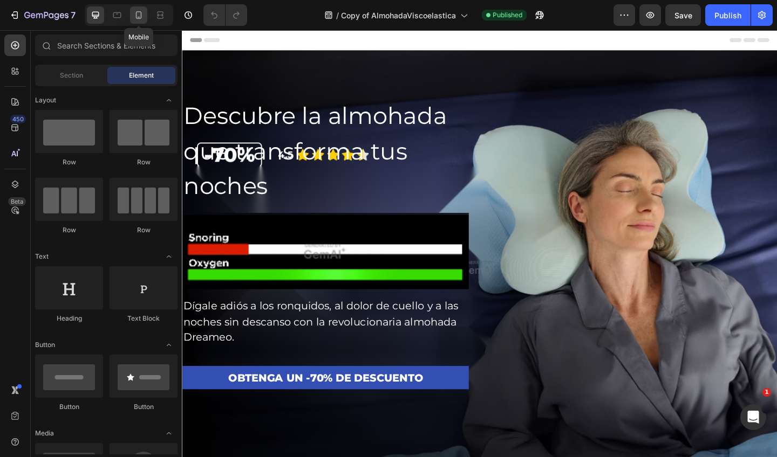
click at [143, 16] on icon at bounding box center [138, 15] width 11 height 11
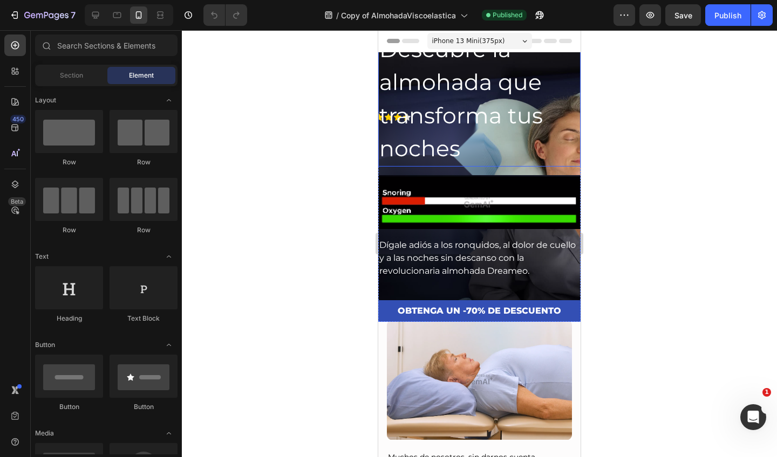
click at [497, 152] on h2 "Descubre la almohada que transforma tus noches" at bounding box center [479, 99] width 202 height 135
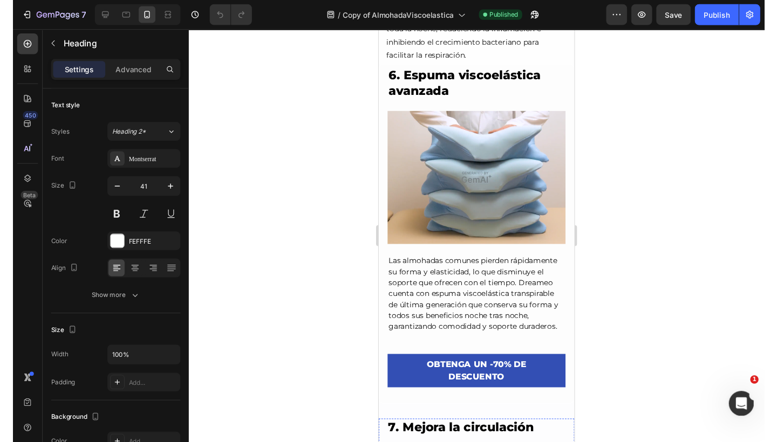
scroll to position [2771, 0]
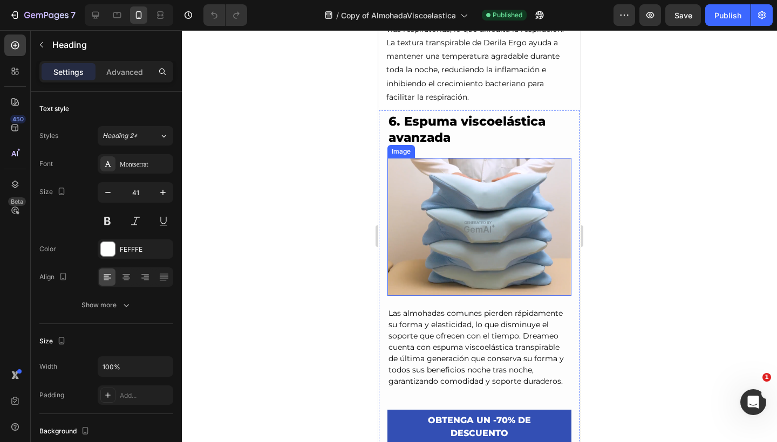
click at [472, 163] on img at bounding box center [479, 227] width 184 height 138
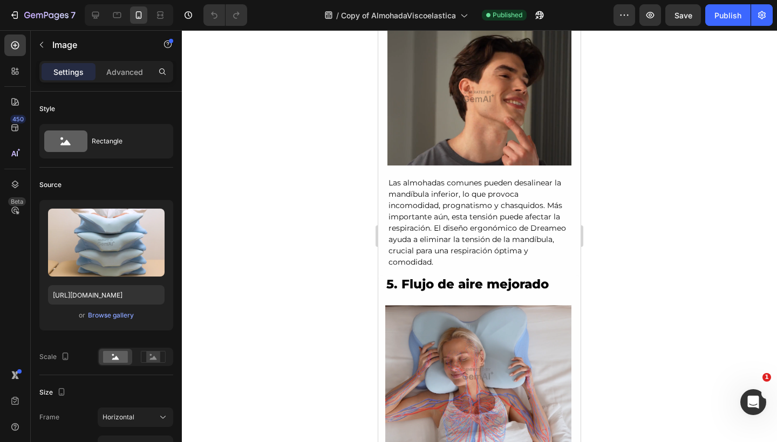
scroll to position [2298, 0]
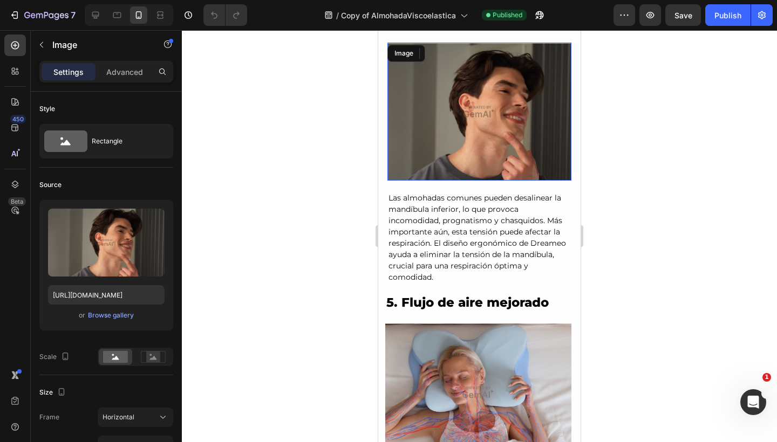
click at [468, 101] on img at bounding box center [479, 112] width 184 height 138
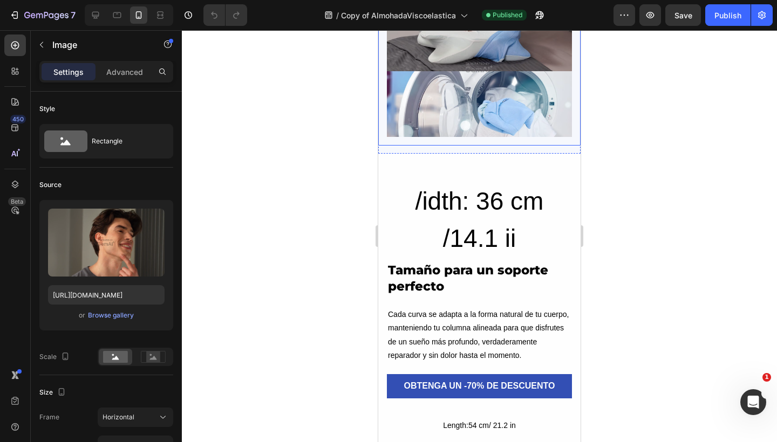
scroll to position [3810, 0]
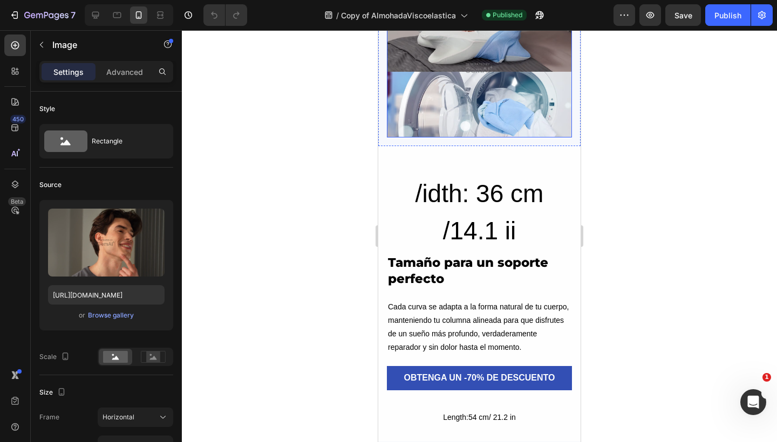
click at [464, 101] on img at bounding box center [479, 67] width 185 height 139
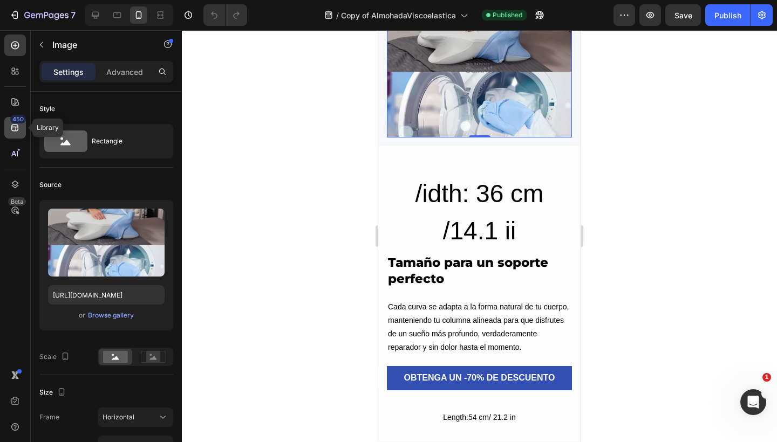
click at [18, 121] on div "450" at bounding box center [18, 119] width 16 height 9
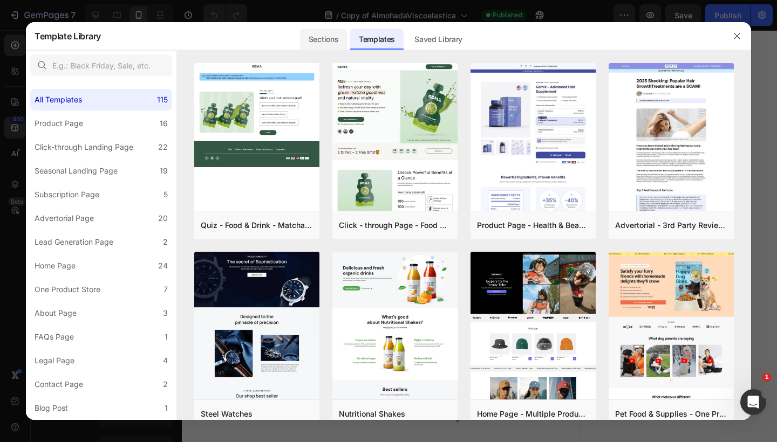
click at [315, 36] on div "Sections" at bounding box center [323, 40] width 47 height 22
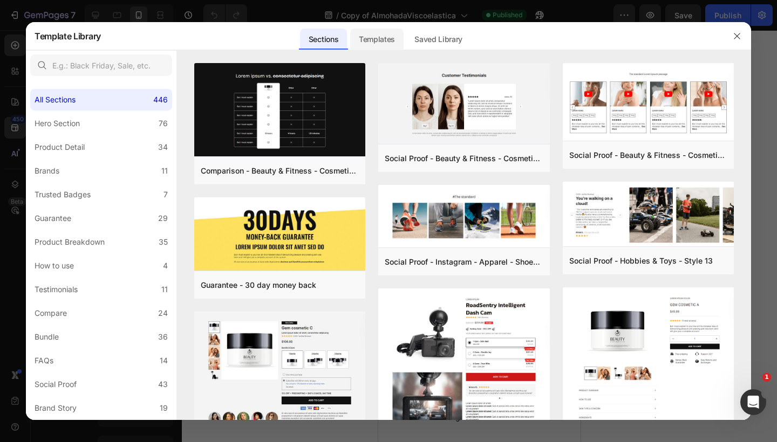
click at [367, 35] on div "Templates" at bounding box center [376, 40] width 53 height 22
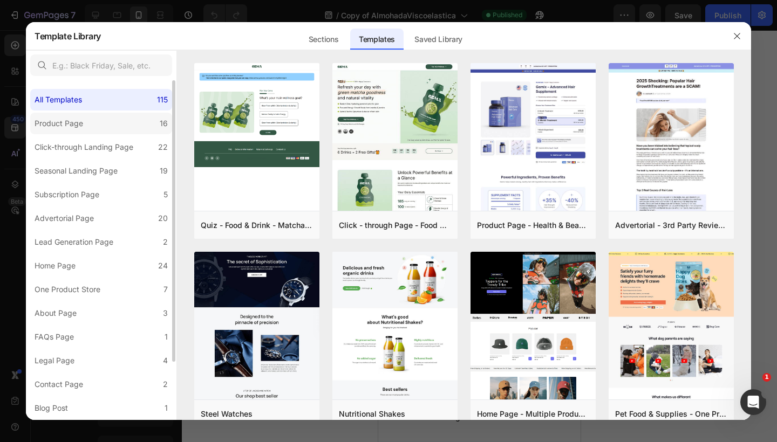
click at [125, 125] on label "Product Page 16" at bounding box center [101, 124] width 142 height 22
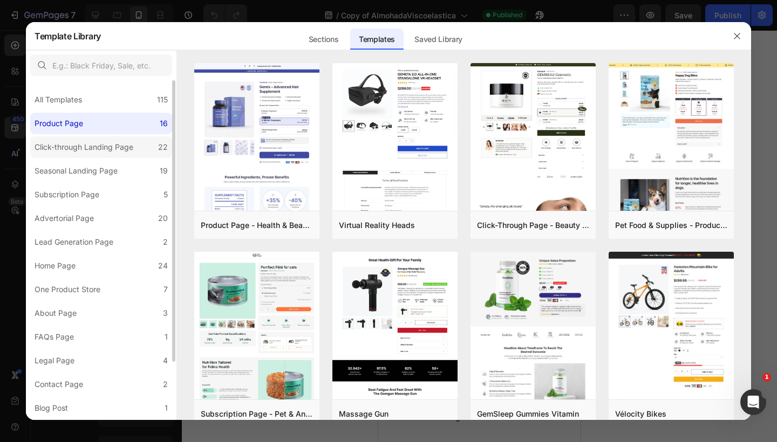
click at [108, 144] on div "Click-through Landing Page" at bounding box center [84, 147] width 99 height 13
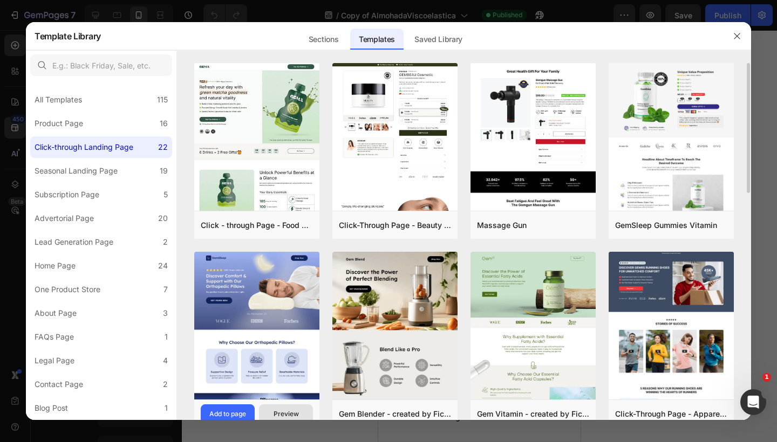
click at [285, 412] on div "Preview" at bounding box center [285, 414] width 25 height 10
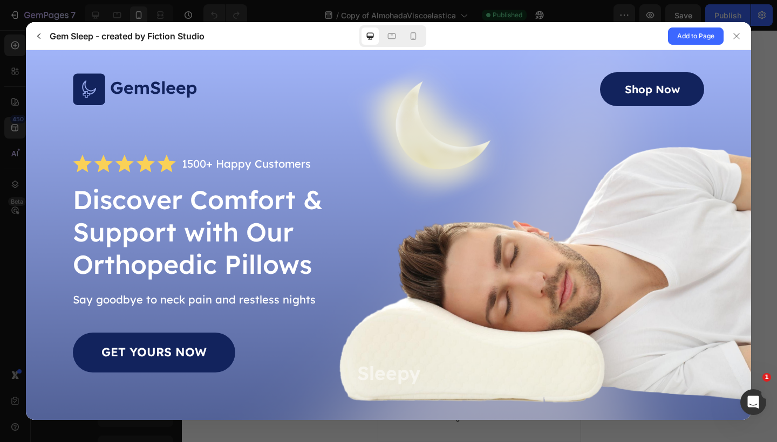
scroll to position [0, 0]
click at [351, 105] on div at bounding box center [229, 89] width 313 height 32
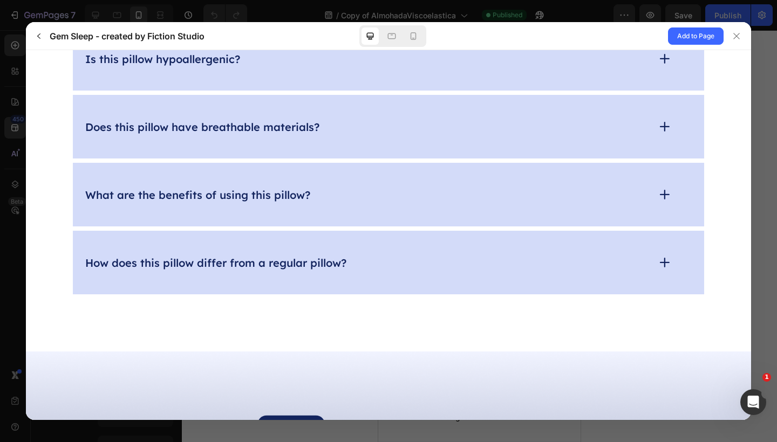
scroll to position [3940, 0]
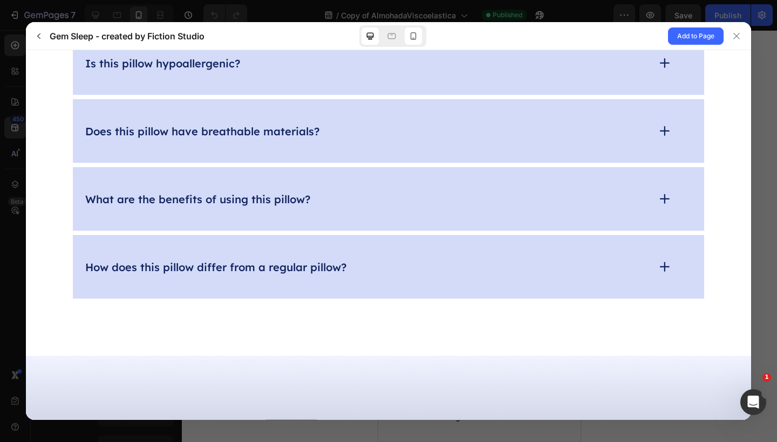
click at [412, 33] on icon at bounding box center [413, 36] width 6 height 8
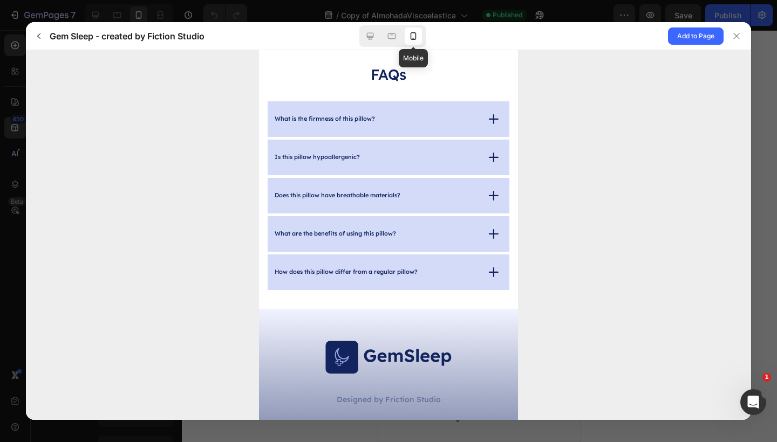
scroll to position [3159, 0]
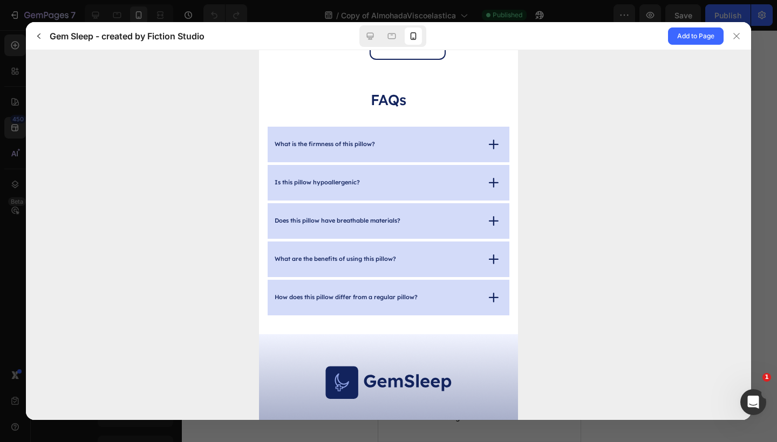
click at [454, 91] on div "FAQs What is the firmness of this pillow? Pillow's size and shape match your bo…" at bounding box center [389, 203] width 242 height 225
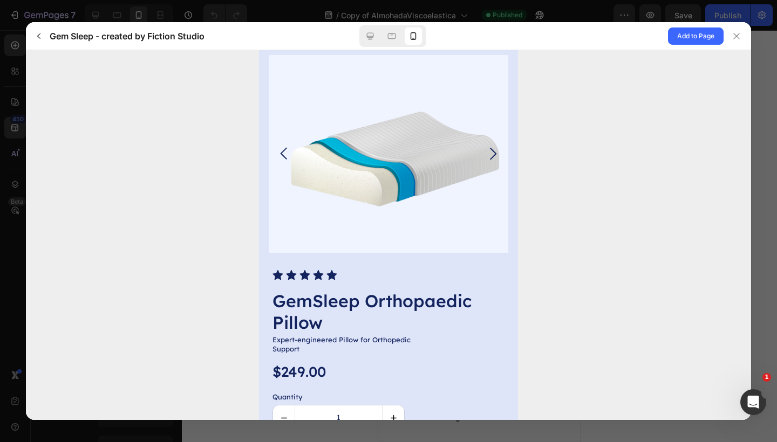
scroll to position [2450, 0]
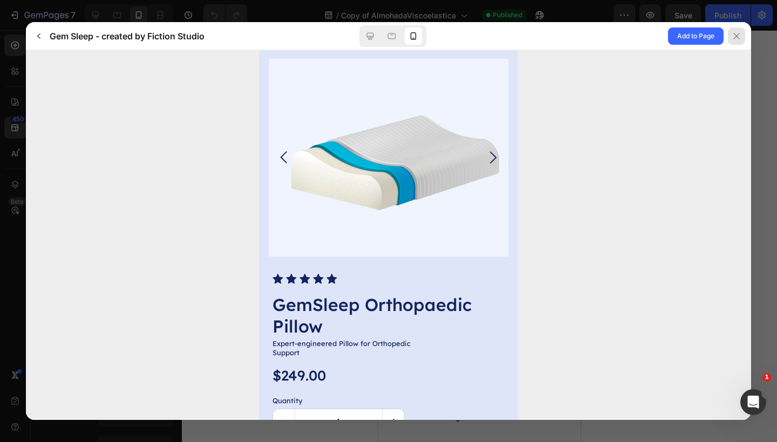
click at [739, 32] on icon at bounding box center [736, 36] width 9 height 9
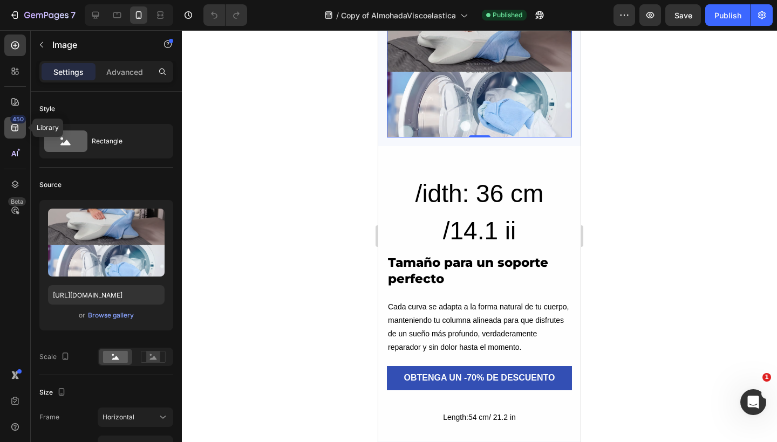
click at [16, 135] on div "450" at bounding box center [15, 128] width 22 height 22
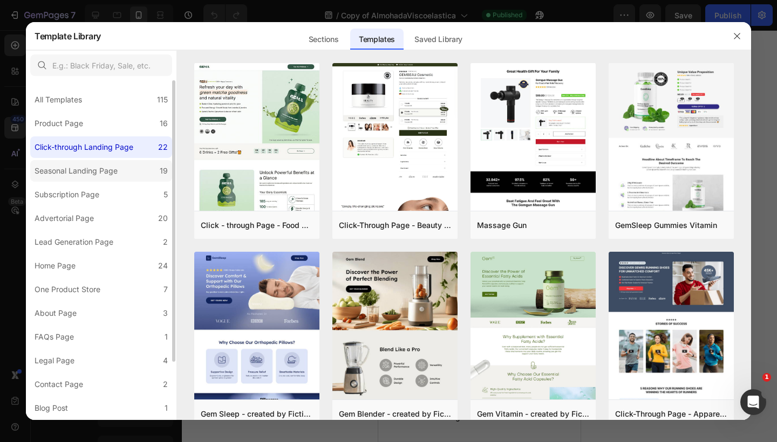
click at [77, 172] on div "Seasonal Landing Page" at bounding box center [76, 170] width 83 height 13
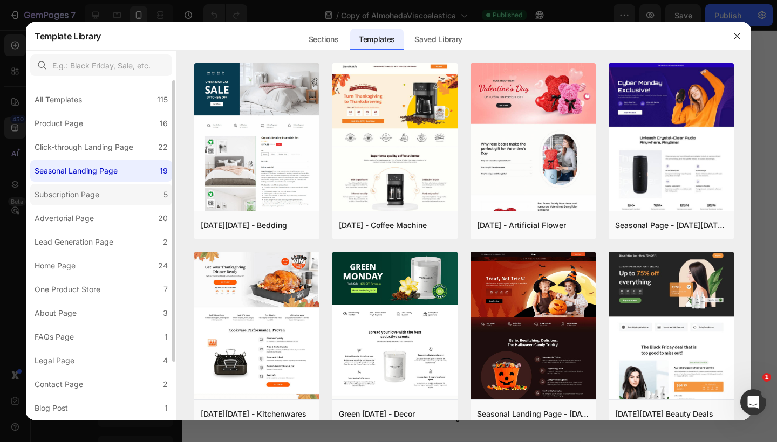
click at [76, 184] on label "Subscription Page 5" at bounding box center [101, 195] width 142 height 22
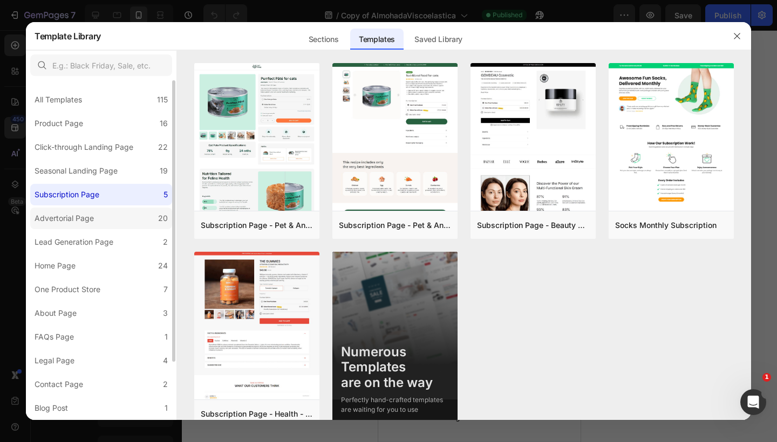
click at [114, 216] on label "Advertorial Page 20" at bounding box center [101, 219] width 142 height 22
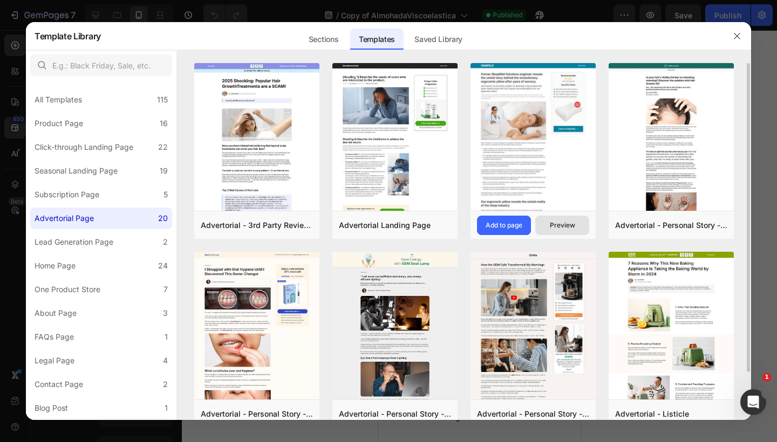
click at [563, 225] on div "Preview" at bounding box center [562, 226] width 25 height 10
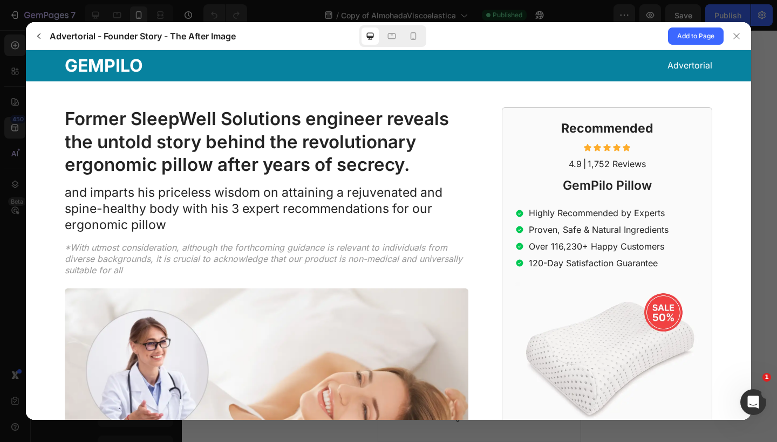
scroll to position [0, 0]
click at [331, 161] on h1 "Former SleepWell Solutions engineer reveals the untold story behind the revolut…" at bounding box center [266, 142] width 403 height 70
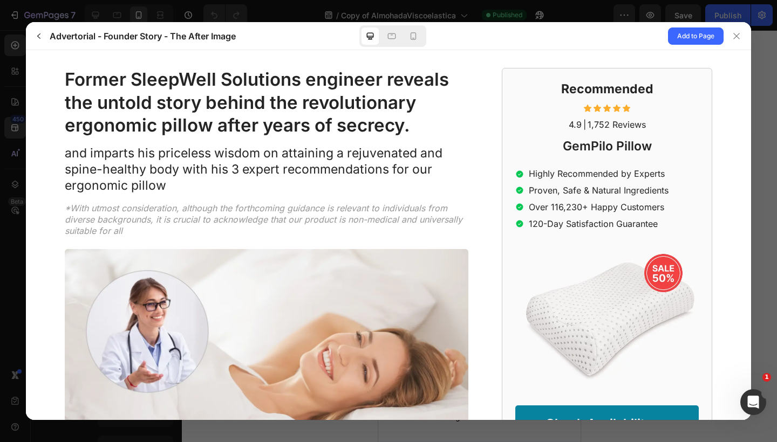
scroll to position [-1, 0]
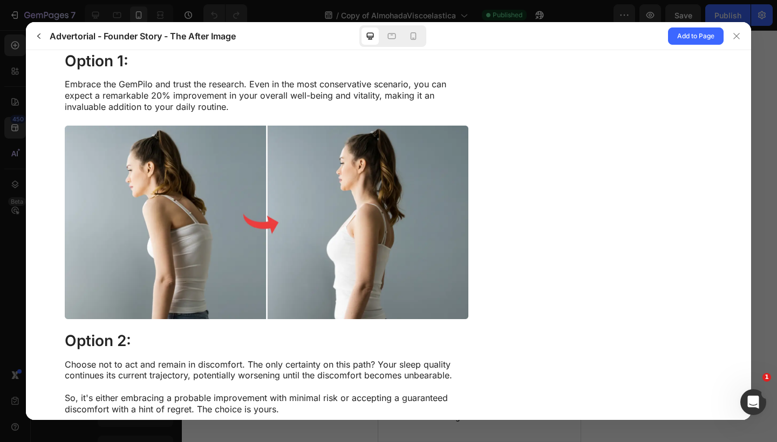
scroll to position [3642, 0]
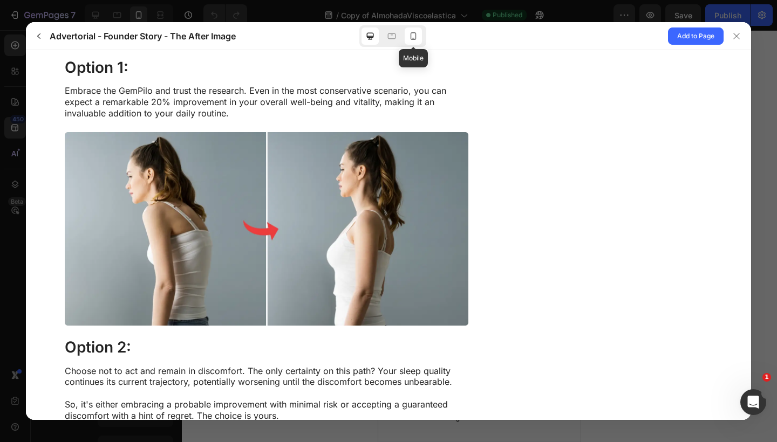
click at [415, 34] on icon at bounding box center [413, 36] width 11 height 11
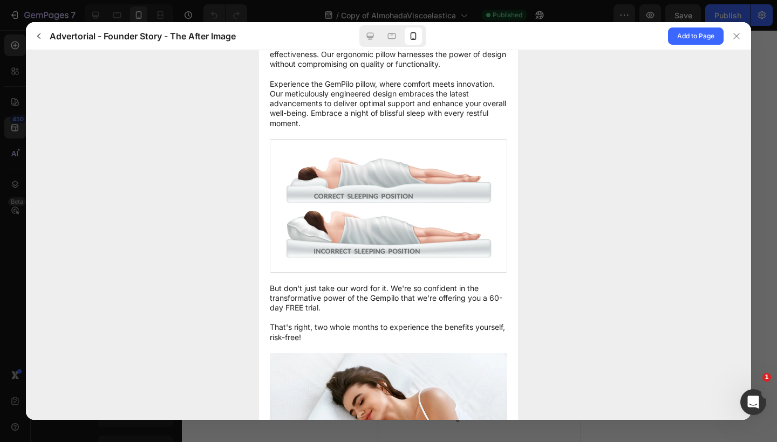
click at [433, 94] on p "At the core of our design is a powerful fusion of innovative features, includin…" at bounding box center [388, 49] width 237 height 157
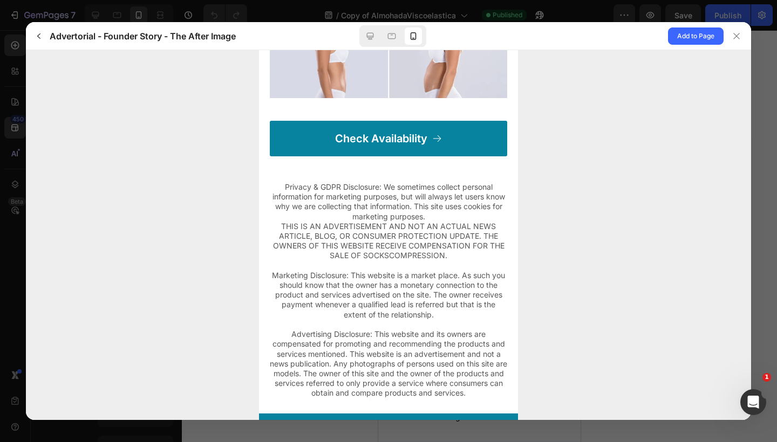
scroll to position [4531, 0]
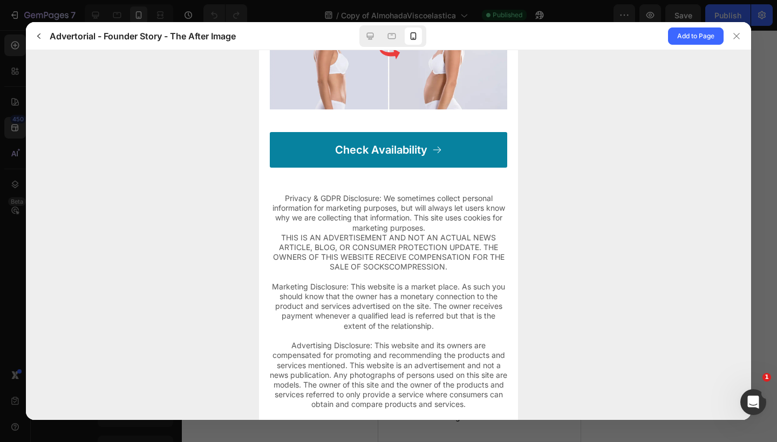
click at [310, 132] on link "Check Availability" at bounding box center [388, 150] width 237 height 36
click at [359, 143] on p "Check Availability" at bounding box center [381, 150] width 92 height 14
click at [371, 37] on icon at bounding box center [370, 35] width 7 height 7
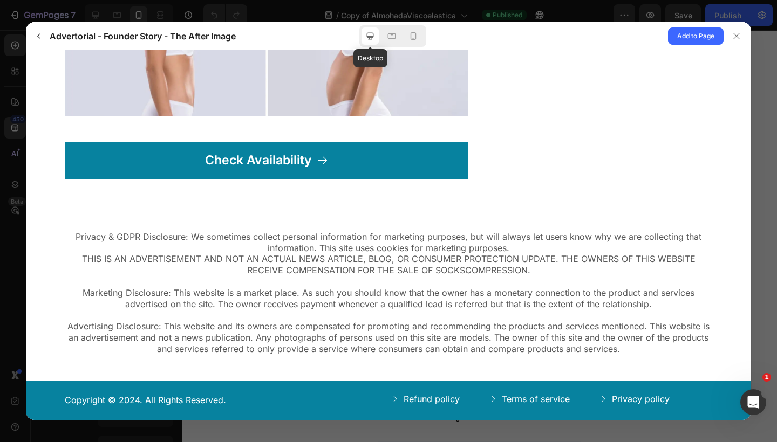
scroll to position [4096, 0]
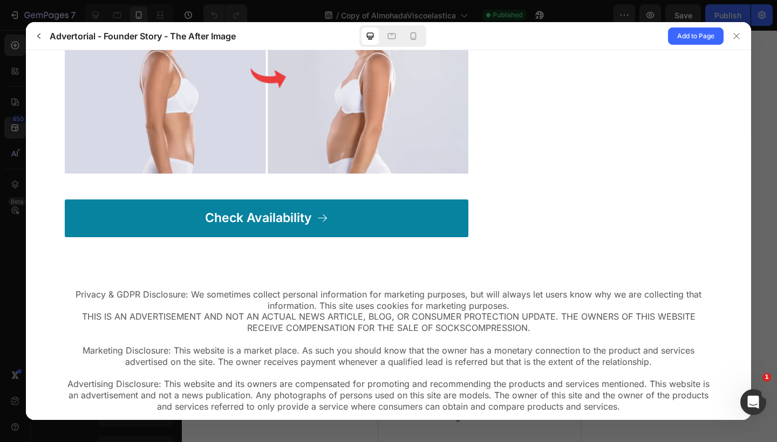
click at [51, 41] on h3 "Advertorial - Founder Story - The After Image" at bounding box center [143, 36] width 186 height 13
click at [47, 40] on div "Advertorial - Founder Story - The After Image" at bounding box center [175, 36] width 291 height 17
click at [45, 40] on button "button" at bounding box center [38, 36] width 17 height 17
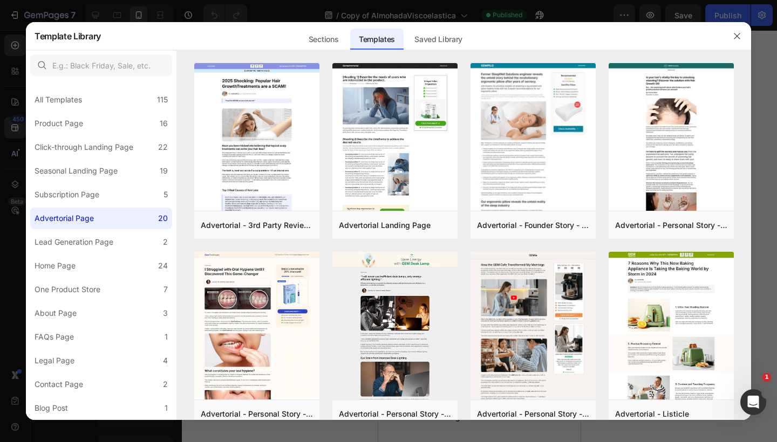
click at [620, 49] on div "Sections Templates Existing pages Saved Library Templates Saved Library" at bounding box center [385, 36] width 568 height 28
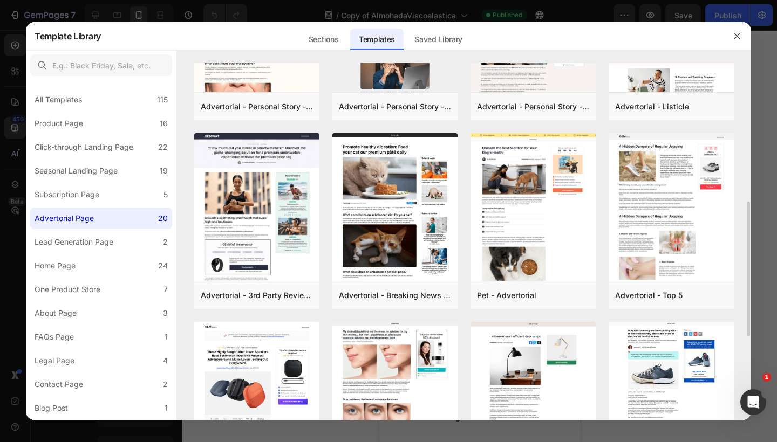
scroll to position [324, 0]
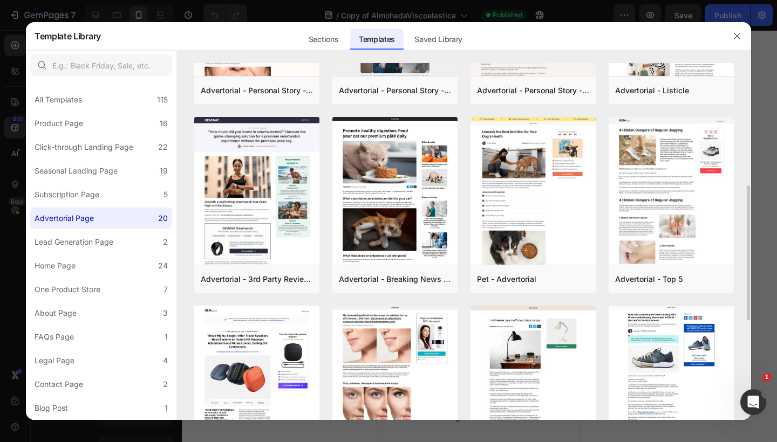
click at [464, 113] on div "Advertorial - 3rd Party Review - The Before Image - Hair Supplement Add to page…" at bounding box center [463, 212] width 539 height 944
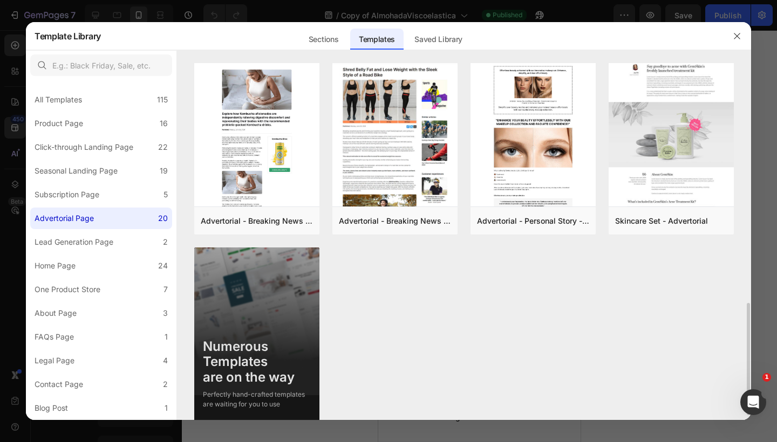
scroll to position [774, 0]
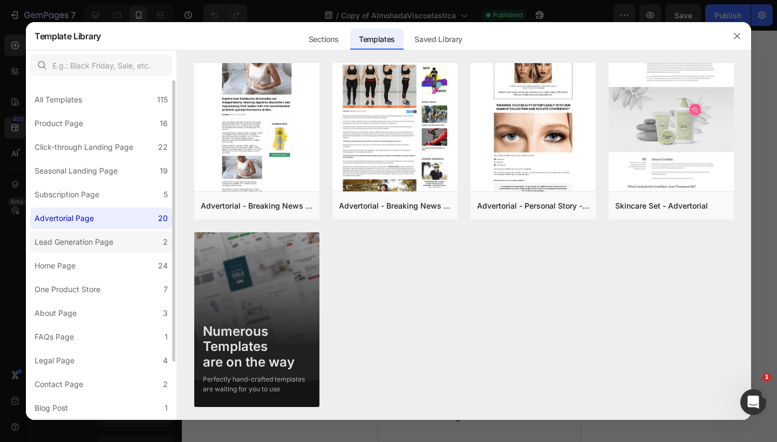
click at [80, 238] on div "Lead Generation Page" at bounding box center [74, 242] width 79 height 13
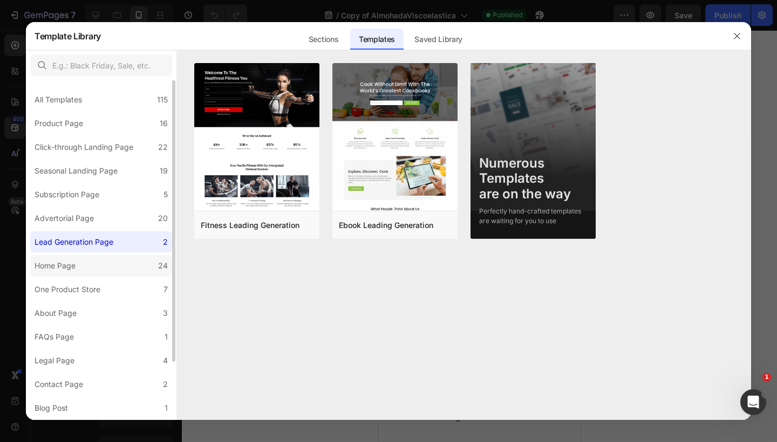
click at [75, 259] on label "Home Page 24" at bounding box center [101, 266] width 142 height 22
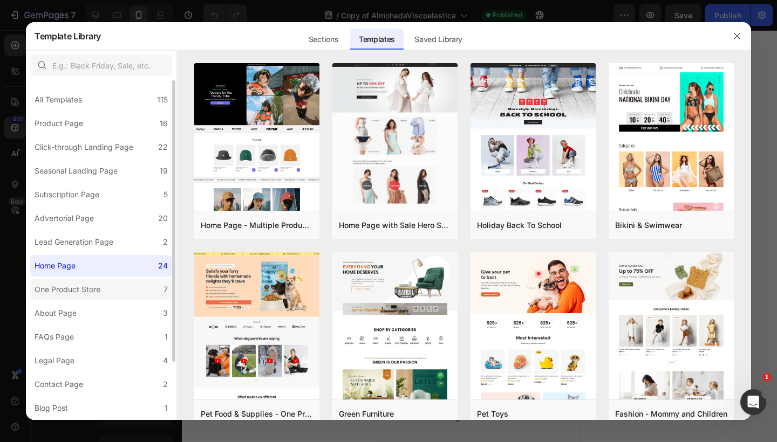
click at [72, 285] on div "One Product Store" at bounding box center [68, 289] width 66 height 13
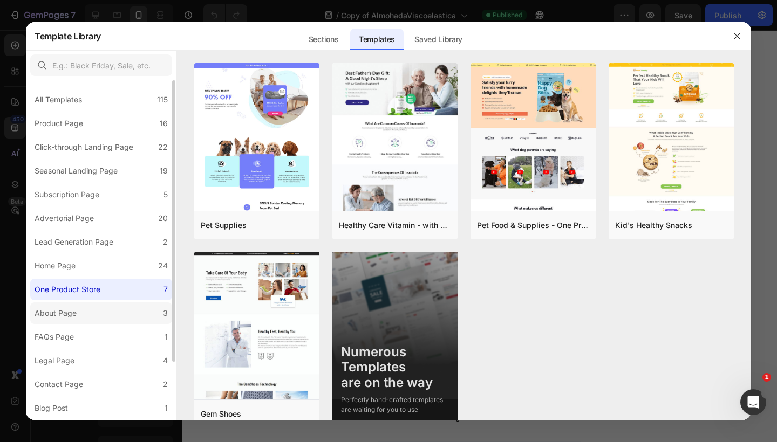
click at [69, 310] on div "About Page" at bounding box center [56, 313] width 42 height 13
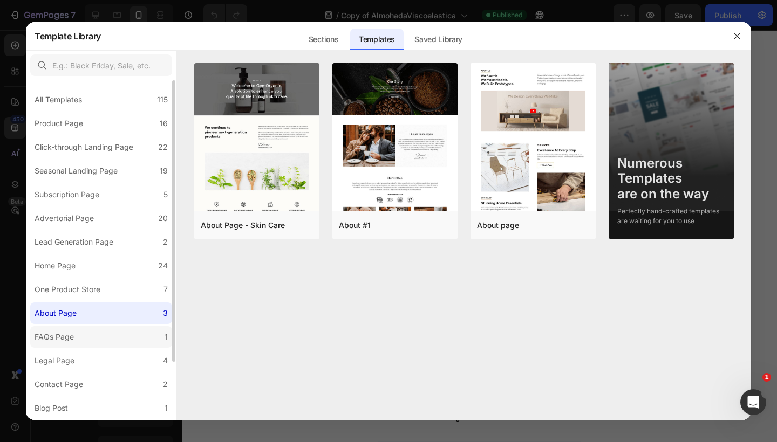
click at [64, 327] on label "FAQs Page 1" at bounding box center [101, 337] width 142 height 22
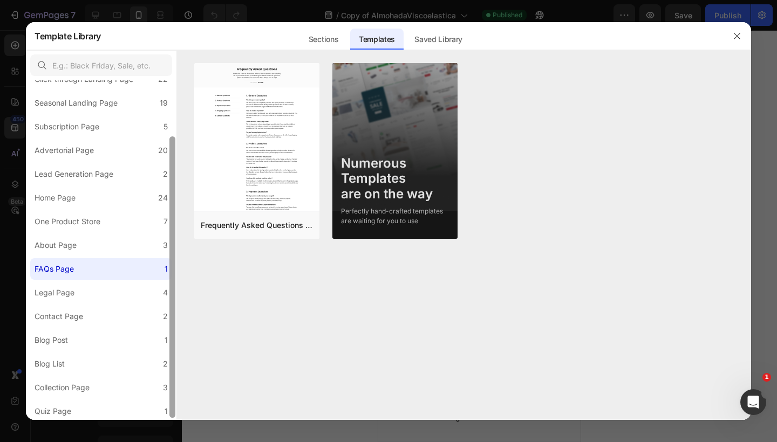
scroll to position [70, 0]
drag, startPoint x: 174, startPoint y: 272, endPoint x: 172, endPoint y: 332, distance: 59.9
click at [172, 332] on div at bounding box center [172, 280] width 6 height 282
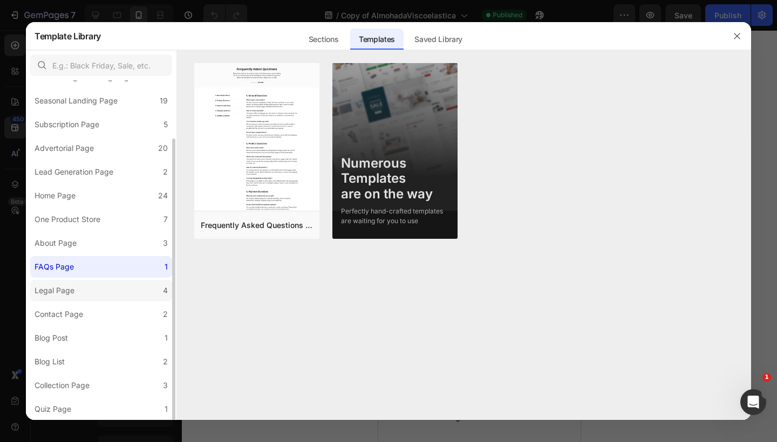
click at [87, 297] on label "Legal Page 4" at bounding box center [101, 291] width 142 height 22
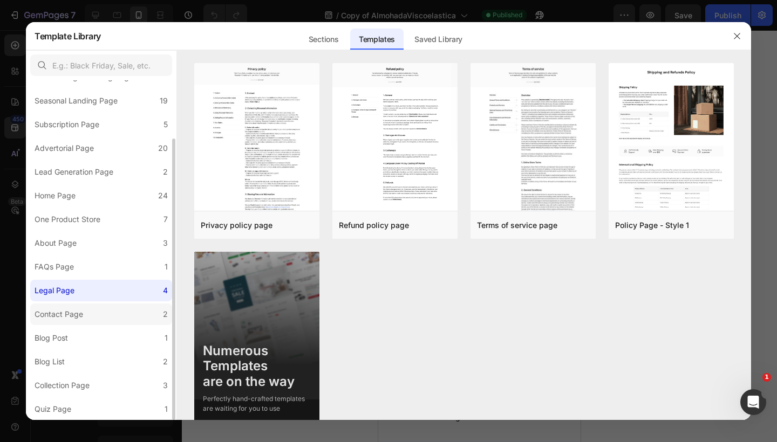
click at [83, 312] on div "Contact Page" at bounding box center [59, 314] width 49 height 13
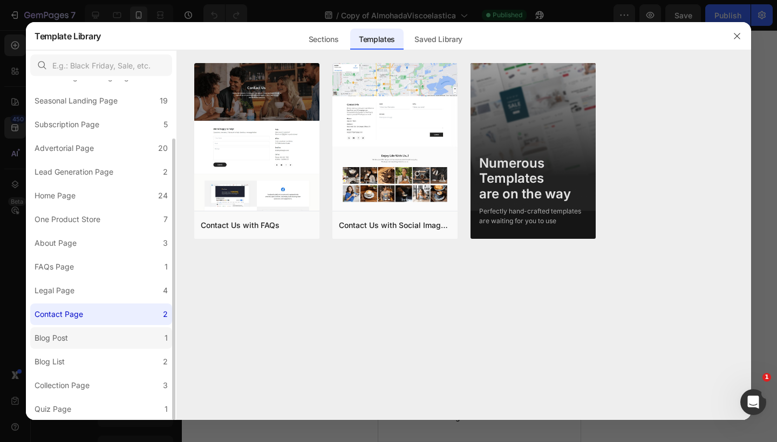
click at [79, 333] on label "Blog Post 1" at bounding box center [101, 338] width 142 height 22
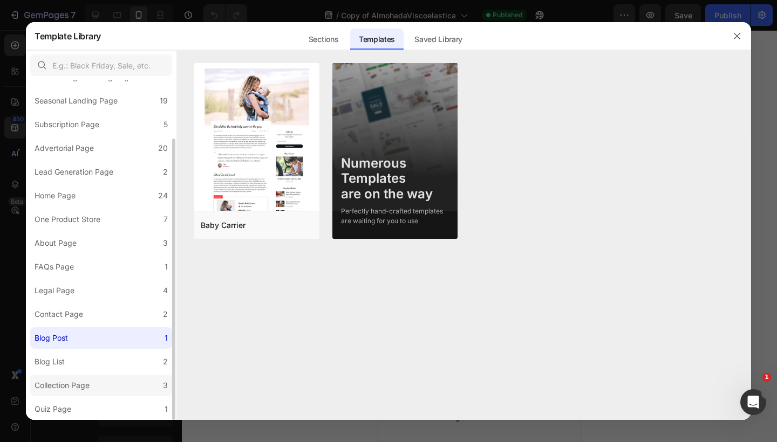
click at [82, 382] on div "Collection Page" at bounding box center [62, 385] width 55 height 13
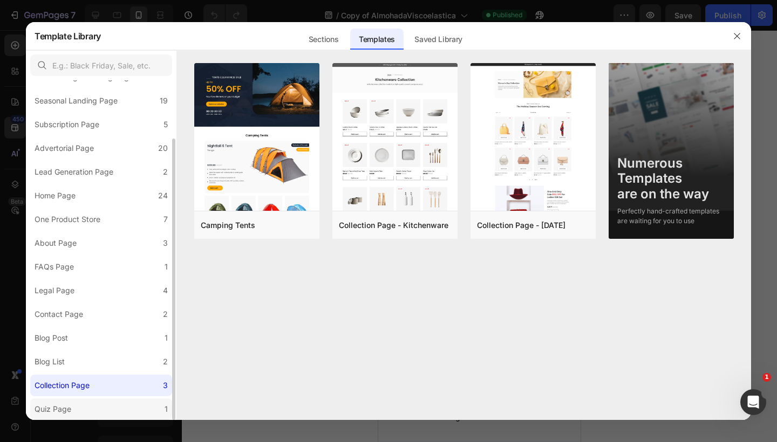
click at [76, 410] on label "Quiz Page 1" at bounding box center [101, 410] width 142 height 22
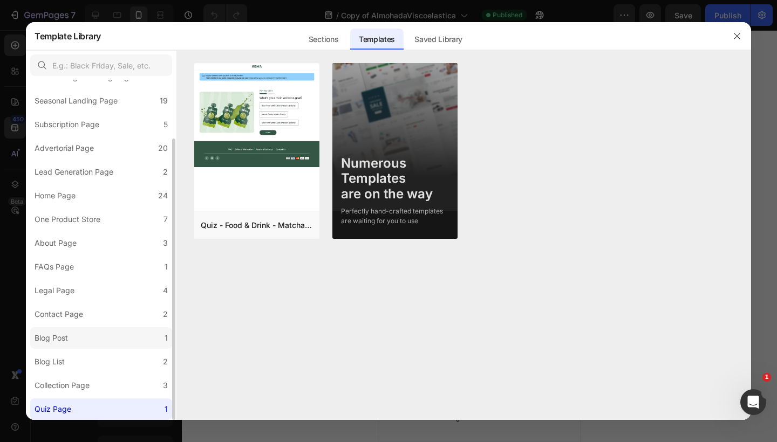
click at [92, 344] on label "Blog Post 1" at bounding box center [101, 338] width 142 height 22
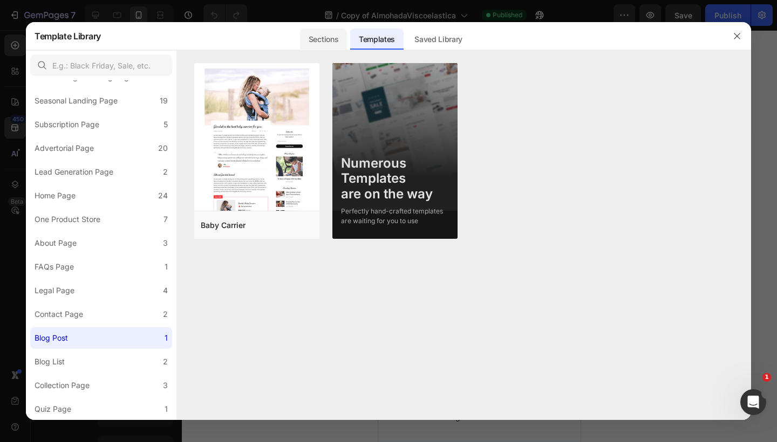
click at [324, 47] on div "Sections" at bounding box center [323, 40] width 47 height 22
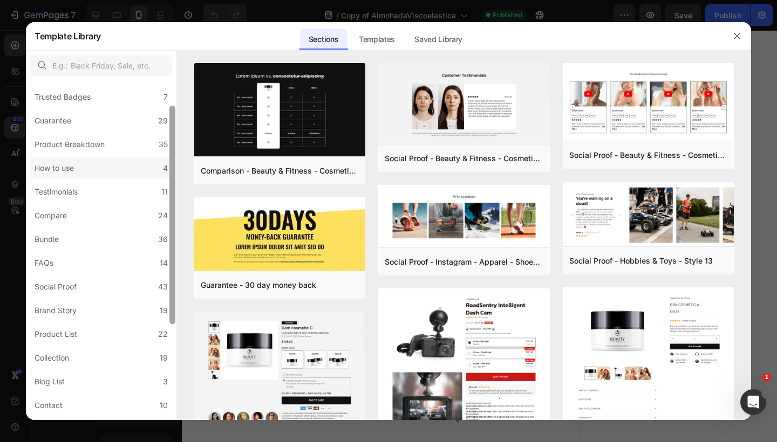
scroll to position [102, 0]
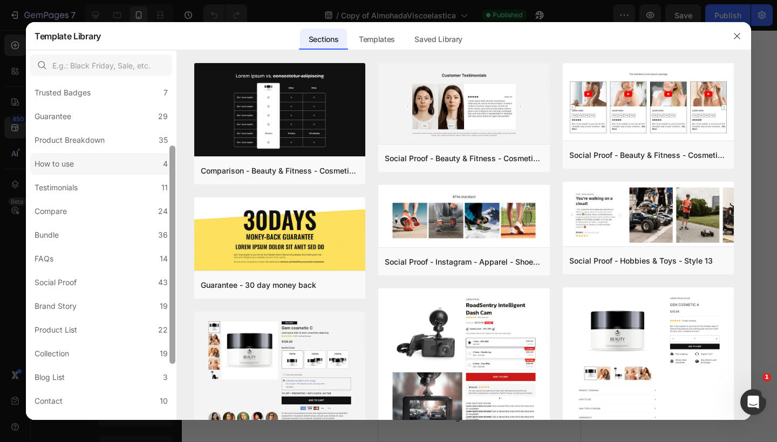
drag, startPoint x: 172, startPoint y: 139, endPoint x: 164, endPoint y: 159, distance: 21.8
click at [164, 159] on div "All Sections 446 Hero Section 76 Product Detail 34 Brands 11 Trusted Badges 7 G…" at bounding box center [101, 250] width 150 height 340
click at [51, 239] on div "Bundle" at bounding box center [47, 235] width 24 height 13
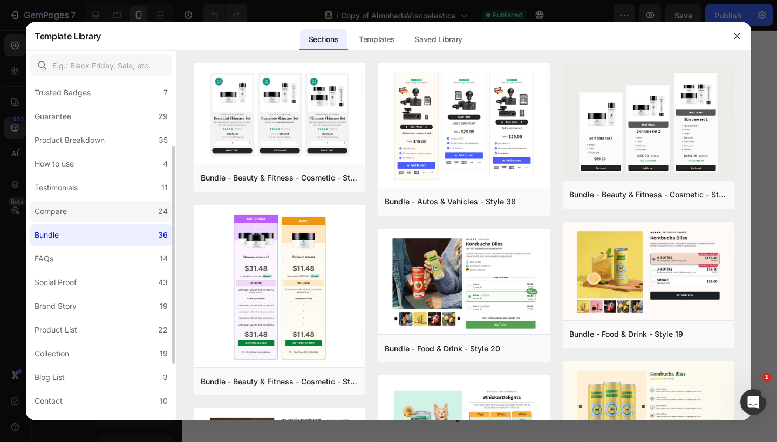
click at [100, 209] on label "Compare 24" at bounding box center [101, 212] width 142 height 22
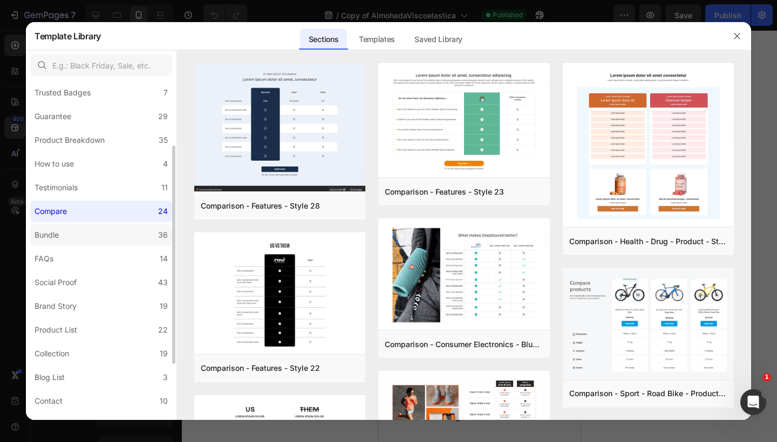
click at [94, 235] on label "Bundle 36" at bounding box center [101, 235] width 142 height 22
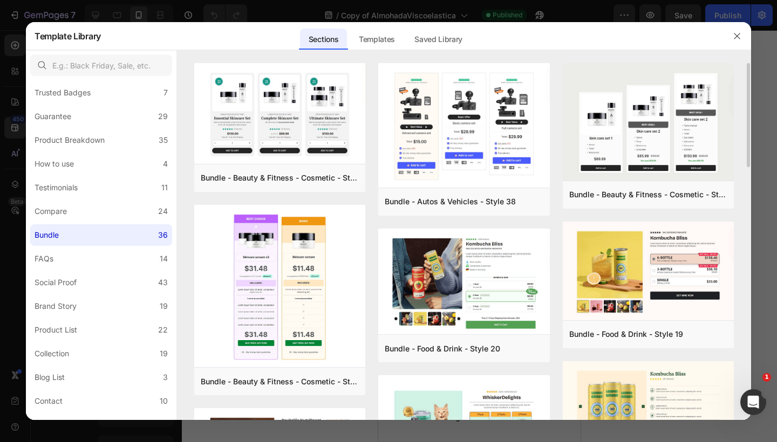
drag, startPoint x: 746, startPoint y: 149, endPoint x: 746, endPoint y: 175, distance: 25.9
click at [746, 176] on div "Bundle - Beauty & Fitness - Cosmetic - Style 8 Add to page Preview Bundle - Bea…" at bounding box center [464, 241] width 574 height 357
drag, startPoint x: 748, startPoint y: 161, endPoint x: 748, endPoint y: 189, distance: 28.0
click at [748, 189] on div "Bundle - Beauty & Fitness - Cosmetic - Style 8 Add to page Preview Bundle - Bea…" at bounding box center [464, 241] width 574 height 357
drag, startPoint x: 748, startPoint y: 161, endPoint x: 748, endPoint y: 185, distance: 23.7
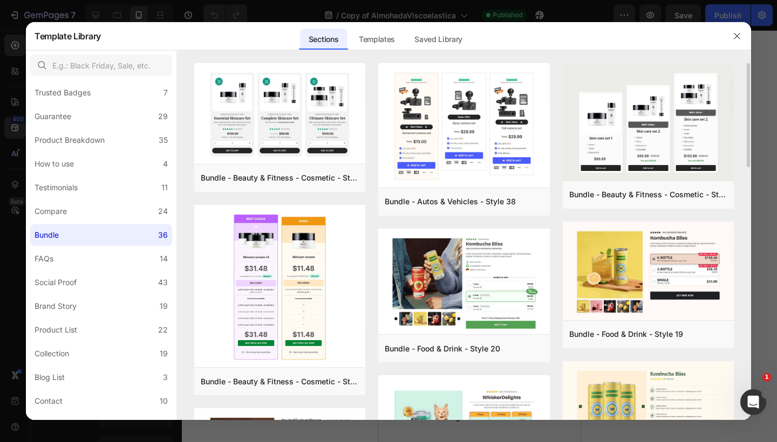
click at [748, 185] on div "Bundle - Beauty & Fitness - Cosmetic - Style 8 Add to page Preview Bundle - Bea…" at bounding box center [464, 241] width 574 height 357
click at [739, 179] on div "Bundle - Beauty & Fitness - Cosmetic - Style 8 Add to page Preview Bundle - Bea…" at bounding box center [464, 241] width 574 height 357
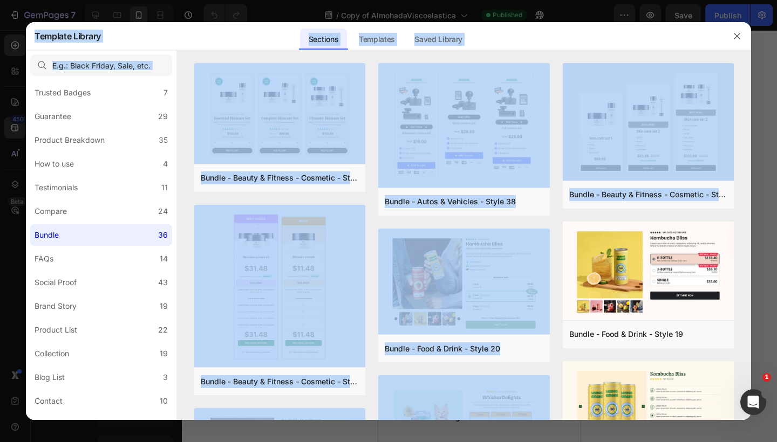
drag, startPoint x: 559, startPoint y: 202, endPoint x: 572, endPoint y: 442, distance: 240.4
click at [572, 442] on div "Template Library Sections Templates Existing pages Saved Library Templates Save…" at bounding box center [388, 221] width 777 height 442
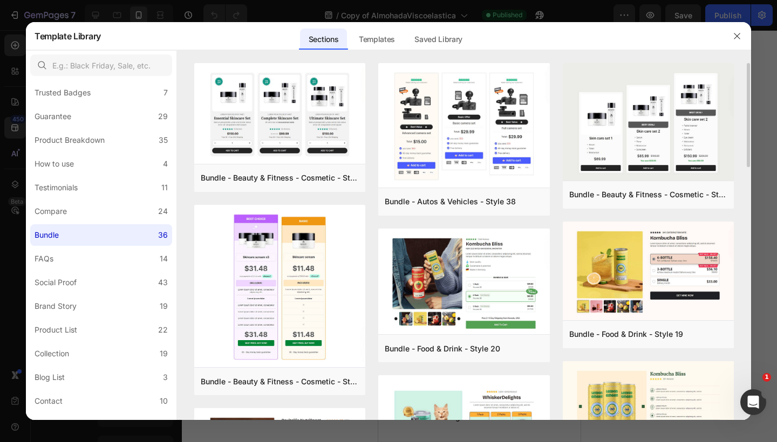
drag, startPoint x: 557, startPoint y: 395, endPoint x: 565, endPoint y: 376, distance: 20.3
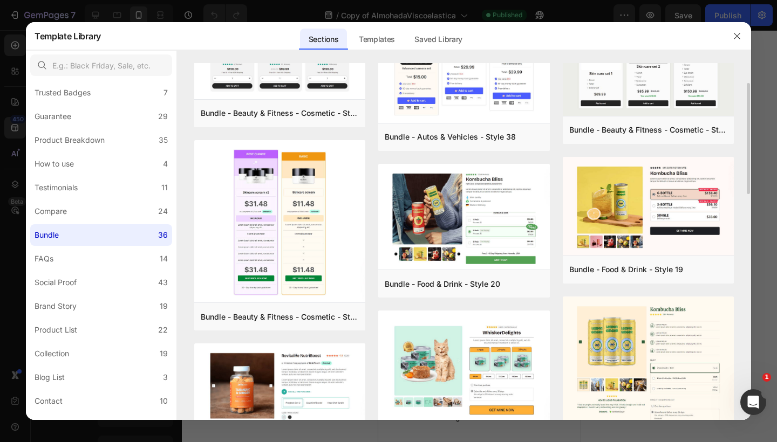
scroll to position [81, 0]
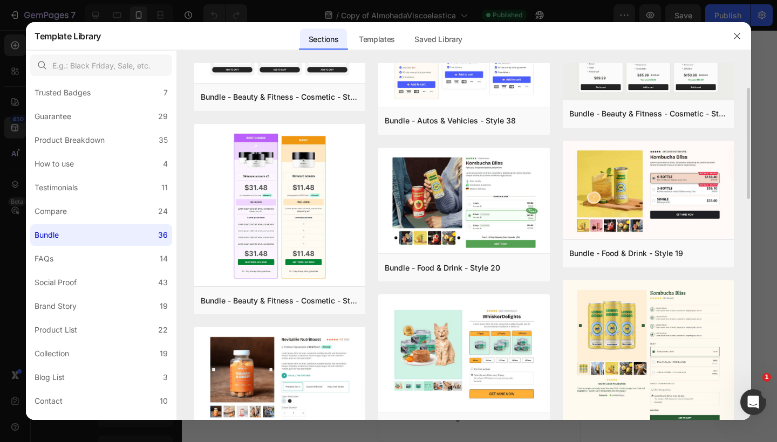
drag, startPoint x: 747, startPoint y: 191, endPoint x: 747, endPoint y: 229, distance: 38.3
click at [747, 229] on div "Bundle - Beauty & Fitness - Cosmetic - Style 8 Add to page Preview Bundle - Bea…" at bounding box center [464, 160] width 574 height 357
drag, startPoint x: 749, startPoint y: 195, endPoint x: 749, endPoint y: 222, distance: 27.0
click at [749, 222] on div "Bundle - Beauty & Fitness - Cosmetic - Style 8 Add to page Preview Bundle - Bea…" at bounding box center [464, 160] width 574 height 357
drag, startPoint x: 744, startPoint y: 203, endPoint x: 744, endPoint y: 250, distance: 46.9
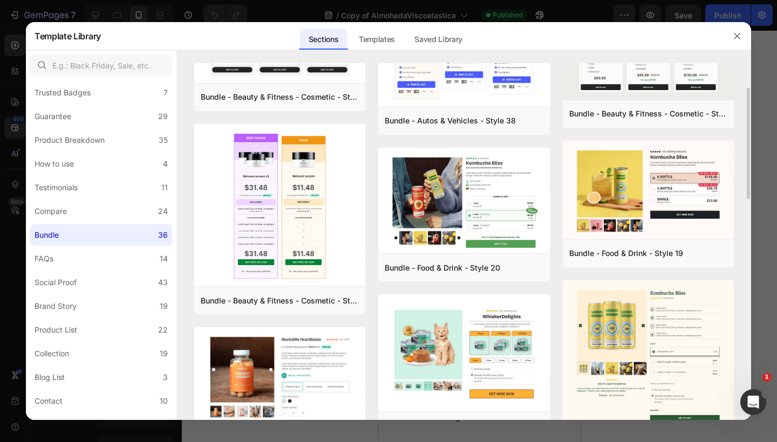
click at [744, 250] on div "Bundle - Beauty & Fitness - Cosmetic - Style 8 Add to page Preview Bundle - Bea…" at bounding box center [464, 160] width 574 height 357
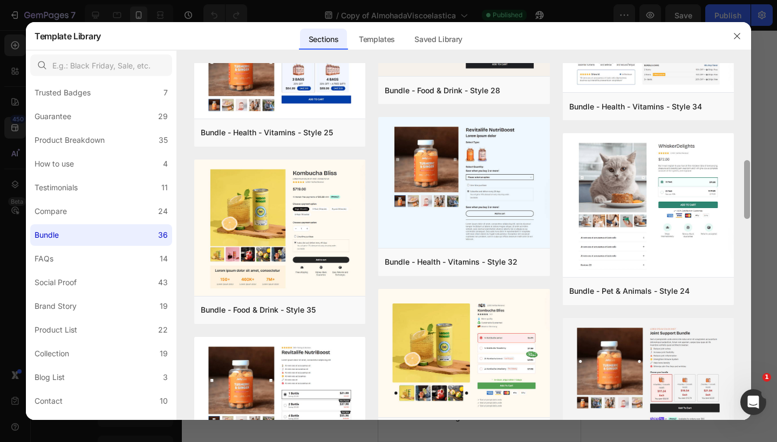
scroll to position [602, 0]
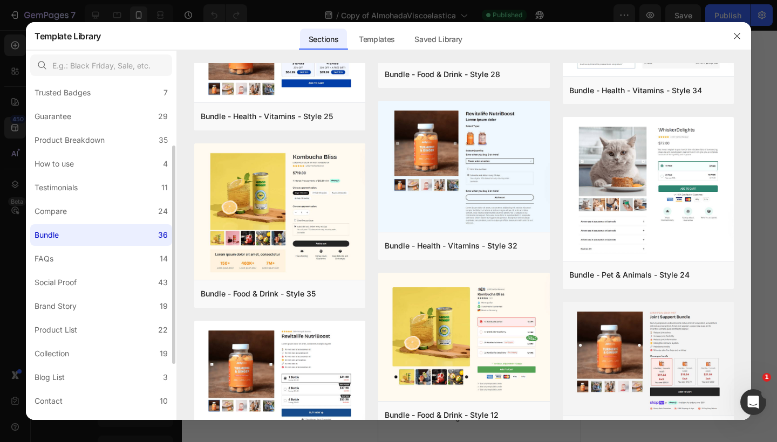
click at [113, 270] on div "All Sections 446 Hero Section 76 Product Detail 34 Brands 11 Trusted Badges 7 G…" at bounding box center [101, 242] width 150 height 529
click at [114, 266] on label "FAQs 14" at bounding box center [101, 259] width 142 height 22
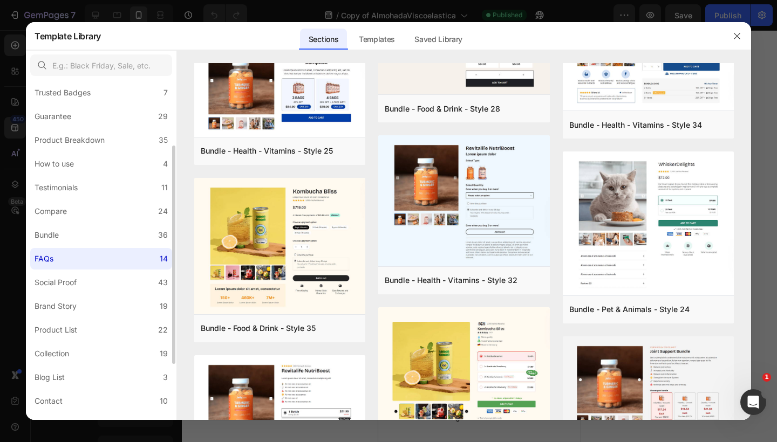
scroll to position [0, 0]
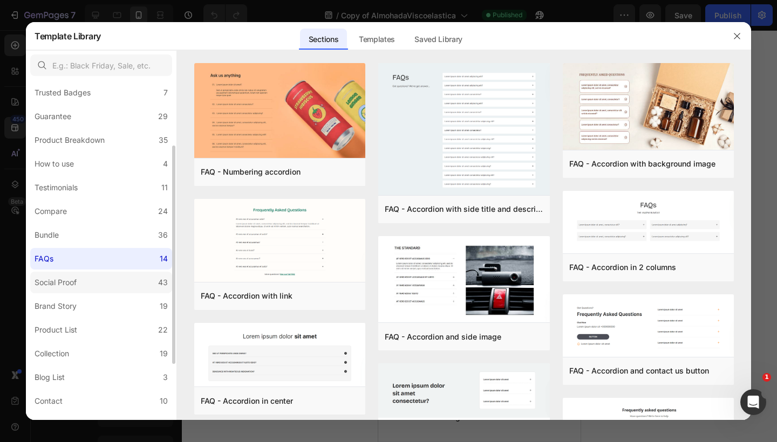
click at [102, 281] on label "Social Proof 43" at bounding box center [101, 283] width 142 height 22
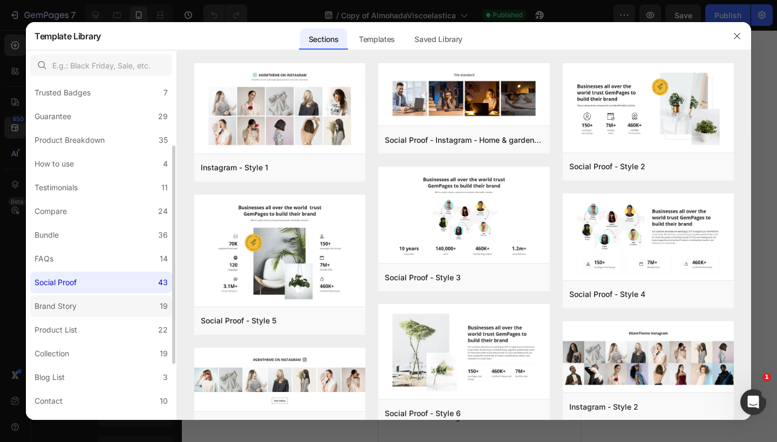
click at [93, 300] on label "Brand Story 19" at bounding box center [101, 307] width 142 height 22
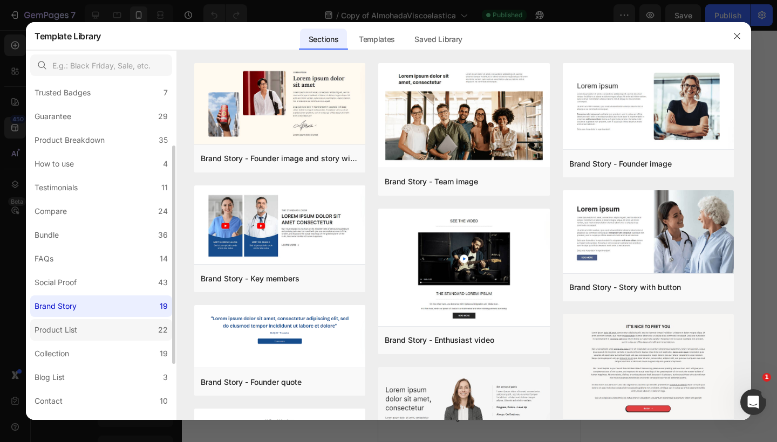
click at [88, 323] on label "Product List 22" at bounding box center [101, 330] width 142 height 22
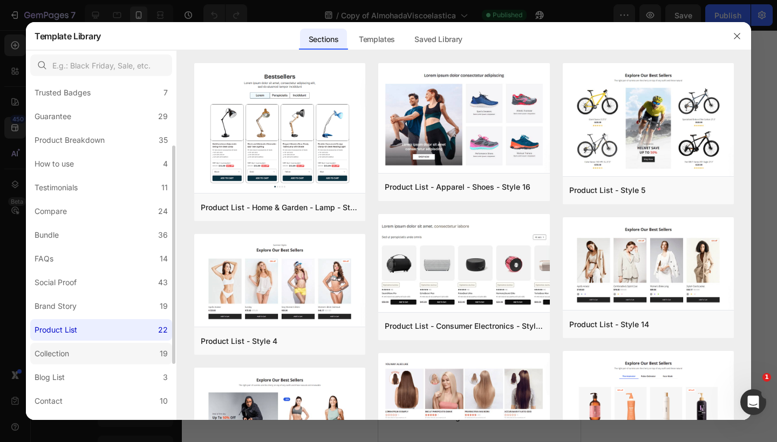
click at [79, 353] on label "Collection 19" at bounding box center [101, 354] width 142 height 22
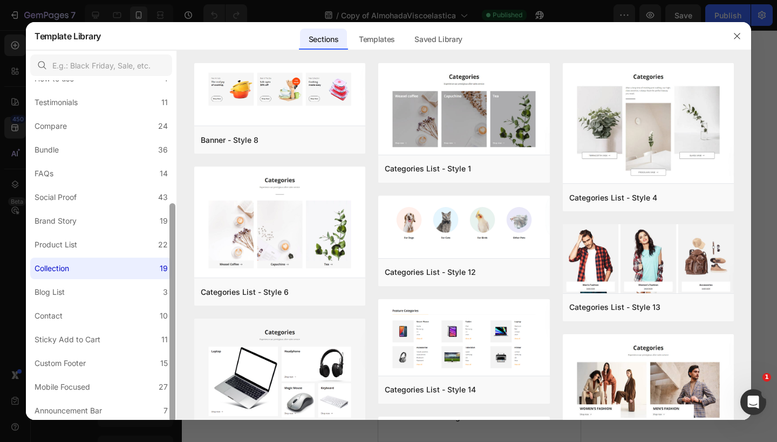
scroll to position [189, 0]
drag, startPoint x: 171, startPoint y: 320, endPoint x: 172, endPoint y: 377, distance: 56.6
click at [172, 377] on div at bounding box center [172, 311] width 6 height 218
click at [143, 334] on label "Sticky Add to Cart 11" at bounding box center [101, 338] width 142 height 22
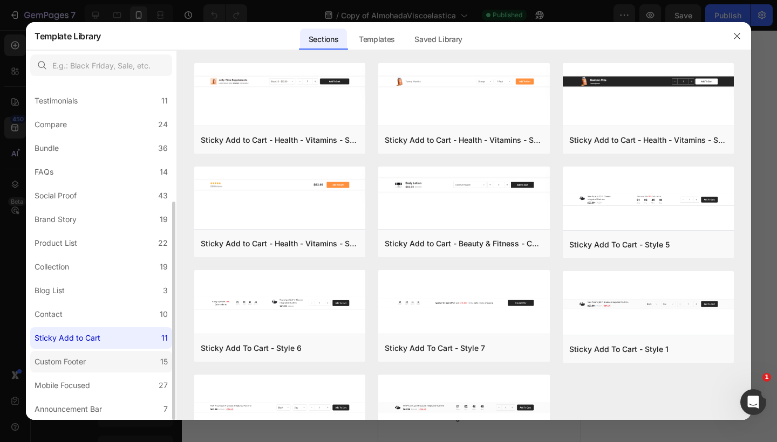
click at [114, 357] on label "Custom Footer 15" at bounding box center [101, 362] width 142 height 22
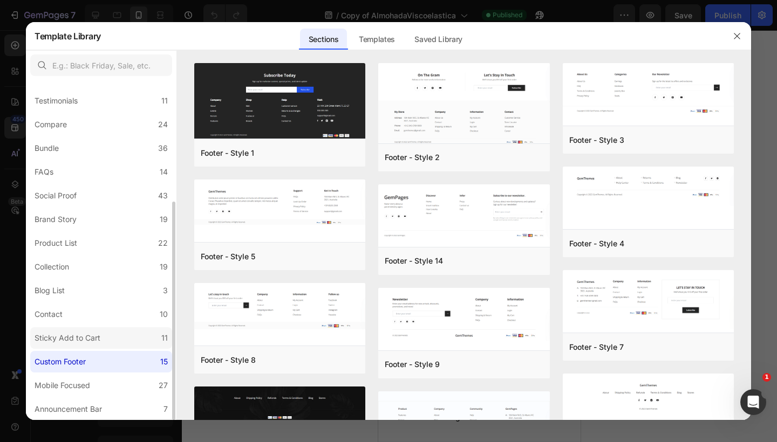
click at [125, 341] on label "Sticky Add to Cart 11" at bounding box center [101, 338] width 142 height 22
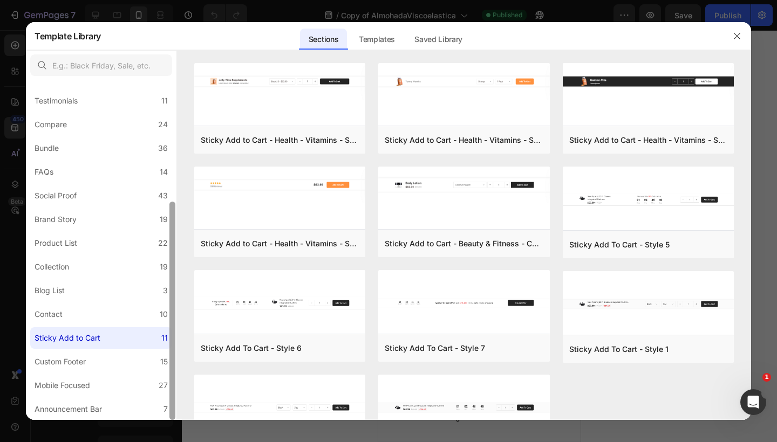
drag, startPoint x: 175, startPoint y: 317, endPoint x: 175, endPoint y: 333, distance: 16.2
click at [175, 333] on div at bounding box center [172, 311] width 6 height 218
click at [93, 389] on div "Mobile Focused" at bounding box center [65, 385] width 60 height 13
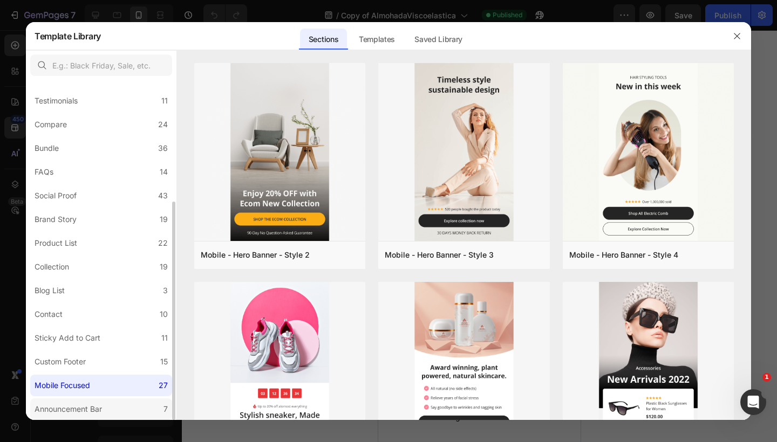
click at [81, 407] on div "Announcement Bar" at bounding box center [68, 409] width 67 height 13
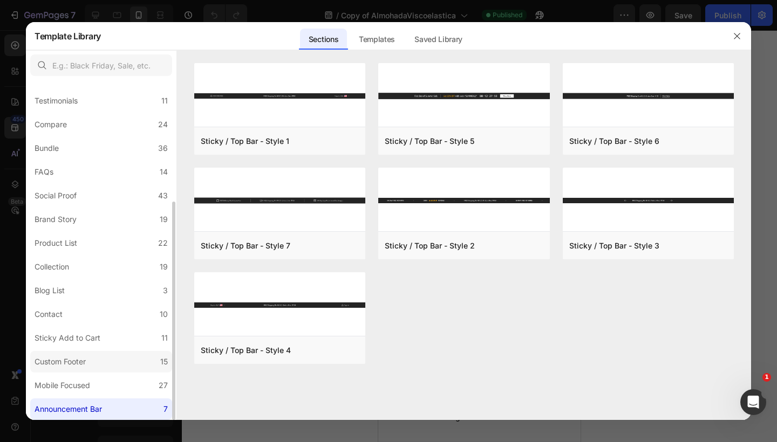
click at [82, 362] on div "Custom Footer" at bounding box center [60, 361] width 51 height 13
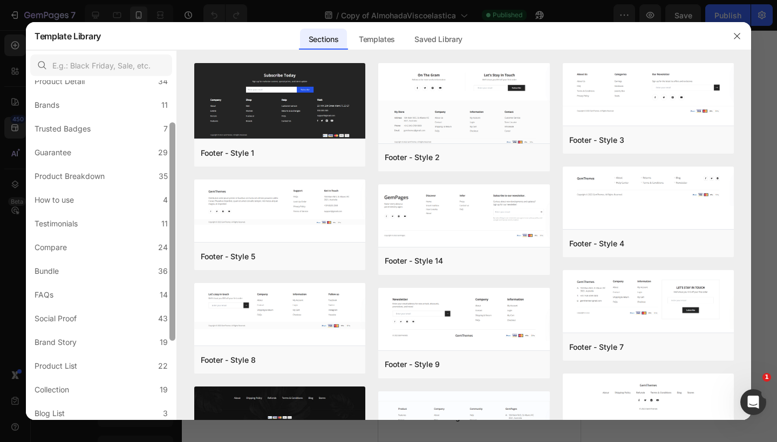
scroll to position [0, 0]
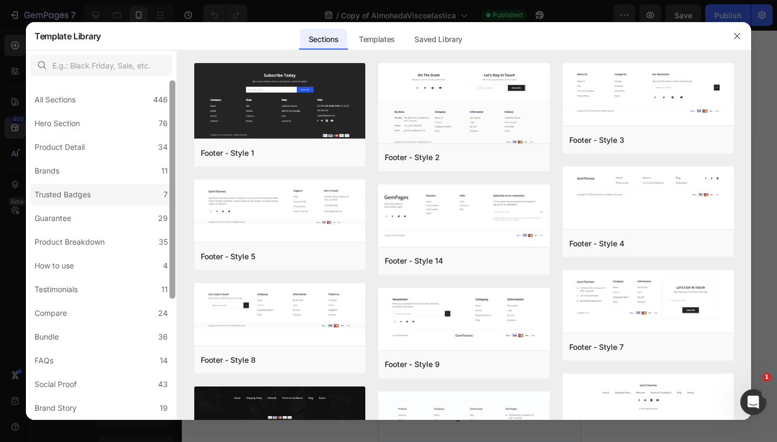
drag, startPoint x: 174, startPoint y: 326, endPoint x: 167, endPoint y: 195, distance: 130.7
click at [167, 195] on div "All Sections 446 Hero Section 76 Product Detail 34 Brands 11 Trusted Badges 7 G…" at bounding box center [101, 250] width 150 height 340
click at [135, 107] on div "All Sections 446" at bounding box center [101, 100] width 142 height 22
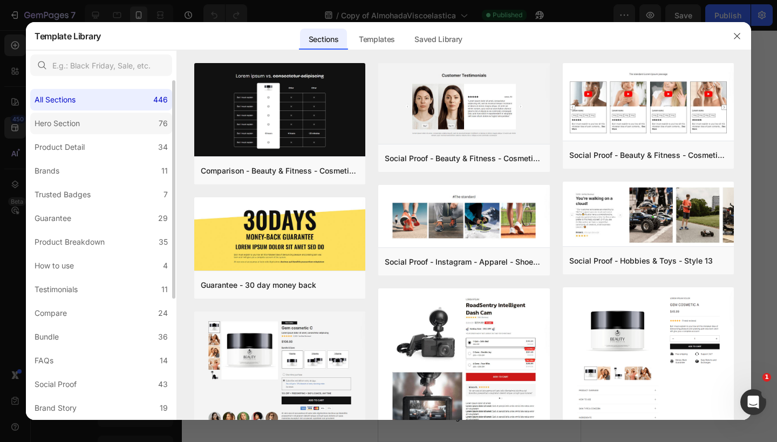
click at [120, 128] on label "Hero Section 76" at bounding box center [101, 124] width 142 height 22
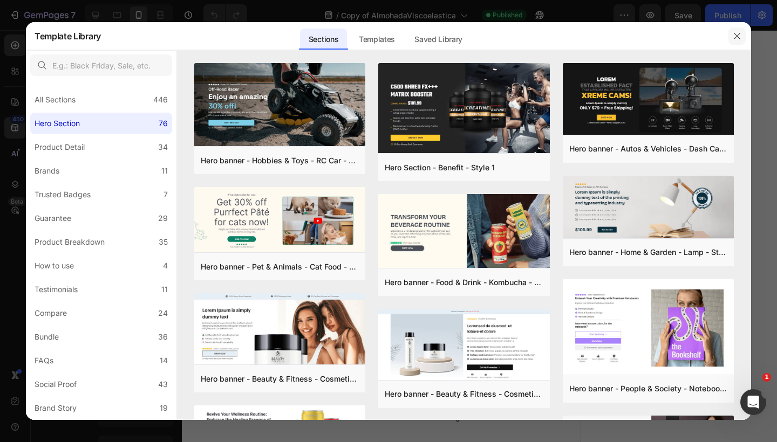
click at [735, 32] on icon "button" at bounding box center [736, 36] width 9 height 9
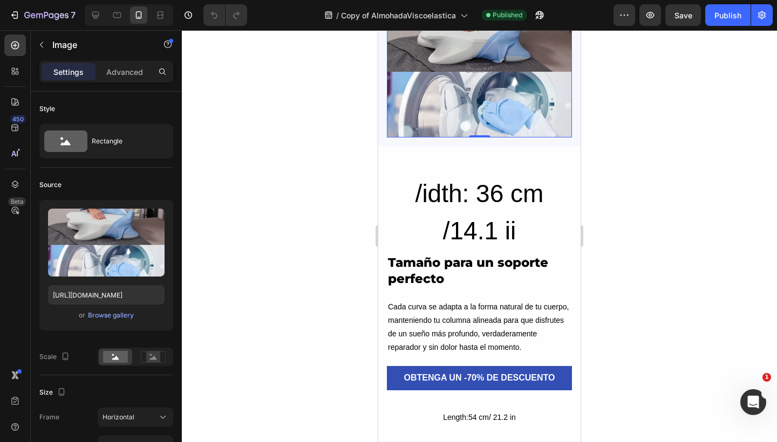
click at [459, 89] on img at bounding box center [479, 67] width 185 height 139
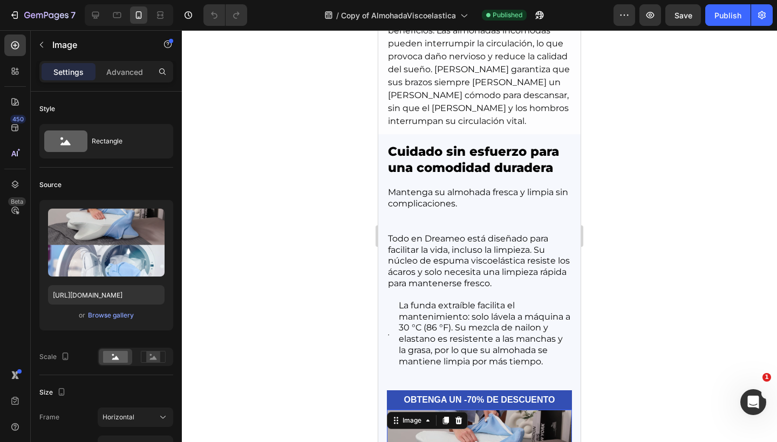
scroll to position [3390, 0]
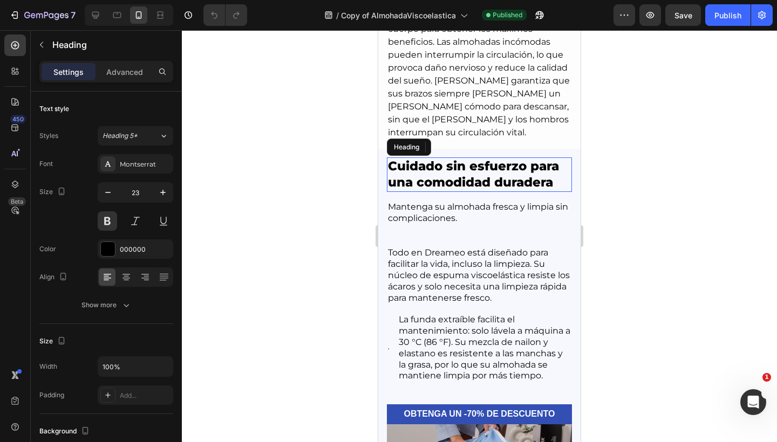
click at [454, 173] on h2 "Cuidado sin esfuerzo para una comodidad duradera" at bounding box center [479, 174] width 185 height 35
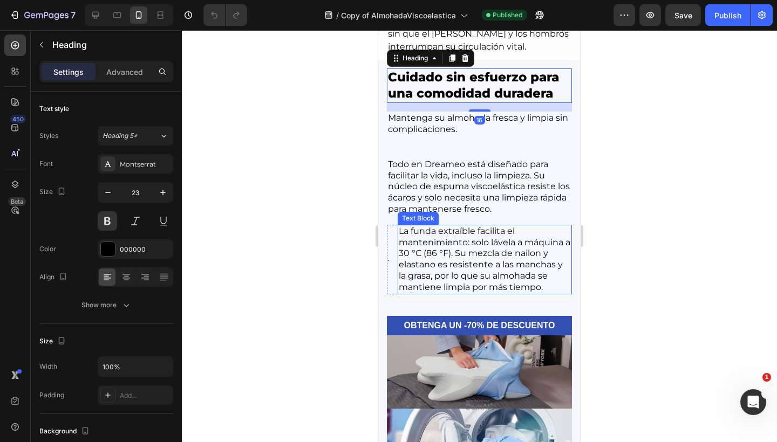
scroll to position [3467, 0]
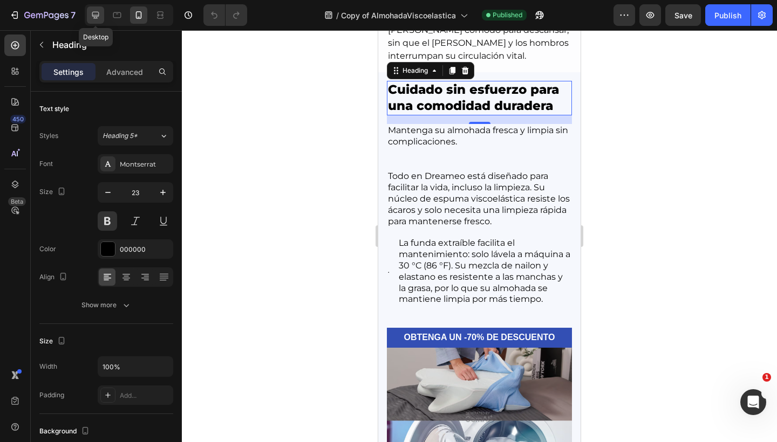
click at [100, 13] on icon at bounding box center [95, 15] width 11 height 11
type input "25"
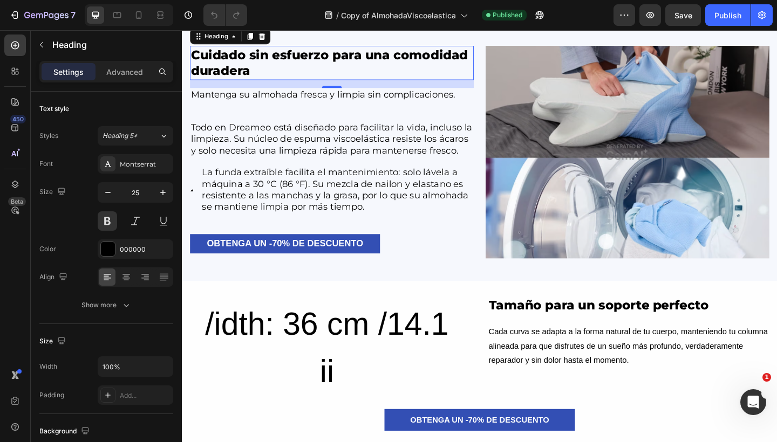
scroll to position [3446, 0]
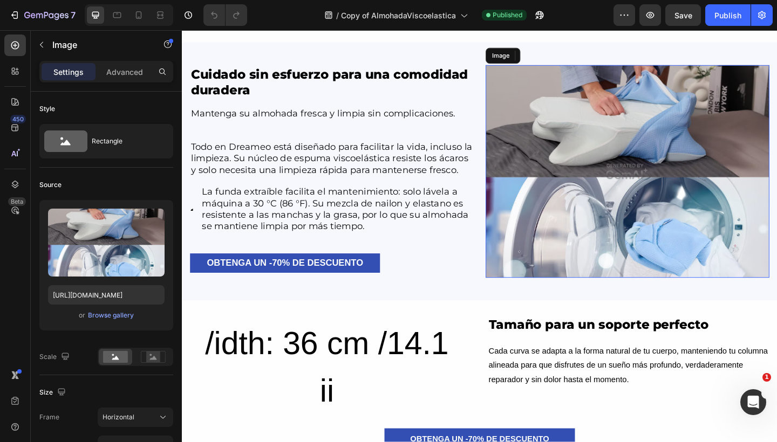
click at [575, 148] on img at bounding box center [666, 183] width 309 height 231
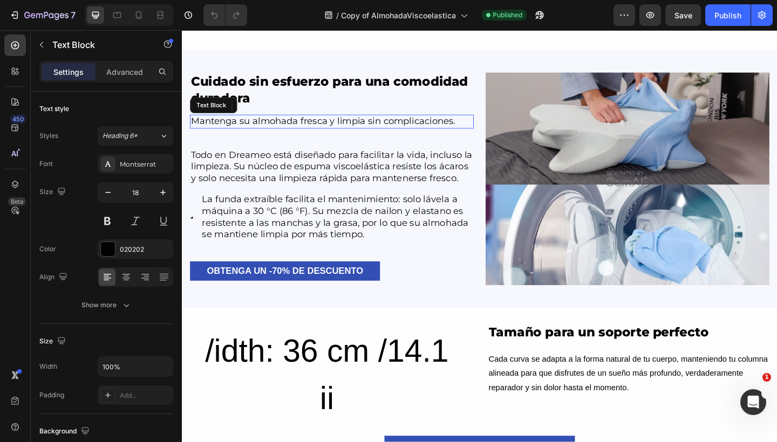
click at [258, 125] on p "Mantenga su almohada fresca y limpia sin complicaciones." at bounding box center [344, 130] width 306 height 12
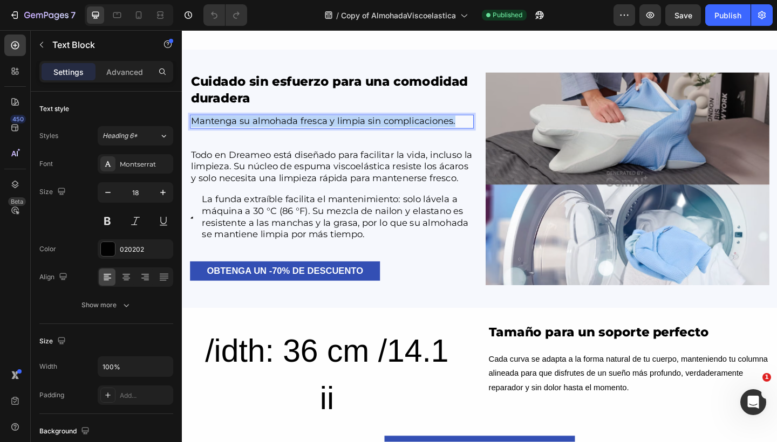
click at [258, 125] on p "Mantenga su almohada fresca y limpia sin complicaciones." at bounding box center [344, 130] width 306 height 12
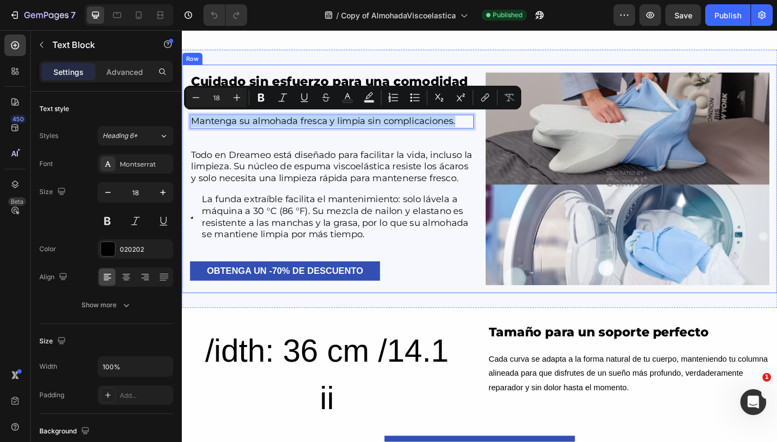
click at [283, 161] on p "Todo en Dreameo está diseñado para facilitar la vida, incluso la limpieza. Su n…" at bounding box center [344, 179] width 306 height 38
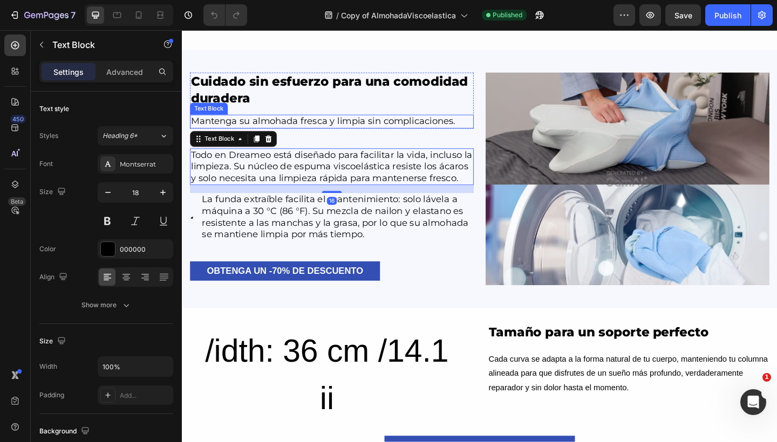
click at [307, 124] on p "Mantenga su almohada fresca y limpia sin complicaciones." at bounding box center [344, 130] width 306 height 12
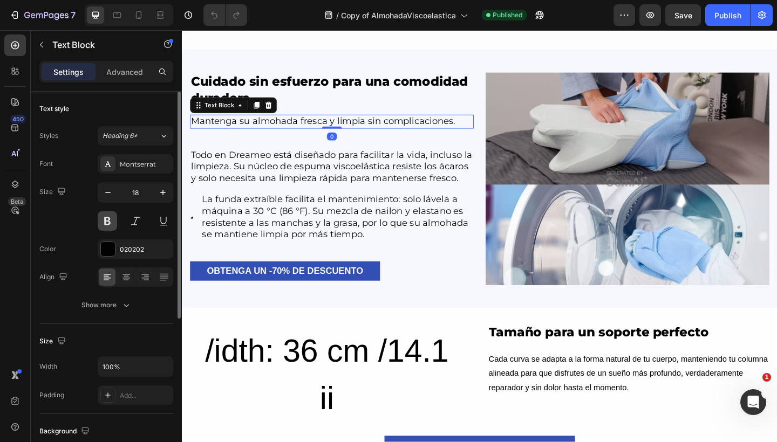
click at [101, 224] on button at bounding box center [107, 220] width 19 height 19
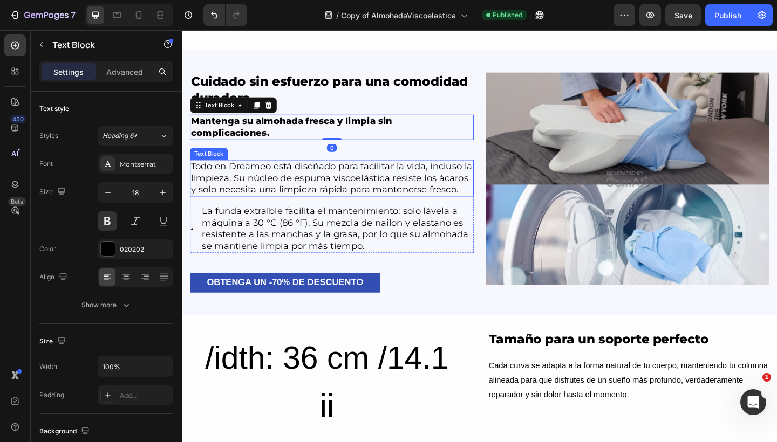
click at [303, 185] on p "Todo en Dreameo está diseñado para facilitar la vida, incluso la limpieza. Su n…" at bounding box center [344, 192] width 306 height 38
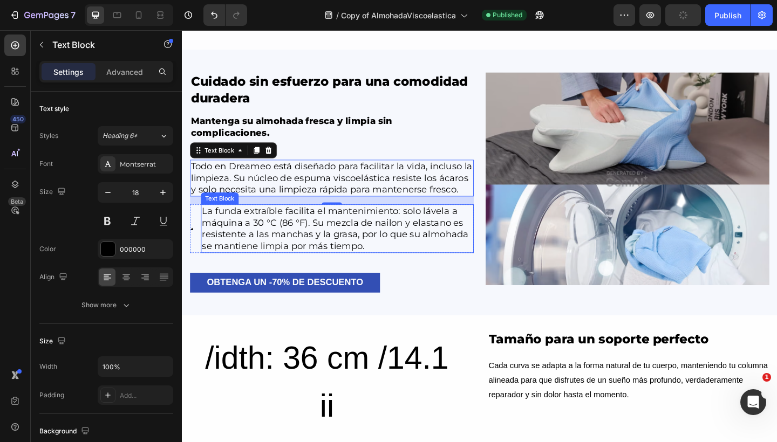
click at [353, 266] on p "La funda extraíble facilita el mantenimiento: solo lávela a máquina a 30 °C (86…" at bounding box center [350, 246] width 294 height 51
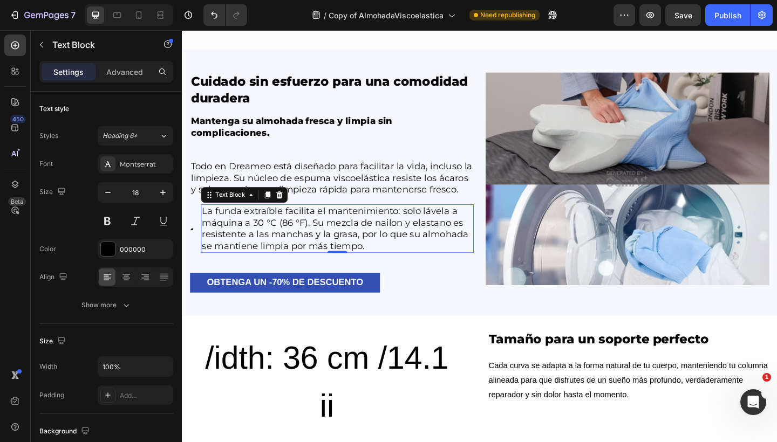
click at [227, 262] on p "La funda extraíble facilita el mantenimiento: solo lávela a máquina a 30 °C (86…" at bounding box center [350, 246] width 294 height 51
click at [220, 260] on p "La funda extraíble facilita el mantenimiento: solo lávela a máquina a 30 °C (86…" at bounding box center [350, 246] width 294 height 51
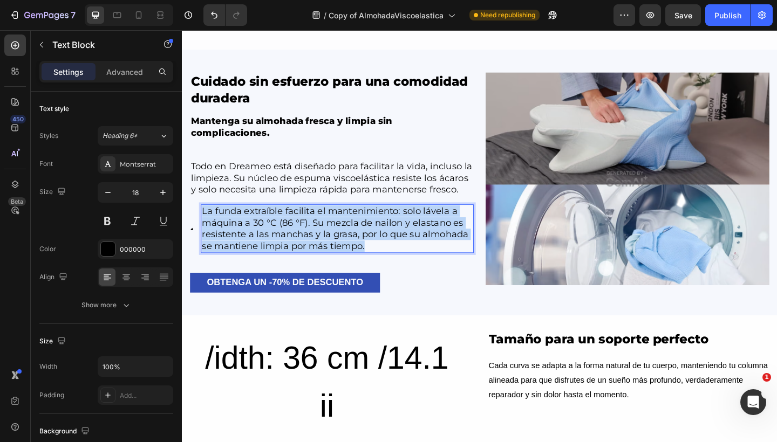
click at [220, 260] on p "La funda extraíble facilita el mantenimiento: solo lávela a máquina a 30 °C (86…" at bounding box center [350, 246] width 294 height 51
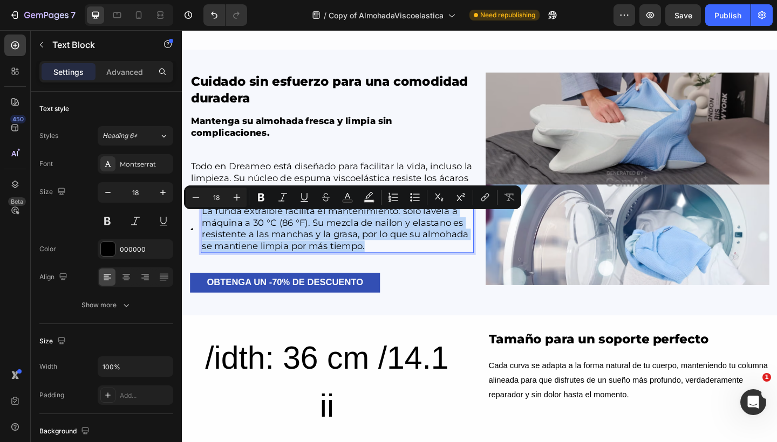
click at [220, 260] on p "La funda extraíble facilita el mantenimiento: solo lávela a máquina a 30 °C (86…" at bounding box center [350, 246] width 294 height 51
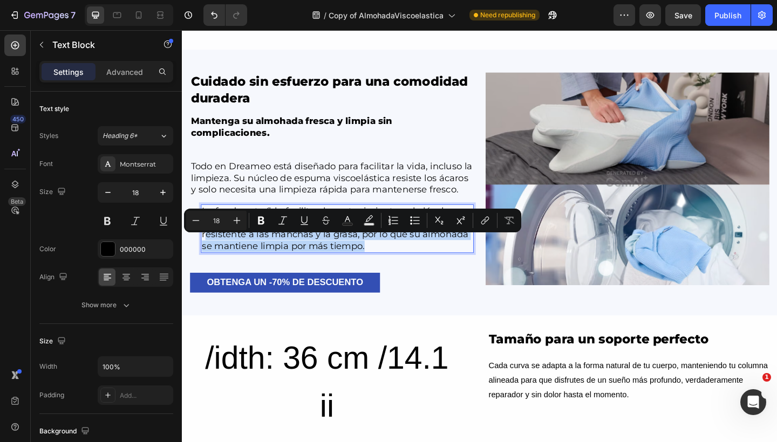
drag, startPoint x: 206, startPoint y: 260, endPoint x: 383, endPoint y: 275, distance: 178.1
click at [383, 272] on p "La funda extraíble facilita el mantenimiento: solo lávela a máquina a 30 °C (86…" at bounding box center [350, 246] width 294 height 51
click at [264, 223] on icon "Editor contextual toolbar" at bounding box center [261, 221] width 6 height 8
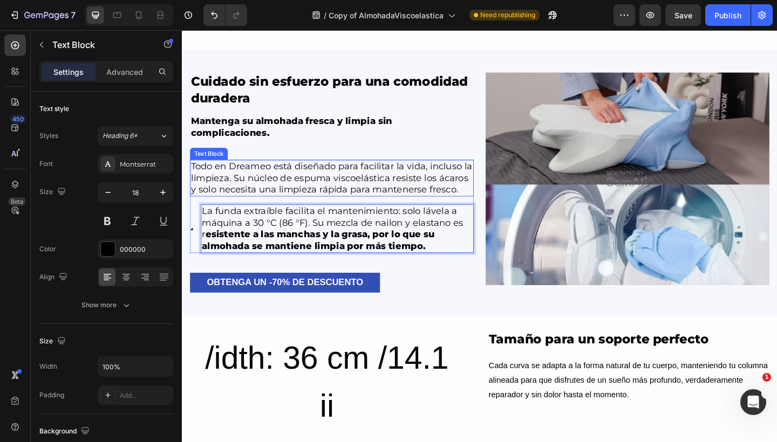
click at [335, 185] on p "Todo en Dreameo está diseñado para facilitar la vida, incluso la limpieza. Su n…" at bounding box center [344, 192] width 306 height 38
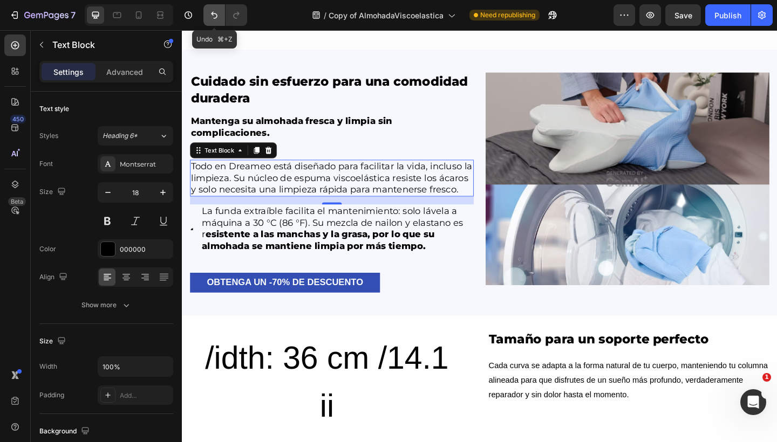
click at [209, 16] on icon "Undo/Redo" at bounding box center [214, 15] width 11 height 11
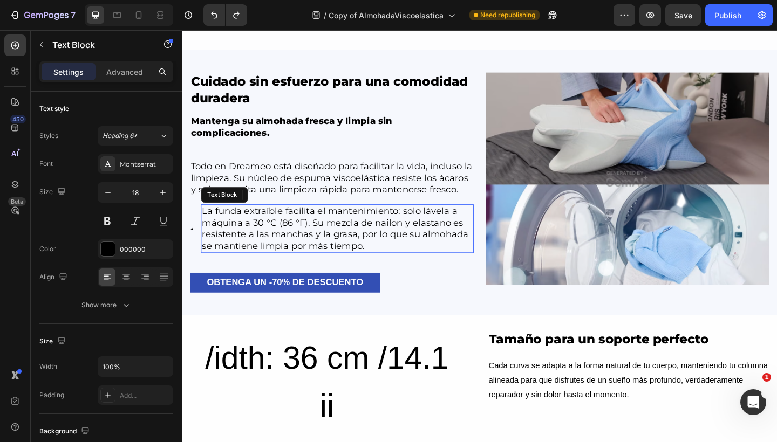
click at [374, 259] on p "La funda extraíble facilita el mantenimiento: solo lávela a máquina a 30 °C (86…" at bounding box center [350, 246] width 294 height 51
click at [208, 258] on p "La funda extraíble facilita el mantenimiento: solo lávela a máquina a 30 °C (86…" at bounding box center [350, 246] width 294 height 51
click at [205, 258] on p "La funda extraíble facilita el mantenimiento: solo lávela a máquina a 30 °C (86…" at bounding box center [350, 246] width 294 height 51
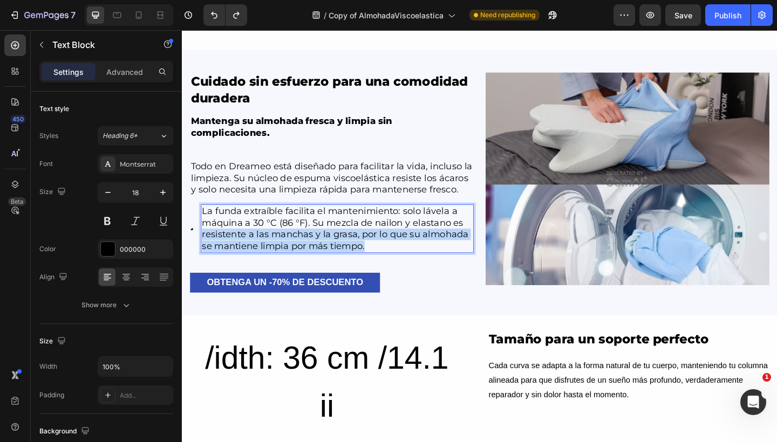
drag, startPoint x: 22, startPoint y: 228, endPoint x: 210, endPoint y: 244, distance: 188.4
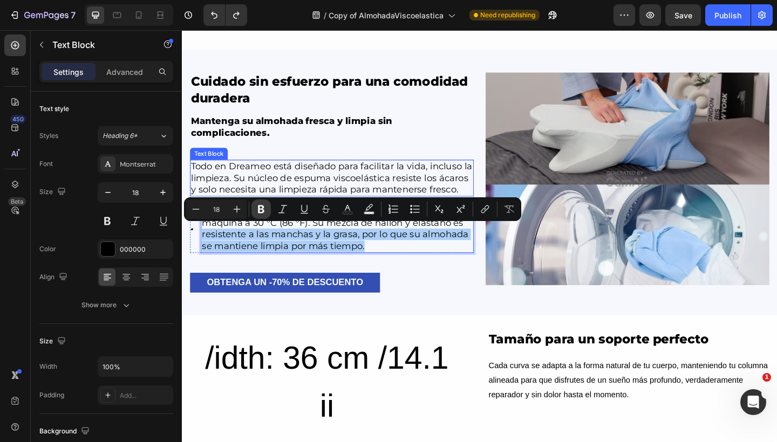
click at [256, 204] on icon "Editor contextual toolbar" at bounding box center [261, 209] width 11 height 11
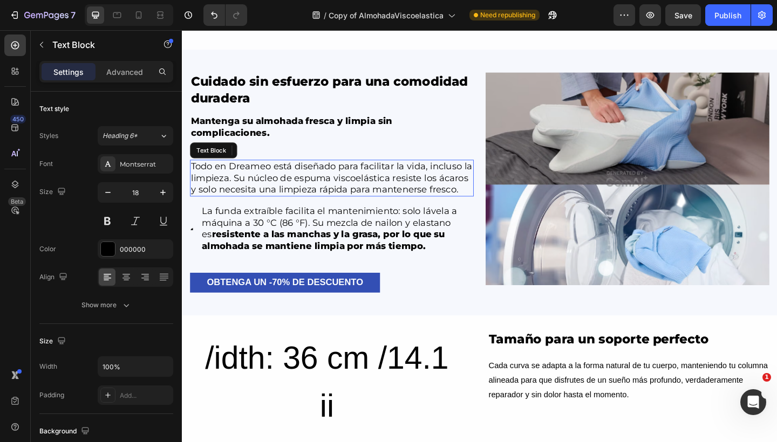
click at [298, 186] on p "Todo en Dreameo está diseñado para facilitar la vida, incluso la limpieza. Su n…" at bounding box center [344, 192] width 306 height 38
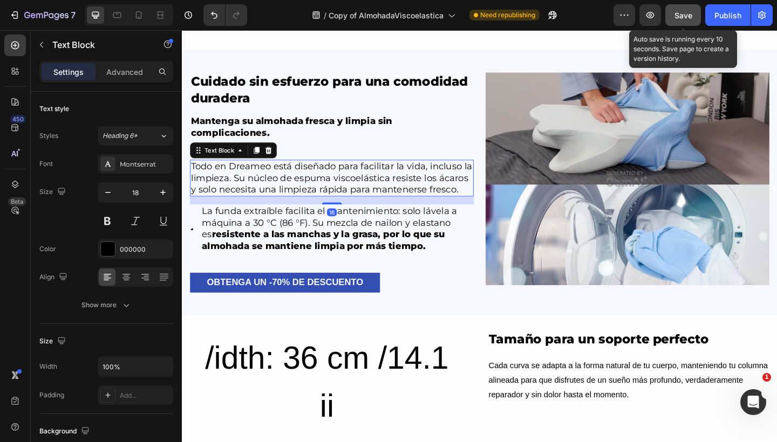
click at [675, 19] on span "Save" at bounding box center [683, 15] width 18 height 9
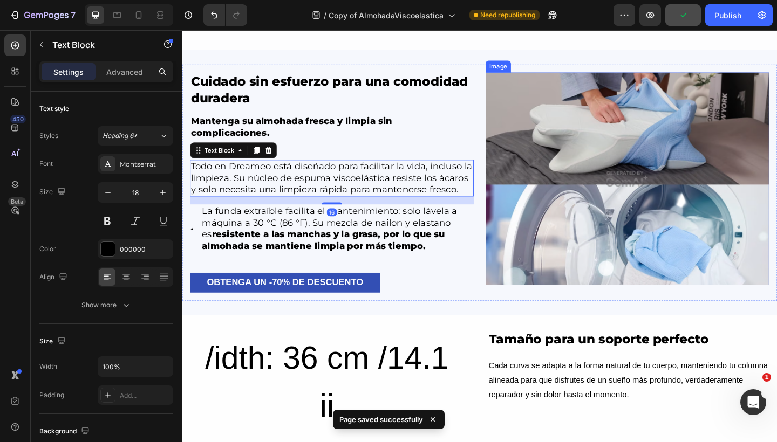
click at [555, 113] on img at bounding box center [666, 192] width 309 height 231
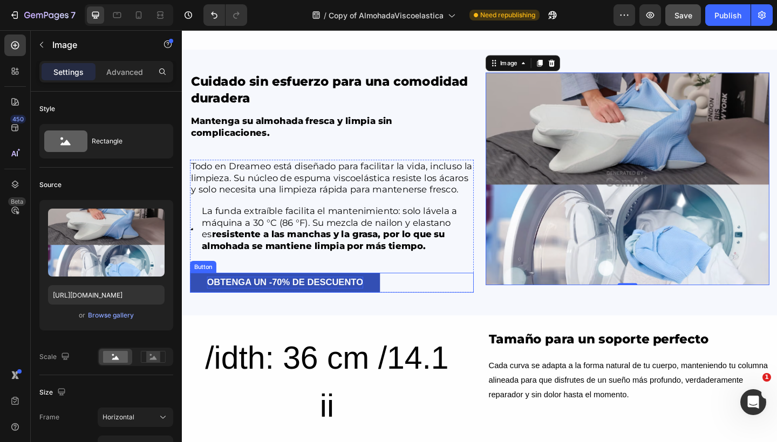
click at [330, 309] on p "OBTENGA UN -70% DE DESCUENTO" at bounding box center [294, 305] width 170 height 12
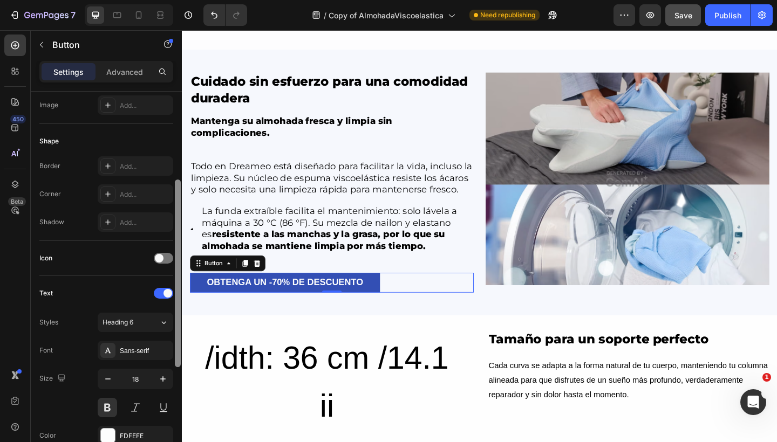
scroll to position [177, 0]
drag, startPoint x: 177, startPoint y: 200, endPoint x: 176, endPoint y: 287, distance: 87.4
click at [176, 287] on div at bounding box center [178, 273] width 6 height 188
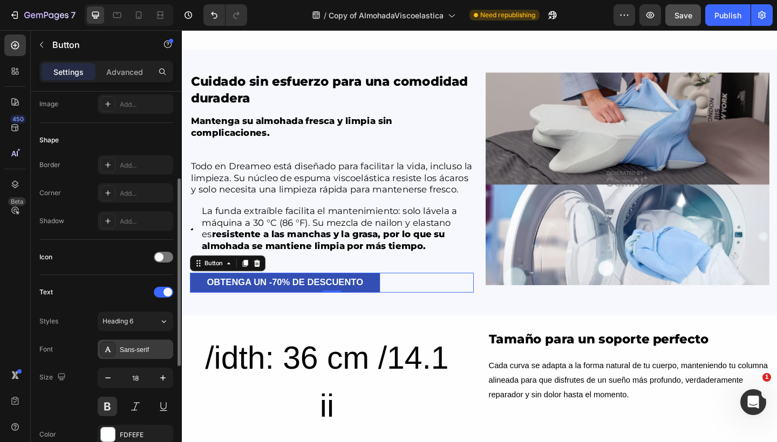
click at [130, 348] on div "Sans-serif" at bounding box center [145, 350] width 51 height 10
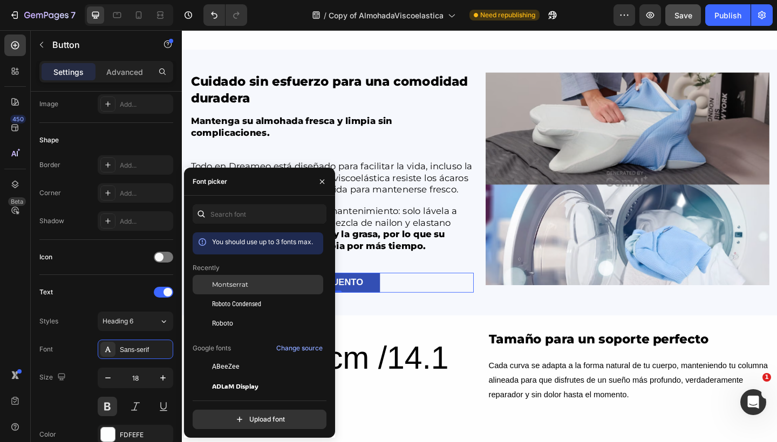
click at [240, 289] on span "Montserrat" at bounding box center [230, 285] width 36 height 10
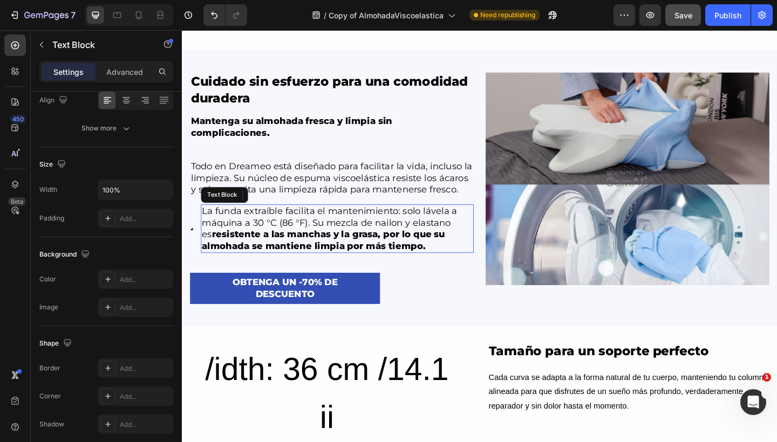
click at [443, 249] on p "La funda extraíble facilita el mantenimiento: solo lávela a máquina a 30 °C (86…" at bounding box center [350, 246] width 294 height 51
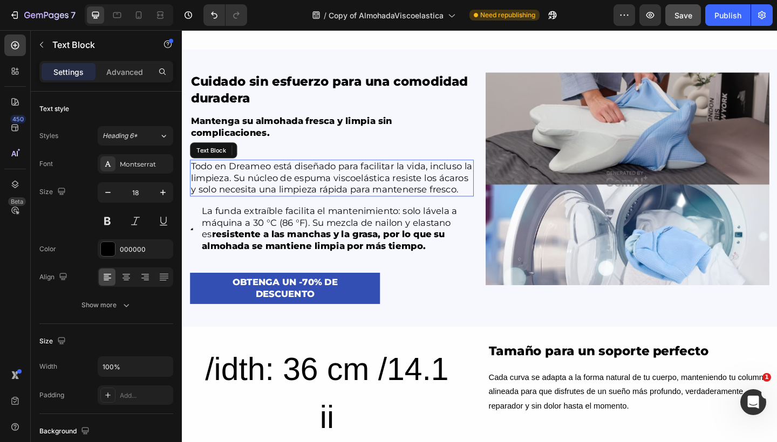
click at [435, 193] on p "Todo en Dreameo está diseñado para facilitar la vida, incluso la limpieza. Su n…" at bounding box center [344, 192] width 306 height 38
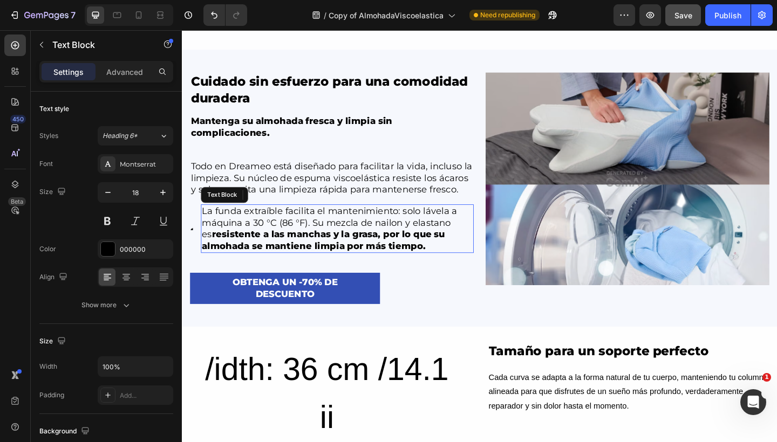
click at [399, 255] on strong "resistente a las manchas y la grasa, por lo que su almohada se mantiene limpia …" at bounding box center [335, 258] width 264 height 24
click at [361, 319] on p "OBTENGA UN -70% DE DESCUENTO" at bounding box center [293, 311] width 181 height 25
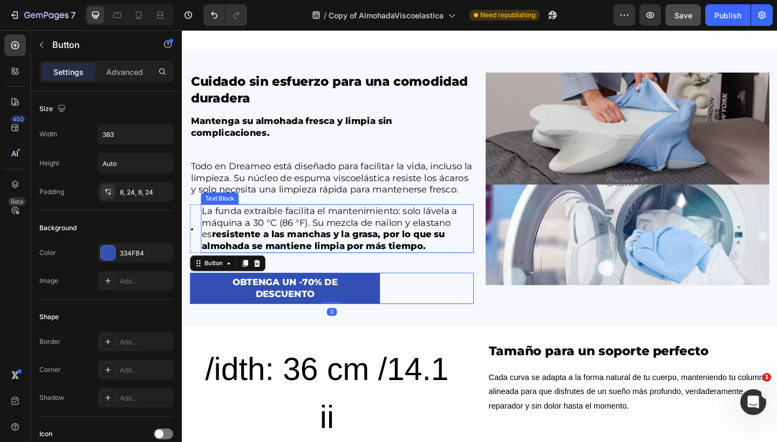
click at [401, 259] on strong "resistente a las manchas y la grasa, por lo que su almohada se mantiene limpia …" at bounding box center [335, 258] width 264 height 24
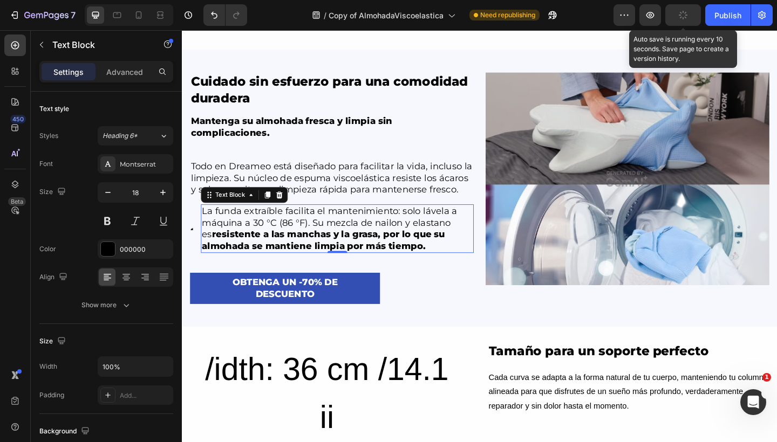
click at [678, 13] on button "button" at bounding box center [683, 15] width 36 height 22
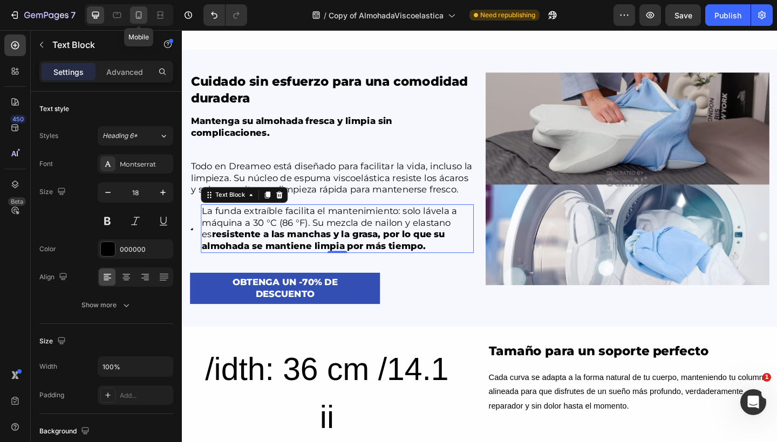
click at [134, 15] on icon at bounding box center [138, 15] width 11 height 11
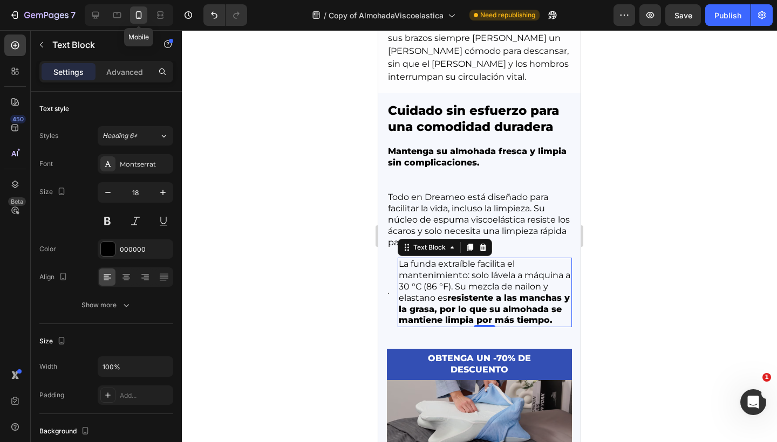
type input "16"
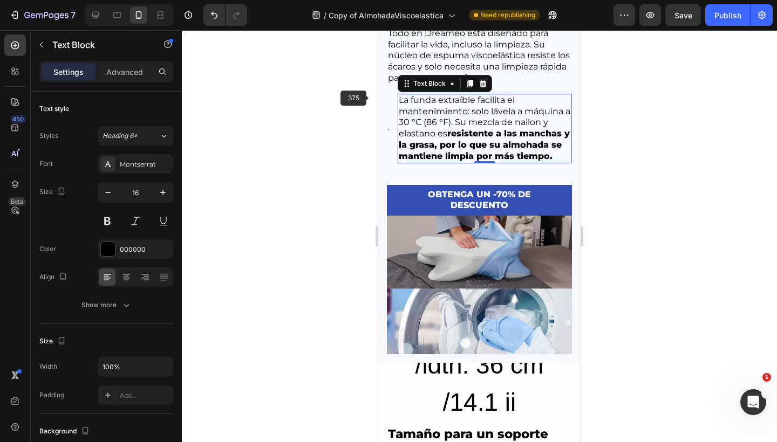
scroll to position [3626, 0]
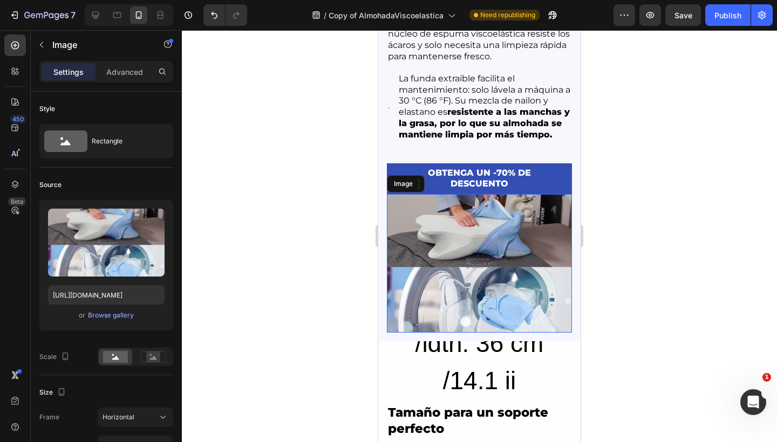
click at [430, 209] on img at bounding box center [479, 263] width 185 height 139
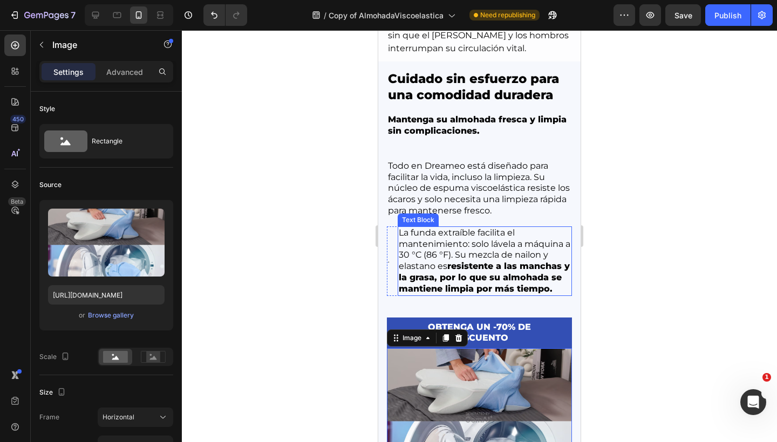
scroll to position [3459, 0]
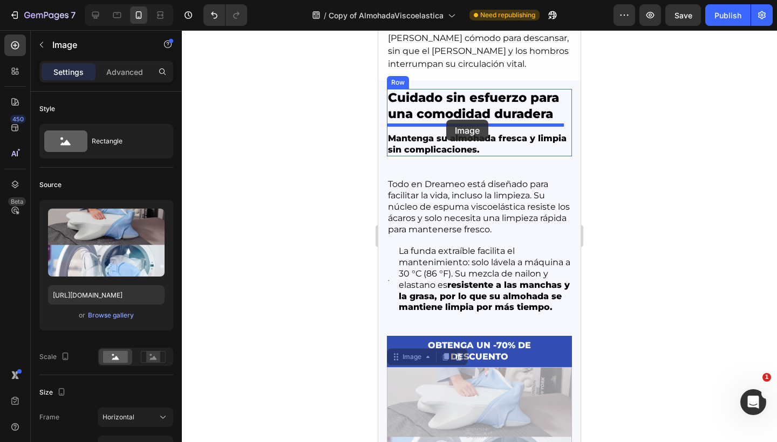
drag, startPoint x: 396, startPoint y: 353, endPoint x: 446, endPoint y: 120, distance: 238.3
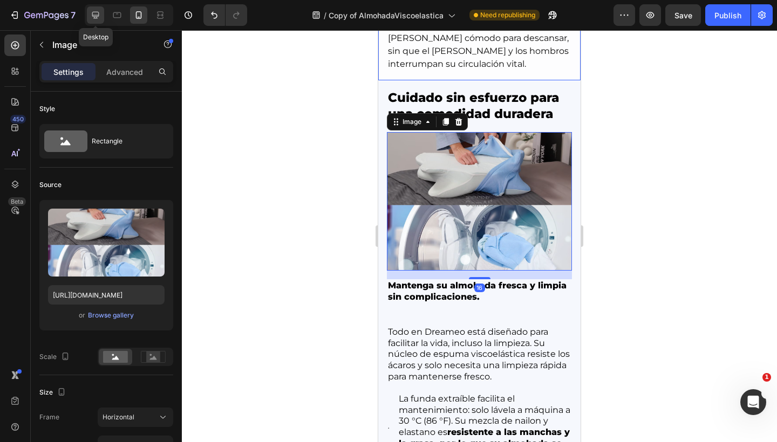
click at [99, 19] on icon at bounding box center [95, 15] width 11 height 11
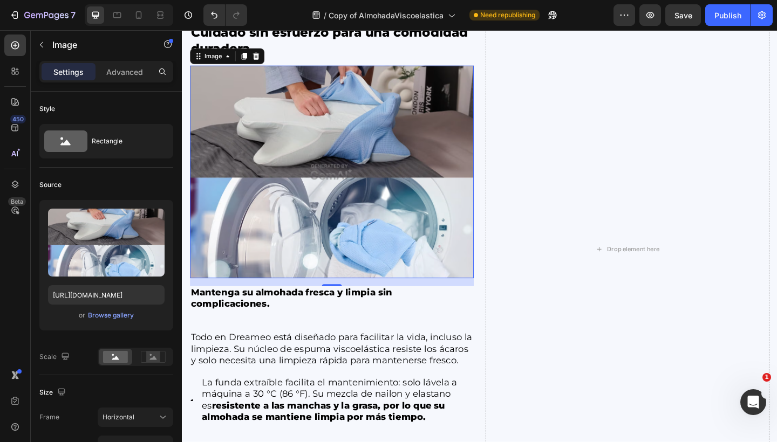
click at [376, 133] on img at bounding box center [344, 184] width 309 height 231
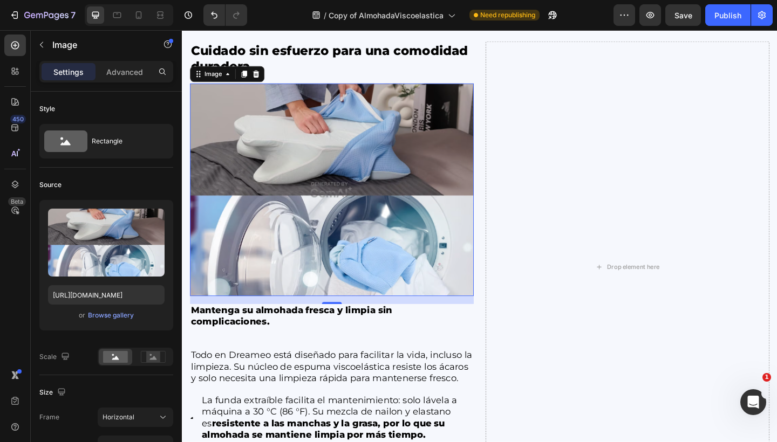
scroll to position [3431, 0]
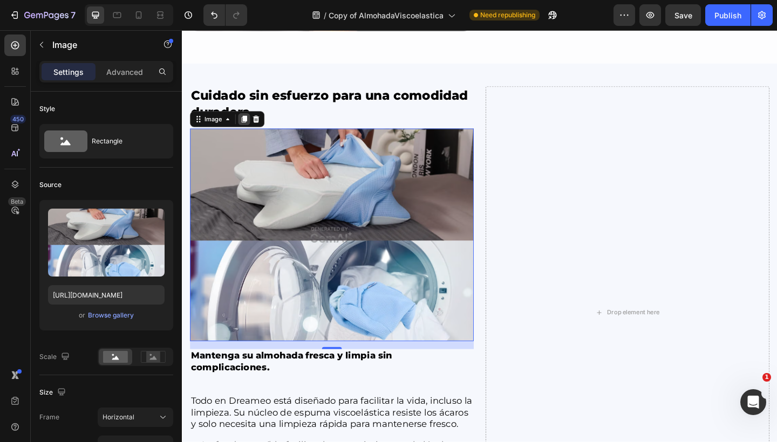
click at [250, 124] on icon at bounding box center [249, 128] width 6 height 8
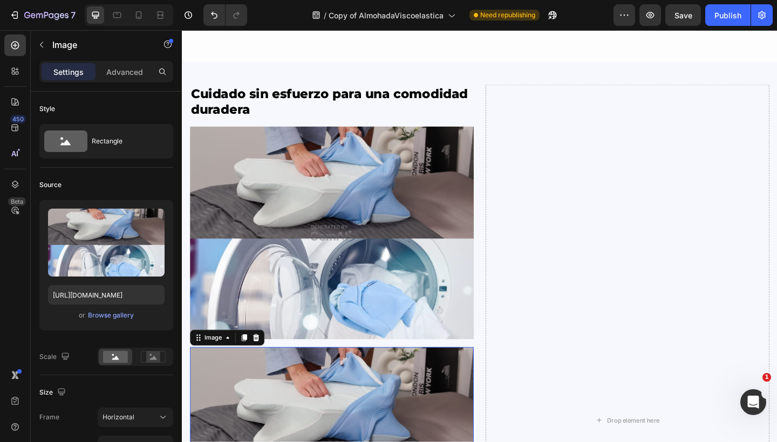
scroll to position [3734, 0]
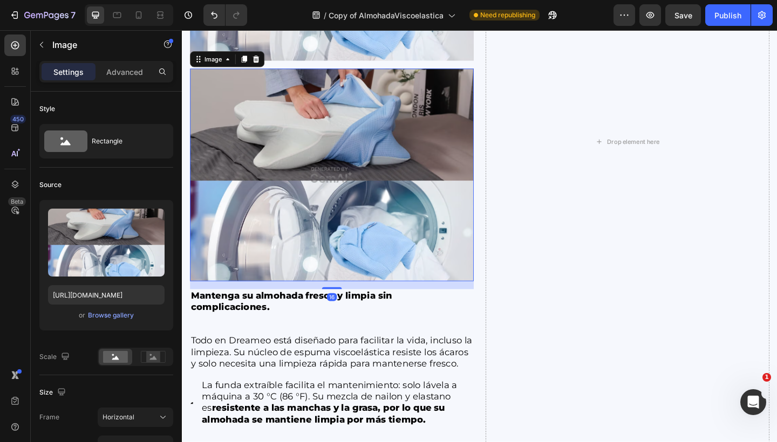
click at [314, 134] on img at bounding box center [344, 187] width 309 height 231
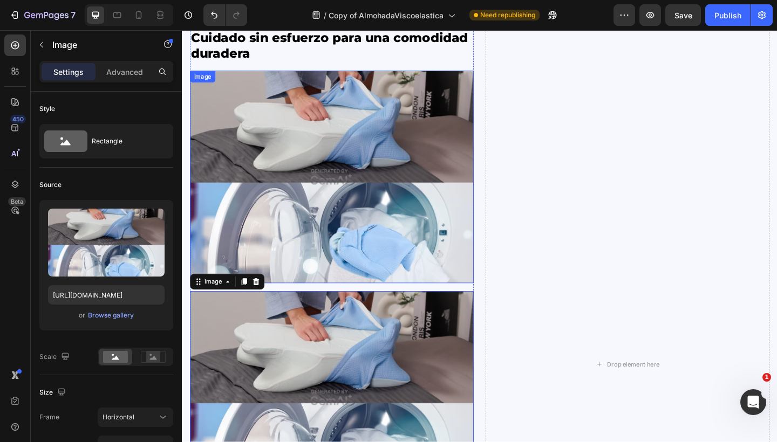
scroll to position [3488, 0]
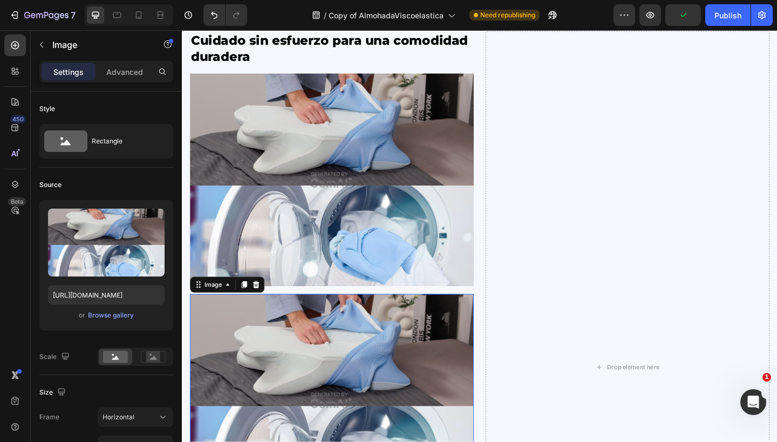
click at [355, 346] on img at bounding box center [344, 433] width 309 height 231
click at [353, 208] on img at bounding box center [344, 193] width 309 height 231
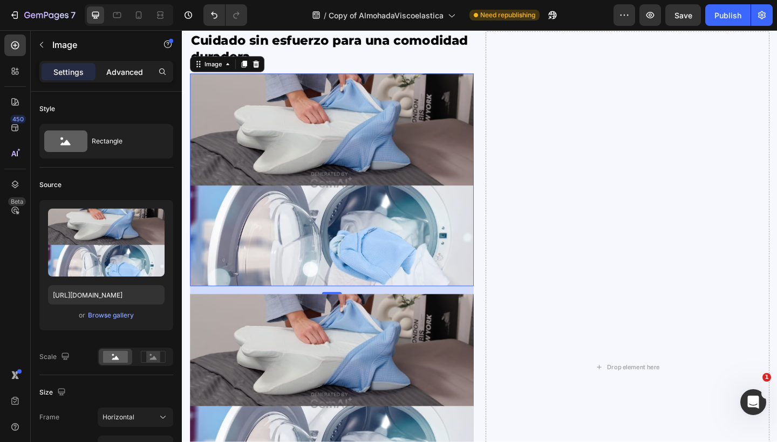
click at [134, 77] on p "Advanced" at bounding box center [124, 71] width 37 height 11
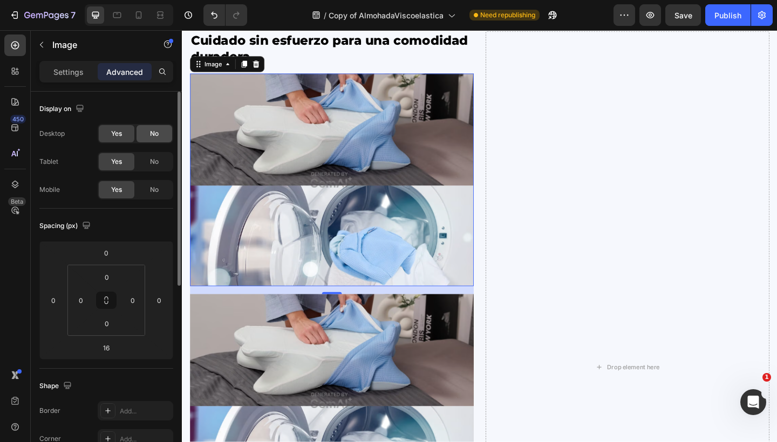
click at [158, 137] on span "No" at bounding box center [154, 134] width 9 height 10
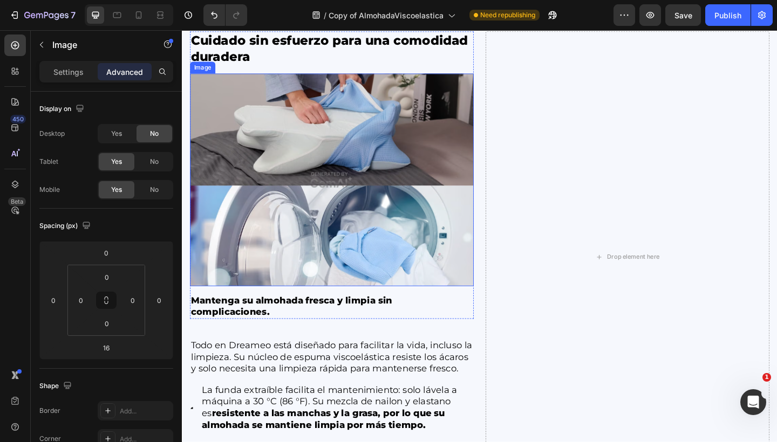
click at [299, 146] on img at bounding box center [344, 193] width 309 height 231
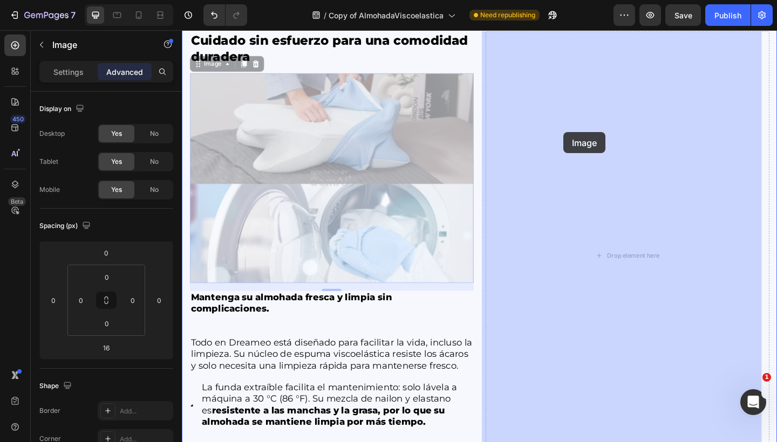
drag, startPoint x: 197, startPoint y: 71, endPoint x: 597, endPoint y: 141, distance: 405.8
type input "0"
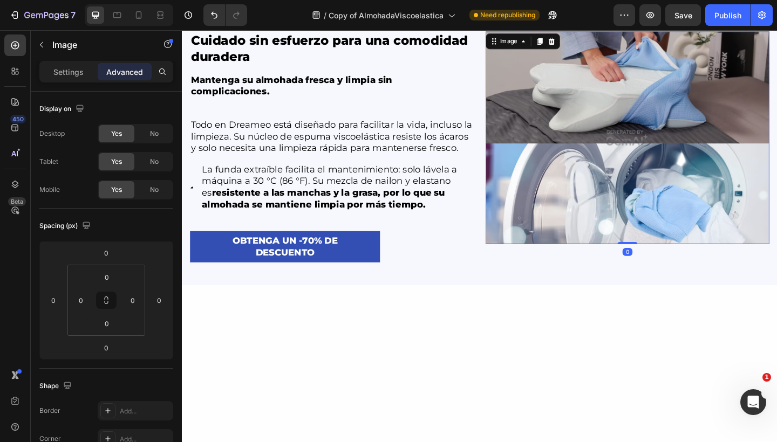
click at [597, 141] on img at bounding box center [666, 147] width 309 height 231
click at [166, 187] on div "No" at bounding box center [154, 189] width 36 height 17
click at [138, 13] on icon at bounding box center [138, 15] width 11 height 11
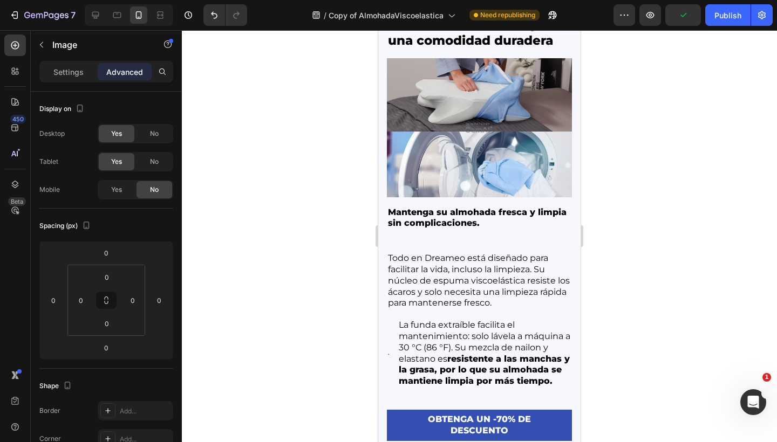
scroll to position [3451, 0]
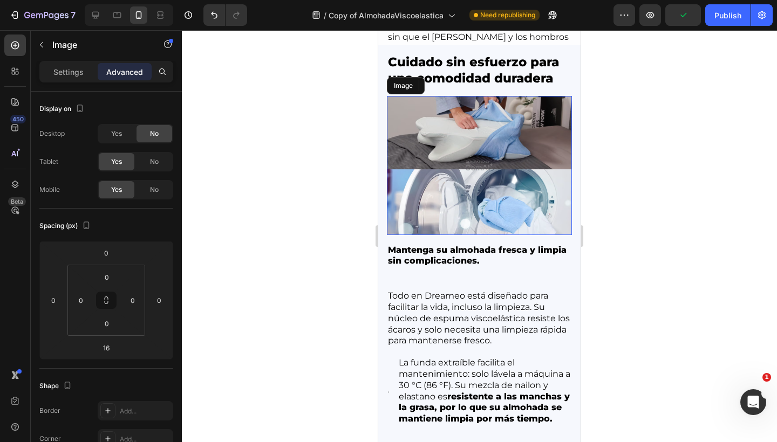
click at [472, 116] on img at bounding box center [479, 165] width 185 height 139
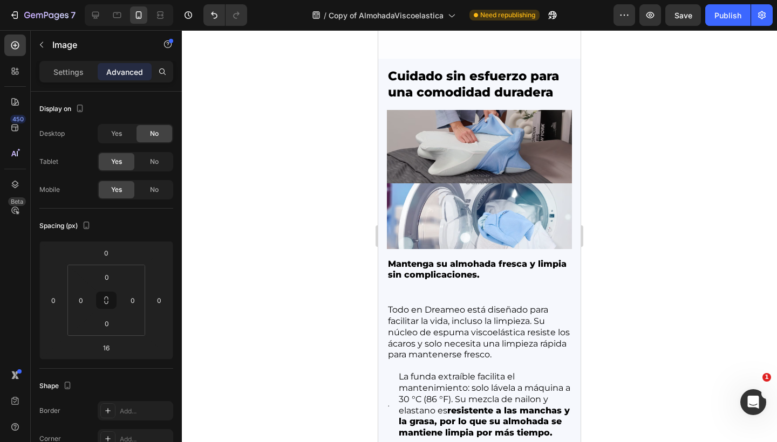
scroll to position [3432, 0]
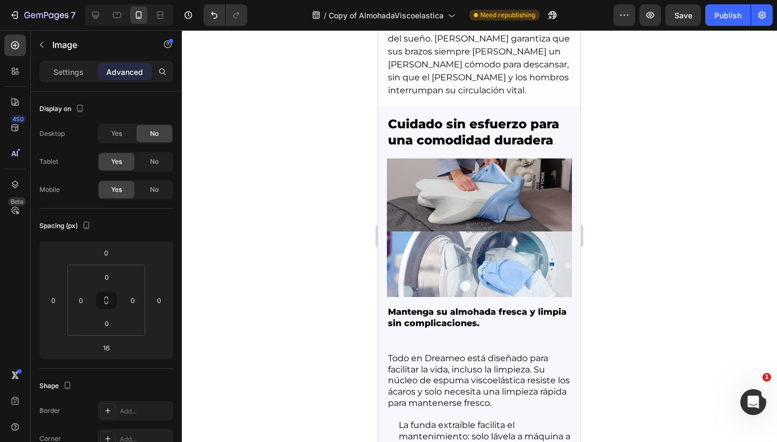
click at [481, 159] on img at bounding box center [479, 228] width 185 height 139
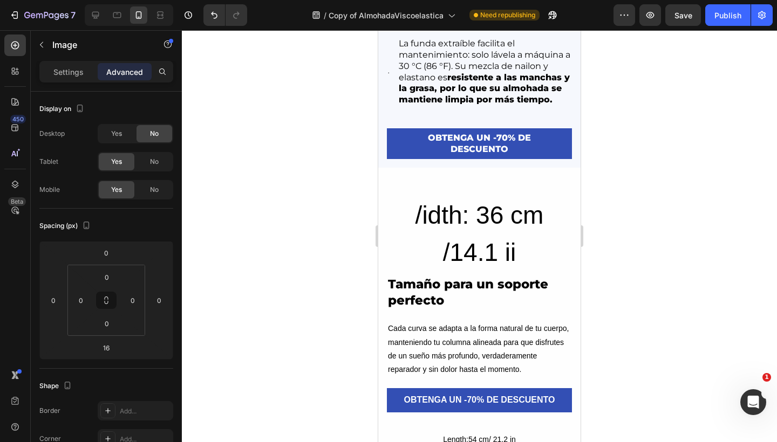
scroll to position [3814, 0]
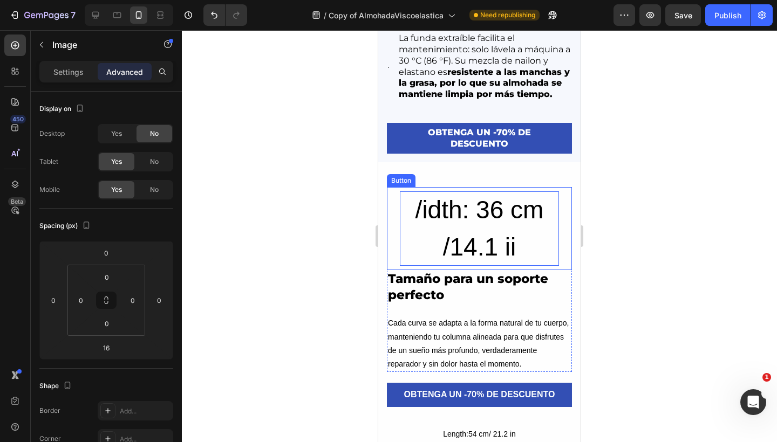
click at [435, 208] on div "/idth: 36 cm /14.1 ii" at bounding box center [479, 228] width 159 height 74
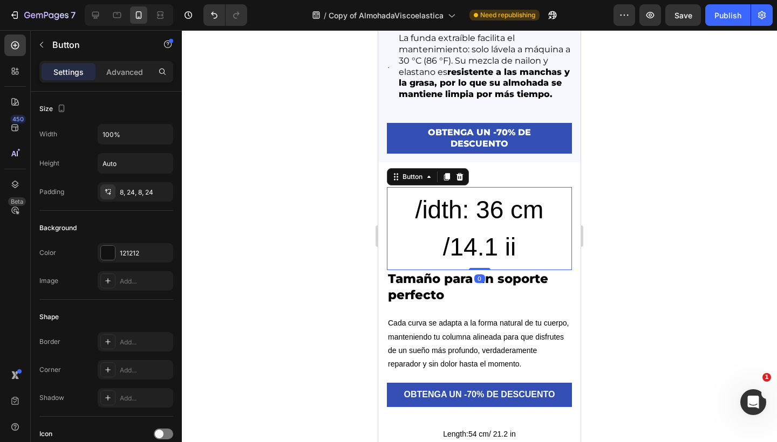
click at [399, 203] on button "/idth: 36 cm /14.1 ii" at bounding box center [479, 228] width 185 height 83
click at [459, 176] on icon at bounding box center [459, 177] width 9 height 9
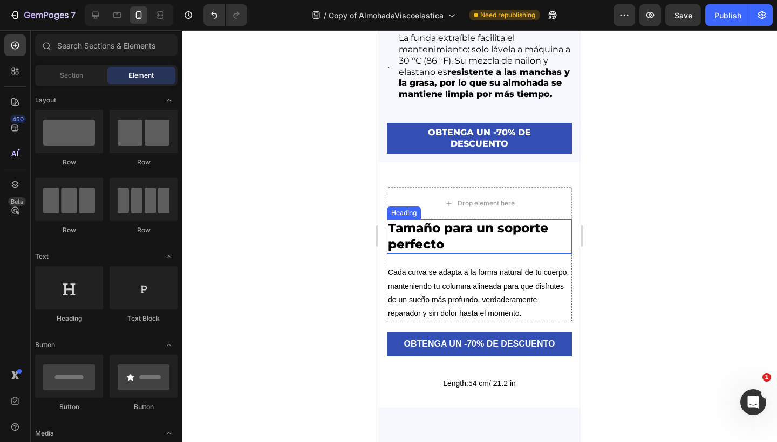
click at [408, 227] on h2 "Tamaño para un soporte perfecto" at bounding box center [479, 237] width 185 height 35
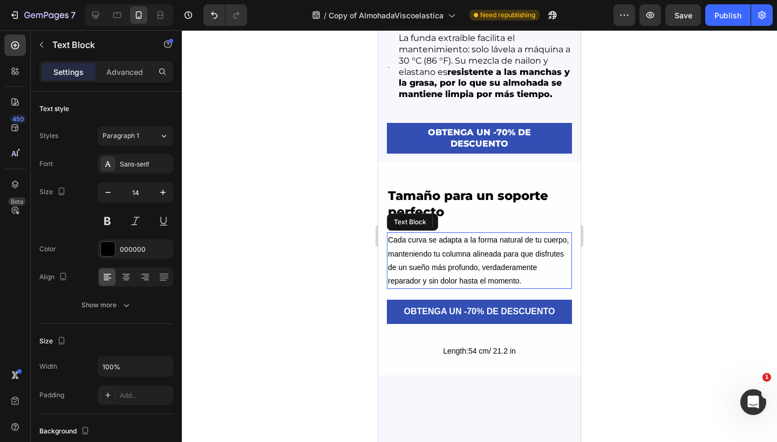
click at [421, 245] on p "Cada curva se adapta a la forma natural de tu cuerpo, manteniendo tu columna al…" at bounding box center [479, 261] width 183 height 54
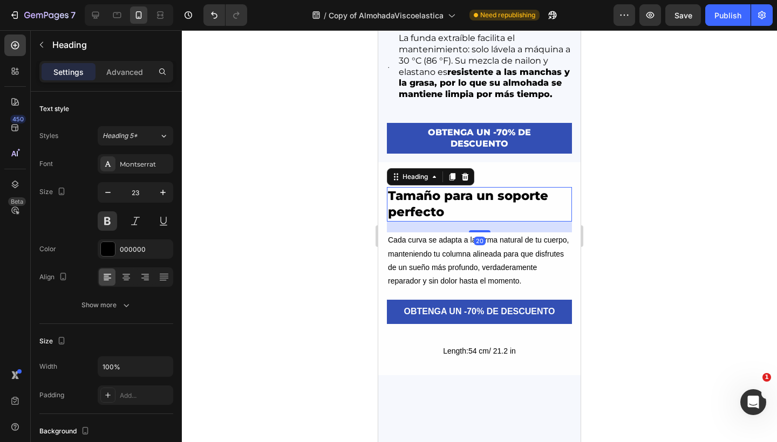
click at [483, 194] on h2 "Tamaño para un soporte perfecto" at bounding box center [479, 204] width 185 height 35
click at [494, 67] on strong "resistente a las manchas y la grasa, por lo que su almohada se mantiene limpia …" at bounding box center [484, 83] width 171 height 33
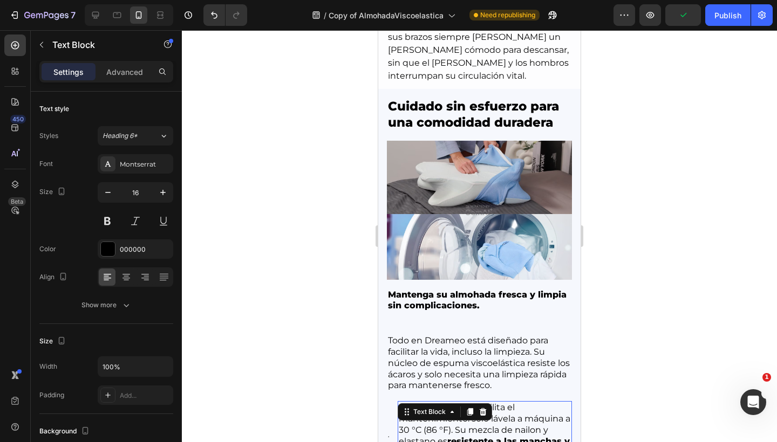
scroll to position [3444, 0]
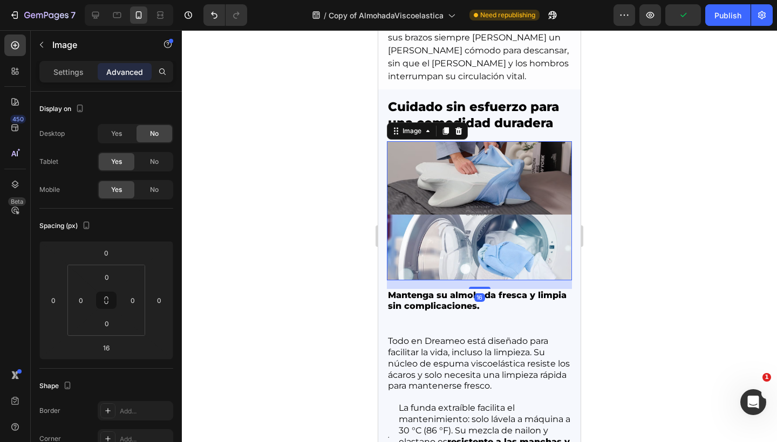
click at [460, 192] on img at bounding box center [479, 210] width 185 height 139
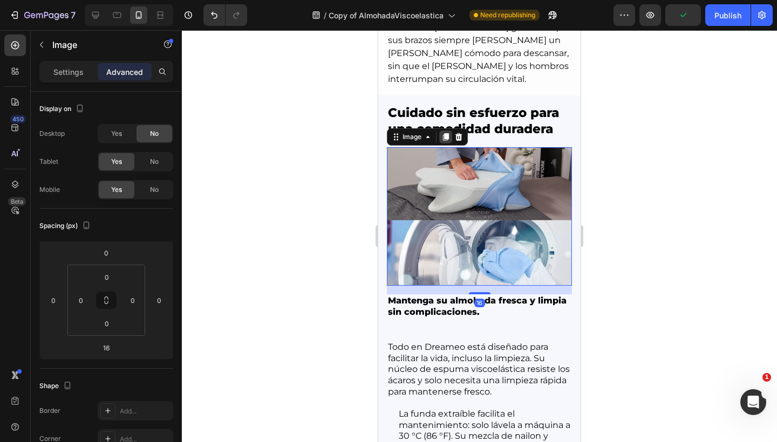
click at [445, 133] on icon at bounding box center [446, 137] width 6 height 8
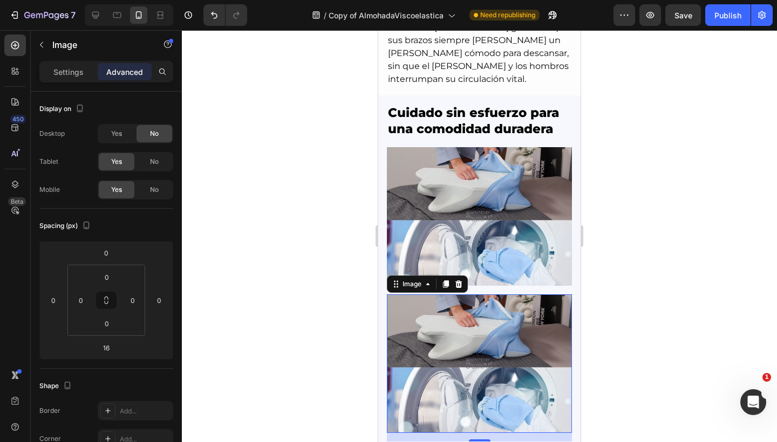
click at [440, 317] on img at bounding box center [479, 363] width 185 height 139
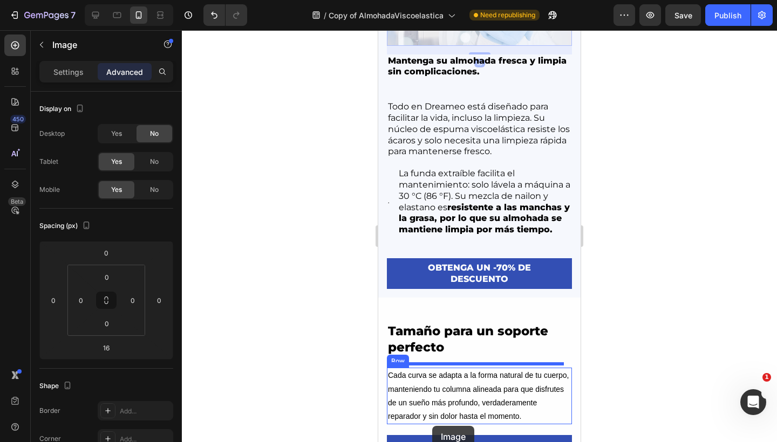
scroll to position [3858, 0]
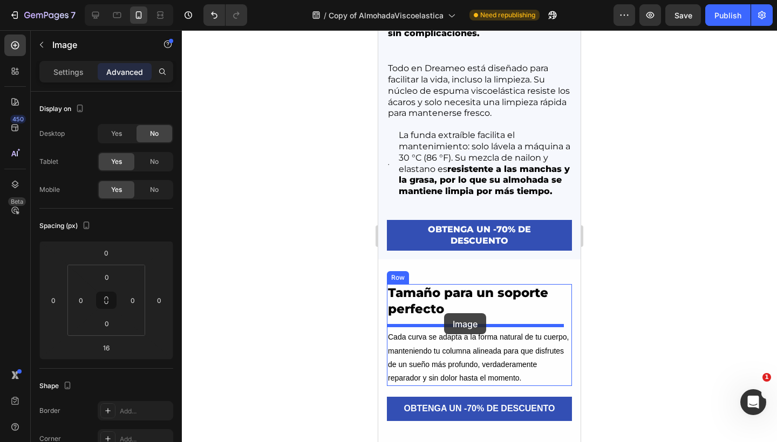
drag, startPoint x: 393, startPoint y: 273, endPoint x: 444, endPoint y: 313, distance: 64.5
type input "0"
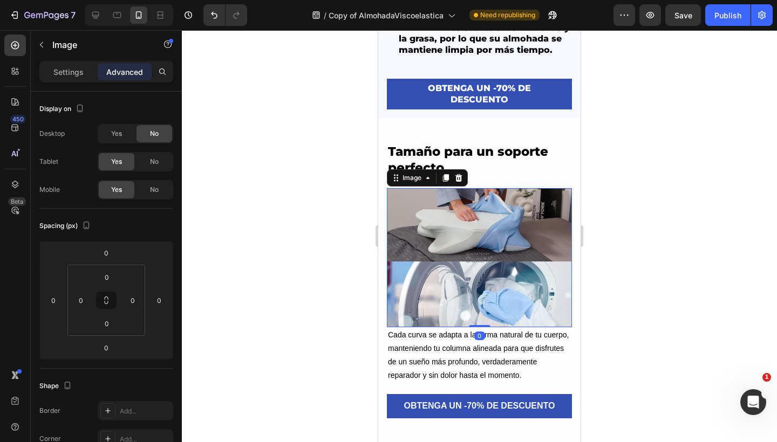
click at [477, 250] on img at bounding box center [479, 257] width 185 height 139
click at [99, 10] on icon at bounding box center [95, 15] width 11 height 11
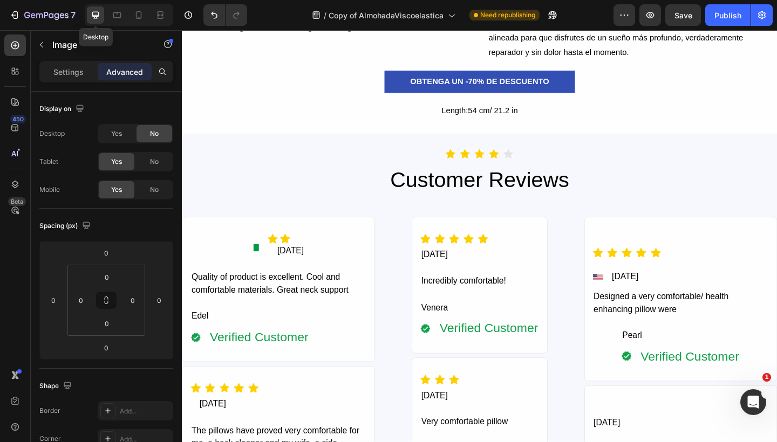
scroll to position [3820, 0]
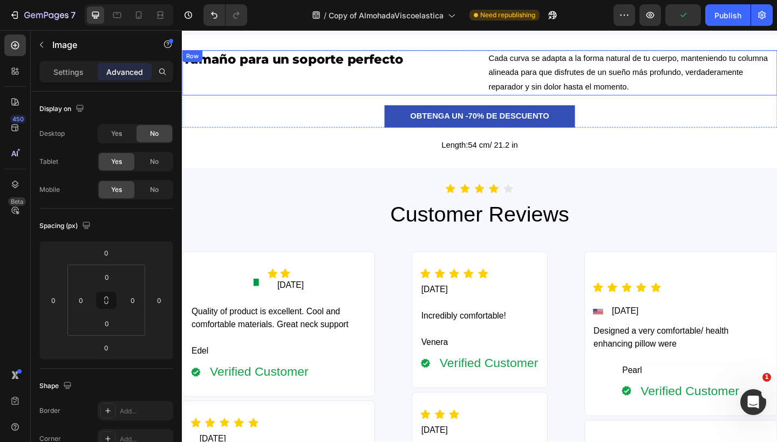
drag, startPoint x: 430, startPoint y: 94, endPoint x: 444, endPoint y: 79, distance: 20.6
click at [430, 94] on div "Tamaño para un soporte perfecto Heading Image 0" at bounding box center [339, 76] width 315 height 49
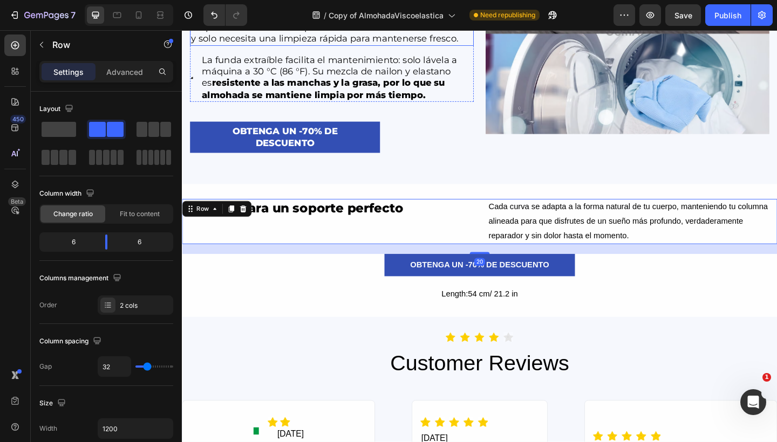
scroll to position [3661, 0]
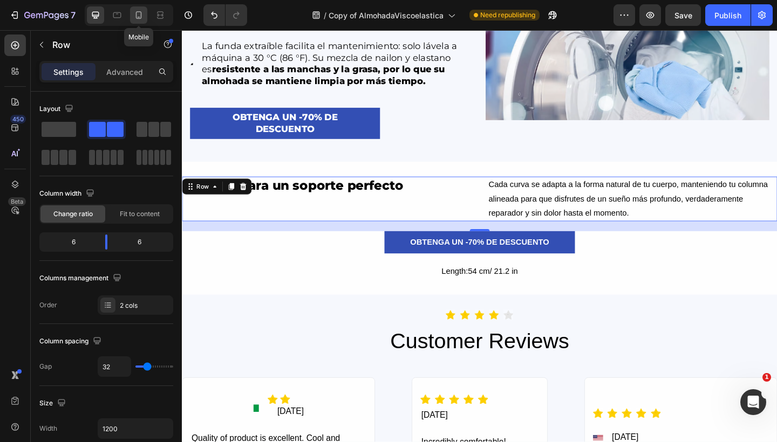
click at [138, 17] on icon at bounding box center [138, 15] width 11 height 11
type input "0"
type input "100%"
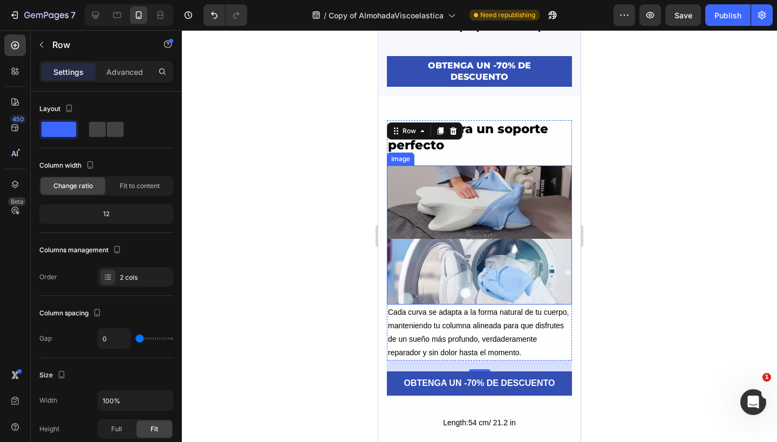
scroll to position [3930, 0]
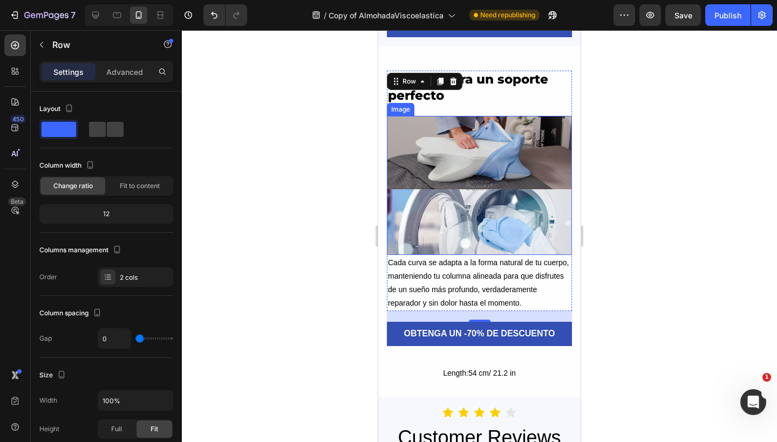
click at [486, 210] on img at bounding box center [479, 185] width 185 height 139
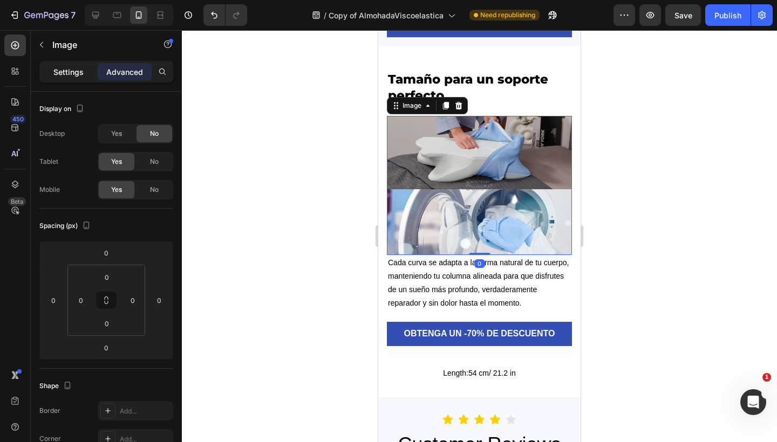
click at [69, 71] on p "Settings" at bounding box center [68, 71] width 30 height 11
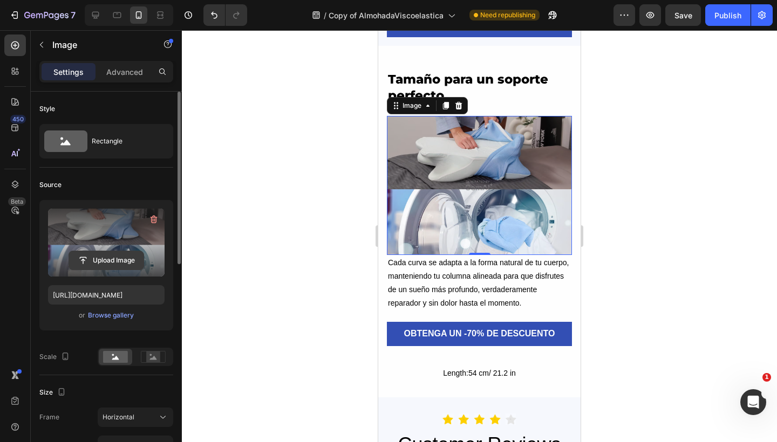
click at [132, 258] on input "file" at bounding box center [106, 260] width 74 height 18
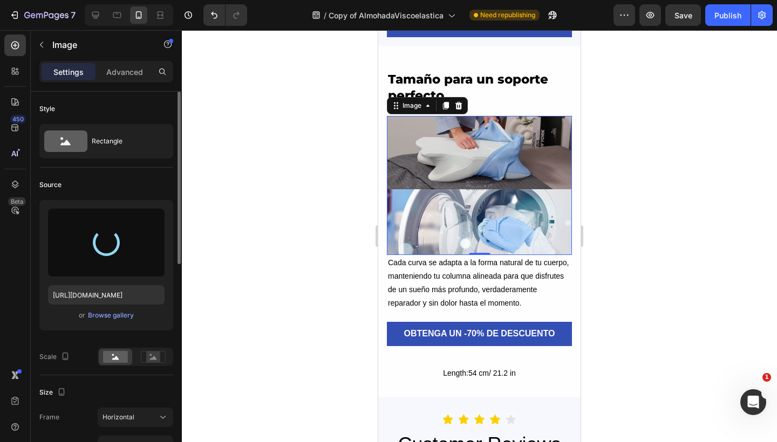
type input "[URL][DOMAIN_NAME]"
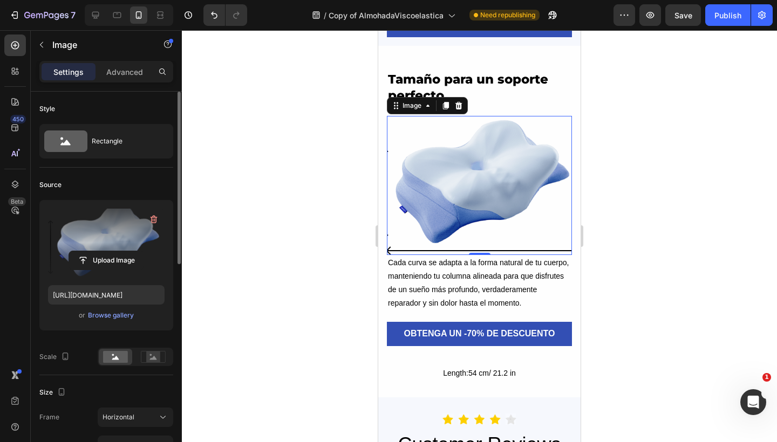
click at [452, 168] on img at bounding box center [479, 185] width 185 height 139
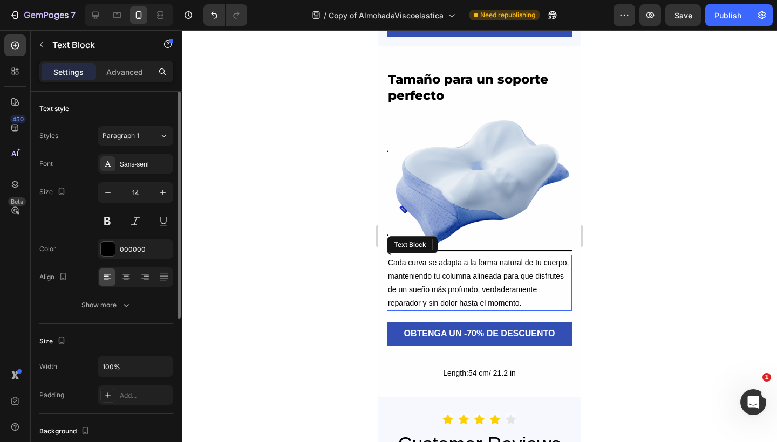
click at [445, 294] on p "Cada curva se adapta a la forma natural de tu cuerpo, manteniendo tu columna al…" at bounding box center [479, 283] width 183 height 54
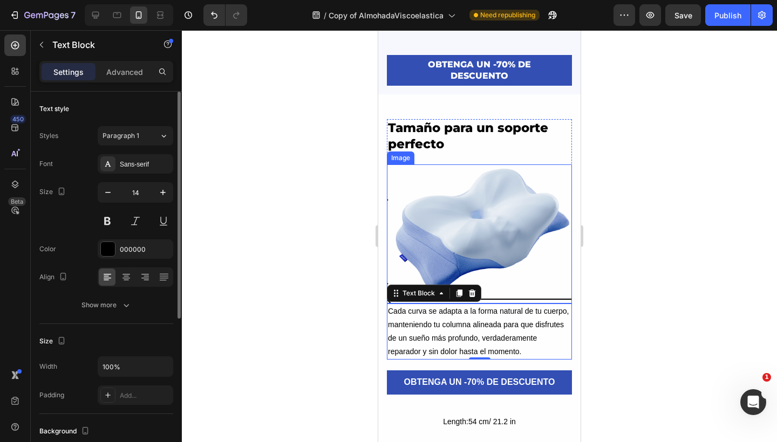
scroll to position [3920, 0]
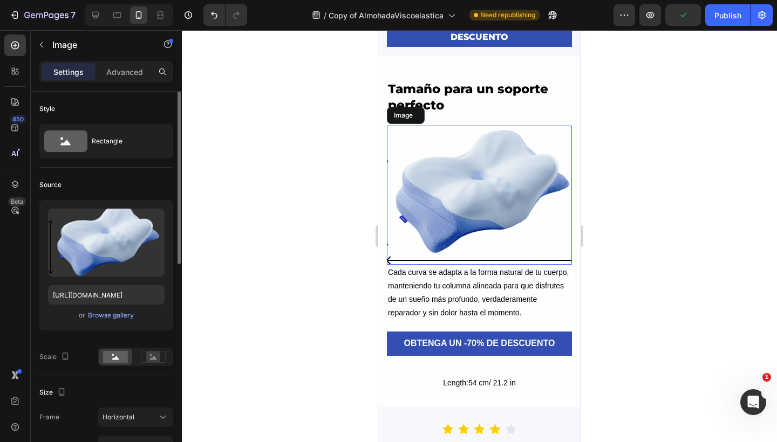
click at [523, 231] on img at bounding box center [479, 195] width 185 height 139
click at [102, 18] on div at bounding box center [95, 14] width 17 height 17
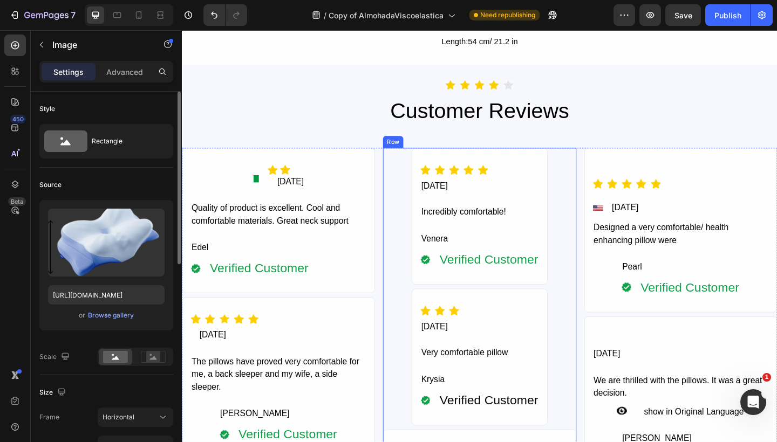
scroll to position [3883, 0]
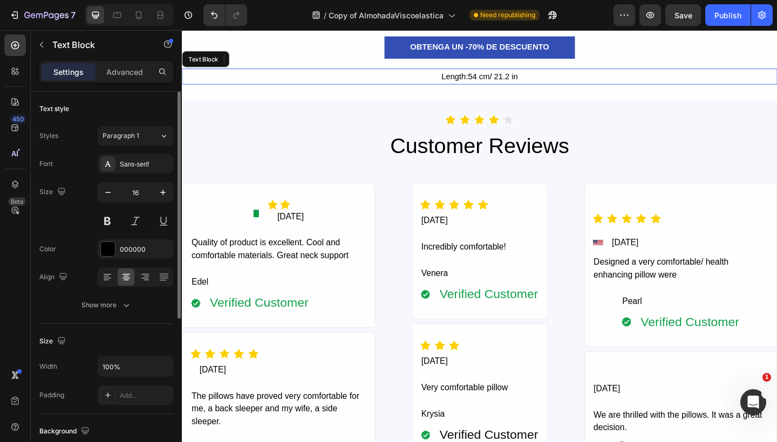
click at [503, 72] on div "Length:54 cm/ 21.2 in" at bounding box center [505, 81] width 647 height 18
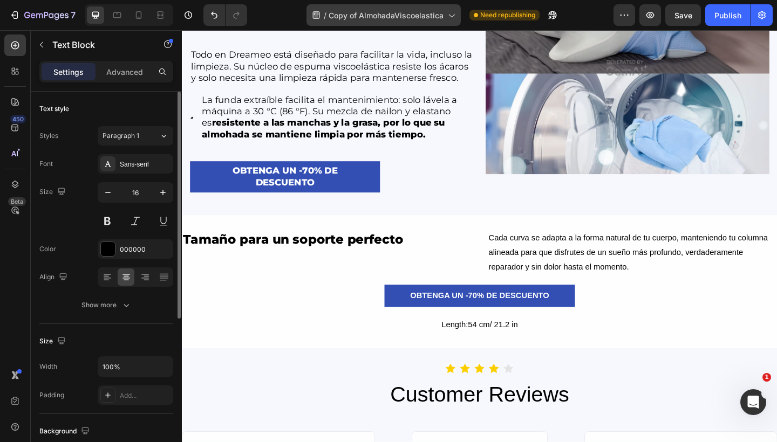
scroll to position [3559, 0]
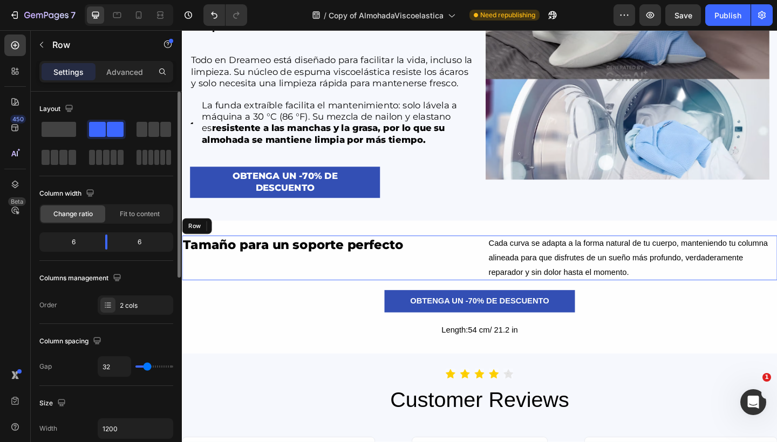
click at [493, 291] on div "Tamaño para un soporte perfecto Heading Image Cada curva se adapta a la forma n…" at bounding box center [505, 278] width 647 height 49
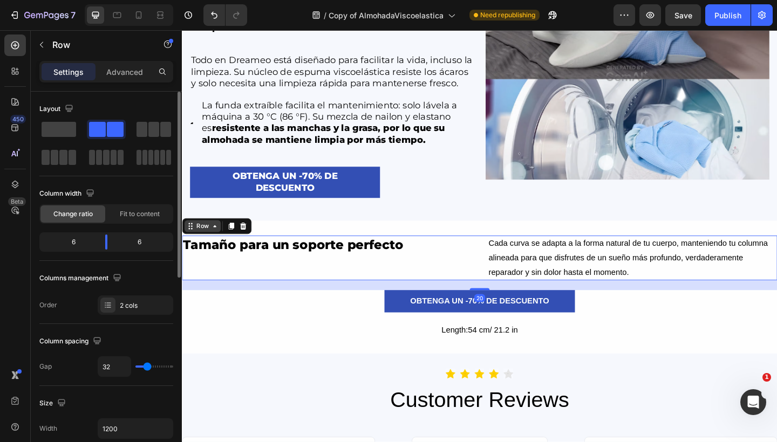
click at [206, 249] on div "Row" at bounding box center [204, 244] width 18 height 10
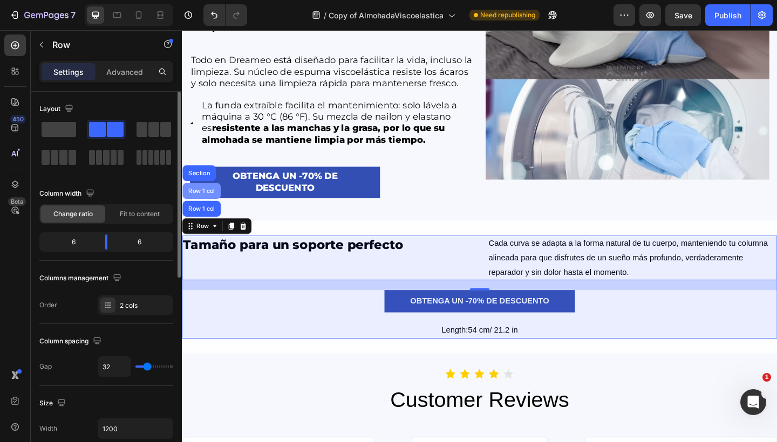
click at [209, 209] on div "Row 1 col" at bounding box center [203, 205] width 33 height 6
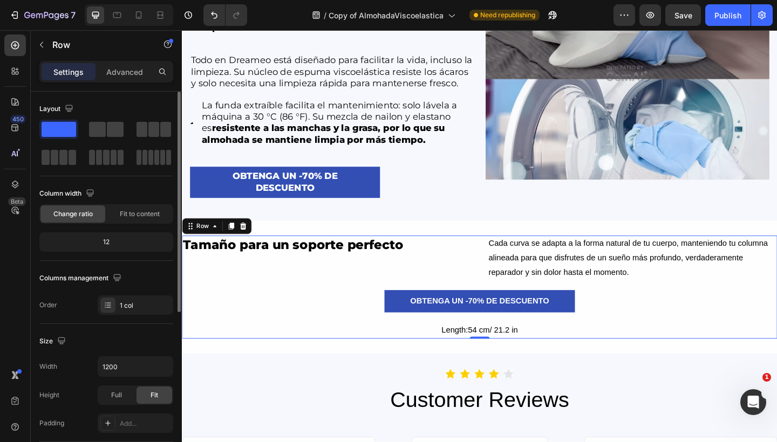
click at [208, 252] on div "Row" at bounding box center [220, 243] width 76 height 17
click at [208, 249] on div "Row" at bounding box center [204, 244] width 18 height 10
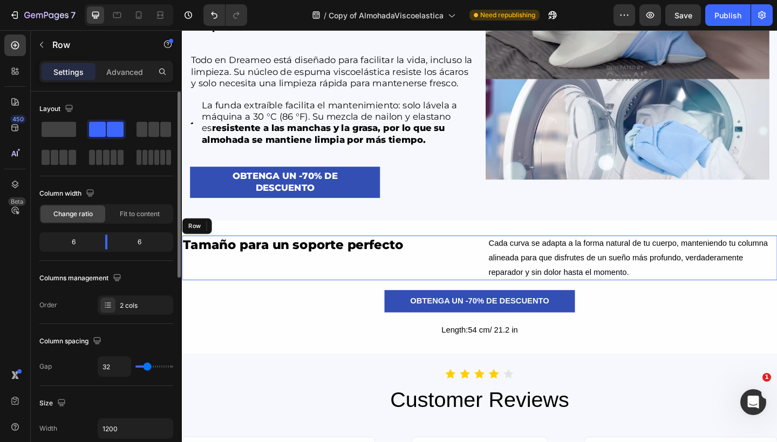
click at [260, 303] on div "Tamaño para un soporte perfecto Heading Image" at bounding box center [339, 278] width 315 height 49
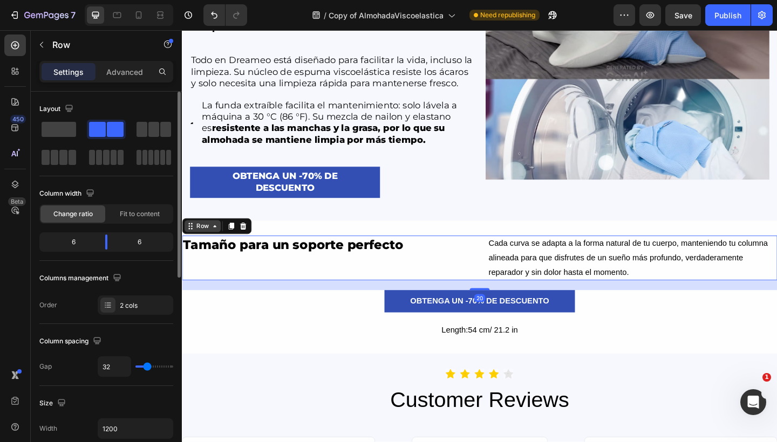
click at [206, 249] on div "Row" at bounding box center [204, 244] width 18 height 10
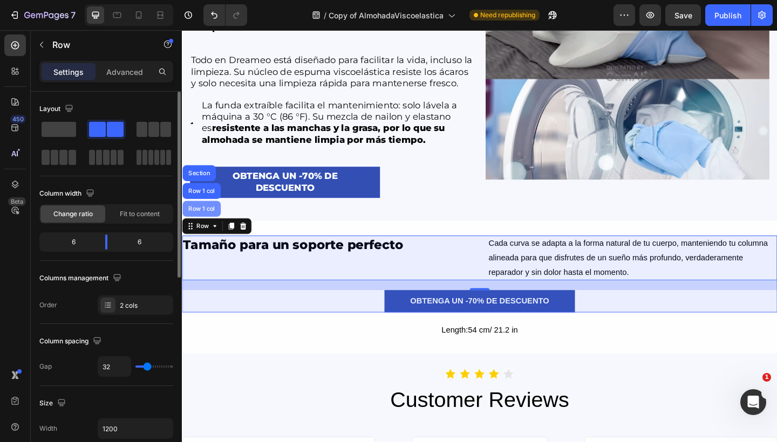
click at [201, 228] on div "Row 1 col" at bounding box center [203, 225] width 33 height 6
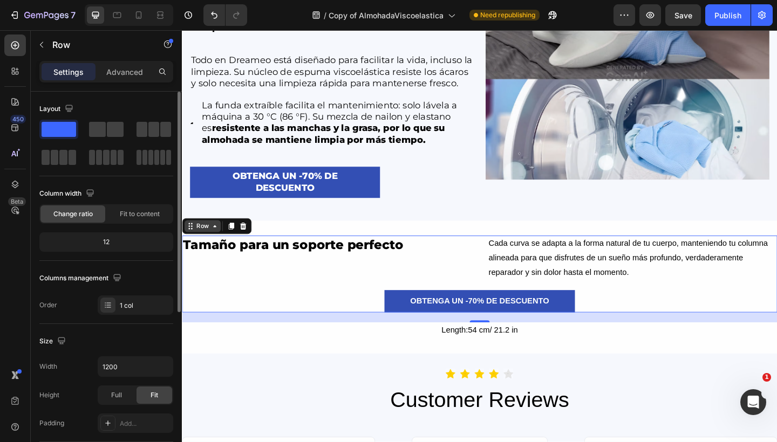
click at [198, 249] on div "Row" at bounding box center [204, 244] width 18 height 10
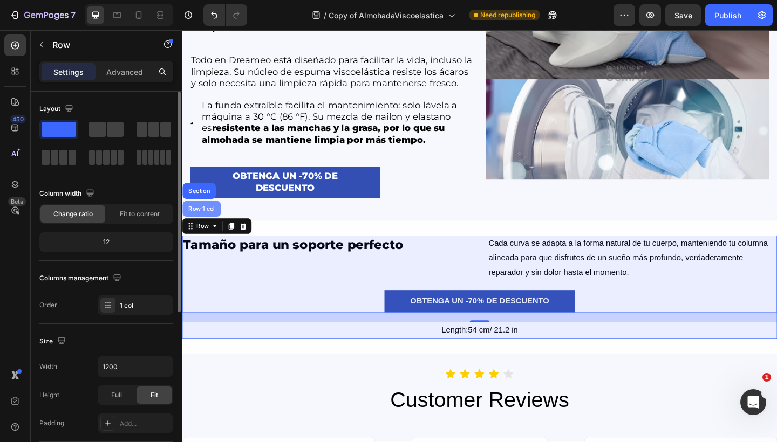
click at [200, 228] on div "Row 1 col" at bounding box center [203, 225] width 33 height 6
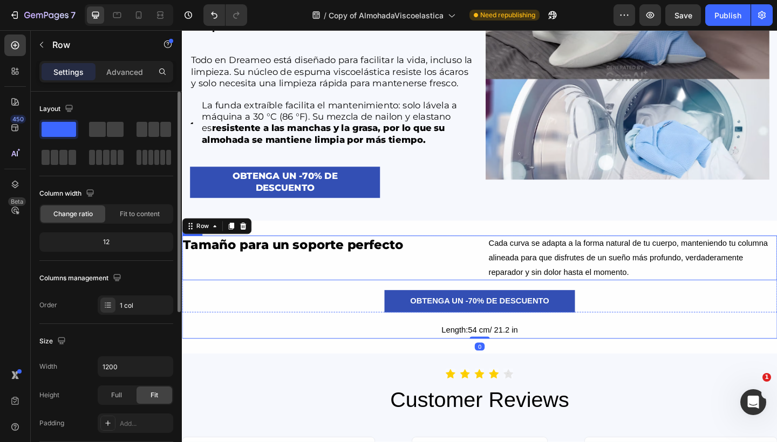
click at [244, 303] on div "Tamaño para un soporte perfecto Heading Image" at bounding box center [339, 278] width 315 height 49
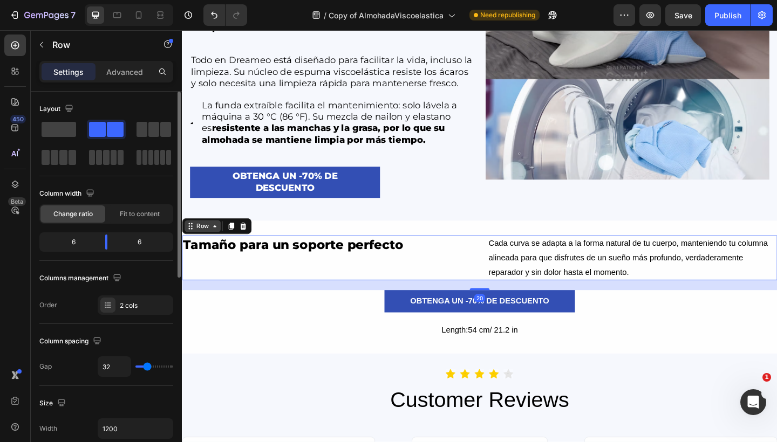
click at [208, 249] on div "Row" at bounding box center [204, 244] width 18 height 10
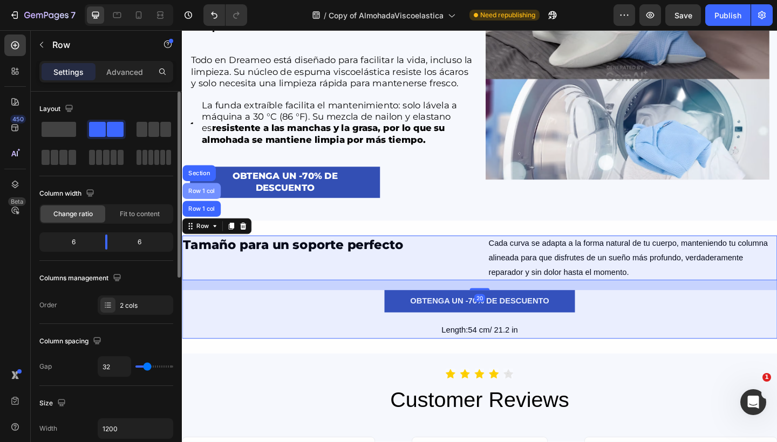
click at [208, 209] on div "Row 1 col" at bounding box center [203, 205] width 33 height 6
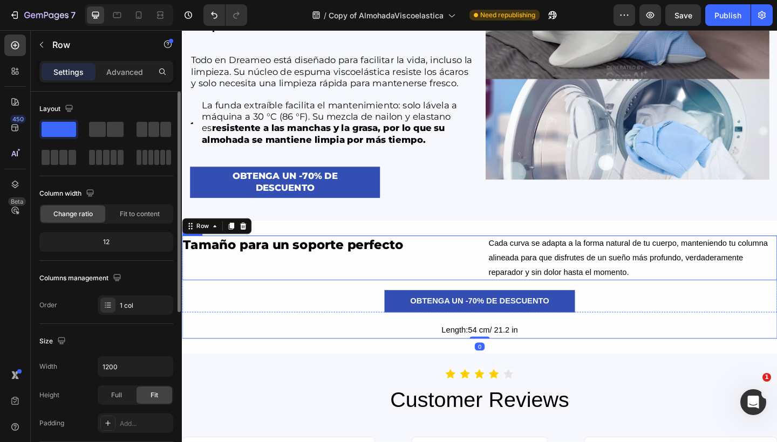
click at [239, 317] on div "Tamaño para un soporte perfecto Heading Image Cada curva se adapta a la forma n…" at bounding box center [505, 296] width 647 height 84
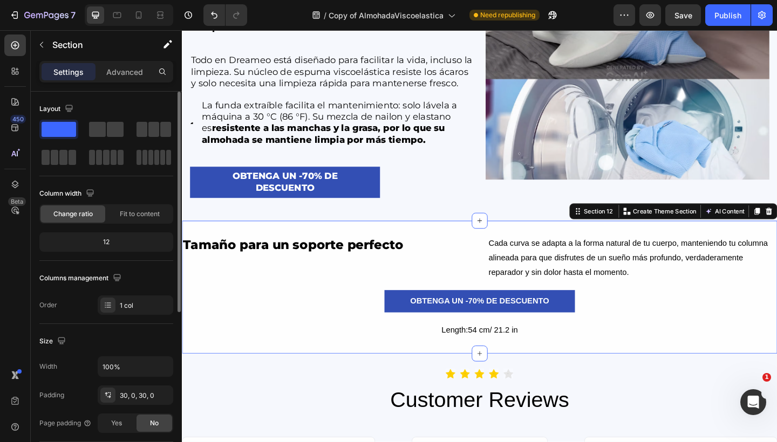
click at [248, 382] on div "Tamaño para un soporte perfecto Heading Image Cada curva se adapta a la forma n…" at bounding box center [505, 310] width 647 height 145
click at [273, 331] on div "OBTENGA UN -70% DE DESCUENTO Button" at bounding box center [505, 325] width 647 height 24
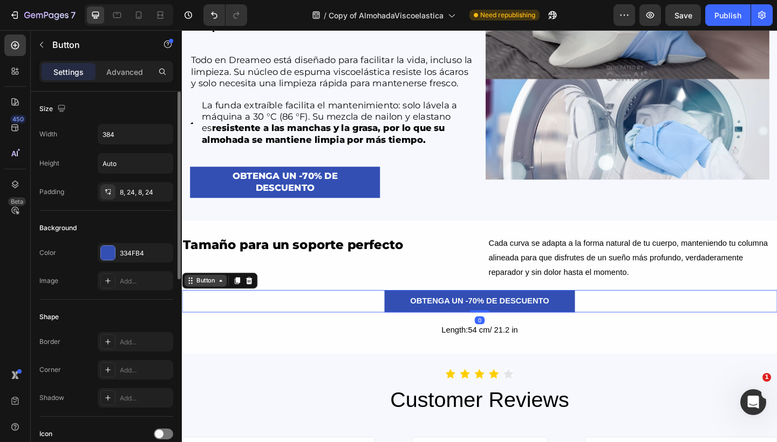
click at [210, 307] on div "Button" at bounding box center [207, 303] width 24 height 10
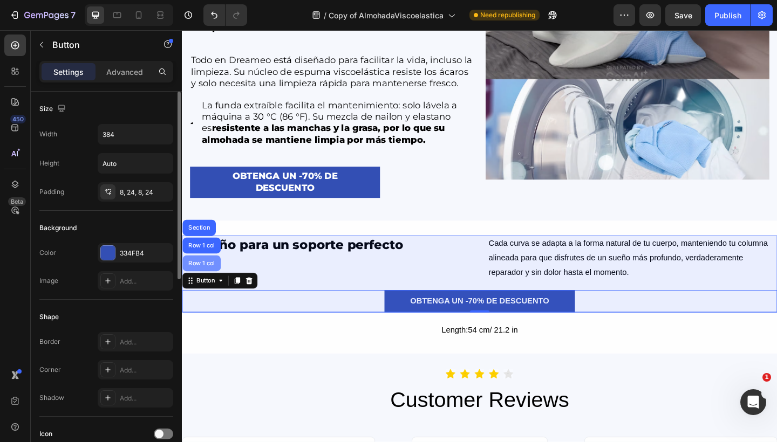
click at [209, 287] on div "Row 1 col" at bounding box center [203, 284] width 33 height 6
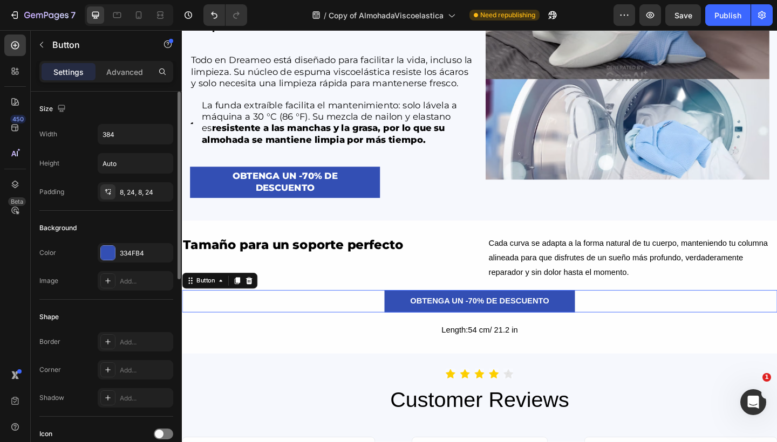
click at [428, 322] on button "OBTENGA UN -70% DE DESCUENTO" at bounding box center [505, 325] width 207 height 24
click at [220, 307] on icon at bounding box center [224, 303] width 9 height 9
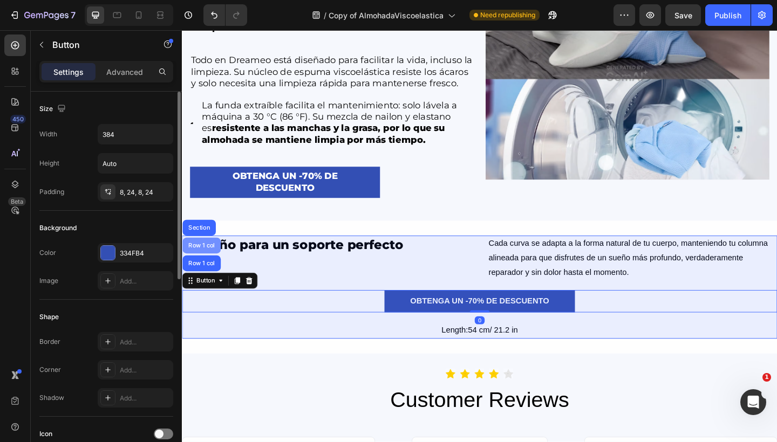
click at [204, 273] on div "Row 1 col" at bounding box center [203, 264] width 42 height 17
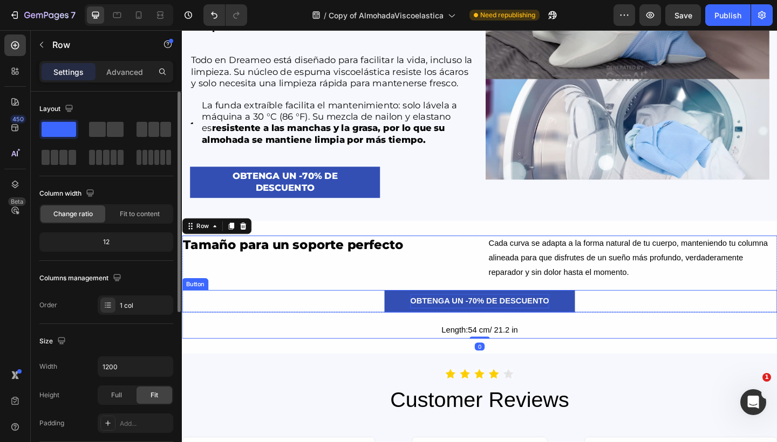
click at [463, 333] on p "OBTENGA UN -70% DE DESCUENTO" at bounding box center [505, 326] width 151 height 16
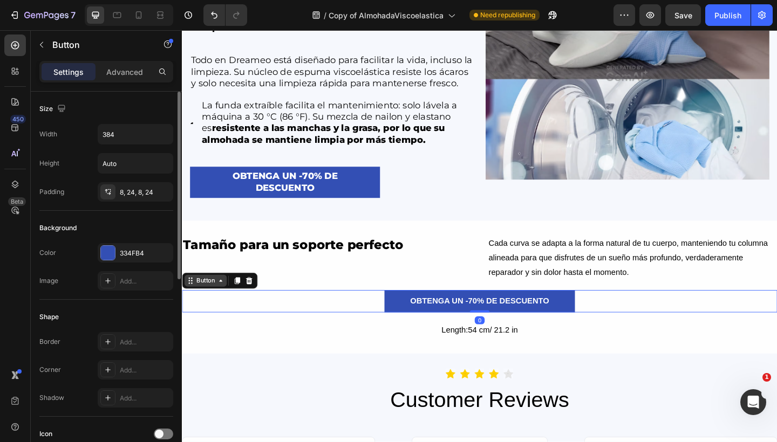
click at [206, 308] on div "Button" at bounding box center [207, 303] width 24 height 10
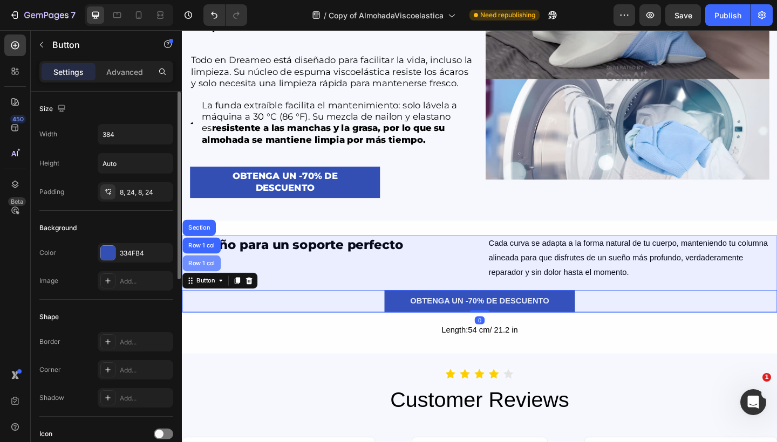
click at [213, 287] on div "Row 1 col" at bounding box center [203, 284] width 33 height 6
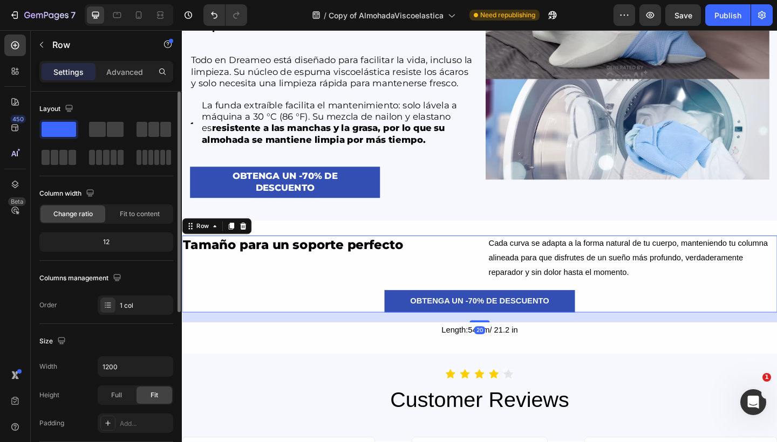
click at [382, 316] on div "Tamaño para un soporte perfecto Heading Image Cada curva se adapta a la forma n…" at bounding box center [505, 296] width 647 height 84
click at [387, 291] on div "Tamaño para un soporte perfecto Heading Image" at bounding box center [339, 278] width 315 height 49
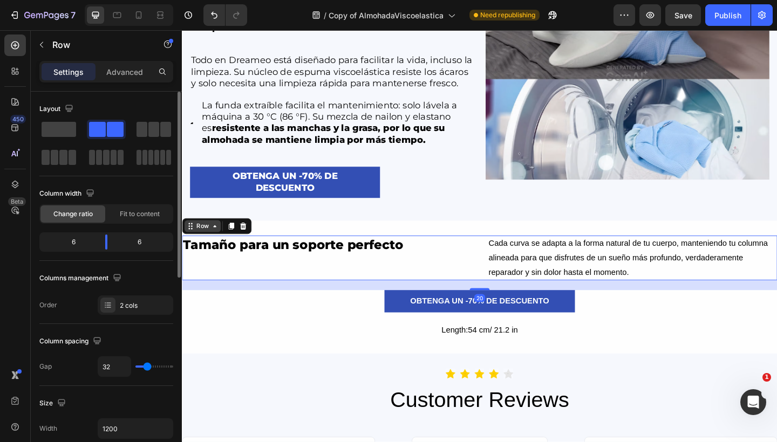
click at [211, 249] on div "Row" at bounding box center [204, 244] width 18 height 10
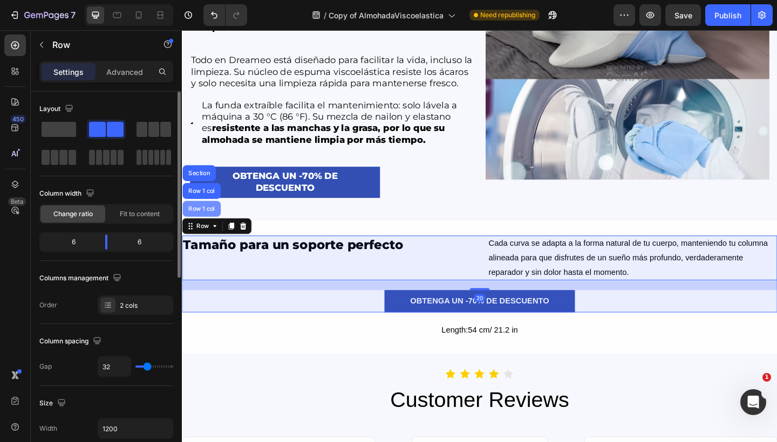
click at [211, 234] on div "Row 1 col" at bounding box center [203, 224] width 42 height 17
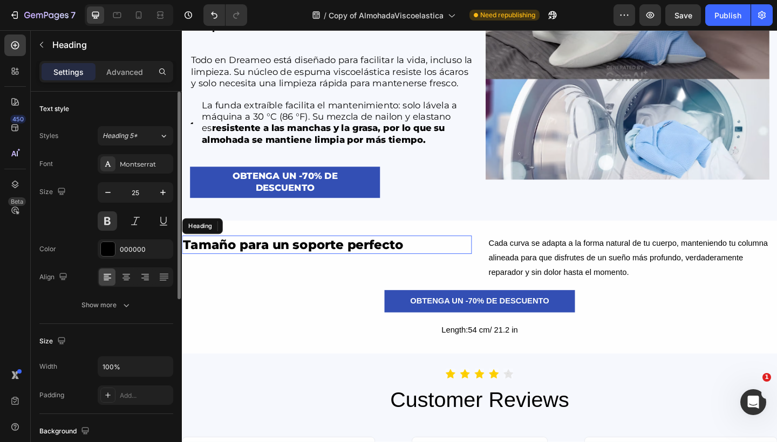
click at [256, 274] on h2 "Tamaño para un soporte perfecto" at bounding box center [339, 264] width 315 height 20
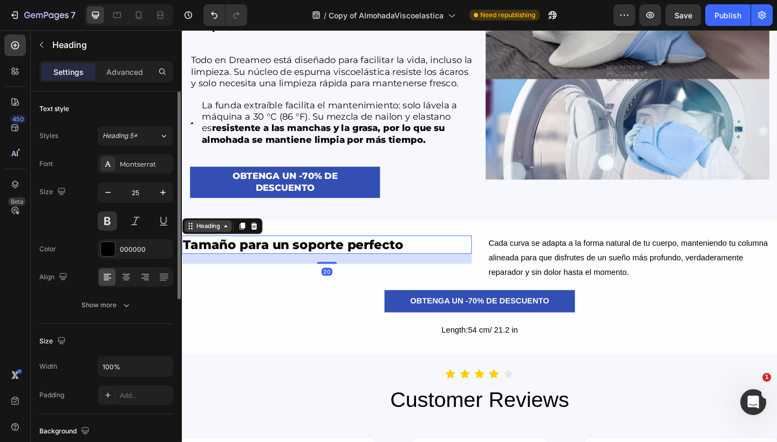
click at [208, 249] on div "Heading" at bounding box center [210, 244] width 30 height 10
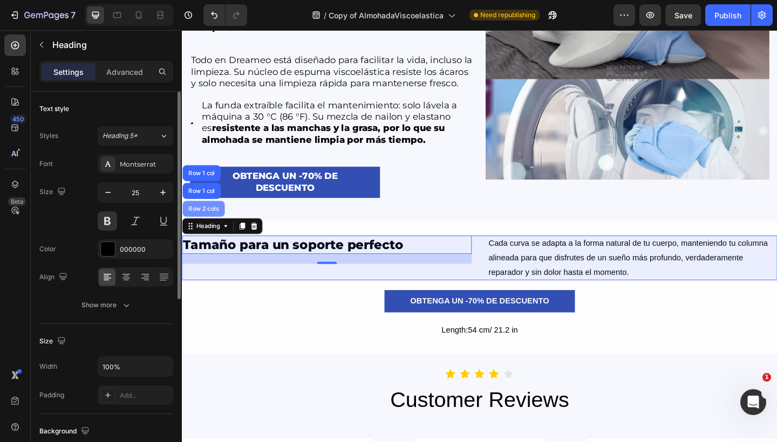
click at [209, 228] on div "Row 2 cols" at bounding box center [205, 225] width 37 height 6
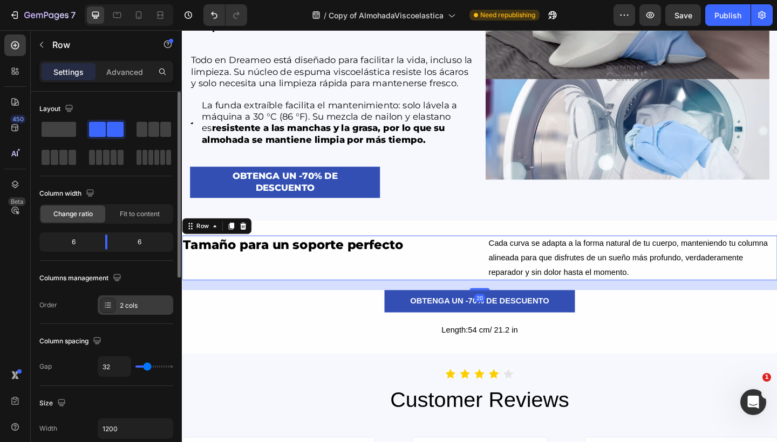
click at [116, 300] on div "2 cols" at bounding box center [136, 305] width 76 height 19
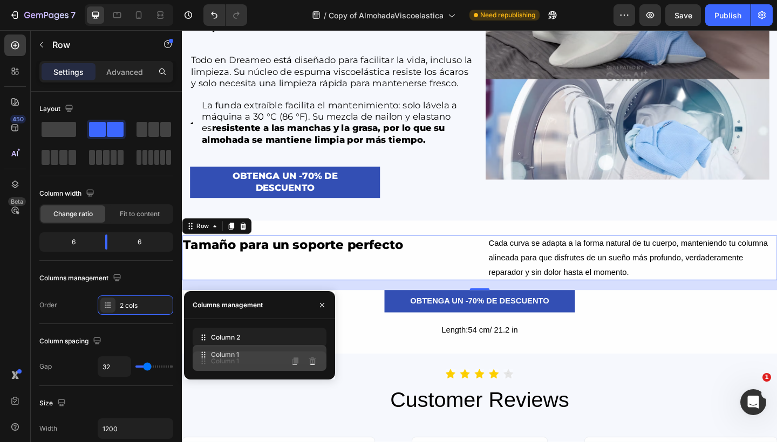
drag, startPoint x: 201, startPoint y: 338, endPoint x: 202, endPoint y: 356, distance: 18.3
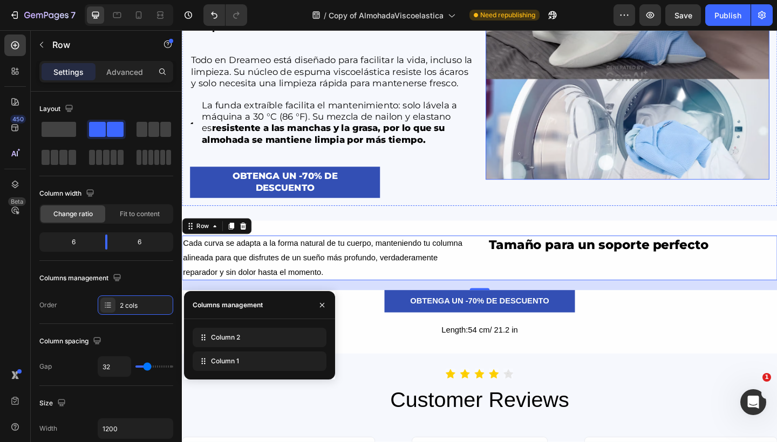
click at [546, 103] on img at bounding box center [666, 77] width 309 height 231
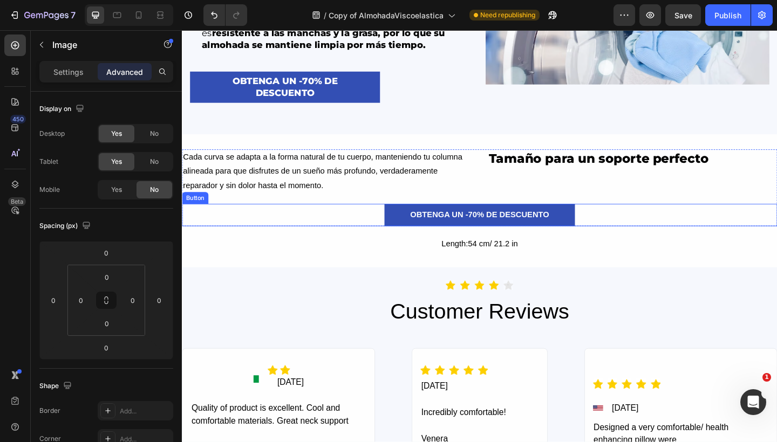
scroll to position [3656, 0]
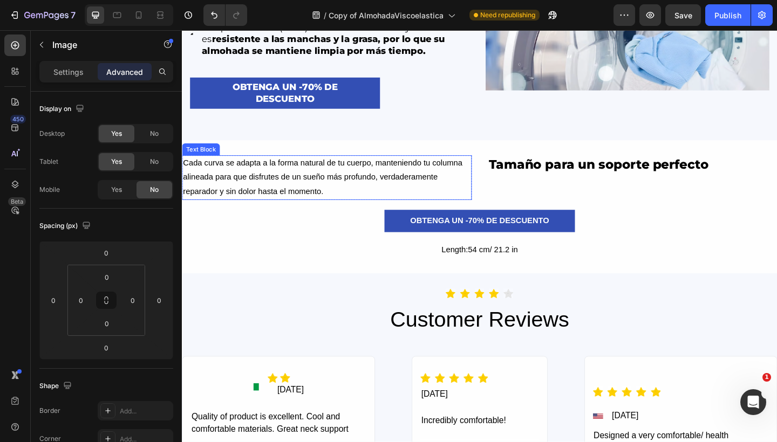
click at [301, 191] on p "Cada curva se adapta a la forma natural de tu cuerpo, manteniendo tu columna al…" at bounding box center [339, 191] width 313 height 46
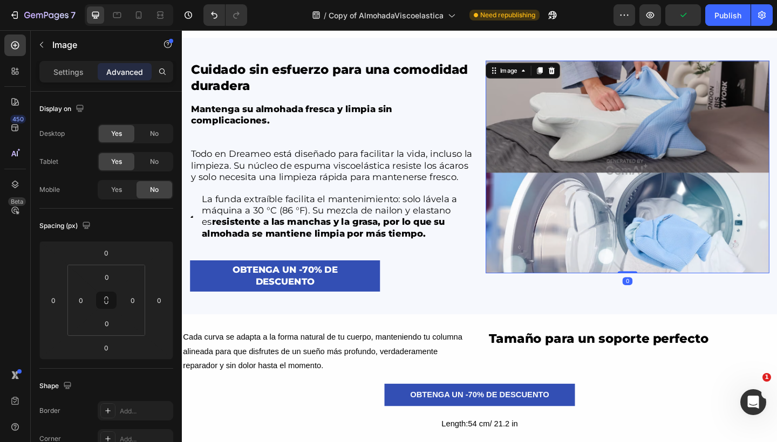
scroll to position [3454, 0]
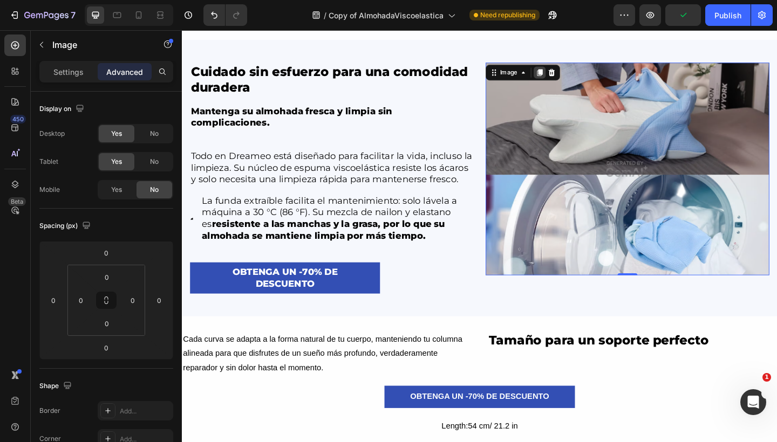
click at [566, 76] on icon at bounding box center [570, 76] width 9 height 9
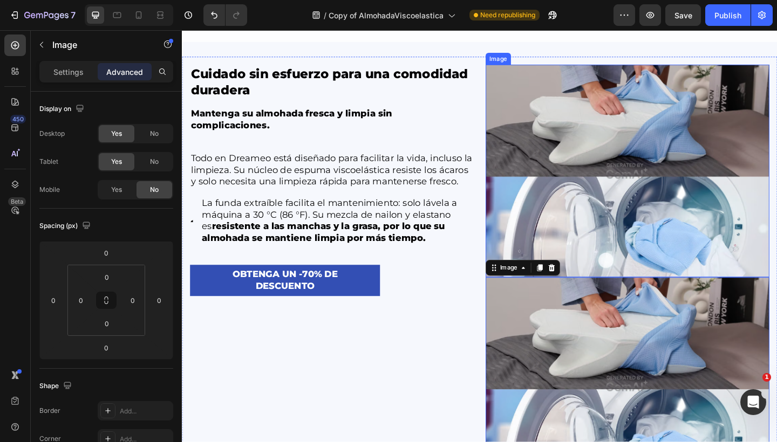
click at [566, 215] on img at bounding box center [666, 183] width 309 height 231
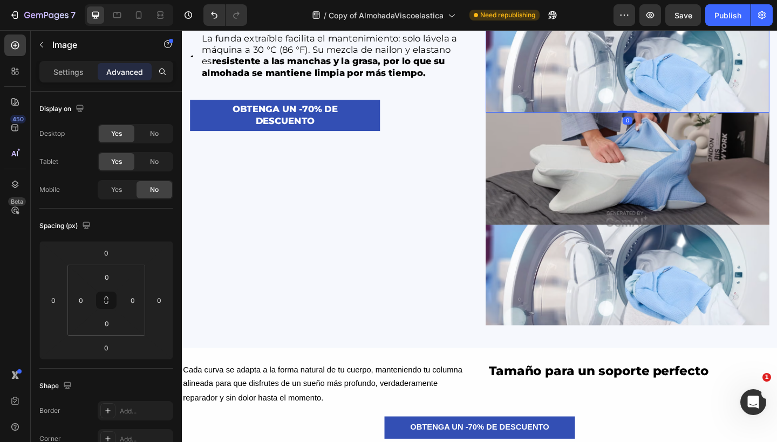
scroll to position [3647, 0]
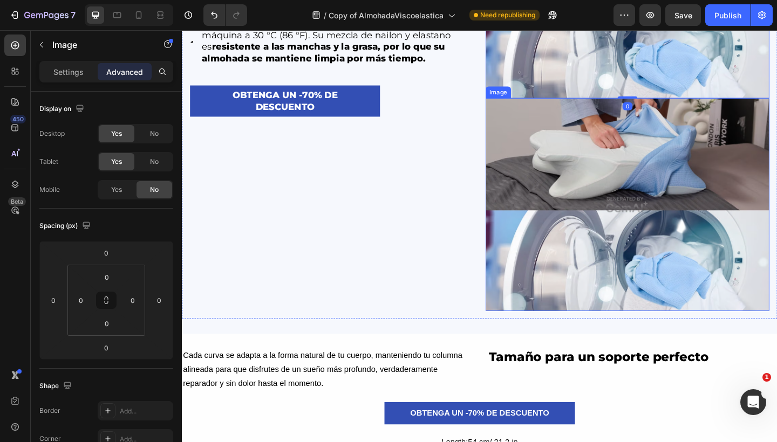
click at [577, 244] on img at bounding box center [666, 220] width 309 height 231
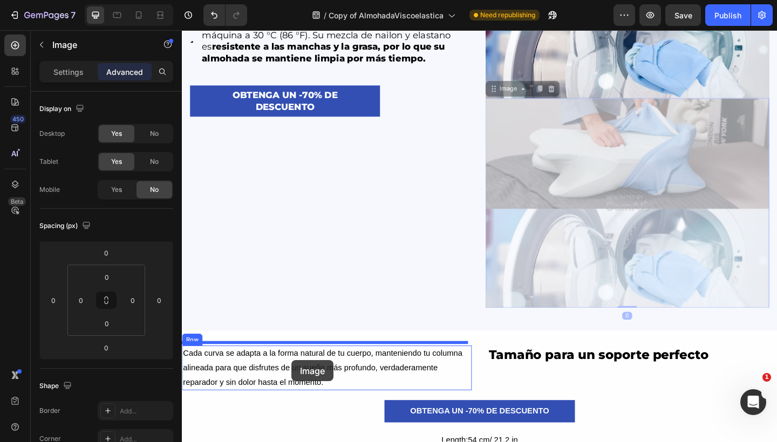
drag, startPoint x: 515, startPoint y: 92, endPoint x: 301, endPoint y: 389, distance: 366.3
type input "16"
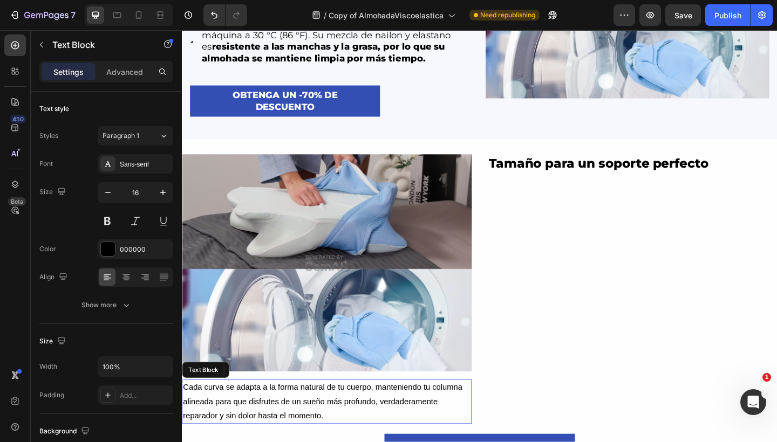
click at [291, 441] on p "Cada curva se adapta a la forma natural de tu cuerpo, manteniendo tu columna al…" at bounding box center [339, 435] width 313 height 46
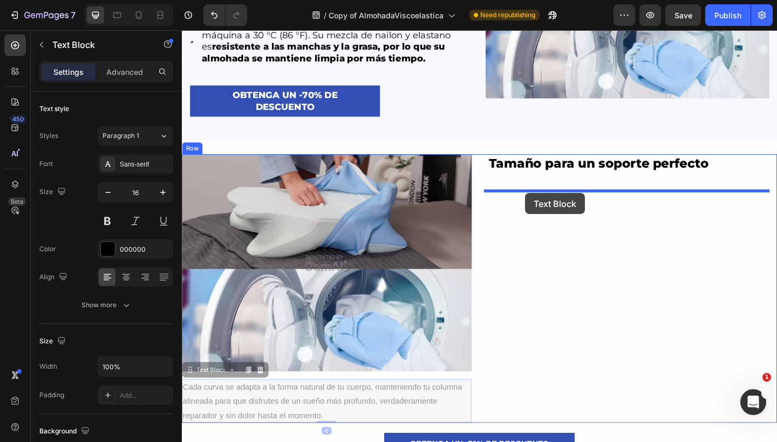
drag, startPoint x: 194, startPoint y: 410, endPoint x: 555, endPoint y: 208, distance: 414.1
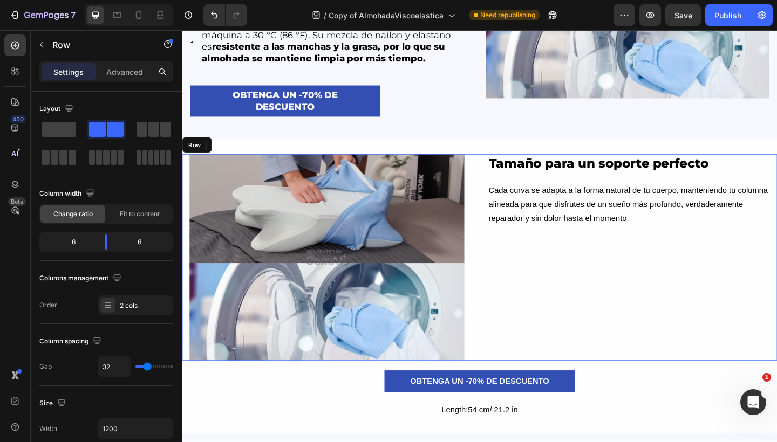
click at [499, 212] on div "Tamaño para un soporte perfecto Heading Cada curva se adapta a la forma natural…" at bounding box center [505, 278] width 647 height 224
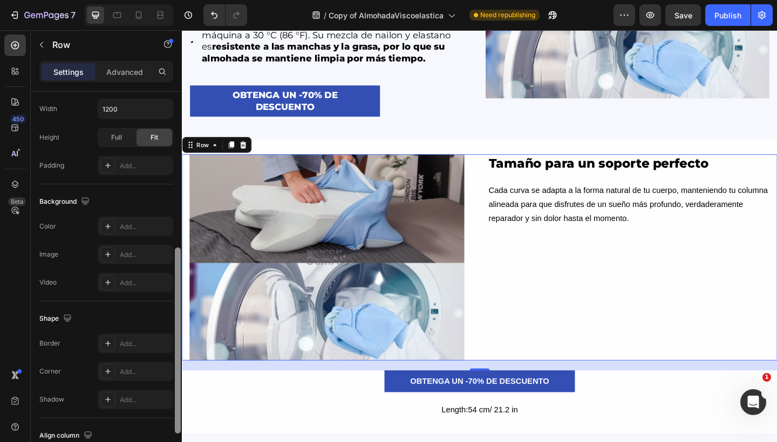
scroll to position [365, 0]
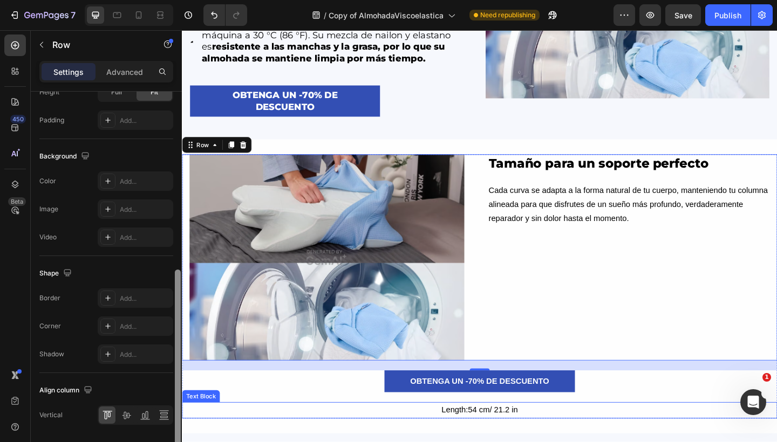
drag, startPoint x: 357, startPoint y: 260, endPoint x: 183, endPoint y: 459, distance: 264.1
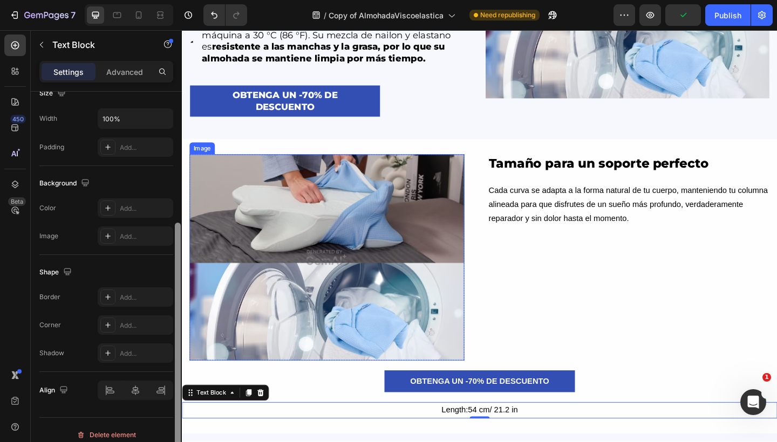
scroll to position [237, 0]
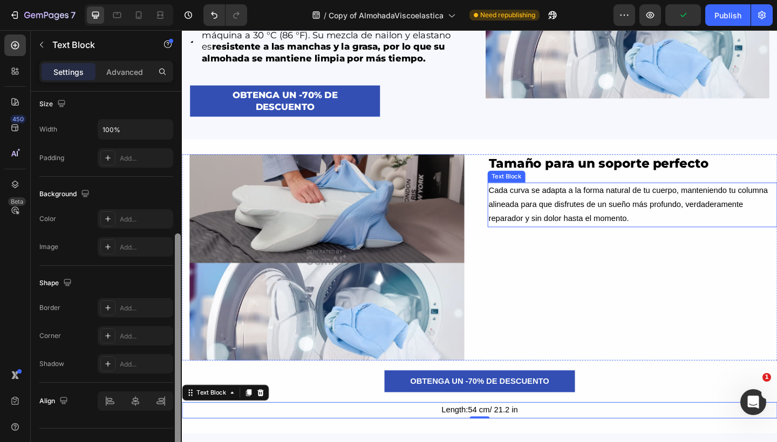
click at [587, 212] on p "Cada curva se adapta a la forma natural de tu cuerpo, manteniendo tu columna al…" at bounding box center [671, 220] width 313 height 46
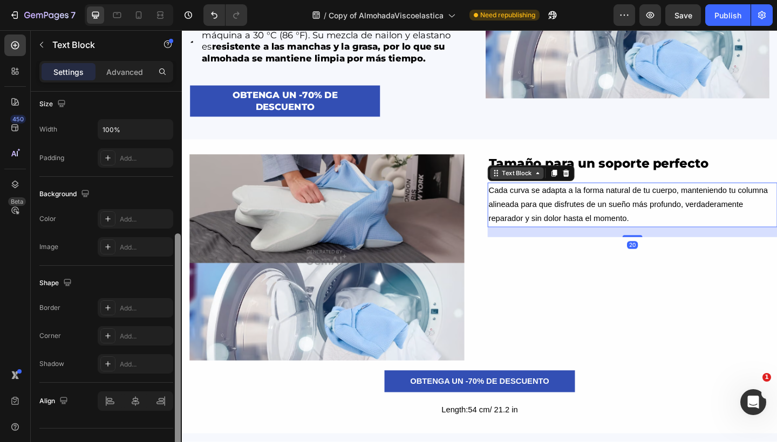
click at [532, 191] on div "Text Block" at bounding box center [545, 186] width 37 height 10
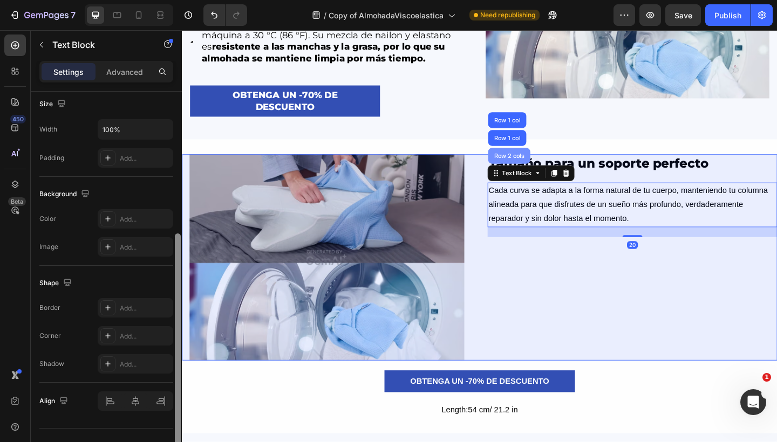
click at [531, 170] on div "Row 2 cols" at bounding box center [537, 167] width 37 height 6
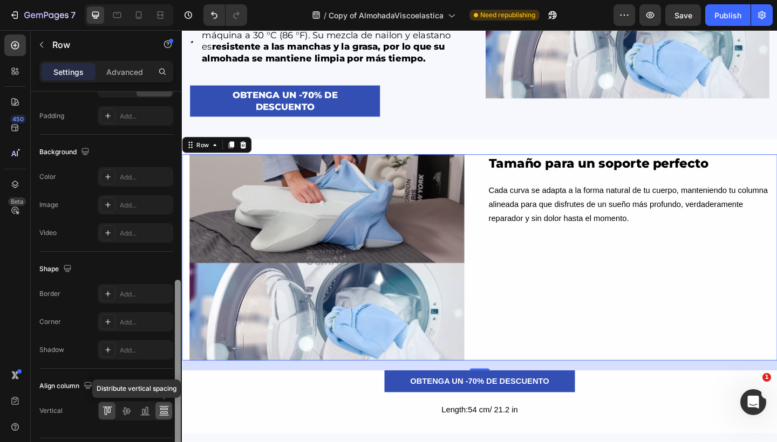
scroll to position [375, 0]
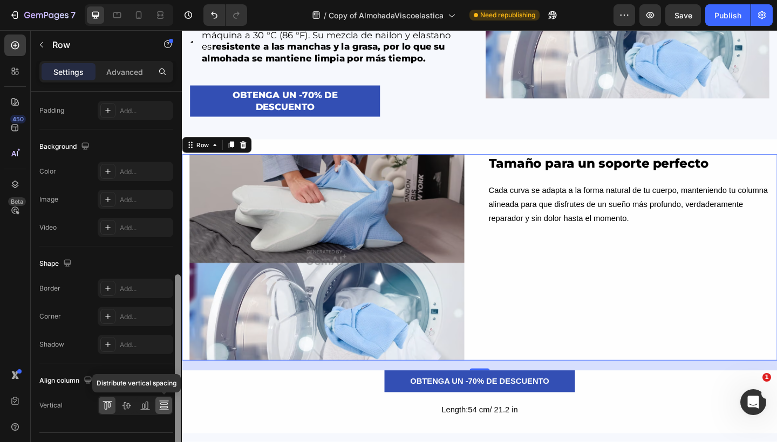
drag, startPoint x: 175, startPoint y: 280, endPoint x: 170, endPoint y: 414, distance: 133.8
click at [170, 414] on div "Layout Column width Change ratio Fit to content 6 6 Columns management Order 2 …" at bounding box center [106, 282] width 151 height 381
click at [124, 410] on icon at bounding box center [126, 405] width 11 height 11
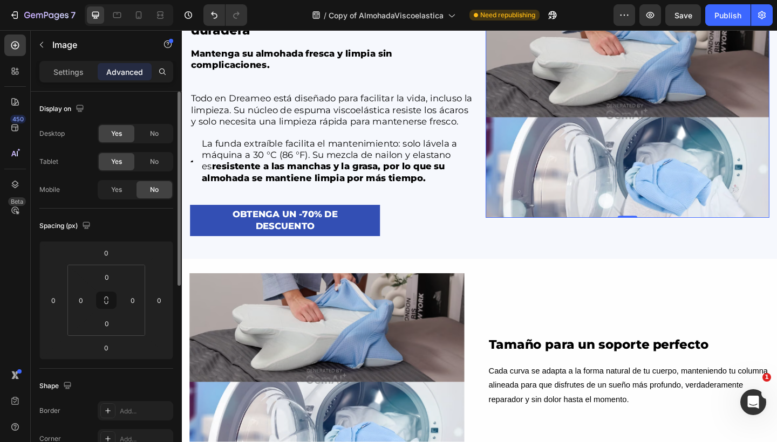
scroll to position [3519, 0]
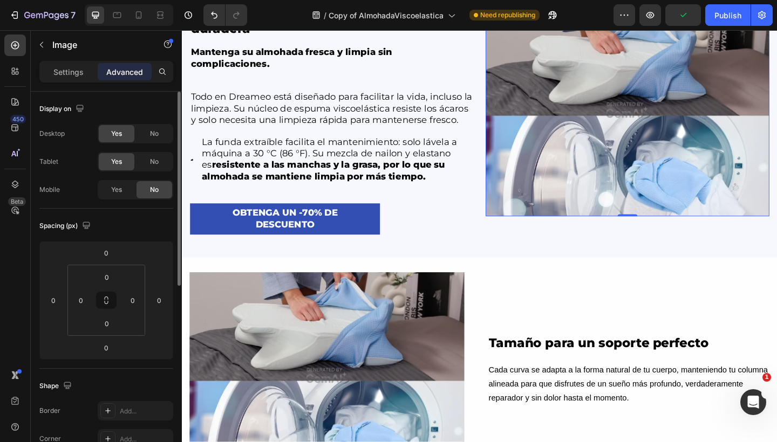
click at [554, 132] on img at bounding box center [666, 117] width 309 height 231
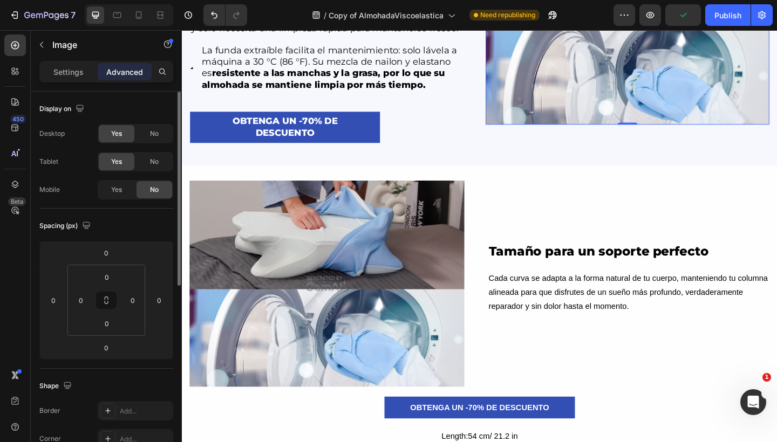
scroll to position [3630, 0]
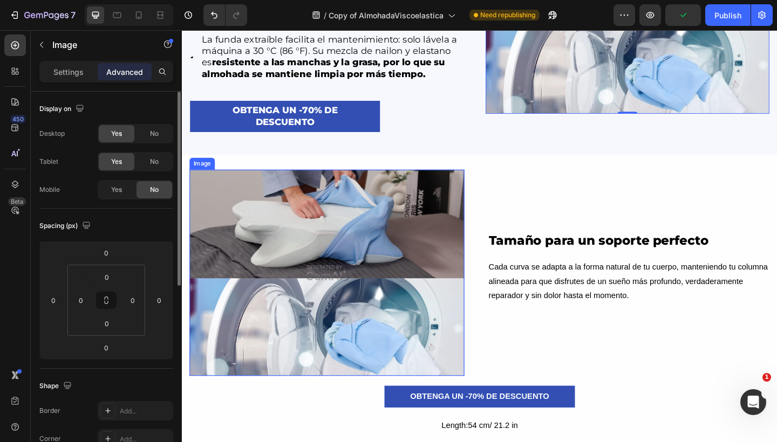
click at [346, 256] on img at bounding box center [339, 294] width 299 height 224
click at [80, 74] on p "Settings" at bounding box center [68, 71] width 30 height 11
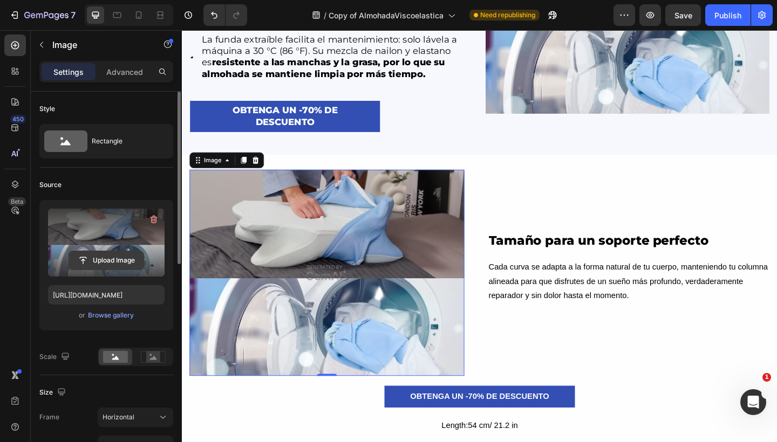
click at [121, 266] on input "file" at bounding box center [106, 260] width 74 height 18
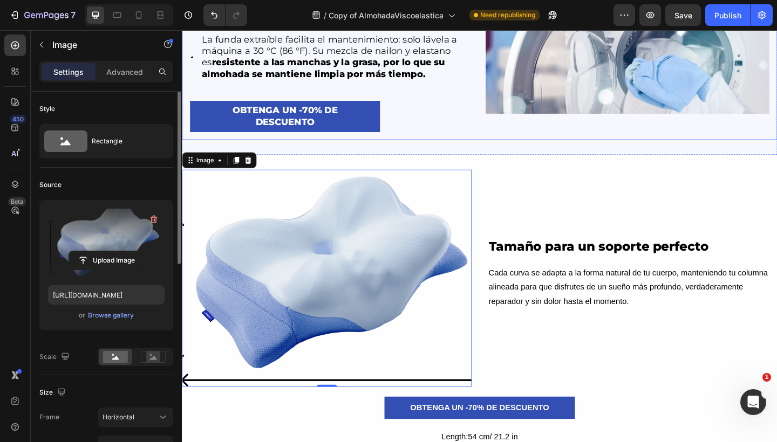
type input "[URL][DOMAIN_NAME]"
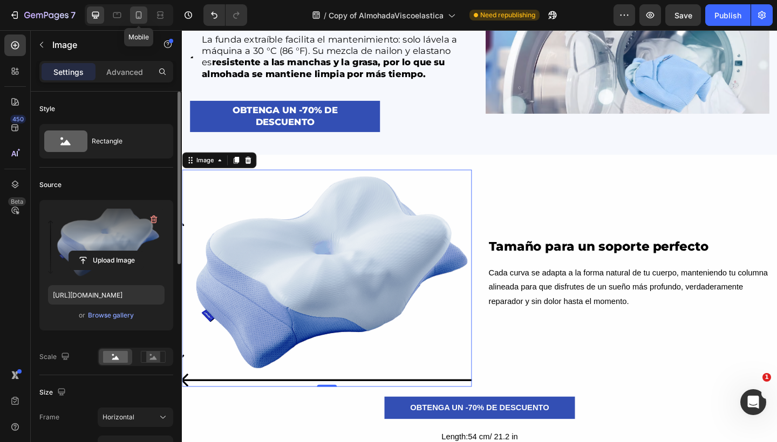
click at [141, 19] on icon at bounding box center [138, 15] width 11 height 11
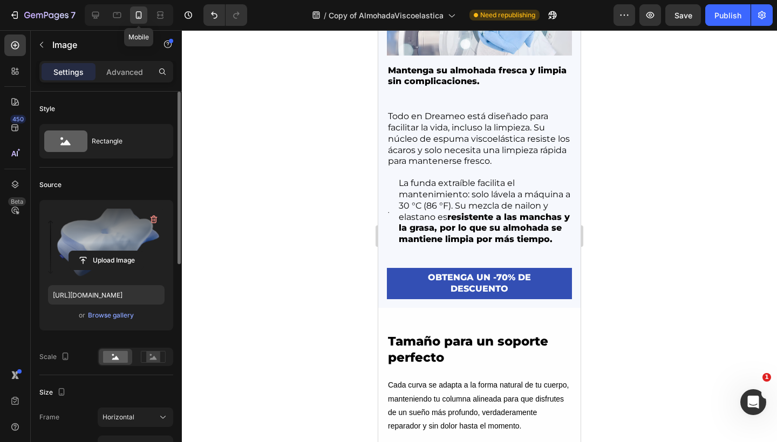
scroll to position [3593, 0]
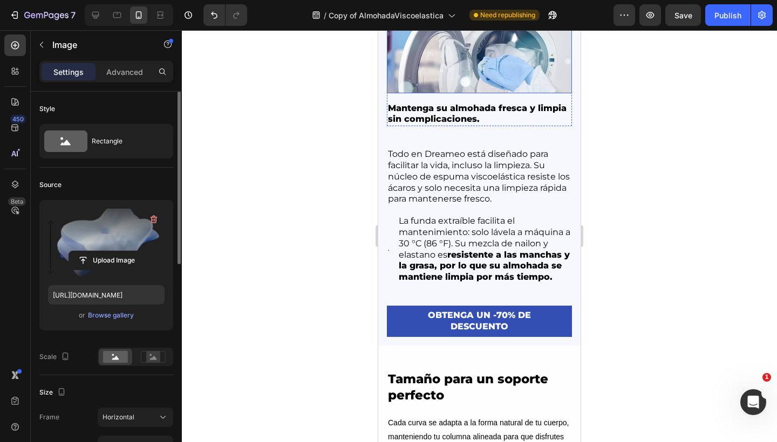
click at [431, 65] on img at bounding box center [479, 23] width 185 height 139
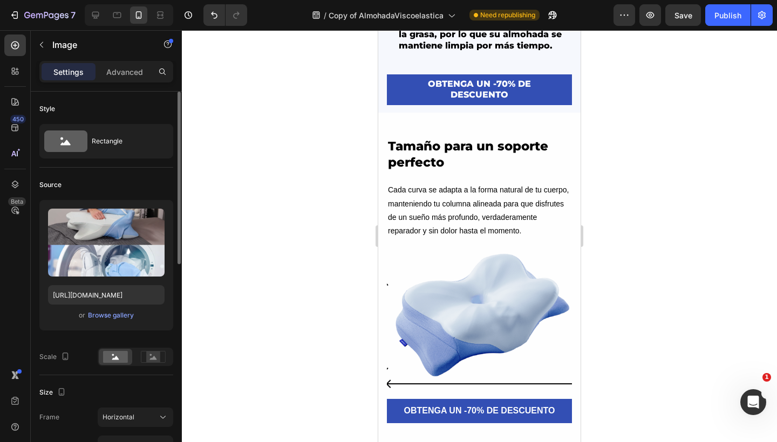
scroll to position [3816, 0]
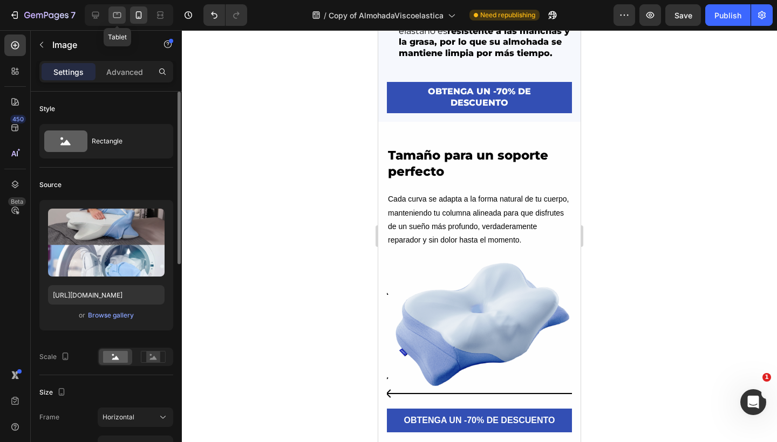
click at [117, 17] on icon at bounding box center [117, 15] width 11 height 11
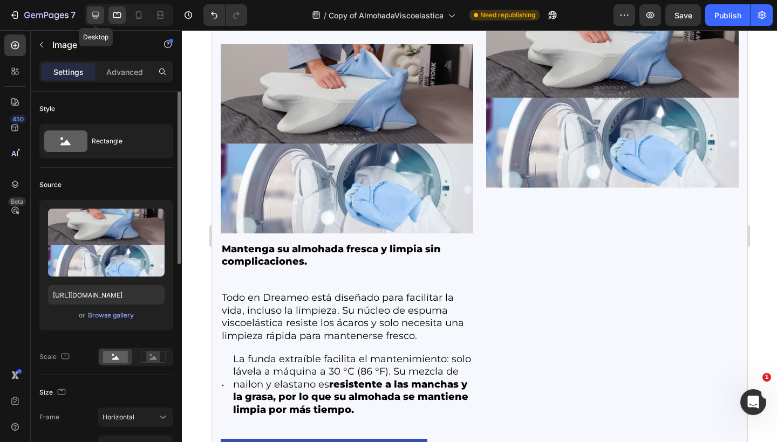
scroll to position [3497, 0]
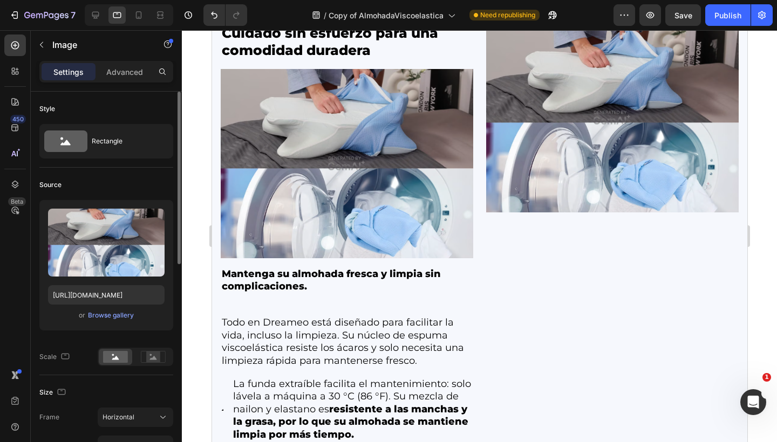
click at [347, 105] on img at bounding box center [346, 163] width 252 height 189
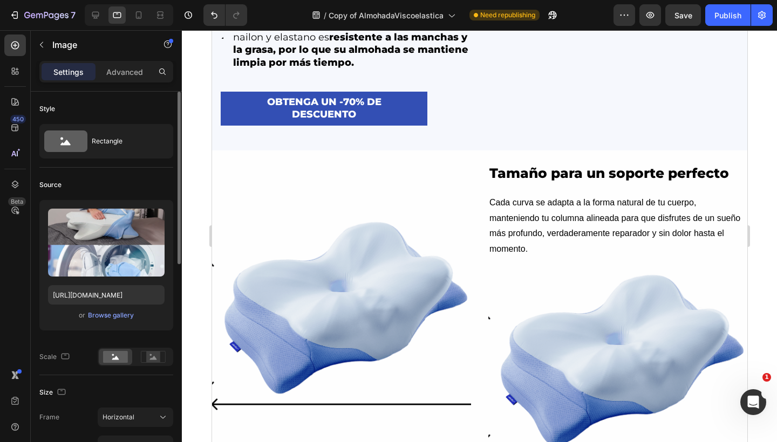
scroll to position [3984, 0]
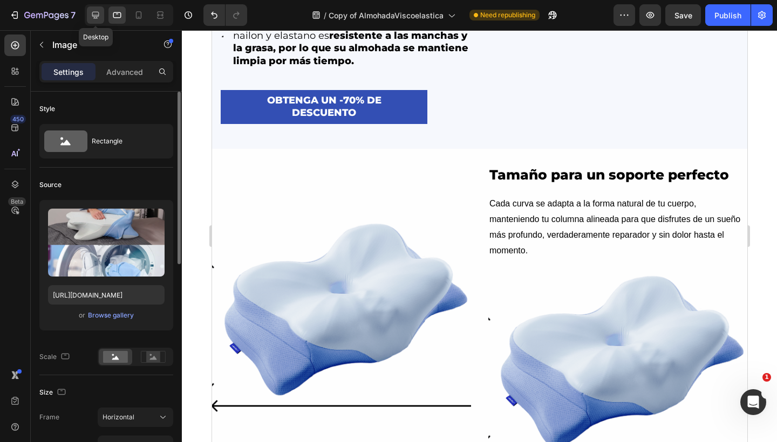
click at [99, 13] on icon at bounding box center [95, 15] width 7 height 7
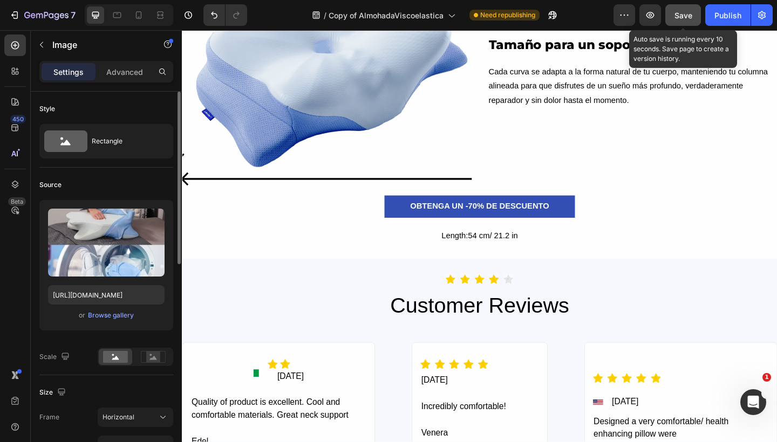
click at [692, 21] on button "Save" at bounding box center [683, 15] width 36 height 22
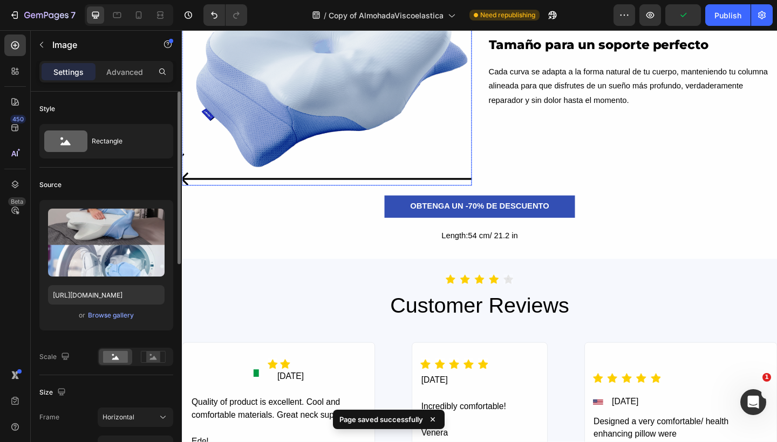
drag, startPoint x: 378, startPoint y: 102, endPoint x: 382, endPoint y: 94, distance: 9.9
click at [378, 103] on img at bounding box center [339, 81] width 315 height 236
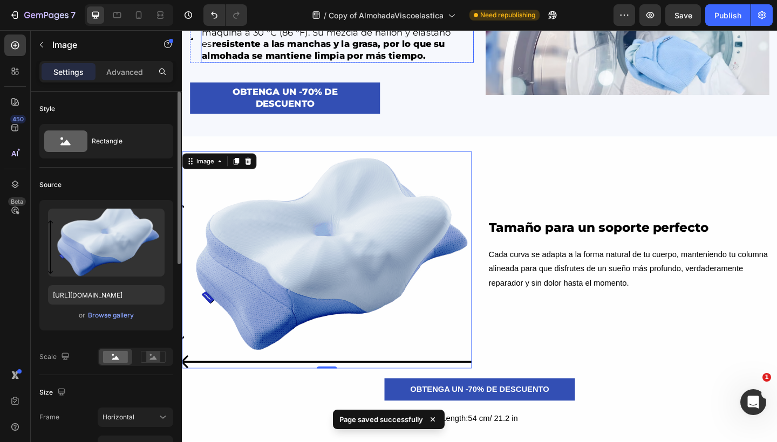
scroll to position [3807, 0]
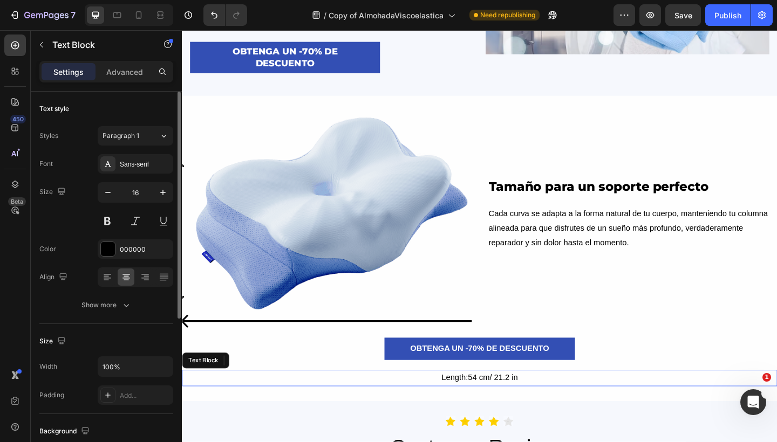
click at [481, 413] on div "Length:54 cm/ 21.2 in" at bounding box center [505, 409] width 647 height 18
click at [270, 394] on icon at bounding box center [267, 390] width 9 height 9
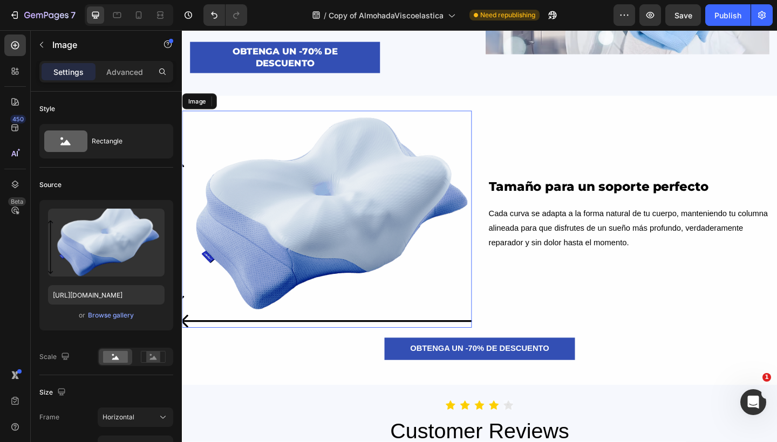
click at [389, 257] on img at bounding box center [339, 236] width 315 height 236
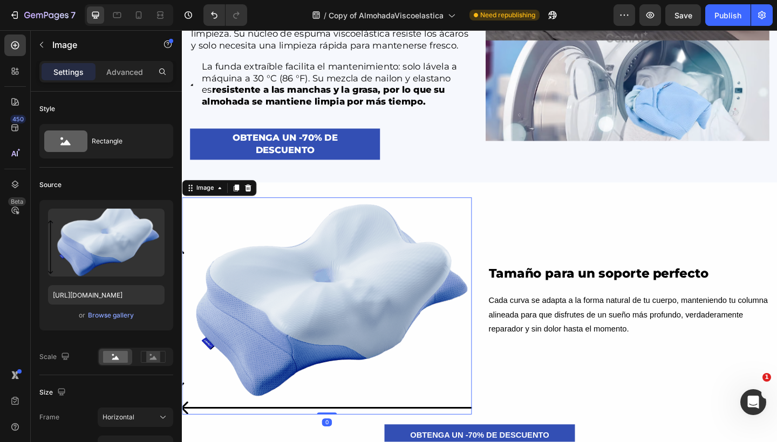
scroll to position [3718, 0]
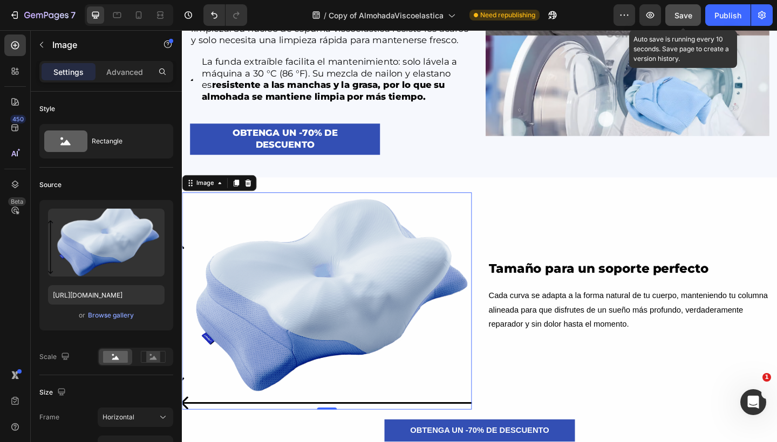
click at [695, 16] on button "Save" at bounding box center [683, 15] width 36 height 22
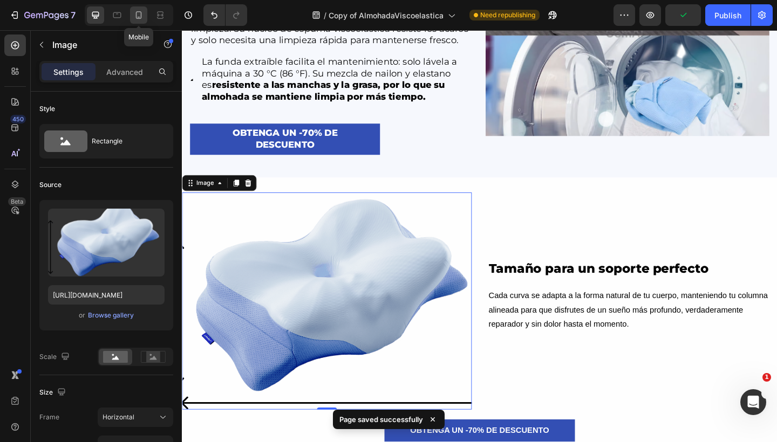
click at [134, 22] on div at bounding box center [138, 14] width 17 height 17
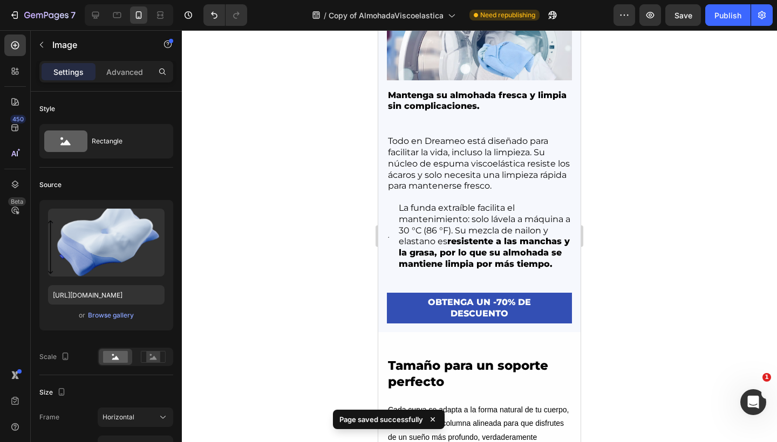
scroll to position [3680, 0]
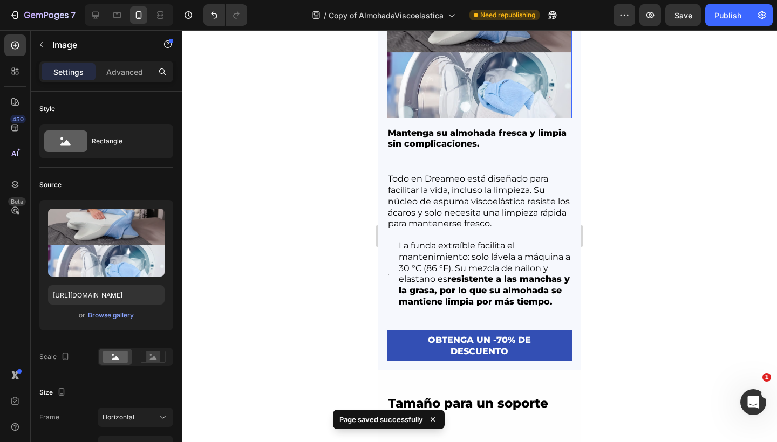
click at [467, 91] on img at bounding box center [479, 48] width 185 height 139
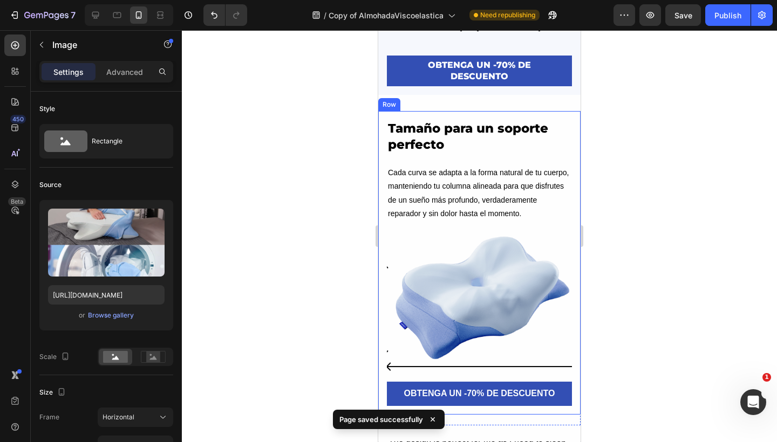
scroll to position [3989, 0]
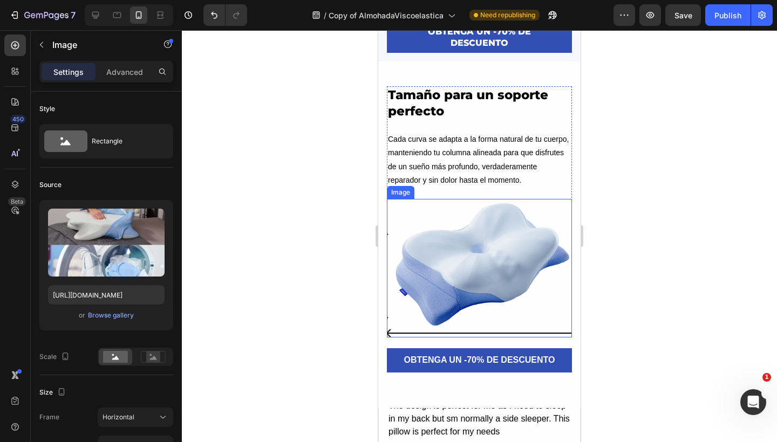
click at [450, 222] on img at bounding box center [479, 268] width 185 height 139
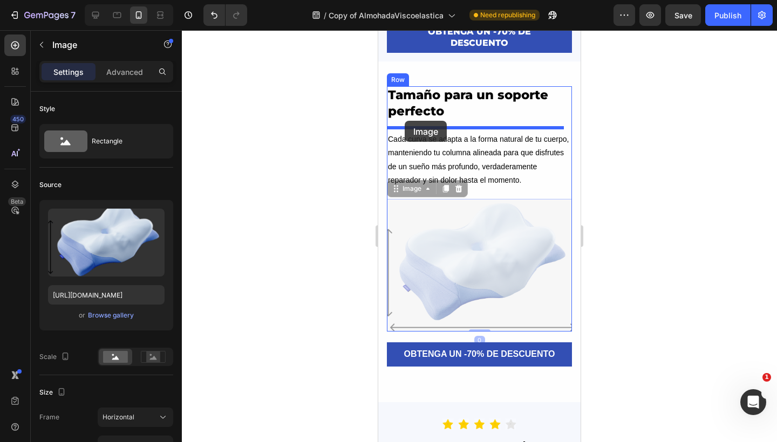
drag, startPoint x: 393, startPoint y: 198, endPoint x: 405, endPoint y: 121, distance: 78.5
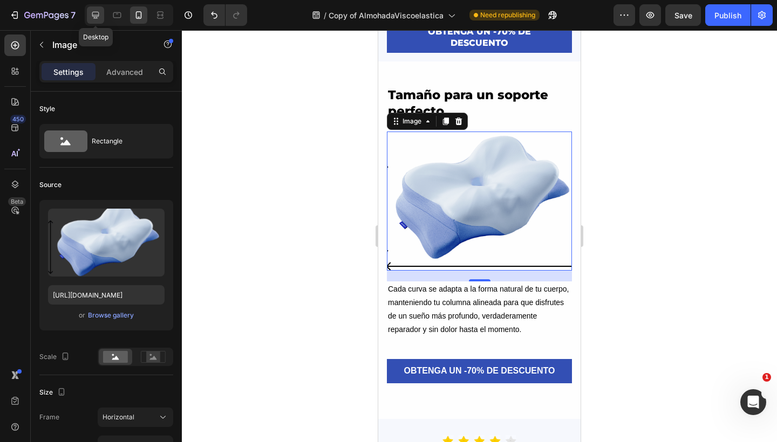
click at [100, 19] on icon at bounding box center [95, 15] width 11 height 11
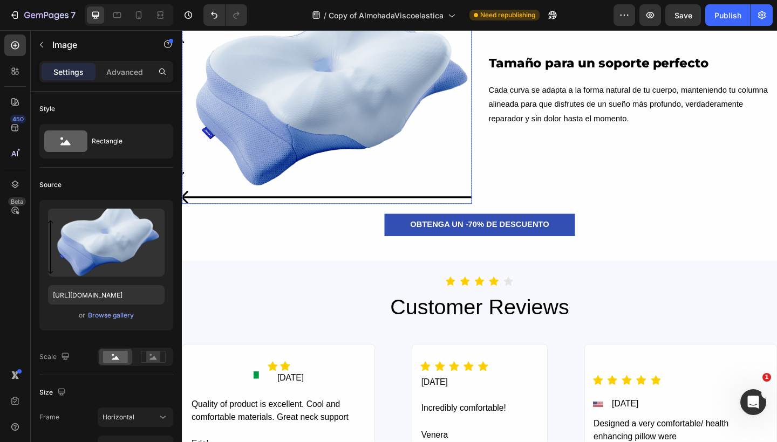
click at [428, 101] on img at bounding box center [339, 101] width 315 height 236
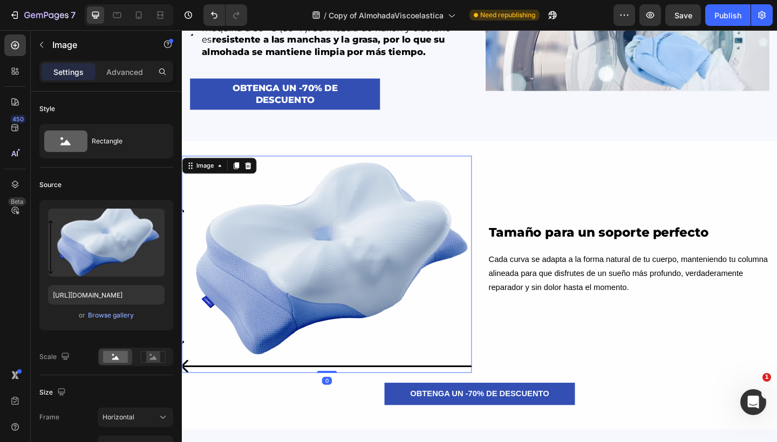
scroll to position [3761, 0]
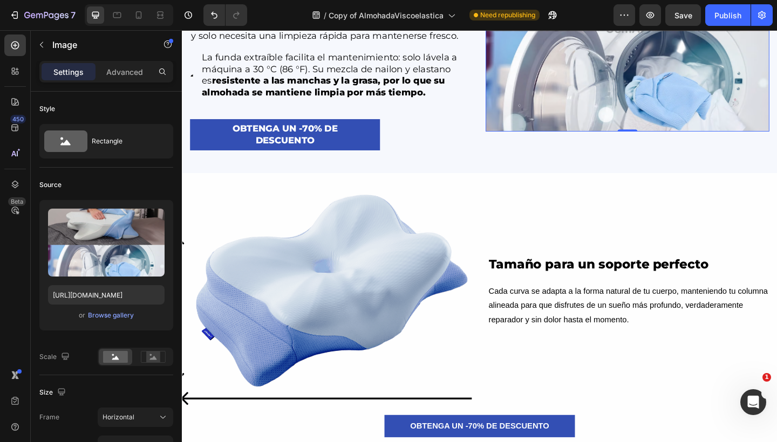
scroll to position [3727, 0]
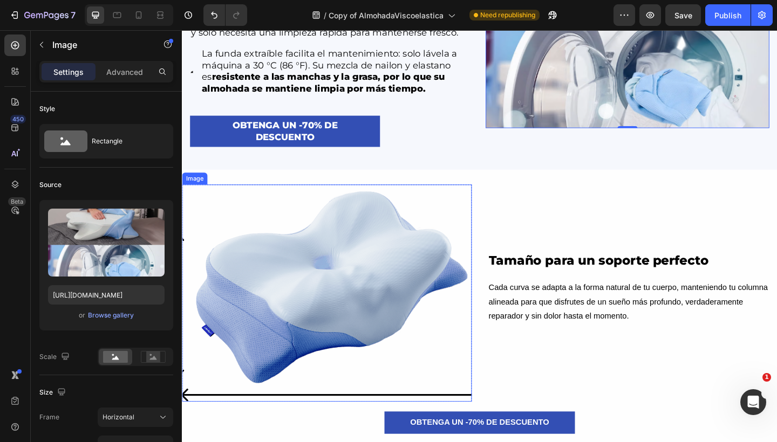
click at [384, 284] on img at bounding box center [339, 316] width 315 height 236
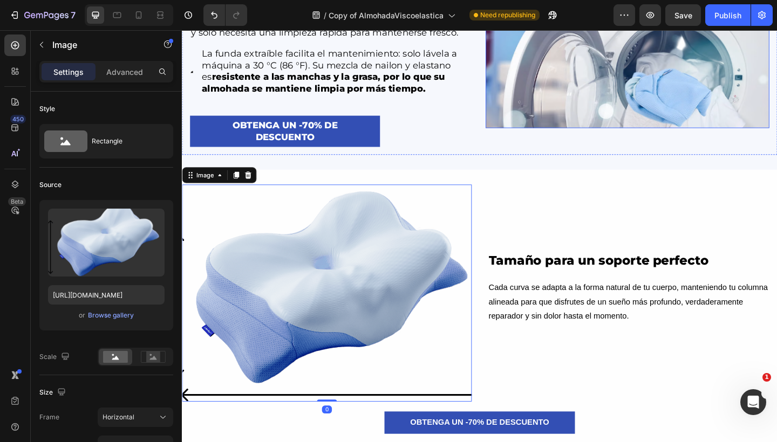
click at [561, 93] on img at bounding box center [666, 21] width 309 height 231
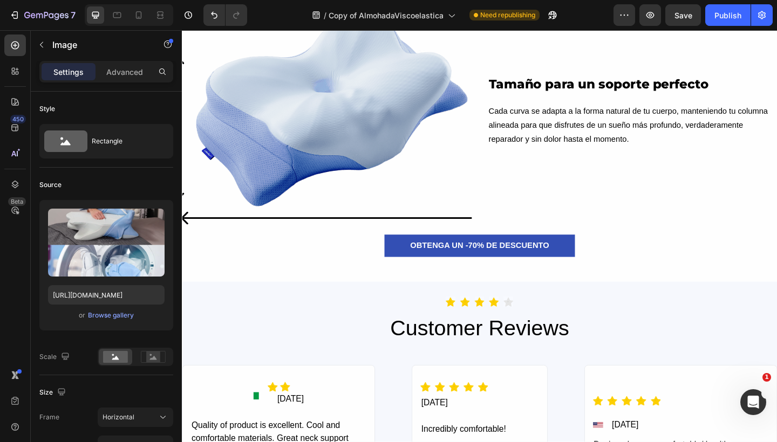
scroll to position [3856, 0]
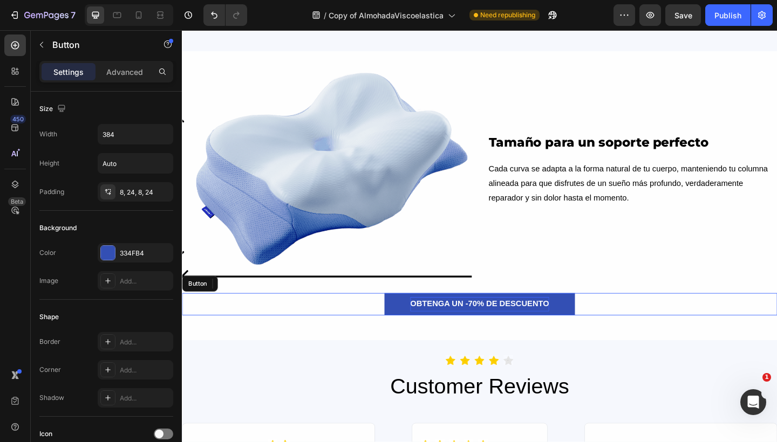
click at [497, 334] on p "OBTENGA UN -70% DE DESCUENTO" at bounding box center [505, 329] width 151 height 16
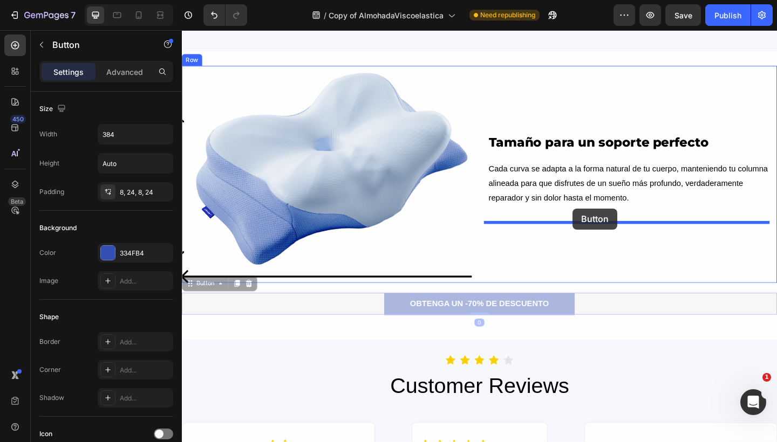
drag, startPoint x: 191, startPoint y: 317, endPoint x: 607, endPoint y: 224, distance: 425.9
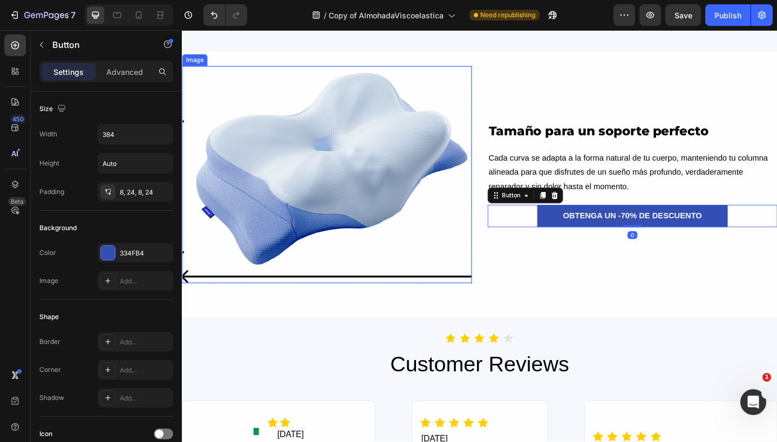
click at [428, 173] on img at bounding box center [339, 188] width 315 height 236
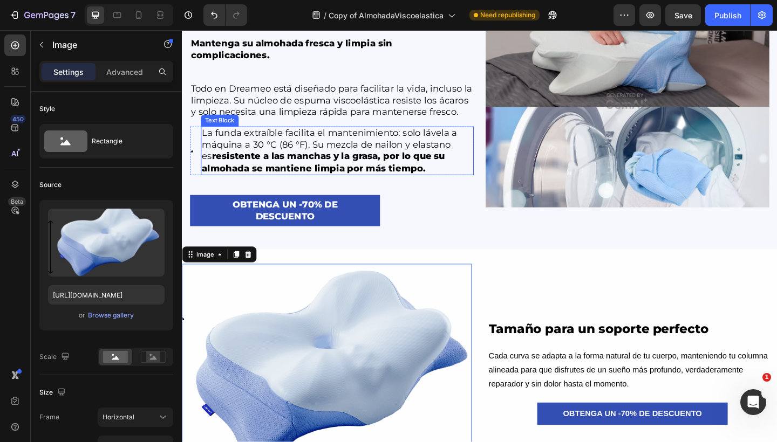
scroll to position [3664, 0]
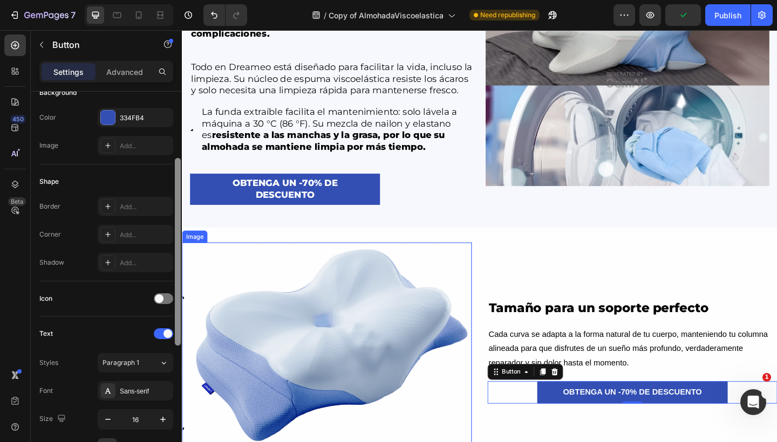
scroll to position [135, 0]
drag, startPoint x: 358, startPoint y: 271, endPoint x: 188, endPoint y: 456, distance: 251.6
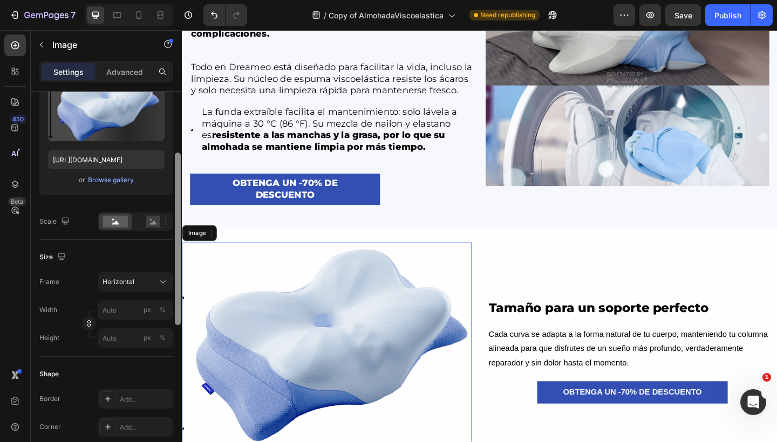
scroll to position [0, 0]
click at [175, 307] on div at bounding box center [178, 239] width 6 height 173
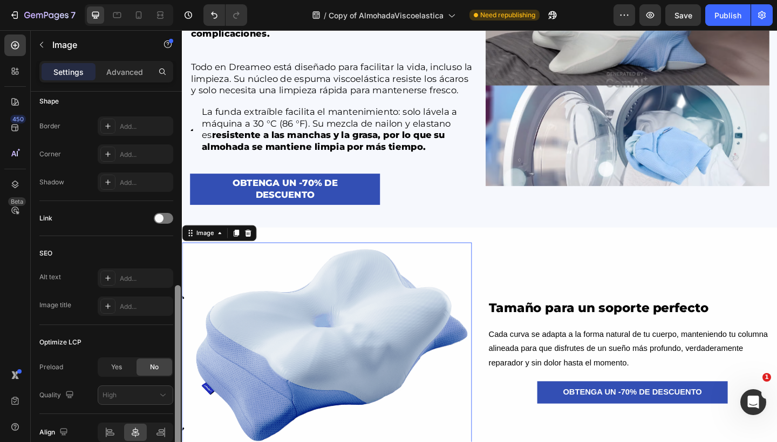
scroll to position [416, 0]
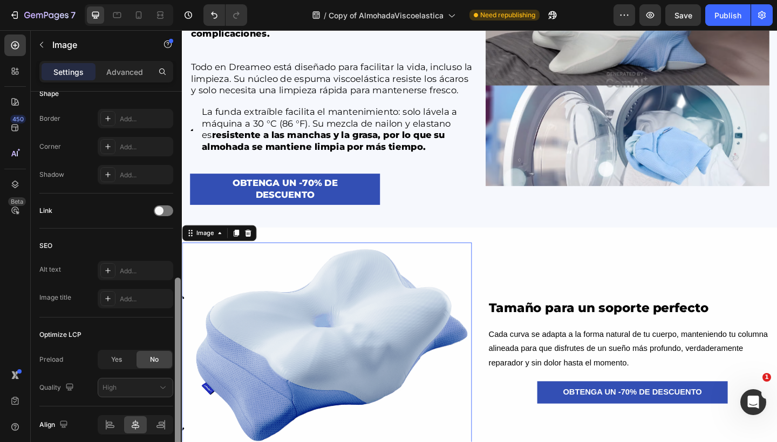
drag, startPoint x: 175, startPoint y: 307, endPoint x: 175, endPoint y: 435, distance: 127.3
click at [175, 435] on div at bounding box center [178, 364] width 6 height 173
click at [114, 429] on icon at bounding box center [110, 425] width 11 height 11
click at [134, 429] on icon at bounding box center [135, 425] width 11 height 11
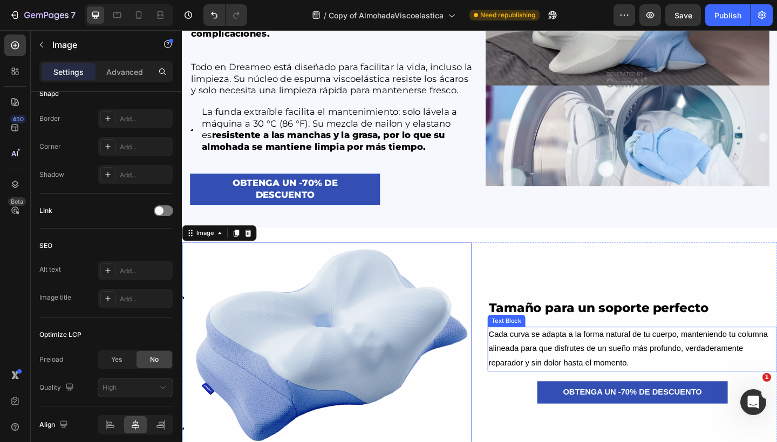
click at [611, 378] on p "Cada curva se adapta a la forma natural de tu cuerpo, manteniendo tu columna al…" at bounding box center [671, 377] width 313 height 46
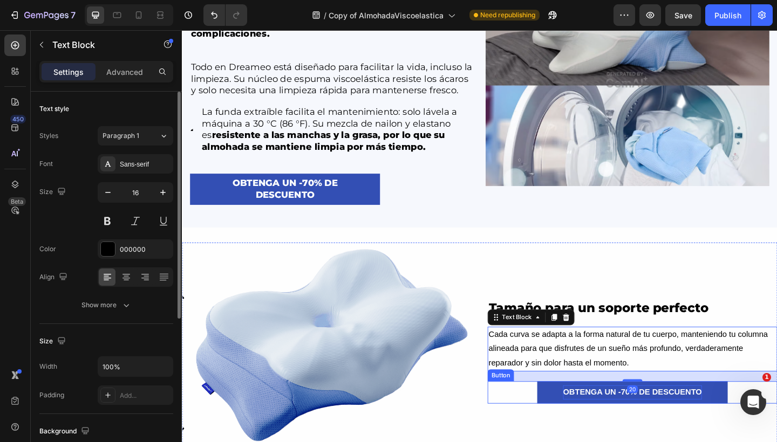
click at [596, 430] on p "OBTENGA UN -70% DE DESCUENTO" at bounding box center [671, 425] width 151 height 16
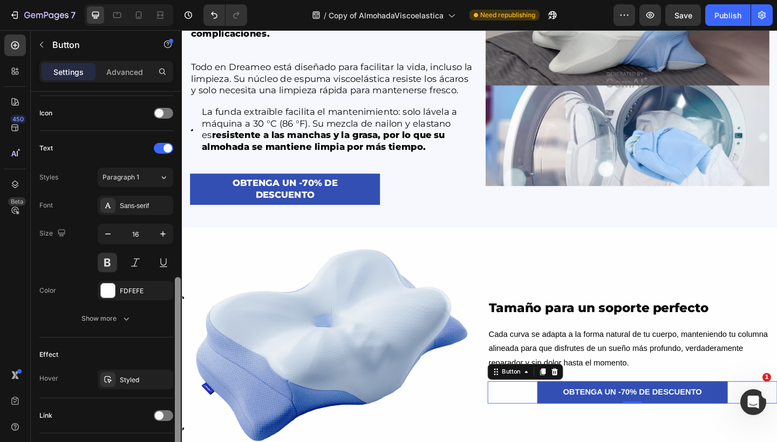
scroll to position [342, 0]
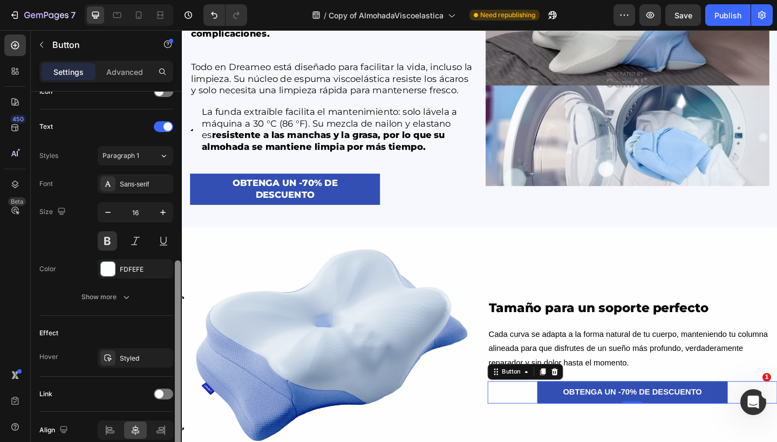
drag, startPoint x: 175, startPoint y: 272, endPoint x: 176, endPoint y: 442, distance: 169.4
click at [176, 442] on div at bounding box center [178, 354] width 6 height 188
click at [117, 428] on div at bounding box center [110, 430] width 23 height 17
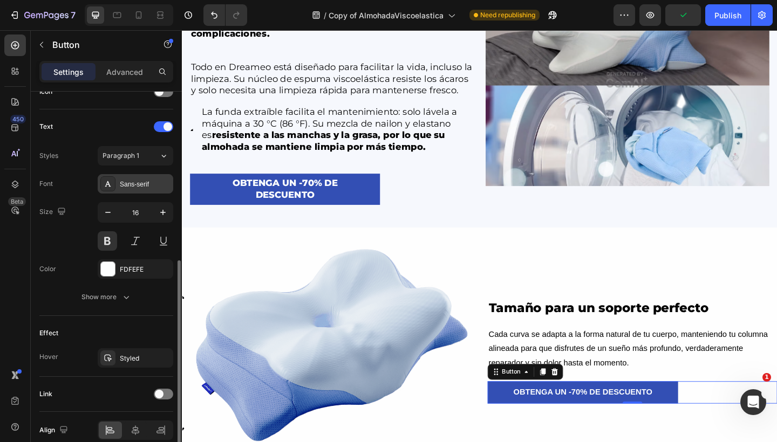
click at [154, 188] on div "Sans-serif" at bounding box center [145, 185] width 51 height 10
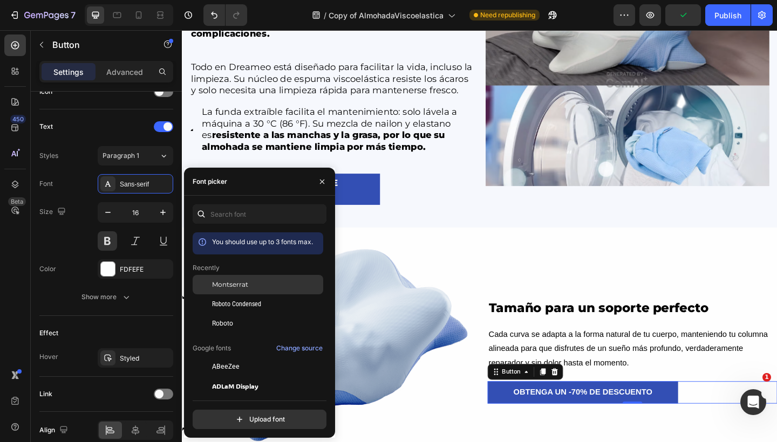
click at [246, 285] on span "Montserrat" at bounding box center [230, 285] width 36 height 10
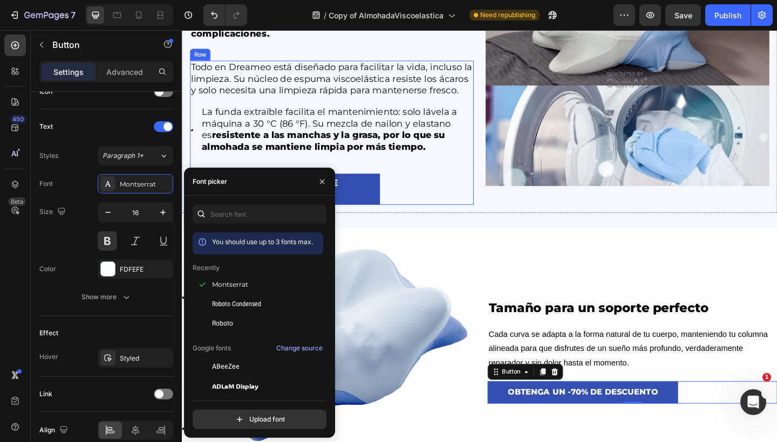
click at [402, 196] on div "Todo en Dreameo está diseñado para facilitar la vida, incluso la limpieza. Su n…" at bounding box center [344, 142] width 309 height 157
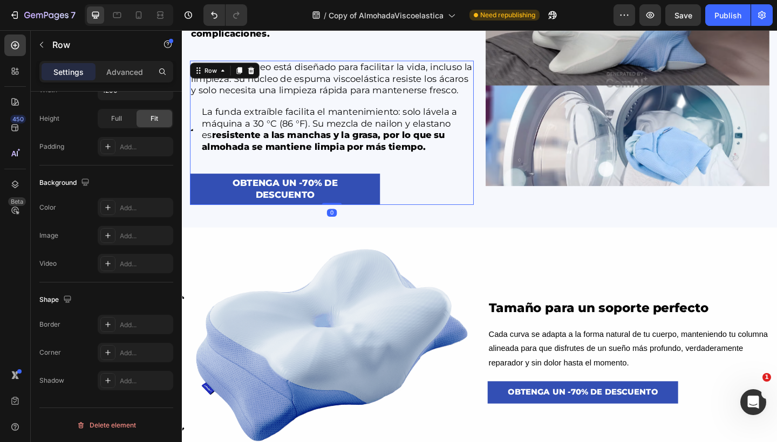
scroll to position [0, 0]
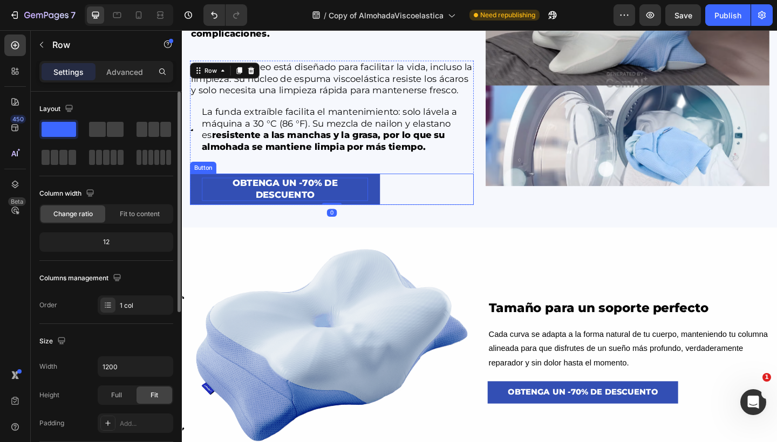
click at [364, 208] on p "OBTENGA UN -70% DE DESCUENTO" at bounding box center [293, 203] width 181 height 25
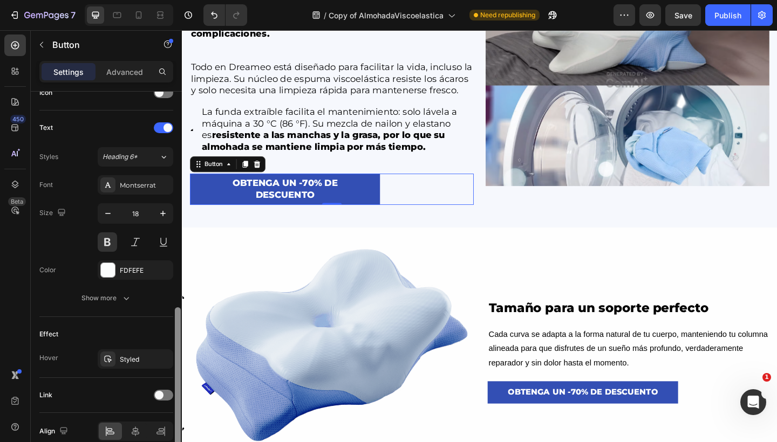
scroll to position [373, 0]
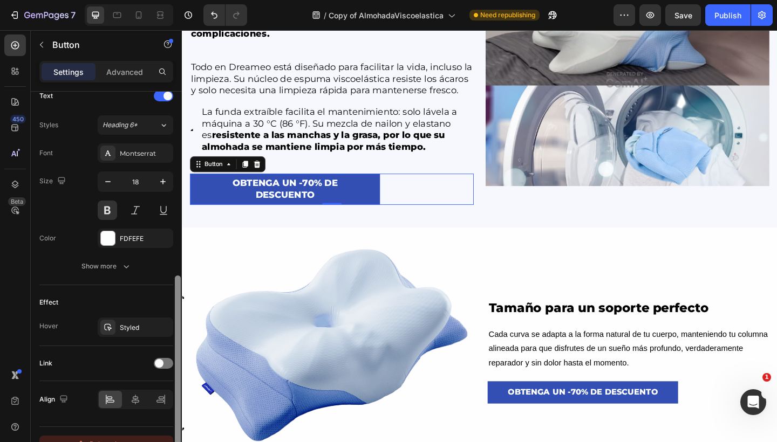
drag, startPoint x: 177, startPoint y: 257, endPoint x: 163, endPoint y: 442, distance: 185.0
click at [163, 442] on div "Size Width 383 Height Auto Padding 8, 24, 8, 24 Background Color 334FB4 Image A…" at bounding box center [106, 282] width 151 height 381
click at [138, 402] on icon at bounding box center [135, 399] width 11 height 11
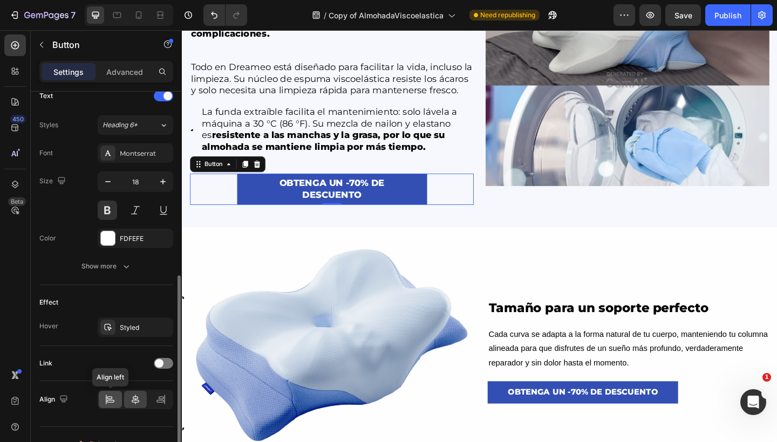
click at [106, 400] on icon at bounding box center [110, 399] width 11 height 11
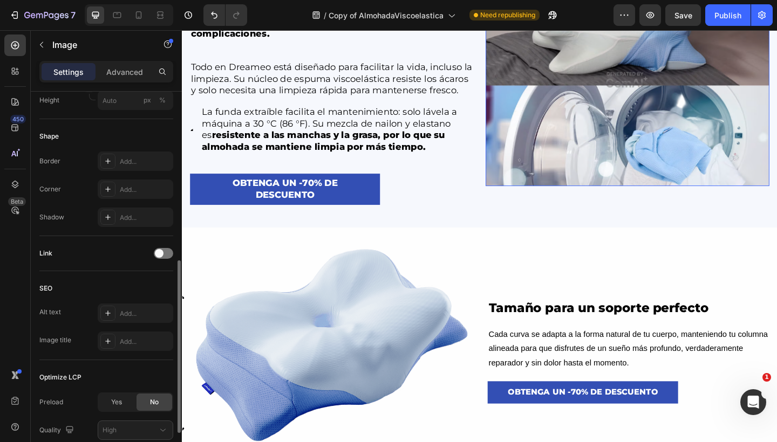
click at [536, 109] on img at bounding box center [666, 84] width 309 height 231
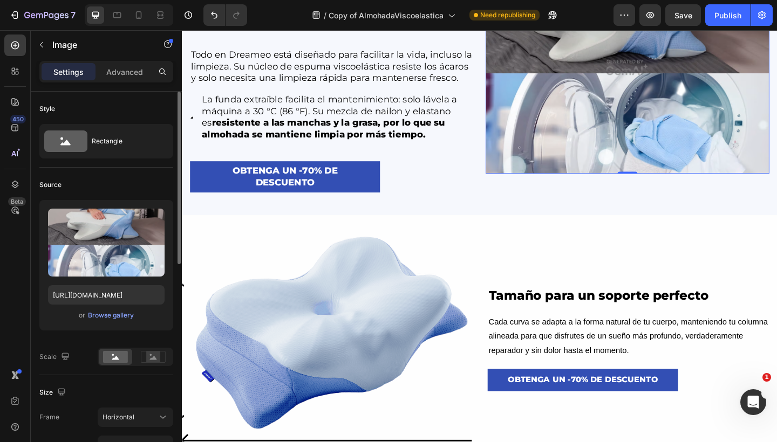
scroll to position [3692, 0]
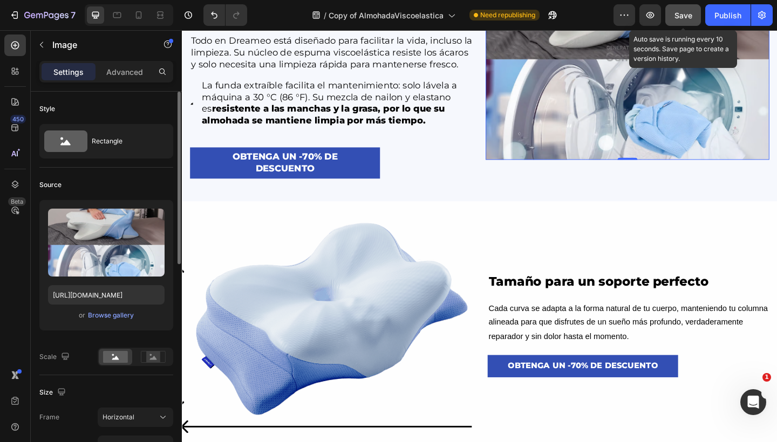
click at [680, 13] on span "Save" at bounding box center [683, 15] width 18 height 9
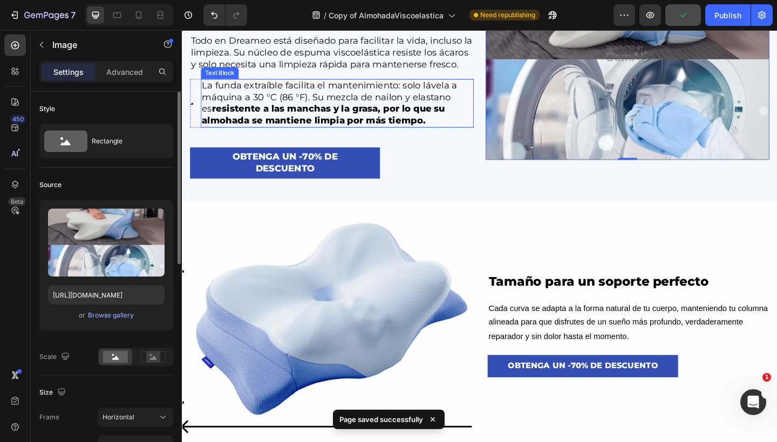
click at [547, 122] on img at bounding box center [666, 55] width 309 height 231
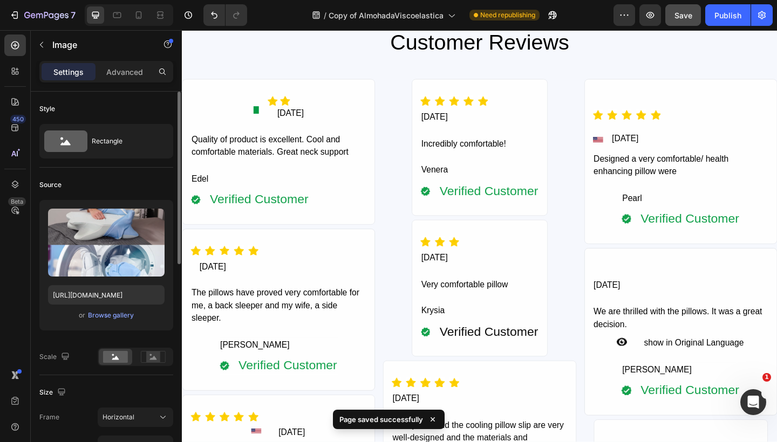
scroll to position [4128, 0]
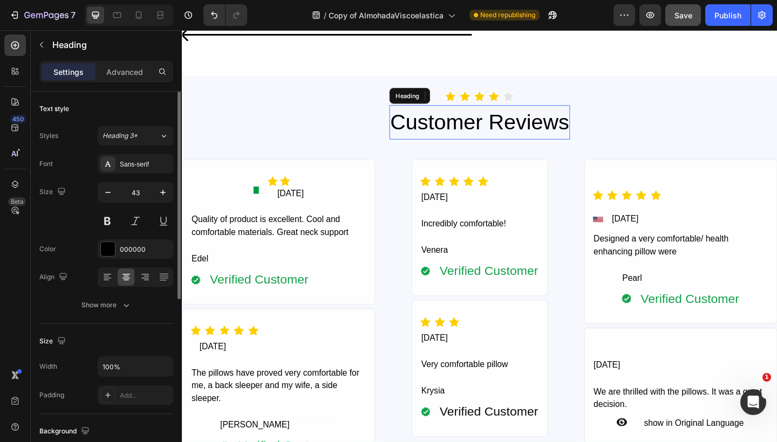
click at [457, 116] on h2 "Customer Reviews" at bounding box center [505, 130] width 197 height 37
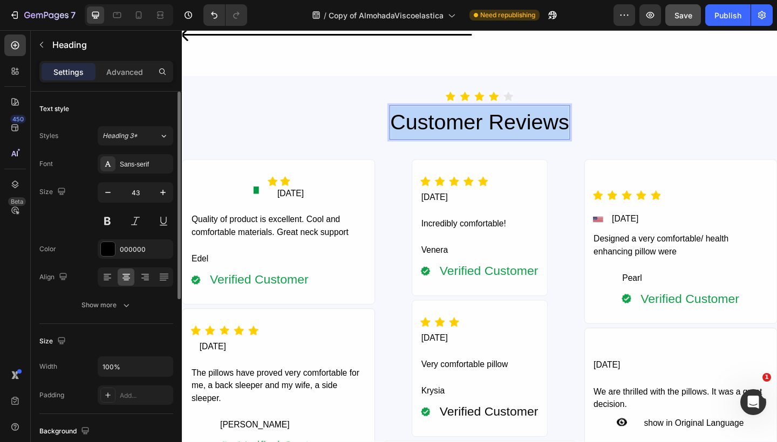
click at [457, 116] on p "Customer Reviews" at bounding box center [505, 130] width 195 height 35
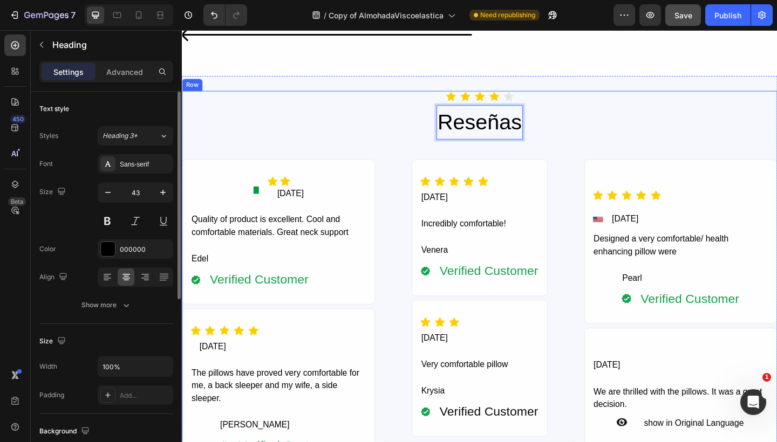
click at [605, 111] on div "Icon Icon Icon Icon Icon Icon List Hoz Reseñas Heading 0 Row Icon Icon Row Icon…" at bounding box center [505, 400] width 647 height 607
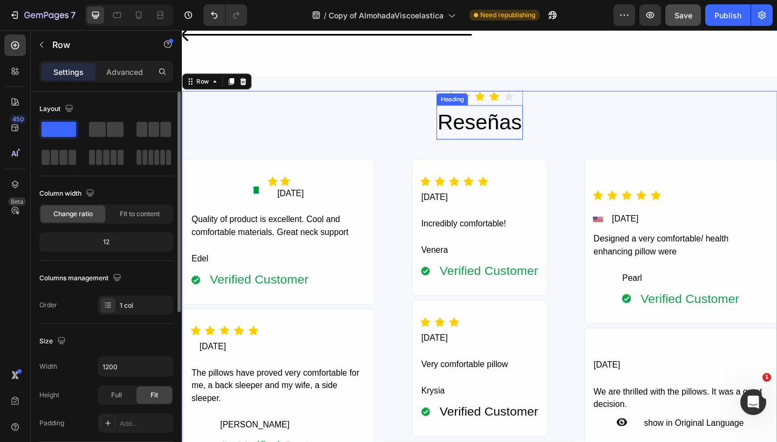
click at [507, 134] on p "Reseñas" at bounding box center [506, 130] width 92 height 35
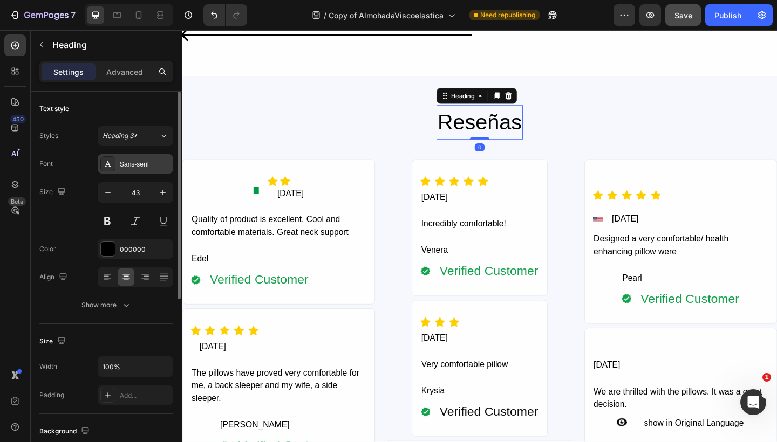
click at [130, 168] on div "Sans-serif" at bounding box center [145, 165] width 51 height 10
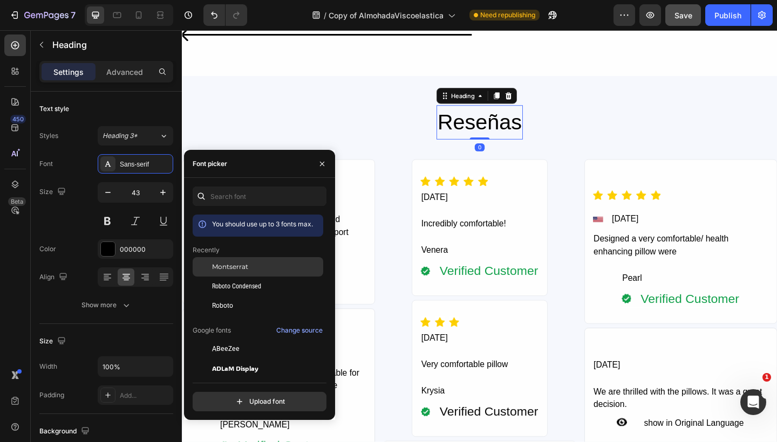
click at [229, 265] on span "Montserrat" at bounding box center [230, 267] width 36 height 10
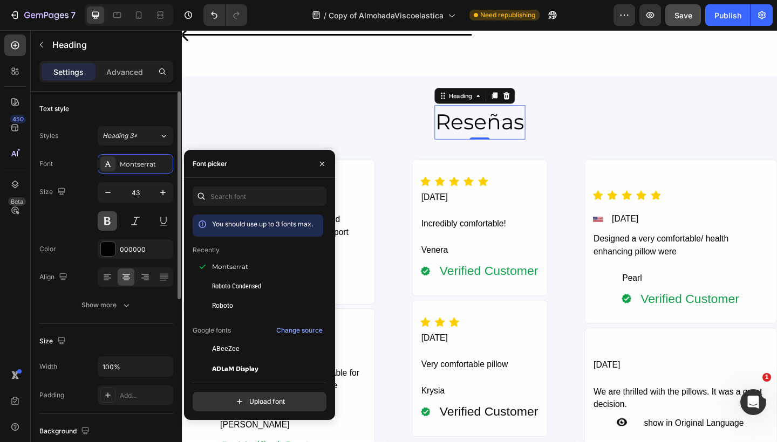
click at [108, 220] on button at bounding box center [107, 220] width 19 height 19
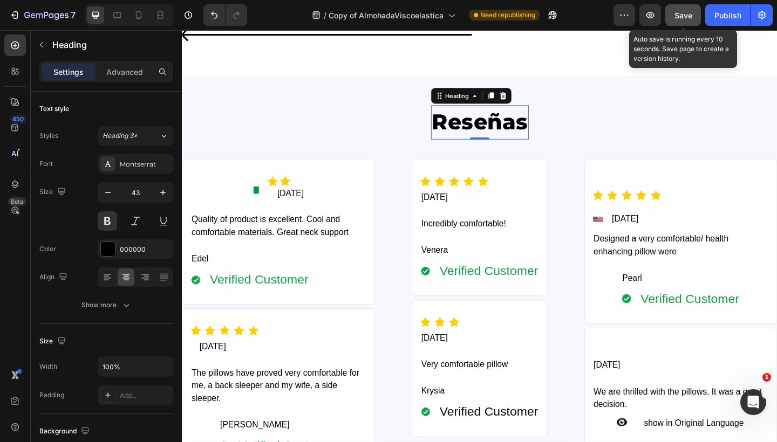
click at [681, 25] on button "Save" at bounding box center [683, 15] width 36 height 22
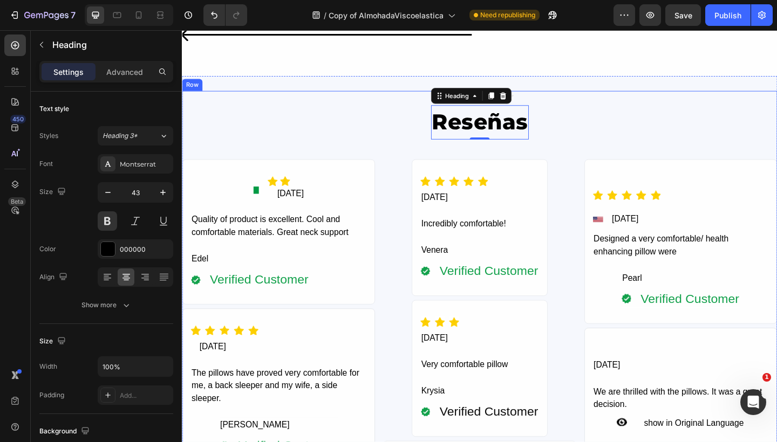
click at [604, 129] on div "Icon Icon Icon Icon Icon Icon List Hoz Reseñas Heading 0 Row Icon Icon Row Icon…" at bounding box center [505, 400] width 647 height 607
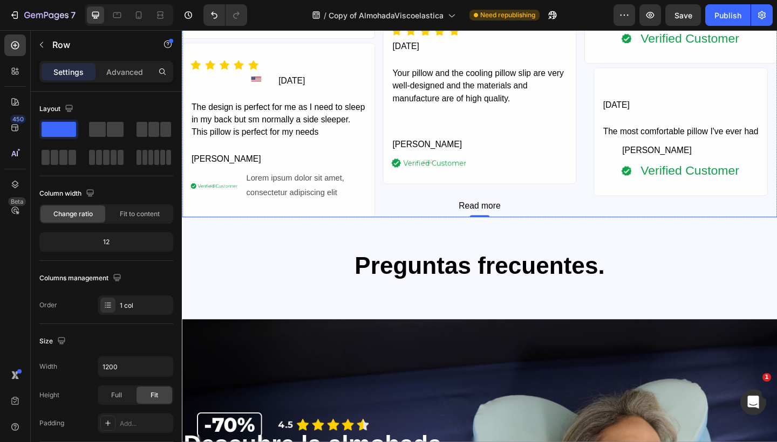
scroll to position [4598, 0]
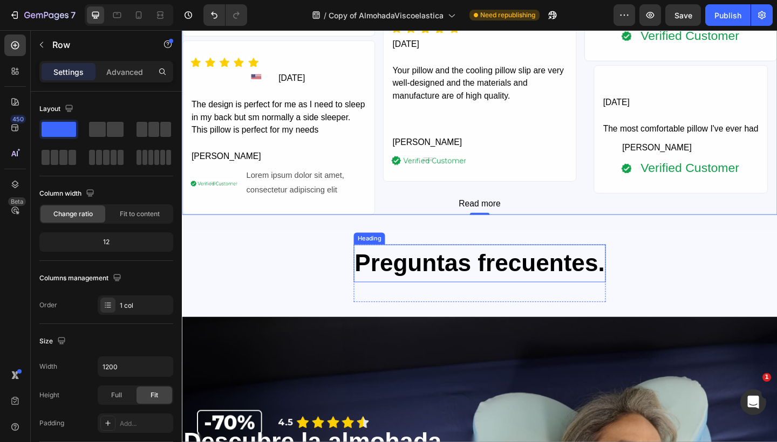
click at [469, 272] on h2 "Preguntas frecuentes." at bounding box center [505, 284] width 274 height 41
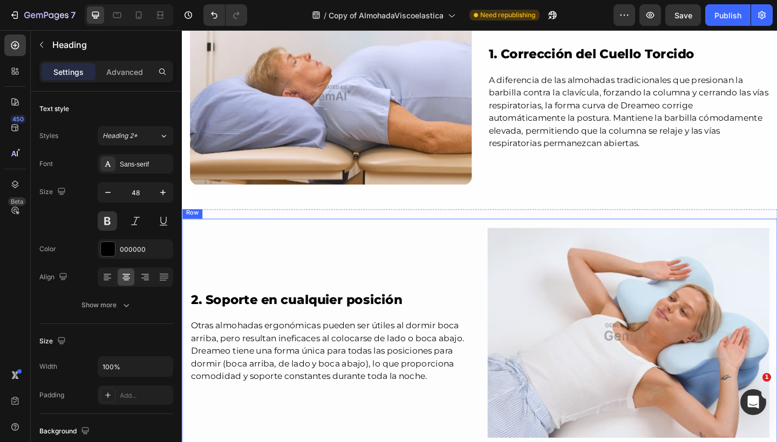
scroll to position [1388, 0]
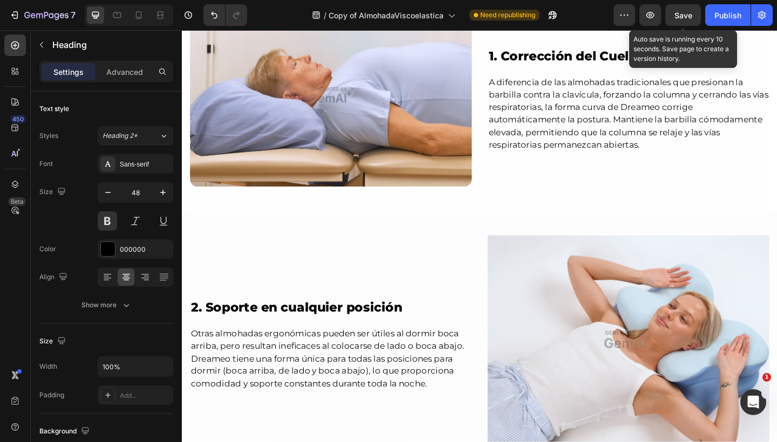
click at [678, 15] on span "Save" at bounding box center [683, 15] width 18 height 9
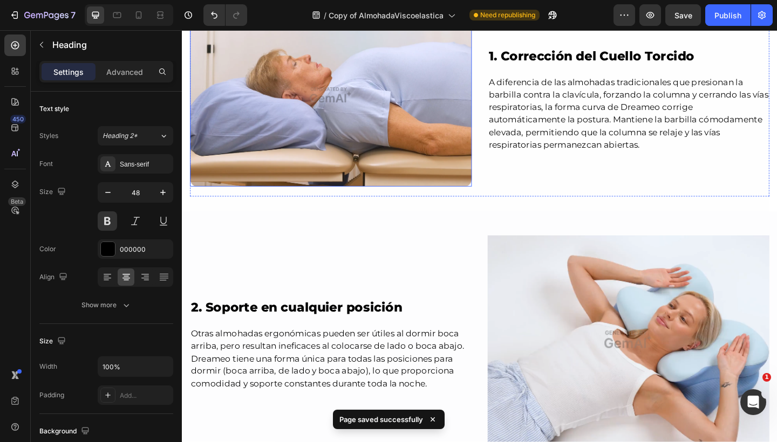
drag, startPoint x: 217, startPoint y: 87, endPoint x: 217, endPoint y: 81, distance: 5.9
click at [217, 87] on img at bounding box center [343, 101] width 306 height 200
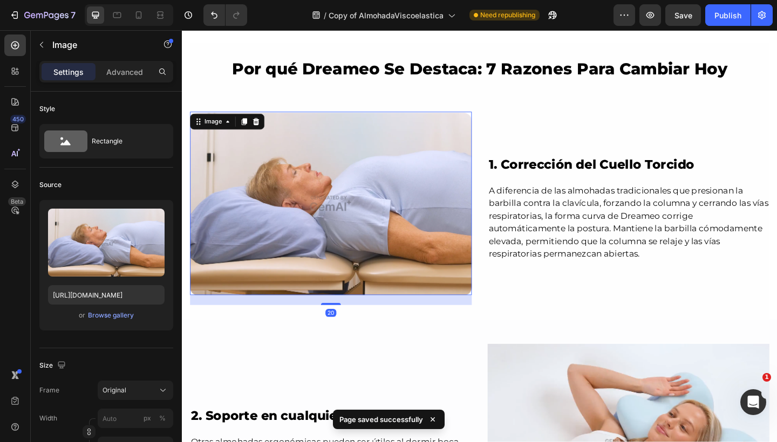
scroll to position [1266, 0]
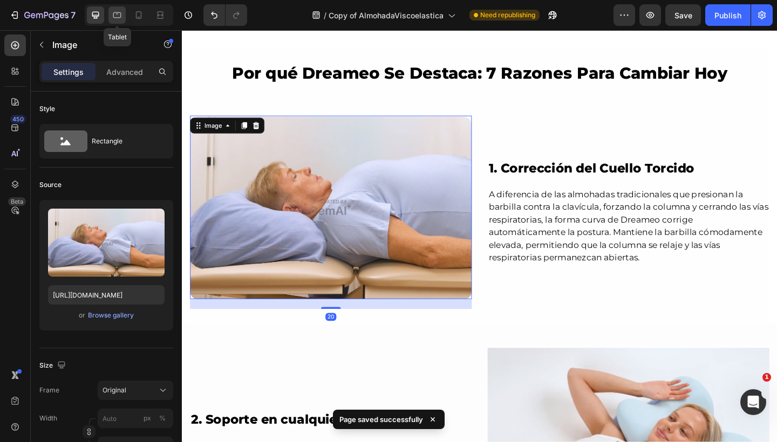
click at [119, 16] on icon at bounding box center [117, 15] width 11 height 11
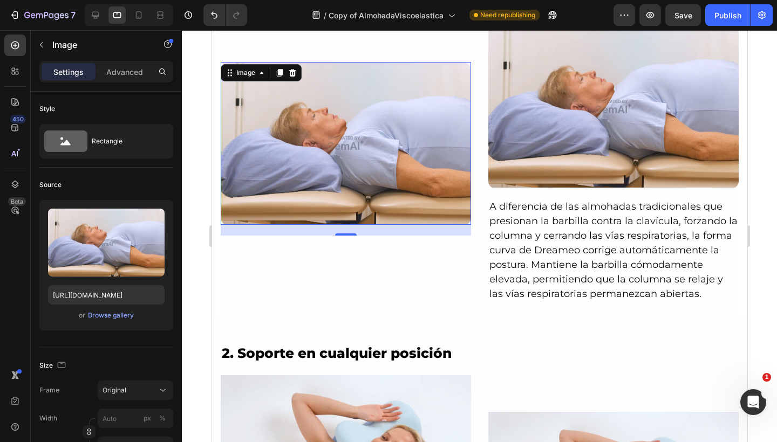
click at [369, 142] on img at bounding box center [345, 143] width 250 height 163
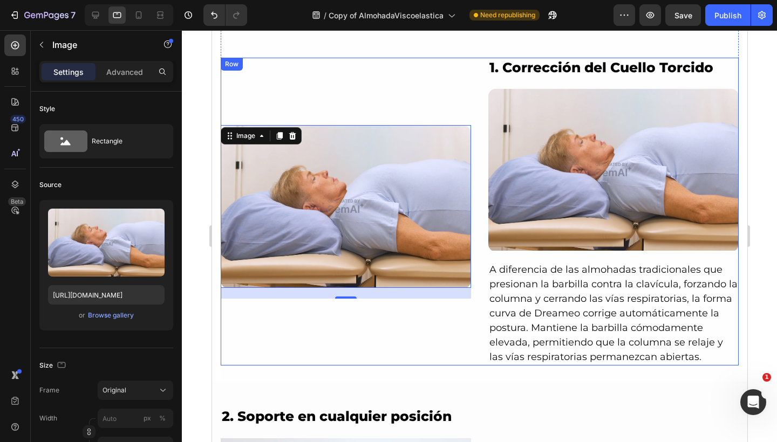
scroll to position [1292, 0]
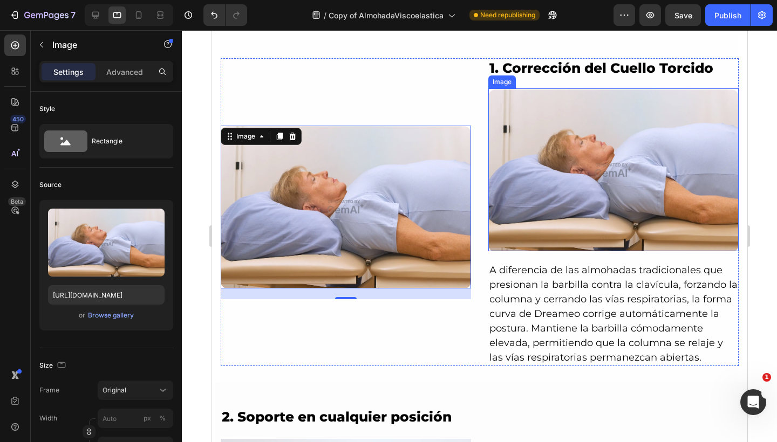
click at [573, 146] on img at bounding box center [613, 169] width 250 height 163
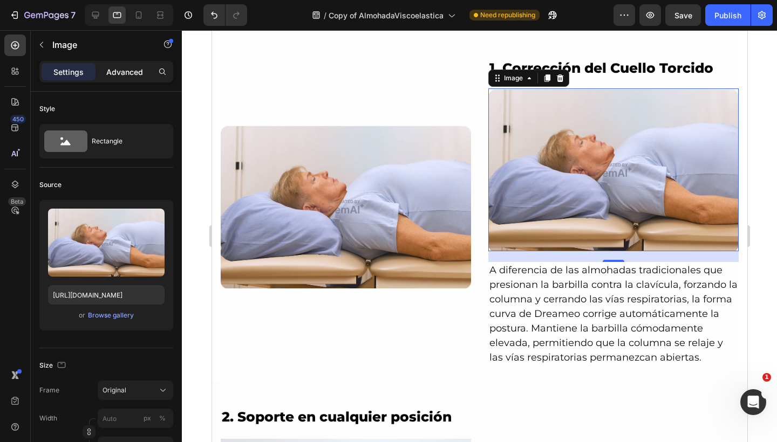
click at [128, 74] on p "Advanced" at bounding box center [124, 71] width 37 height 11
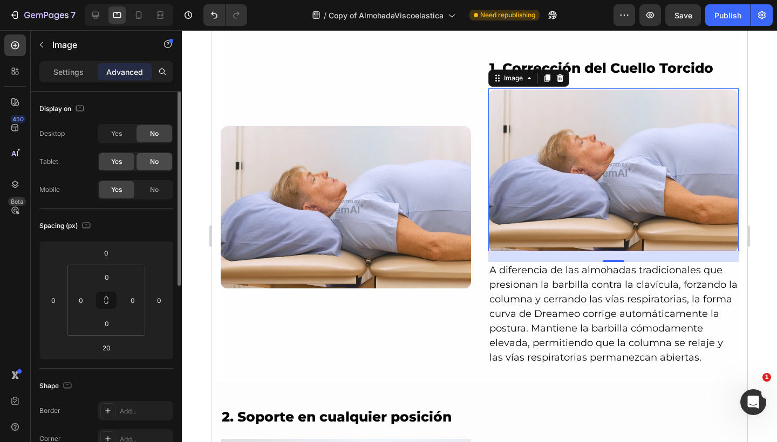
click at [161, 167] on div "No" at bounding box center [154, 161] width 36 height 17
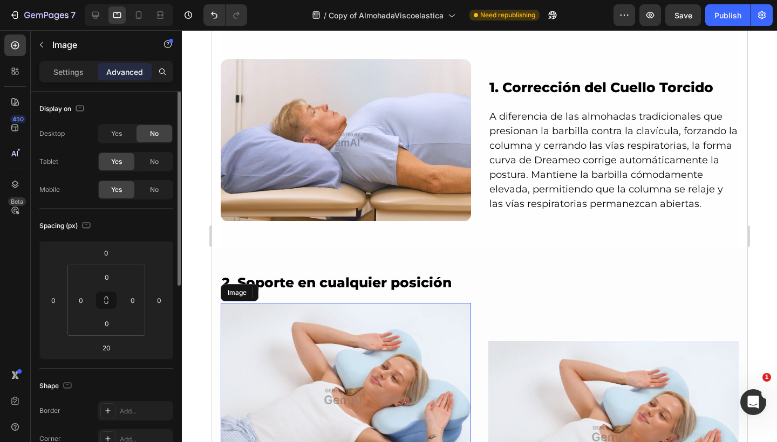
click at [373, 329] on img at bounding box center [345, 397] width 250 height 188
click at [154, 160] on span "No" at bounding box center [154, 162] width 9 height 10
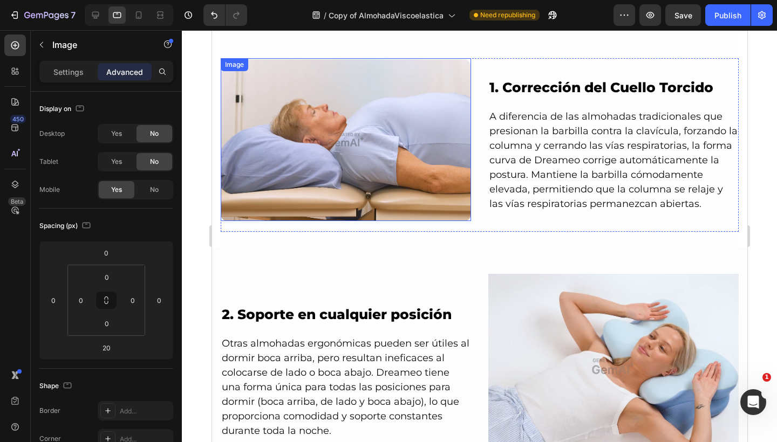
click at [300, 156] on img at bounding box center [345, 139] width 250 height 163
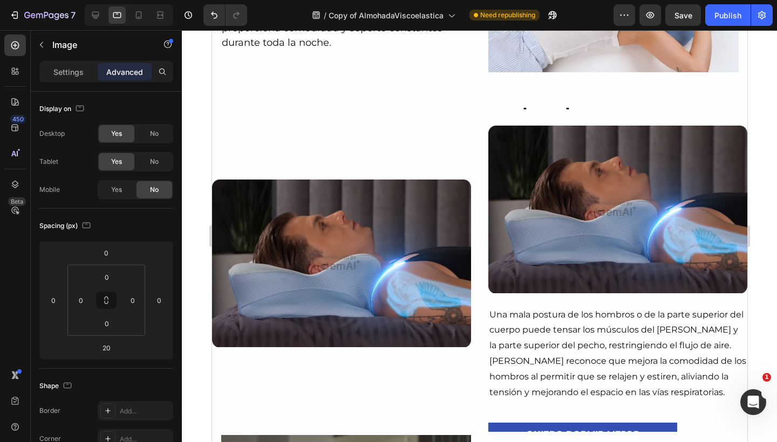
scroll to position [1689, 0]
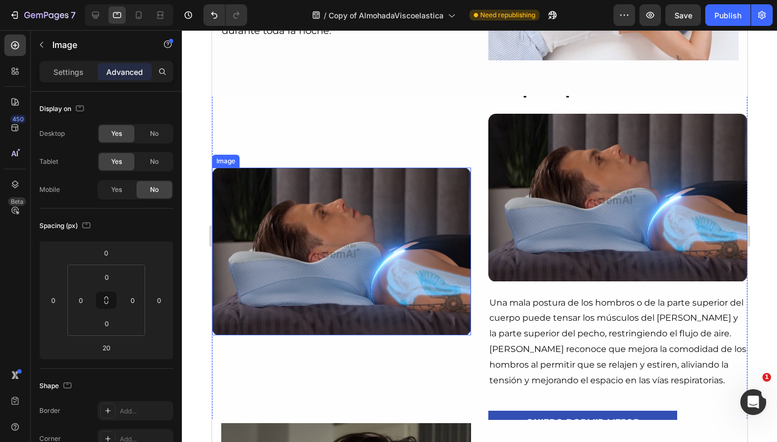
click at [336, 204] on img at bounding box center [340, 252] width 259 height 168
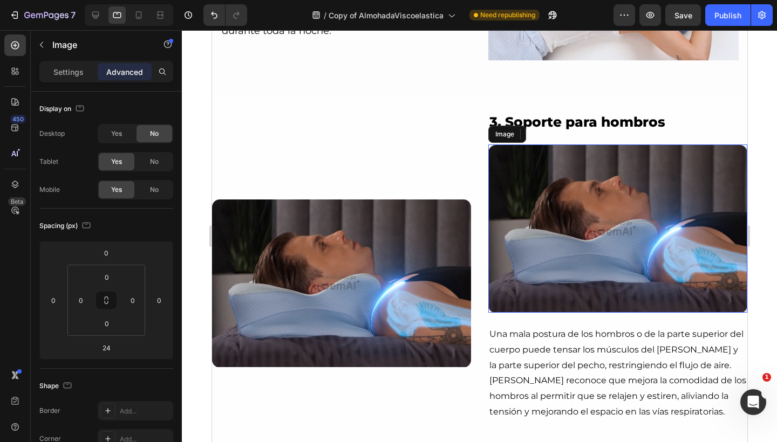
click at [529, 182] on img at bounding box center [617, 229] width 259 height 168
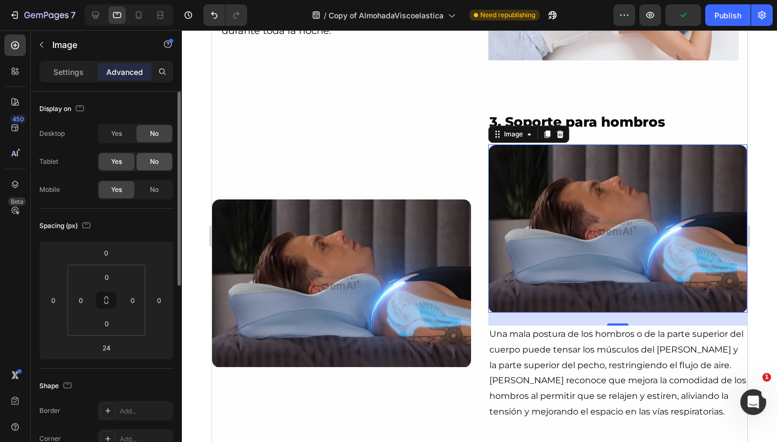
click at [159, 160] on div "No" at bounding box center [154, 161] width 36 height 17
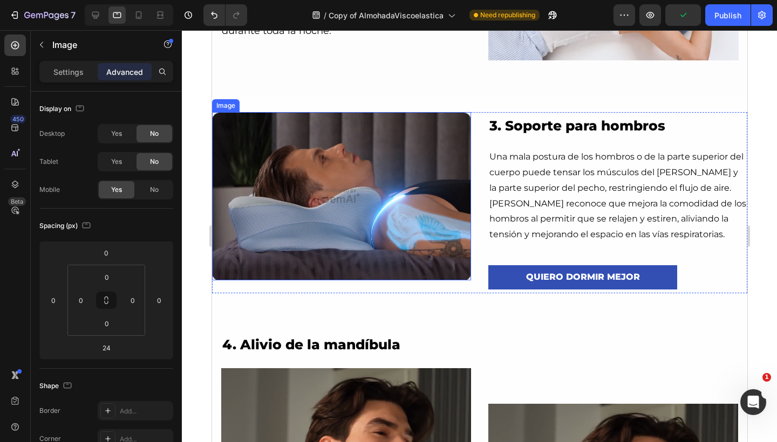
click at [332, 196] on img at bounding box center [340, 196] width 259 height 168
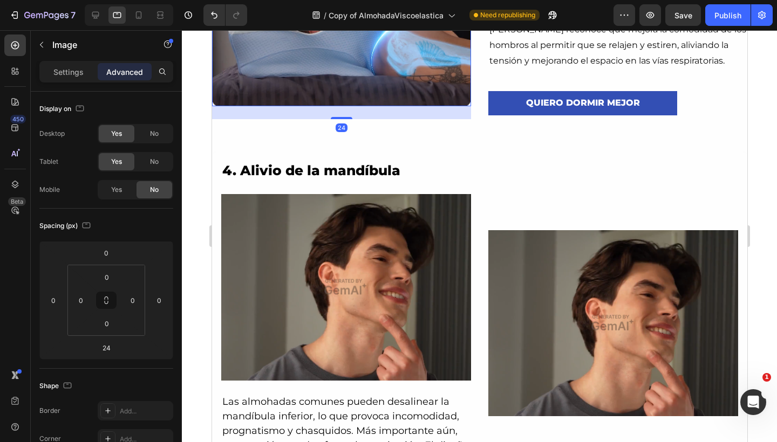
scroll to position [1869, 0]
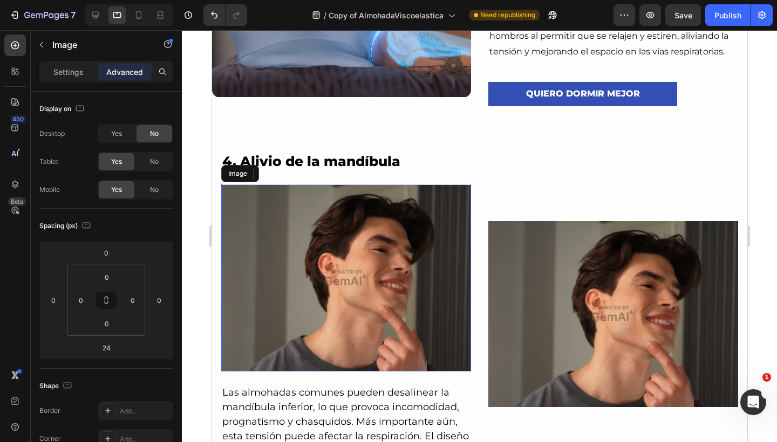
click at [335, 238] on img at bounding box center [346, 277] width 250 height 187
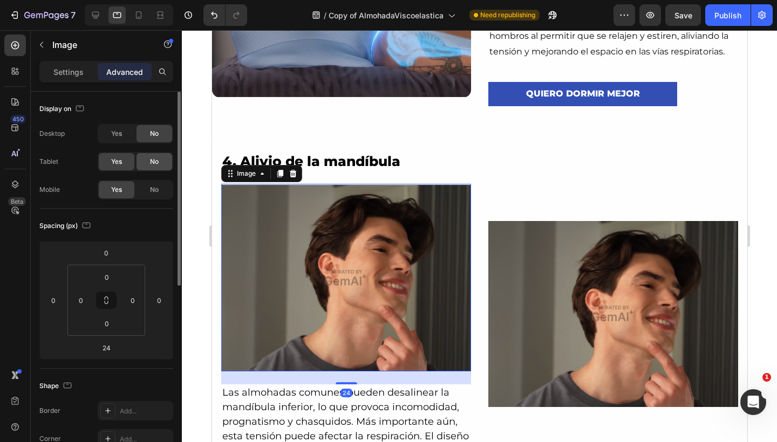
click at [166, 160] on div "No" at bounding box center [154, 161] width 36 height 17
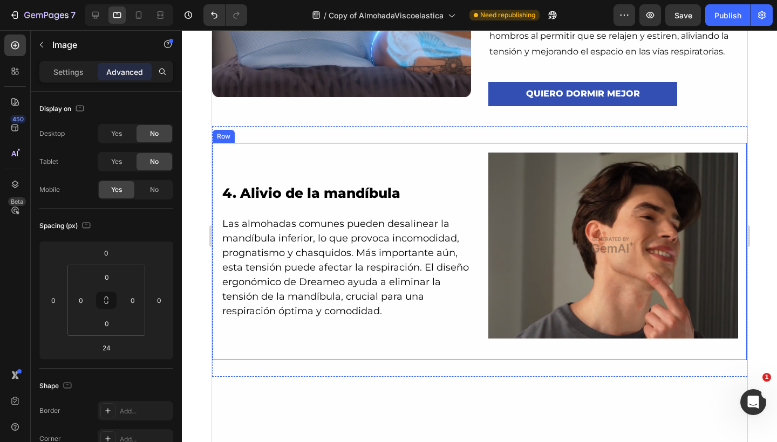
click at [318, 220] on p "Las almohadas comunes pueden desalinear la mandíbula inferior, lo que provoca i…" at bounding box center [346, 268] width 248 height 102
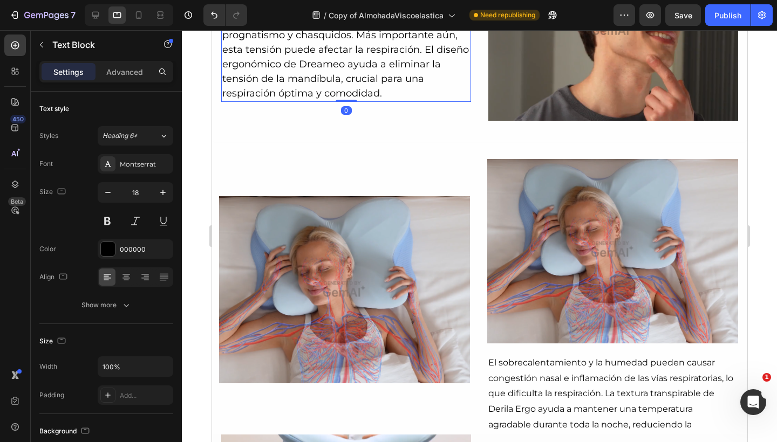
scroll to position [2106, 0]
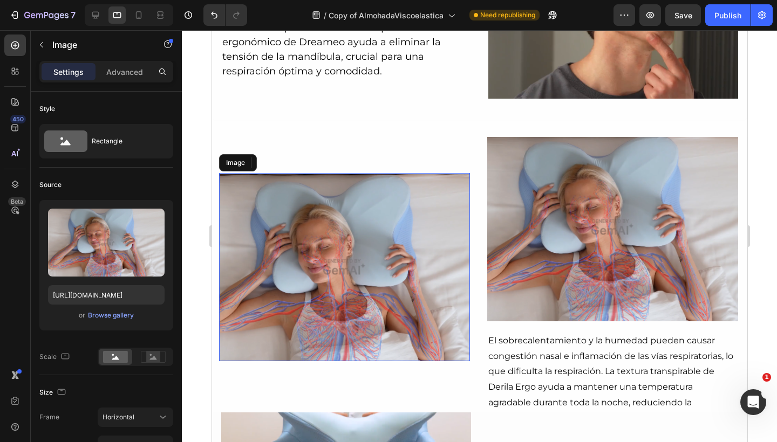
click at [309, 234] on img at bounding box center [343, 267] width 251 height 188
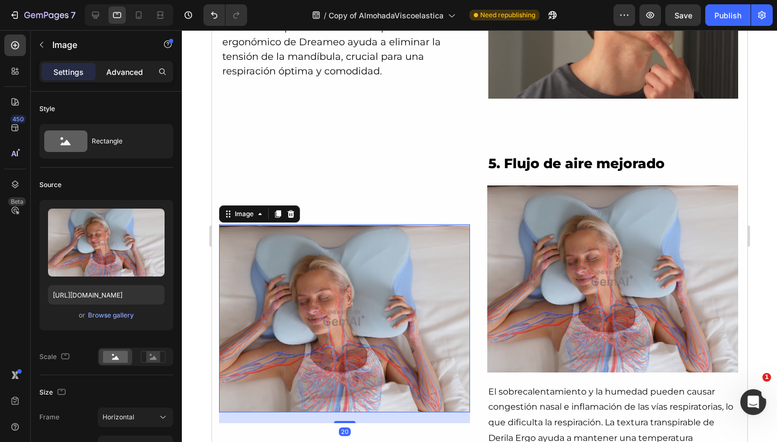
click at [126, 72] on p "Advanced" at bounding box center [124, 71] width 37 height 11
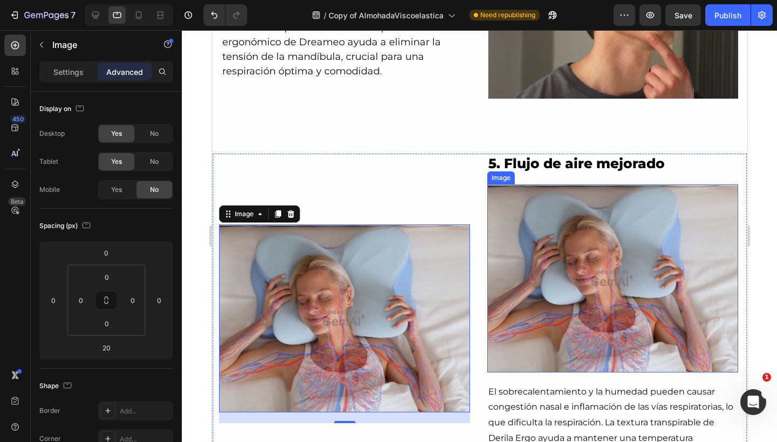
click at [551, 236] on img at bounding box center [611, 278] width 251 height 188
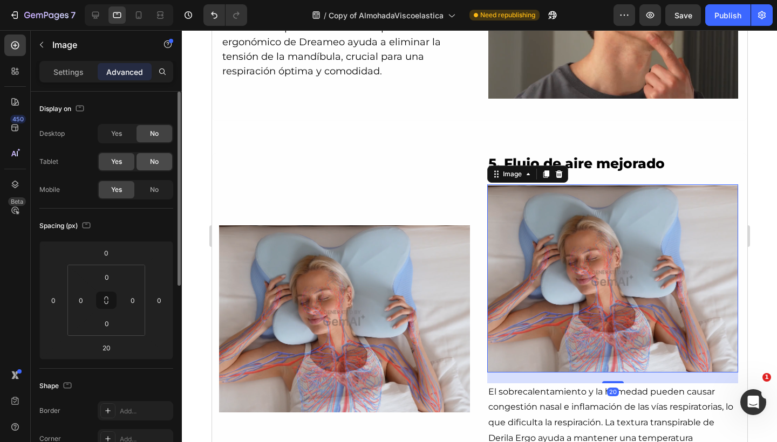
click at [145, 160] on div "No" at bounding box center [154, 161] width 36 height 17
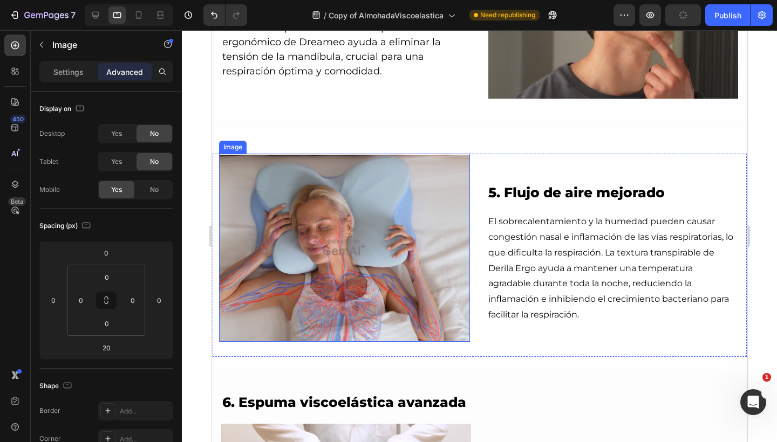
click at [313, 216] on img at bounding box center [343, 248] width 251 height 188
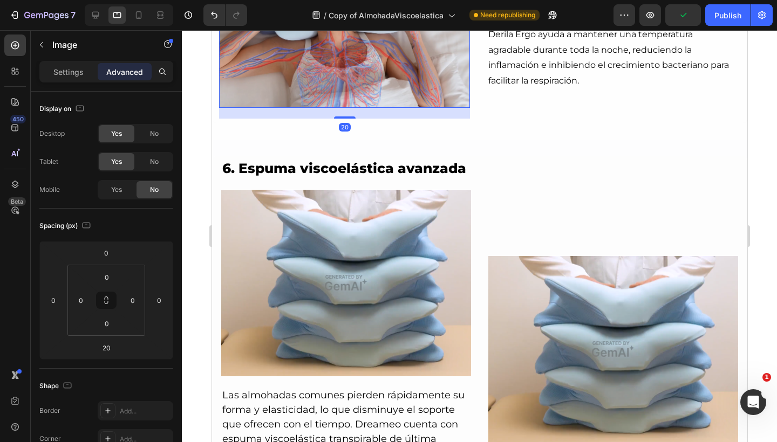
scroll to position [2341, 0]
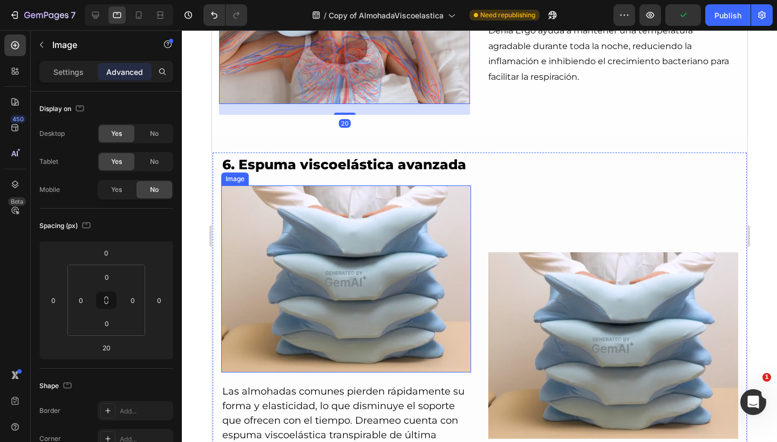
click at [327, 228] on img at bounding box center [346, 279] width 250 height 187
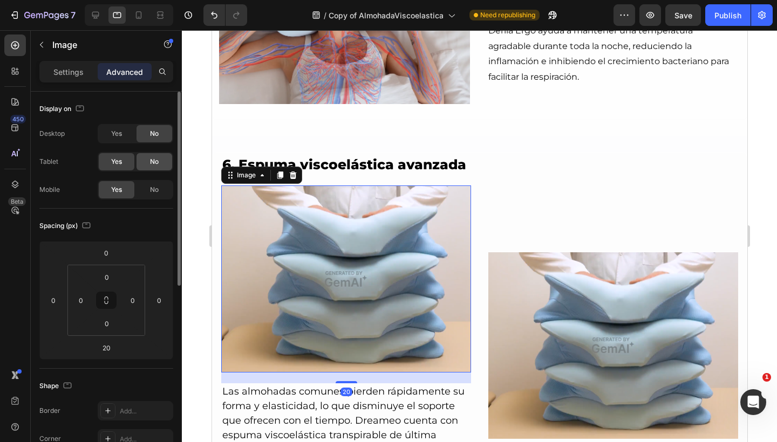
click at [161, 163] on div "No" at bounding box center [154, 161] width 36 height 17
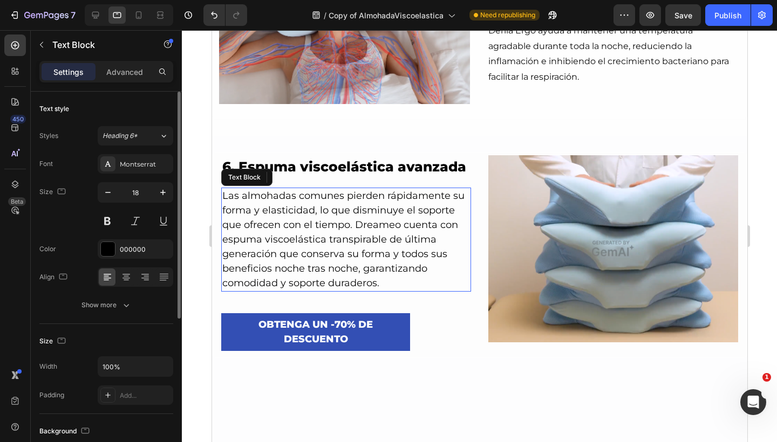
drag, startPoint x: 337, startPoint y: 280, endPoint x: 364, endPoint y: 253, distance: 38.1
click at [337, 279] on p "Las almohadas comunes pierden rápidamente su forma y elasticidad, lo que dismin…" at bounding box center [346, 240] width 248 height 102
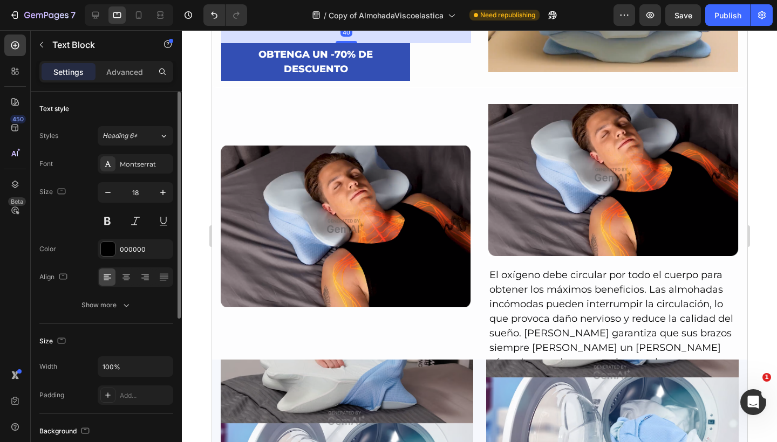
scroll to position [2617, 0]
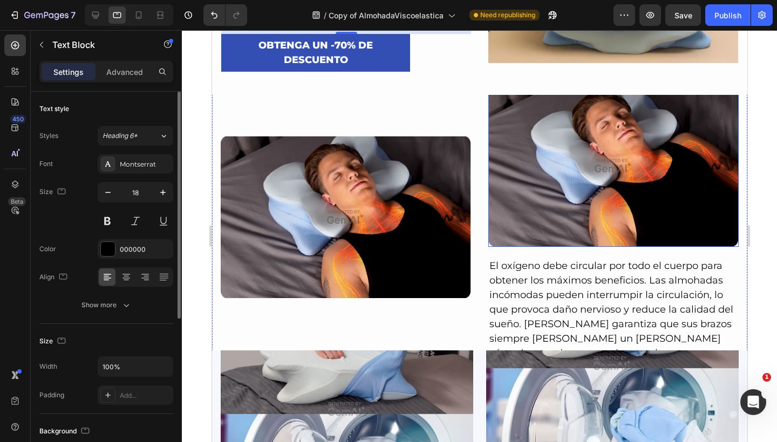
click at [599, 191] on img at bounding box center [613, 166] width 250 height 162
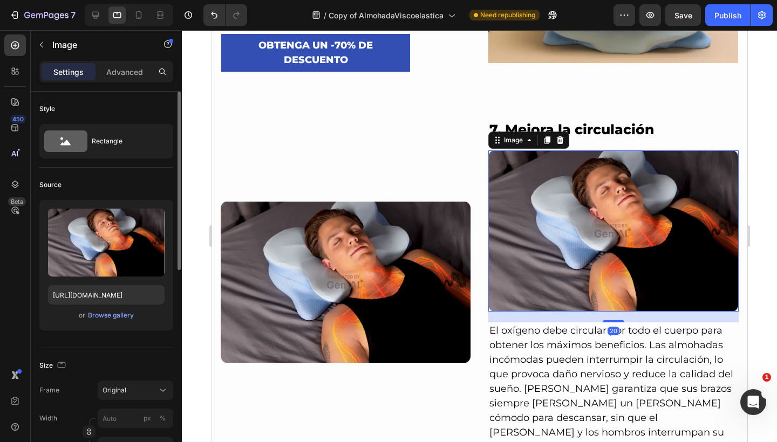
click at [122, 82] on div "Settings Advanced" at bounding box center [106, 72] width 134 height 22
click at [131, 74] on p "Advanced" at bounding box center [124, 71] width 37 height 11
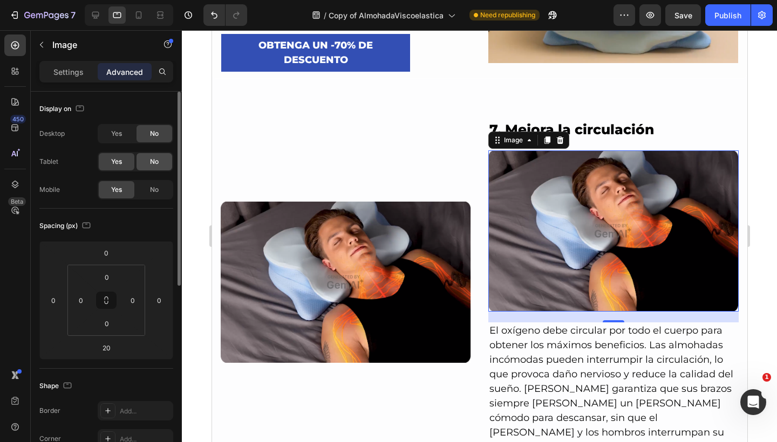
click at [149, 158] on div "No" at bounding box center [154, 161] width 36 height 17
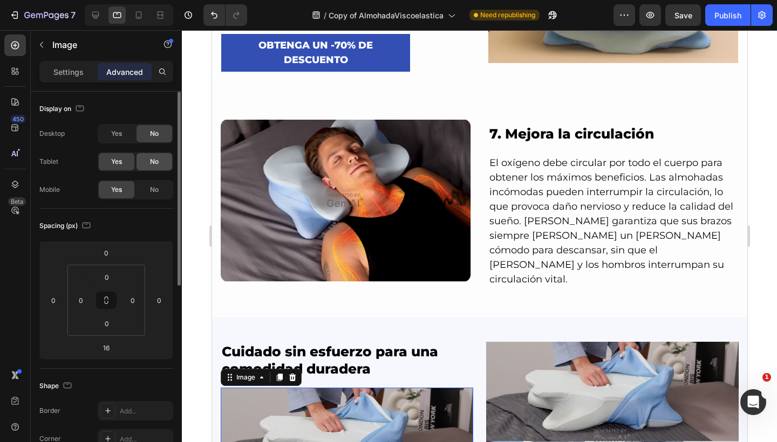
click at [159, 166] on div "No" at bounding box center [154, 161] width 36 height 17
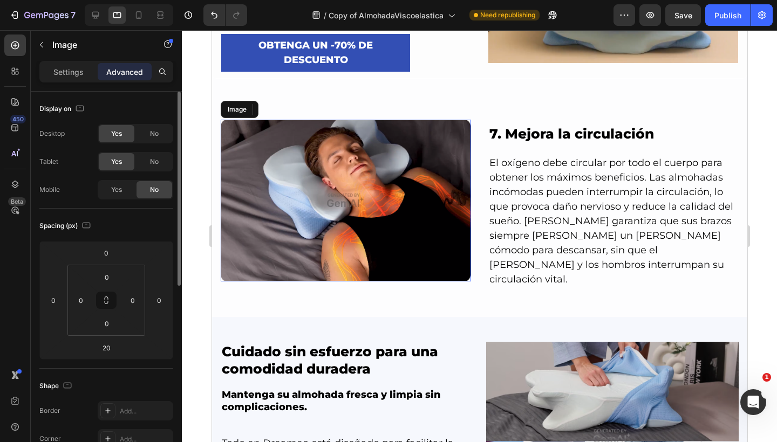
click at [376, 198] on img at bounding box center [345, 201] width 250 height 162
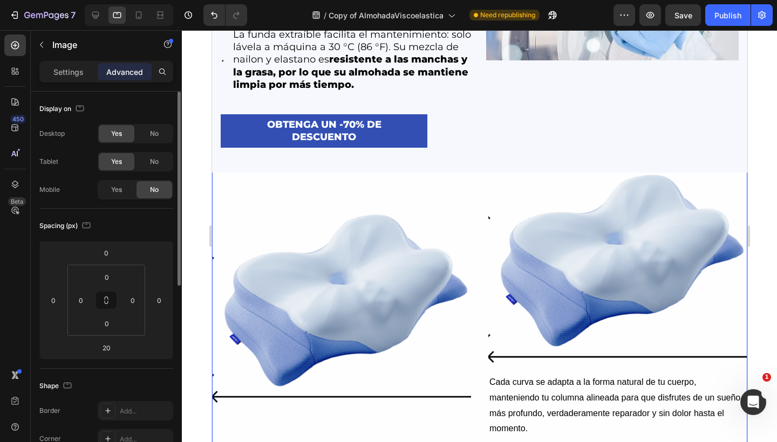
scroll to position [3082, 0]
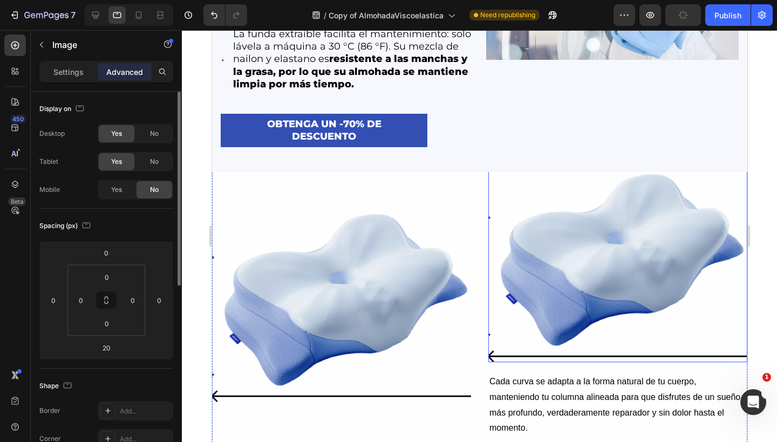
click at [514, 241] on img at bounding box center [617, 265] width 259 height 194
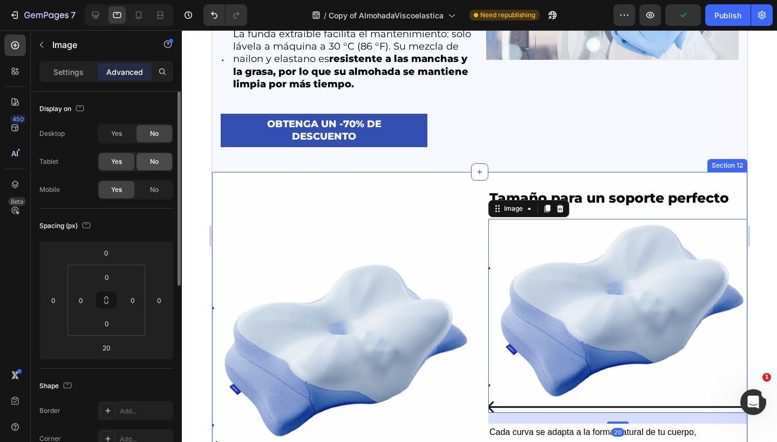
click at [160, 166] on div "No" at bounding box center [154, 161] width 36 height 17
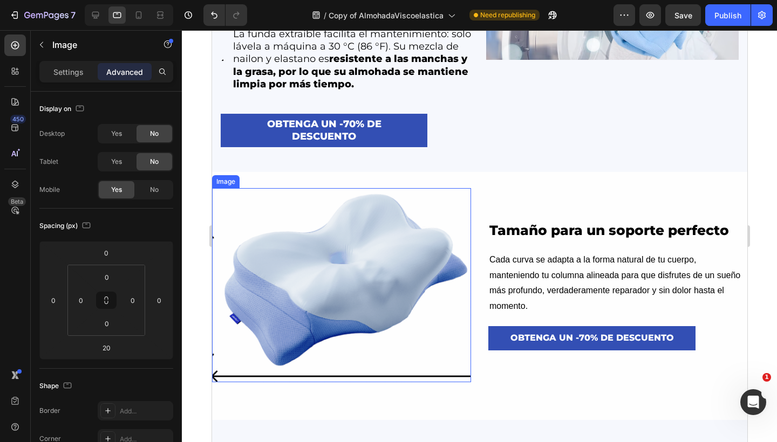
click at [418, 213] on img at bounding box center [340, 285] width 259 height 194
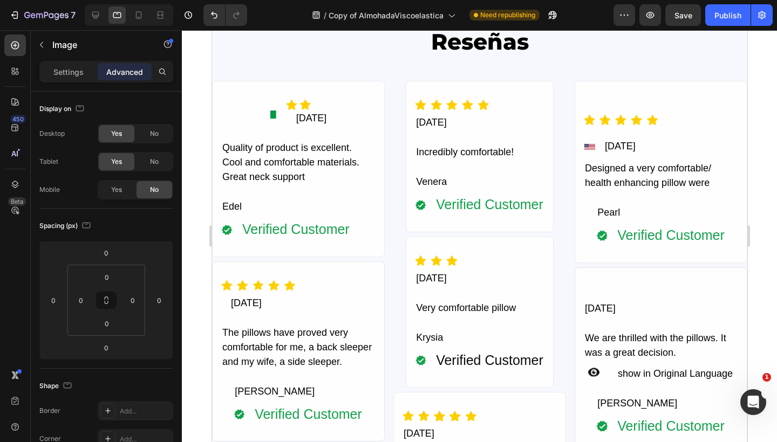
scroll to position [3459, 0]
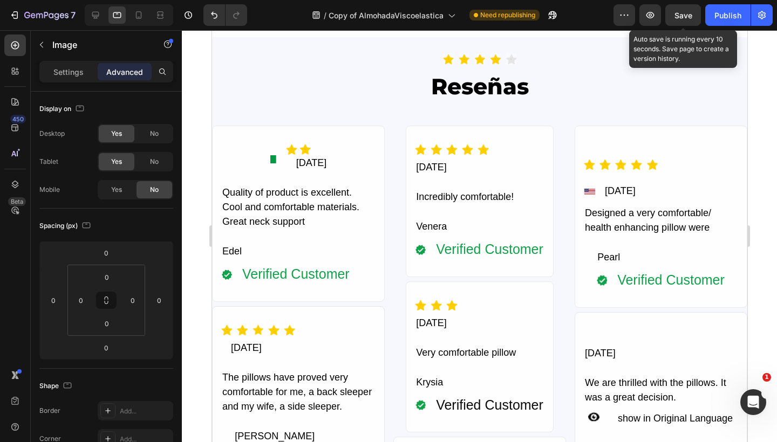
click at [689, 16] on span "Save" at bounding box center [683, 15] width 18 height 9
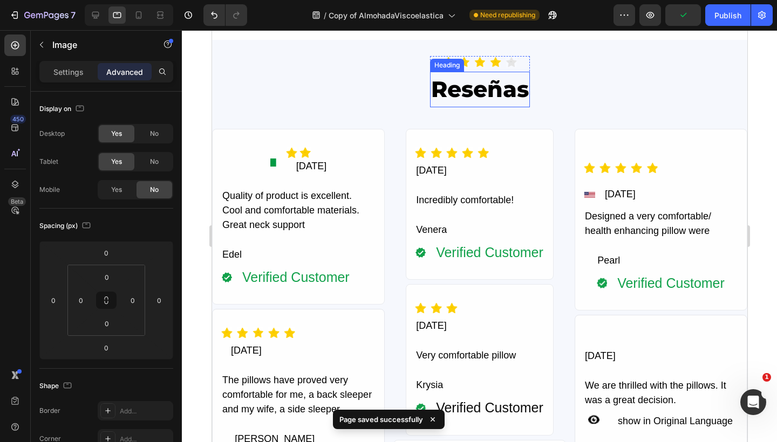
click at [477, 97] on h2 "Reseñas" at bounding box center [479, 90] width 100 height 36
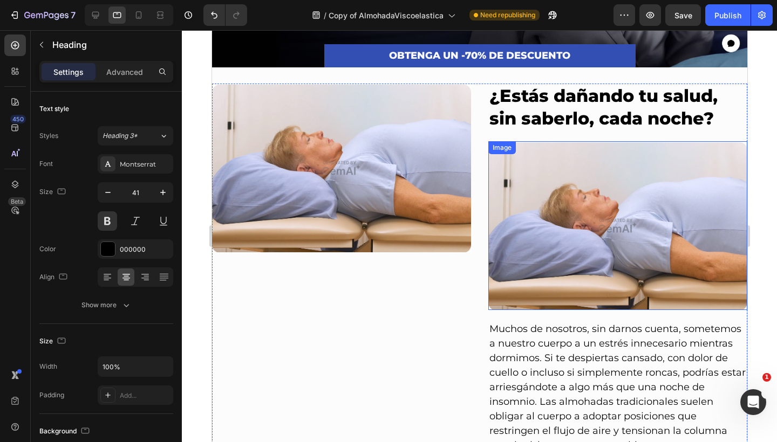
scroll to position [254, 0]
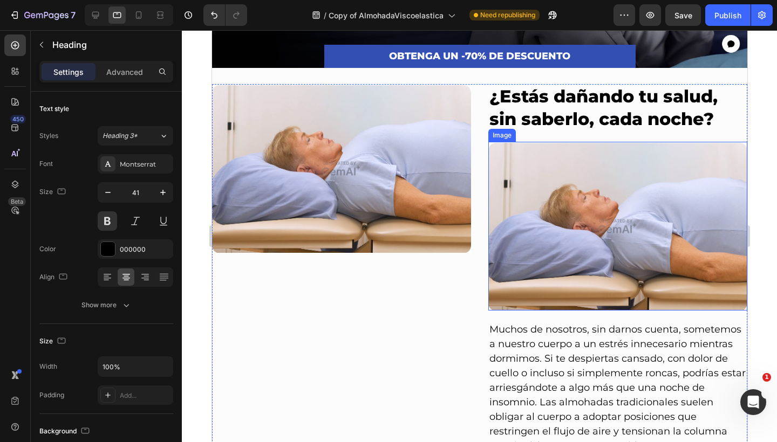
click at [502, 178] on img at bounding box center [617, 226] width 259 height 169
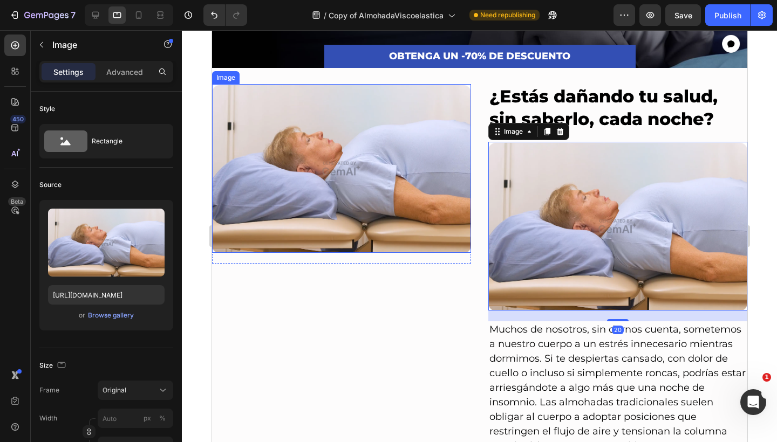
click at [362, 155] on img at bounding box center [340, 168] width 259 height 169
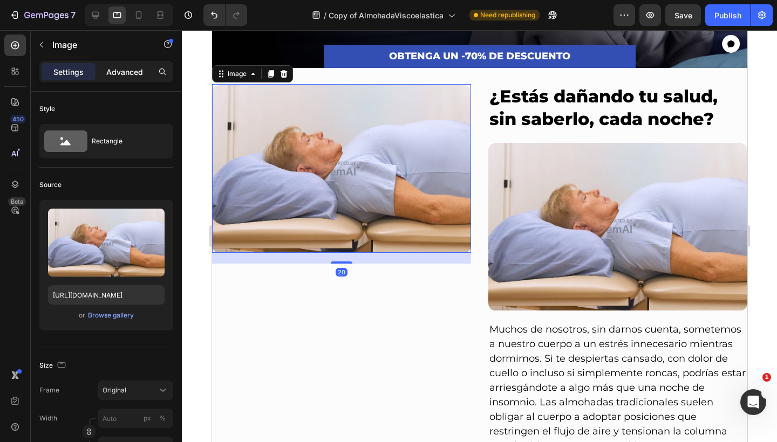
click at [135, 64] on div "Advanced" at bounding box center [125, 71] width 54 height 17
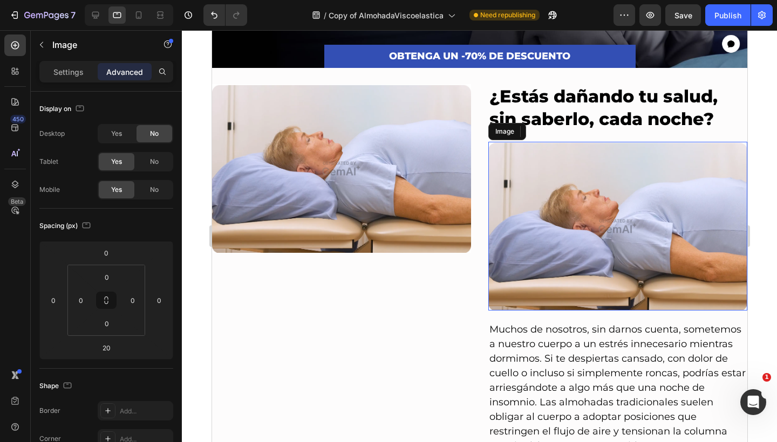
click at [541, 175] on img at bounding box center [617, 226] width 259 height 169
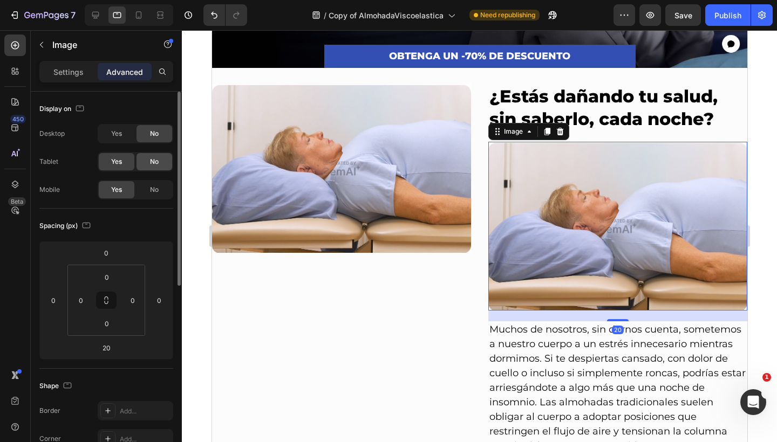
click at [154, 163] on span "No" at bounding box center [154, 162] width 9 height 10
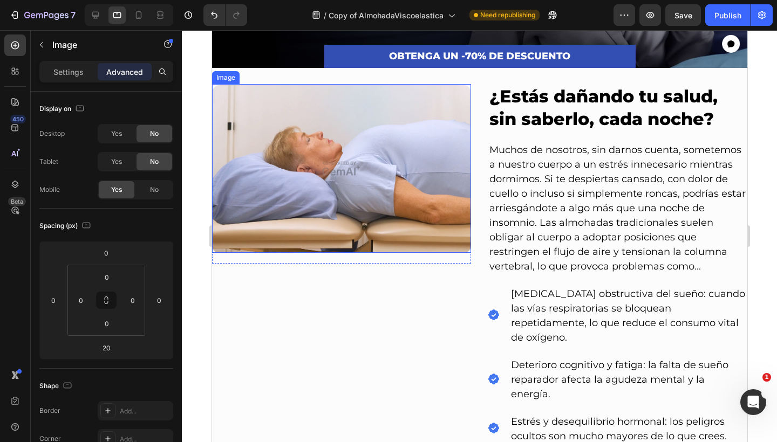
click at [390, 160] on img at bounding box center [340, 168] width 259 height 169
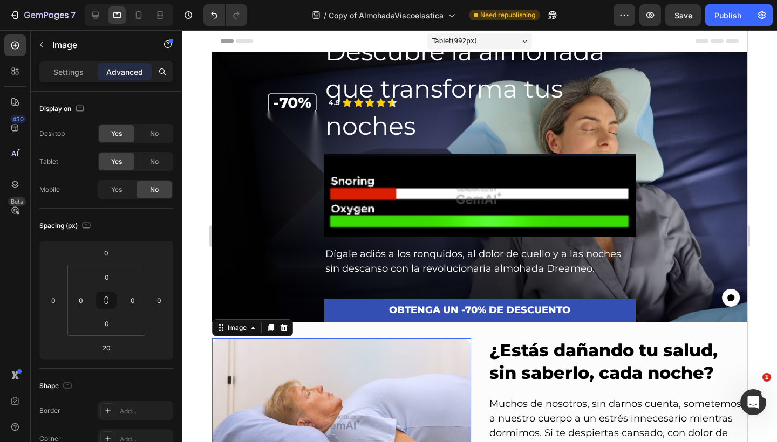
scroll to position [0, 0]
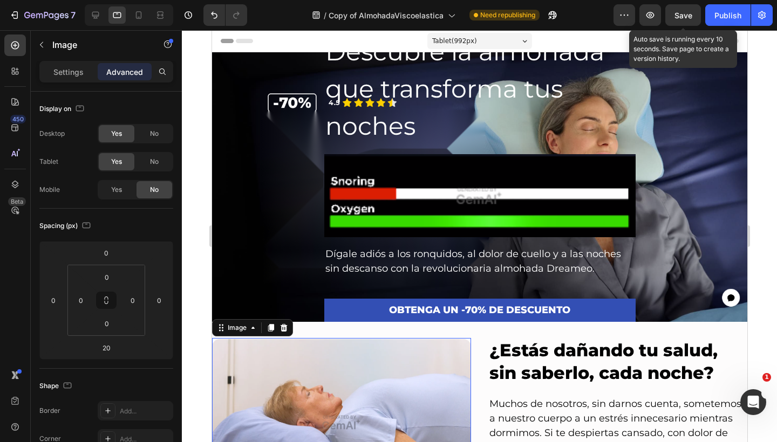
click at [675, 17] on span "Save" at bounding box center [683, 15] width 18 height 9
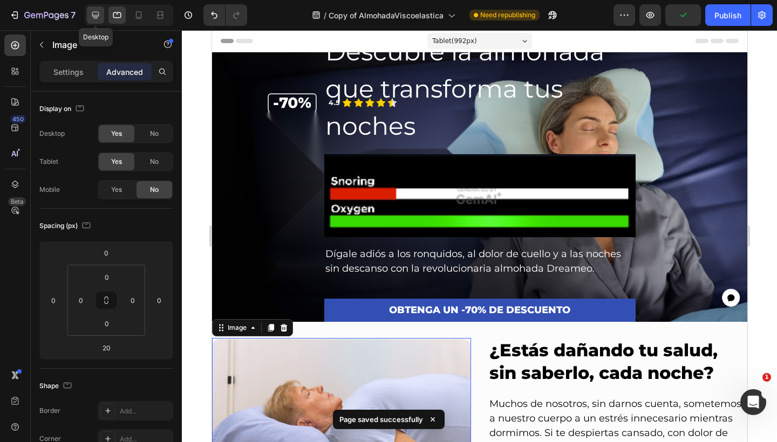
click at [94, 12] on icon at bounding box center [95, 15] width 7 height 7
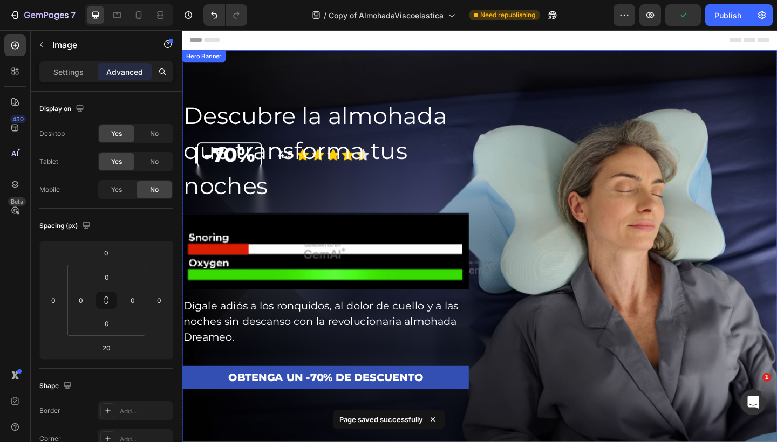
click at [469, 102] on div "Overlay" at bounding box center [505, 288] width 647 height 472
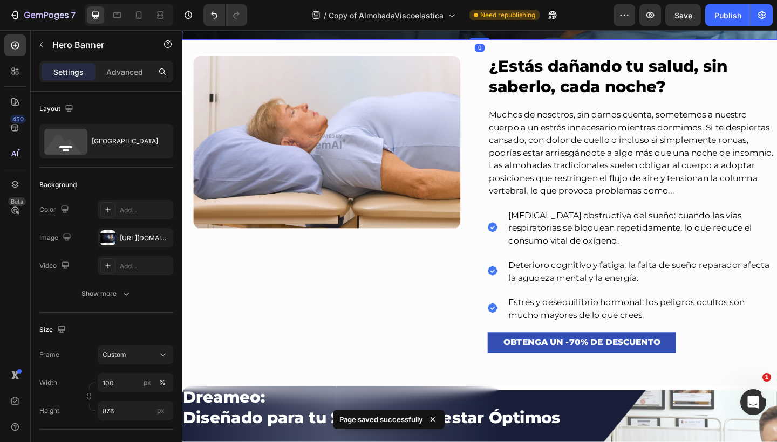
scroll to position [498, 0]
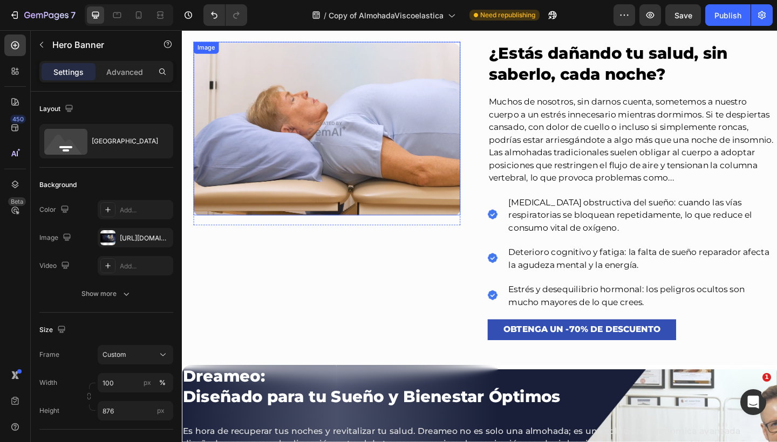
click at [300, 97] on img at bounding box center [339, 137] width 290 height 189
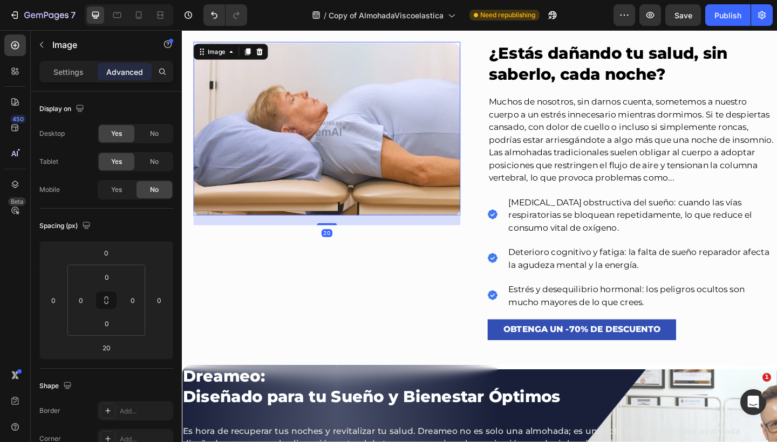
click at [76, 81] on div "Settings Advanced" at bounding box center [106, 72] width 134 height 22
click at [78, 75] on p "Settings" at bounding box center [68, 71] width 30 height 11
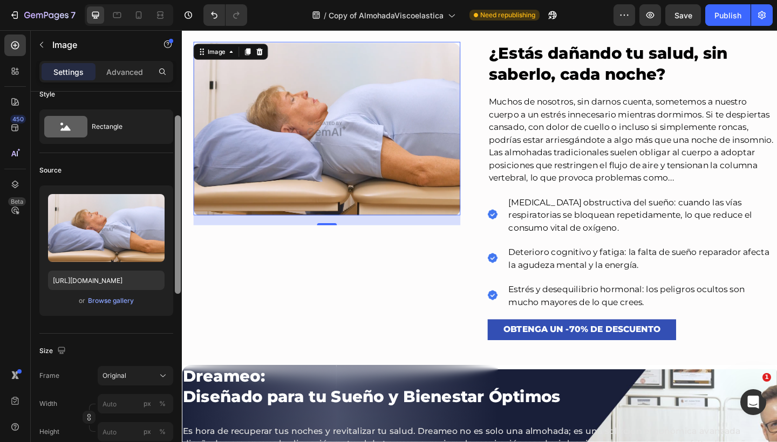
drag, startPoint x: 176, startPoint y: 149, endPoint x: 163, endPoint y: 156, distance: 14.5
click at [163, 156] on div "Style Rectangle Source Upload Image https://image2layout-detection-trainimagebu…" at bounding box center [106, 282] width 151 height 381
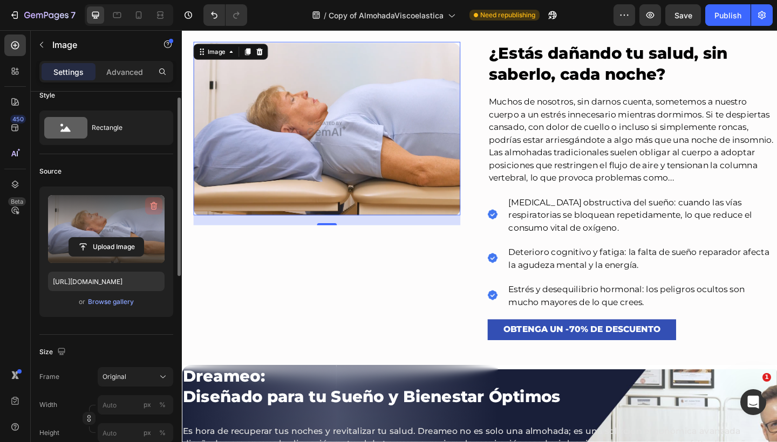
click at [151, 204] on icon "button" at bounding box center [153, 206] width 7 height 8
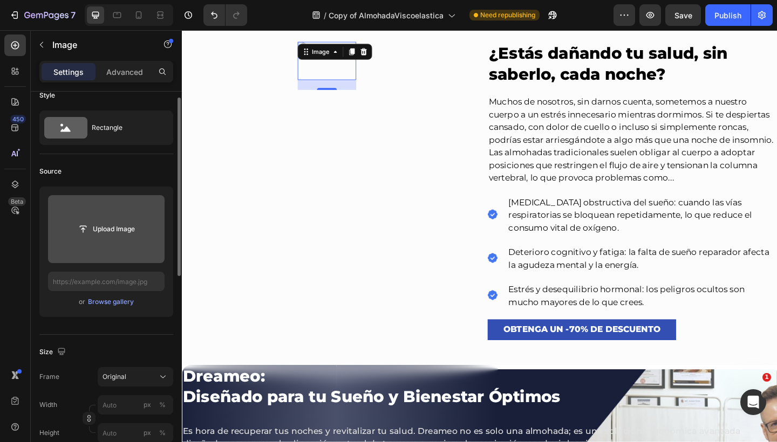
click at [126, 229] on input "file" at bounding box center [106, 229] width 74 height 18
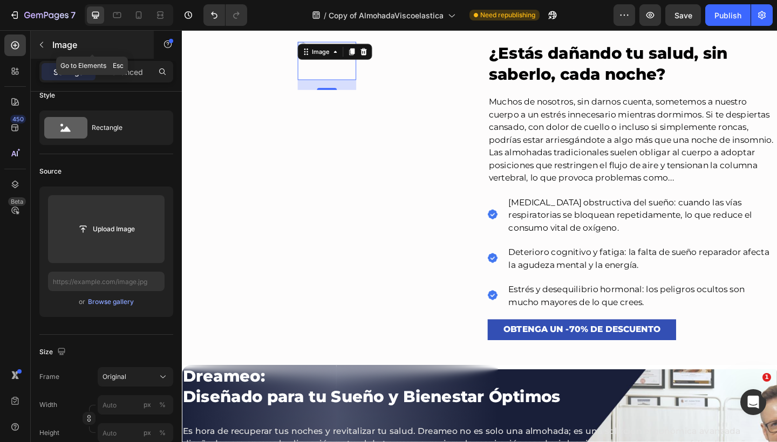
click at [40, 43] on icon "button" at bounding box center [41, 44] width 9 height 9
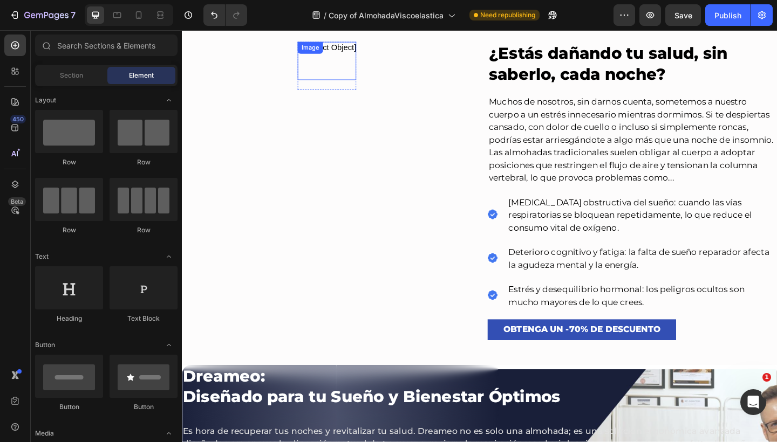
click at [307, 85] on img at bounding box center [339, 64] width 64 height 42
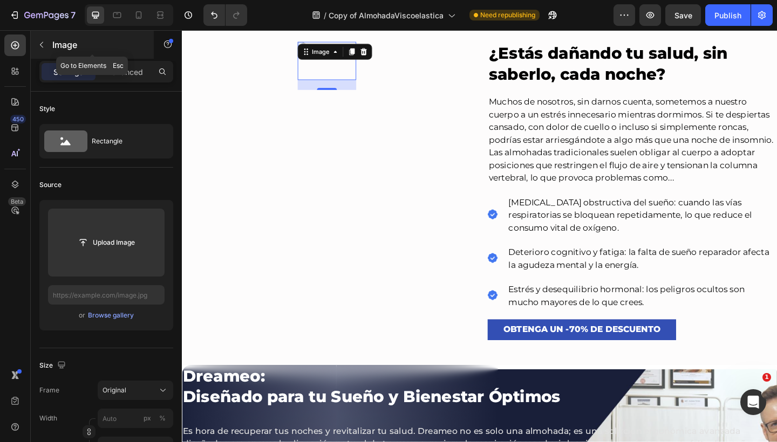
click at [40, 46] on icon "button" at bounding box center [41, 44] width 9 height 9
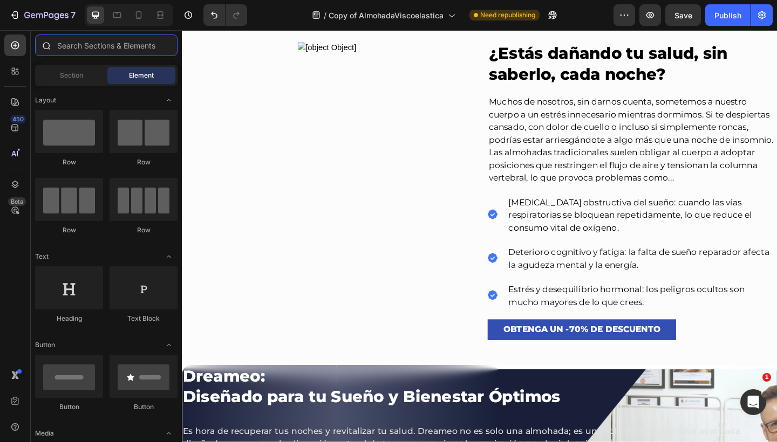
click at [149, 47] on input "text" at bounding box center [106, 46] width 142 height 22
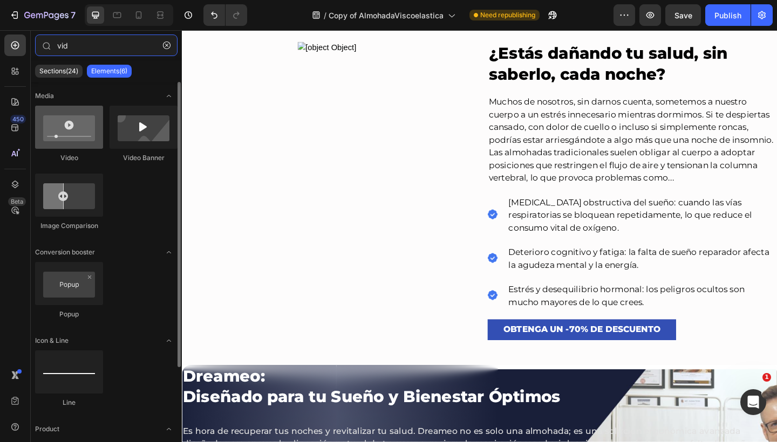
type input "vid"
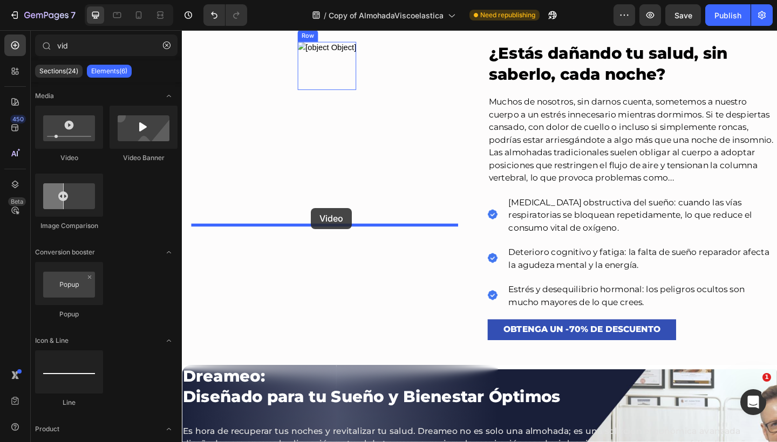
drag, startPoint x: 265, startPoint y: 162, endPoint x: 322, endPoint y: 224, distance: 84.0
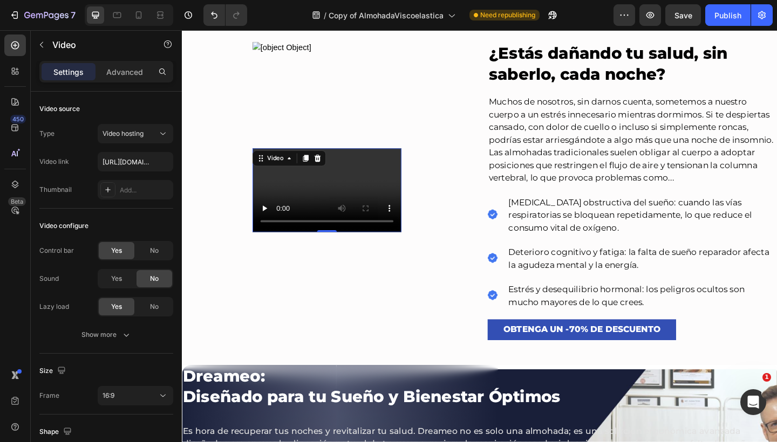
click at [345, 250] on video at bounding box center [339, 204] width 162 height 91
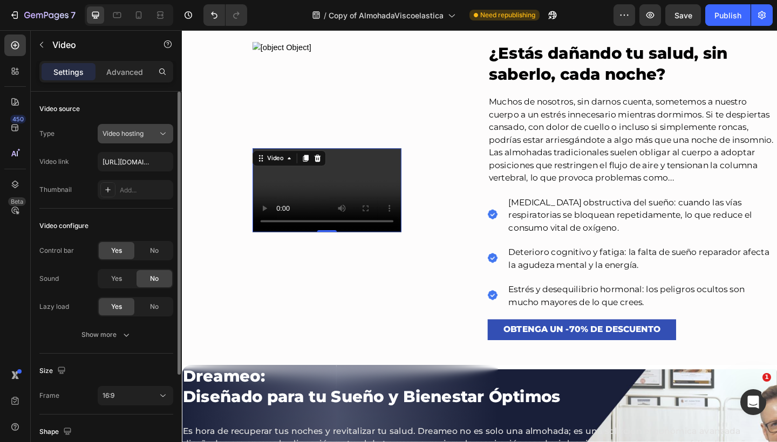
click at [133, 139] on button "Video hosting" at bounding box center [136, 133] width 76 height 19
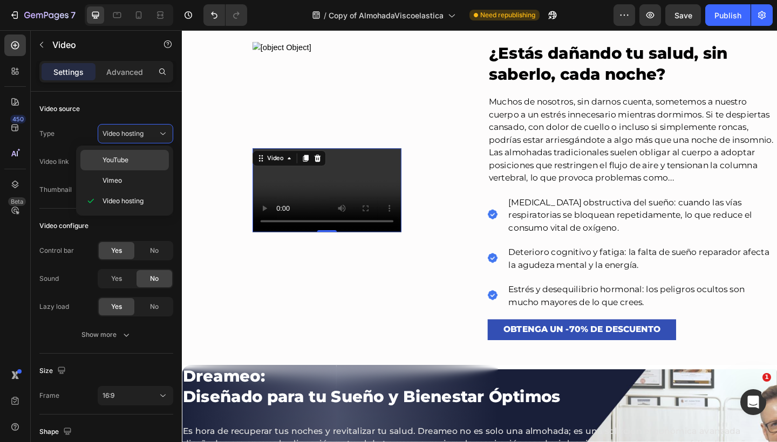
click at [128, 154] on div "YouTube" at bounding box center [124, 160] width 88 height 20
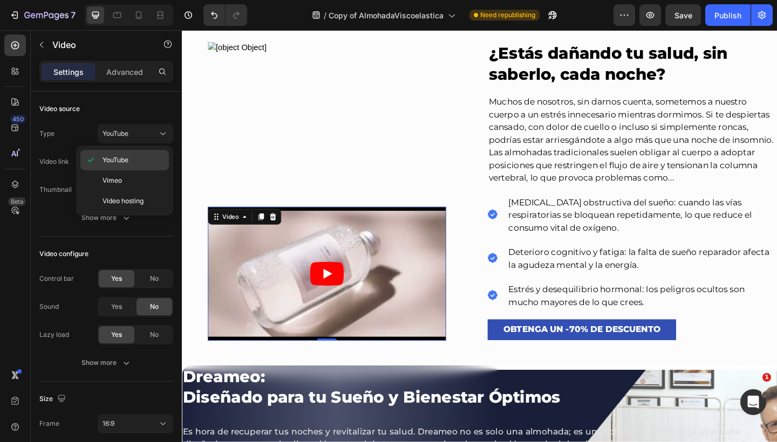
type input "https://www.youtube.com/watch?v=drIt4RH_kyQ"
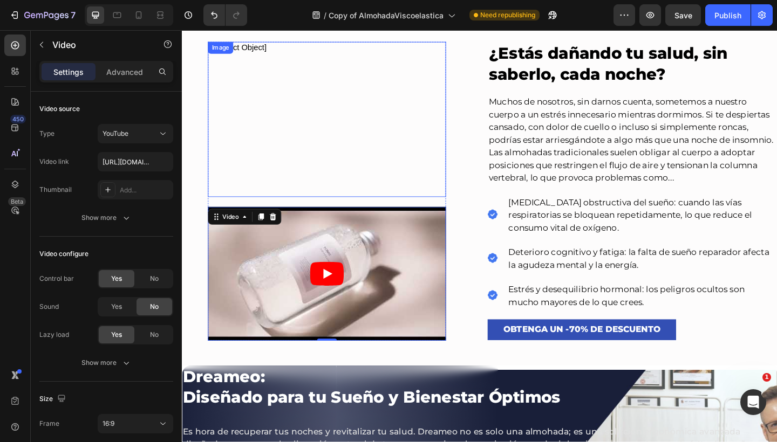
click at [404, 92] on img at bounding box center [339, 127] width 259 height 169
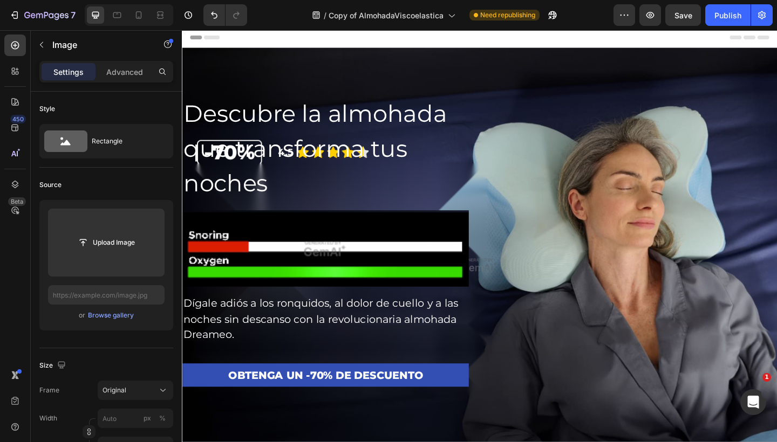
scroll to position [0, 0]
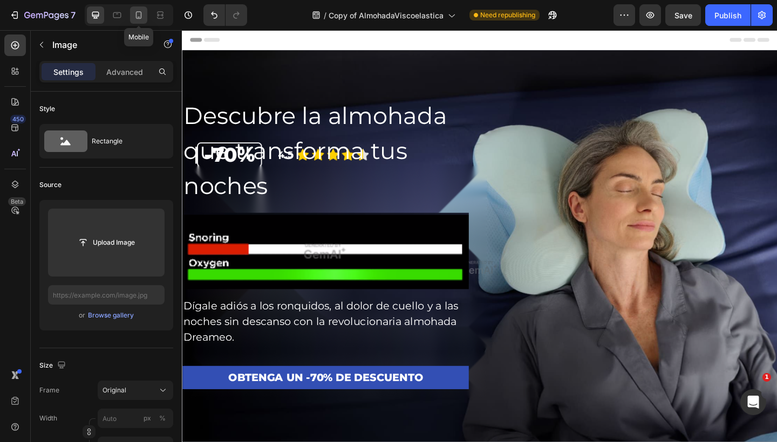
drag, startPoint x: 138, startPoint y: 15, endPoint x: 51, endPoint y: 87, distance: 113.0
click at [138, 15] on icon at bounding box center [138, 15] width 11 height 11
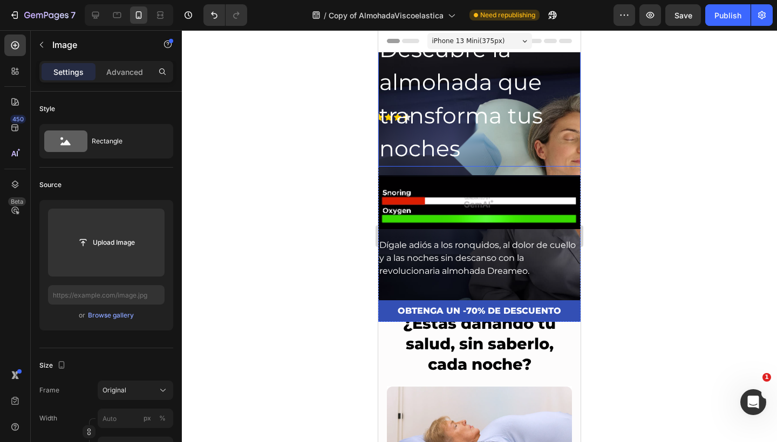
click at [437, 128] on h2 "Descubre la almohada que transforma tus noches" at bounding box center [479, 99] width 202 height 135
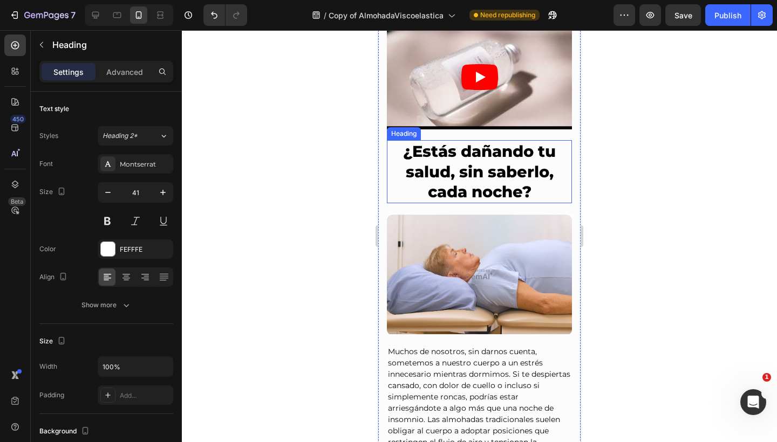
scroll to position [267, 0]
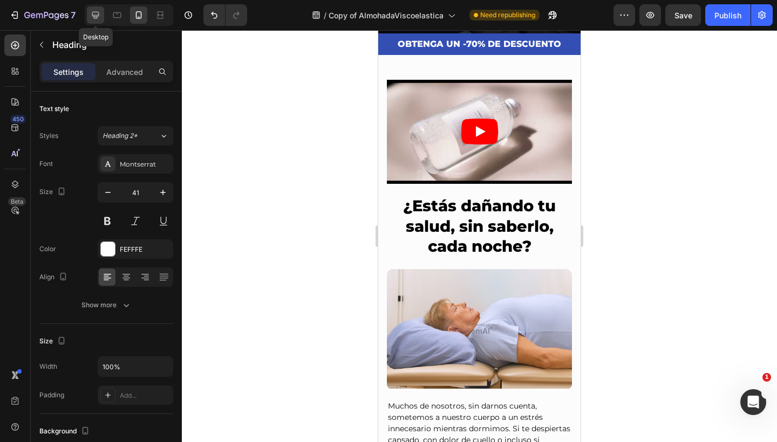
click at [102, 16] on div at bounding box center [95, 14] width 17 height 17
type input "47"
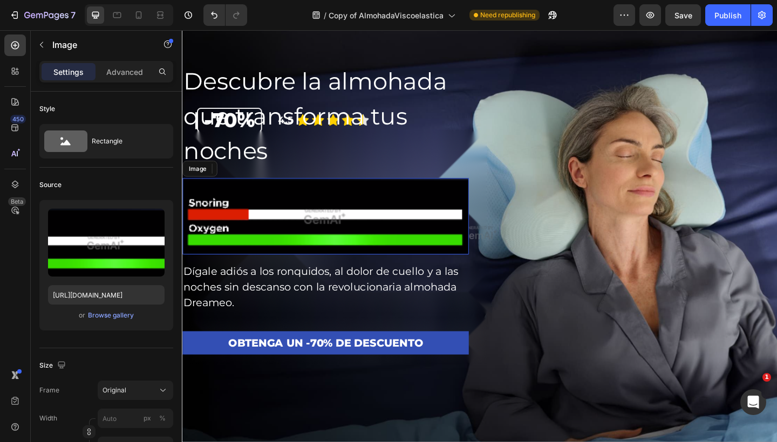
click at [421, 249] on img at bounding box center [337, 232] width 311 height 83
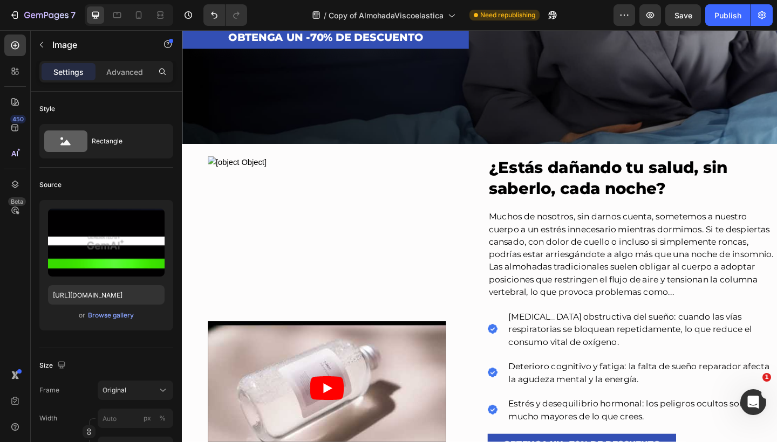
scroll to position [373, 0]
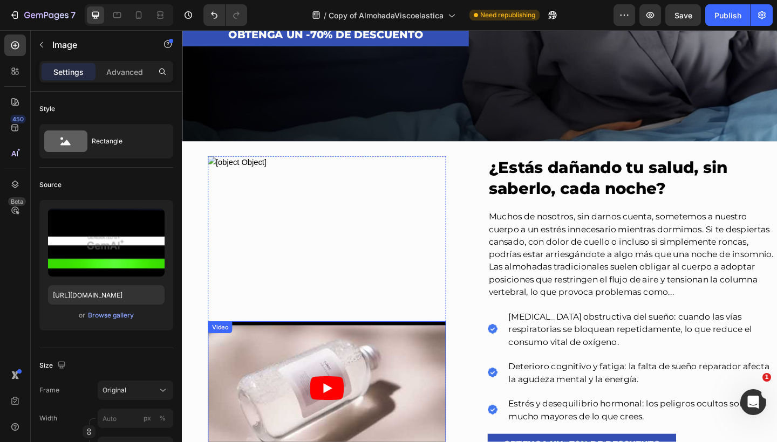
click at [354, 347] on div "Video" at bounding box center [339, 420] width 259 height 146
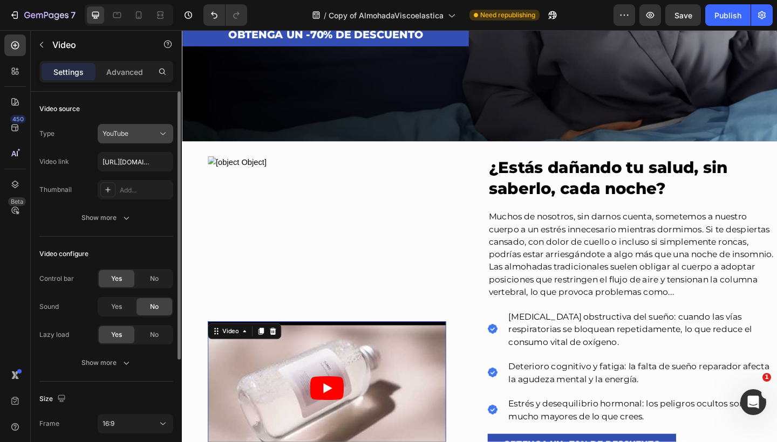
click at [136, 141] on button "YouTube" at bounding box center [136, 133] width 76 height 19
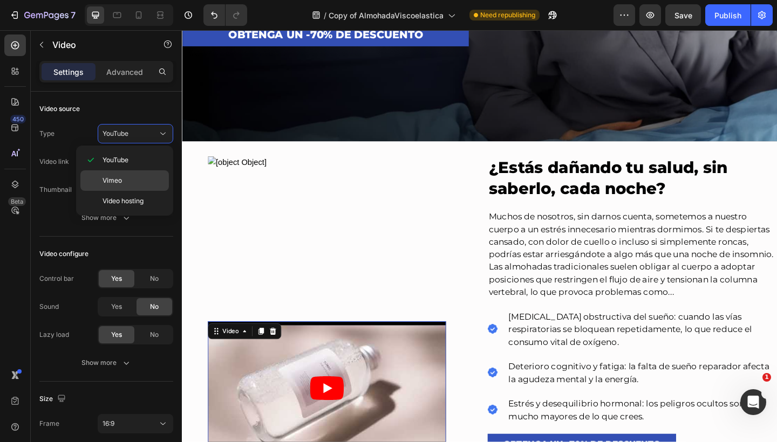
click at [131, 179] on p "Vimeo" at bounding box center [132, 181] width 61 height 10
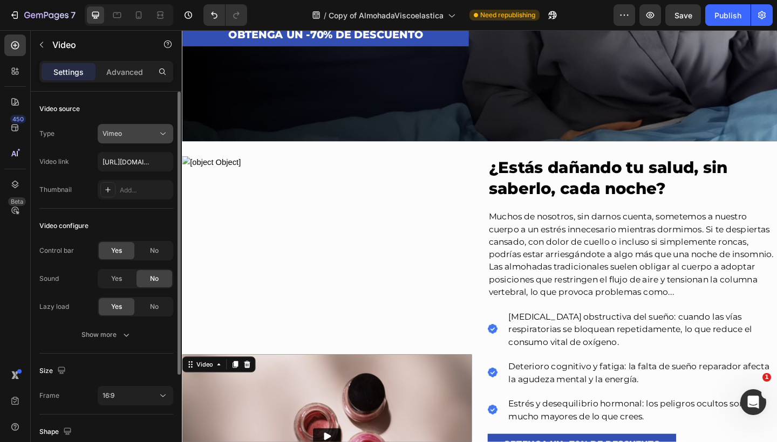
click at [145, 137] on div "Vimeo" at bounding box center [129, 134] width 55 height 10
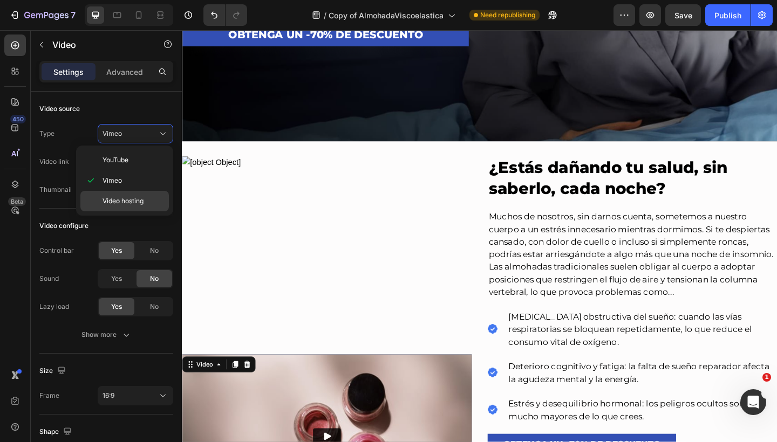
click at [133, 198] on span "Video hosting" at bounding box center [122, 201] width 41 height 10
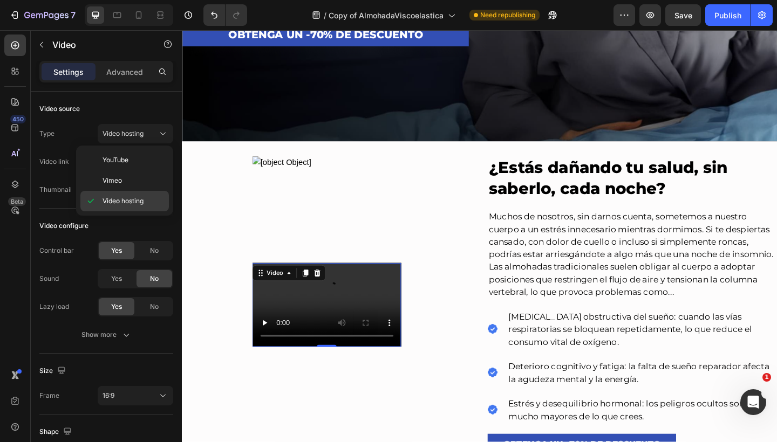
type input "https://cdn.shopify.com/videos/c/o/v/2cd3deb506b54b009063f7270ab5cf2e.mp4"
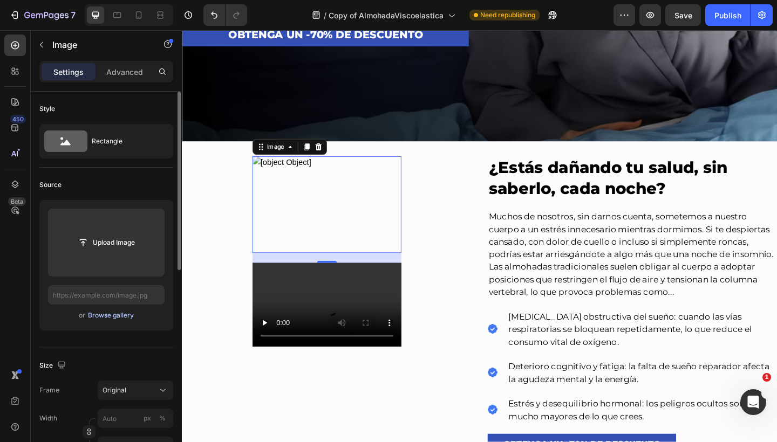
click at [104, 311] on div "Browse gallery" at bounding box center [111, 316] width 46 height 10
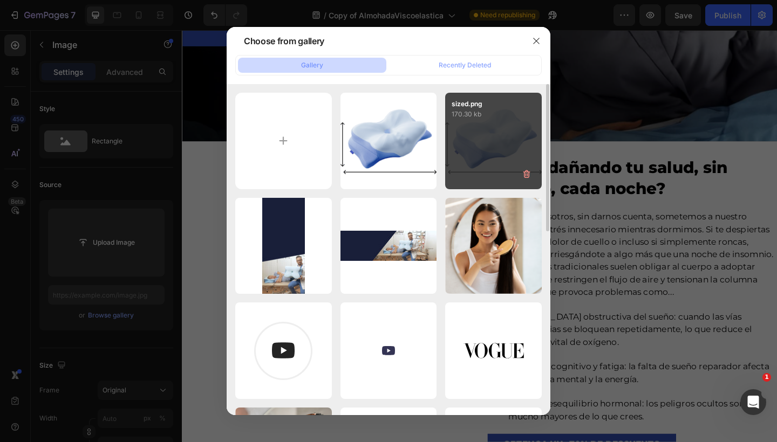
click at [458, 150] on div "sized.png 170.30 kb" at bounding box center [493, 141] width 97 height 97
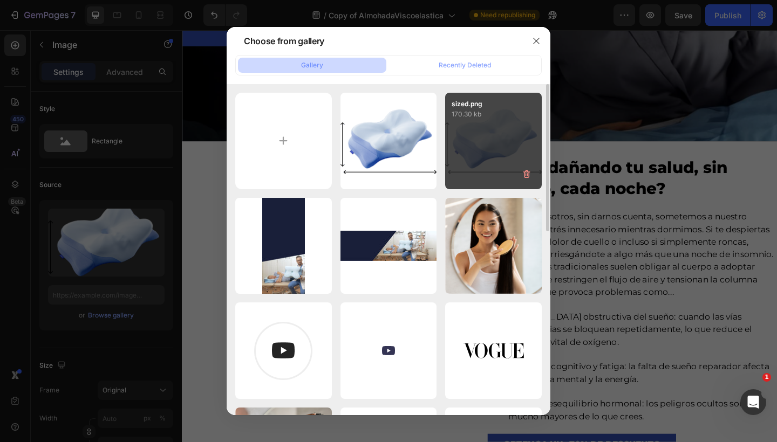
type input "[URL][DOMAIN_NAME]"
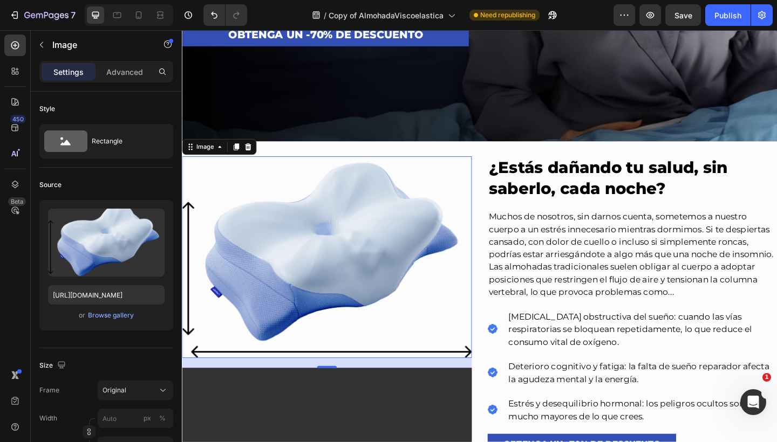
click at [447, 252] on img at bounding box center [339, 278] width 315 height 220
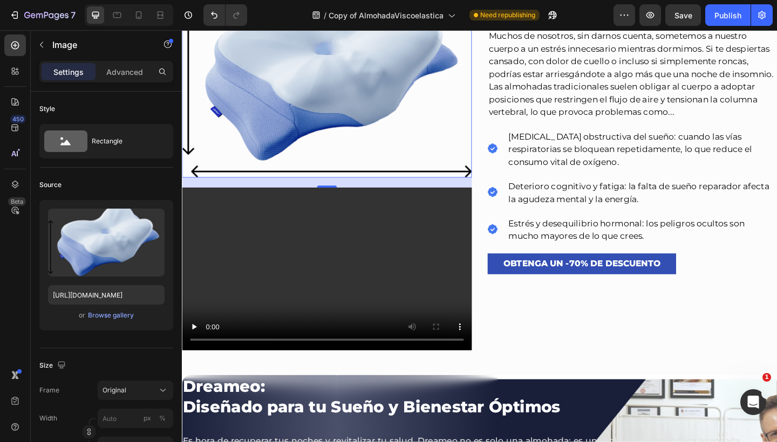
scroll to position [582, 0]
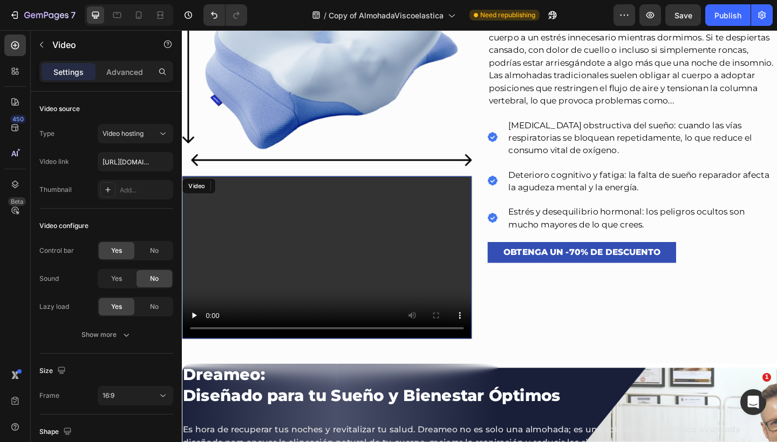
click at [415, 260] on video at bounding box center [339, 277] width 315 height 177
click at [280, 255] on video at bounding box center [339, 277] width 315 height 177
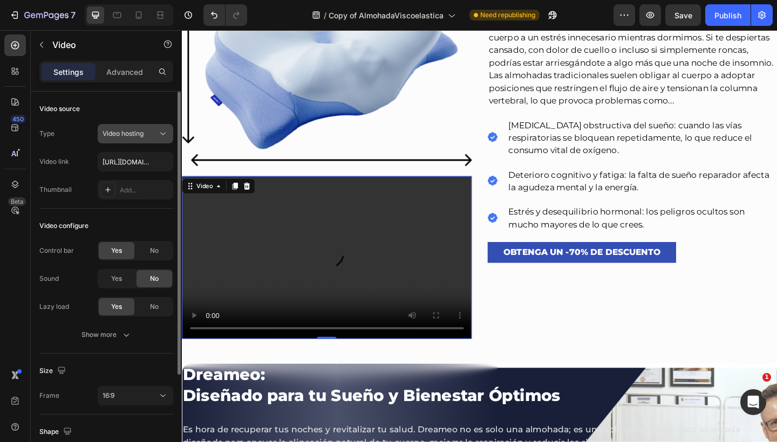
click at [164, 134] on icon at bounding box center [162, 134] width 5 height 3
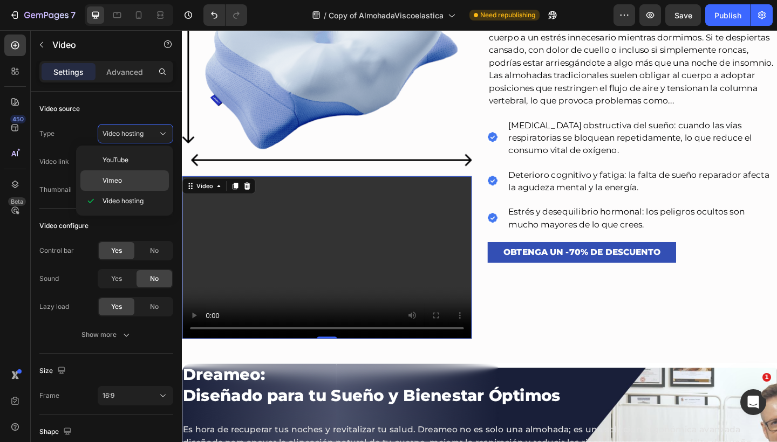
click at [142, 179] on p "Vimeo" at bounding box center [132, 181] width 61 height 10
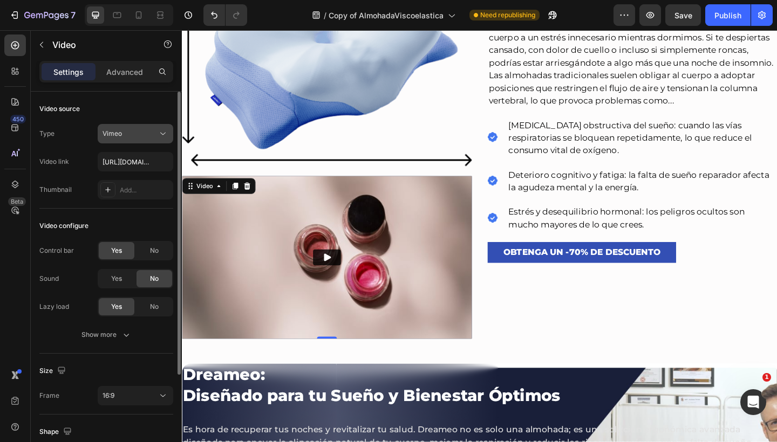
click at [153, 135] on div "Vimeo" at bounding box center [129, 134] width 55 height 10
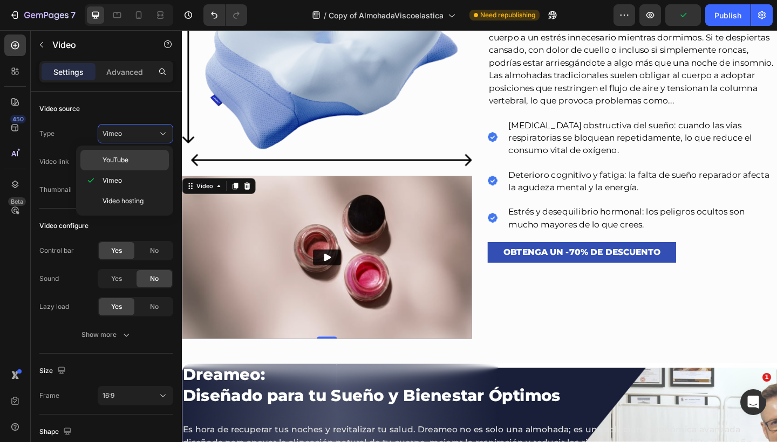
click at [144, 153] on div "YouTube" at bounding box center [124, 160] width 88 height 20
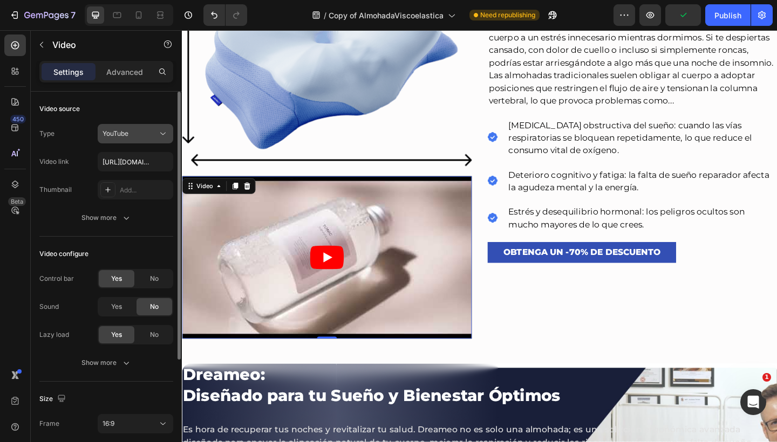
click at [159, 133] on icon at bounding box center [162, 133] width 11 height 11
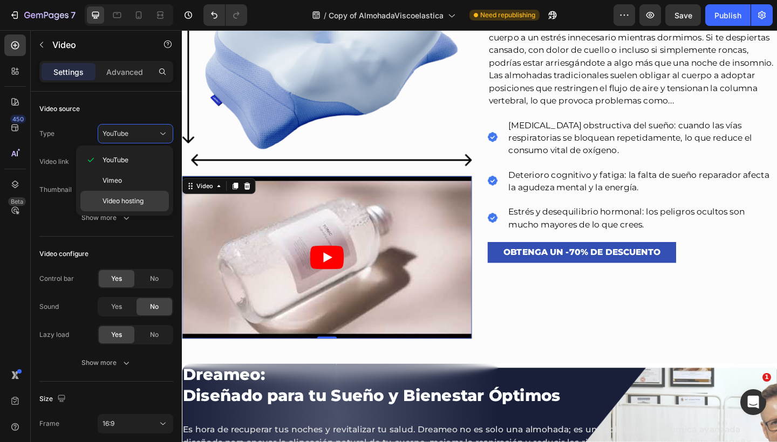
click at [135, 195] on div "Video hosting" at bounding box center [124, 201] width 88 height 20
type input "https://cdn.shopify.com/videos/c/o/v/2cd3deb506b54b009063f7270ab5cf2e.mp4"
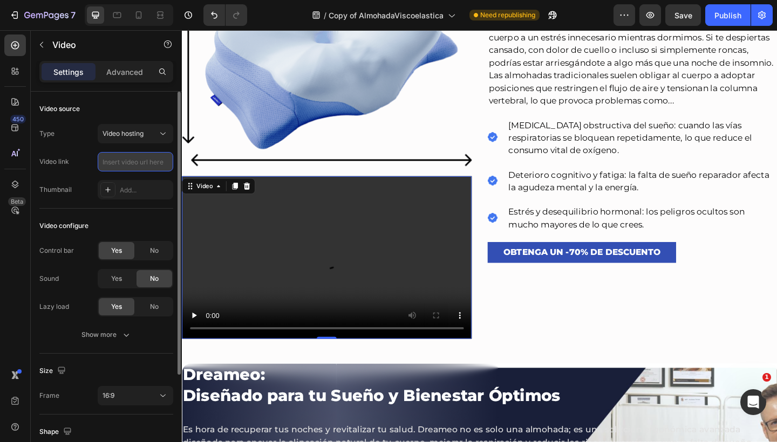
click at [145, 160] on input "text" at bounding box center [136, 161] width 76 height 19
click at [87, 181] on div "Thumbnail Add..." at bounding box center [106, 189] width 134 height 19
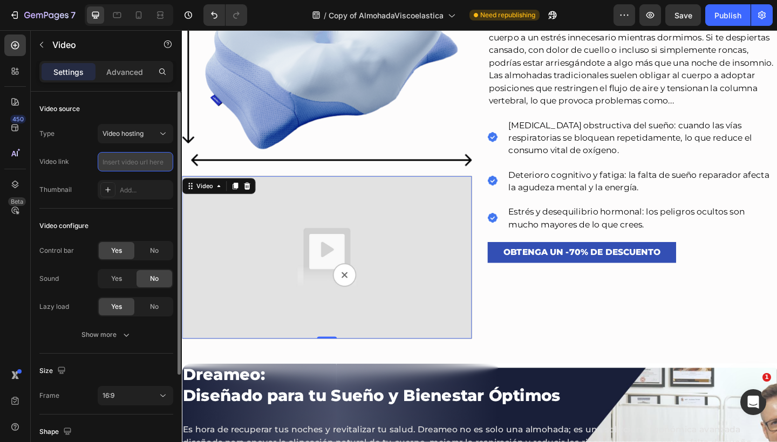
click at [124, 160] on input "text" at bounding box center [136, 161] width 76 height 19
click at [143, 131] on span "Video hosting" at bounding box center [122, 133] width 41 height 8
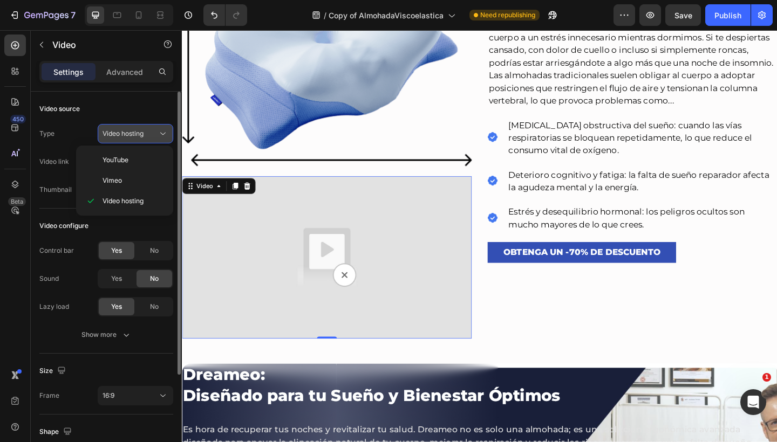
click at [143, 131] on span "Video hosting" at bounding box center [122, 133] width 41 height 8
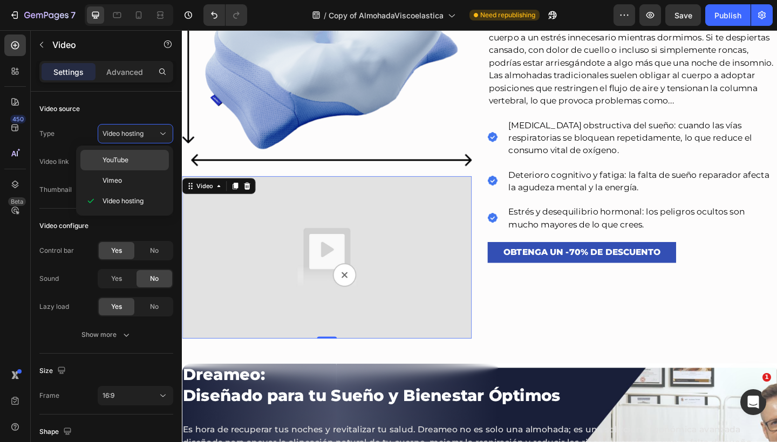
click at [134, 153] on div "YouTube" at bounding box center [124, 160] width 88 height 20
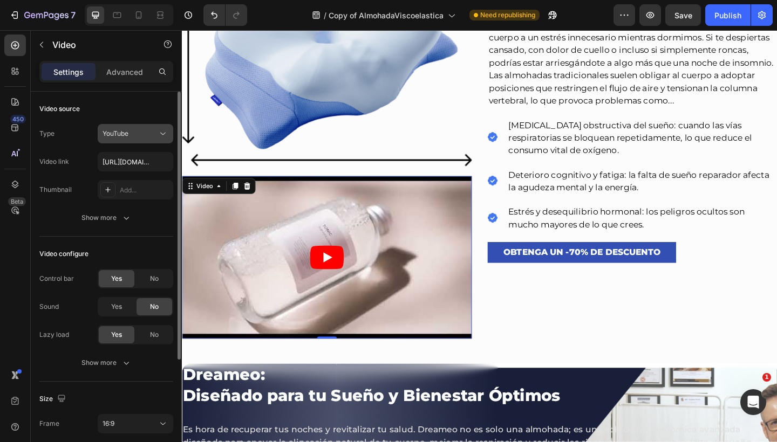
click at [147, 136] on div "YouTube" at bounding box center [129, 134] width 55 height 10
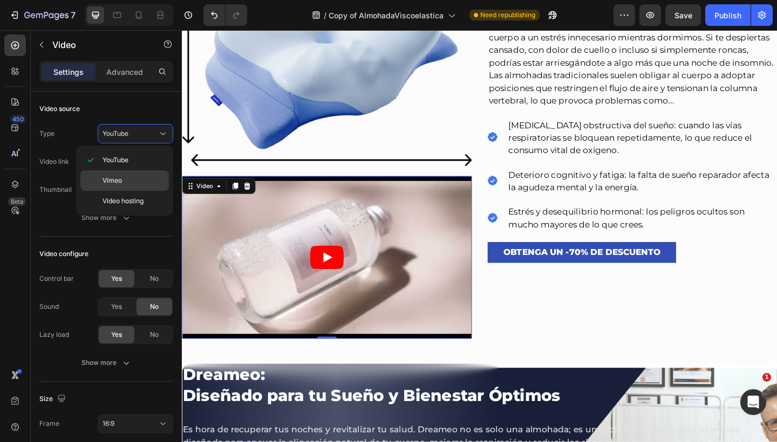
click at [130, 177] on p "Vimeo" at bounding box center [132, 181] width 61 height 10
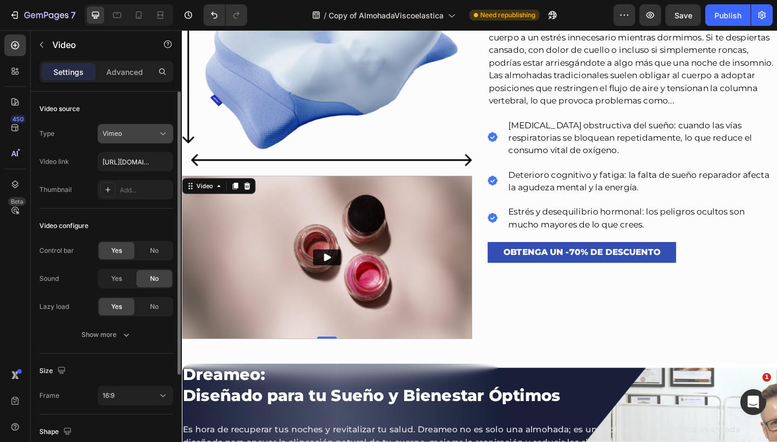
click at [159, 134] on icon at bounding box center [162, 133] width 11 height 11
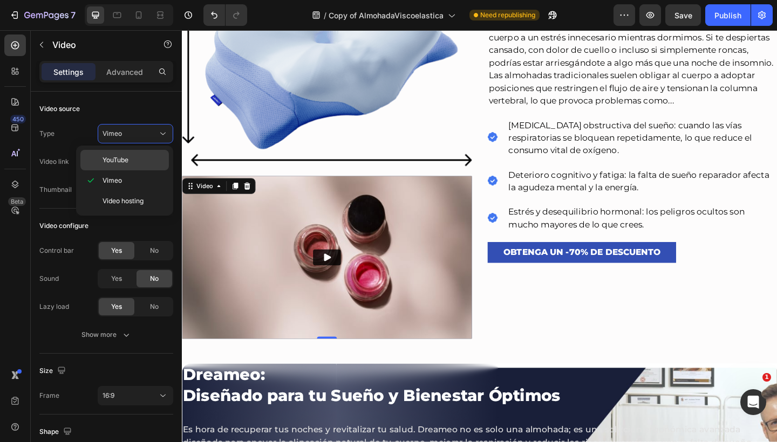
click at [143, 157] on p "YouTube" at bounding box center [132, 160] width 61 height 10
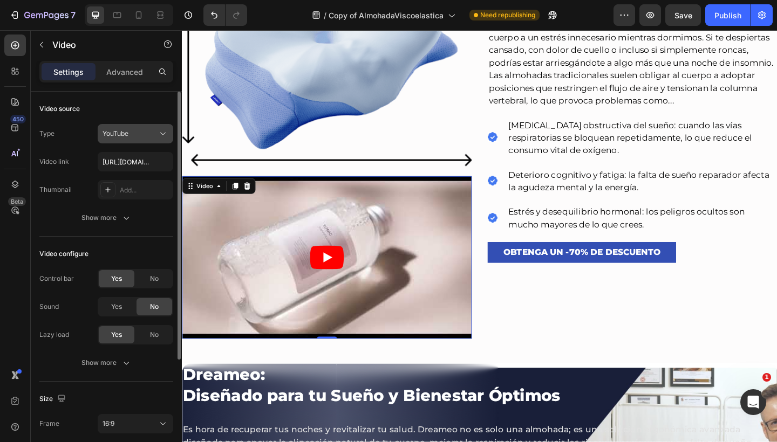
click at [154, 126] on button "YouTube" at bounding box center [136, 133] width 76 height 19
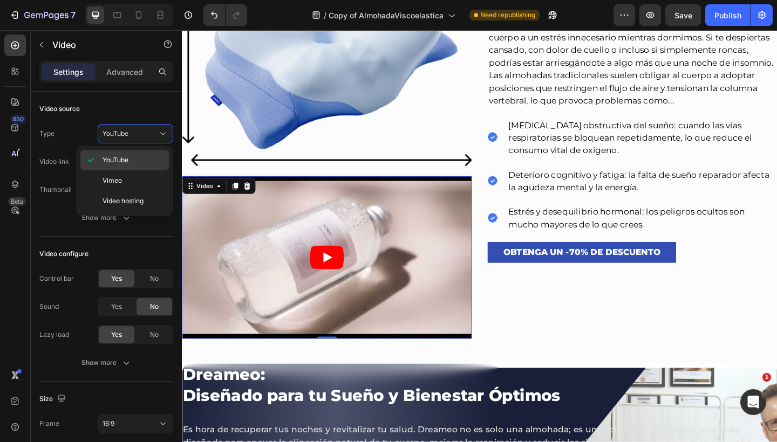
click at [140, 168] on div "YouTube" at bounding box center [124, 160] width 88 height 20
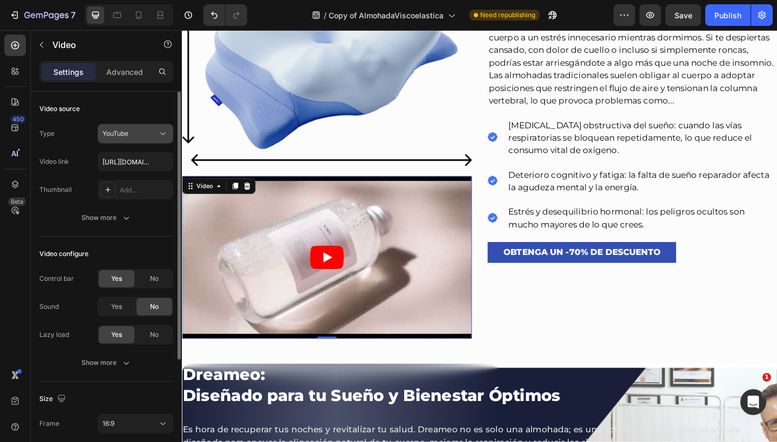
click at [157, 132] on div "YouTube" at bounding box center [129, 134] width 55 height 10
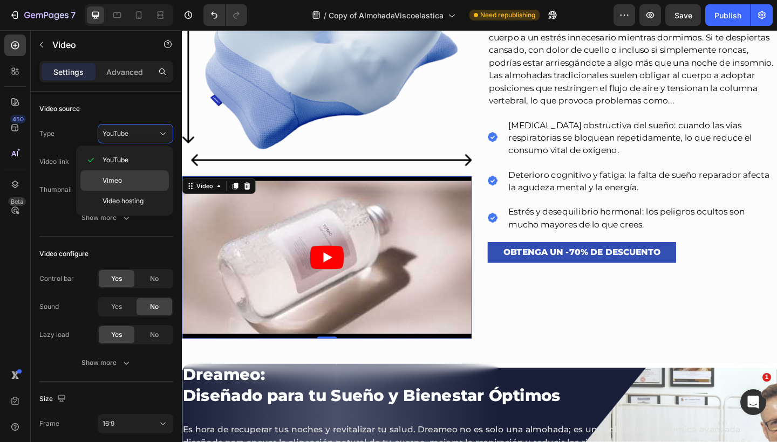
click at [128, 186] on div "Vimeo" at bounding box center [124, 180] width 88 height 20
type input "https://vimeo.com/1095883398"
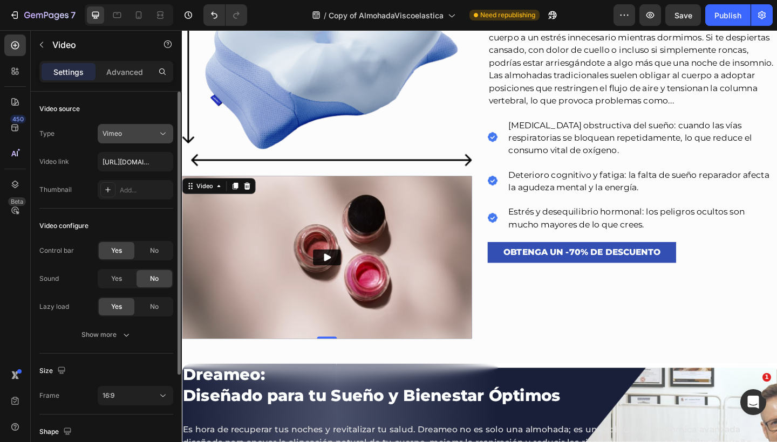
click at [151, 135] on div "Vimeo" at bounding box center [129, 134] width 55 height 10
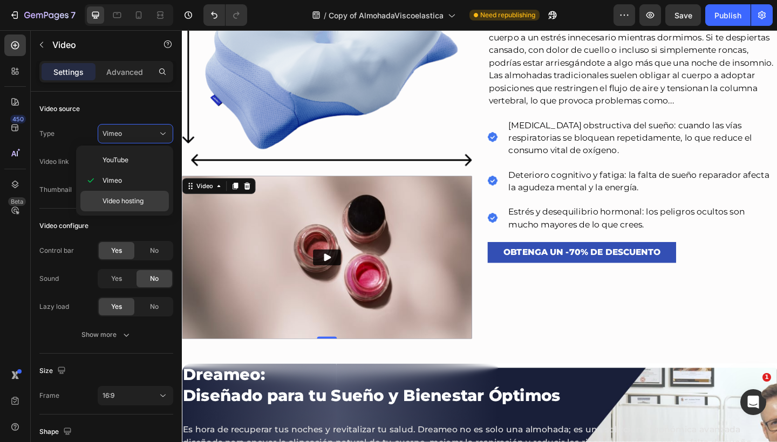
click at [128, 194] on div "Video hosting" at bounding box center [124, 201] width 88 height 20
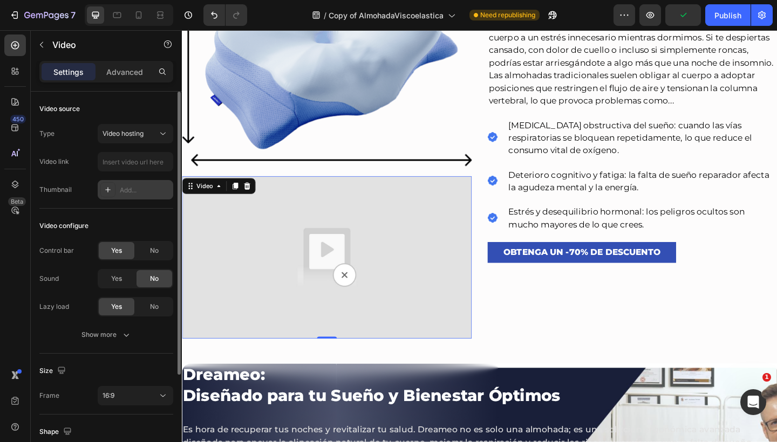
click at [111, 188] on icon at bounding box center [108, 190] width 9 height 9
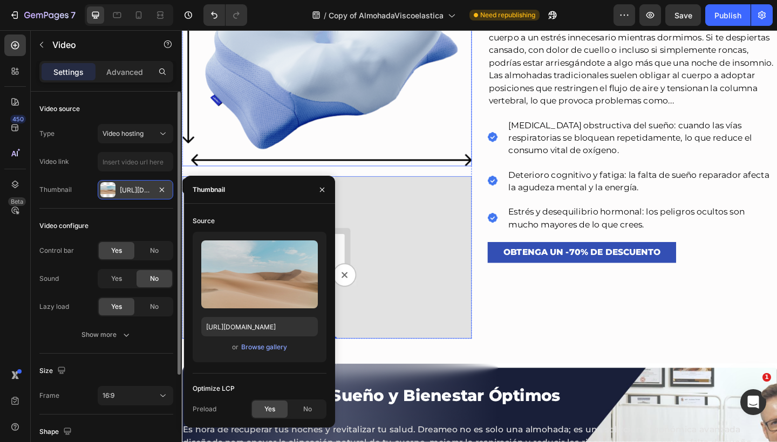
click at [360, 145] on img at bounding box center [339, 69] width 315 height 220
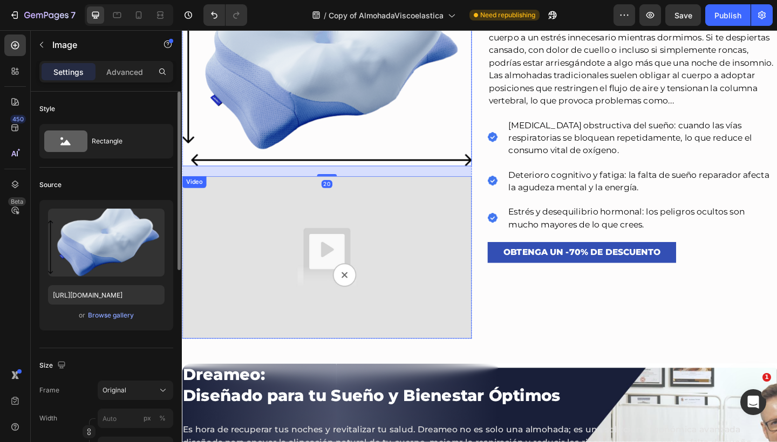
click at [361, 227] on img at bounding box center [339, 277] width 315 height 177
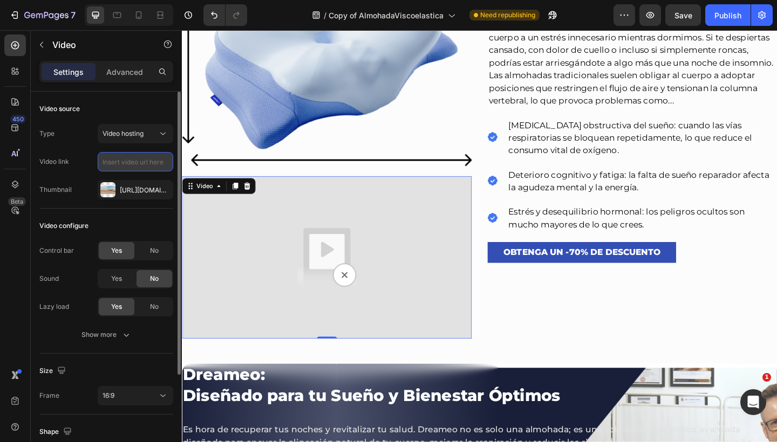
click at [142, 164] on input "text" at bounding box center [136, 161] width 76 height 19
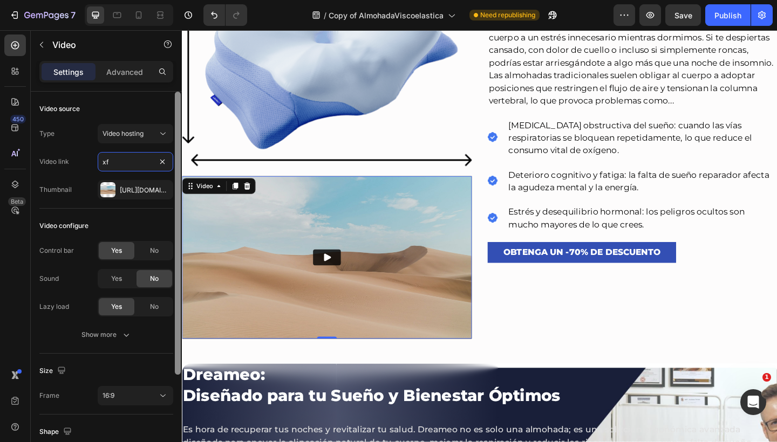
type input "x"
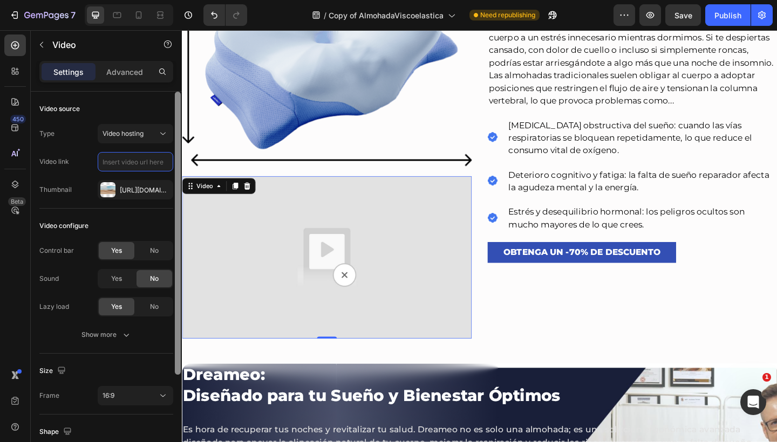
paste input "https://cdn.shopify.com/videos/c/o/v/8142bad5fb5b4613ab93985a112aa2d3.mp4"
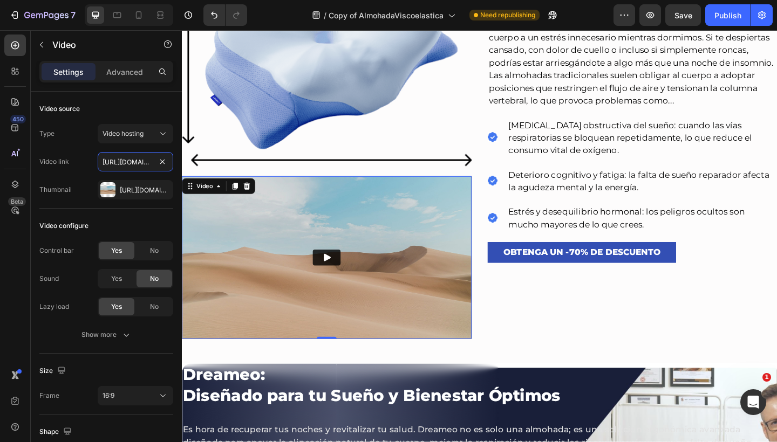
type input "https://cdn.shopify.com/videos/c/o/v/8142bad5fb5b4613ab93985a112aa2d3.mp4"
click at [307, 262] on img at bounding box center [339, 277] width 315 height 177
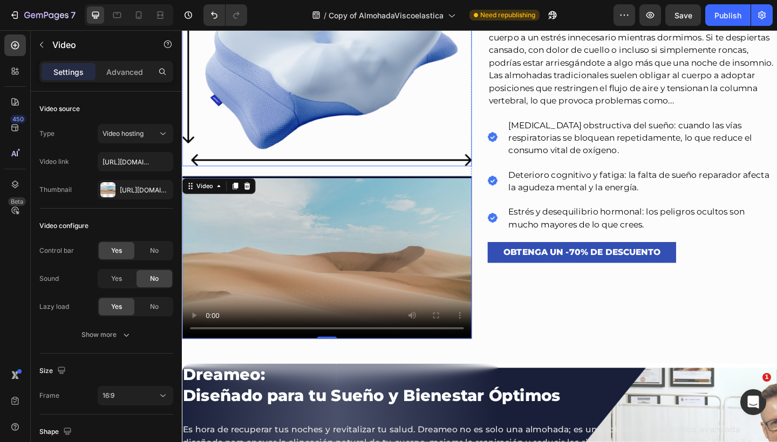
click at [359, 128] on img at bounding box center [339, 69] width 315 height 220
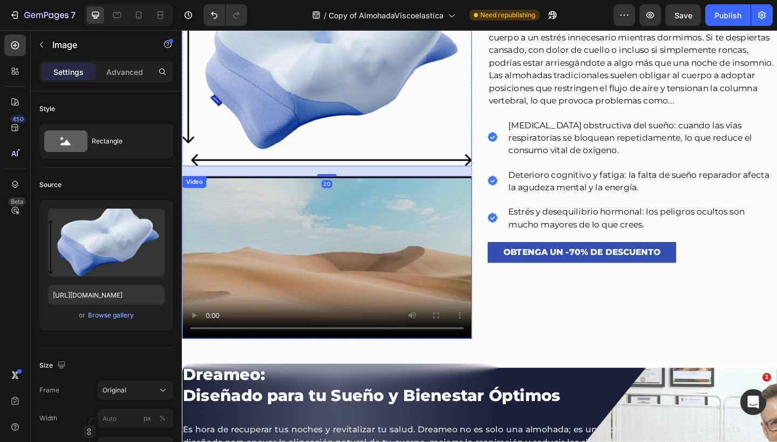
click at [328, 238] on video at bounding box center [339, 277] width 315 height 177
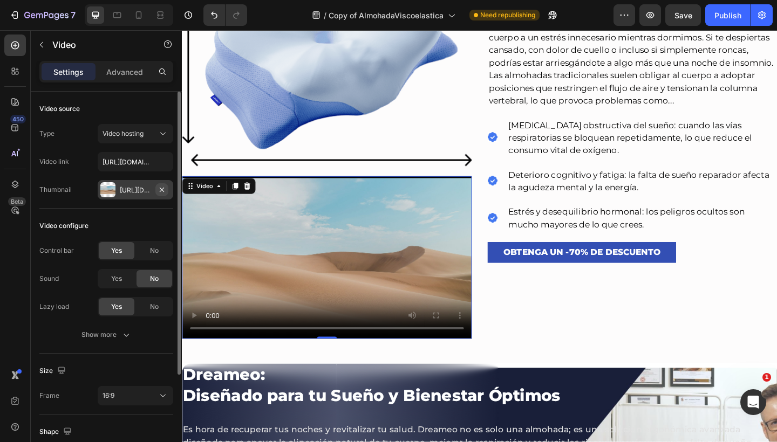
click at [162, 189] on icon "button" at bounding box center [162, 189] width 4 height 4
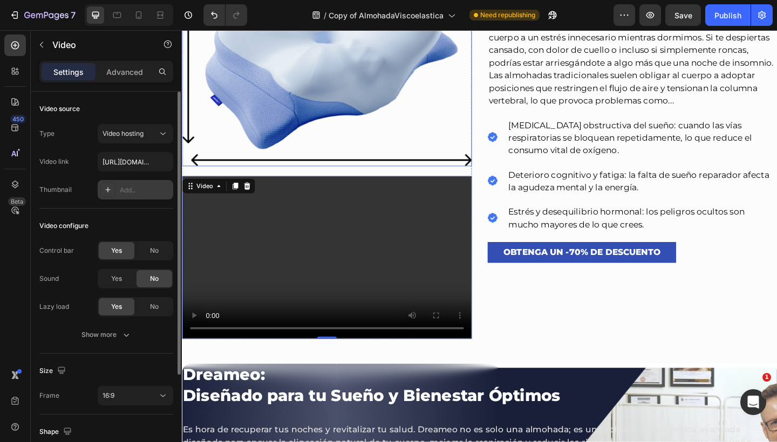
click at [313, 111] on img at bounding box center [339, 69] width 315 height 220
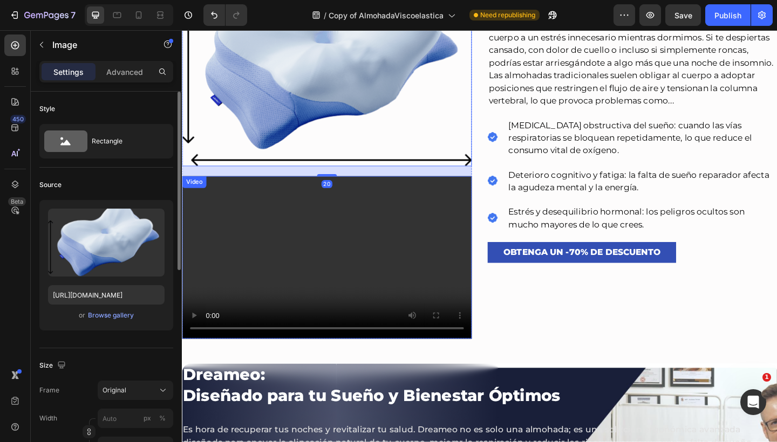
click at [332, 229] on video at bounding box center [339, 277] width 315 height 177
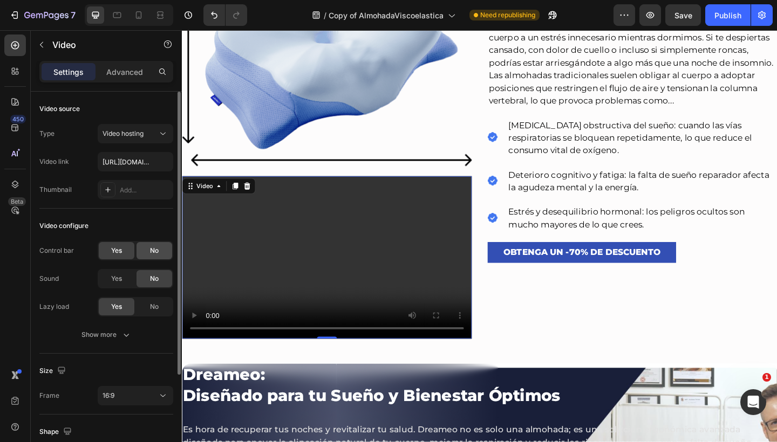
click at [150, 245] on div "No" at bounding box center [154, 250] width 36 height 17
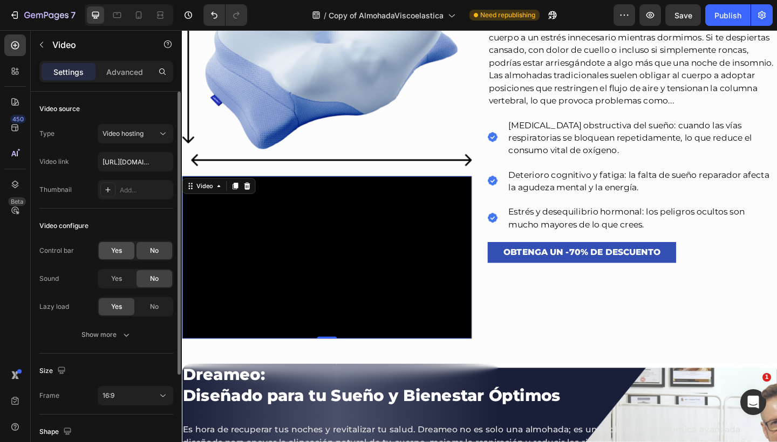
click at [121, 247] on span "Yes" at bounding box center [116, 251] width 11 height 10
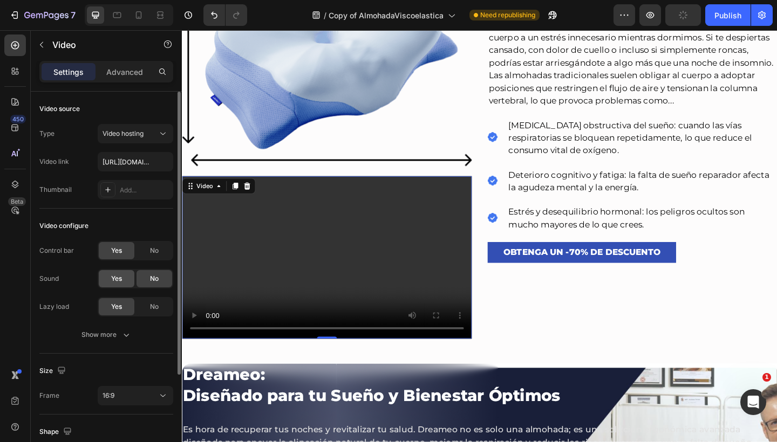
click at [127, 274] on div "Yes" at bounding box center [117, 278] width 36 height 17
click at [127, 277] on div "Yes" at bounding box center [117, 278] width 36 height 17
click at [151, 276] on span "No" at bounding box center [154, 279] width 9 height 10
click at [127, 331] on icon "button" at bounding box center [126, 335] width 11 height 11
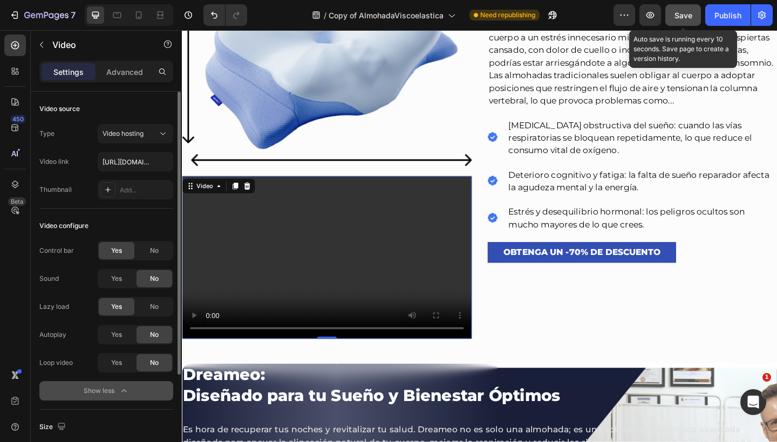
click at [679, 8] on button "Save" at bounding box center [683, 15] width 36 height 22
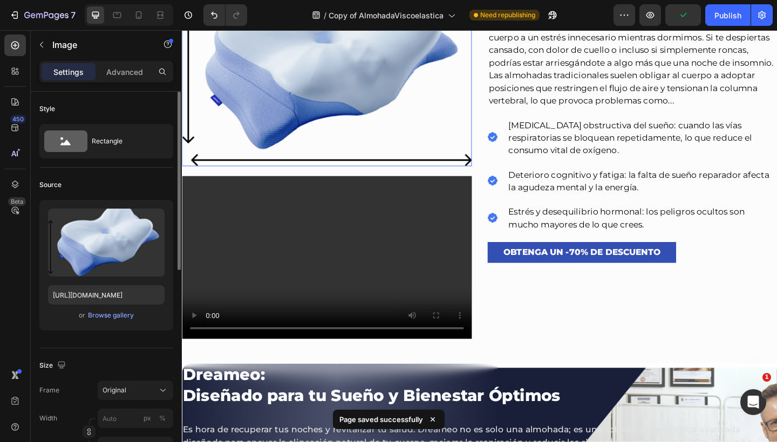
click at [421, 68] on img at bounding box center [339, 69] width 315 height 220
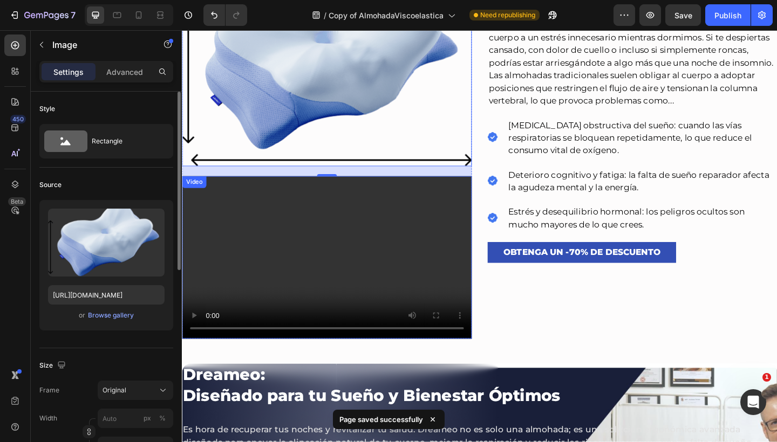
click at [331, 243] on video at bounding box center [339, 277] width 315 height 177
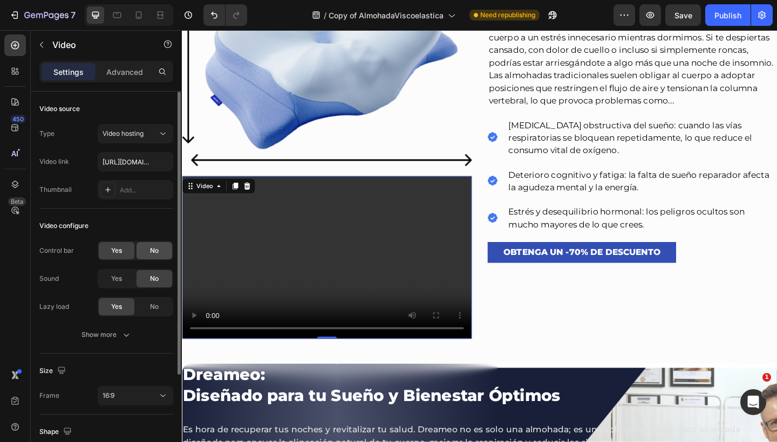
click at [147, 253] on div "No" at bounding box center [154, 250] width 36 height 17
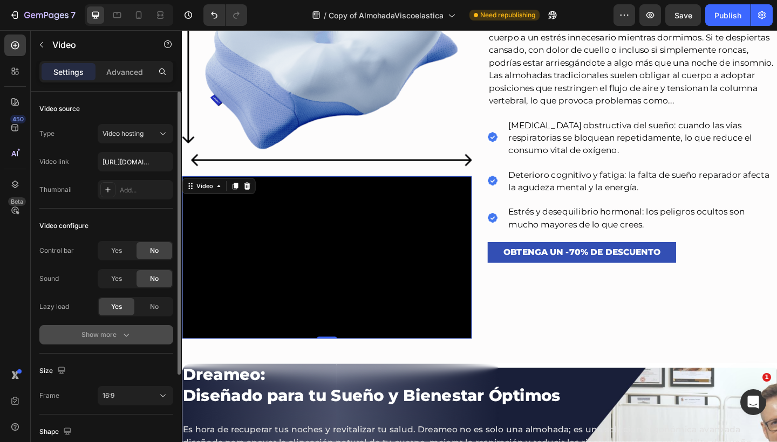
click at [121, 335] on icon "button" at bounding box center [126, 335] width 11 height 11
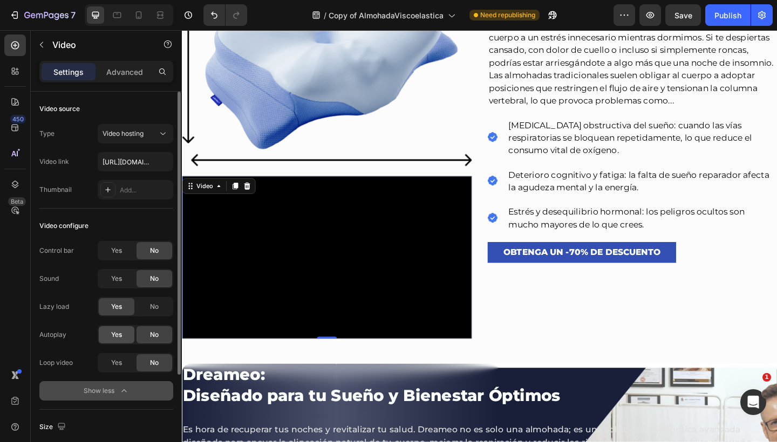
click at [117, 328] on div "Yes" at bounding box center [117, 334] width 36 height 17
click at [169, 337] on div "No" at bounding box center [154, 334] width 36 height 17
click at [127, 354] on div "Yes No" at bounding box center [136, 362] width 76 height 19
click at [124, 361] on div "Yes" at bounding box center [117, 362] width 36 height 17
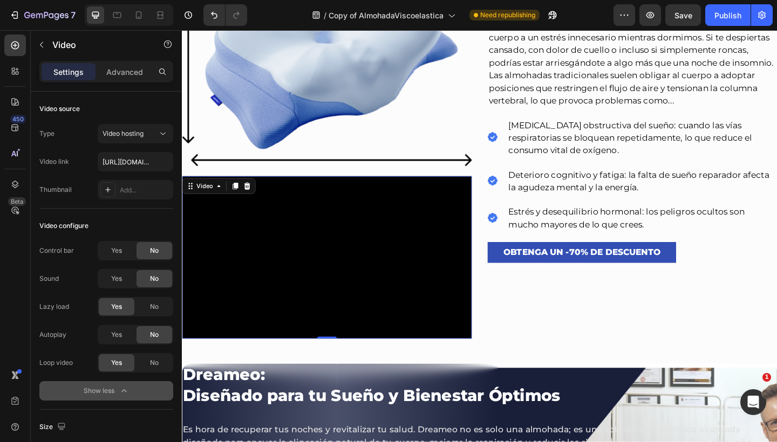
click at [309, 260] on video at bounding box center [339, 277] width 315 height 177
click at [372, 110] on img at bounding box center [339, 69] width 315 height 220
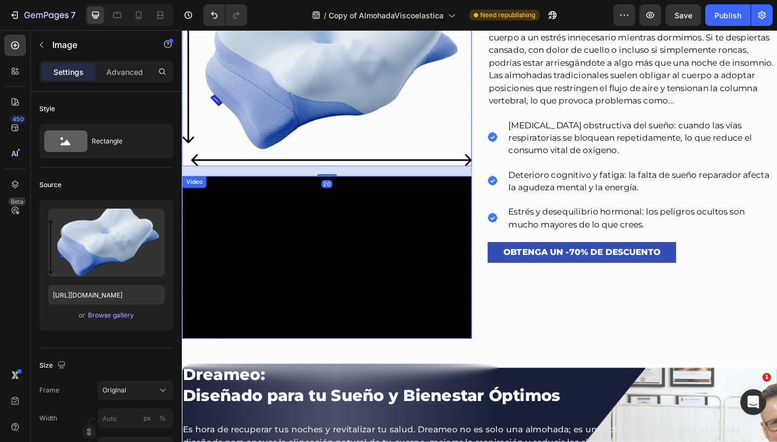
click at [347, 233] on video at bounding box center [339, 277] width 315 height 177
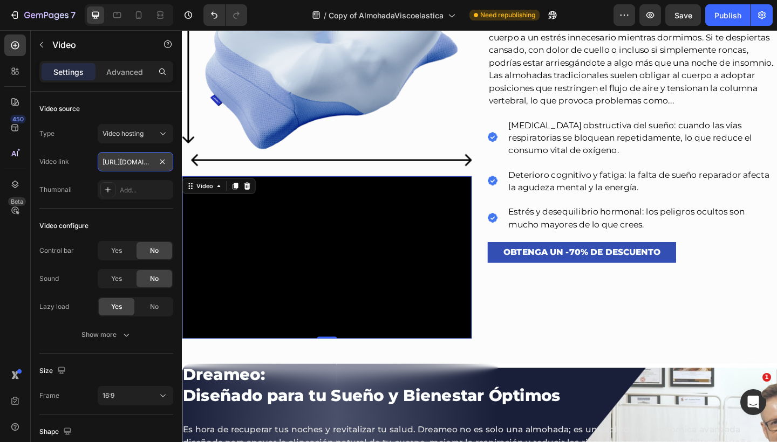
click at [146, 166] on input "https://cdn.shopify.com/videos/c/o/v/8142bad5fb5b4613ab93985a112aa2d3.mp4" at bounding box center [136, 161] width 76 height 19
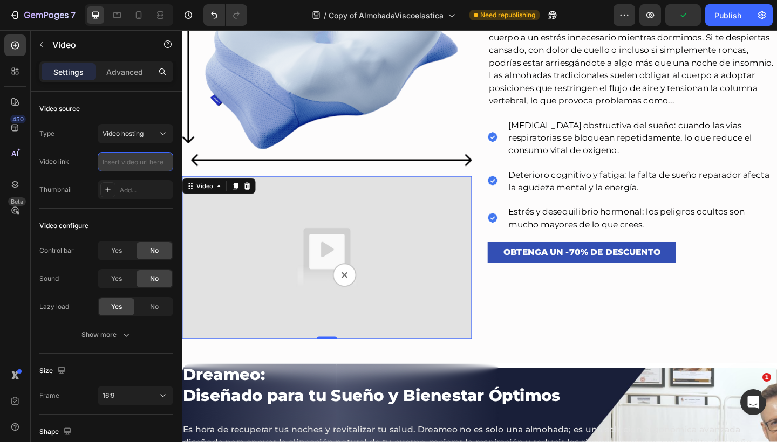
paste input "https://cdn.shopify.com/videos/c/o/v/8142bad5fb5b4613ab93985a112aa2d3.mp4"
type input "https://cdn.shopify.com/videos/c/o/v/8142bad5fb5b4613ab93985a112aa2d3.mp4"
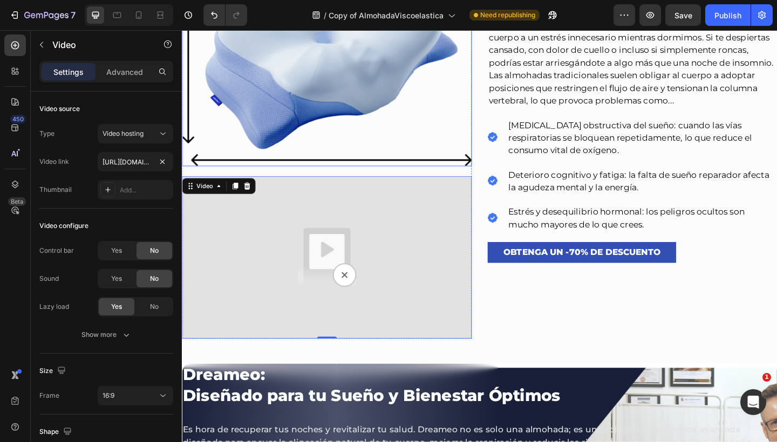
click at [326, 92] on img at bounding box center [339, 69] width 315 height 220
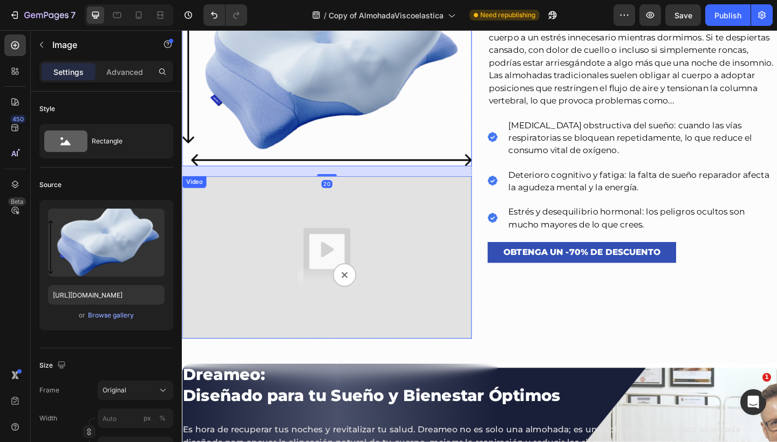
click at [257, 272] on img at bounding box center [339, 277] width 315 height 177
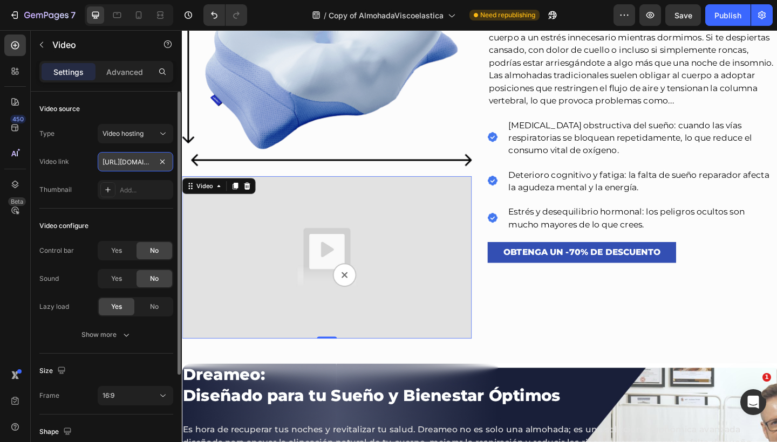
click at [114, 168] on input "https://cdn.shopify.com/videos/c/o/v/8142bad5fb5b4613ab93985a112aa2d3.mp4" at bounding box center [136, 161] width 76 height 19
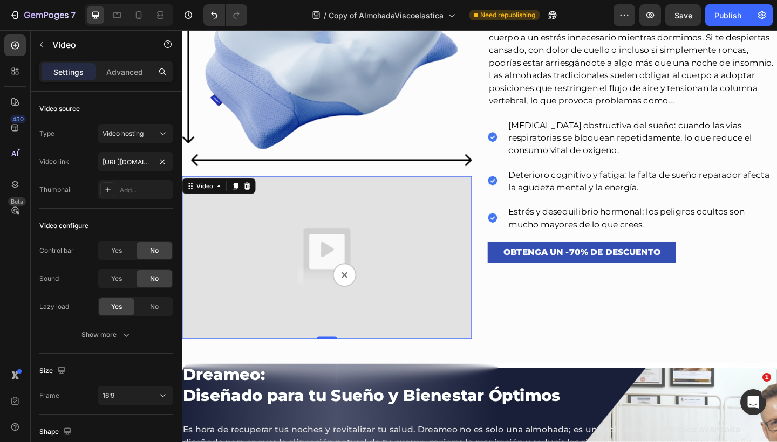
click at [355, 299] on img at bounding box center [339, 277] width 315 height 177
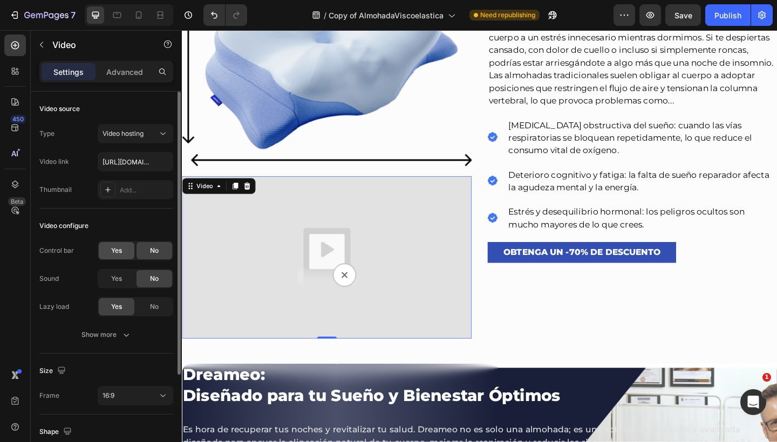
click at [124, 248] on div "Yes" at bounding box center [117, 250] width 36 height 17
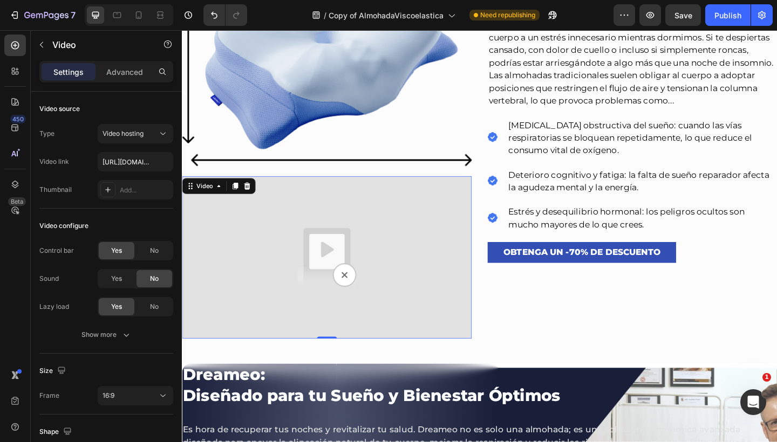
click at [253, 254] on img at bounding box center [339, 277] width 315 height 177
click at [335, 127] on img at bounding box center [339, 69] width 315 height 220
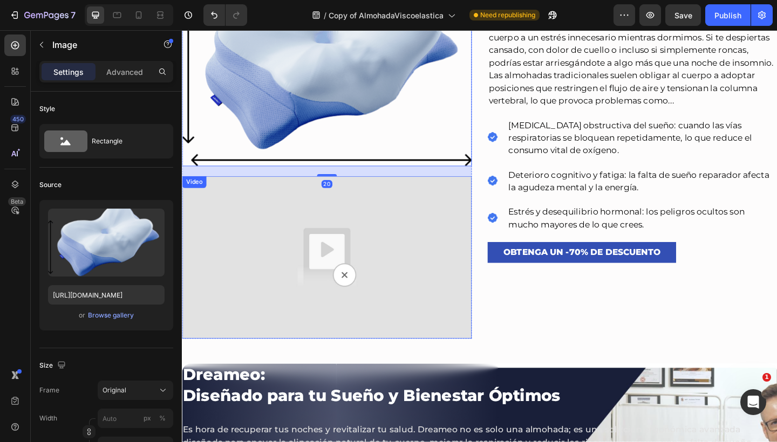
click at [314, 266] on img at bounding box center [339, 277] width 315 height 177
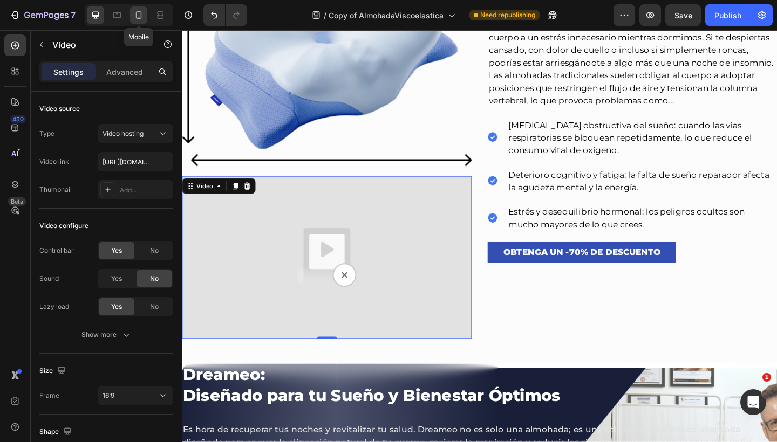
click at [133, 12] on div at bounding box center [138, 14] width 17 height 17
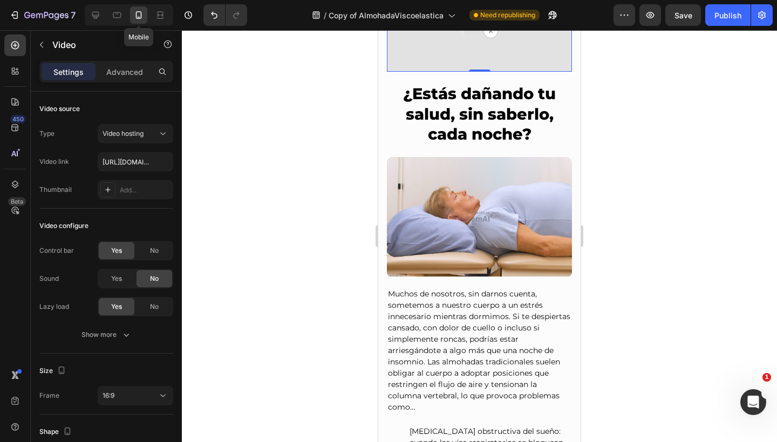
scroll to position [482, 0]
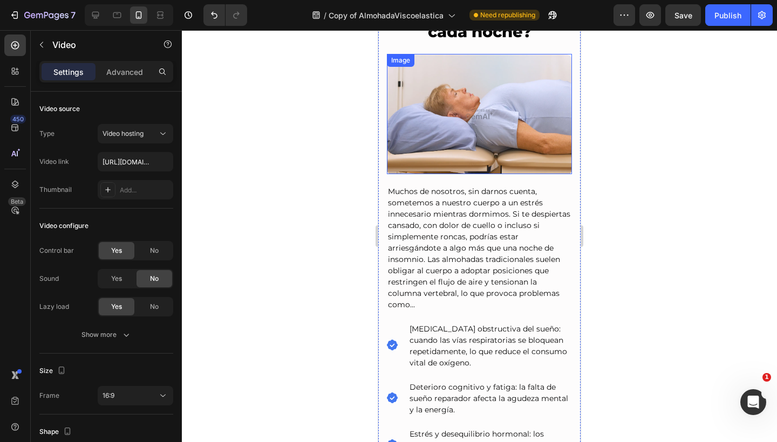
click at [460, 108] on img at bounding box center [479, 114] width 185 height 120
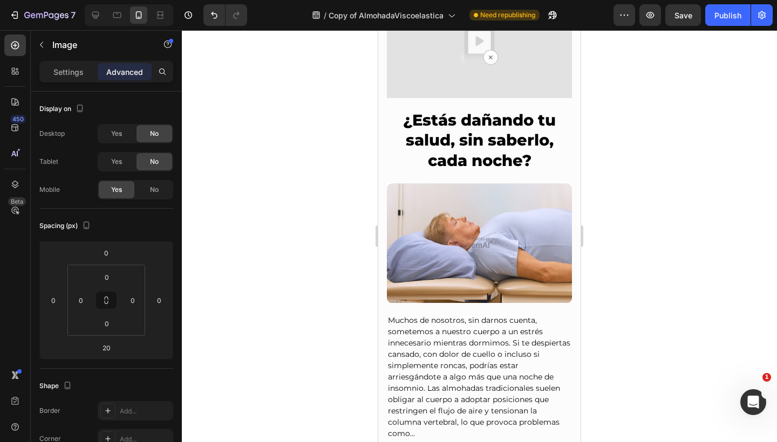
scroll to position [342, 0]
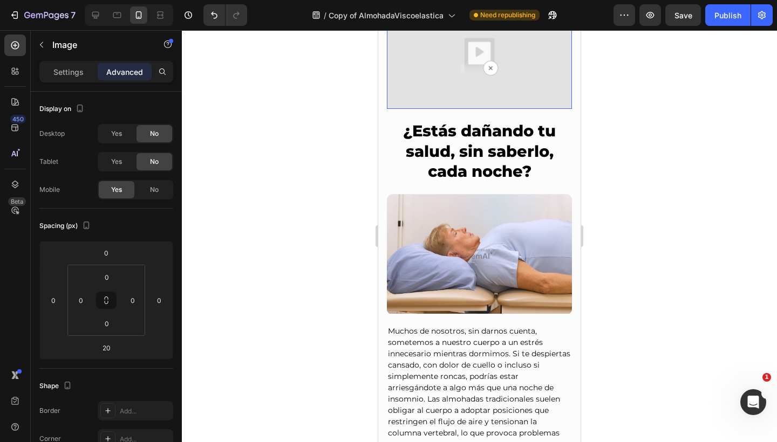
click at [494, 88] on img at bounding box center [479, 57] width 185 height 104
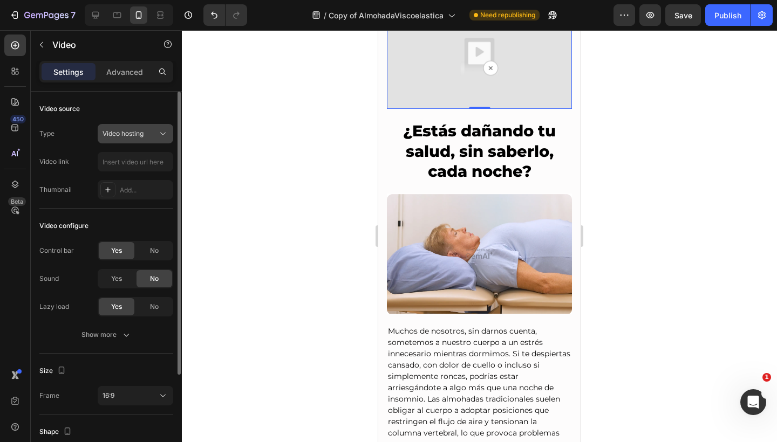
click at [140, 138] on span "Video hosting" at bounding box center [122, 134] width 41 height 10
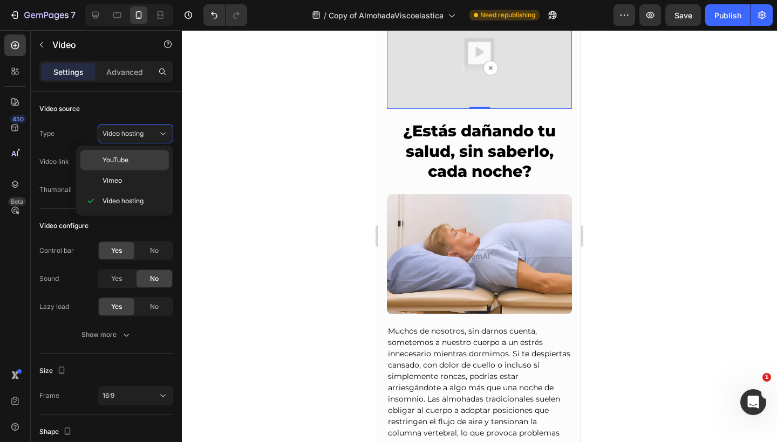
click at [136, 158] on p "YouTube" at bounding box center [132, 160] width 61 height 10
type input "https://www.youtube.com/watch?v=drIt4RH_kyQ"
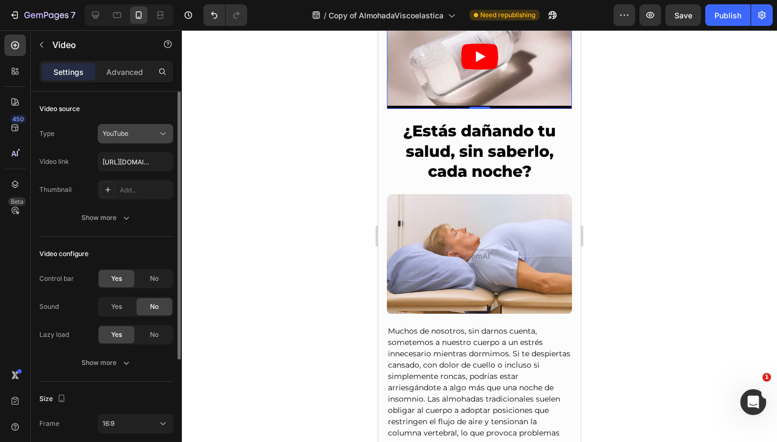
click at [146, 130] on div "YouTube" at bounding box center [129, 134] width 55 height 10
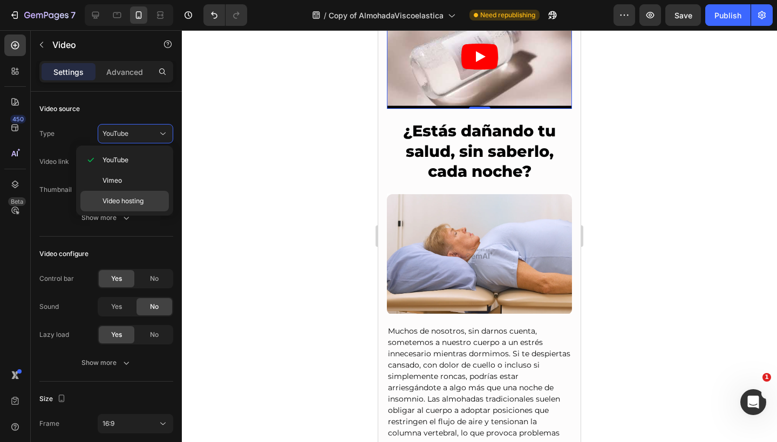
click at [133, 206] on div "Video hosting" at bounding box center [124, 201] width 88 height 20
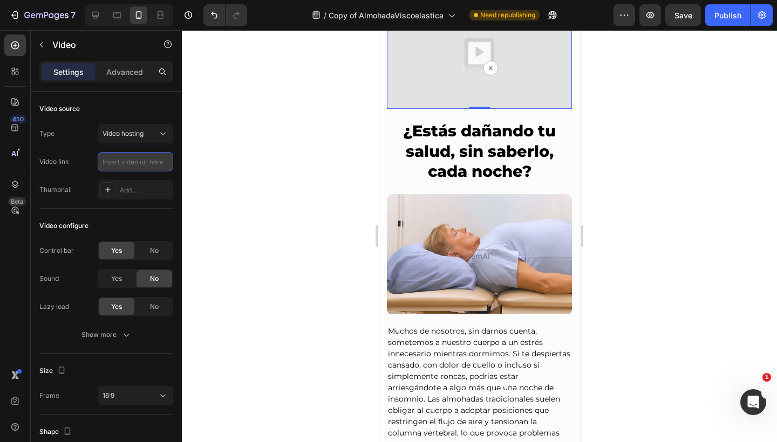
click at [140, 152] on input "text" at bounding box center [136, 161] width 76 height 19
paste input "https://cdn.shopify.com/videos/c/o/v/8142bad5fb5b4613ab93985a112aa2d3.mp4"
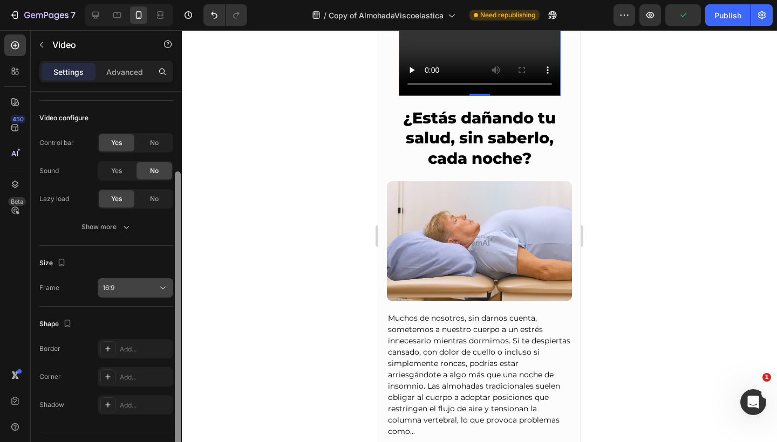
scroll to position [110, 0]
drag, startPoint x: 175, startPoint y: 198, endPoint x: 172, endPoint y: 280, distance: 82.1
click at [172, 280] on div "Video source Type Video hosting Video link https://cdn.shopify.com/videos/c/o/v…" at bounding box center [106, 282] width 151 height 381
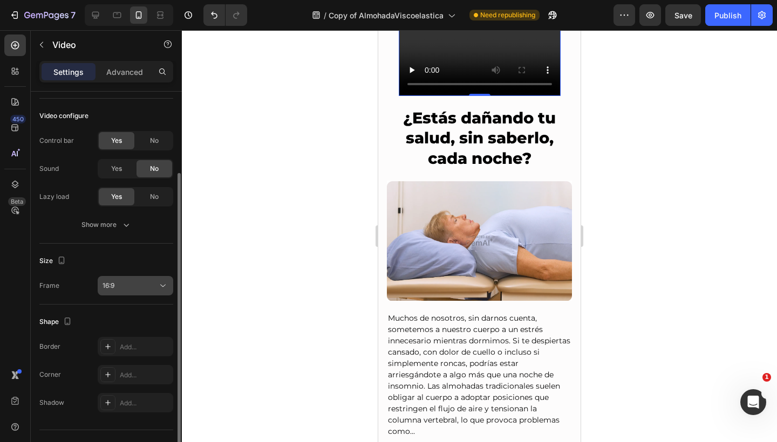
type input "https://cdn.shopify.com/videos/c/o/v/8142bad5fb5b4613ab93985a112aa2d3.mp4"
click at [156, 285] on div "16:9" at bounding box center [129, 286] width 55 height 10
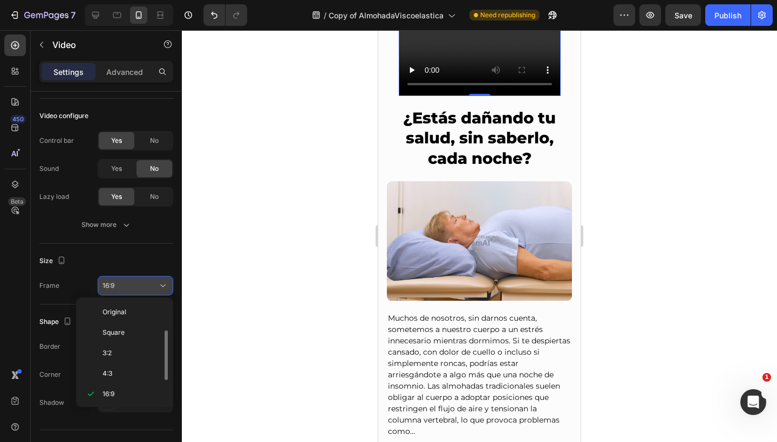
scroll to position [19, 0]
click at [143, 305] on div "Square" at bounding box center [122, 313] width 84 height 20
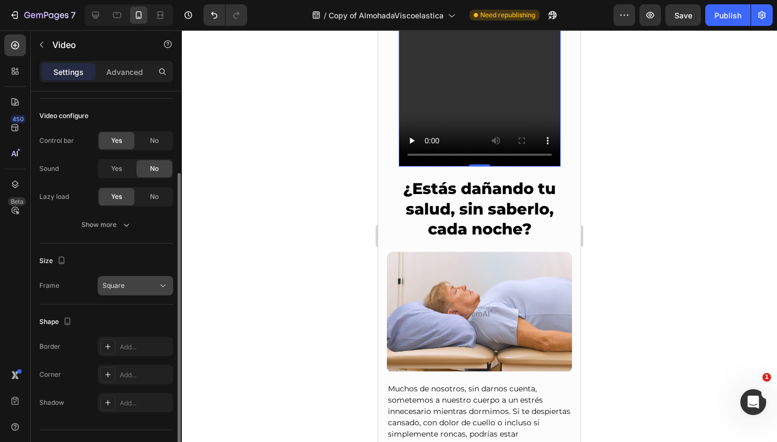
click at [150, 287] on div "Square" at bounding box center [129, 286] width 55 height 10
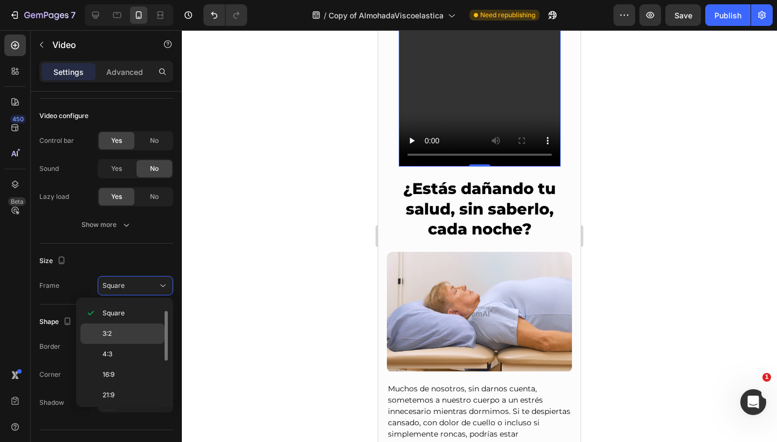
click at [132, 333] on p "3:2" at bounding box center [130, 334] width 57 height 10
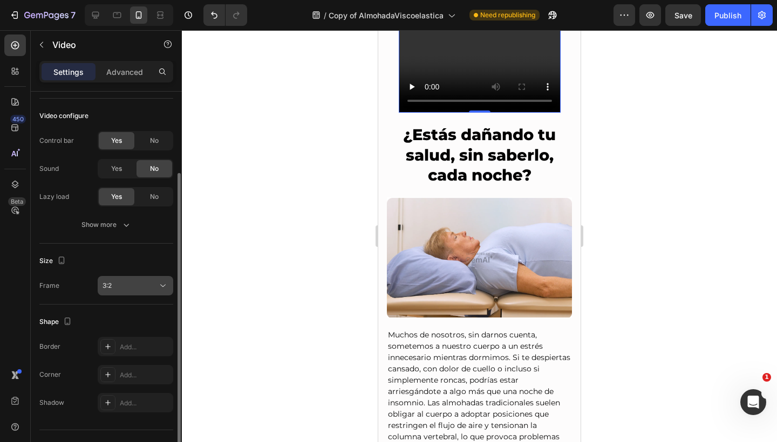
click at [147, 289] on div "3:2" at bounding box center [129, 286] width 55 height 10
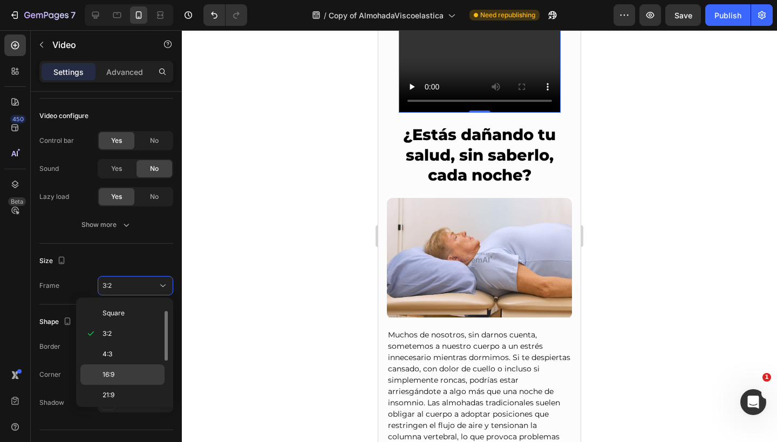
click at [133, 378] on p "16:9" at bounding box center [130, 375] width 57 height 10
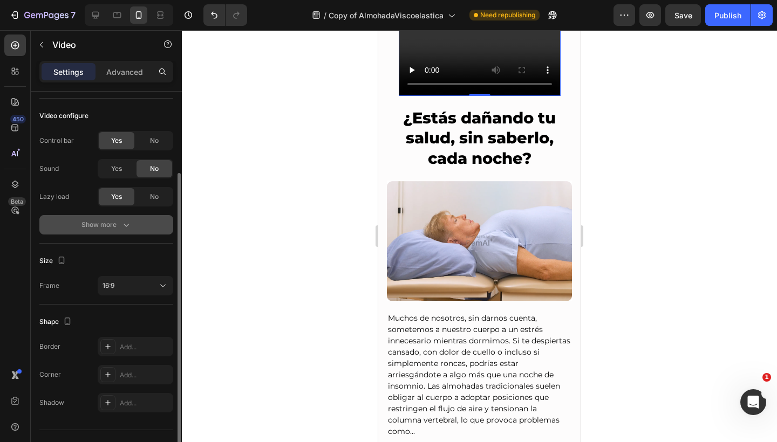
click at [129, 227] on icon "button" at bounding box center [126, 225] width 11 height 11
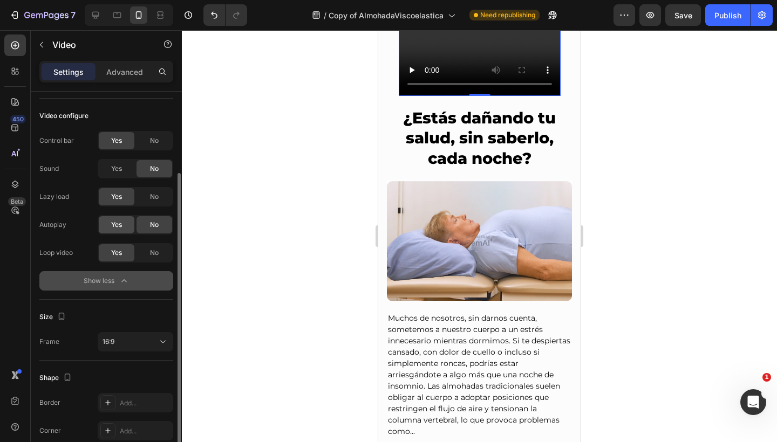
click at [125, 229] on div "Yes" at bounding box center [117, 224] width 36 height 17
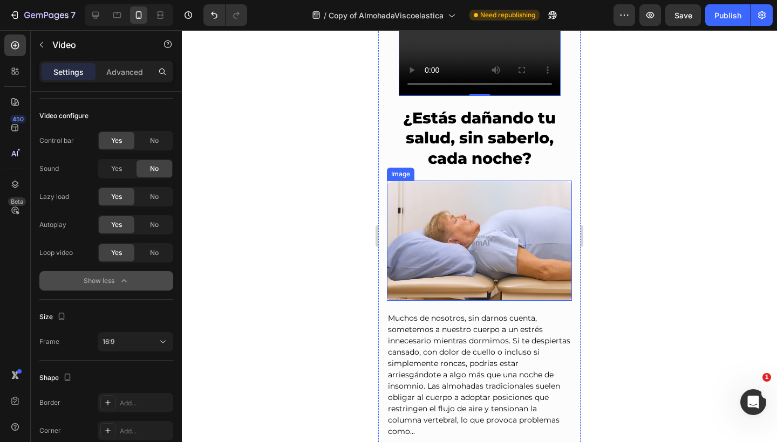
click at [474, 217] on img at bounding box center [479, 241] width 185 height 120
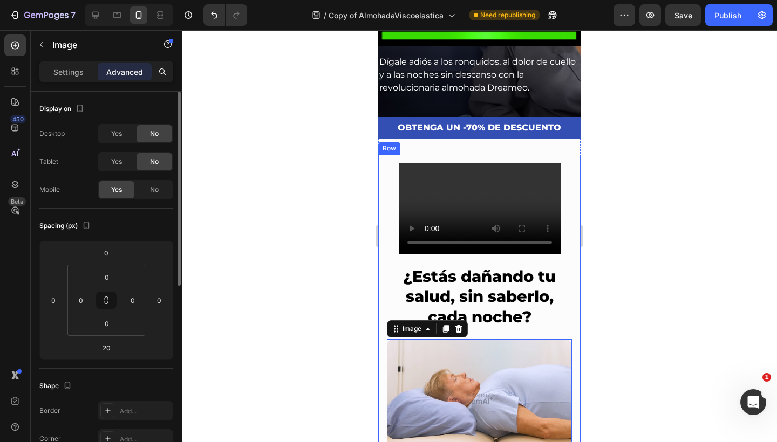
scroll to position [179, 0]
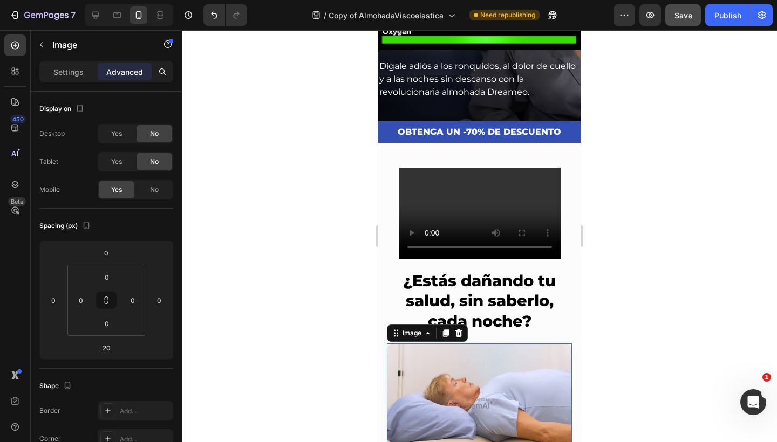
click at [687, 23] on button "Save" at bounding box center [683, 15] width 36 height 22
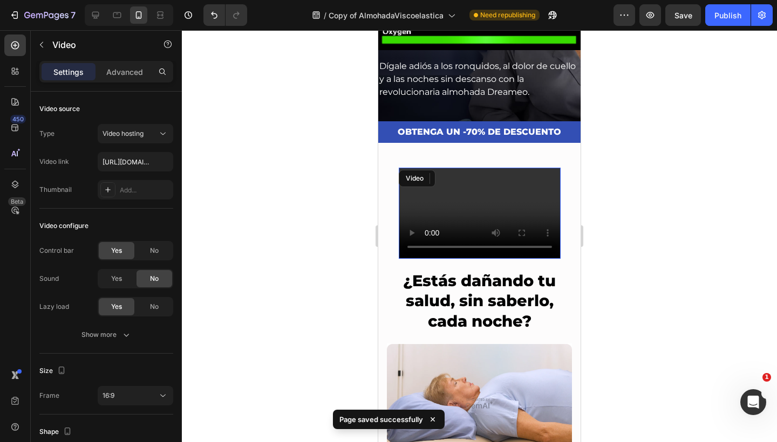
click at [474, 218] on video at bounding box center [480, 213] width 162 height 91
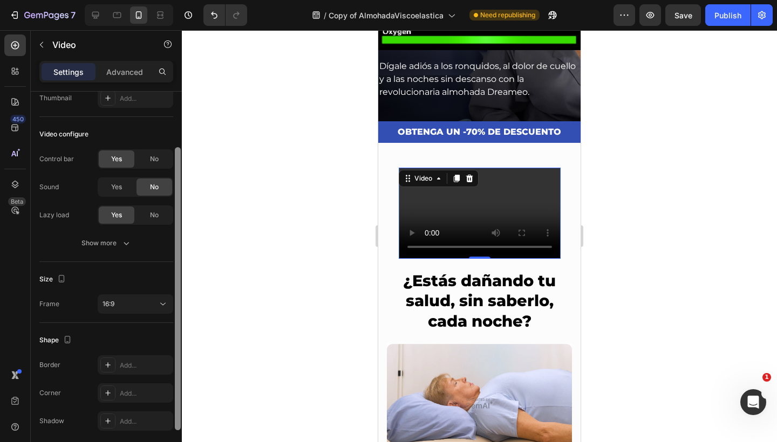
drag, startPoint x: 177, startPoint y: 304, endPoint x: 170, endPoint y: 374, distance: 70.5
click at [170, 374] on div "Video source Type Video hosting Video link https://cdn.shopify.com/videos/c/o/v…" at bounding box center [106, 282] width 151 height 381
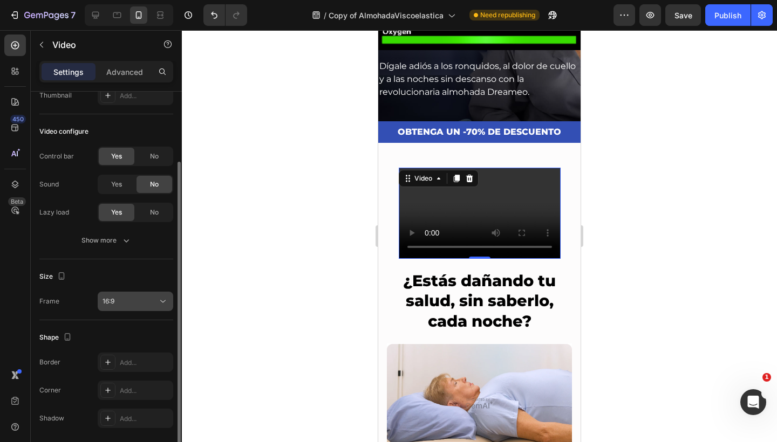
click at [149, 307] on button "16:9" at bounding box center [136, 301] width 76 height 19
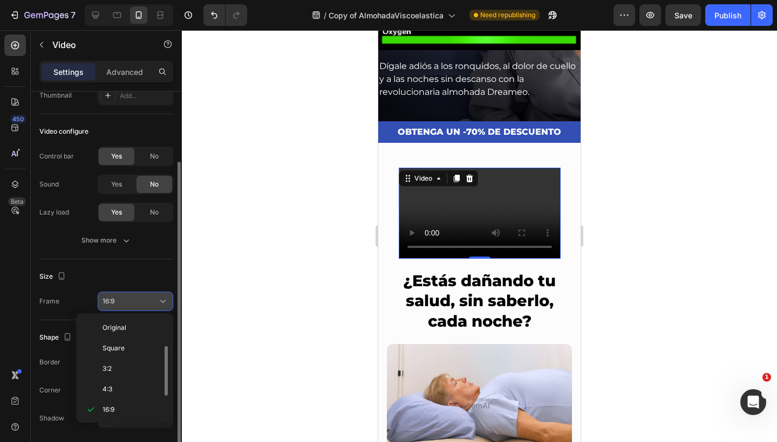
scroll to position [19, 0]
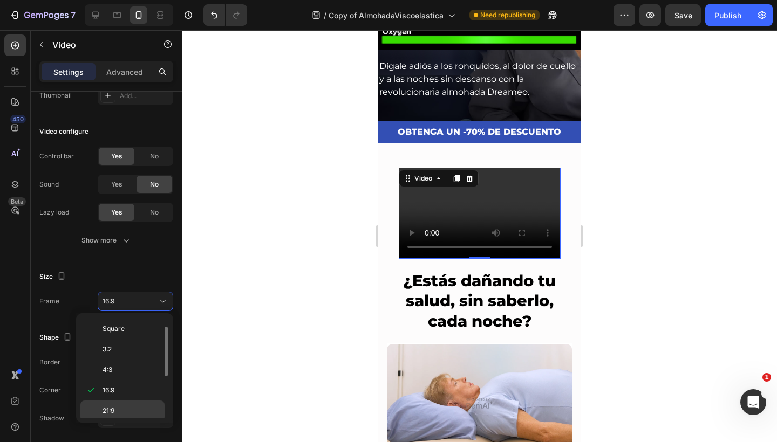
click at [131, 404] on div "21:9" at bounding box center [122, 411] width 84 height 20
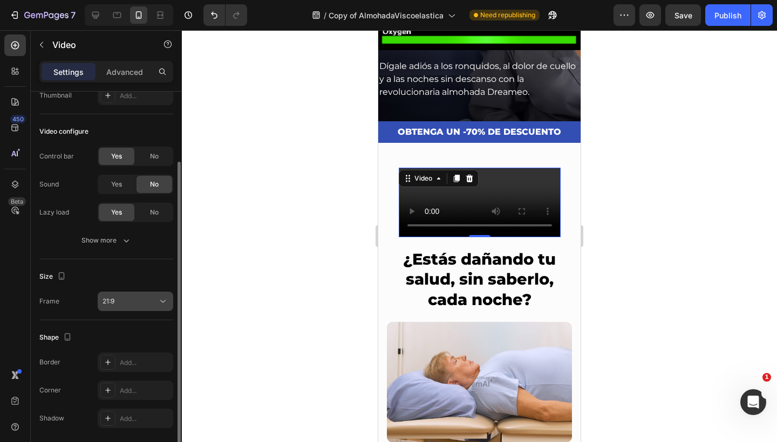
click at [156, 299] on div "21:9" at bounding box center [129, 302] width 55 height 10
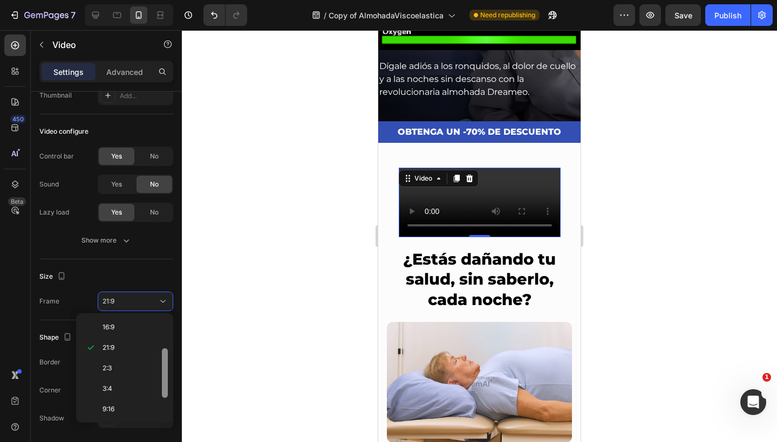
scroll to position [104, 0]
drag, startPoint x: 165, startPoint y: 366, endPoint x: 159, endPoint y: 410, distance: 44.6
click at [159, 410] on div "Original Square 3:2 4:3 16:9 21:9 2:3 3:4 9:16 Custom" at bounding box center [124, 368] width 88 height 101
click at [152, 393] on div "9:16" at bounding box center [122, 388] width 84 height 20
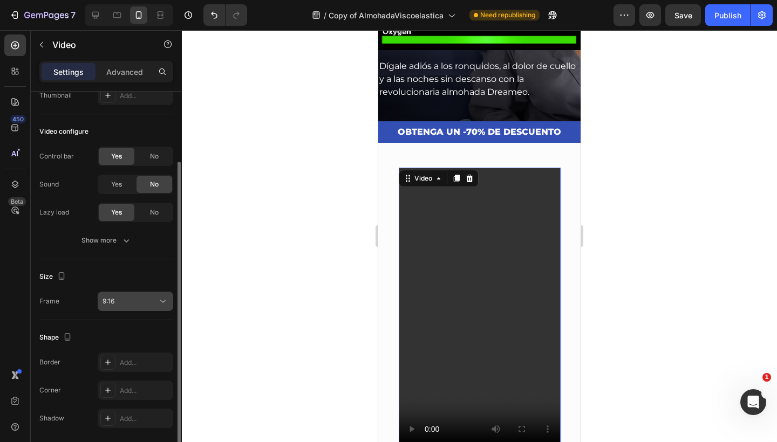
click at [156, 296] on div "9:16" at bounding box center [135, 301] width 66 height 11
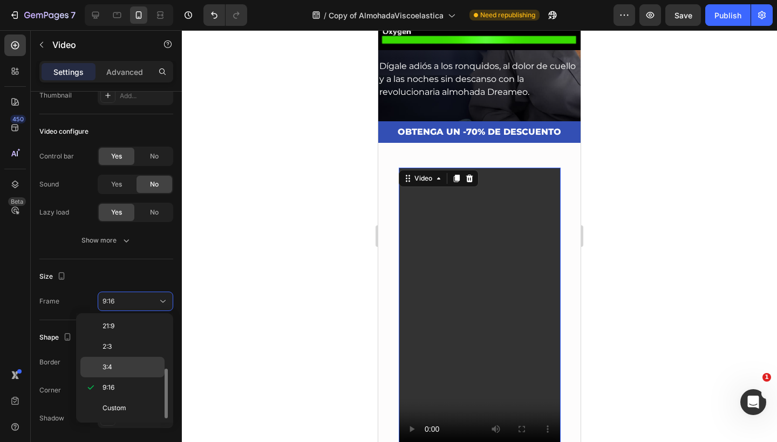
click at [139, 371] on p "3:4" at bounding box center [130, 367] width 57 height 10
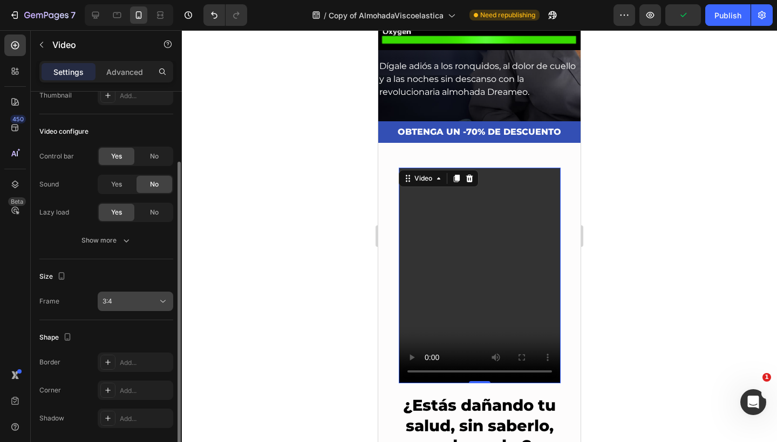
click at [141, 301] on div "3:4" at bounding box center [129, 302] width 55 height 10
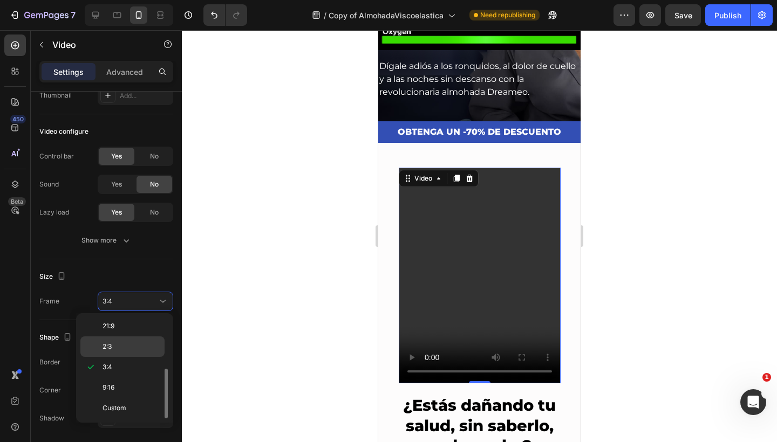
click at [133, 340] on div "2:3" at bounding box center [122, 347] width 84 height 20
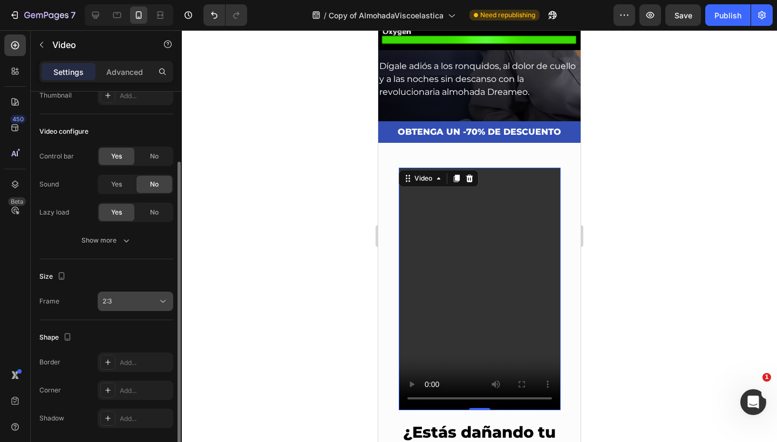
click at [140, 300] on div "2:3" at bounding box center [129, 302] width 55 height 10
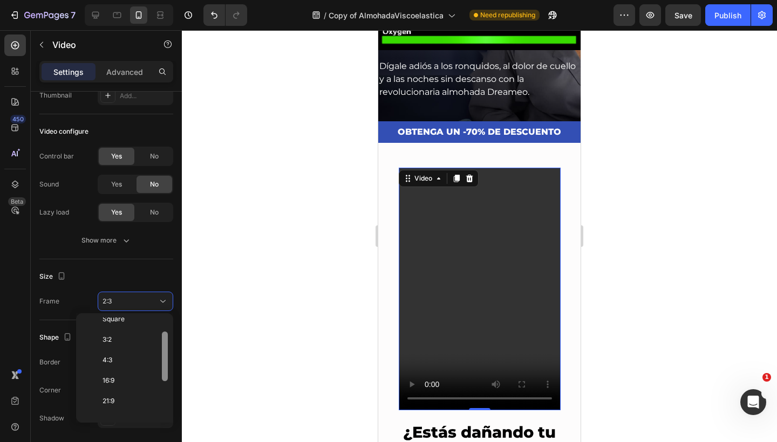
drag, startPoint x: 165, startPoint y: 385, endPoint x: 165, endPoint y: 349, distance: 36.1
click at [165, 348] on div at bounding box center [165, 357] width 6 height 50
click at [134, 365] on p "4:3" at bounding box center [130, 362] width 57 height 10
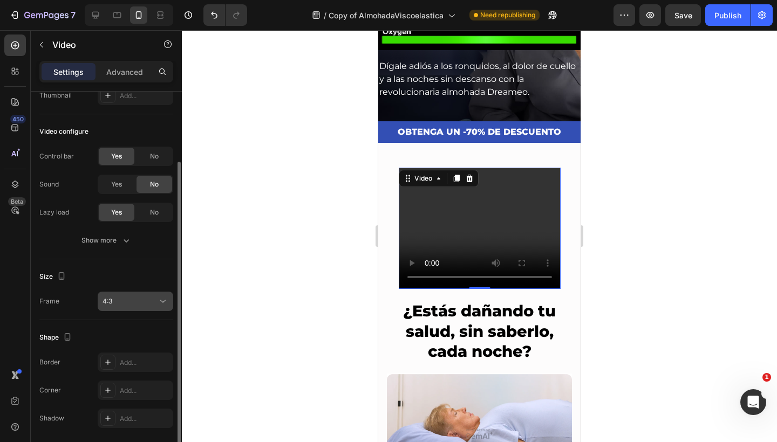
click at [156, 298] on div "4:3" at bounding box center [129, 302] width 55 height 10
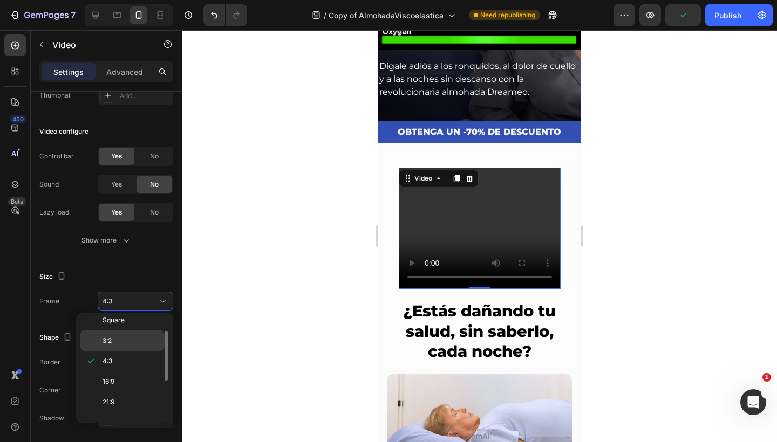
click at [143, 341] on p "3:2" at bounding box center [130, 341] width 57 height 10
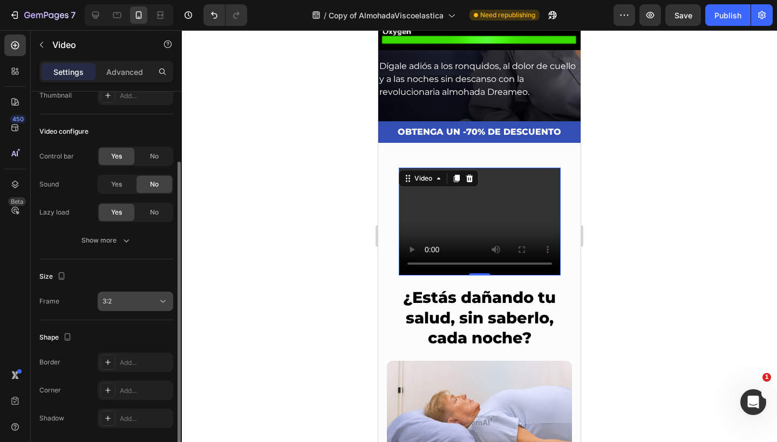
click at [148, 302] on div "3:2" at bounding box center [129, 302] width 55 height 10
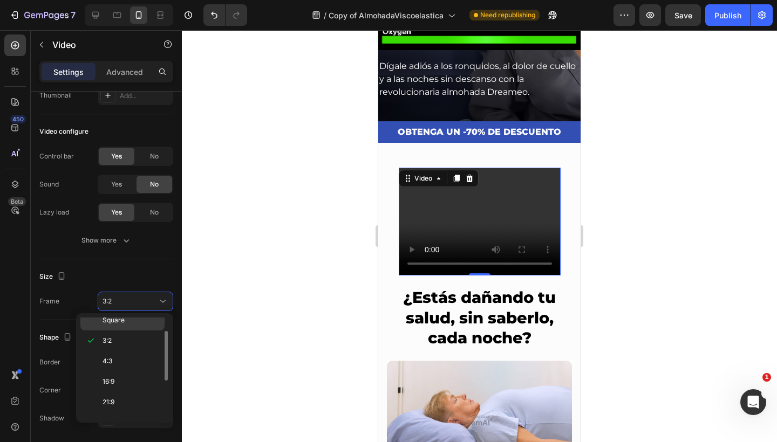
click at [142, 319] on p "Square" at bounding box center [130, 321] width 57 height 10
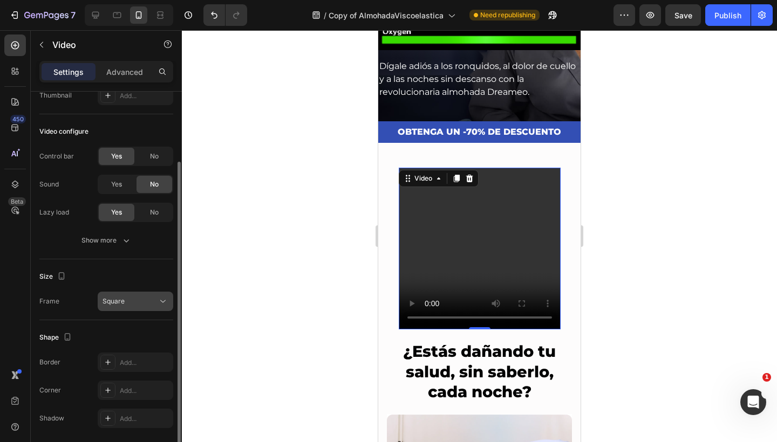
click at [144, 296] on div "Square" at bounding box center [135, 301] width 66 height 11
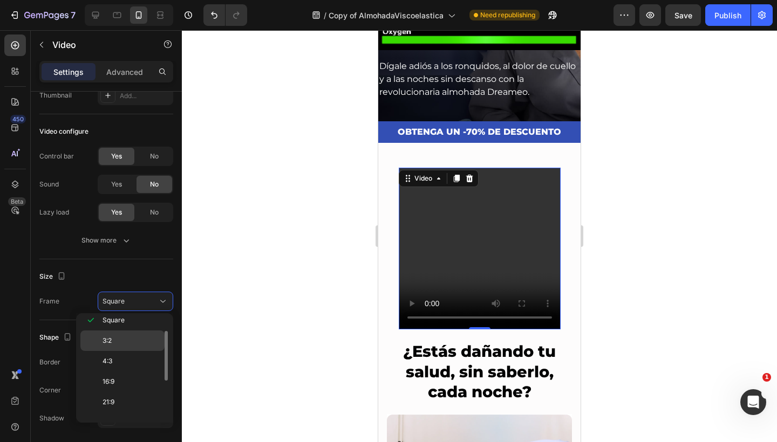
click at [135, 341] on p "3:2" at bounding box center [130, 341] width 57 height 10
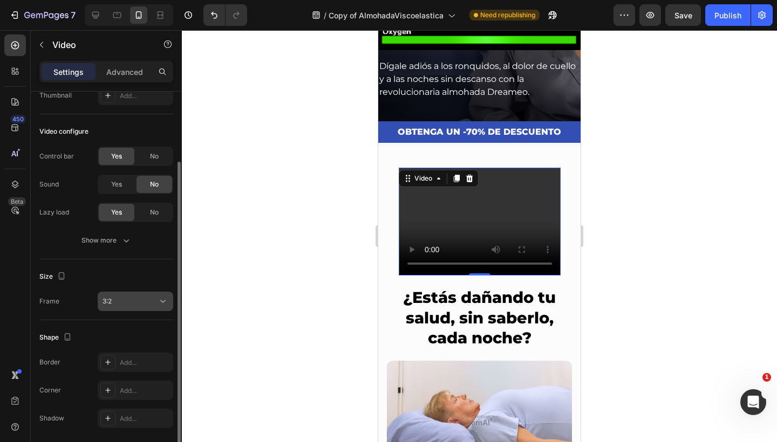
click at [150, 293] on button "3:2" at bounding box center [136, 301] width 76 height 19
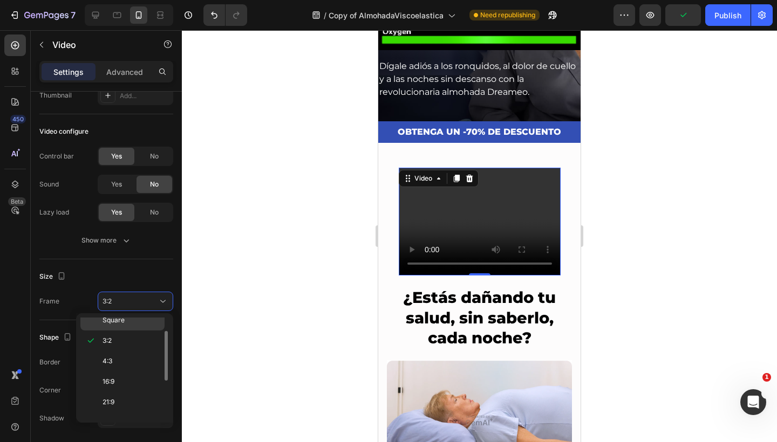
click at [139, 320] on p "Square" at bounding box center [130, 321] width 57 height 10
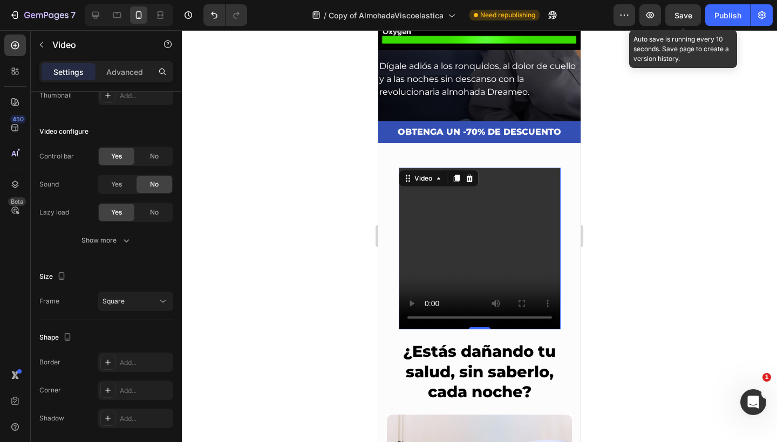
click at [687, 19] on span "Save" at bounding box center [683, 15] width 18 height 9
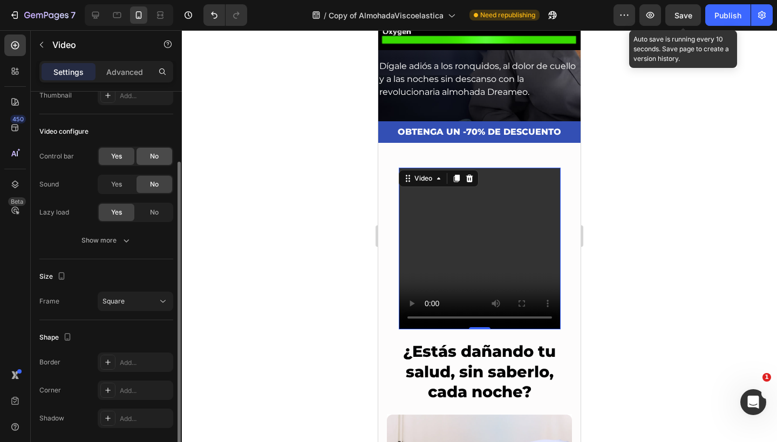
click at [159, 157] on span "No" at bounding box center [154, 157] width 9 height 10
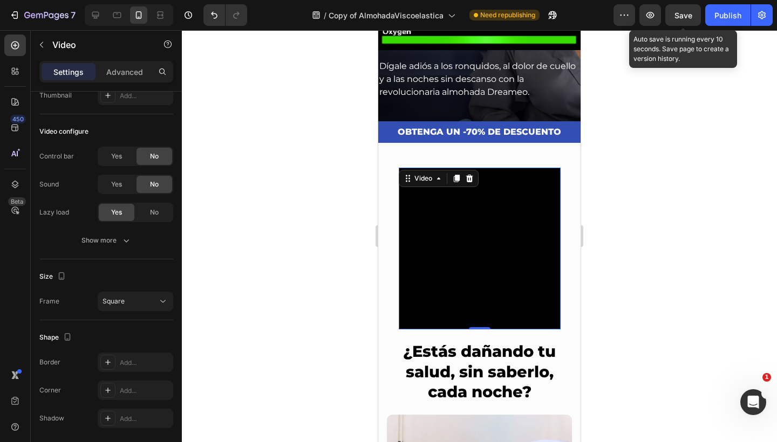
click at [677, 20] on div "Save" at bounding box center [683, 15] width 18 height 11
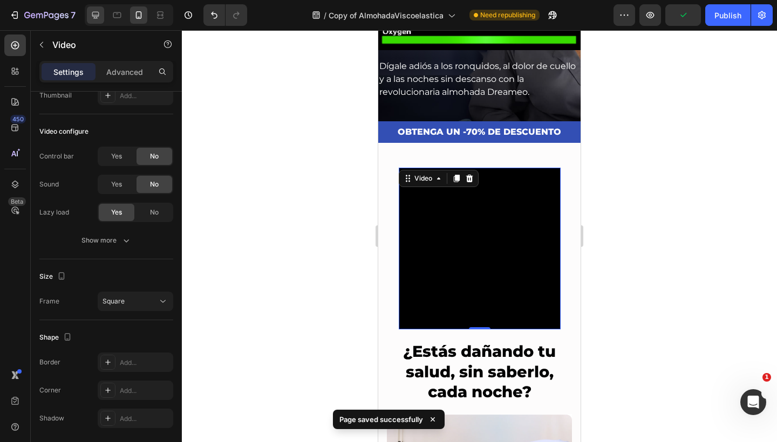
click at [93, 19] on icon at bounding box center [95, 15] width 11 height 11
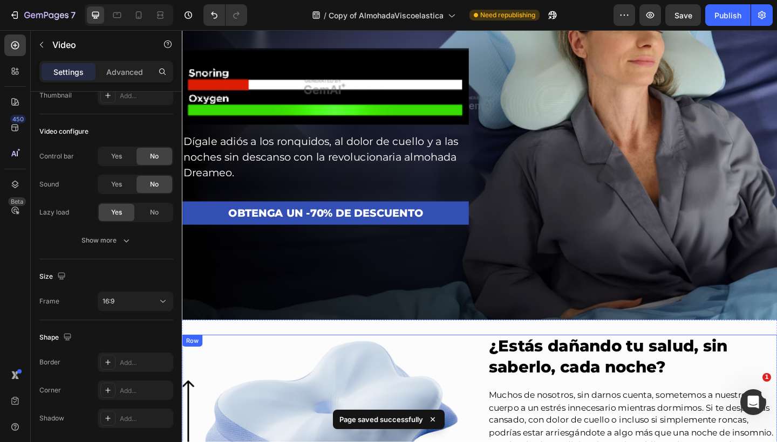
scroll to position [700, 0]
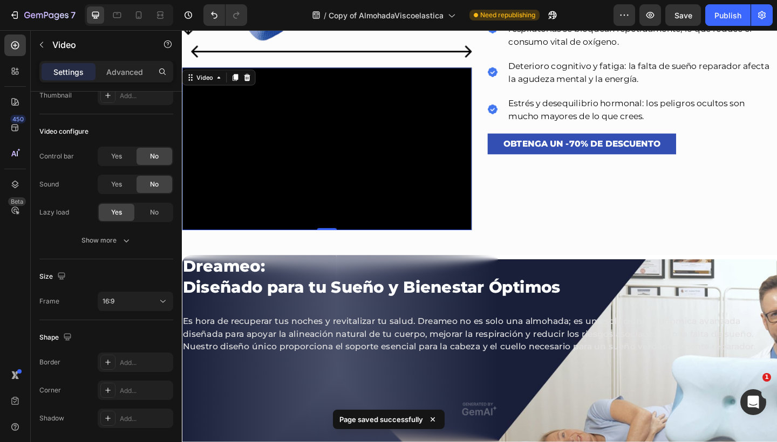
click at [397, 160] on video at bounding box center [339, 159] width 315 height 177
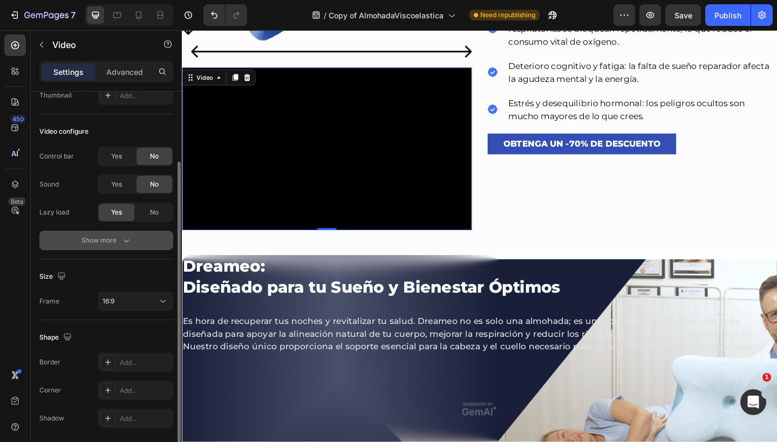
click at [126, 242] on icon "button" at bounding box center [126, 240] width 5 height 3
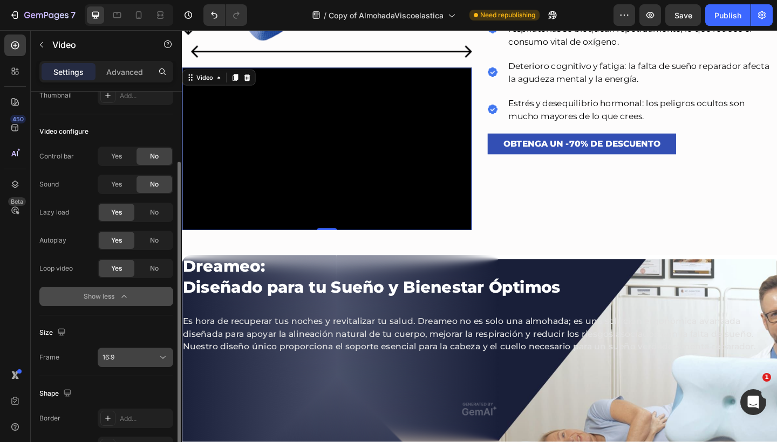
click at [150, 352] on div "16:9" at bounding box center [135, 357] width 66 height 11
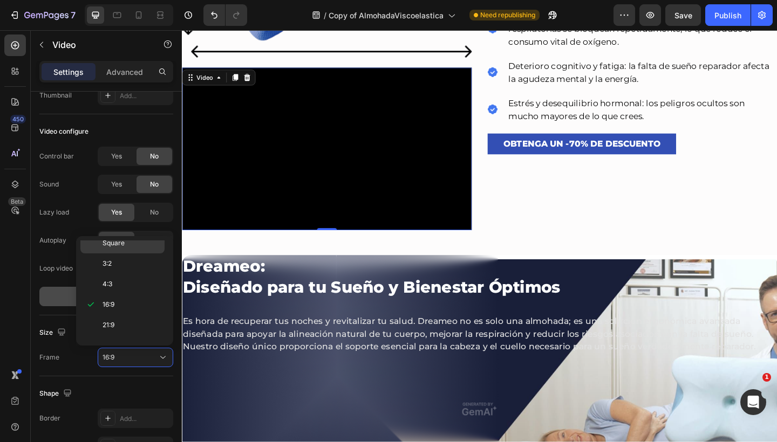
click at [147, 242] on p "Square" at bounding box center [130, 243] width 57 height 10
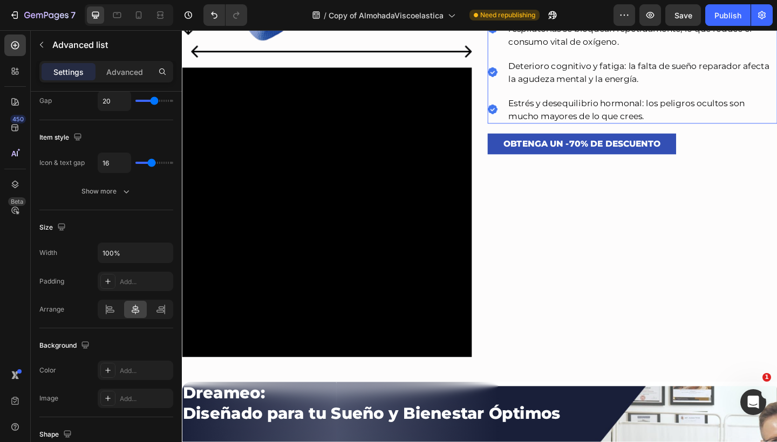
click at [595, 95] on ul "Icon Apnea obstructiva del sueño: cuando las vías respiratorias se bloquean rep…" at bounding box center [671, 70] width 315 height 125
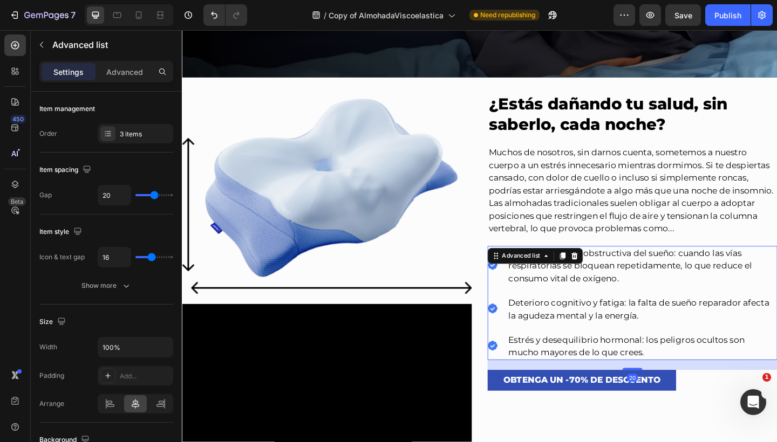
scroll to position [437, 0]
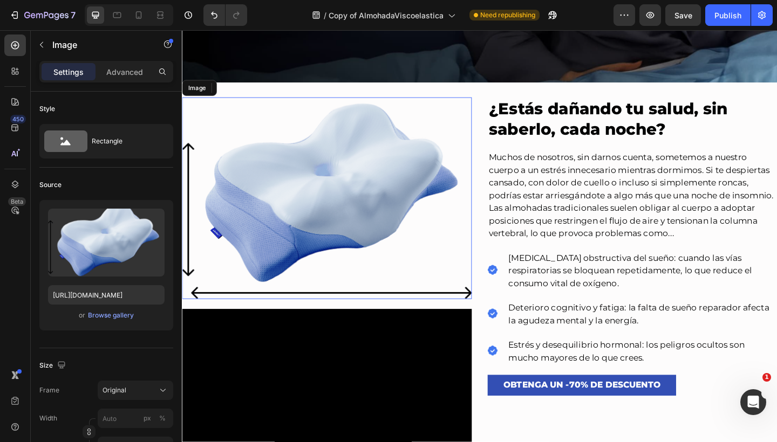
click at [370, 162] on img at bounding box center [339, 214] width 315 height 220
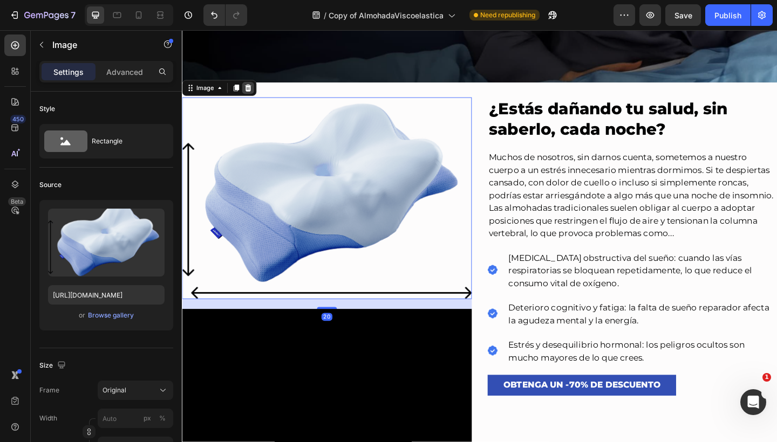
click at [258, 95] on icon at bounding box center [253, 93] width 9 height 9
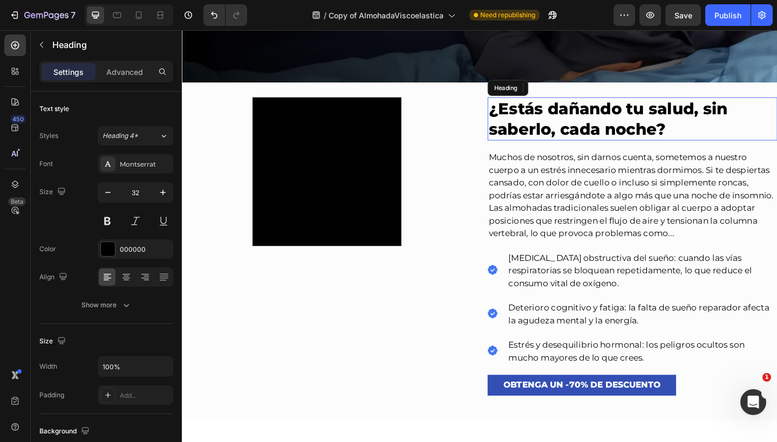
click at [605, 138] on h2 "¿Estás dañando tu salud, sin saberlo, cada noche?" at bounding box center [671, 127] width 315 height 47
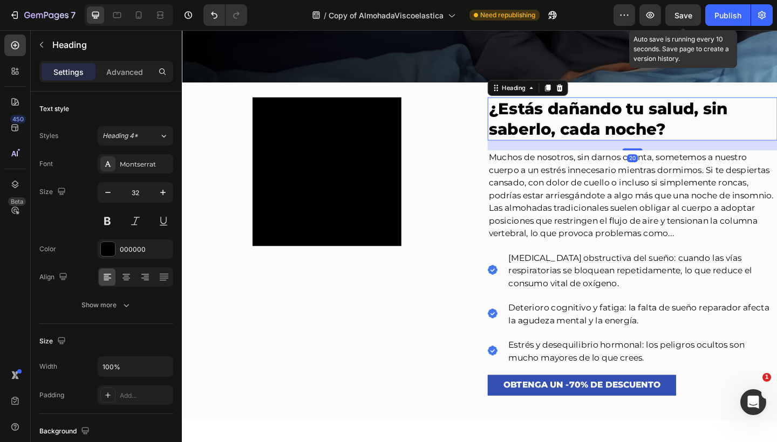
click at [681, 12] on span "Save" at bounding box center [683, 15] width 18 height 9
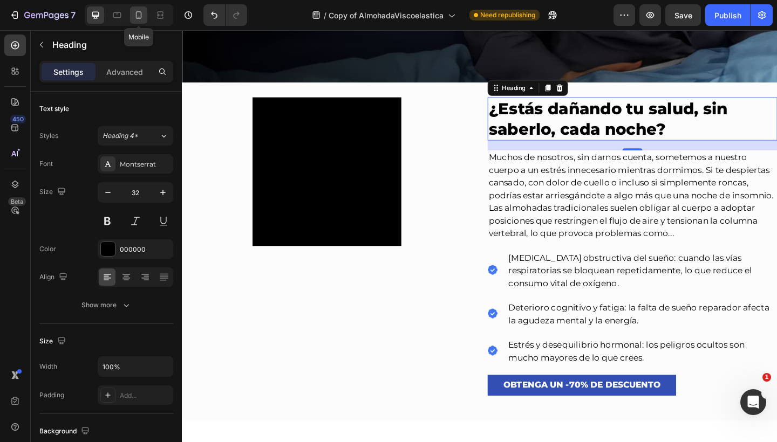
click at [133, 11] on div at bounding box center [138, 14] width 17 height 17
type input "29"
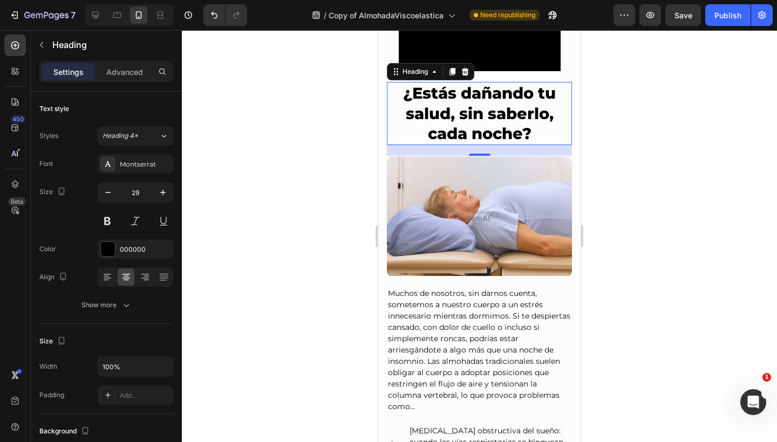
scroll to position [467, 0]
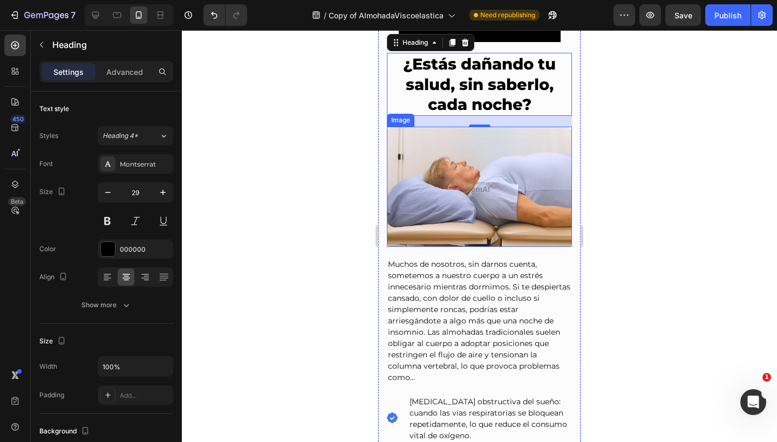
drag, startPoint x: 458, startPoint y: 171, endPoint x: 458, endPoint y: 155, distance: 16.2
click at [458, 171] on img at bounding box center [479, 187] width 185 height 120
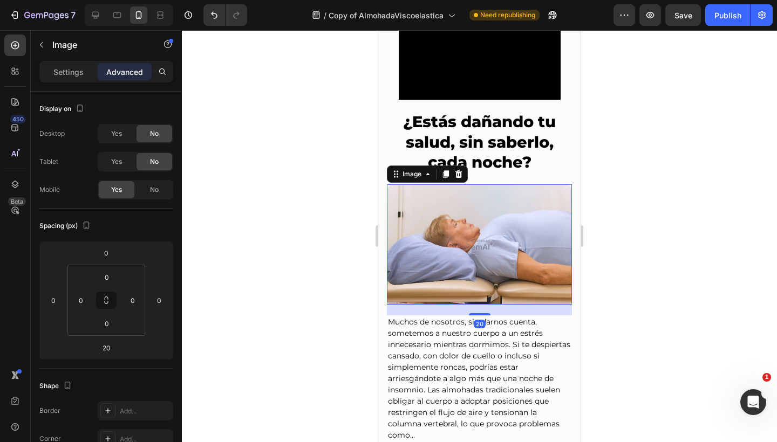
scroll to position [400, 0]
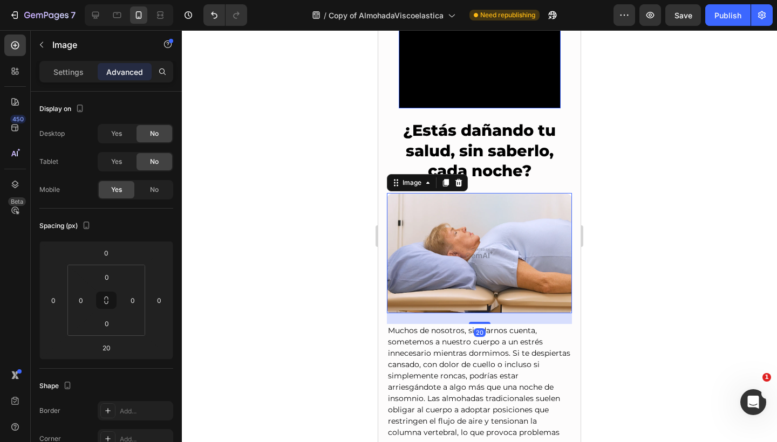
drag, startPoint x: 468, startPoint y: 95, endPoint x: 484, endPoint y: 83, distance: 20.4
click at [468, 95] on video at bounding box center [480, 28] width 162 height 162
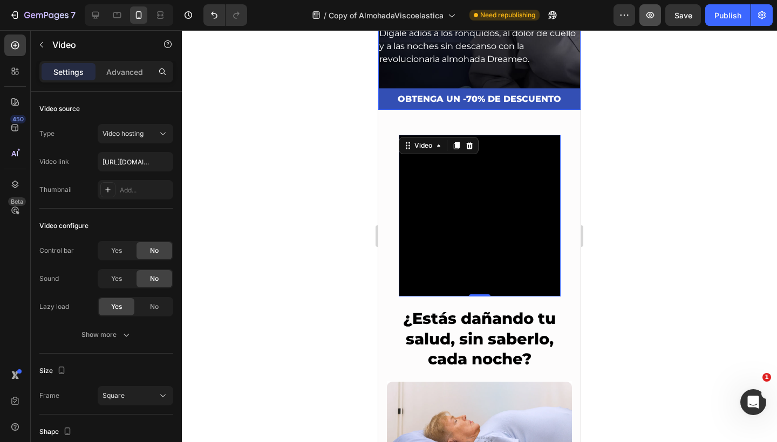
scroll to position [212, 0]
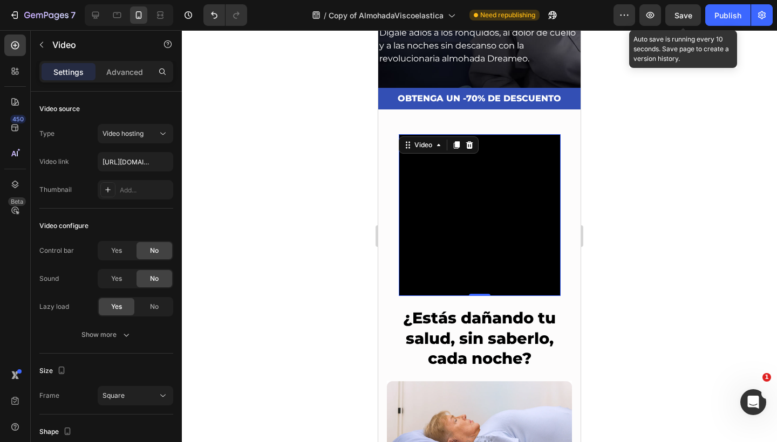
click at [691, 11] on span "Save" at bounding box center [683, 15] width 18 height 9
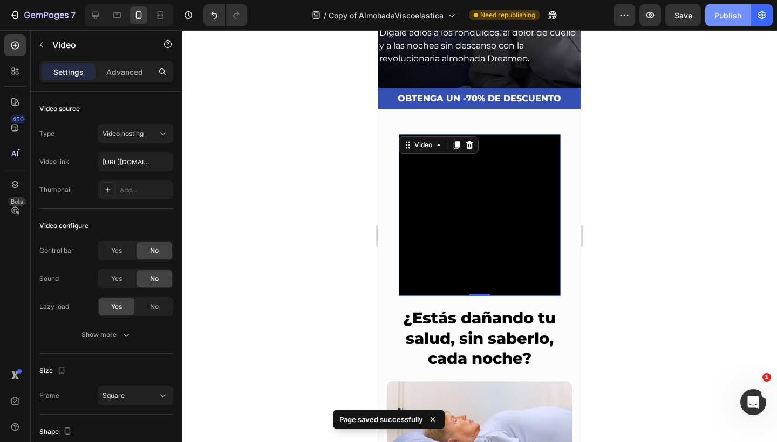
click at [713, 15] on button "Publish" at bounding box center [727, 15] width 45 height 22
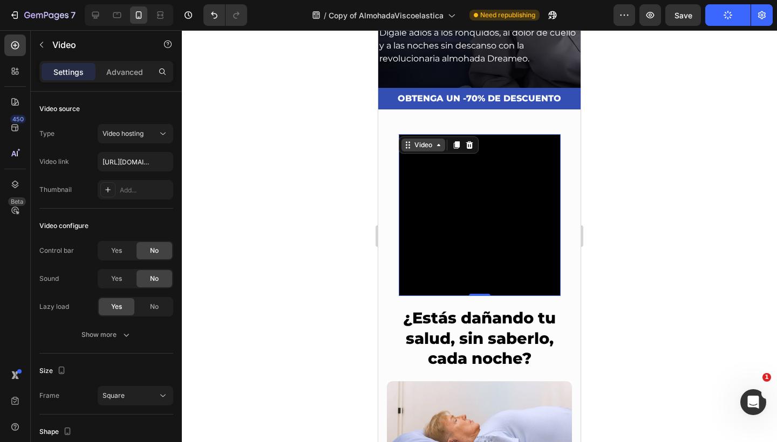
click at [412, 148] on div "Video" at bounding box center [423, 145] width 22 height 10
click at [412, 147] on div "Video" at bounding box center [423, 145] width 22 height 10
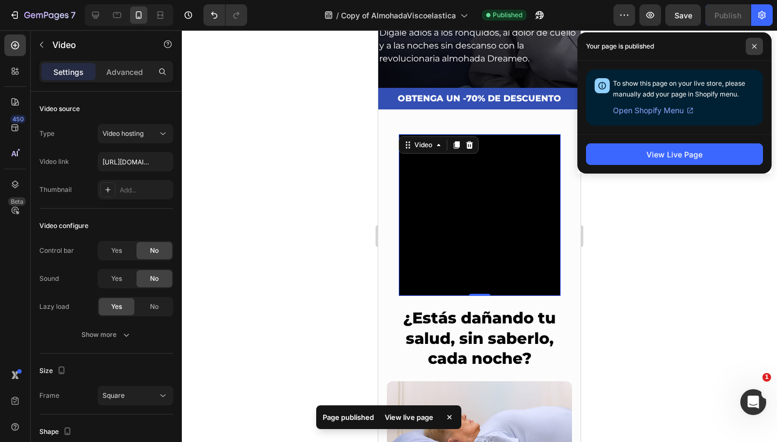
click at [755, 41] on span at bounding box center [753, 46] width 17 height 17
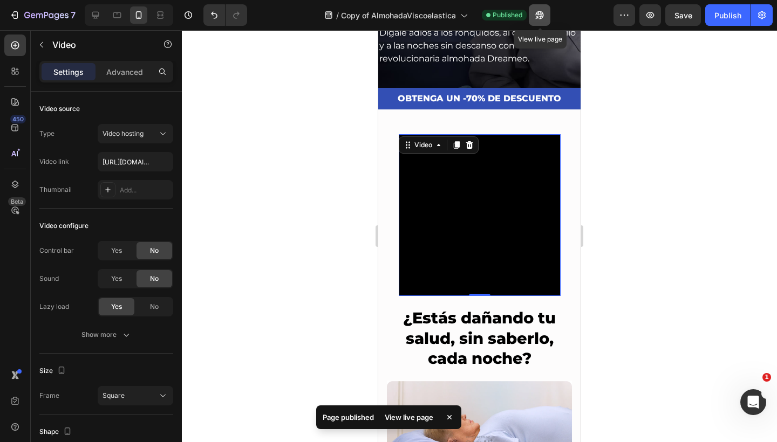
click at [540, 13] on icon "button" at bounding box center [539, 15] width 11 height 11
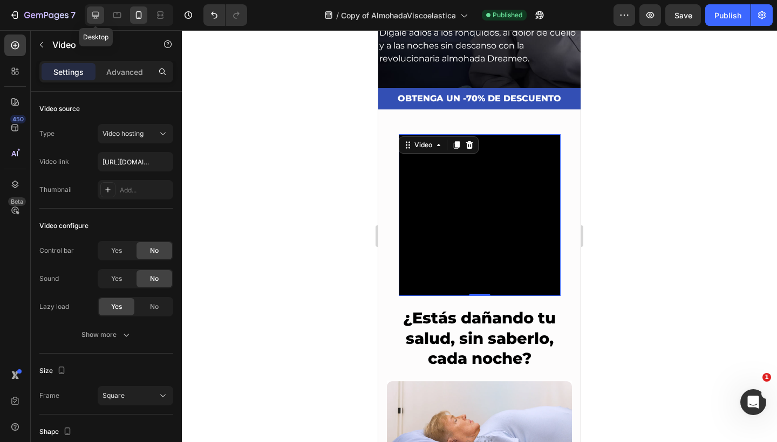
click at [92, 14] on icon at bounding box center [95, 15] width 11 height 11
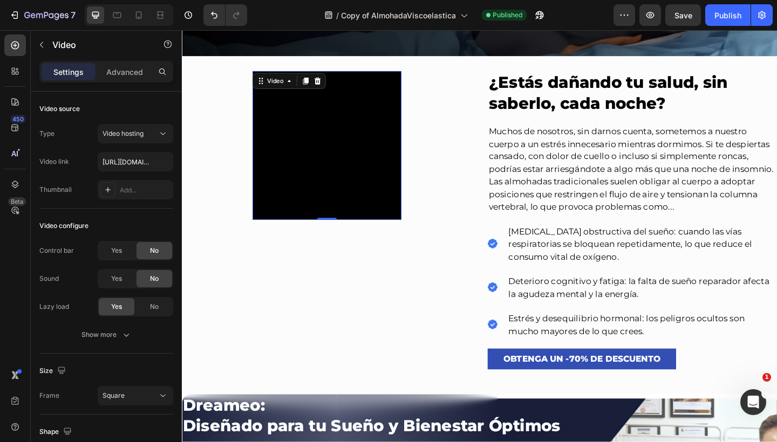
scroll to position [473, 0]
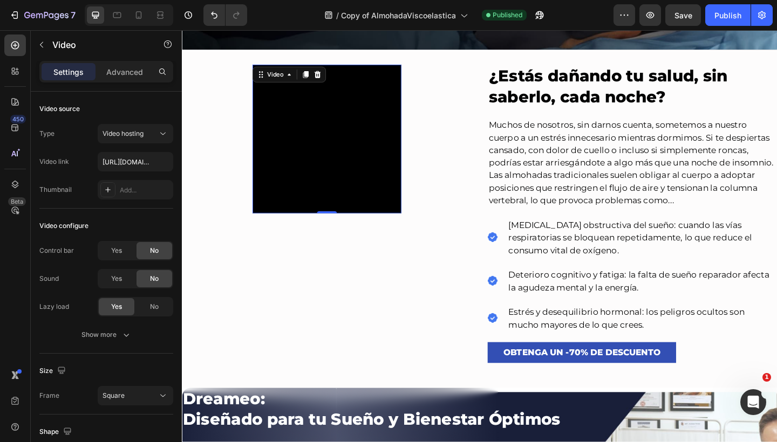
click at [357, 174] on video at bounding box center [339, 149] width 162 height 162
click at [311, 225] on video at bounding box center [339, 149] width 162 height 162
click at [304, 122] on video at bounding box center [339, 149] width 162 height 162
click at [272, 81] on div "Video" at bounding box center [283, 79] width 22 height 10
click at [382, 128] on video at bounding box center [339, 149] width 162 height 162
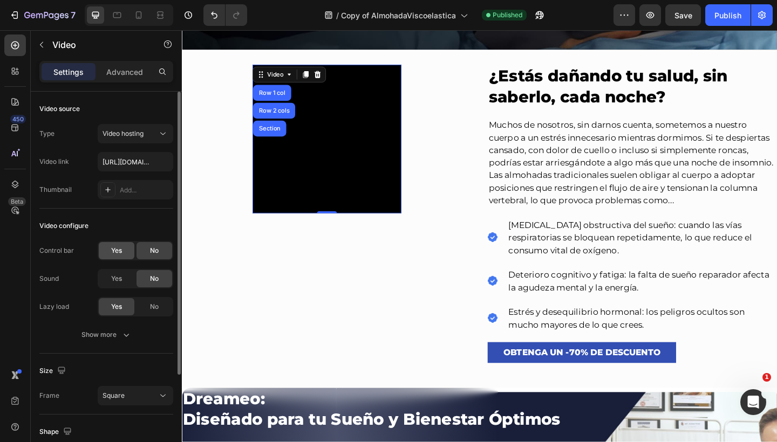
click at [125, 256] on div "Yes" at bounding box center [117, 250] width 36 height 17
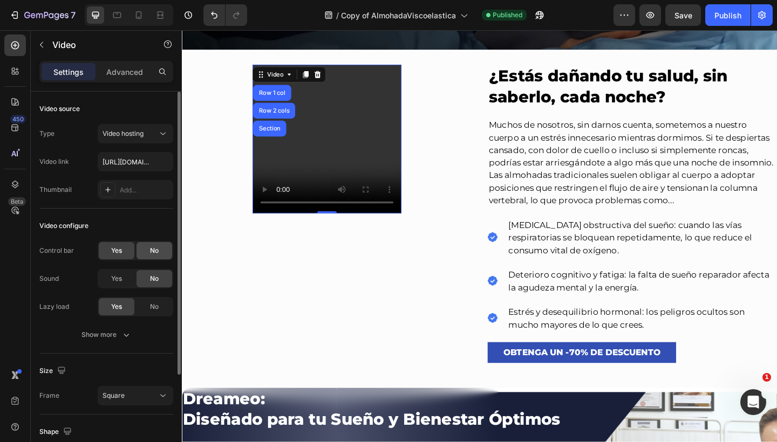
click at [161, 246] on div "No" at bounding box center [154, 250] width 36 height 17
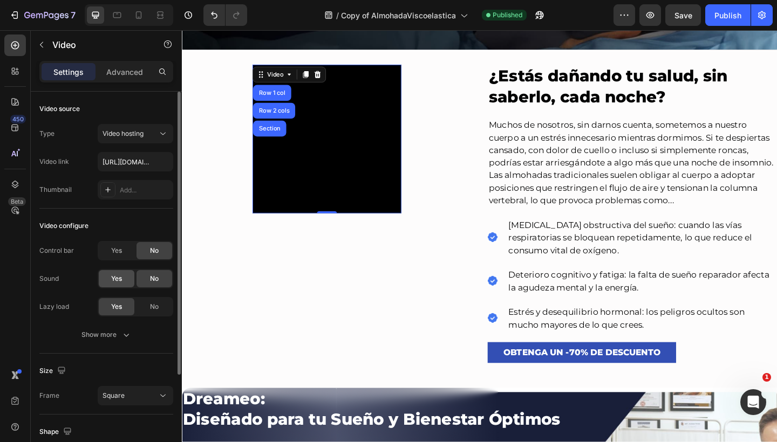
click at [124, 274] on div "Yes" at bounding box center [117, 278] width 36 height 17
click at [147, 276] on div "No" at bounding box center [154, 278] width 36 height 17
click at [115, 340] on div "Show more" at bounding box center [106, 335] width 50 height 11
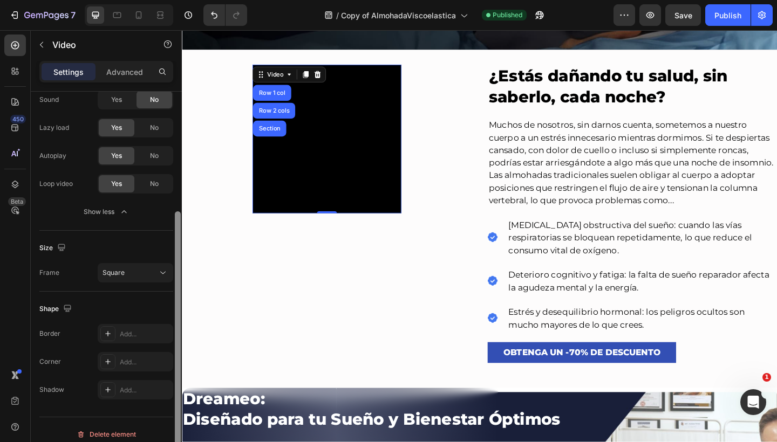
scroll to position [181, 0]
drag, startPoint x: 177, startPoint y: 285, endPoint x: 174, endPoint y: 420, distance: 134.9
click at [174, 420] on div at bounding box center [178, 282] width 8 height 381
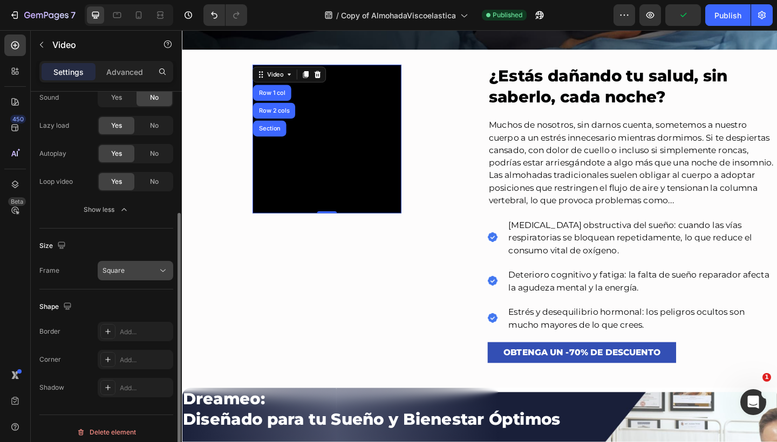
click at [155, 261] on button "Square" at bounding box center [136, 270] width 76 height 19
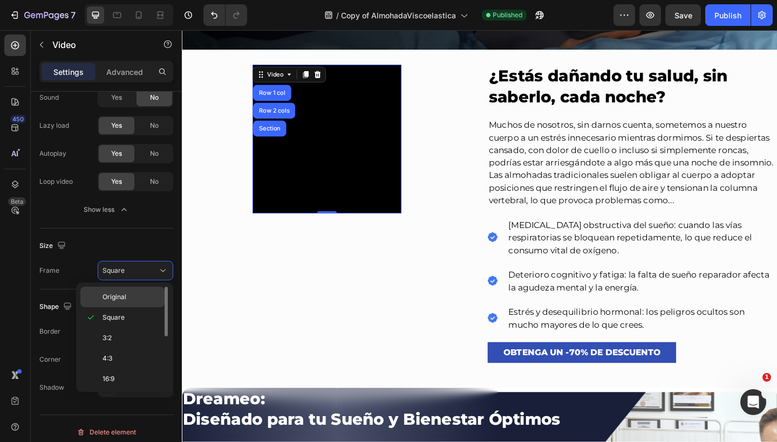
click at [141, 301] on p "Original" at bounding box center [130, 297] width 57 height 10
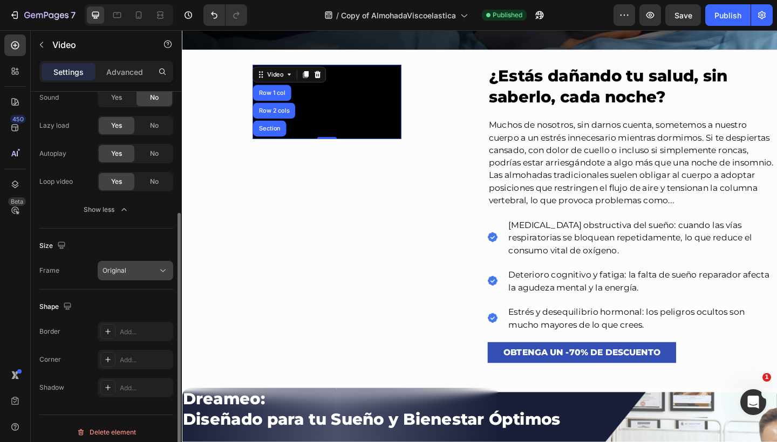
click at [143, 273] on div "Original" at bounding box center [129, 271] width 55 height 10
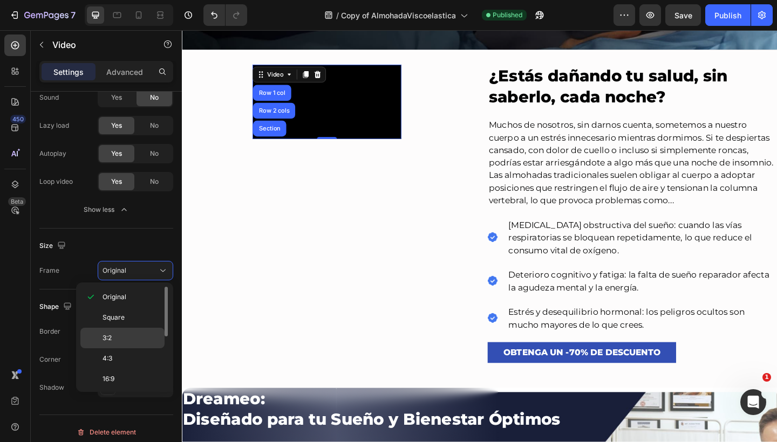
click at [131, 337] on p "3:2" at bounding box center [130, 338] width 57 height 10
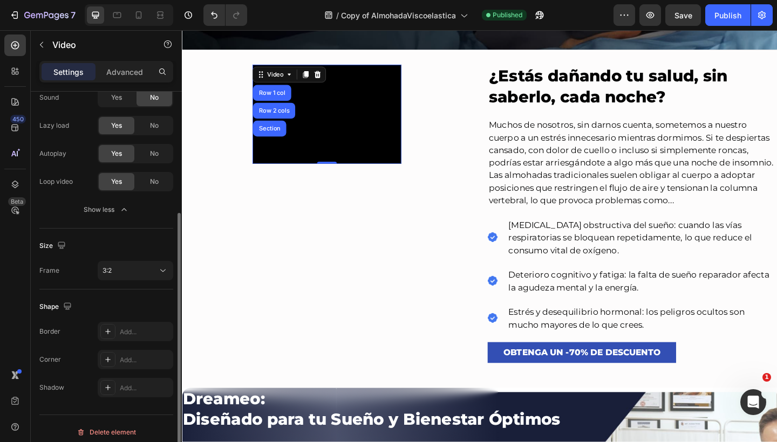
click at [149, 284] on div "Size Frame 3:2" at bounding box center [106, 259] width 134 height 61
click at [156, 272] on div "3:2" at bounding box center [129, 271] width 55 height 10
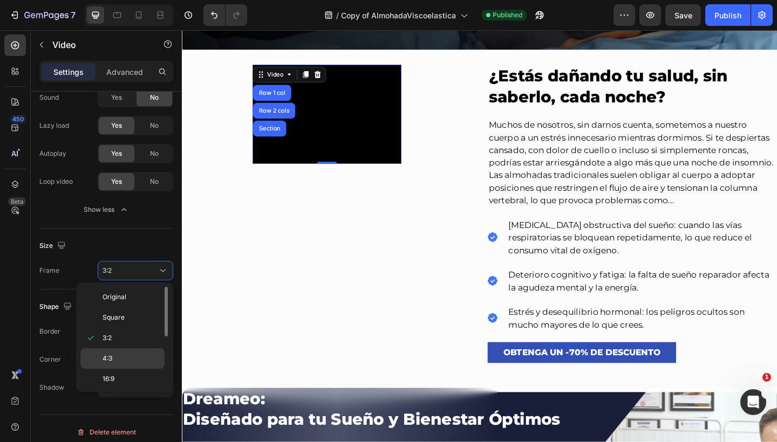
click at [135, 360] on p "4:3" at bounding box center [130, 359] width 57 height 10
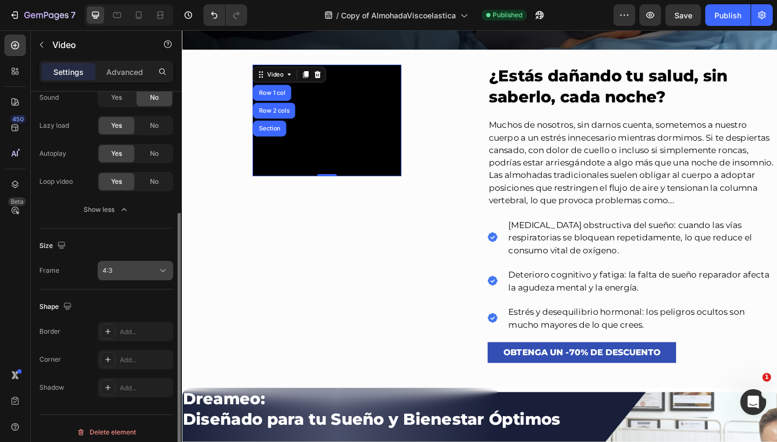
click at [152, 275] on div "4:3" at bounding box center [135, 270] width 66 height 11
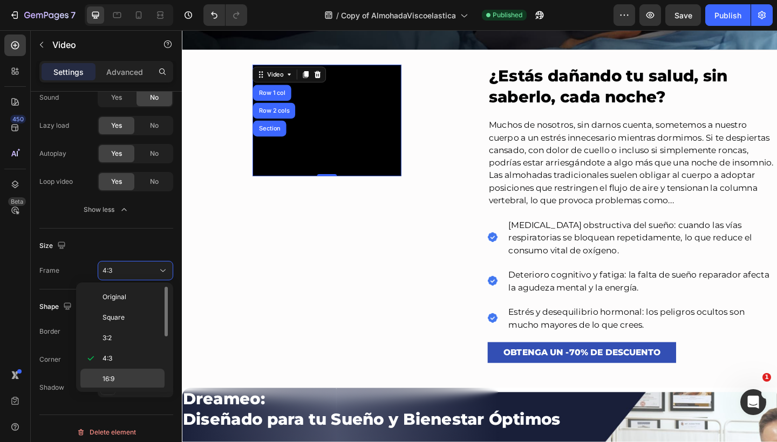
click at [138, 378] on p "16:9" at bounding box center [130, 379] width 57 height 10
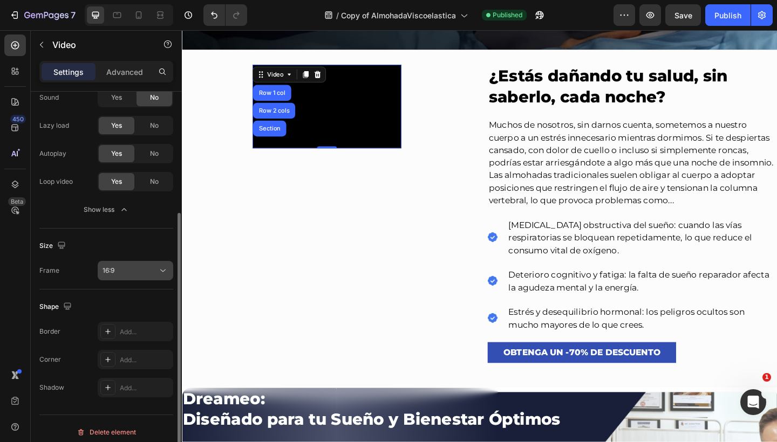
click at [150, 269] on div "16:9" at bounding box center [129, 271] width 55 height 10
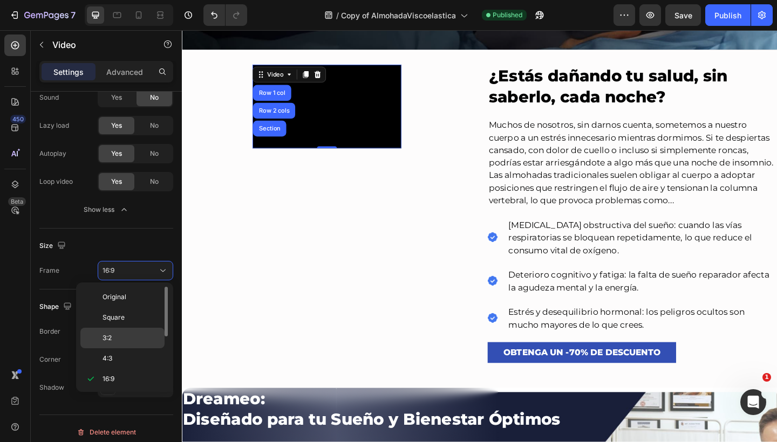
click at [132, 333] on div "3:2" at bounding box center [122, 338] width 84 height 20
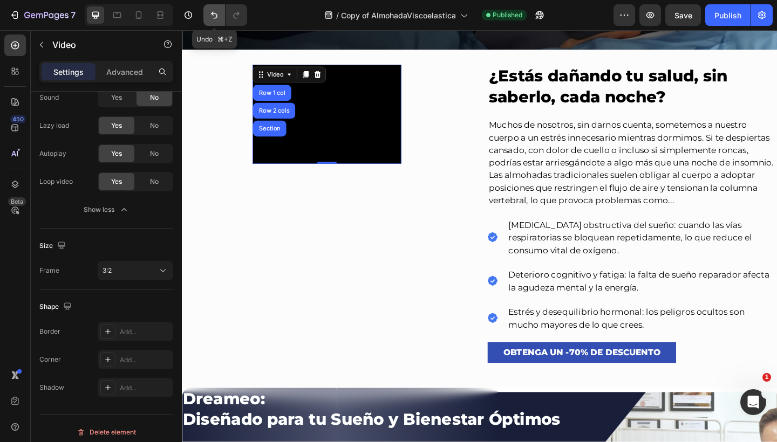
click at [212, 13] on icon "Undo/Redo" at bounding box center [214, 15] width 6 height 7
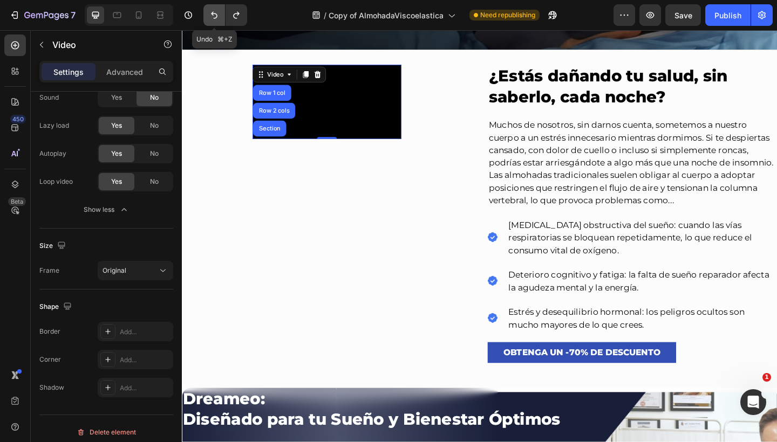
click at [212, 13] on icon "Undo/Redo" at bounding box center [214, 15] width 6 height 7
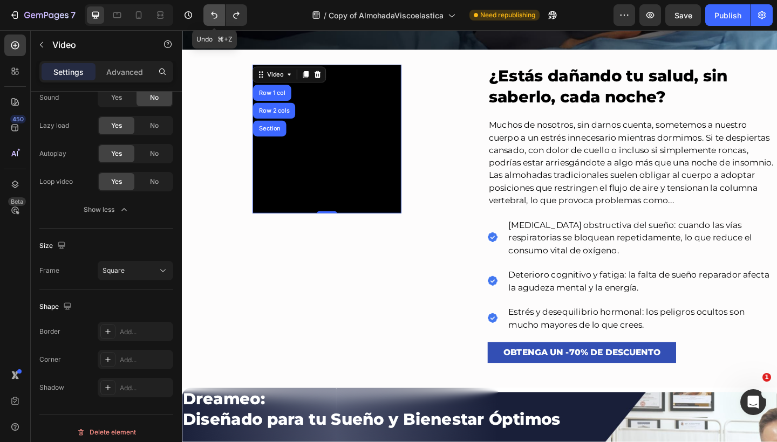
click at [222, 16] on button "Undo/Redo" at bounding box center [214, 15] width 22 height 22
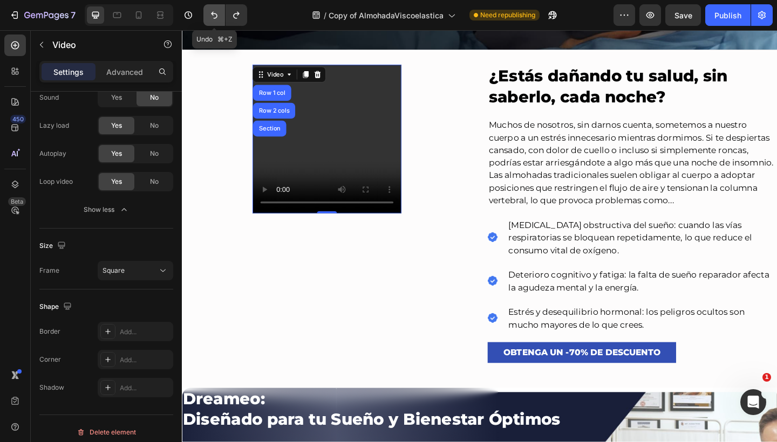
click at [222, 16] on button "Undo/Redo" at bounding box center [214, 15] width 22 height 22
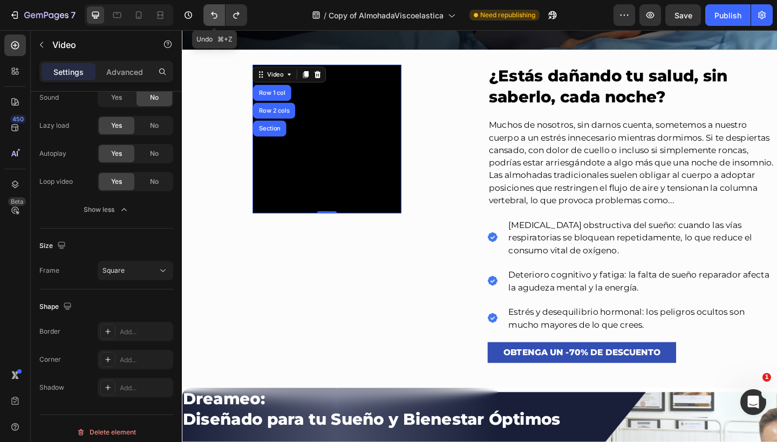
click at [222, 16] on button "Undo/Redo" at bounding box center [214, 15] width 22 height 22
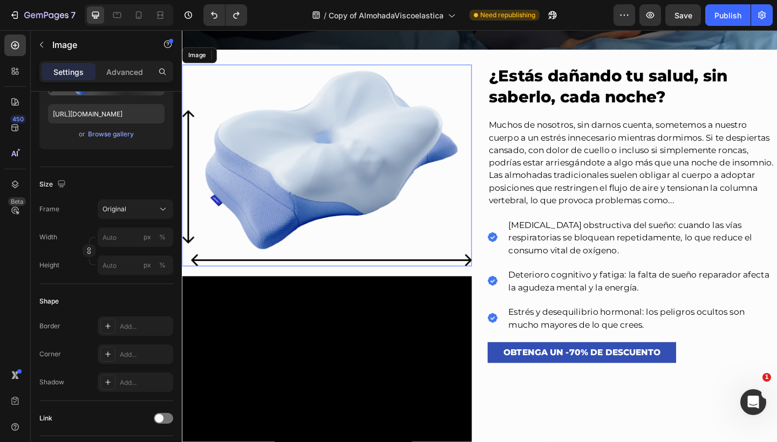
click at [287, 148] on img at bounding box center [339, 178] width 315 height 220
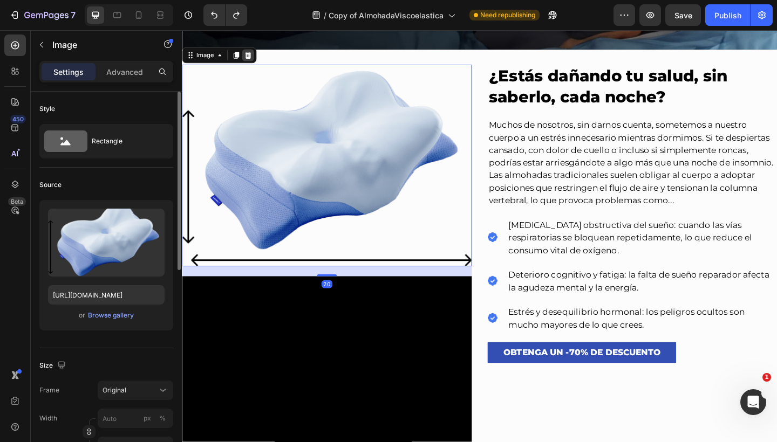
click at [257, 56] on icon at bounding box center [253, 57] width 9 height 9
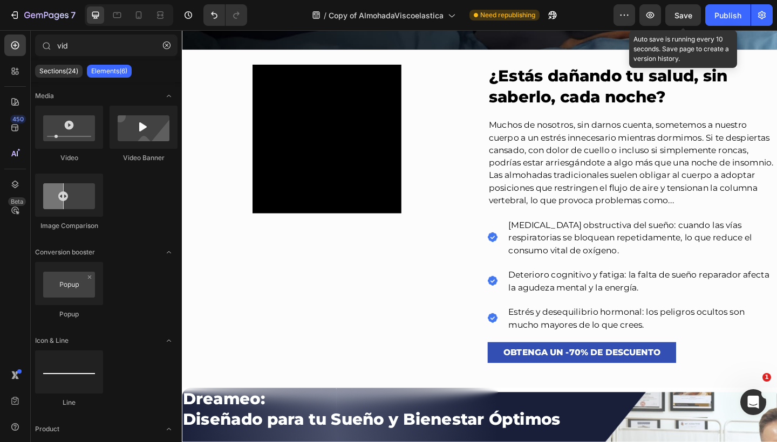
click at [683, 16] on span "Save" at bounding box center [683, 15] width 18 height 9
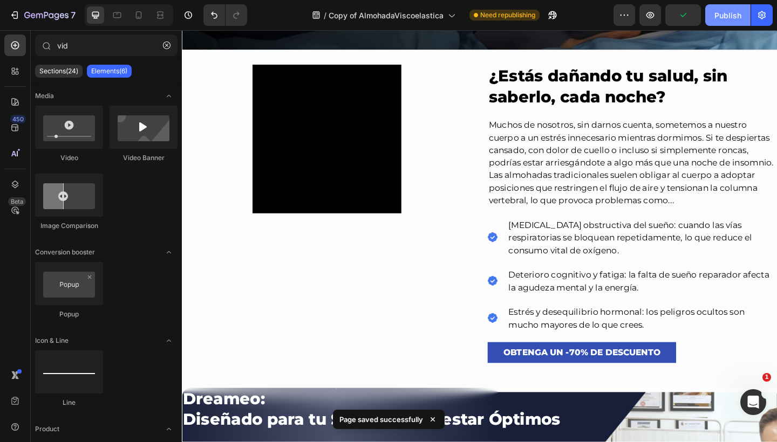
click at [728, 15] on div "Publish" at bounding box center [727, 15] width 27 height 11
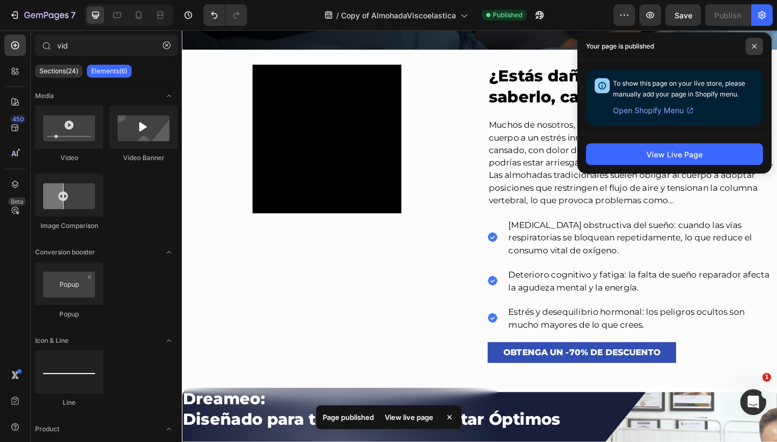
click at [749, 44] on span at bounding box center [753, 46] width 17 height 17
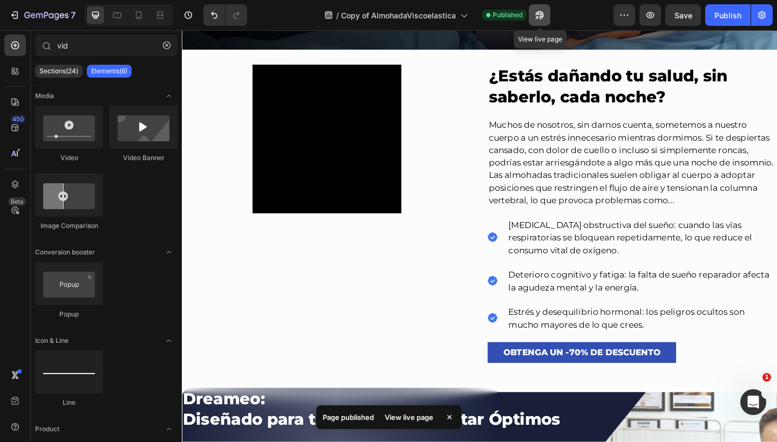
click at [539, 16] on icon "button" at bounding box center [539, 15] width 11 height 11
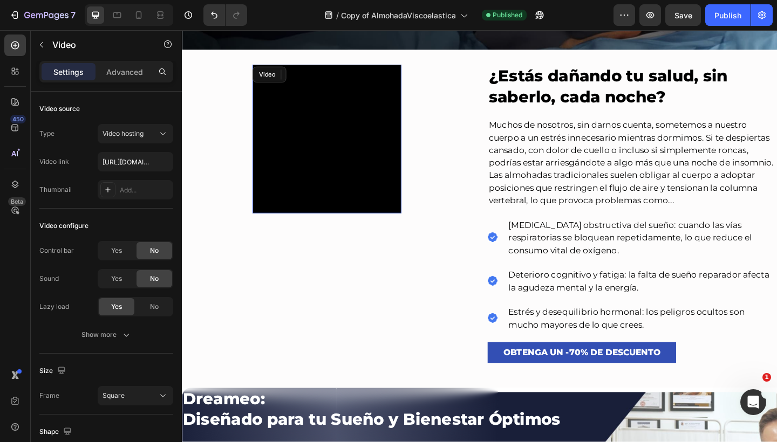
drag, startPoint x: 335, startPoint y: 141, endPoint x: 347, endPoint y: 120, distance: 24.2
click at [335, 141] on video at bounding box center [339, 149] width 162 height 162
click at [133, 18] on icon at bounding box center [138, 15] width 11 height 11
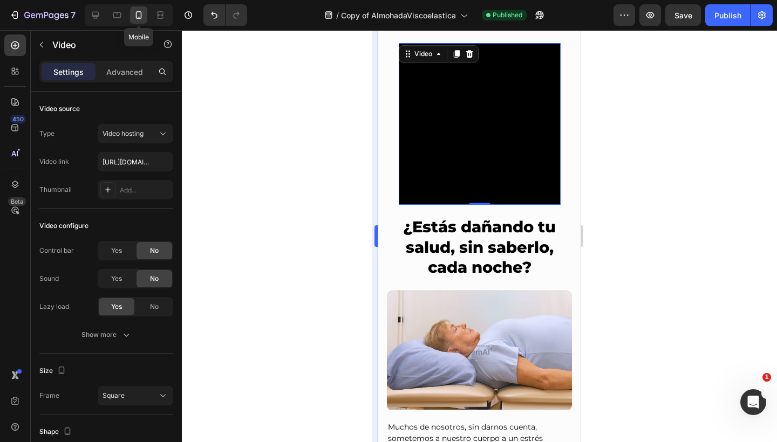
scroll to position [279, 0]
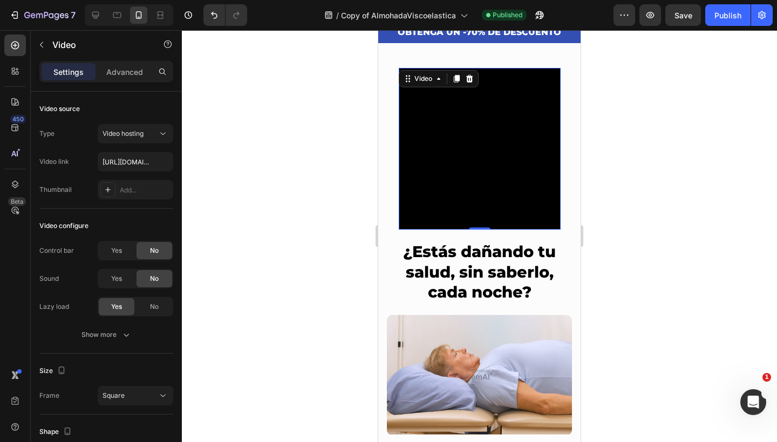
click at [457, 105] on video at bounding box center [480, 149] width 162 height 162
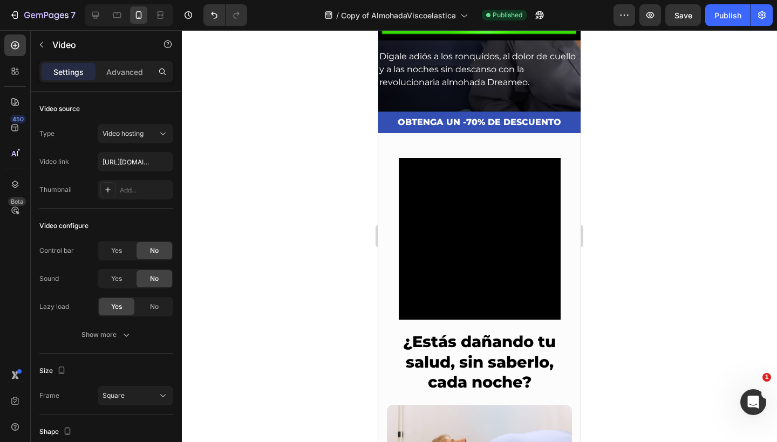
scroll to position [184, 0]
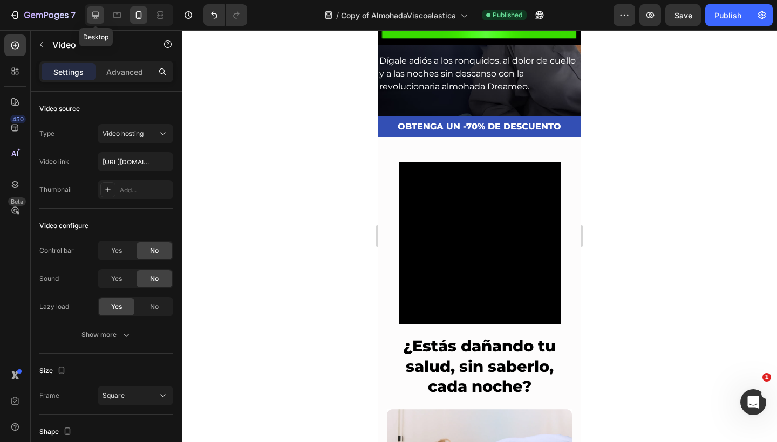
click at [101, 17] on icon at bounding box center [95, 15] width 11 height 11
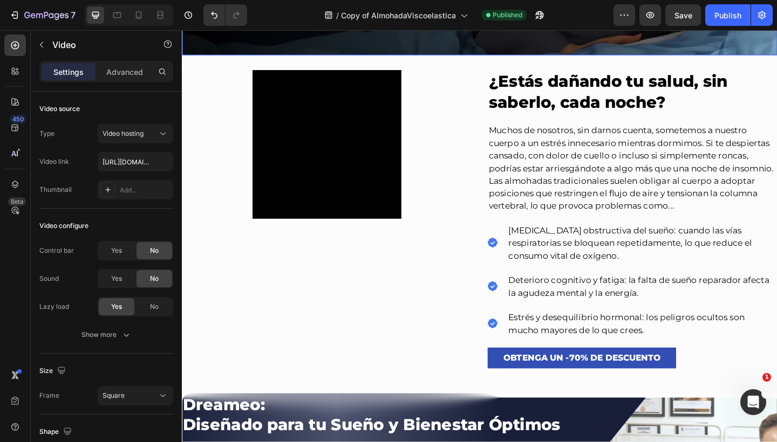
scroll to position [473, 0]
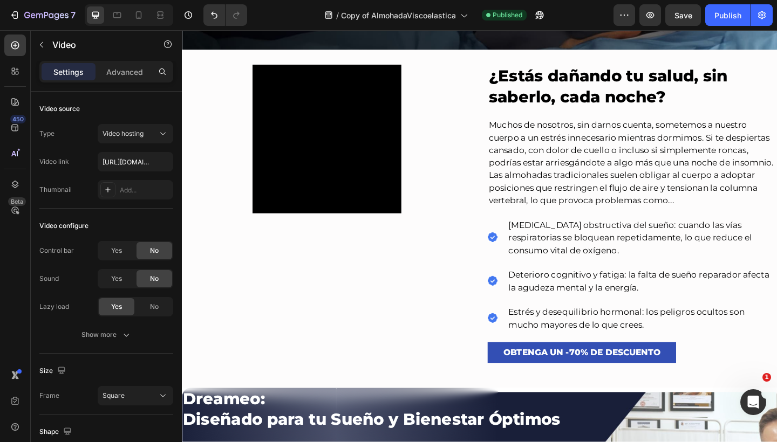
click at [359, 166] on video at bounding box center [339, 149] width 162 height 162
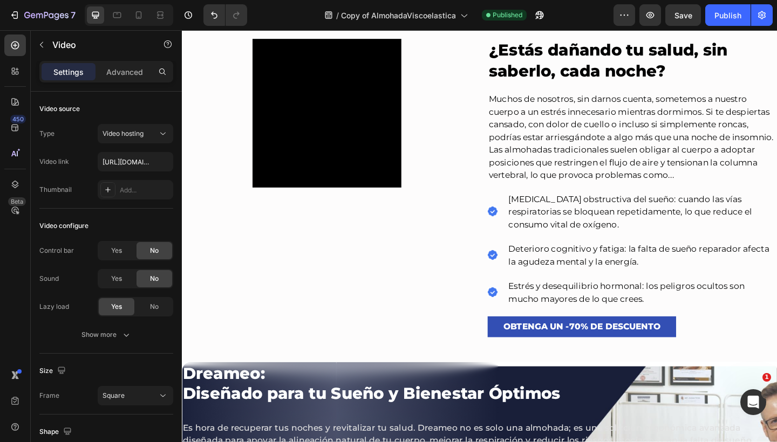
scroll to position [492, 0]
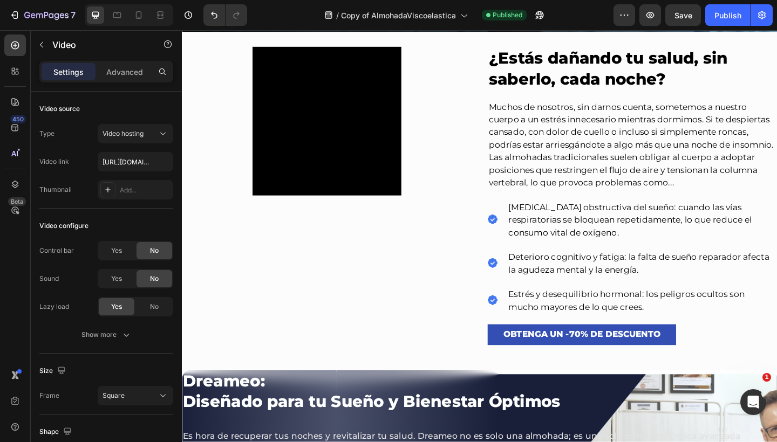
click at [687, 12] on span "Save" at bounding box center [683, 15] width 18 height 9
click at [342, 105] on video at bounding box center [339, 130] width 162 height 162
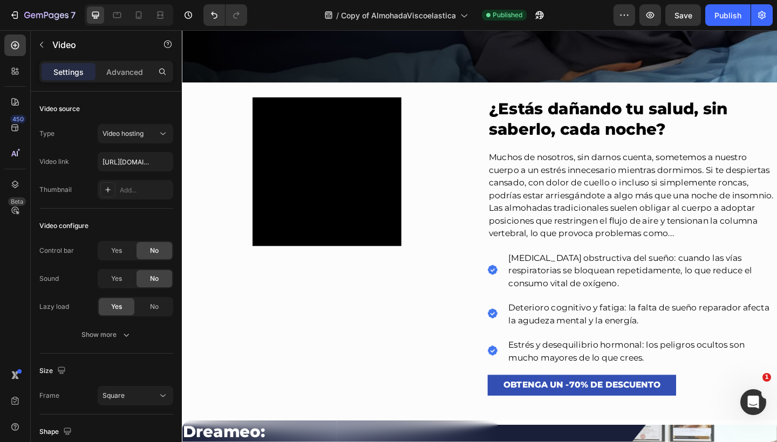
scroll to position [431, 0]
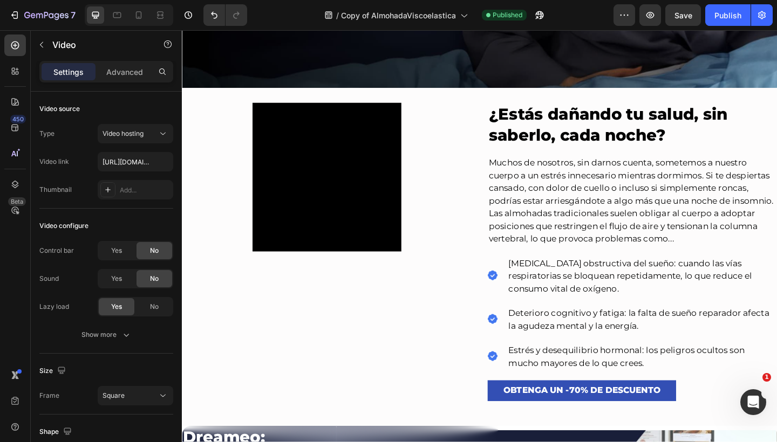
click at [356, 184] on video at bounding box center [339, 190] width 162 height 162
click at [115, 66] on p "Advanced" at bounding box center [124, 71] width 37 height 11
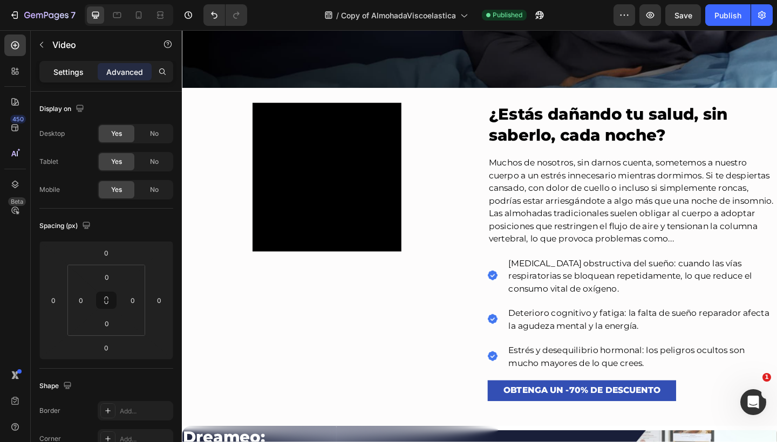
click at [77, 71] on p "Settings" at bounding box center [68, 71] width 30 height 11
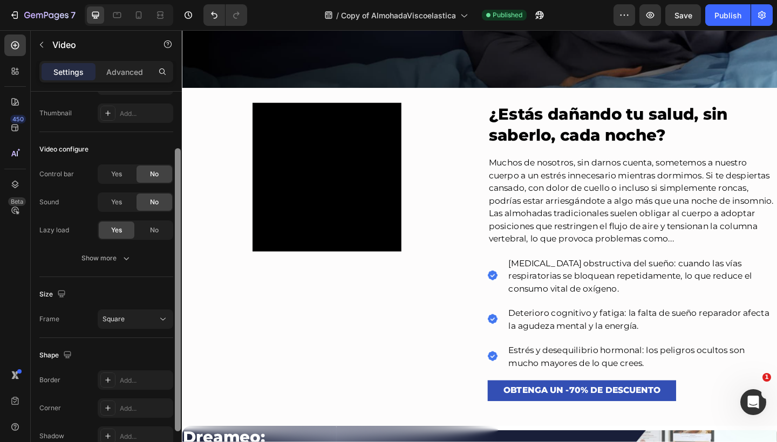
scroll to position [132, 0]
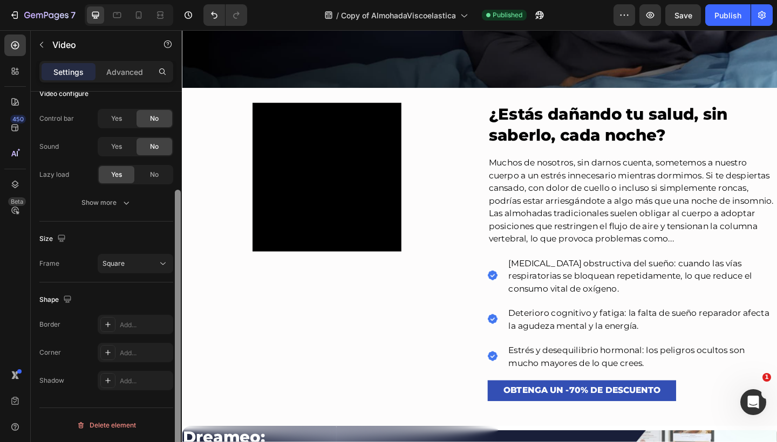
drag, startPoint x: 176, startPoint y: 156, endPoint x: 180, endPoint y: 296, distance: 139.8
click at [180, 296] on div at bounding box center [178, 331] width 6 height 283
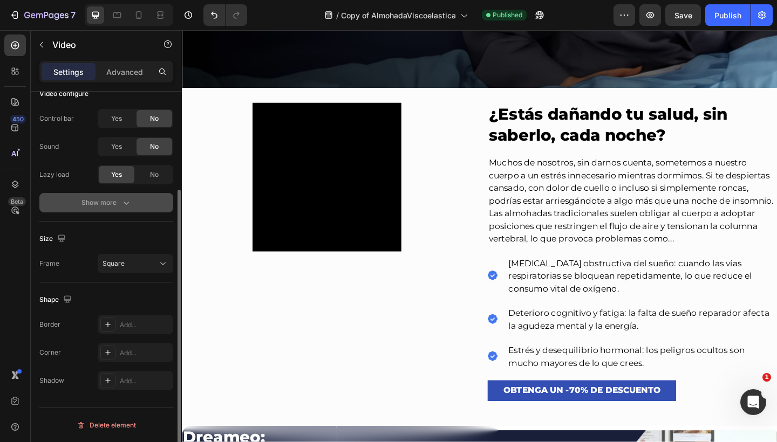
click at [125, 208] on icon "button" at bounding box center [126, 202] width 11 height 11
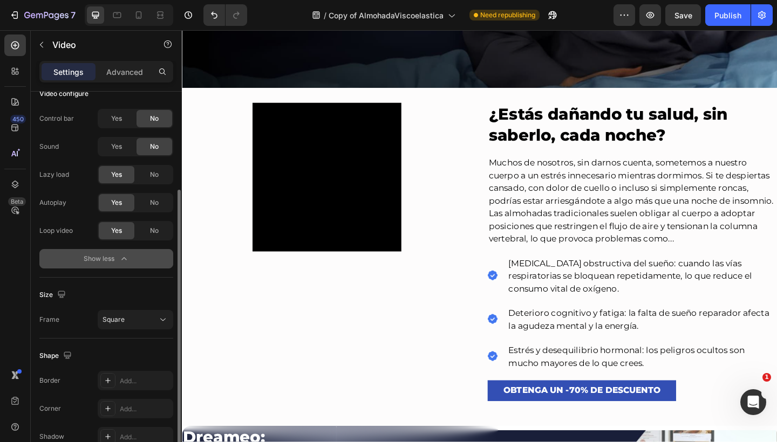
click at [122, 206] on span "Yes" at bounding box center [116, 203] width 11 height 10
click at [122, 198] on div "Yes" at bounding box center [117, 202] width 36 height 17
click at [140, 198] on div "No" at bounding box center [154, 202] width 36 height 17
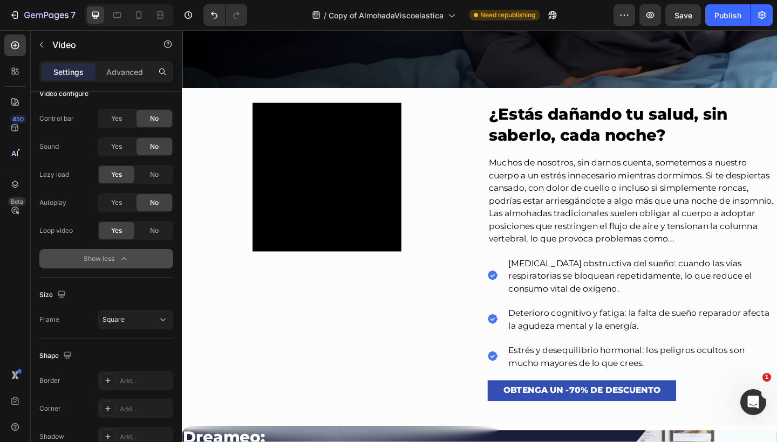
click at [679, 16] on span "Save" at bounding box center [683, 15] width 18 height 9
click at [377, 172] on video at bounding box center [339, 190] width 162 height 162
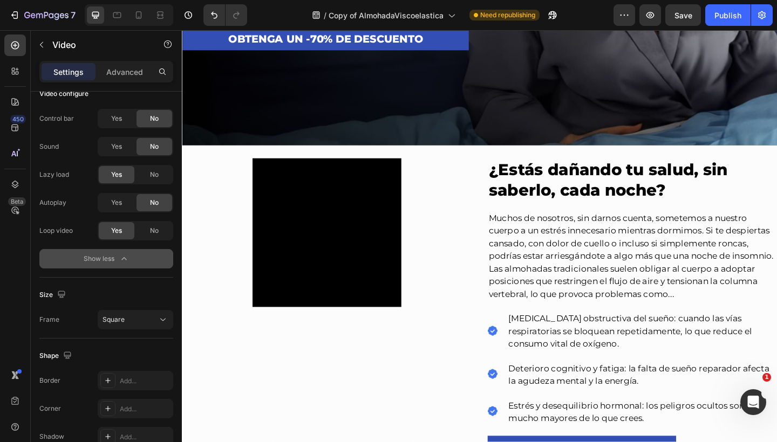
scroll to position [366, 0]
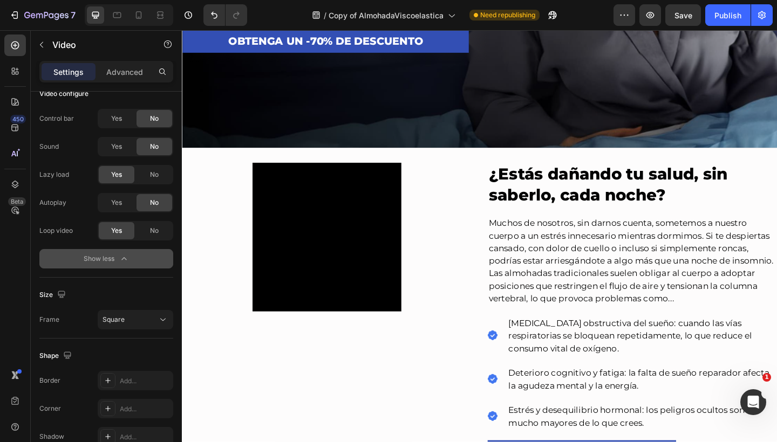
click at [301, 218] on video at bounding box center [339, 256] width 162 height 162
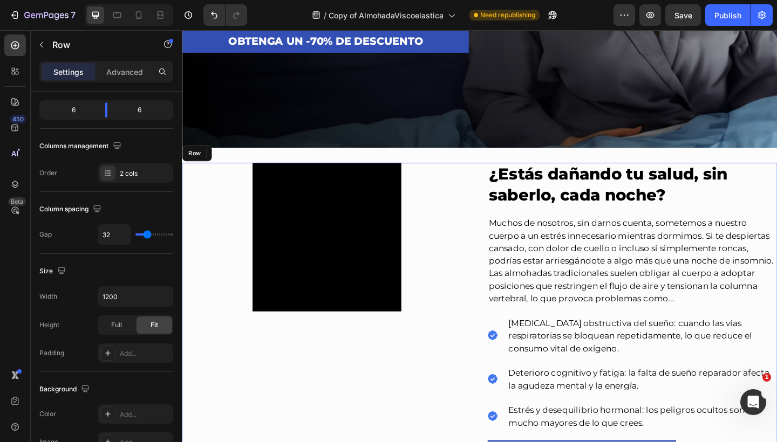
click at [444, 210] on div "Video Row" at bounding box center [339, 342] width 315 height 335
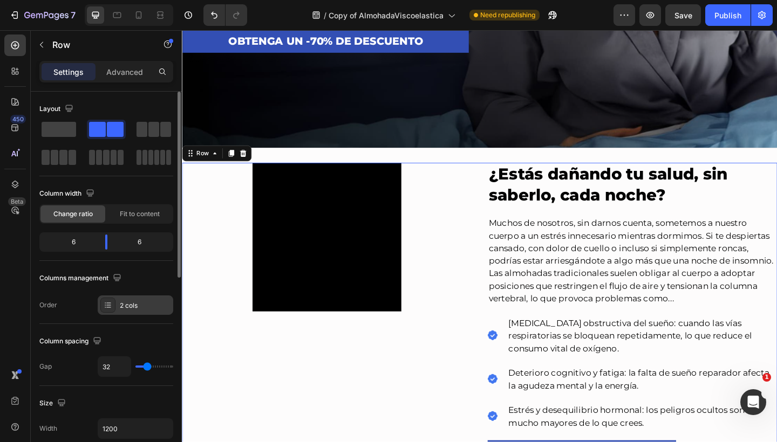
click at [139, 297] on div "2 cols" at bounding box center [136, 305] width 76 height 19
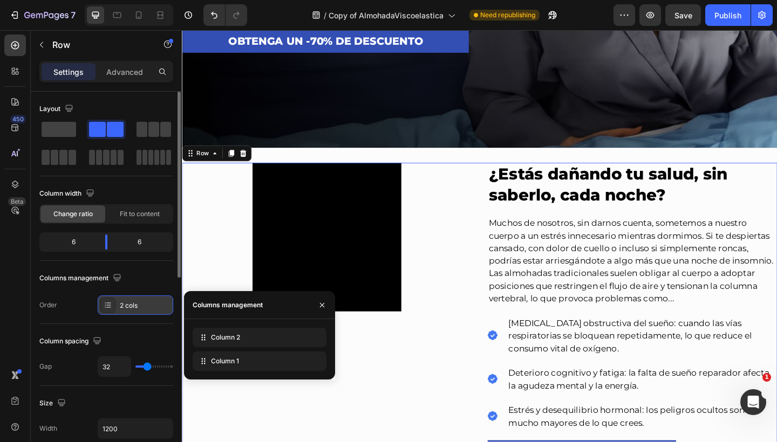
click at [139, 297] on div "2 cols" at bounding box center [136, 305] width 76 height 19
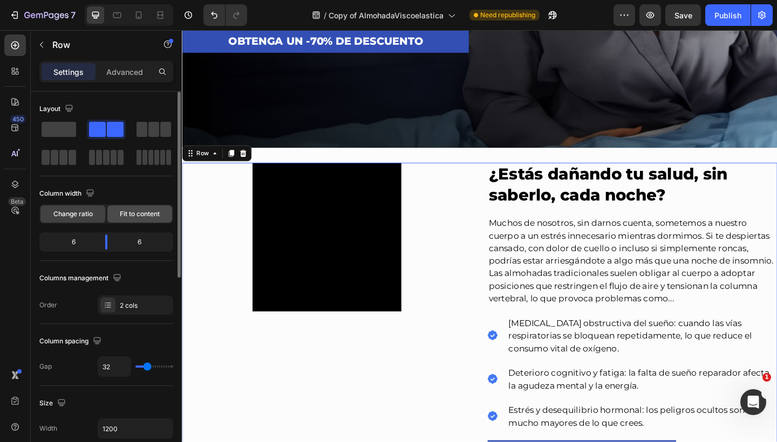
click at [147, 217] on span "Fit to content" at bounding box center [140, 214] width 40 height 10
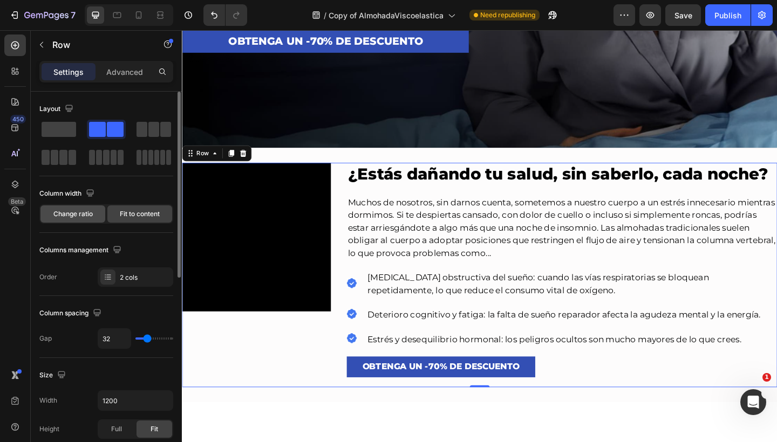
click at [82, 214] on span "Change ratio" at bounding box center [72, 214] width 39 height 10
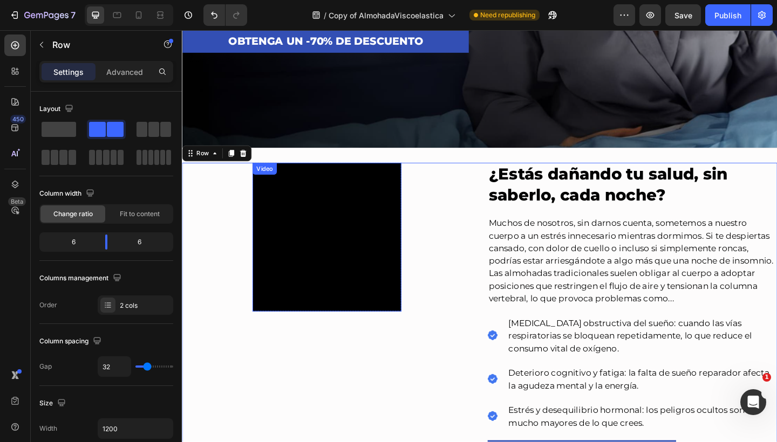
click at [371, 266] on video at bounding box center [339, 256] width 162 height 162
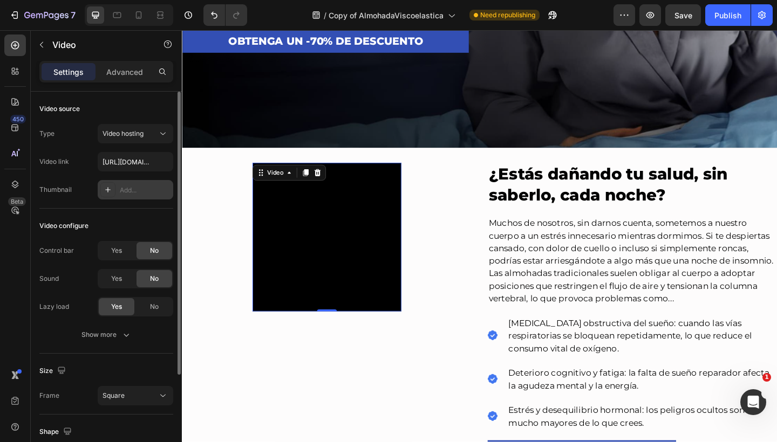
click at [100, 193] on div at bounding box center [107, 189] width 15 height 15
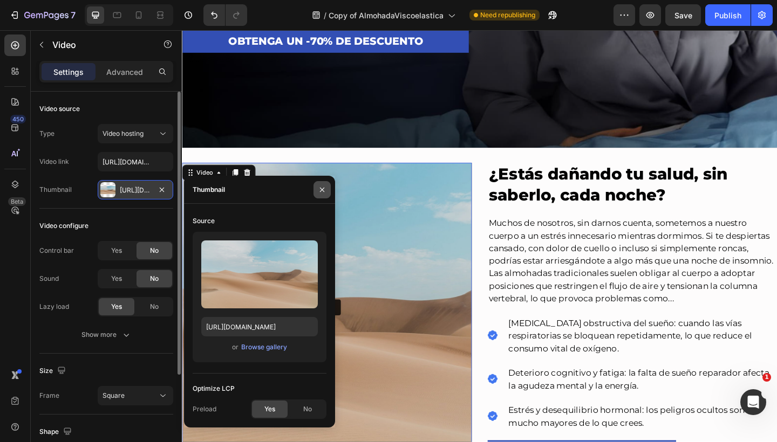
click at [316, 190] on button "button" at bounding box center [321, 189] width 17 height 17
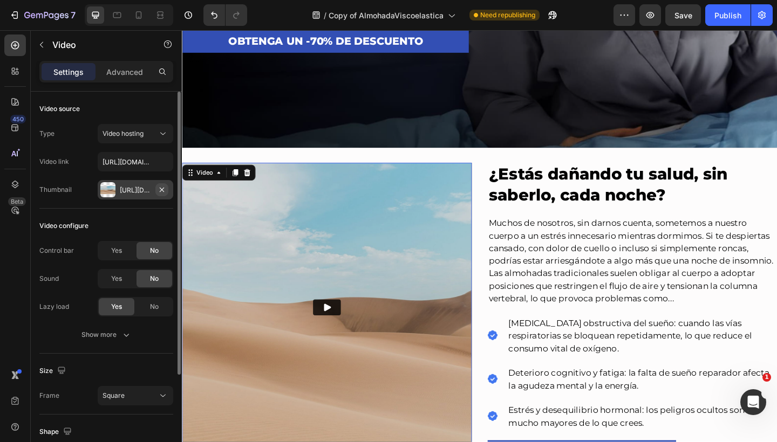
click at [164, 190] on icon "button" at bounding box center [161, 190] width 9 height 9
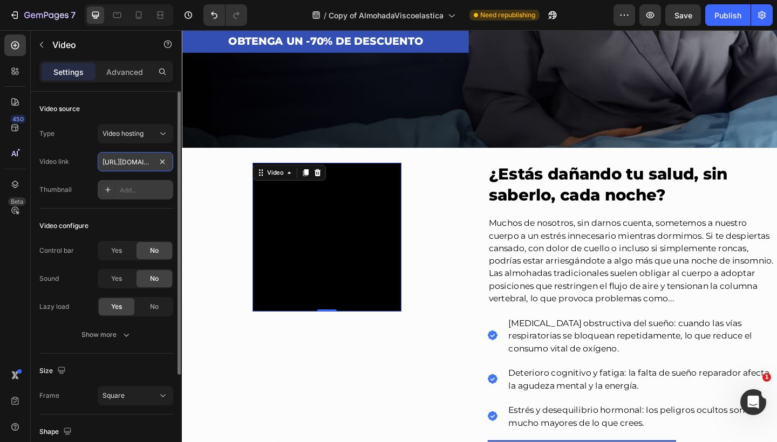
click at [141, 162] on input "https://cdn.shopify.com/videos/c/o/v/8142bad5fb5b4613ab93985a112aa2d3.mp4" at bounding box center [136, 161] width 76 height 19
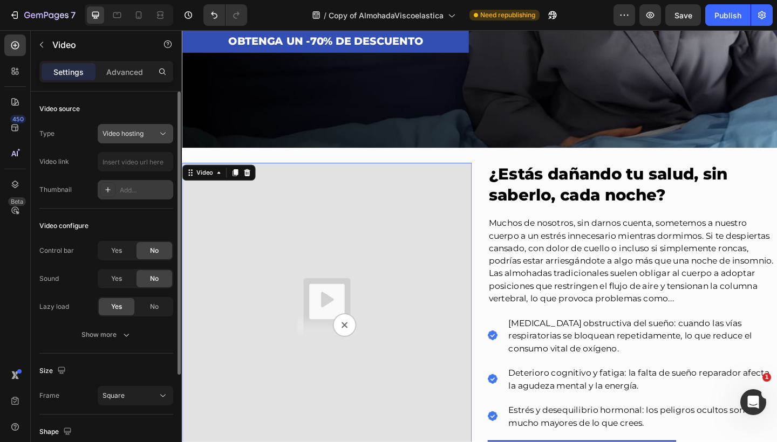
click at [146, 136] on div "Video hosting" at bounding box center [129, 134] width 55 height 10
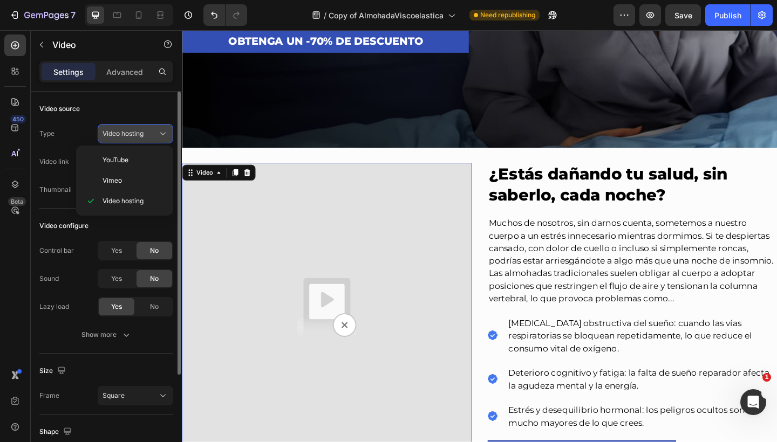
click at [146, 136] on div "Video hosting" at bounding box center [129, 134] width 55 height 10
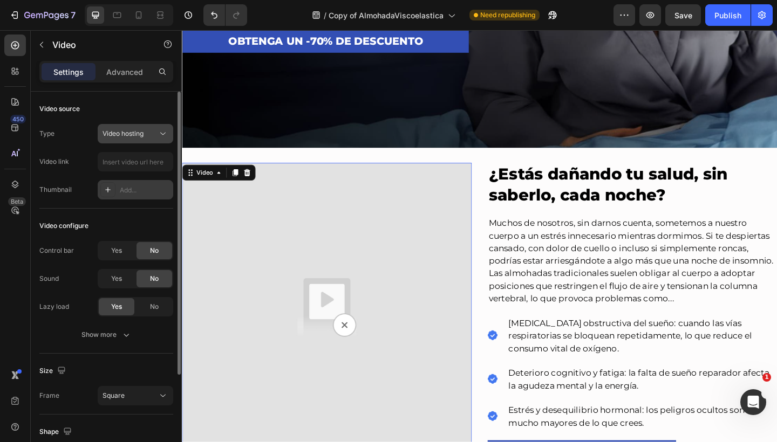
click at [143, 136] on span "Video hosting" at bounding box center [122, 134] width 41 height 10
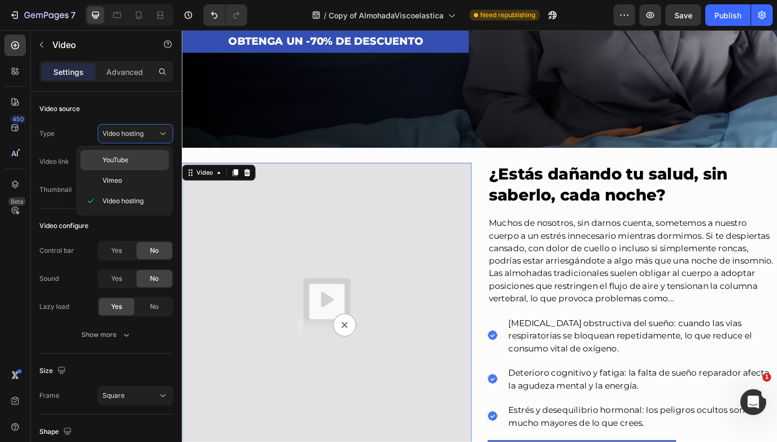
click at [135, 157] on p "YouTube" at bounding box center [132, 160] width 61 height 10
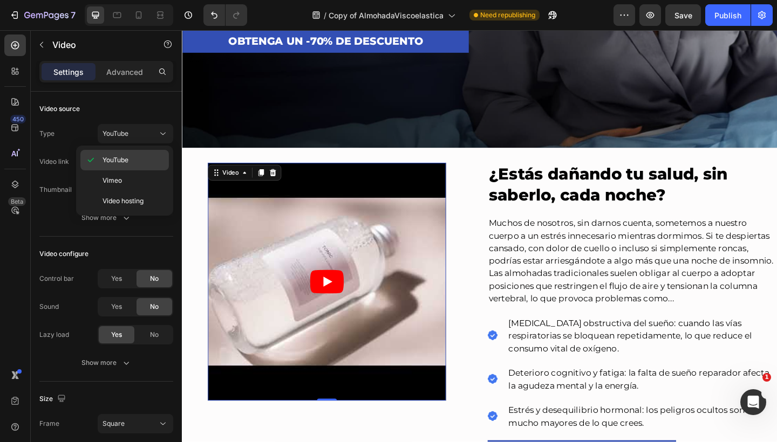
type input "https://www.youtube.com/watch?v=drIt4RH_kyQ"
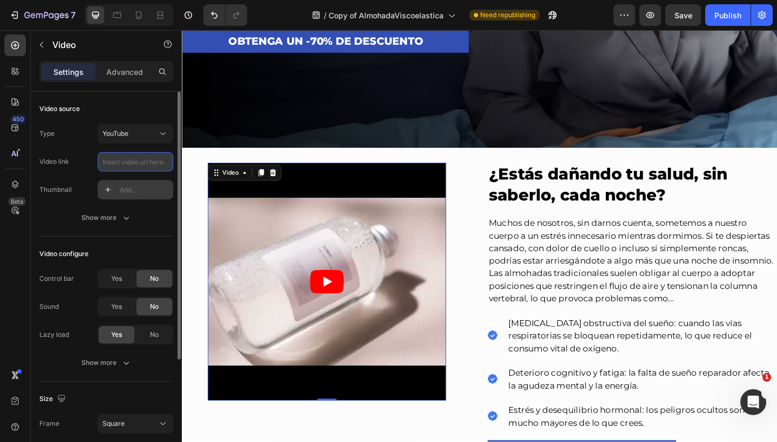
click at [141, 160] on input "text" at bounding box center [136, 161] width 76 height 19
paste input "https://cdn.shopify.com/videos/c/o/v/8142bad5fb5b4613ab93985a112aa2d3.mp4"
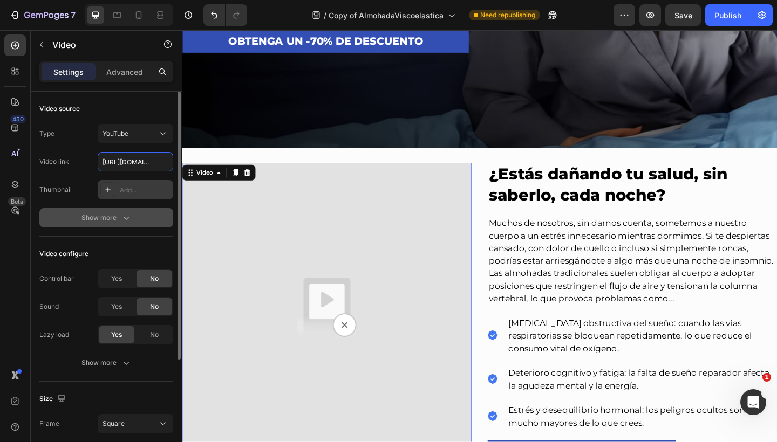
type input "https://cdn.shopify.com/videos/c/o/v/8142bad5fb5b4613ab93985a112aa2d3.mp4"
click at [120, 216] on div "Show more" at bounding box center [106, 217] width 50 height 11
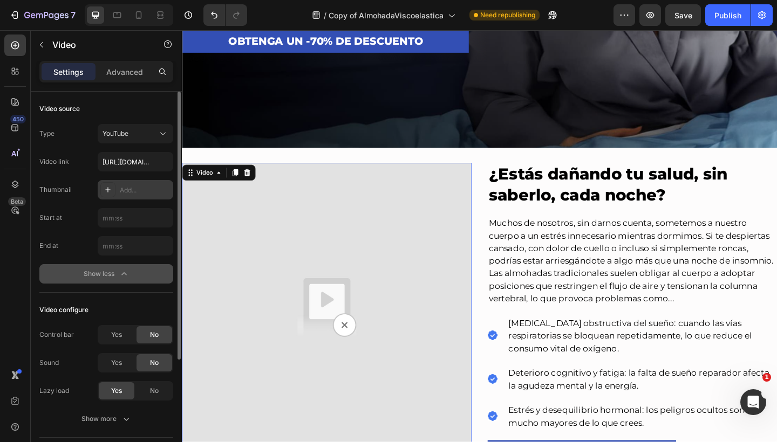
click at [107, 271] on div "Show less" at bounding box center [107, 274] width 46 height 11
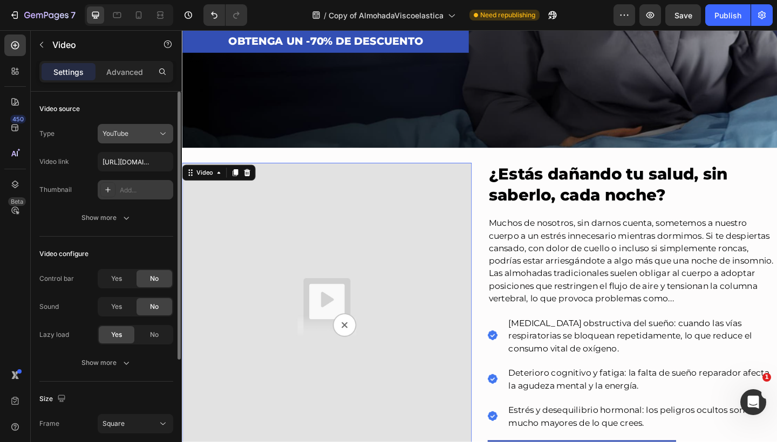
click at [153, 140] on button "YouTube" at bounding box center [136, 133] width 76 height 19
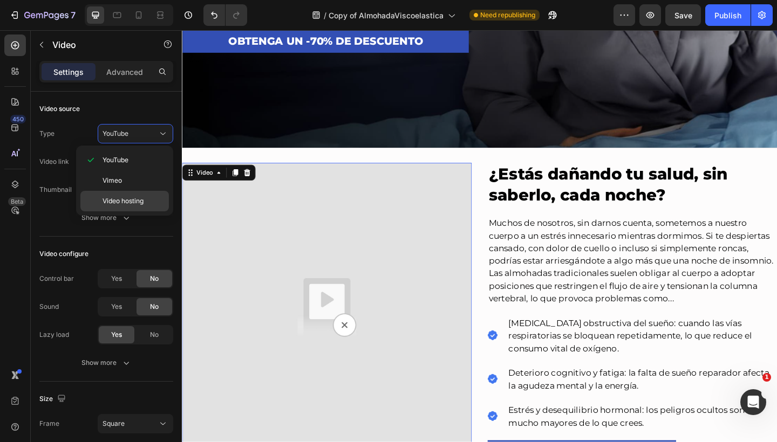
click at [141, 203] on span "Video hosting" at bounding box center [122, 201] width 41 height 10
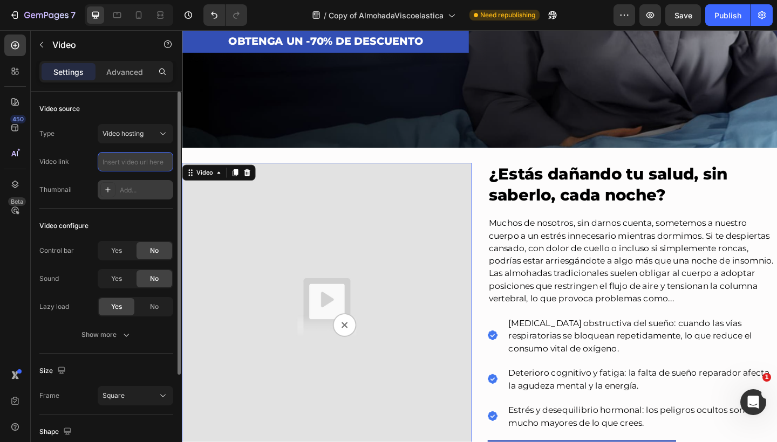
click at [141, 160] on input "text" at bounding box center [136, 161] width 76 height 19
paste input "https://cdn.shopify.com/videos/c/o/v/8142bad5fb5b4613ab93985a112aa2d3.mp4"
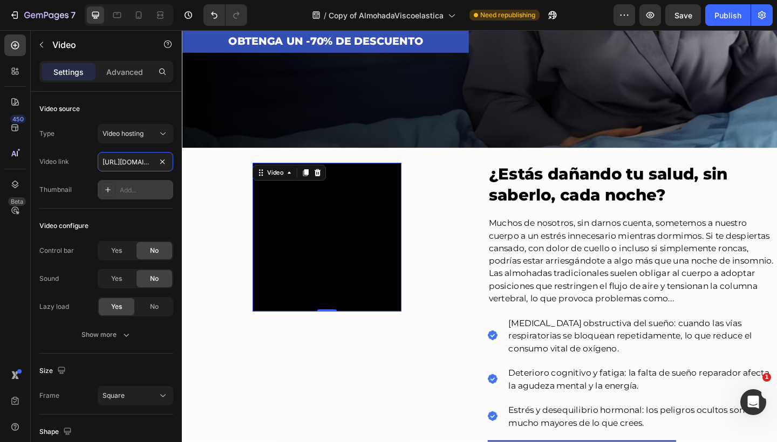
type input "https://cdn.shopify.com/videos/c/o/v/8142bad5fb5b4613ab93985a112aa2d3.mp4"
click at [137, 184] on div "Add..." at bounding box center [136, 189] width 76 height 19
type input "https://ucarecdn.com/06075225-af9e-460c-8e3c-6be63c0b773a/-/format/auto/"
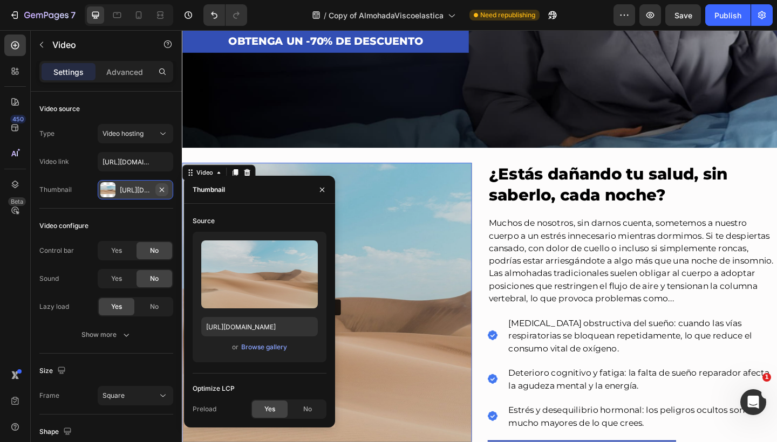
click at [166, 187] on button "button" at bounding box center [161, 189] width 13 height 13
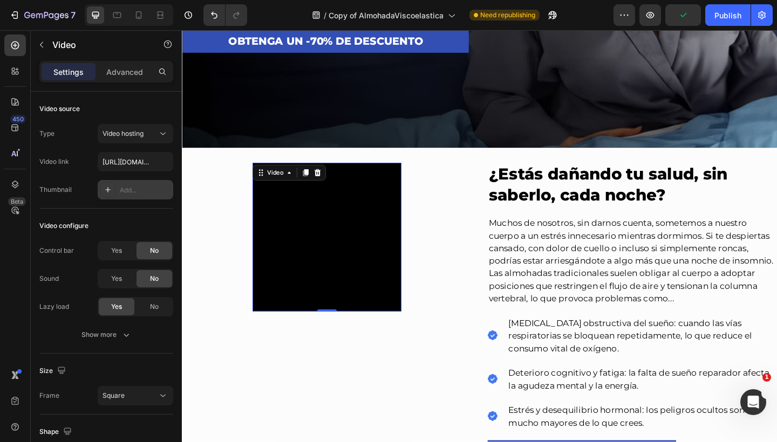
click at [351, 265] on video at bounding box center [339, 256] width 162 height 162
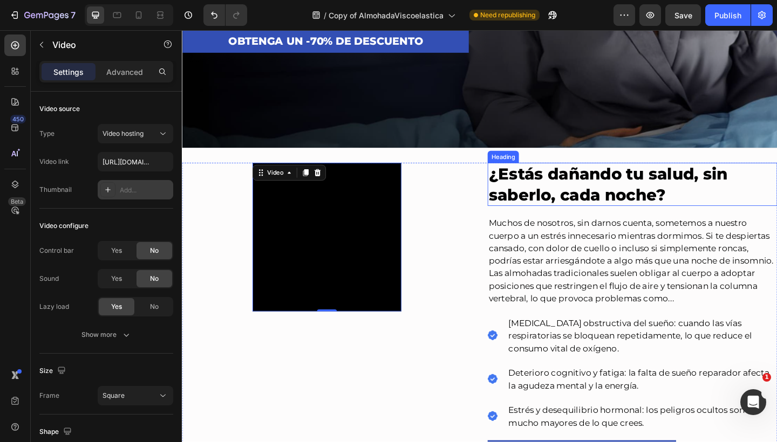
drag, startPoint x: 554, startPoint y: 192, endPoint x: 545, endPoint y: 192, distance: 9.7
click at [554, 193] on h2 "¿Estás dañando tu salud, sin saberlo, cada noche?" at bounding box center [671, 198] width 315 height 47
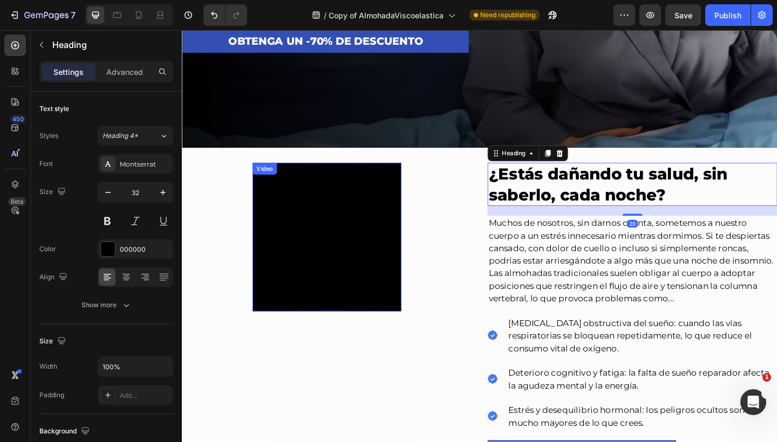
click at [347, 238] on video at bounding box center [339, 256] width 162 height 162
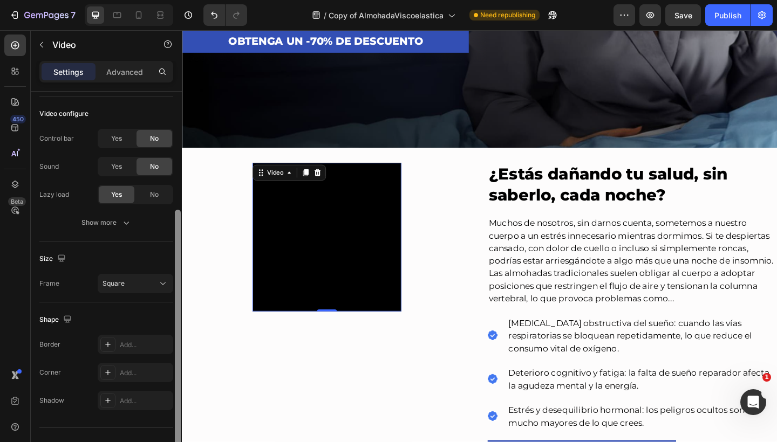
scroll to position [132, 0]
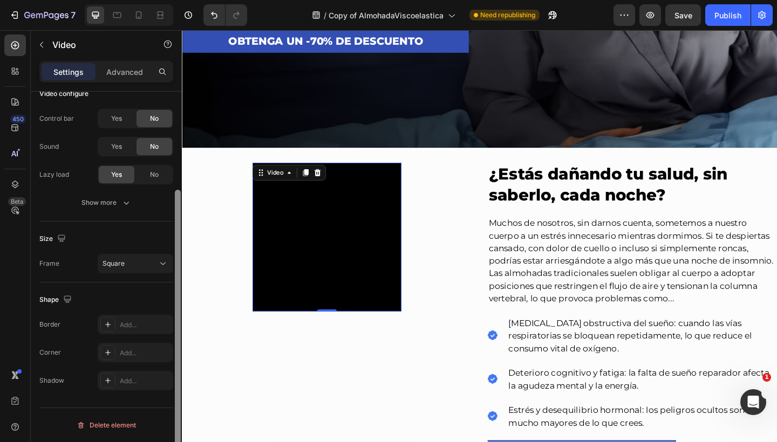
drag, startPoint x: 176, startPoint y: 196, endPoint x: 176, endPoint y: 307, distance: 111.1
click at [176, 307] on div at bounding box center [178, 331] width 6 height 283
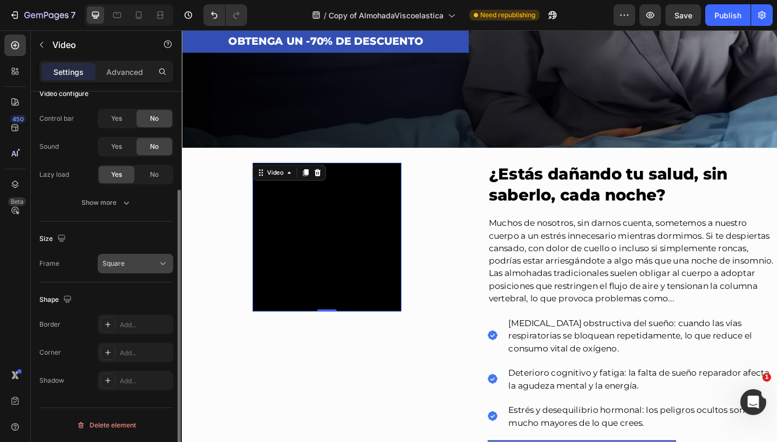
click at [169, 265] on button "Square" at bounding box center [136, 263] width 76 height 19
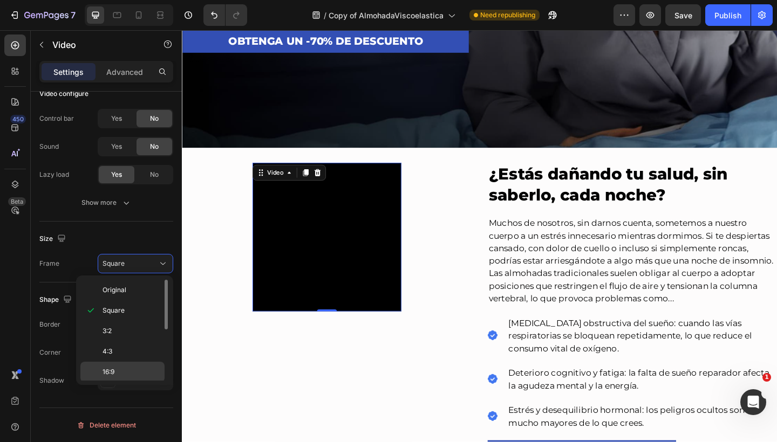
click at [139, 367] on p "16:9" at bounding box center [130, 372] width 57 height 10
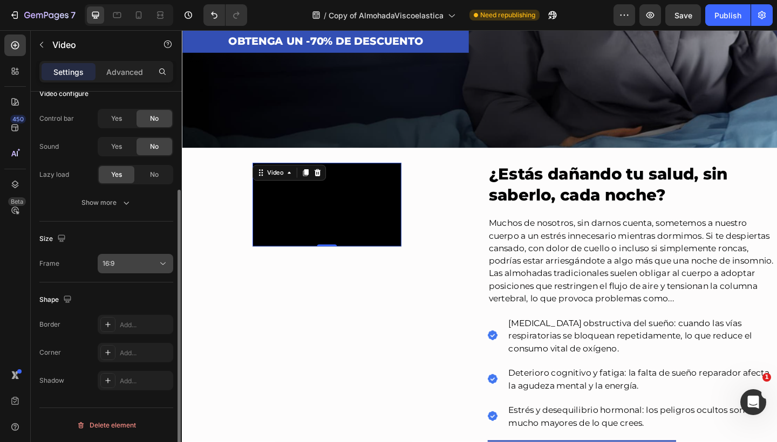
click at [147, 269] on button "16:9" at bounding box center [136, 263] width 76 height 19
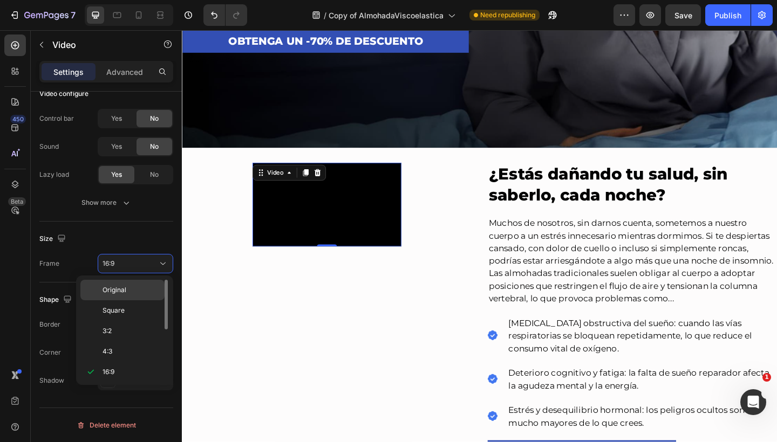
click at [143, 292] on p "Original" at bounding box center [130, 290] width 57 height 10
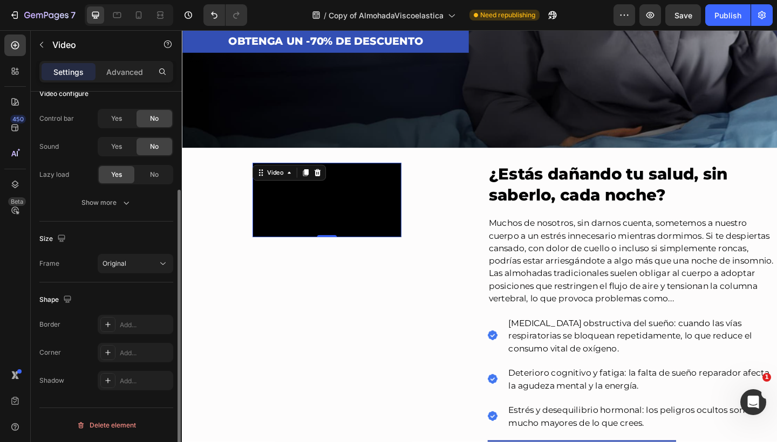
click at [155, 253] on div "Size Frame Original" at bounding box center [106, 252] width 134 height 61
click at [152, 262] on div "Original" at bounding box center [129, 264] width 55 height 10
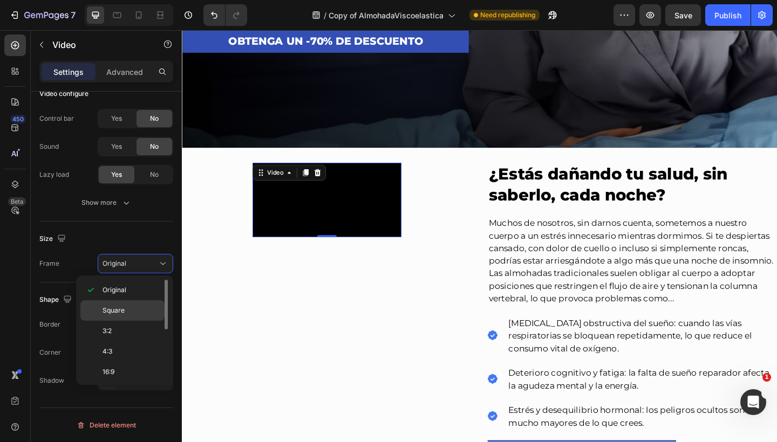
click at [137, 306] on p "Square" at bounding box center [130, 311] width 57 height 10
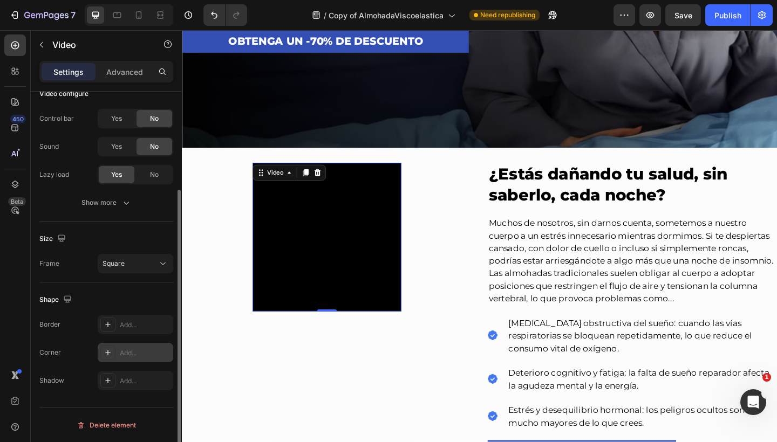
click at [108, 350] on icon at bounding box center [108, 352] width 9 height 9
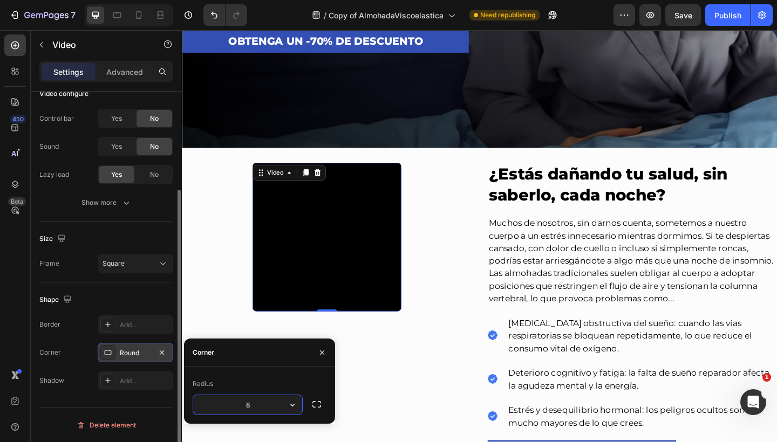
click at [267, 397] on input "8" at bounding box center [247, 404] width 109 height 19
type input "18"
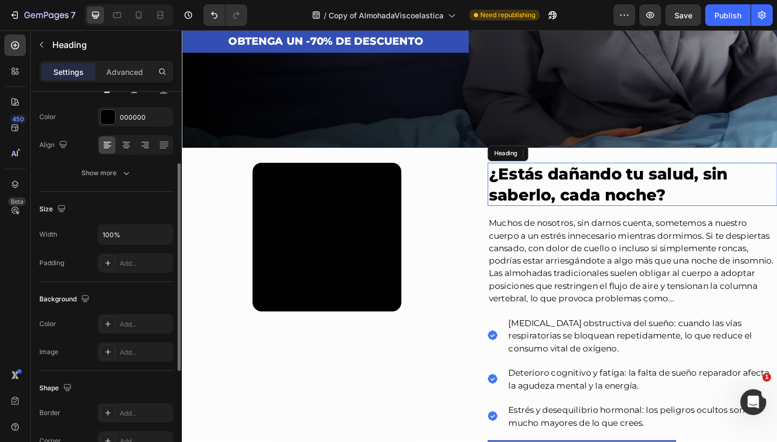
click at [571, 210] on h2 "¿Estás dañando tu salud, sin saberlo, cada noche?" at bounding box center [671, 198] width 315 height 47
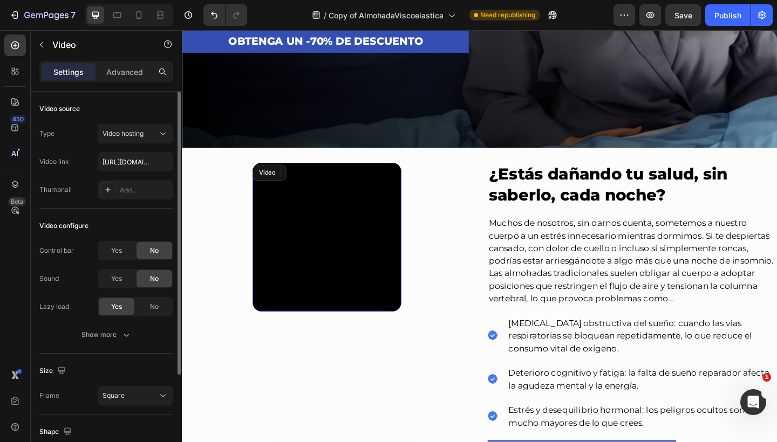
click at [336, 265] on video at bounding box center [339, 256] width 162 height 162
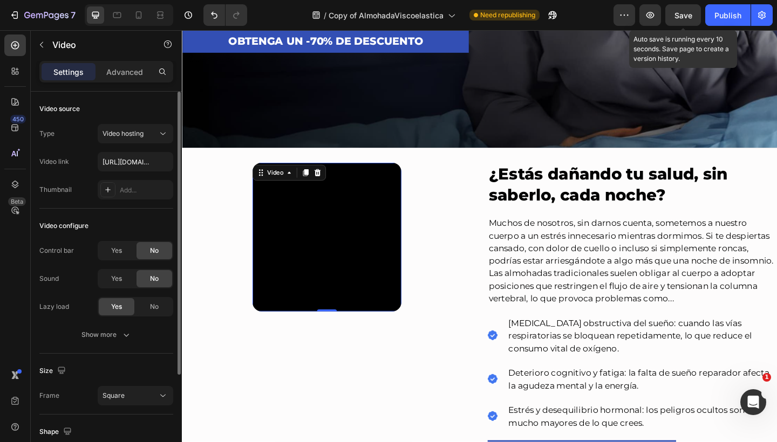
click at [686, 13] on span "Save" at bounding box center [683, 15] width 18 height 9
click at [141, 78] on div "Advanced" at bounding box center [125, 71] width 54 height 17
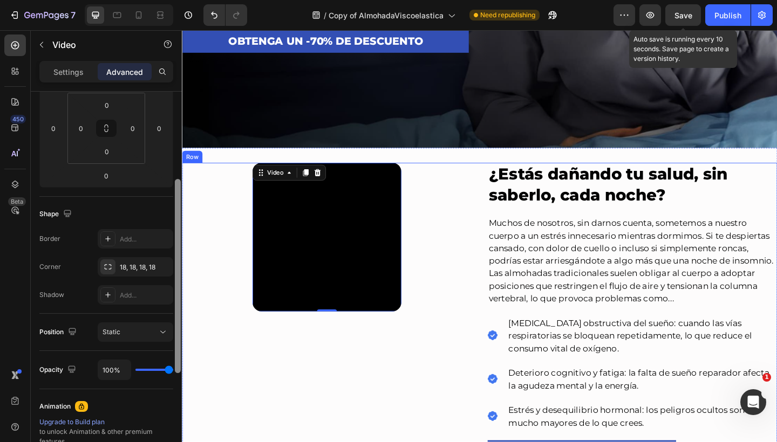
drag, startPoint x: 360, startPoint y: 283, endPoint x: 183, endPoint y: 386, distance: 204.5
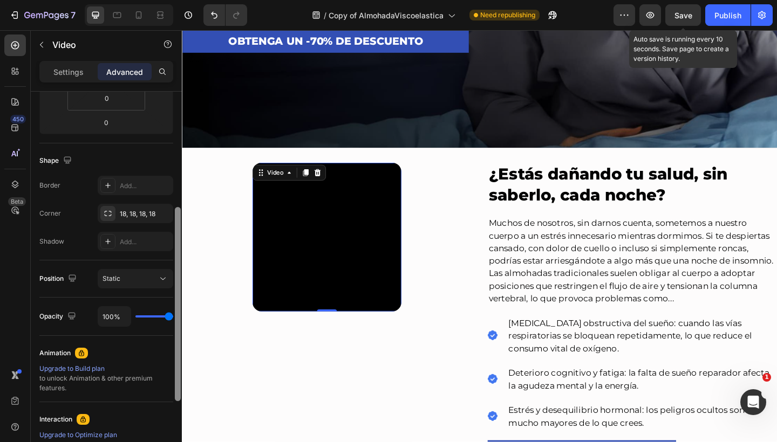
scroll to position [226, 0]
click at [150, 368] on div "Upgrade to Build plan" at bounding box center [106, 369] width 134 height 10
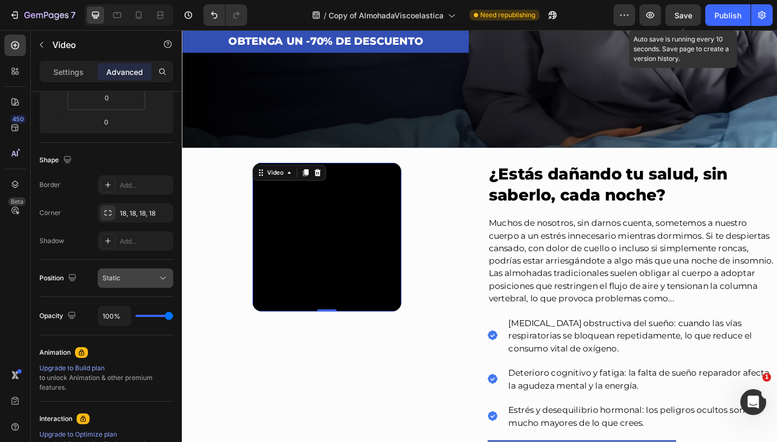
click at [153, 271] on button "Static" at bounding box center [136, 278] width 76 height 19
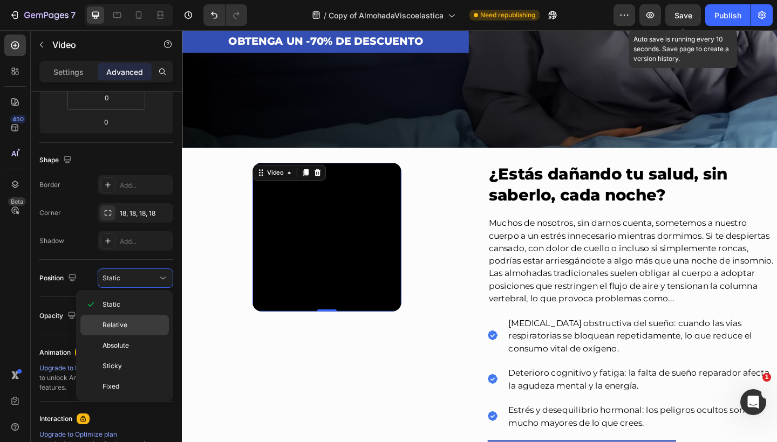
click at [138, 328] on p "Relative" at bounding box center [132, 325] width 61 height 10
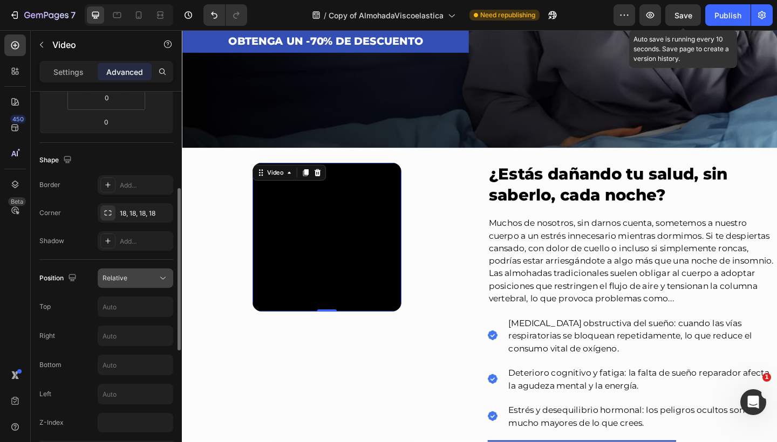
click at [152, 280] on div "Relative" at bounding box center [129, 278] width 55 height 10
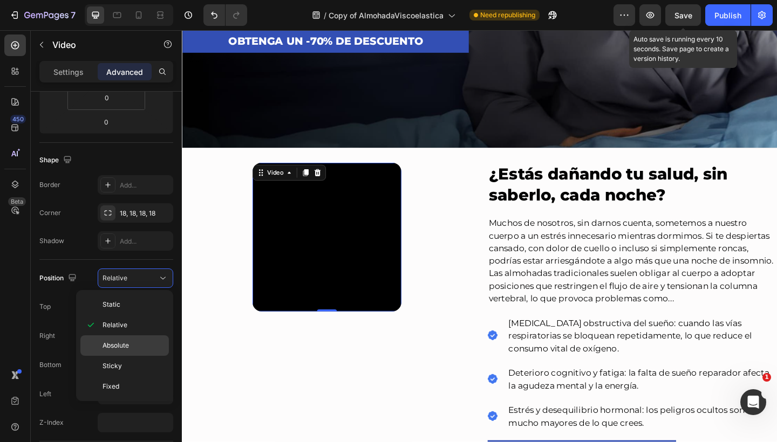
click at [135, 346] on p "Absolute" at bounding box center [132, 346] width 61 height 10
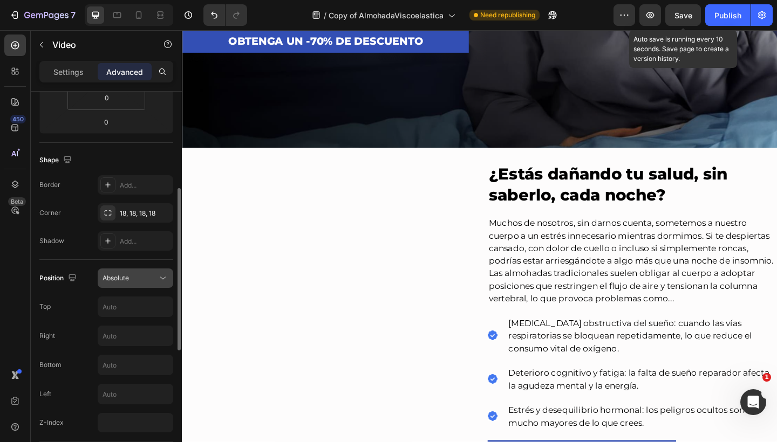
click at [154, 269] on button "Absolute" at bounding box center [136, 278] width 76 height 19
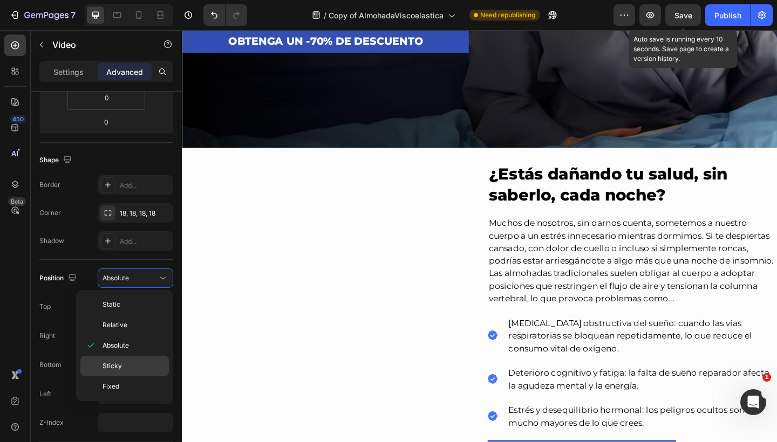
click at [130, 359] on div "Sticky" at bounding box center [124, 366] width 88 height 20
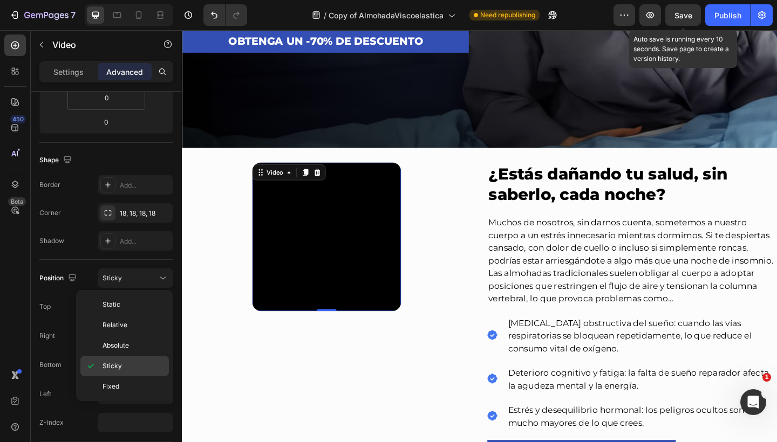
type input "0"
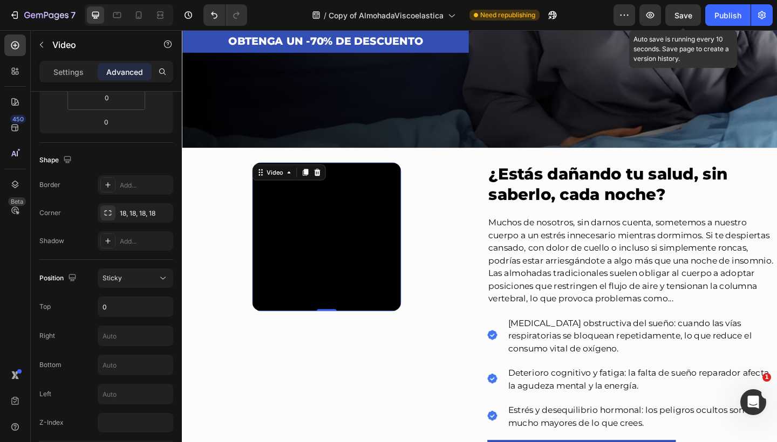
click at [260, 270] on video at bounding box center [339, 256] width 162 height 162
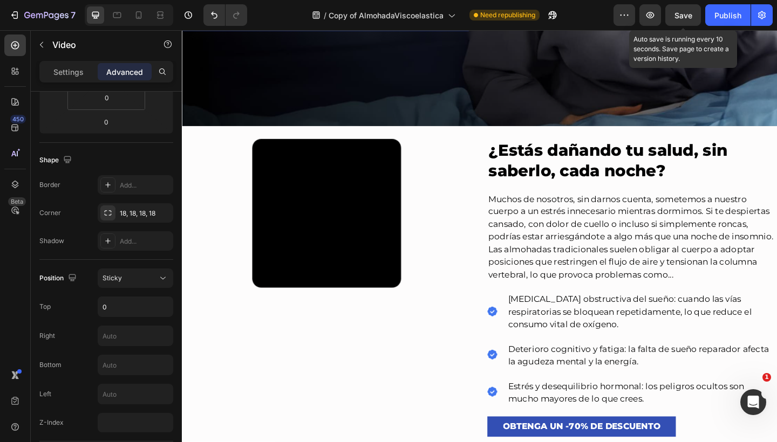
scroll to position [383, 0]
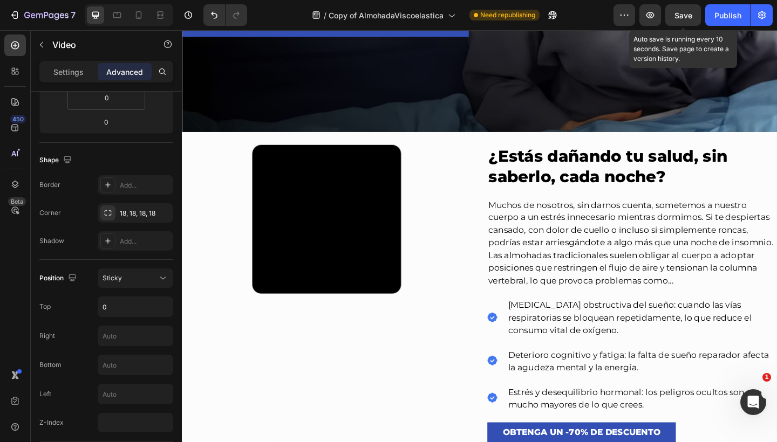
click at [298, 220] on video at bounding box center [339, 236] width 162 height 162
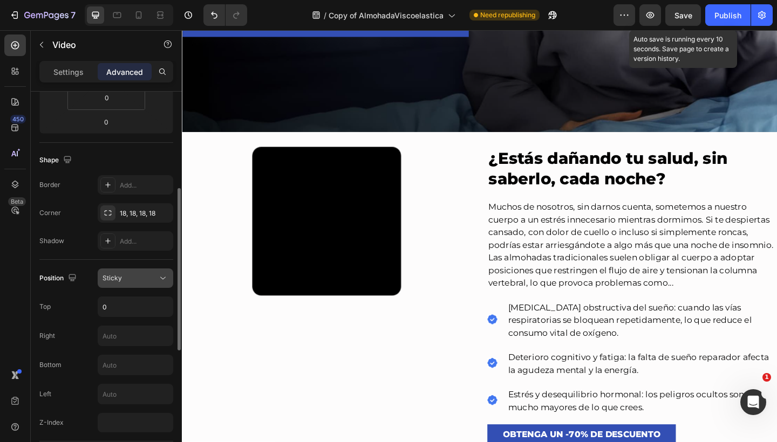
click at [119, 277] on span "Sticky" at bounding box center [111, 278] width 19 height 8
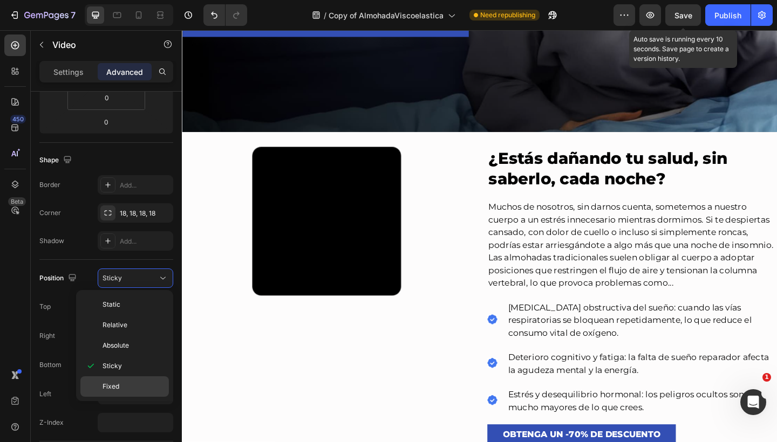
click at [115, 384] on span "Fixed" at bounding box center [110, 387] width 17 height 10
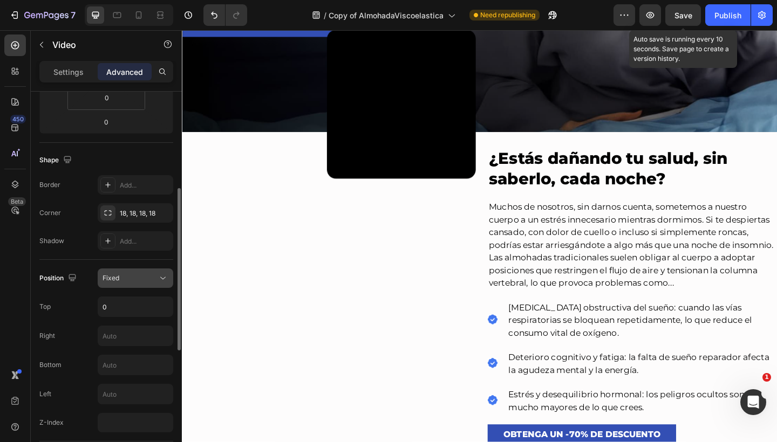
click at [146, 280] on div "Fixed" at bounding box center [129, 278] width 55 height 10
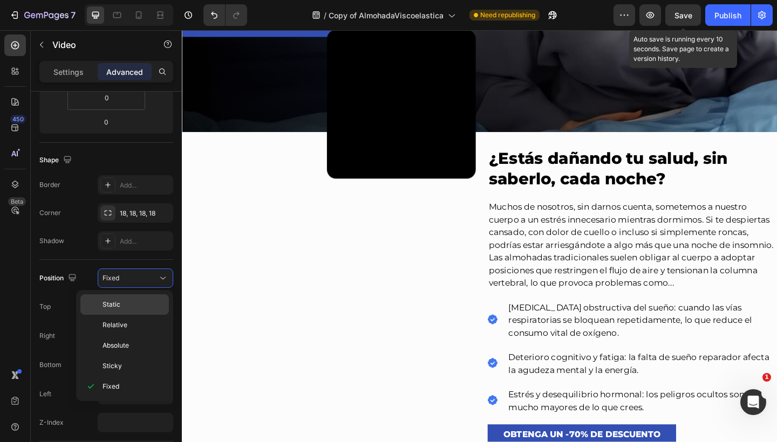
click at [139, 301] on p "Static" at bounding box center [132, 305] width 61 height 10
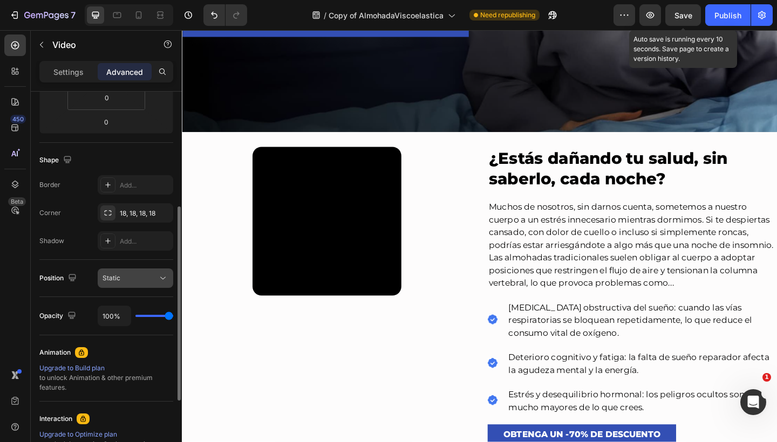
click at [153, 282] on div "Static" at bounding box center [129, 278] width 55 height 10
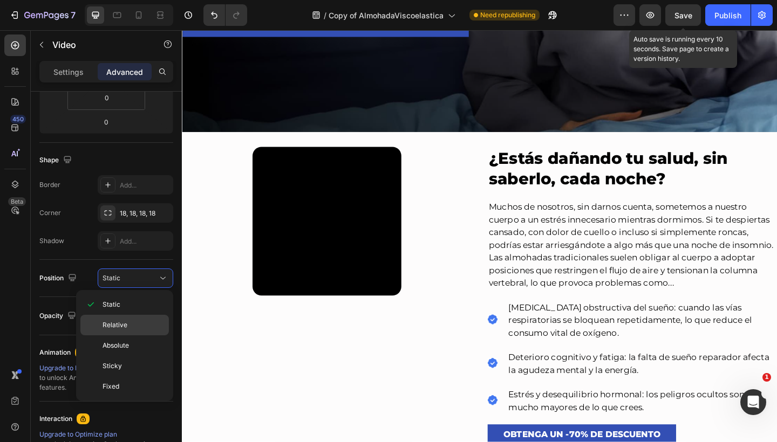
click at [144, 319] on div "Relative" at bounding box center [124, 325] width 88 height 20
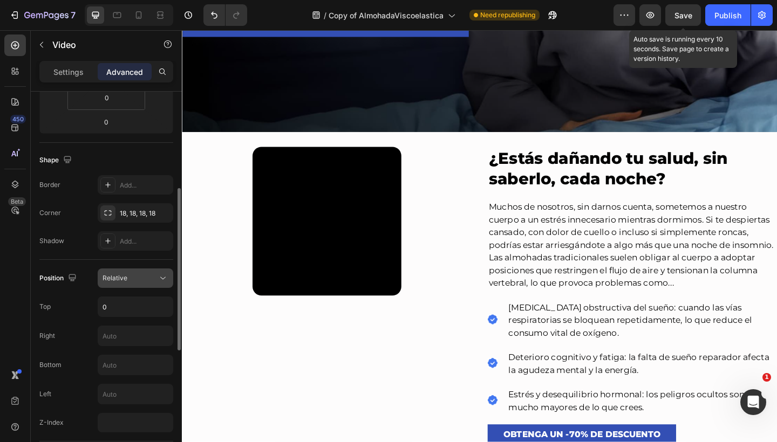
click at [153, 283] on div "Relative" at bounding box center [135, 278] width 66 height 11
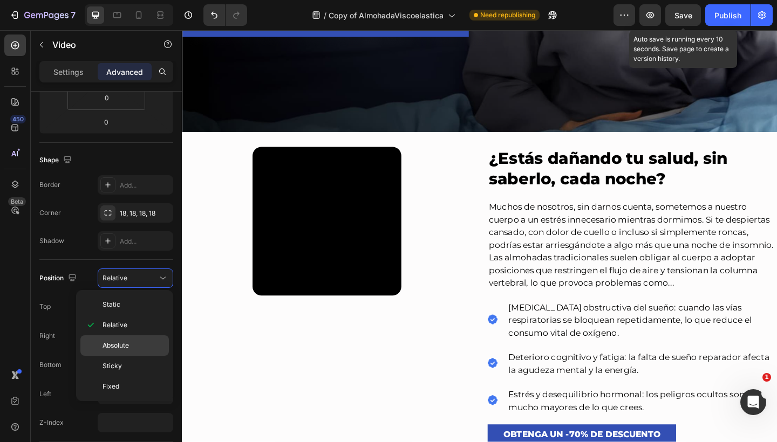
click at [140, 345] on p "Absolute" at bounding box center [132, 346] width 61 height 10
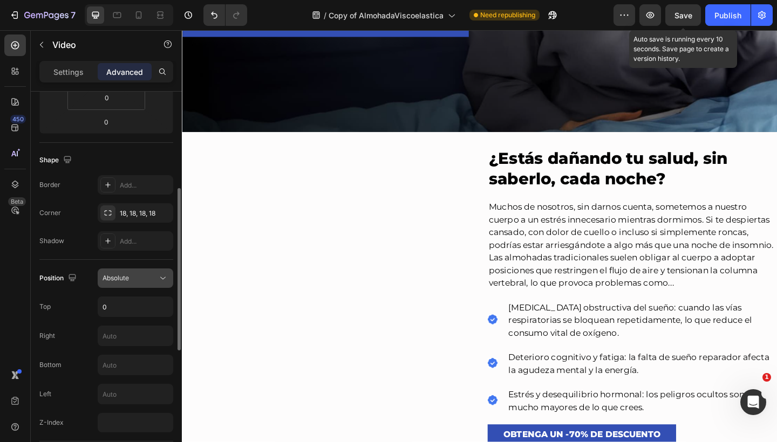
click at [156, 278] on div "Absolute" at bounding box center [129, 278] width 55 height 10
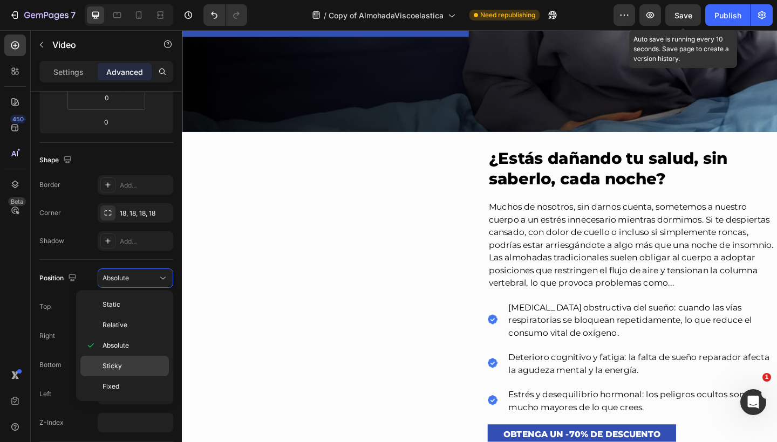
click at [136, 360] on div "Sticky" at bounding box center [124, 366] width 88 height 20
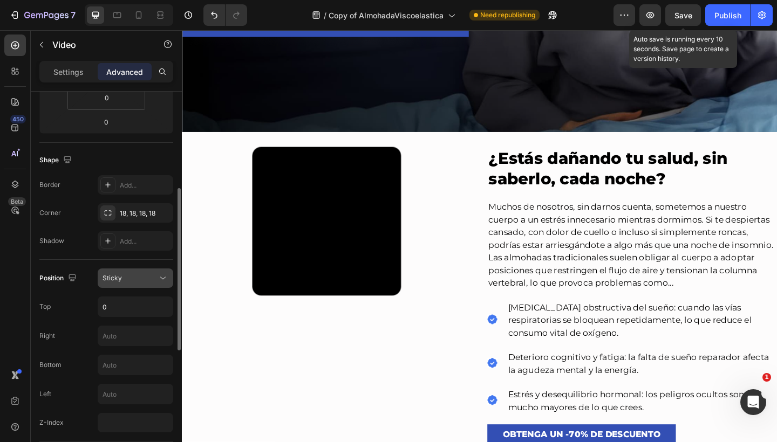
click at [155, 276] on div "Sticky" at bounding box center [129, 278] width 55 height 10
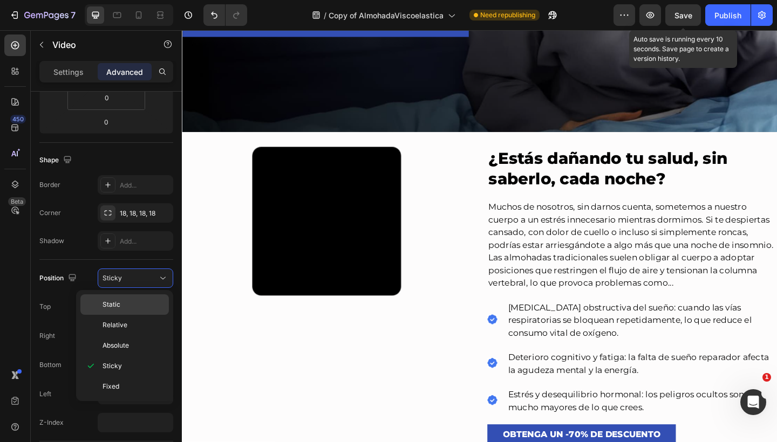
click at [139, 307] on p "Static" at bounding box center [132, 305] width 61 height 10
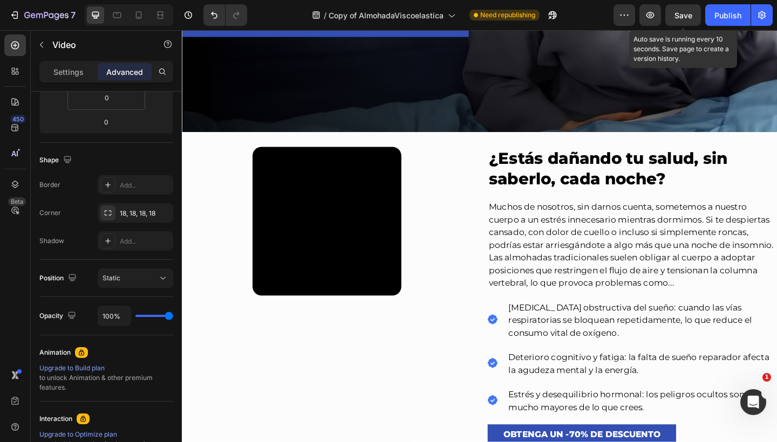
click at [327, 238] on video at bounding box center [339, 238] width 162 height 162
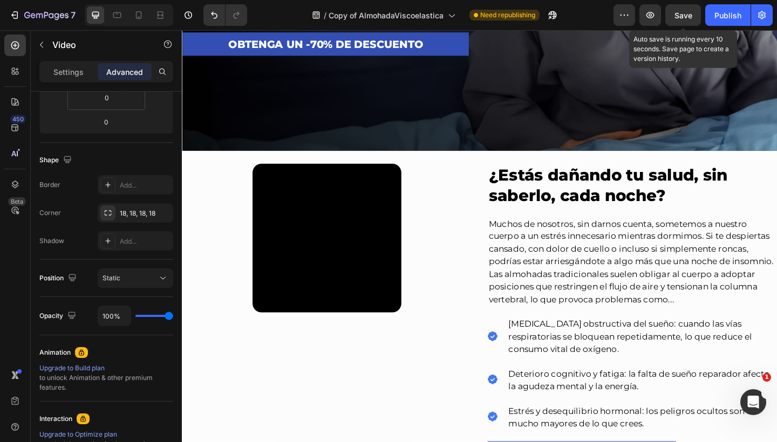
scroll to position [360, 0]
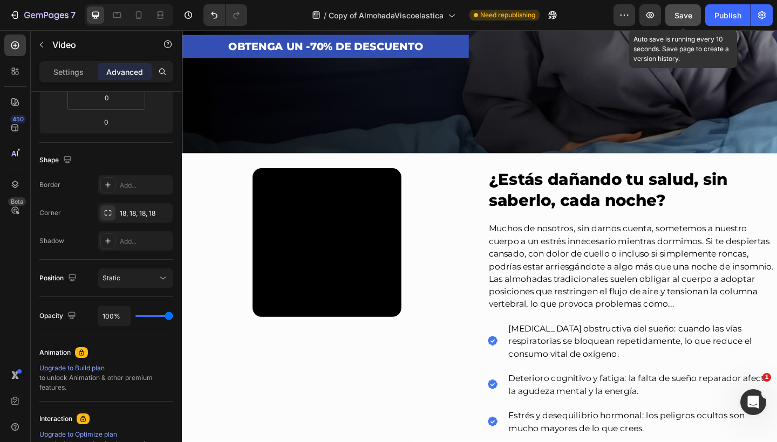
click at [672, 13] on button "Save" at bounding box center [683, 15] width 36 height 22
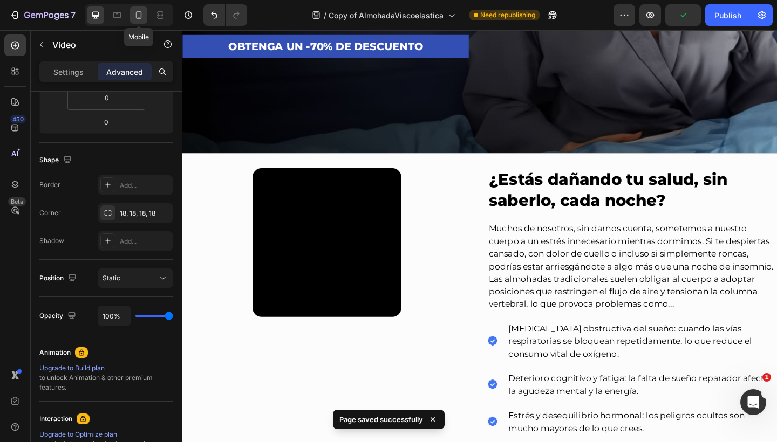
click at [133, 12] on icon at bounding box center [138, 15] width 11 height 11
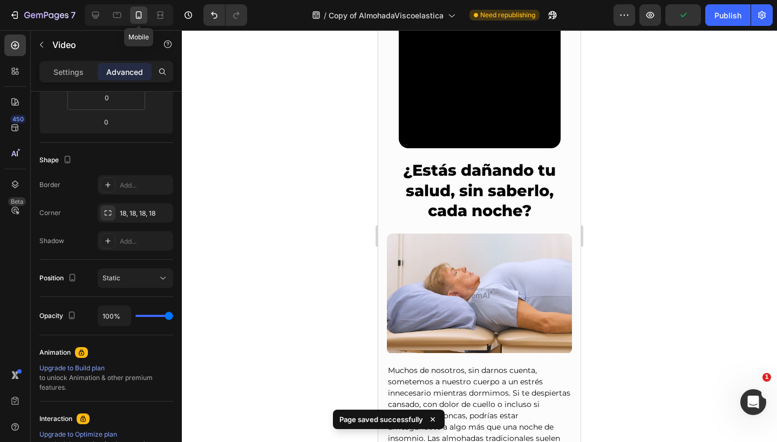
scroll to position [279, 0]
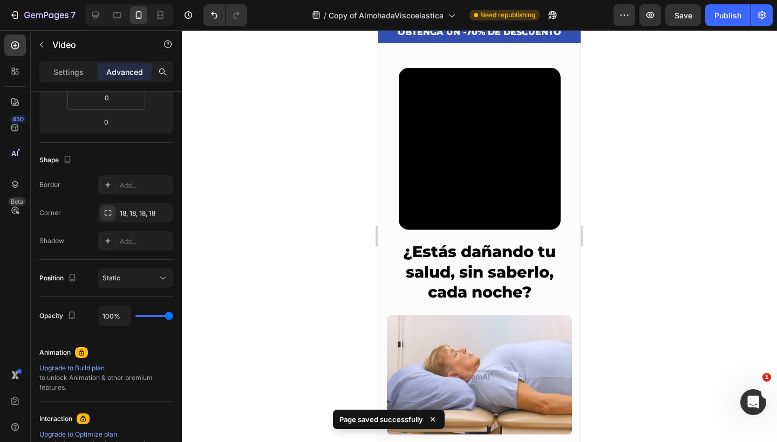
click at [458, 92] on video at bounding box center [480, 149] width 162 height 162
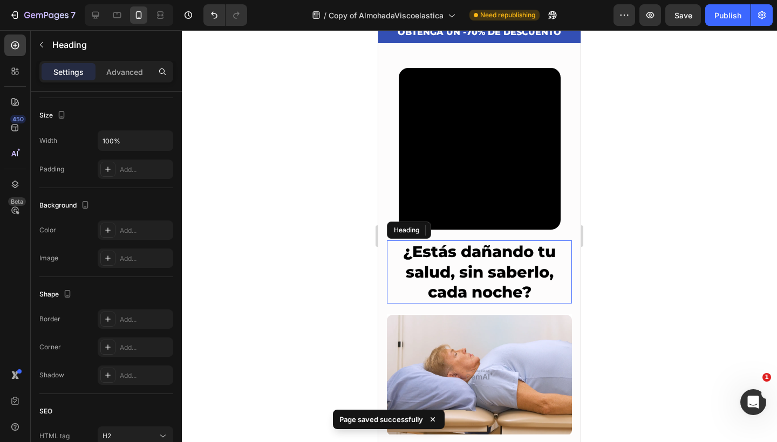
click at [444, 255] on h2 "¿Estás dañando tu salud, sin saberlo, cada noche?" at bounding box center [479, 272] width 185 height 63
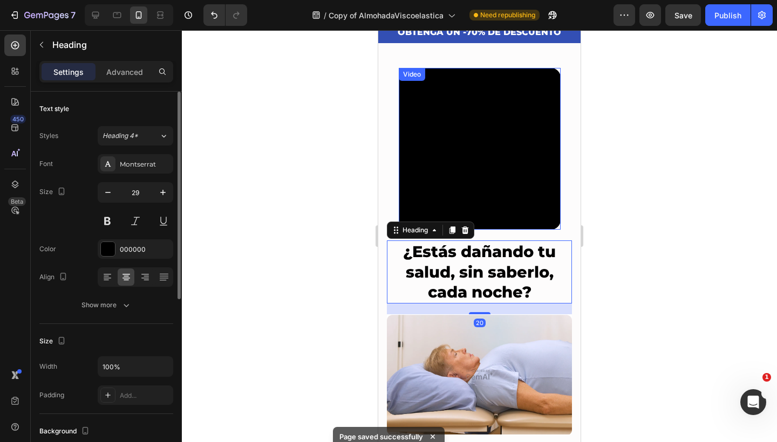
click at [462, 172] on video at bounding box center [480, 149] width 162 height 162
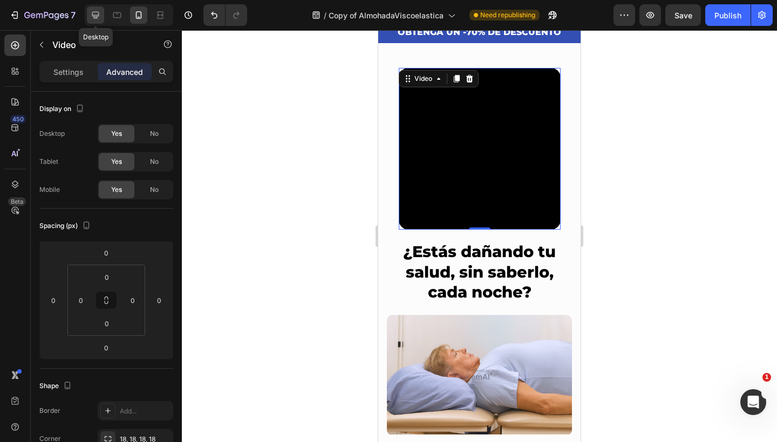
click at [94, 18] on icon at bounding box center [95, 15] width 7 height 7
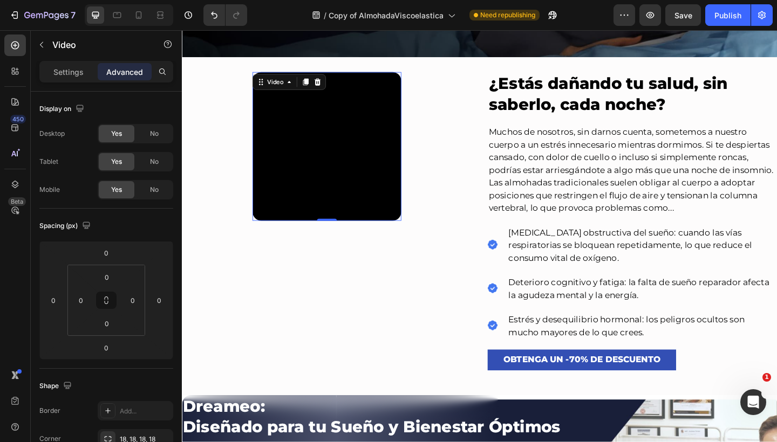
scroll to position [473, 0]
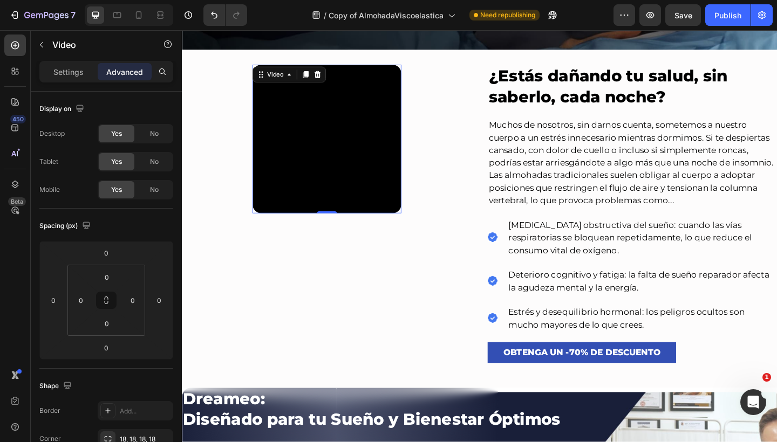
click at [352, 111] on video at bounding box center [339, 149] width 162 height 162
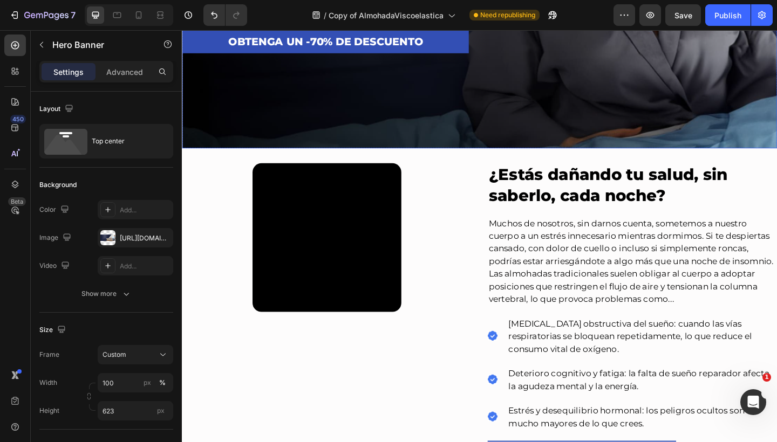
scroll to position [359, 0]
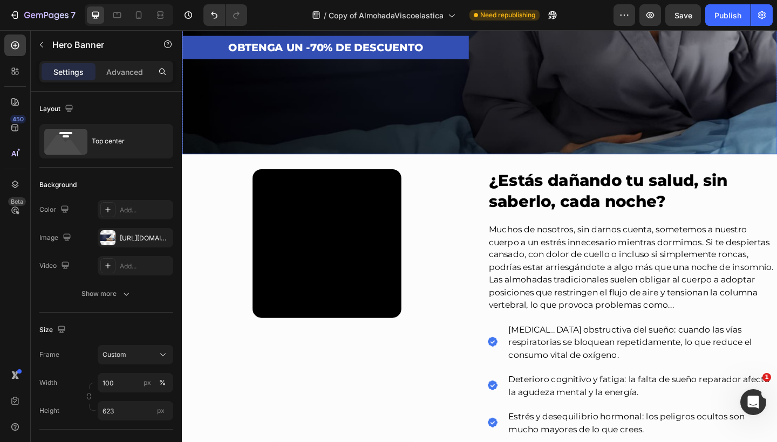
click at [337, 231] on video at bounding box center [339, 263] width 162 height 162
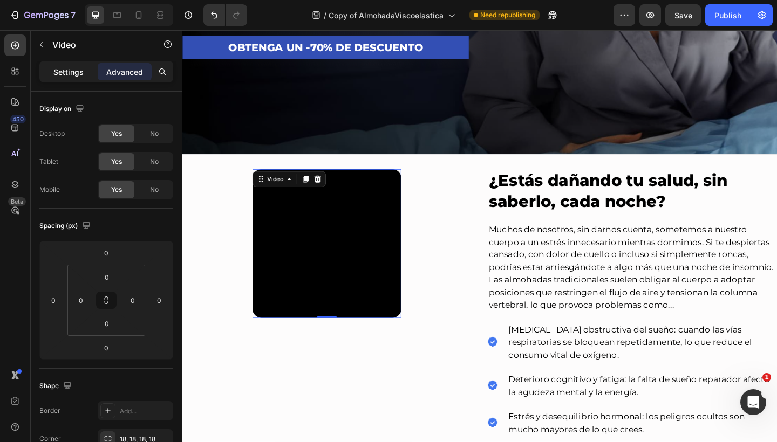
click at [73, 75] on p "Settings" at bounding box center [68, 71] width 30 height 11
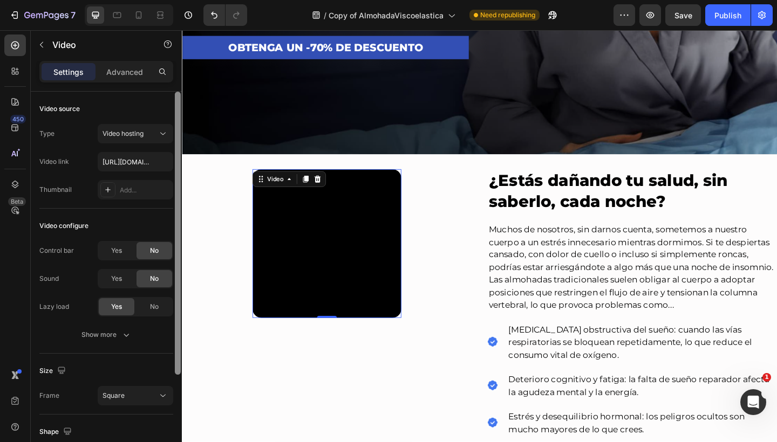
scroll to position [132, 0]
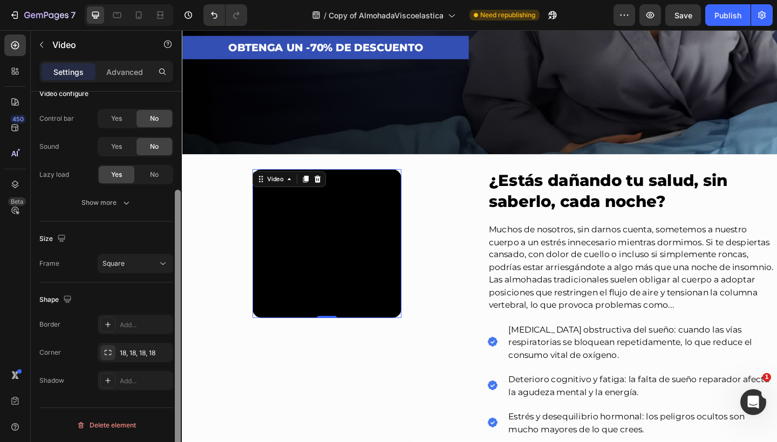
drag, startPoint x: 174, startPoint y: 137, endPoint x: 174, endPoint y: 168, distance: 31.3
click at [174, 168] on div at bounding box center [178, 282] width 8 height 381
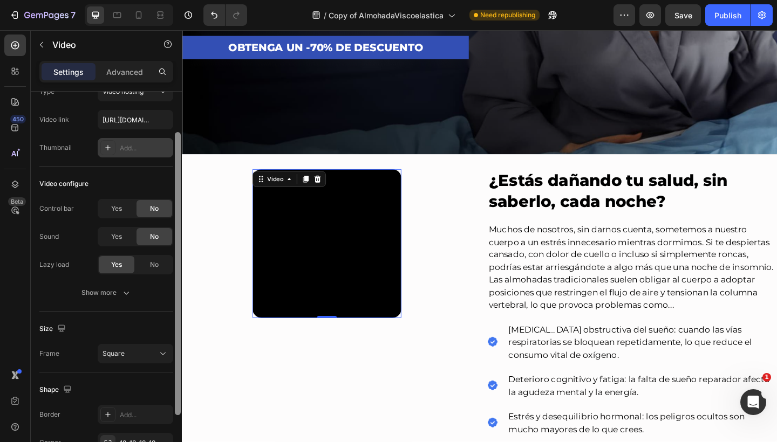
scroll to position [38, 0]
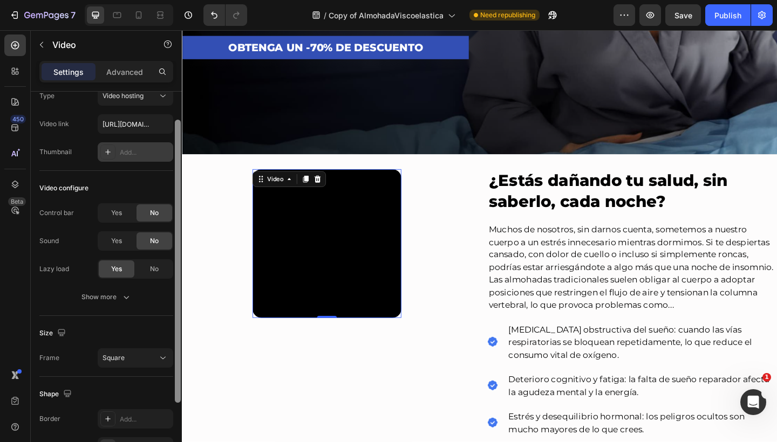
drag, startPoint x: 175, startPoint y: 212, endPoint x: 169, endPoint y: 142, distance: 70.4
click at [169, 142] on div "Video source Type Video hosting Video link https://cdn.shopify.com/videos/c/o/v…" at bounding box center [106, 282] width 151 height 381
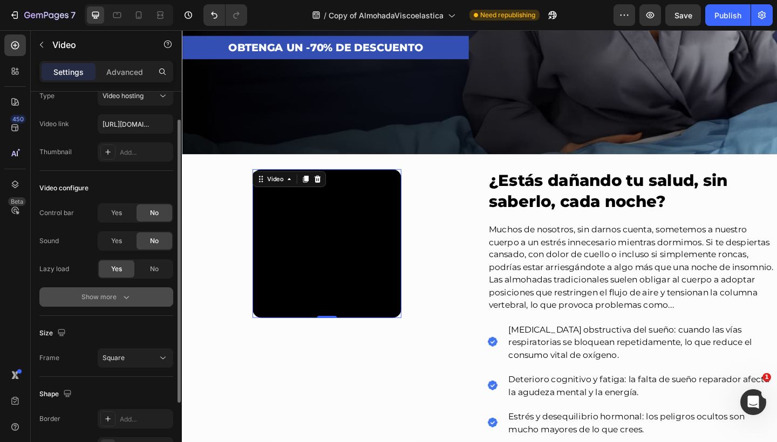
click at [107, 294] on div "Show more" at bounding box center [106, 297] width 50 height 11
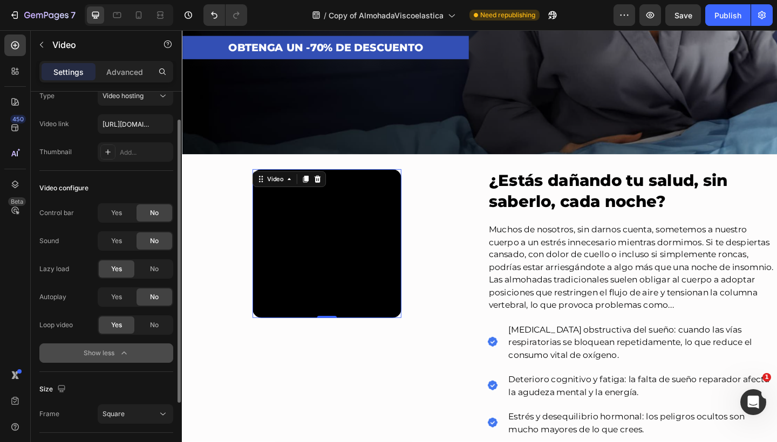
click at [107, 357] on div "Show less" at bounding box center [107, 353] width 46 height 11
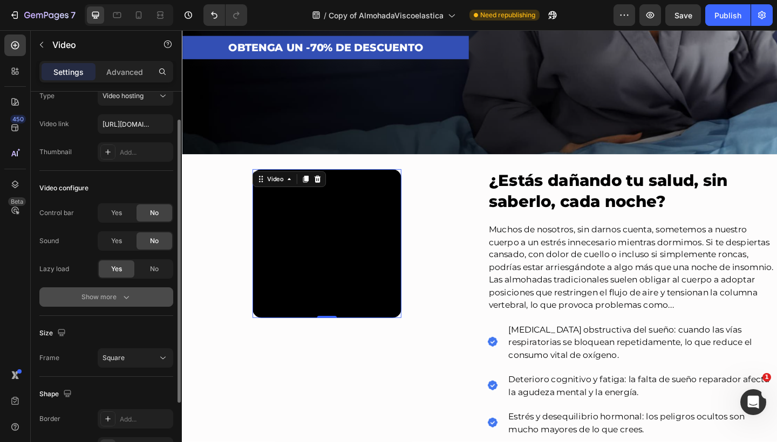
click at [125, 296] on icon "button" at bounding box center [126, 297] width 11 height 11
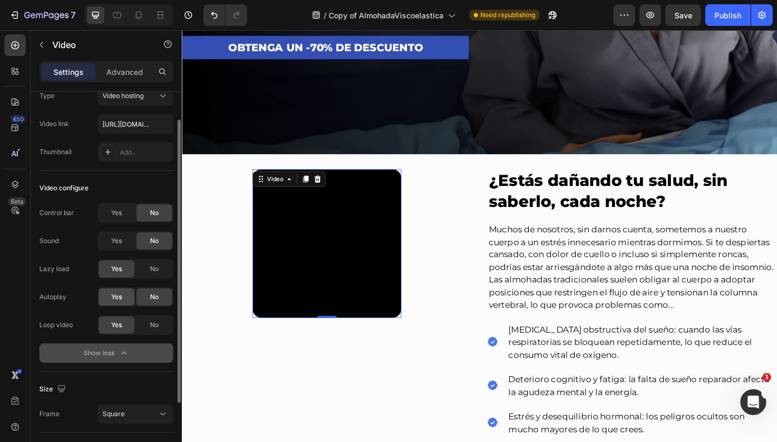
click at [120, 305] on div "Yes" at bounding box center [117, 297] width 36 height 17
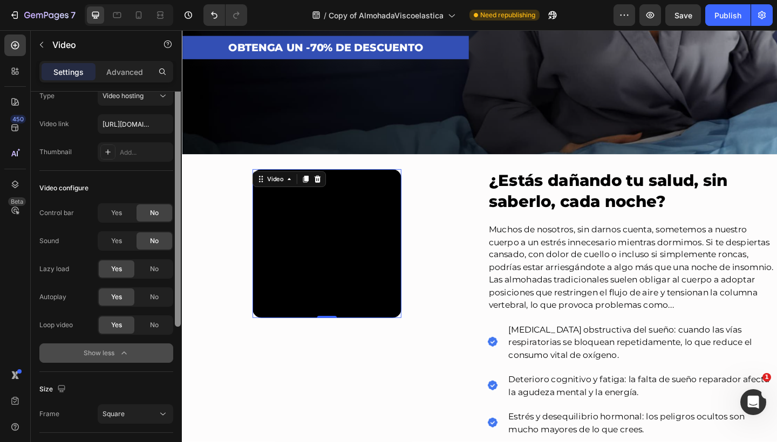
scroll to position [0, 0]
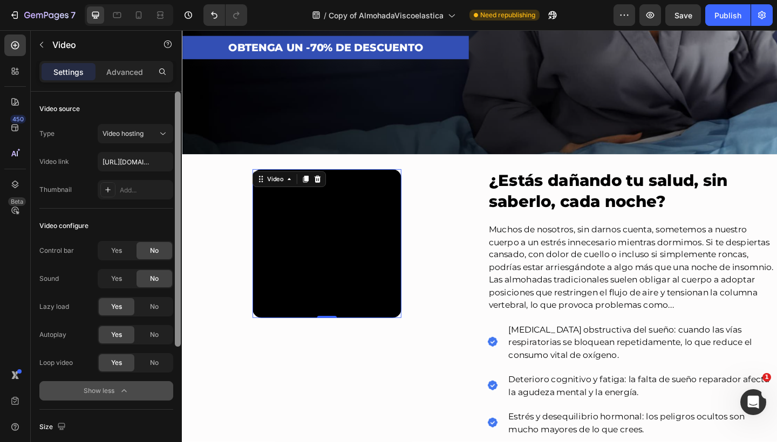
drag, startPoint x: 175, startPoint y: 269, endPoint x: 172, endPoint y: 205, distance: 63.2
click at [172, 205] on div "Video source Type Video hosting Video link https://cdn.shopify.com/videos/c/o/v…" at bounding box center [106, 282] width 151 height 381
click at [290, 245] on video at bounding box center [339, 263] width 162 height 162
click at [289, 187] on div "Video" at bounding box center [283, 192] width 44 height 13
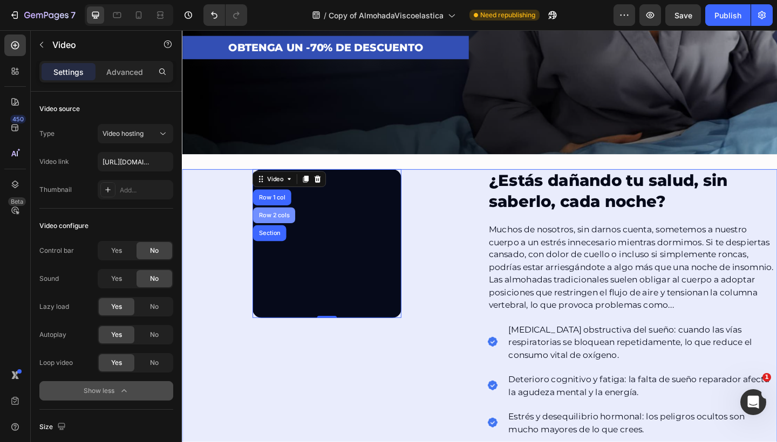
click at [281, 231] on div "Row 2 cols" at bounding box center [281, 232] width 37 height 6
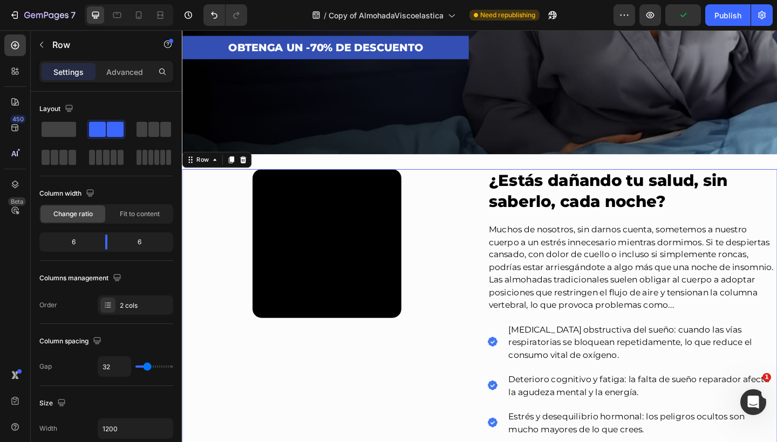
scroll to position [381, 0]
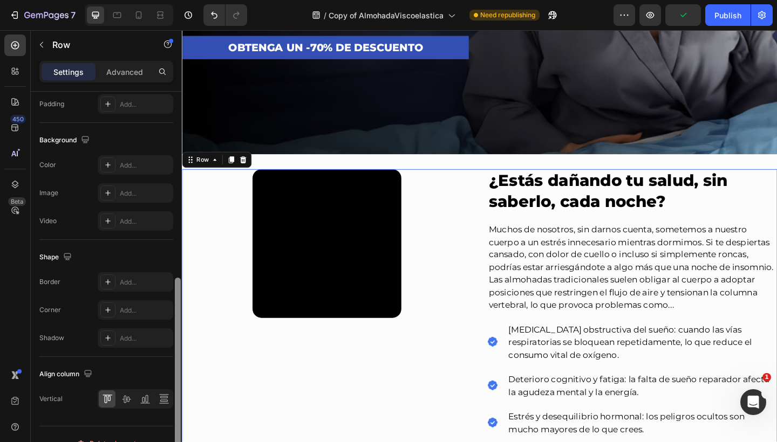
click at [174, 191] on div at bounding box center [178, 282] width 8 height 381
click at [175, 296] on div at bounding box center [178, 371] width 6 height 186
click at [127, 401] on icon at bounding box center [126, 400] width 9 height 8
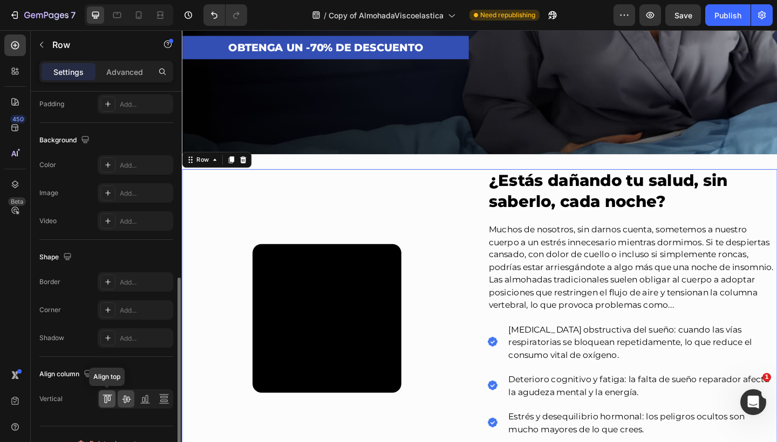
click at [112, 398] on icon at bounding box center [107, 399] width 11 height 11
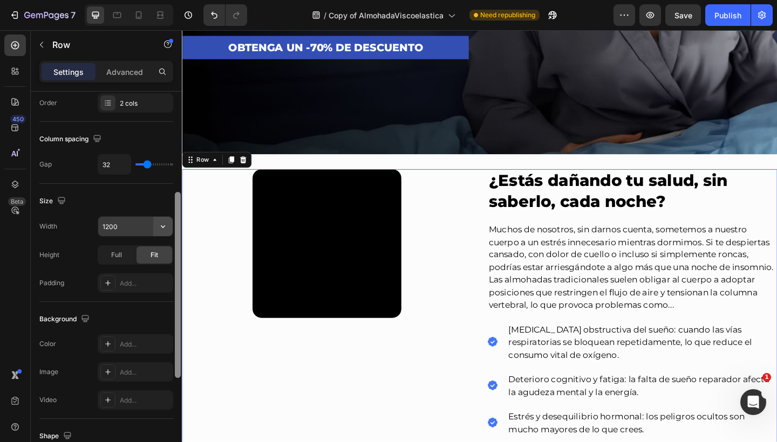
scroll to position [200, 0]
drag, startPoint x: 176, startPoint y: 308, endPoint x: 166, endPoint y: 220, distance: 89.0
click at [166, 220] on div "Layout Column width Change ratio Fit to content 6 6 Columns management Order 2 …" at bounding box center [106, 282] width 151 height 381
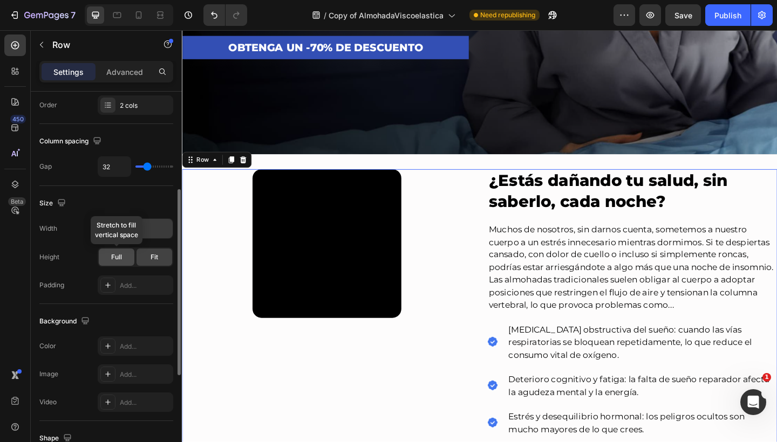
click at [117, 252] on span "Full" at bounding box center [116, 257] width 11 height 10
click at [152, 256] on span "Fit" at bounding box center [154, 257] width 8 height 10
click at [104, 283] on icon at bounding box center [108, 285] width 9 height 9
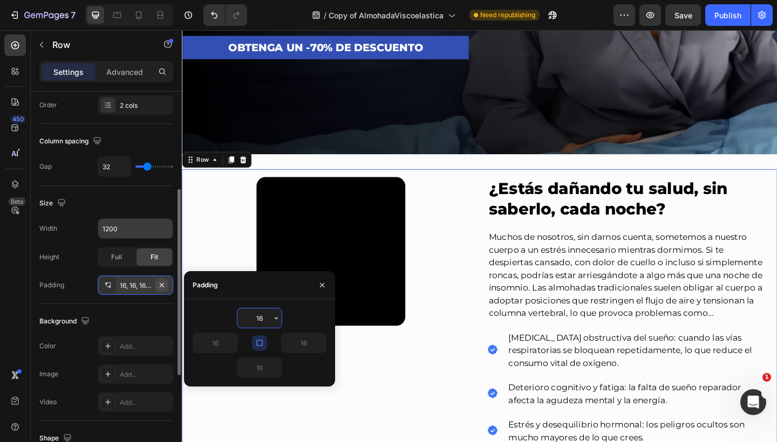
click at [162, 280] on button "button" at bounding box center [161, 285] width 13 height 13
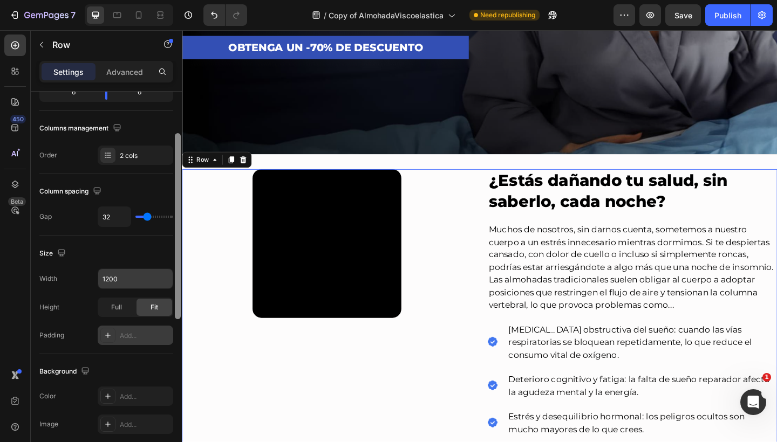
scroll to position [128, 0]
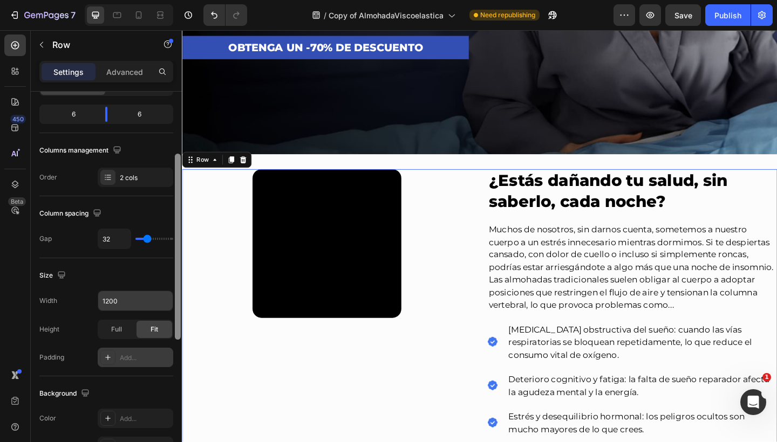
drag, startPoint x: 177, startPoint y: 253, endPoint x: 175, endPoint y: 218, distance: 35.1
click at [175, 218] on div at bounding box center [178, 247] width 6 height 186
type input "43"
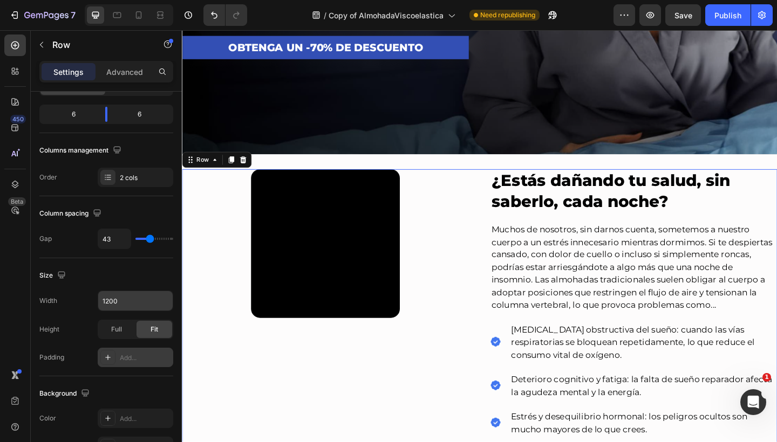
type input "43"
click at [149, 238] on input "range" at bounding box center [154, 239] width 38 height 2
click at [113, 244] on input "43" at bounding box center [114, 238] width 32 height 19
click at [215, 16] on icon "Undo/Redo" at bounding box center [214, 15] width 11 height 11
type input "32"
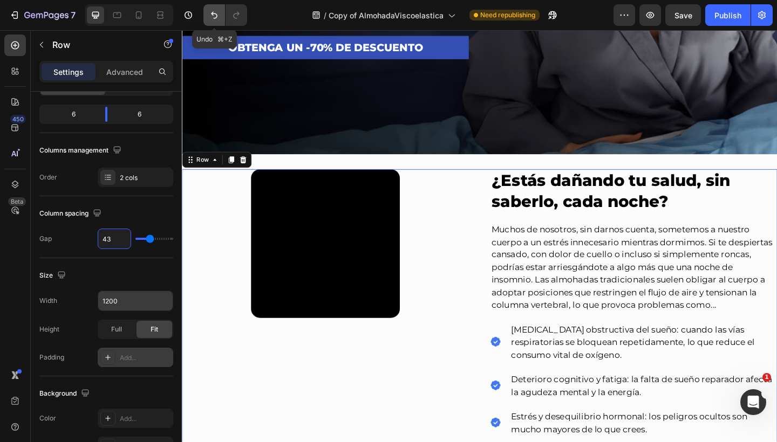
type input "32"
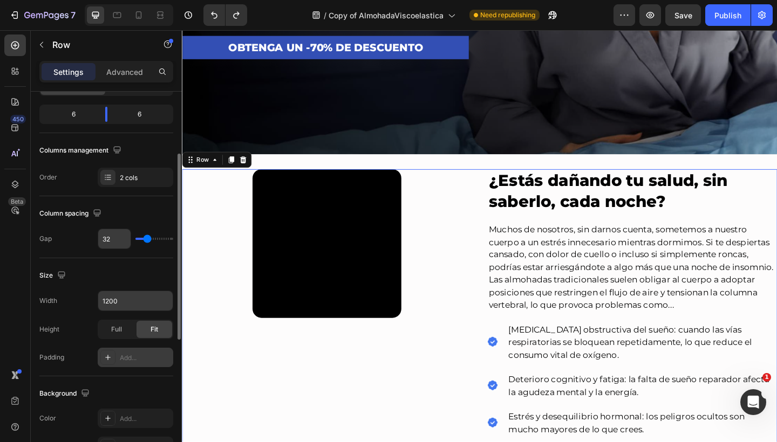
click at [112, 239] on input "32" at bounding box center [114, 238] width 32 height 19
type input "39"
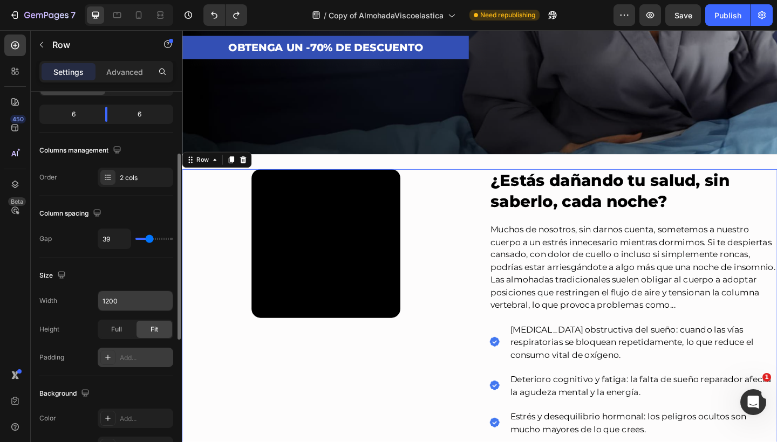
type input "35"
type input "24"
type input "0"
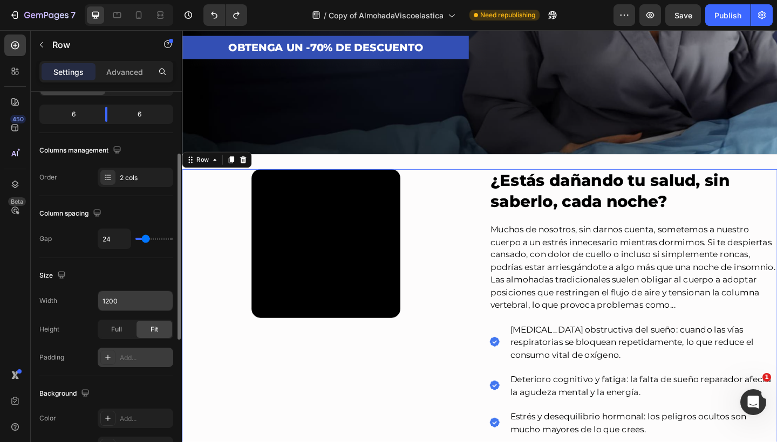
type input "0"
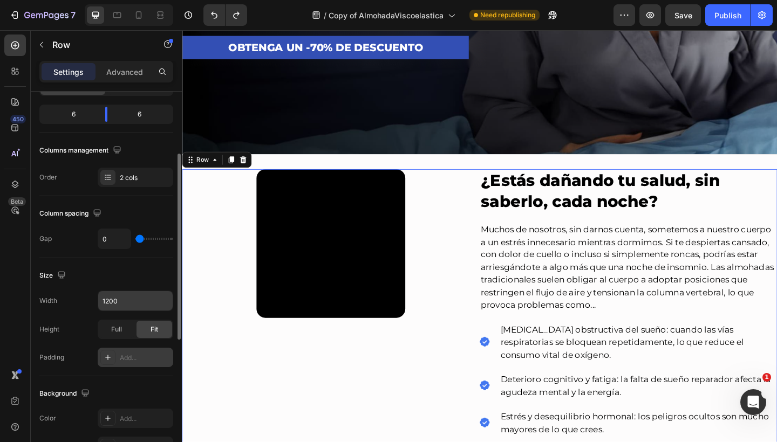
type input "7"
type input "73"
type input "89"
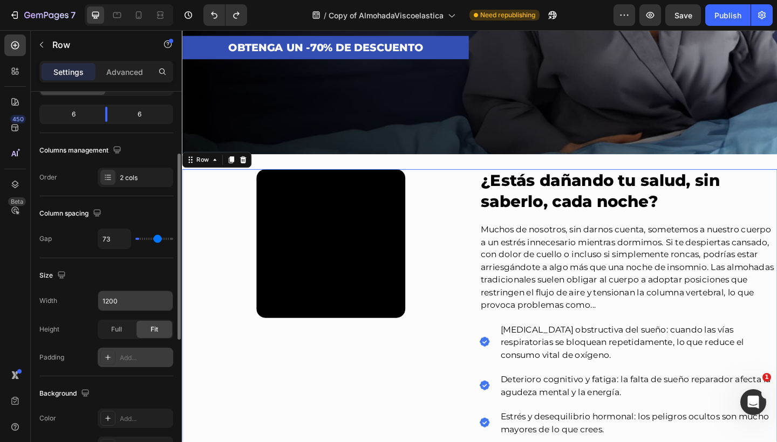
type input "89"
type input "117"
type input "120"
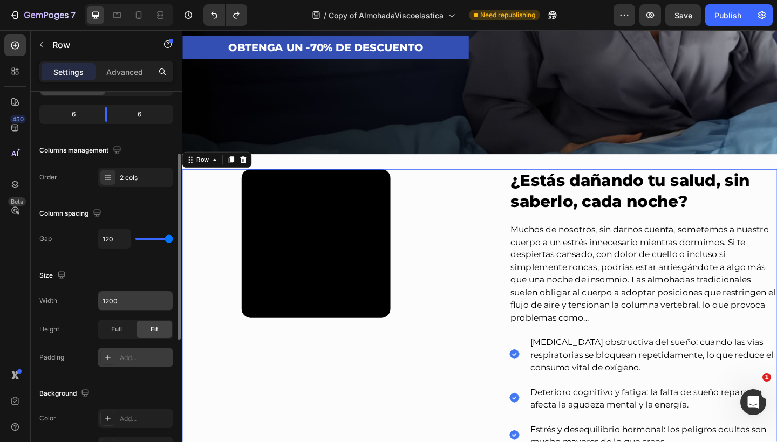
type input "68"
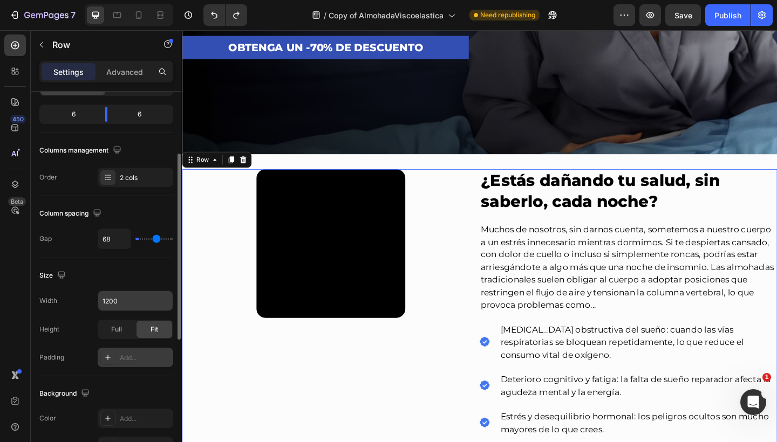
type input "0"
drag, startPoint x: 148, startPoint y: 239, endPoint x: 72, endPoint y: 237, distance: 75.5
type input "0"
click at [72, 237] on div "Gap 0" at bounding box center [106, 239] width 134 height 20
click at [109, 238] on input "0" at bounding box center [114, 238] width 32 height 19
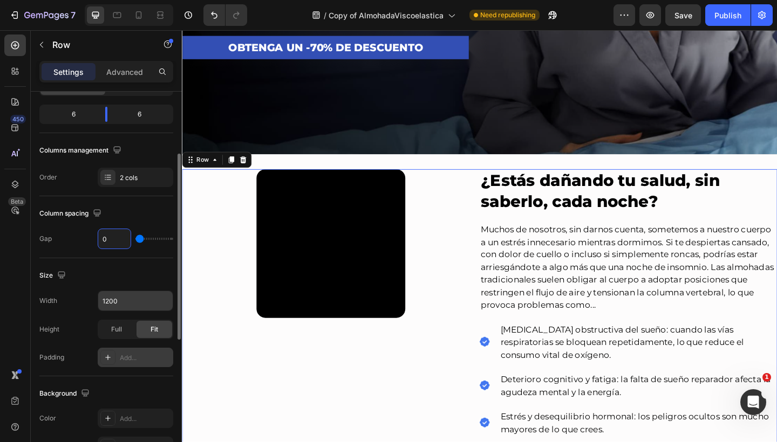
paste input "32"
type input "32"
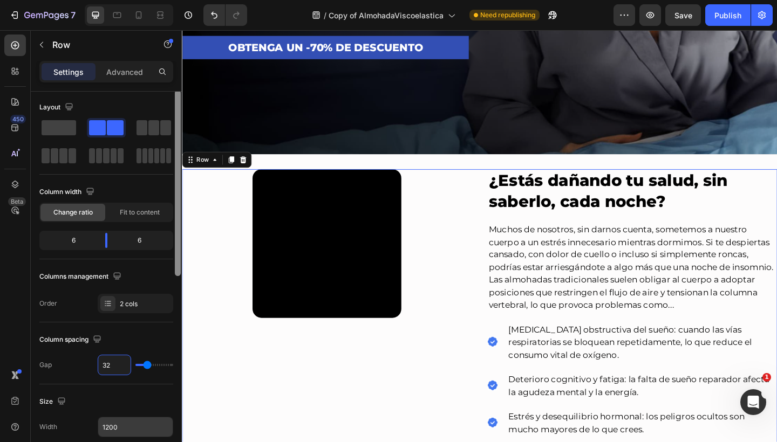
scroll to position [0, 0]
drag, startPoint x: 176, startPoint y: 210, endPoint x: 170, endPoint y: 142, distance: 68.2
click at [170, 142] on div "Layout Column width Change ratio Fit to content 6 6 Columns management Order 2 …" at bounding box center [106, 282] width 151 height 381
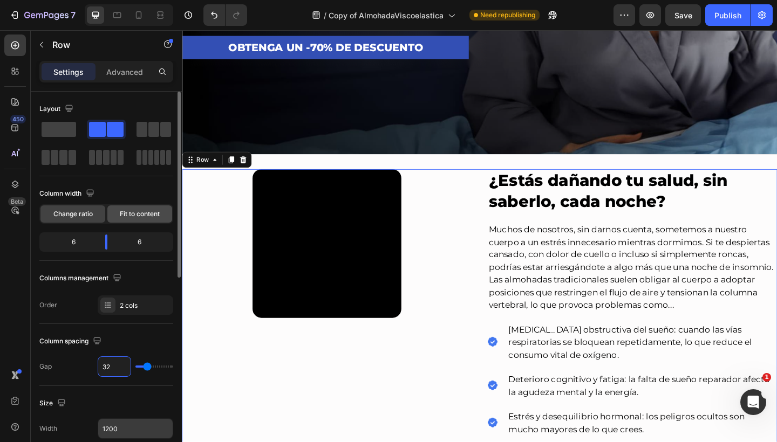
type input "32"
click at [133, 212] on span "Fit to content" at bounding box center [140, 214] width 40 height 10
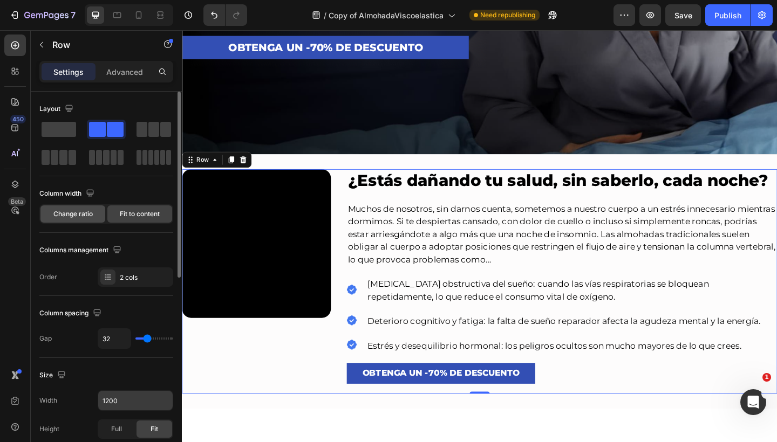
click at [89, 211] on span "Change ratio" at bounding box center [72, 214] width 39 height 10
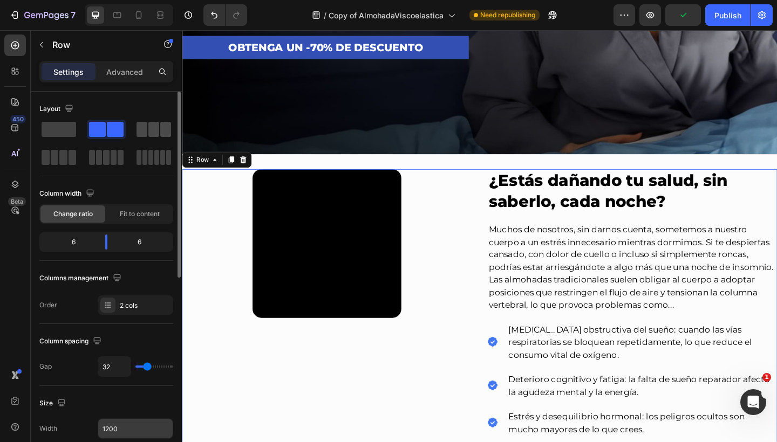
click at [146, 130] on span at bounding box center [141, 129] width 11 height 15
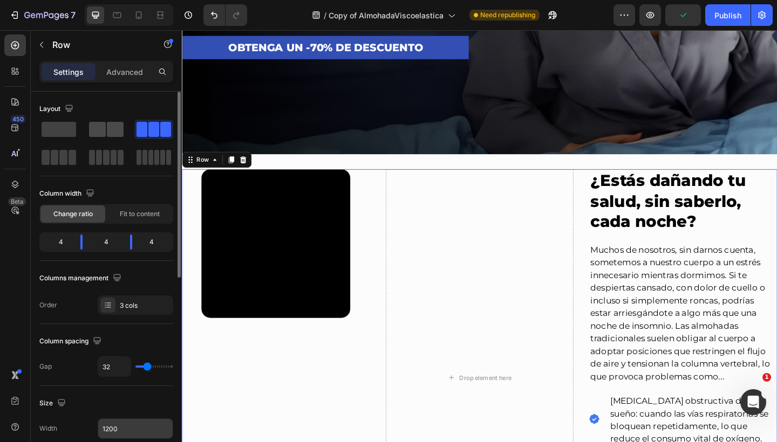
click at [100, 128] on span at bounding box center [97, 129] width 17 height 15
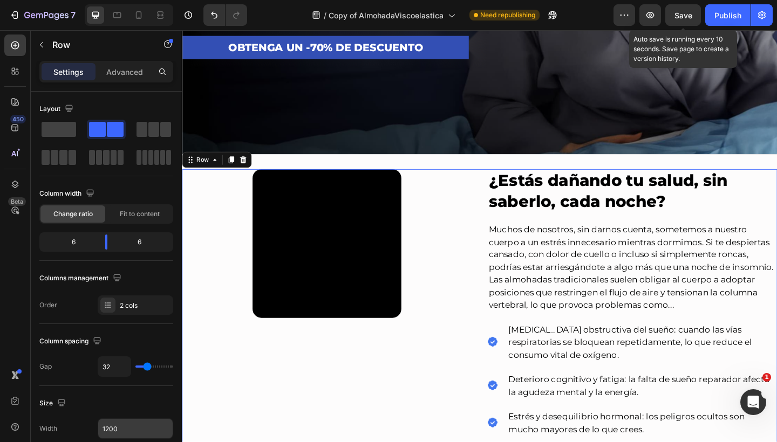
click at [683, 18] on span "Save" at bounding box center [683, 15] width 18 height 9
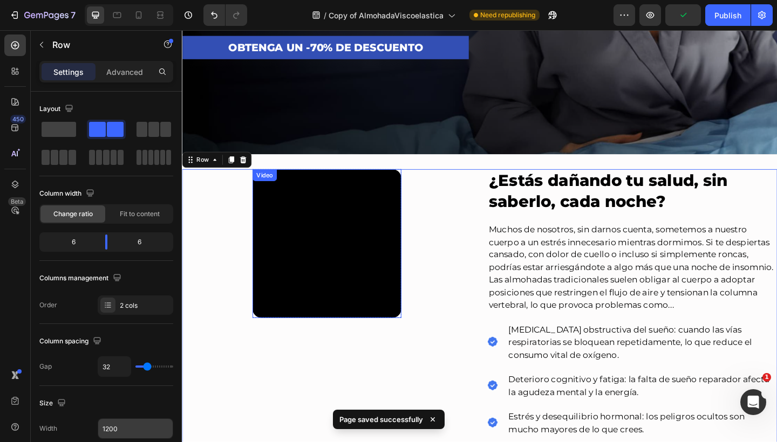
click at [337, 277] on video at bounding box center [339, 263] width 162 height 162
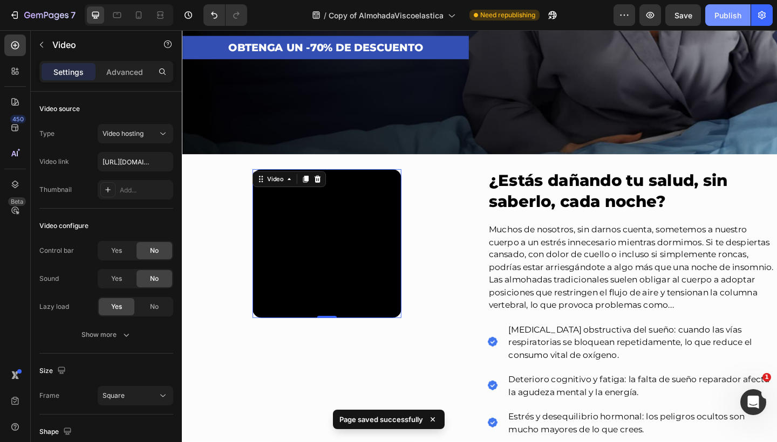
click at [714, 12] on button "Publish" at bounding box center [727, 15] width 45 height 22
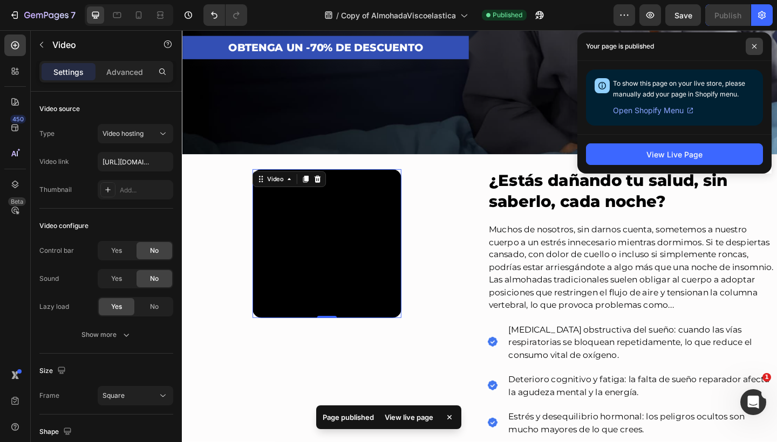
click at [751, 49] on span at bounding box center [753, 46] width 17 height 17
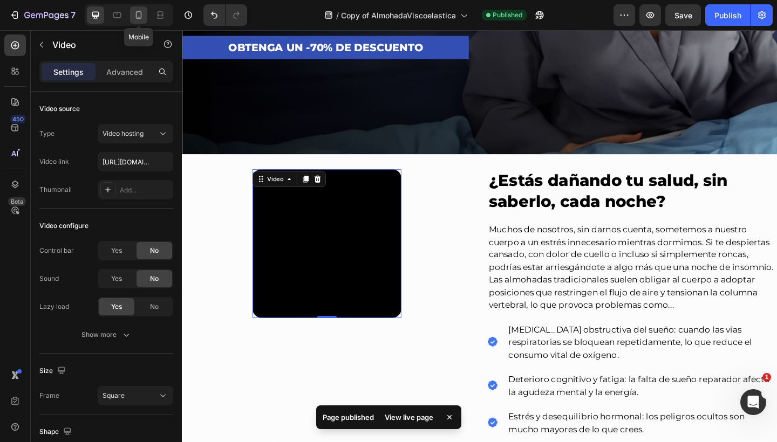
click at [140, 17] on icon at bounding box center [138, 15] width 11 height 11
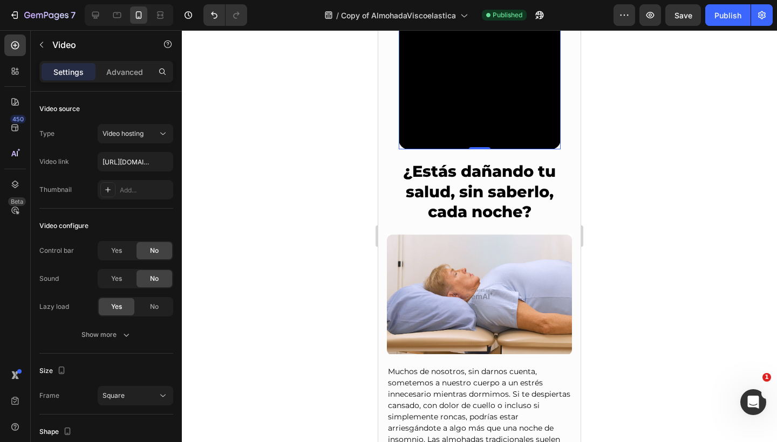
scroll to position [279, 0]
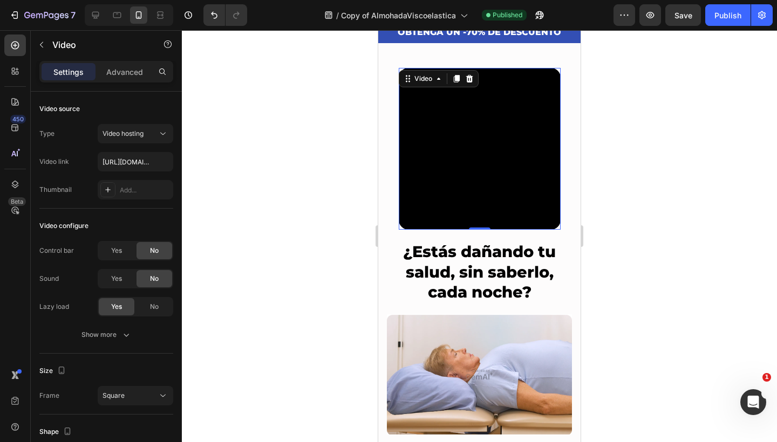
click at [443, 137] on video at bounding box center [480, 149] width 162 height 162
click at [469, 201] on video at bounding box center [480, 149] width 162 height 162
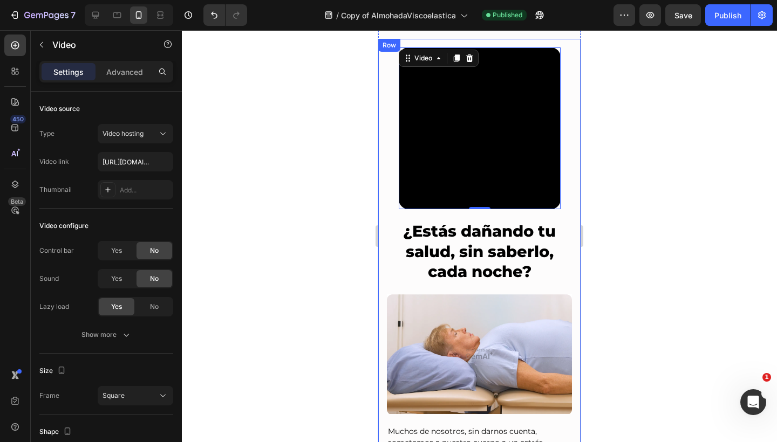
scroll to position [298, 0]
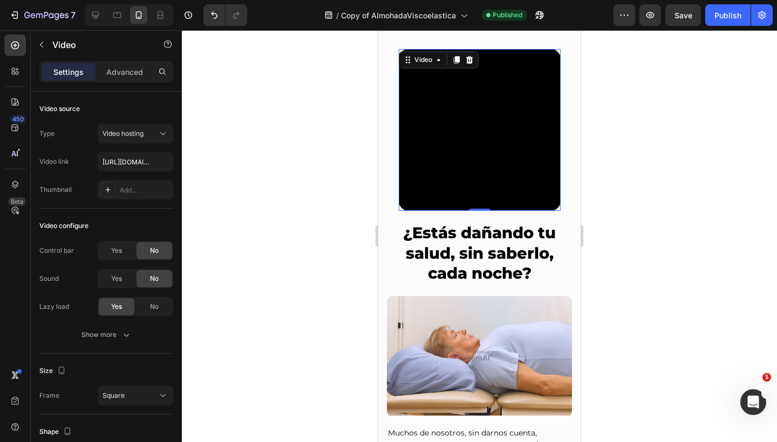
click at [463, 201] on video at bounding box center [480, 130] width 162 height 162
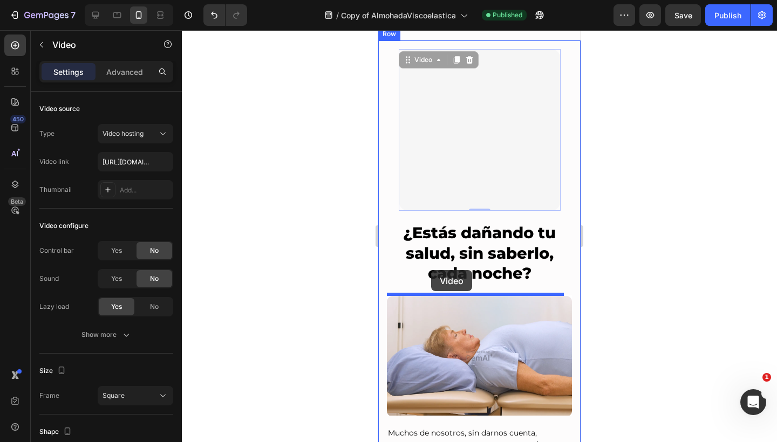
drag, startPoint x: 402, startPoint y: 57, endPoint x: 431, endPoint y: 270, distance: 214.9
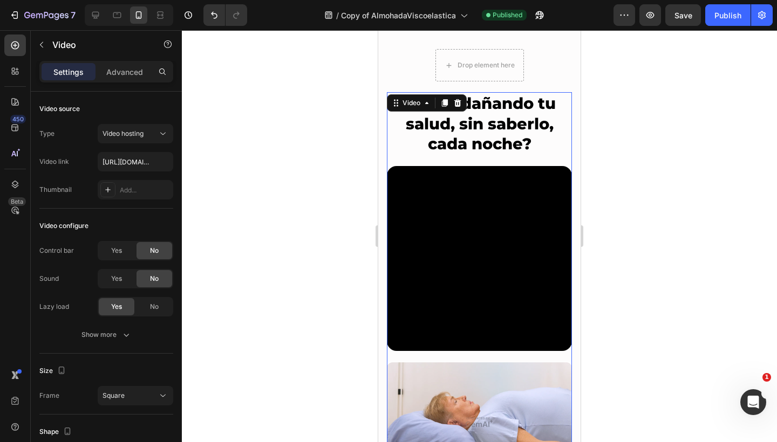
click at [462, 214] on video at bounding box center [479, 258] width 185 height 185
click at [101, 18] on icon at bounding box center [95, 15] width 11 height 11
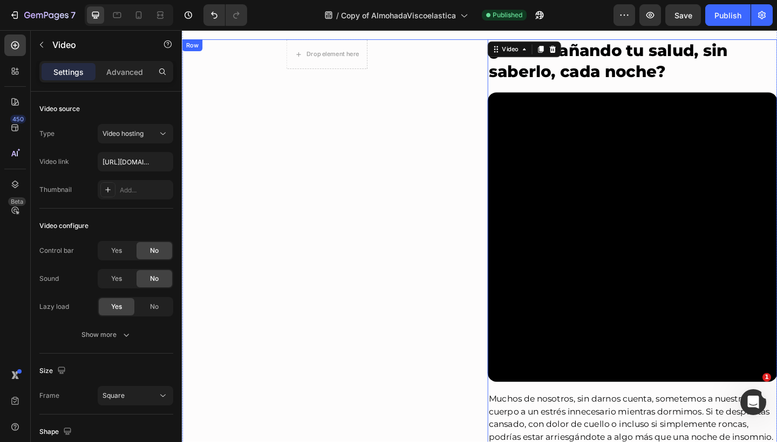
scroll to position [327, 0]
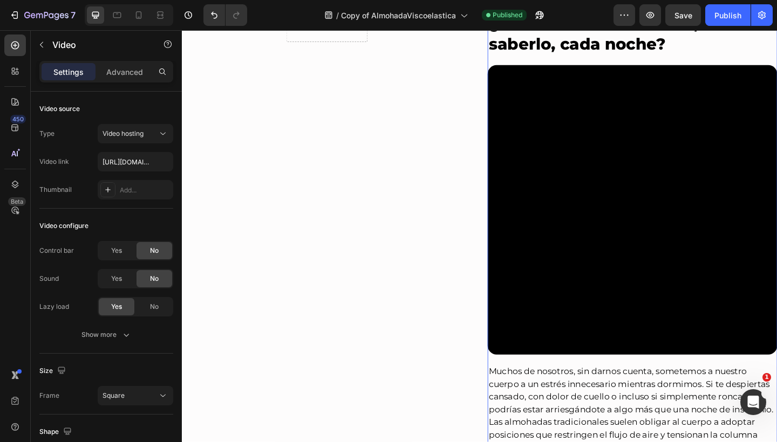
click at [564, 152] on video at bounding box center [671, 225] width 315 height 315
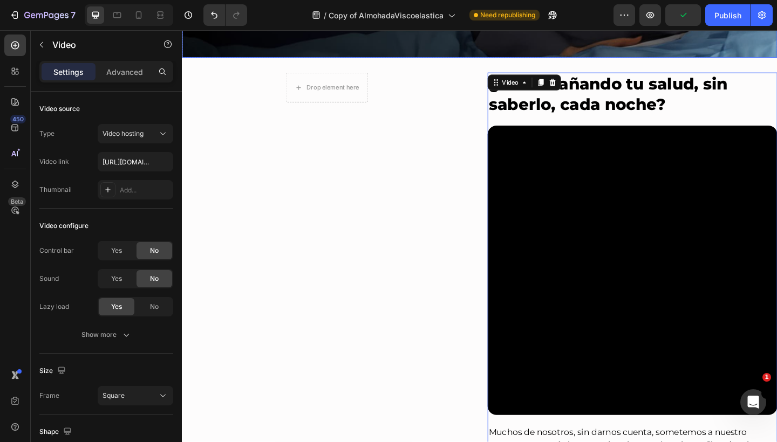
scroll to position [486, 0]
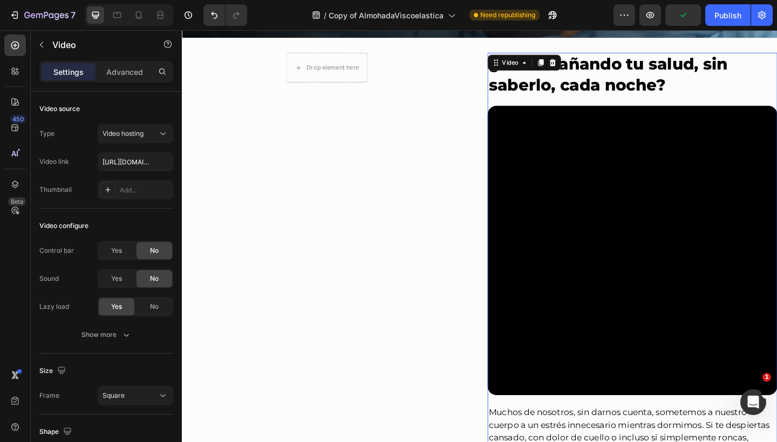
click at [594, 236] on video at bounding box center [671, 270] width 315 height 315
click at [570, 64] on icon at bounding box center [572, 66] width 6 height 8
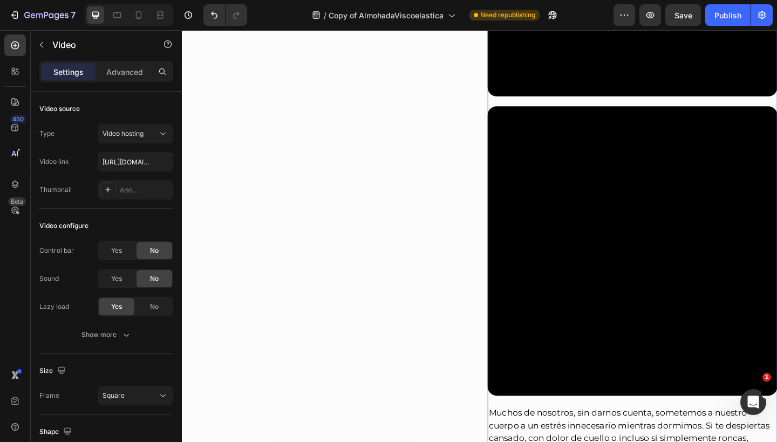
scroll to position [852, 0]
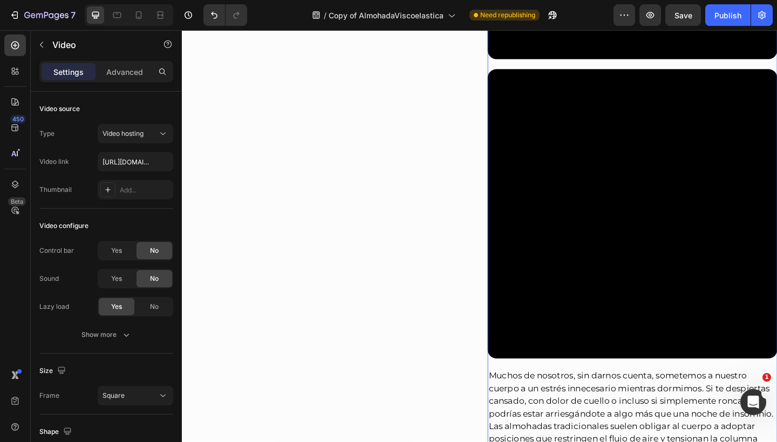
click at [591, 191] on video at bounding box center [671, 230] width 315 height 315
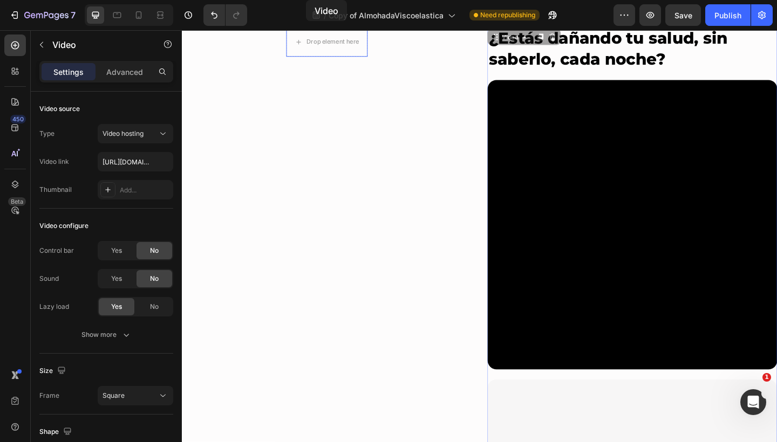
scroll to position [391, 0]
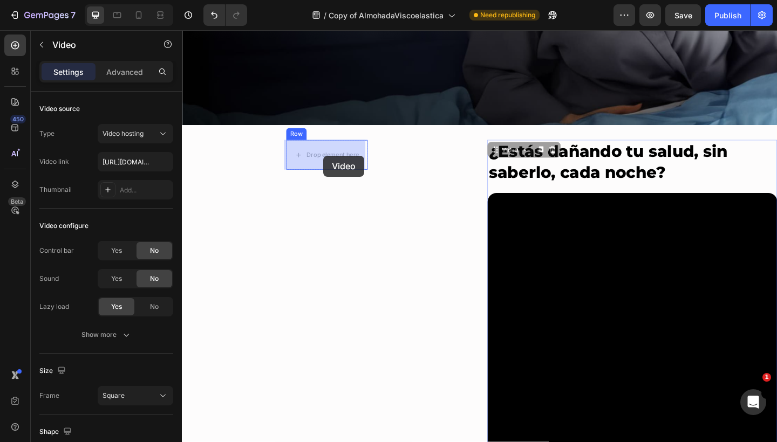
drag, startPoint x: 541, startPoint y: 389, endPoint x: 335, endPoint y: 167, distance: 302.7
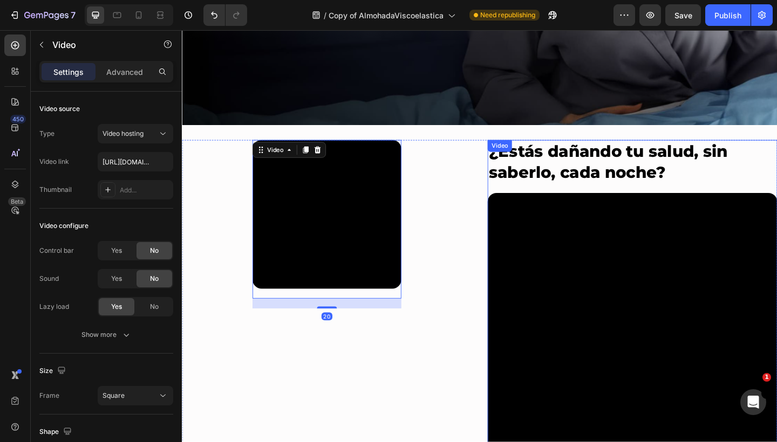
click at [582, 276] on video at bounding box center [671, 365] width 315 height 315
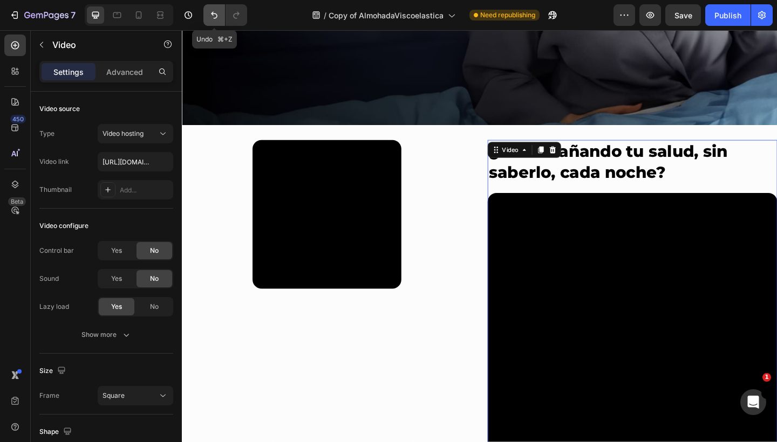
click at [208, 15] on button "Undo/Redo" at bounding box center [214, 15] width 22 height 22
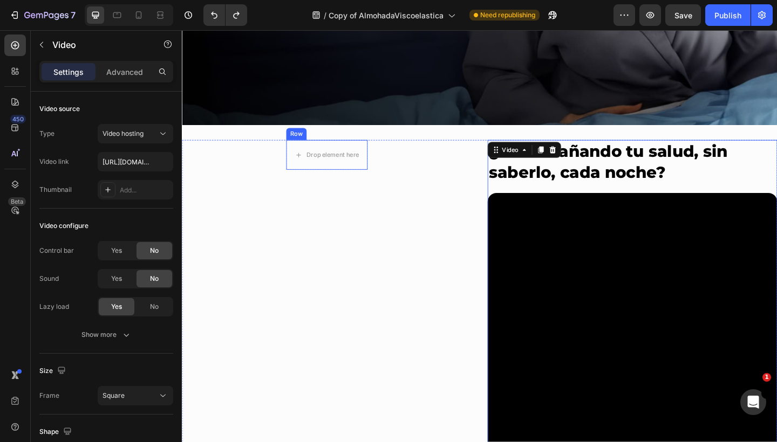
click at [304, 143] on div "Row" at bounding box center [306, 144] width 18 height 10
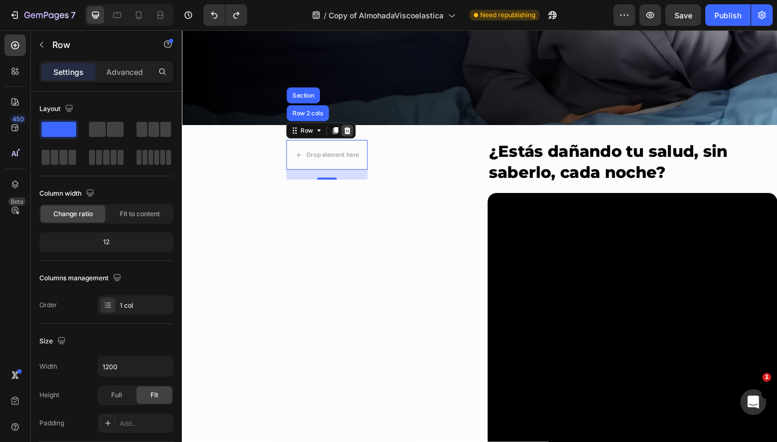
click at [362, 140] on icon at bounding box center [361, 140] width 7 height 8
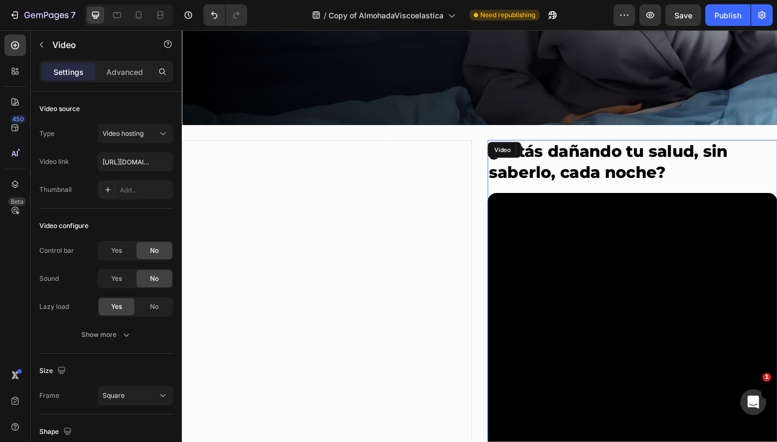
click at [590, 272] on video at bounding box center [671, 365] width 315 height 315
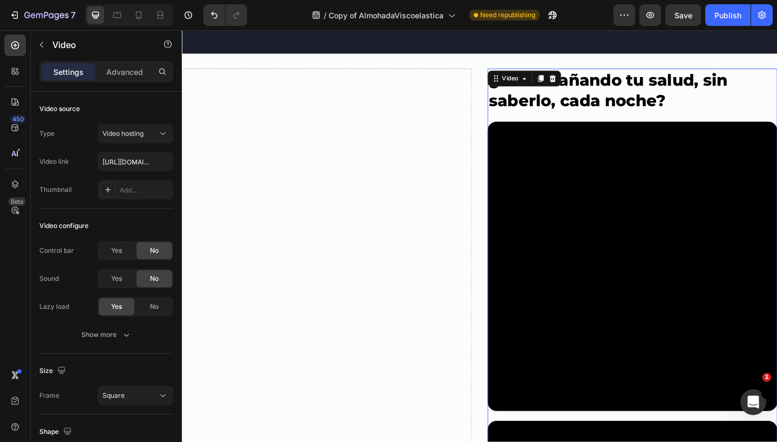
scroll to position [532, 0]
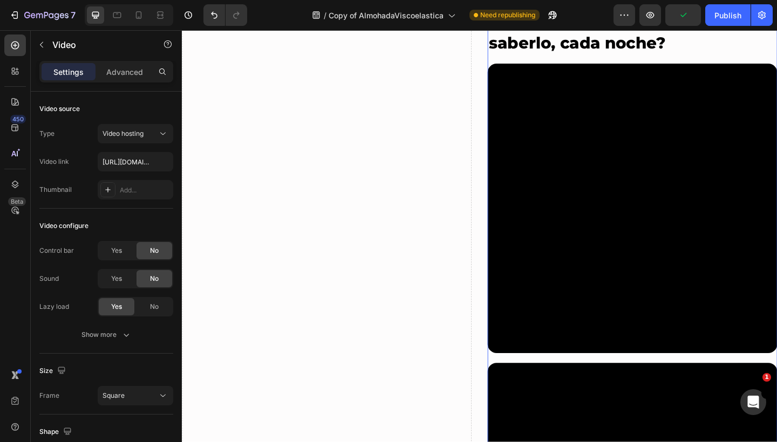
click at [582, 289] on video at bounding box center [671, 224] width 315 height 315
click at [615, 301] on video at bounding box center [671, 224] width 315 height 315
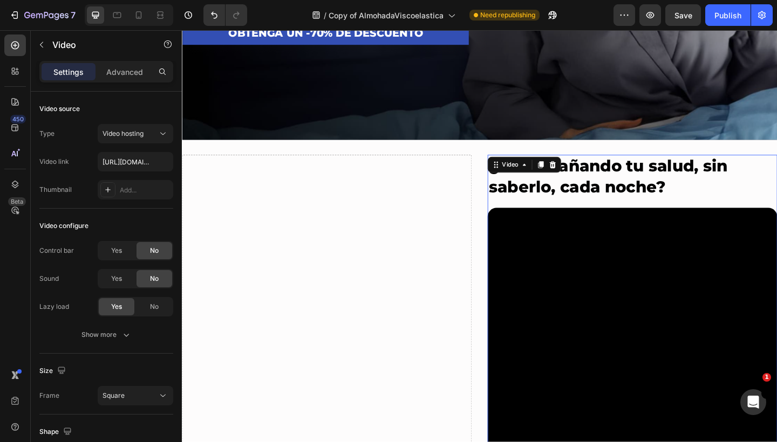
scroll to position [371, 0]
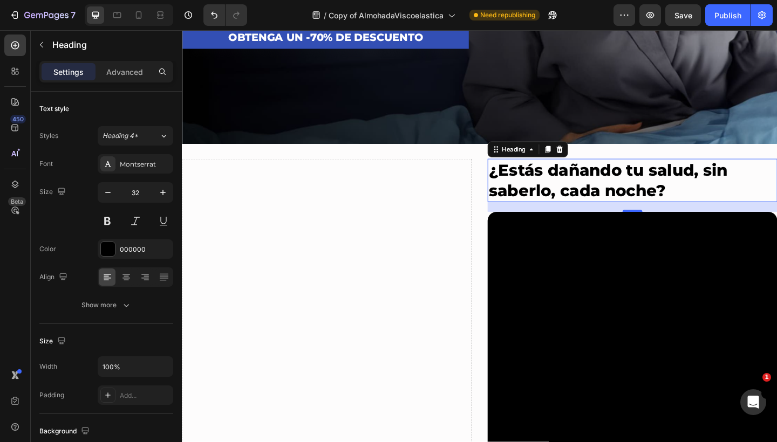
click at [618, 200] on h2 "¿Estás dañando tu salud, sin saberlo, cada noche?" at bounding box center [671, 193] width 315 height 47
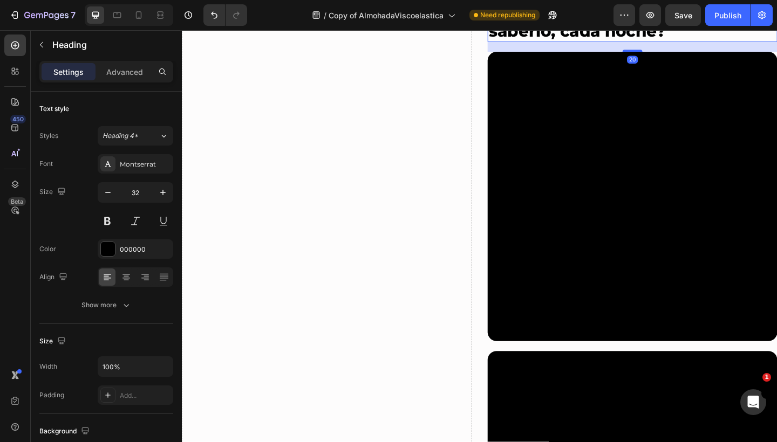
scroll to position [588, 0]
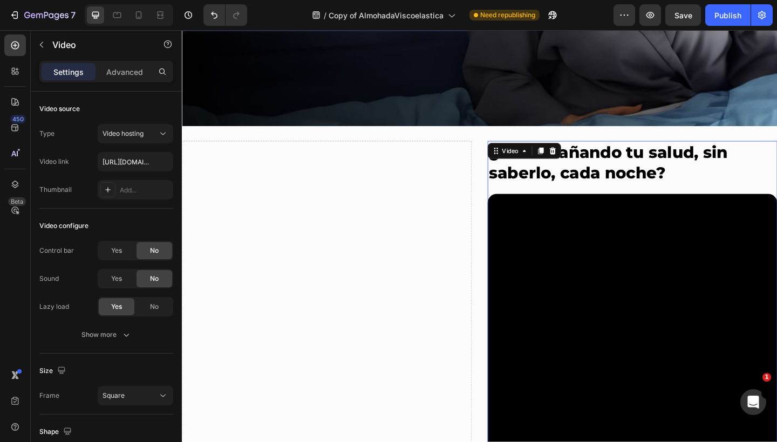
scroll to position [381, 0]
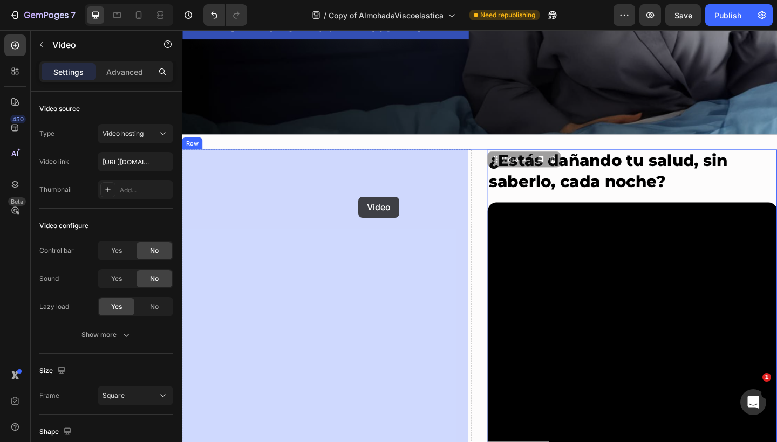
drag, startPoint x: 524, startPoint y: 170, endPoint x: 374, endPoint y: 211, distance: 155.6
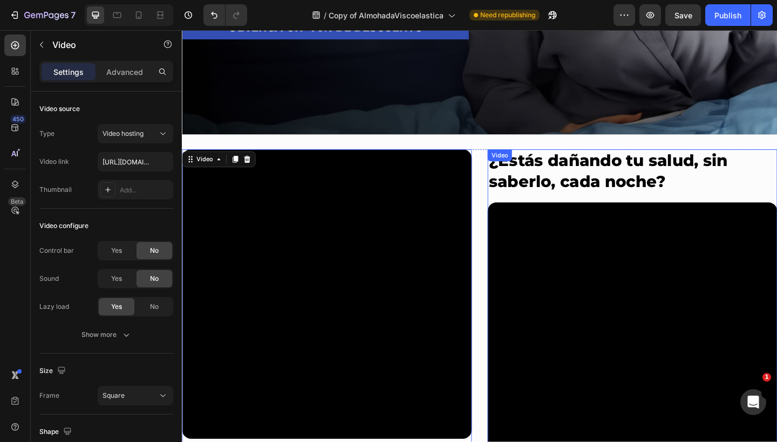
drag, startPoint x: 561, startPoint y: 237, endPoint x: 567, endPoint y: 225, distance: 13.0
click at [561, 237] on video at bounding box center [671, 375] width 315 height 315
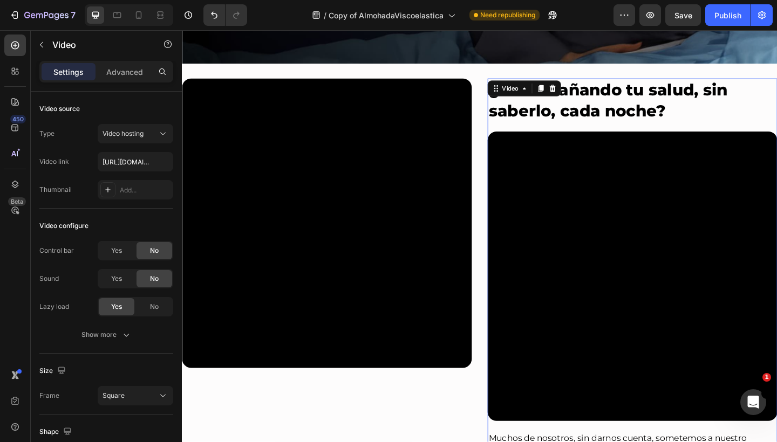
scroll to position [502, 0]
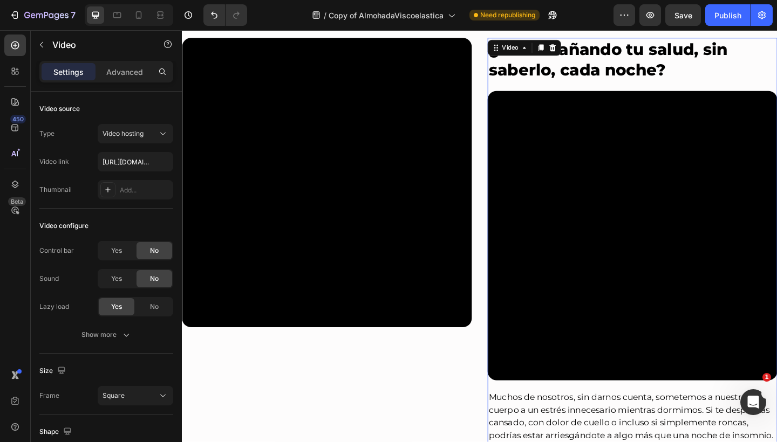
click at [567, 225] on video at bounding box center [671, 254] width 315 height 315
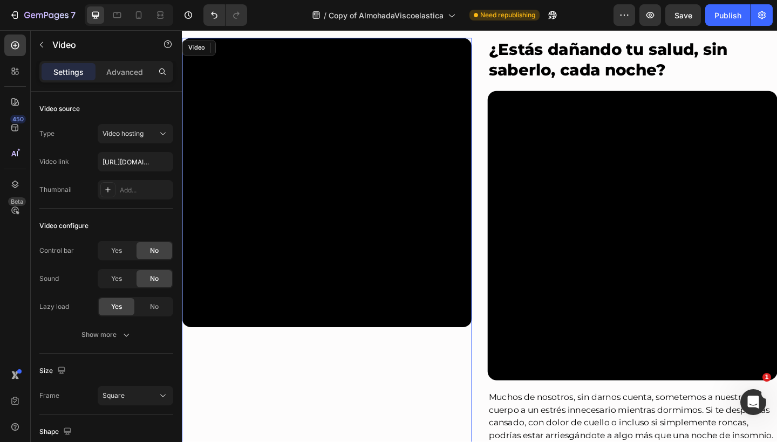
click at [369, 216] on video at bounding box center [339, 196] width 315 height 315
click at [115, 79] on div "Advanced" at bounding box center [125, 71] width 54 height 17
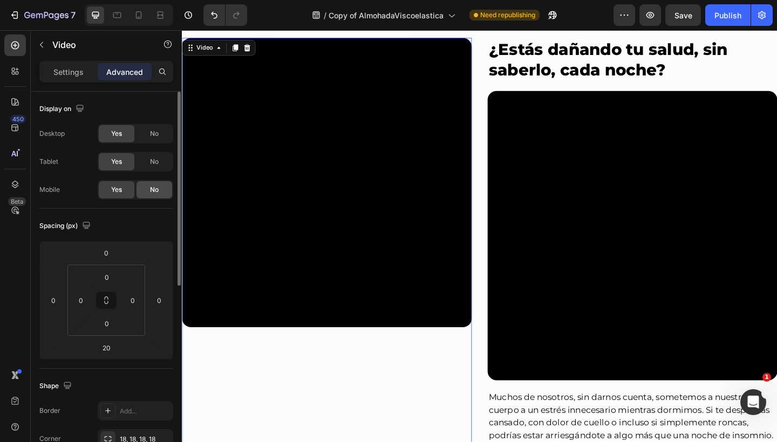
click at [157, 183] on div "No" at bounding box center [154, 189] width 36 height 17
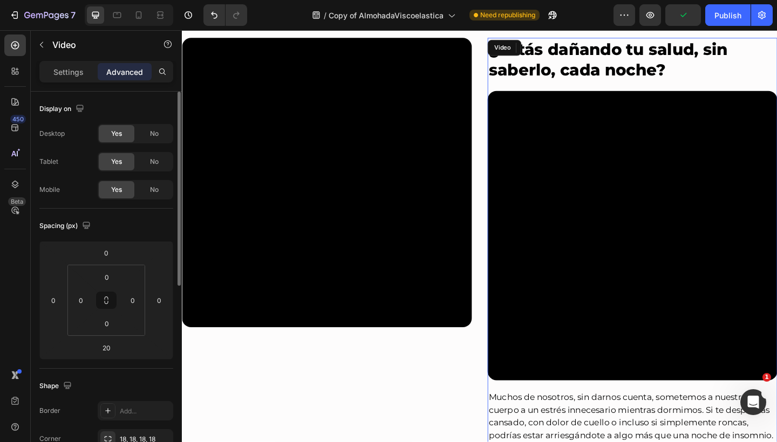
click at [572, 156] on video at bounding box center [671, 254] width 315 height 315
click at [152, 133] on span "No" at bounding box center [154, 134] width 9 height 10
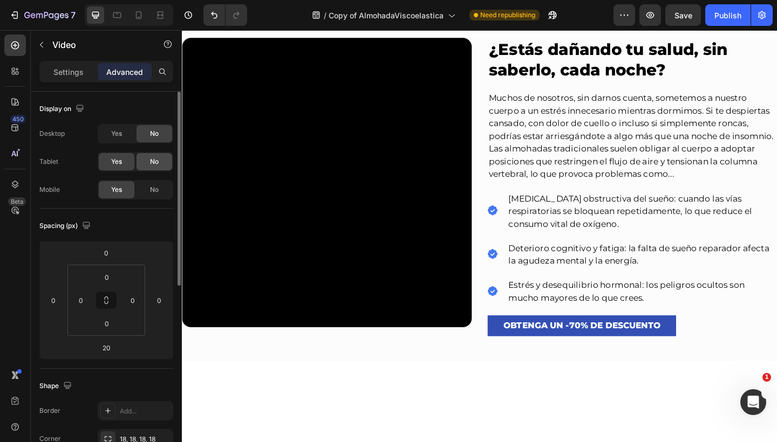
click at [156, 162] on span "No" at bounding box center [154, 162] width 9 height 10
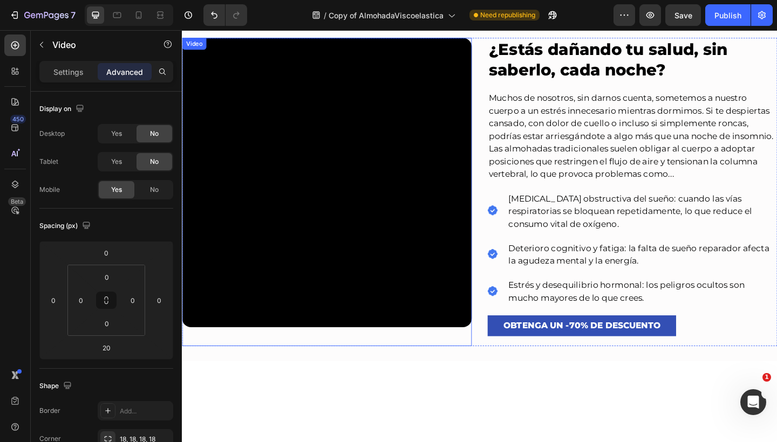
click at [322, 174] on video at bounding box center [339, 196] width 315 height 315
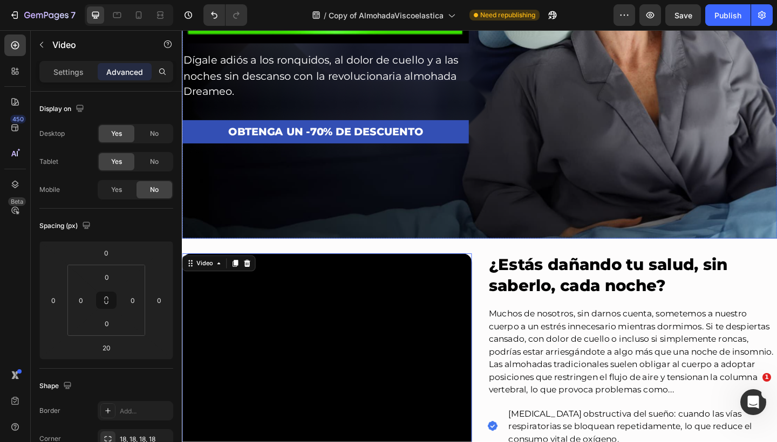
scroll to position [263, 0]
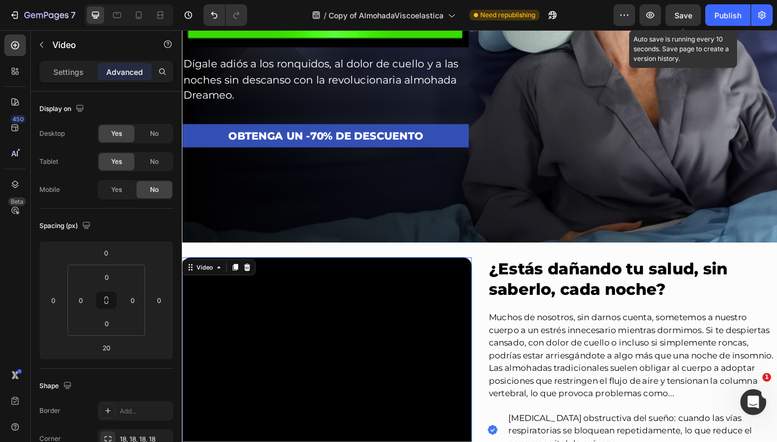
click at [693, 9] on button "Save" at bounding box center [683, 15] width 36 height 22
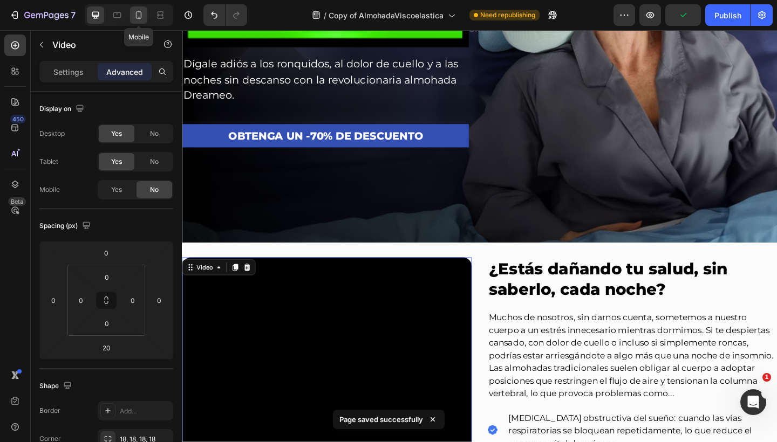
click at [138, 14] on icon at bounding box center [138, 15] width 11 height 11
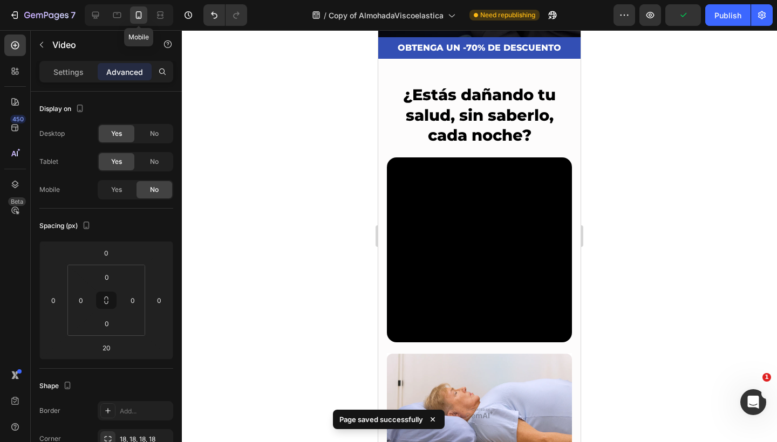
type input "0"
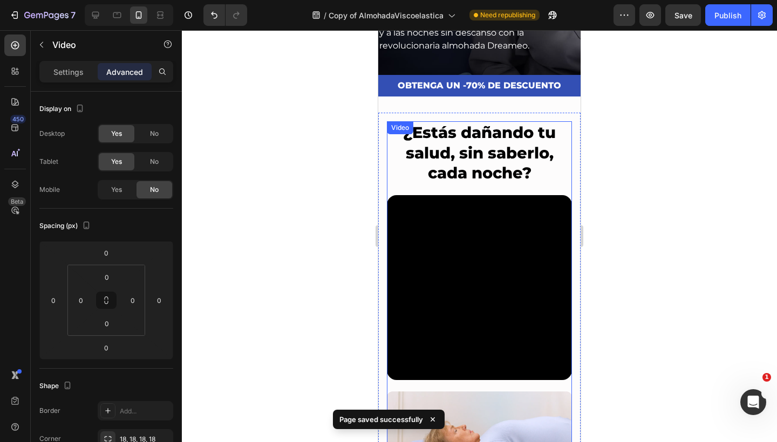
click at [479, 243] on video at bounding box center [479, 287] width 185 height 185
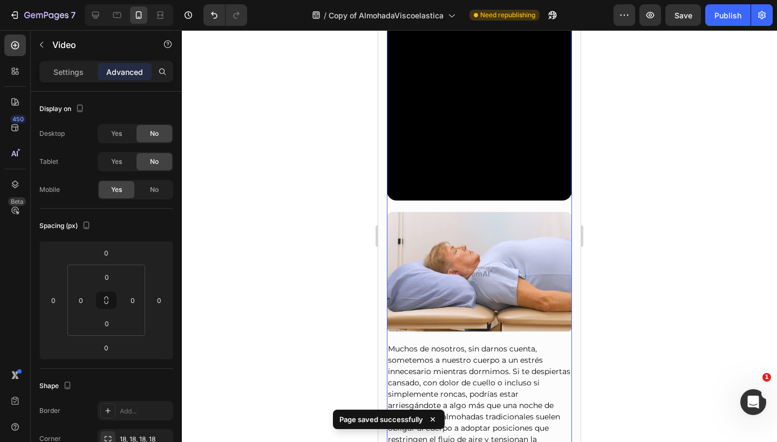
scroll to position [407, 0]
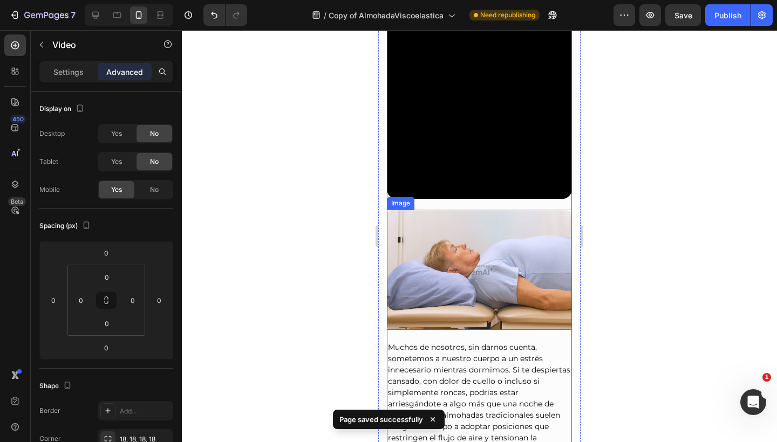
click at [477, 253] on img at bounding box center [479, 270] width 185 height 120
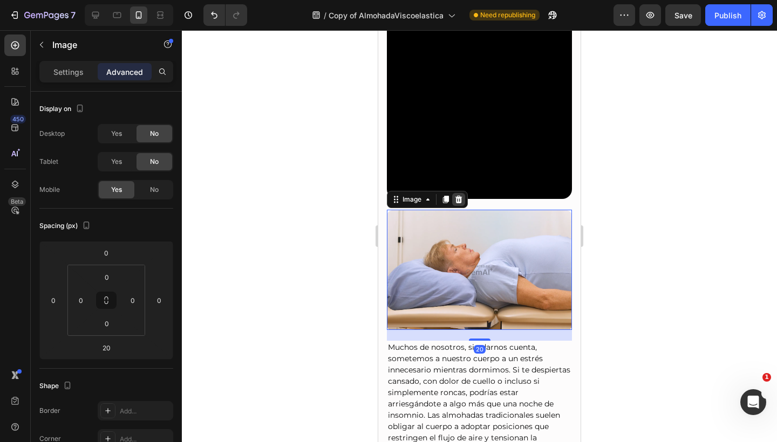
click at [456, 196] on icon at bounding box center [458, 200] width 7 height 8
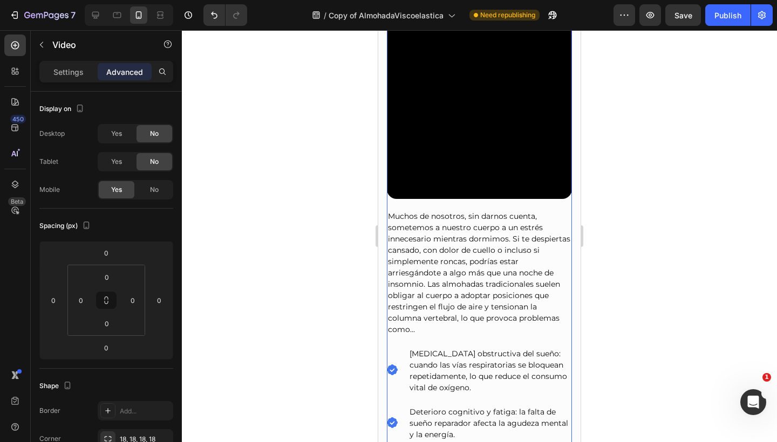
click at [486, 134] on video at bounding box center [479, 106] width 185 height 185
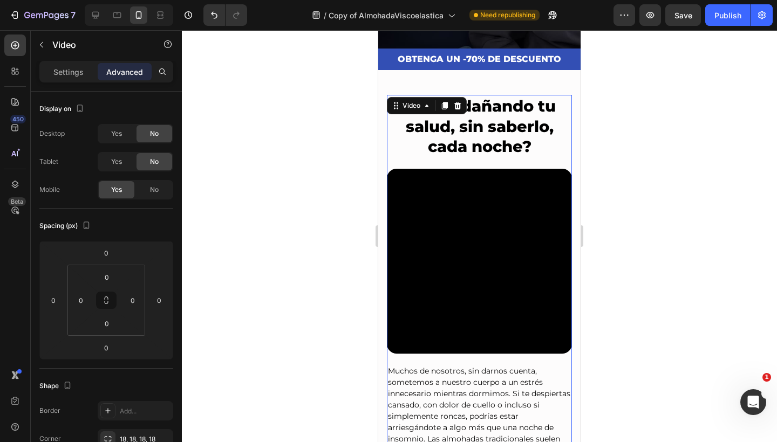
scroll to position [252, 0]
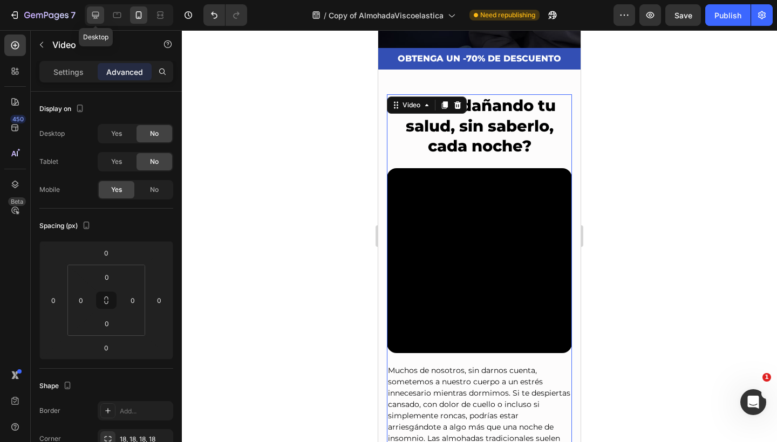
click at [94, 20] on icon at bounding box center [95, 15] width 11 height 11
type input "20"
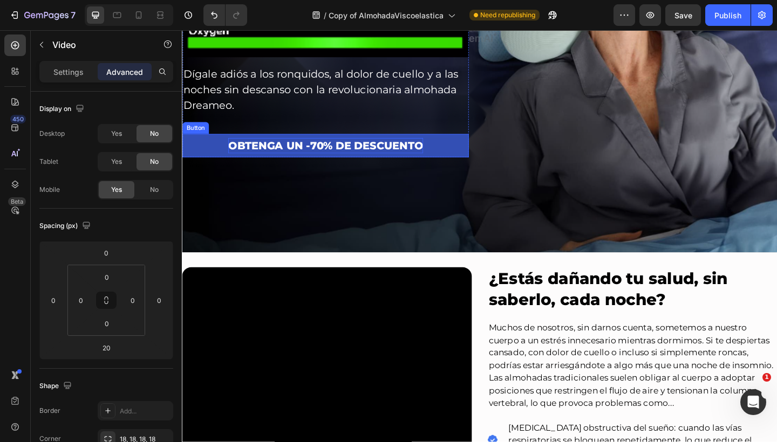
scroll to position [215, 0]
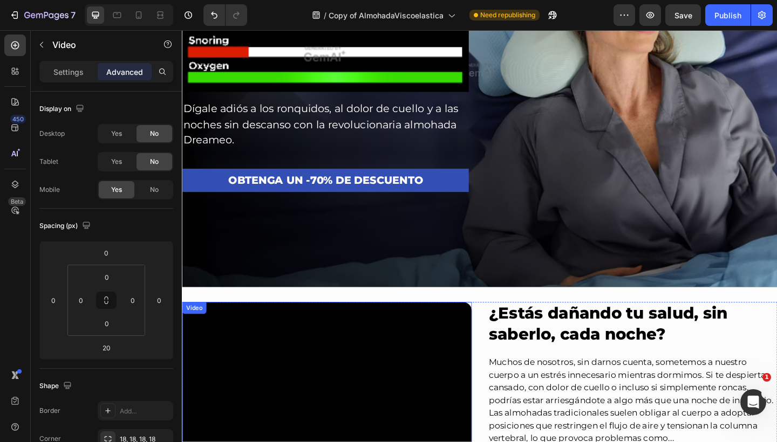
drag, startPoint x: 353, startPoint y: 378, endPoint x: 363, endPoint y: 338, distance: 41.2
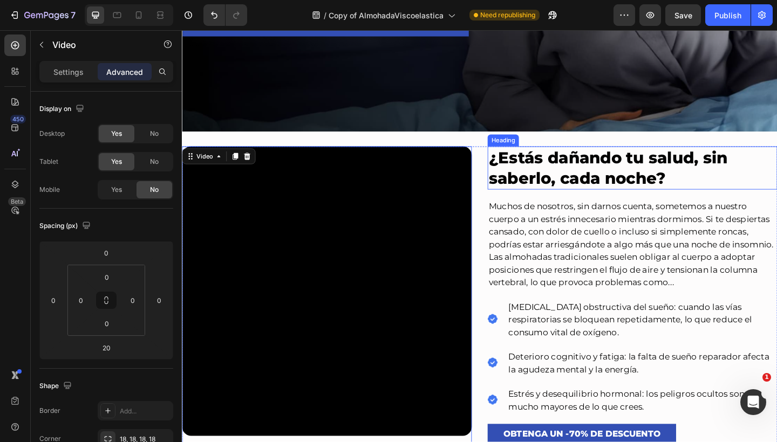
scroll to position [381, 0]
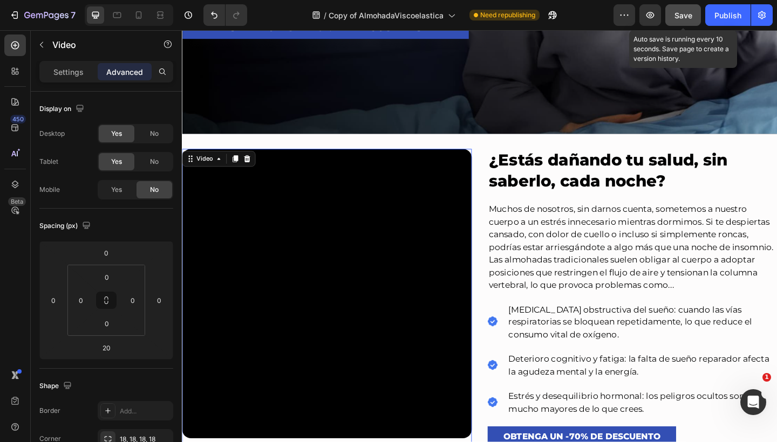
click at [685, 19] on span "Save" at bounding box center [683, 15] width 18 height 9
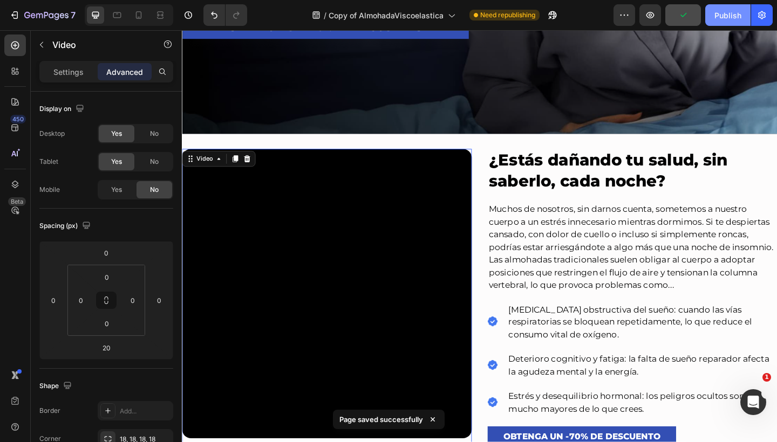
click at [711, 18] on button "Publish" at bounding box center [727, 15] width 45 height 22
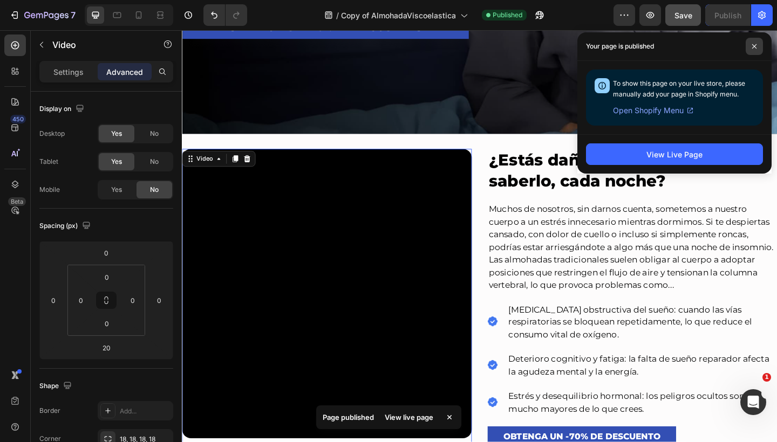
click at [755, 40] on span at bounding box center [753, 46] width 17 height 17
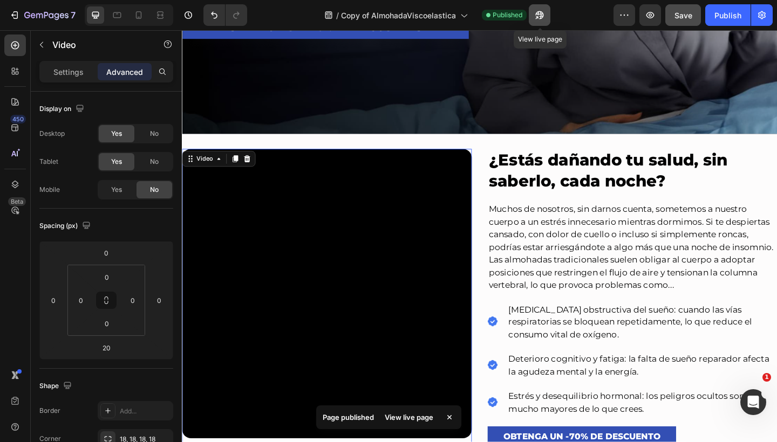
click at [537, 20] on button "button" at bounding box center [540, 15] width 22 height 22
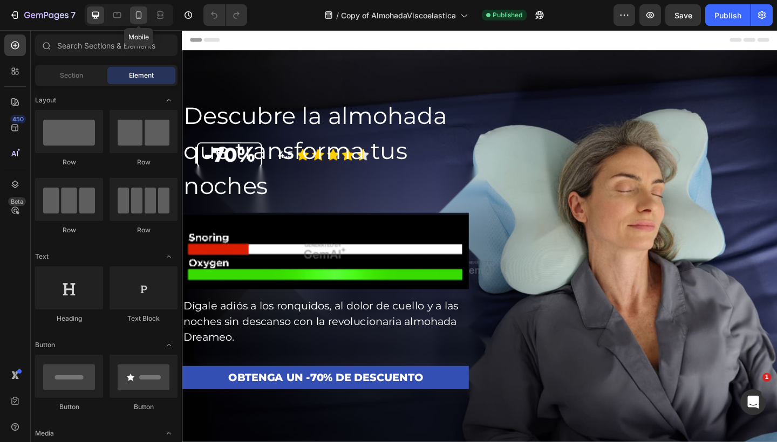
click at [141, 11] on icon at bounding box center [138, 15] width 11 height 11
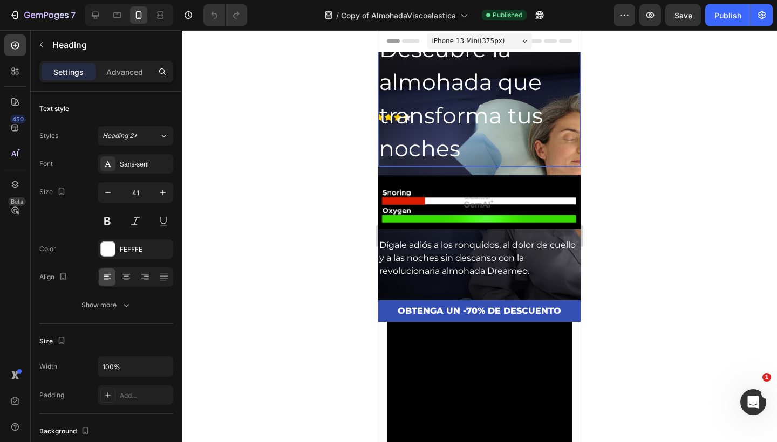
drag, startPoint x: 472, startPoint y: 107, endPoint x: 472, endPoint y: 100, distance: 7.0
click at [472, 107] on h2 "Descubre la almohada que transforma tus noches" at bounding box center [479, 99] width 202 height 135
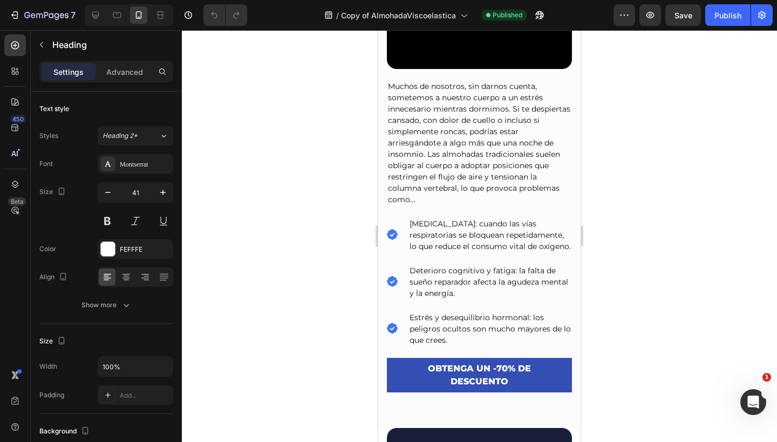
scroll to position [539, 0]
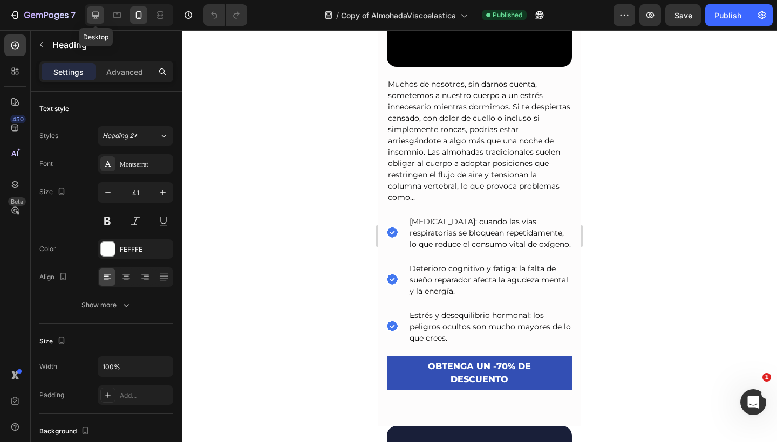
click at [97, 10] on icon at bounding box center [95, 15] width 11 height 11
type input "47"
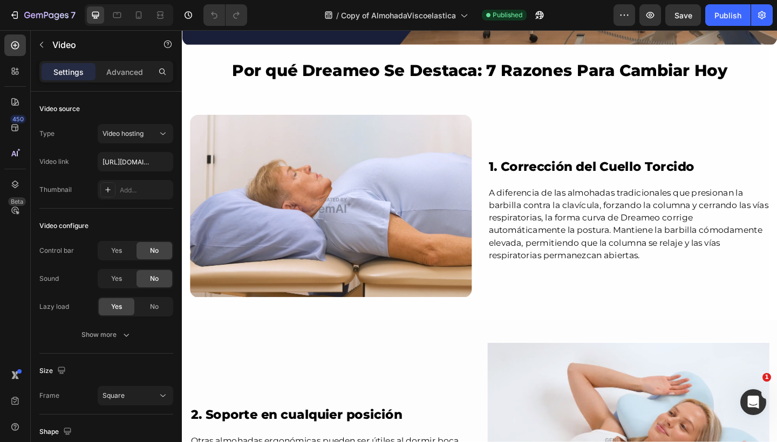
scroll to position [975, 0]
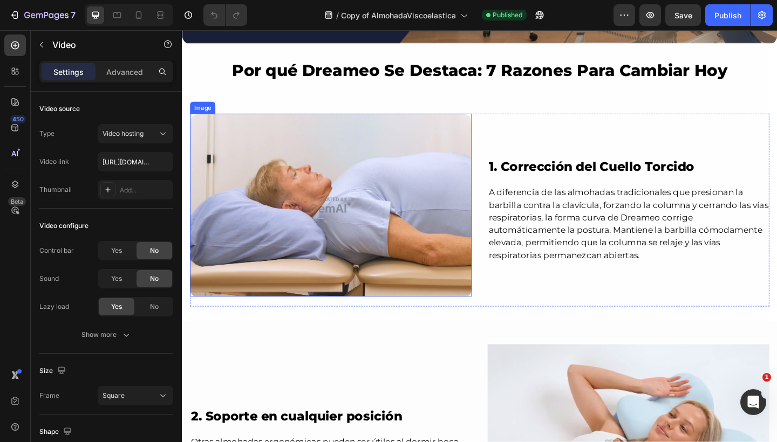
click at [397, 148] on img at bounding box center [343, 221] width 306 height 200
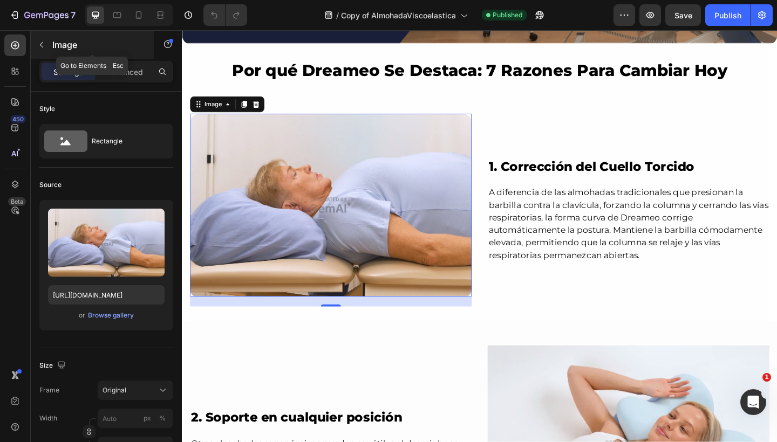
click at [40, 44] on icon "button" at bounding box center [41, 45] width 3 height 6
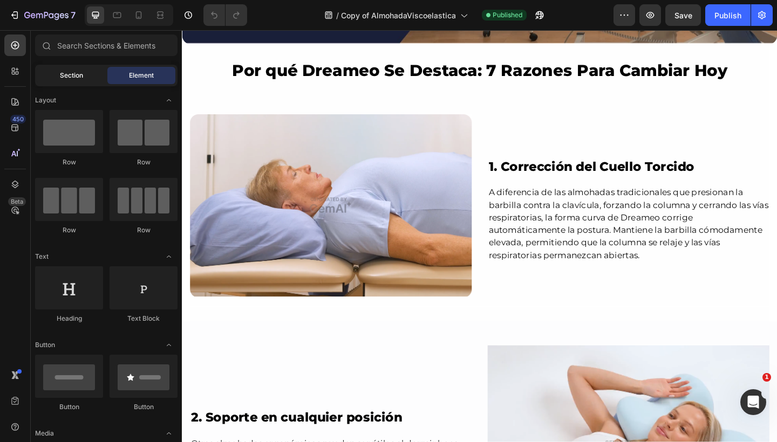
click at [56, 80] on div "Section" at bounding box center [71, 75] width 68 height 17
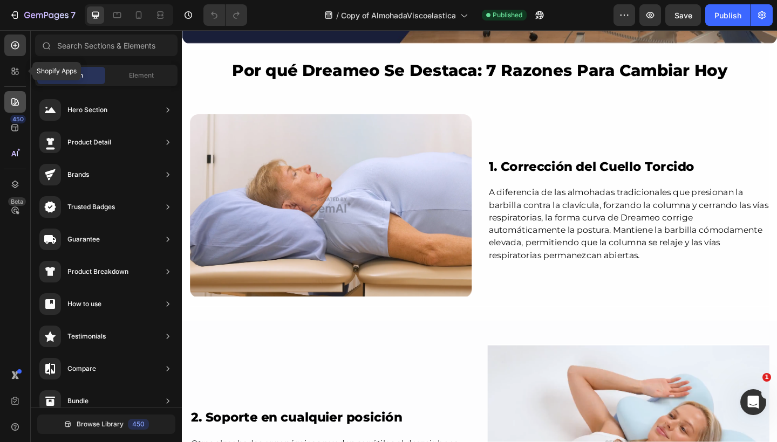
click at [14, 107] on icon at bounding box center [15, 102] width 11 height 11
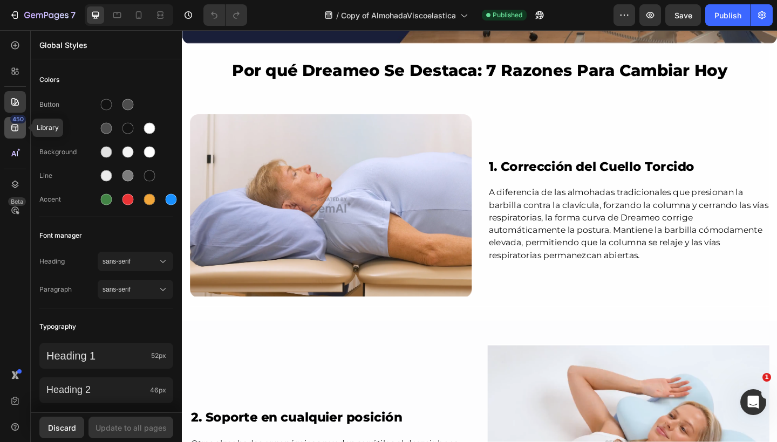
click at [15, 129] on icon at bounding box center [15, 127] width 11 height 11
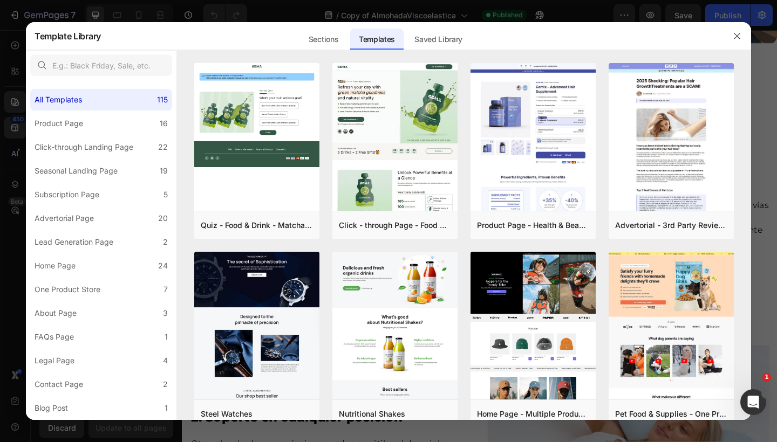
click at [111, 17] on div at bounding box center [388, 221] width 777 height 442
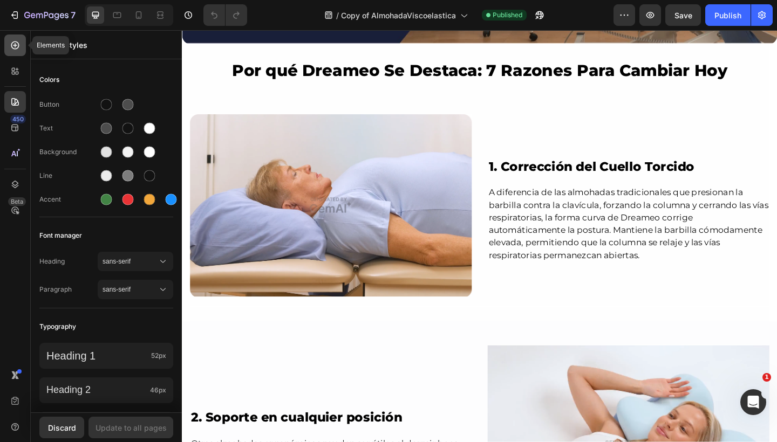
click at [9, 49] on div at bounding box center [15, 46] width 22 height 22
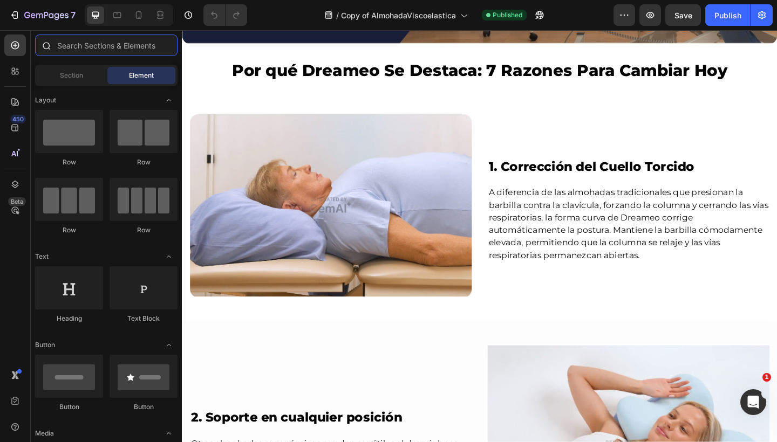
click at [130, 40] on input "text" at bounding box center [106, 46] width 142 height 22
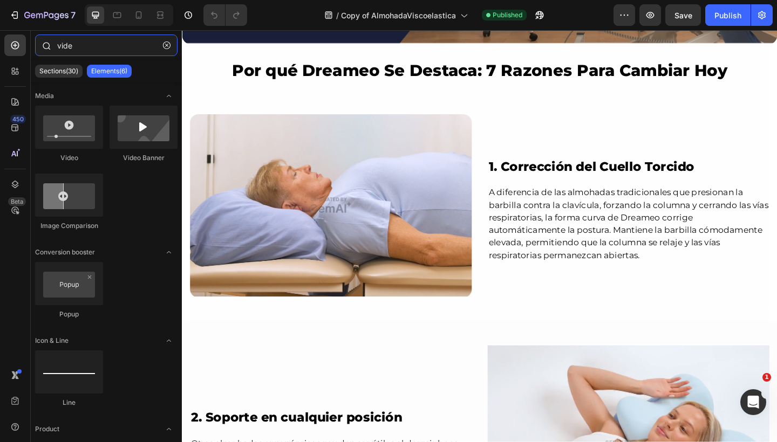
type input "video"
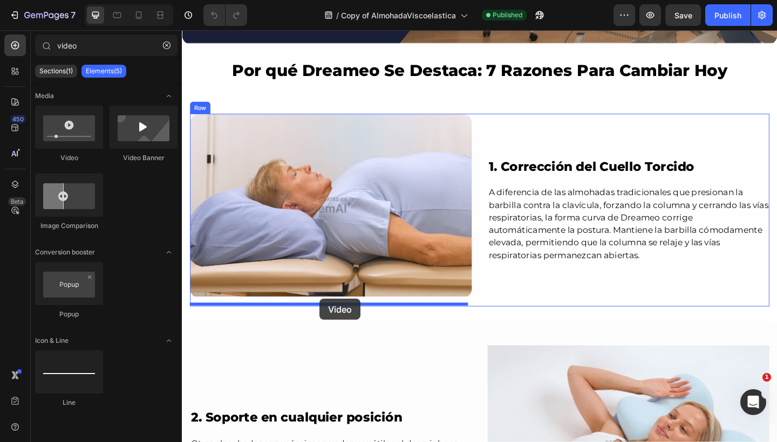
drag, startPoint x: 263, startPoint y: 152, endPoint x: 331, endPoint y: 323, distance: 183.5
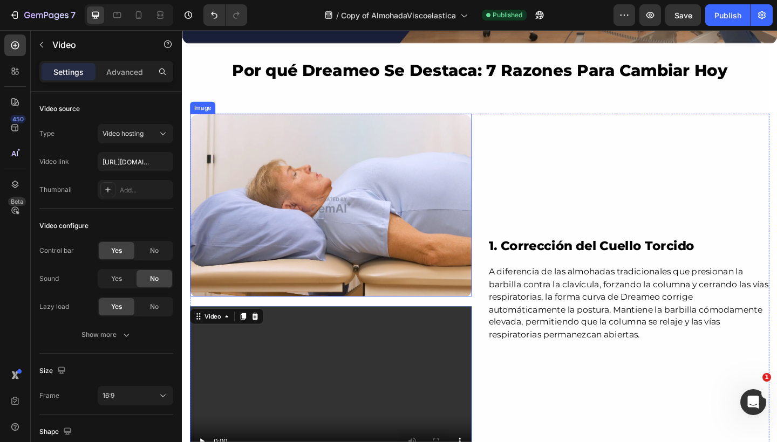
click at [355, 269] on img at bounding box center [343, 221] width 306 height 200
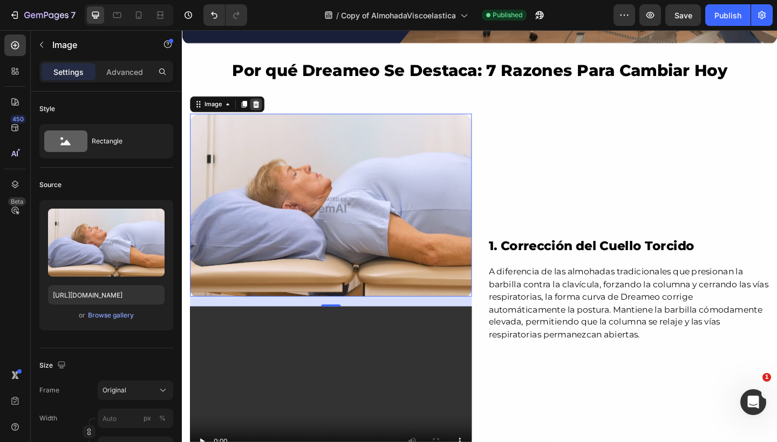
click at [262, 111] on icon at bounding box center [262, 111] width 7 height 8
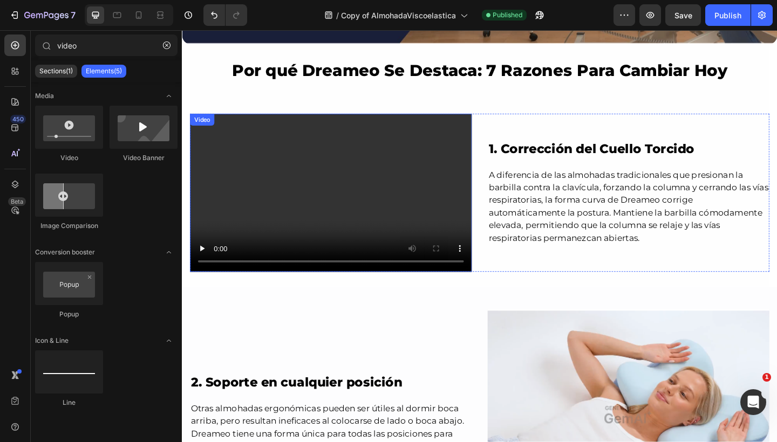
click at [299, 176] on video at bounding box center [343, 207] width 306 height 173
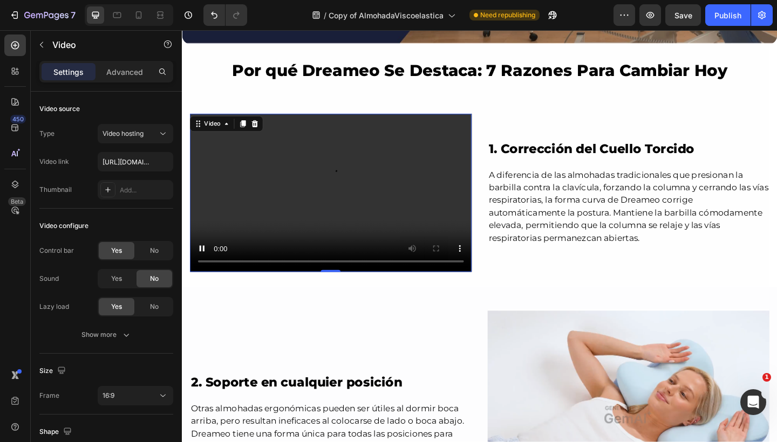
click at [341, 180] on video at bounding box center [343, 207] width 306 height 173
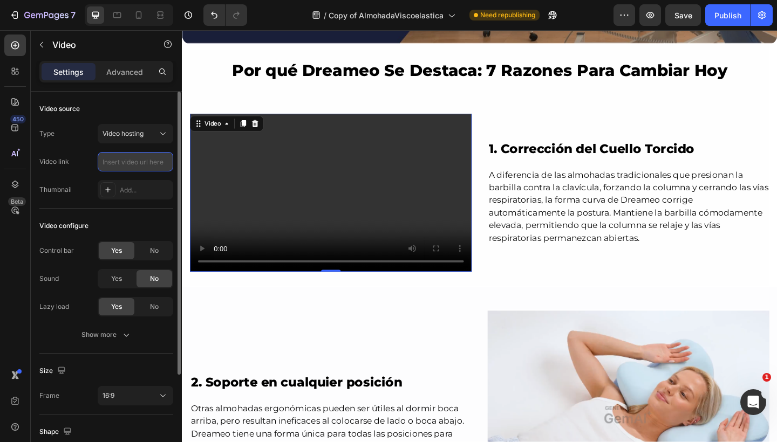
click at [140, 160] on input "text" at bounding box center [136, 161] width 76 height 19
paste input "https://cdn.shopify.com/videos/c/o/v/5d01d80ae7624c68be29d7e783eec08d.mp4"
type input "https://cdn.shopify.com/videos/c/o/v/5d01d80ae7624c68be29d7e783eec08d.mp4"
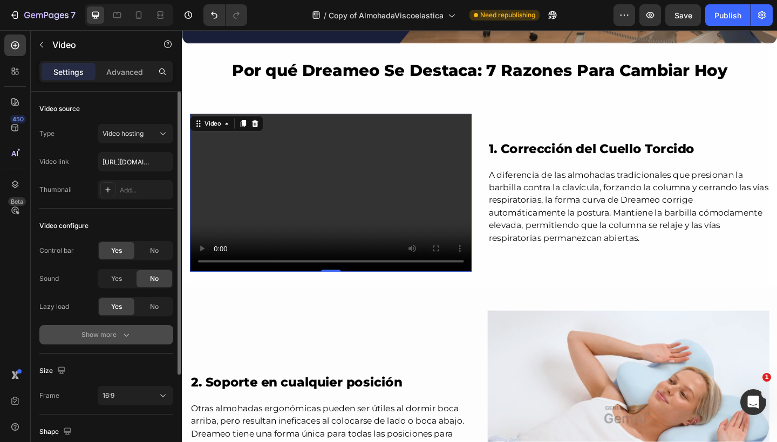
click at [138, 332] on button "Show more" at bounding box center [106, 334] width 134 height 19
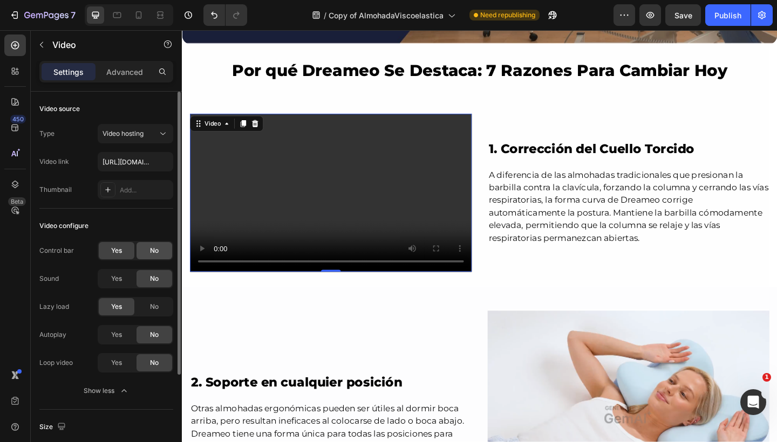
click at [161, 253] on div "No" at bounding box center [154, 250] width 36 height 17
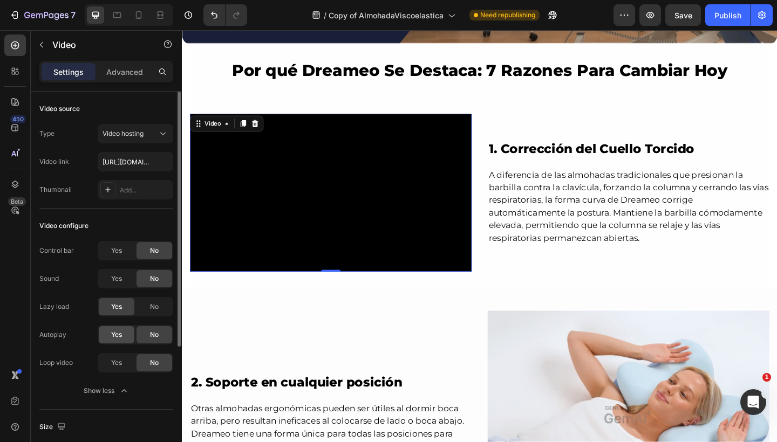
click at [125, 338] on div "Yes" at bounding box center [117, 334] width 36 height 17
click at [117, 365] on span "Yes" at bounding box center [116, 363] width 11 height 10
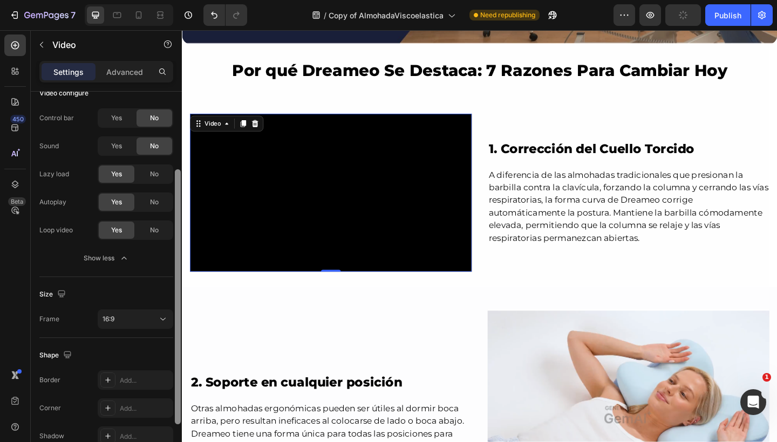
drag, startPoint x: 177, startPoint y: 304, endPoint x: 180, endPoint y: 395, distance: 90.6
click at [180, 395] on div at bounding box center [178, 296] width 6 height 255
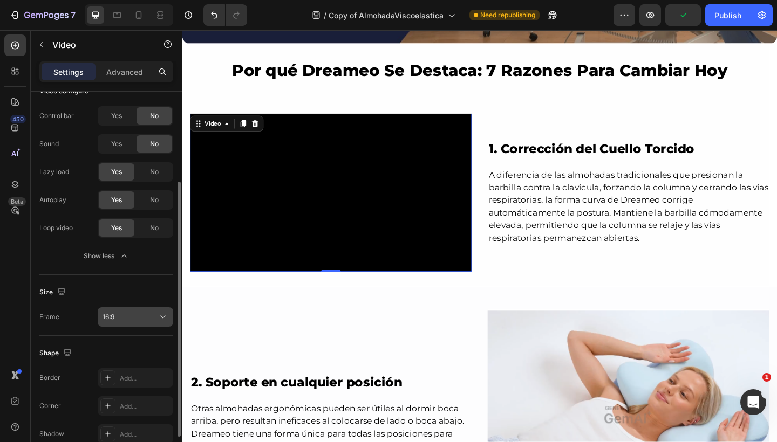
click at [154, 320] on div "16:9" at bounding box center [129, 317] width 55 height 10
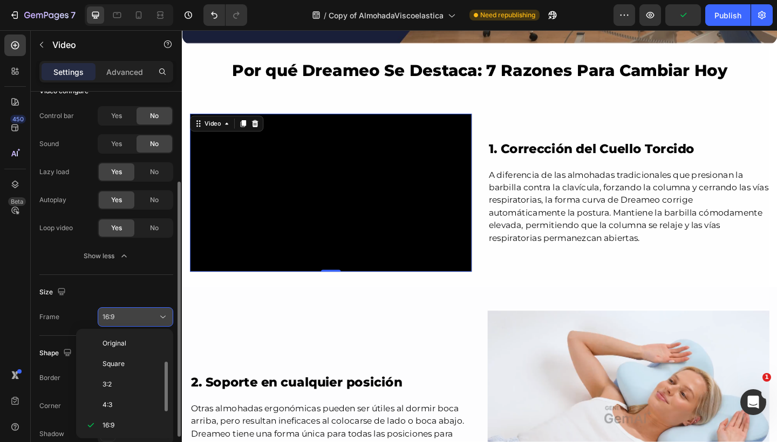
scroll to position [19, 0]
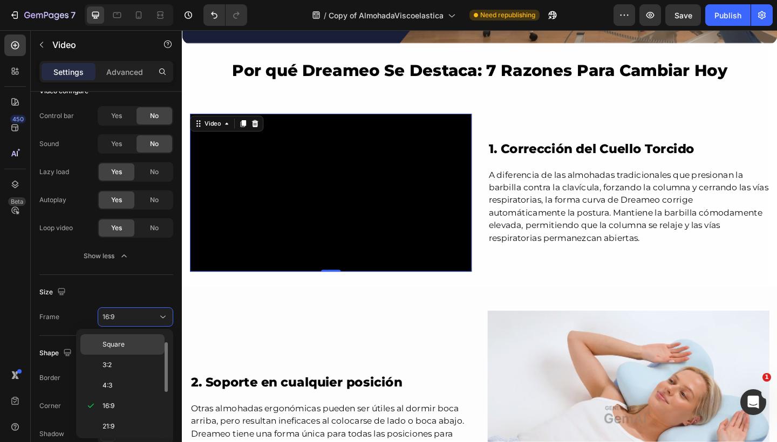
click at [147, 336] on div "Square" at bounding box center [122, 344] width 84 height 20
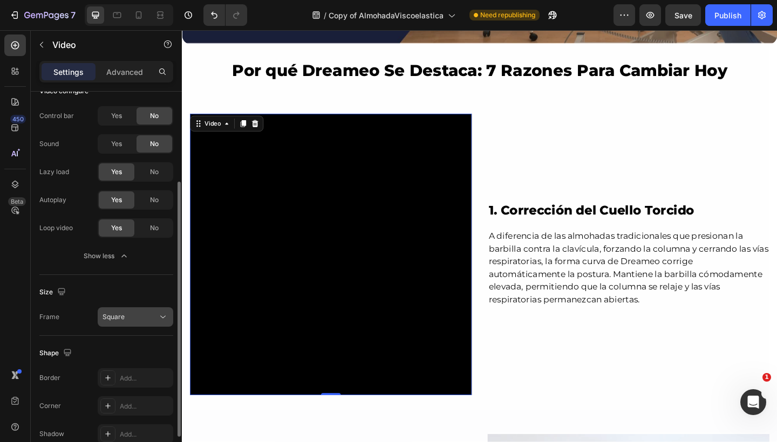
click at [150, 313] on div "Square" at bounding box center [129, 317] width 55 height 10
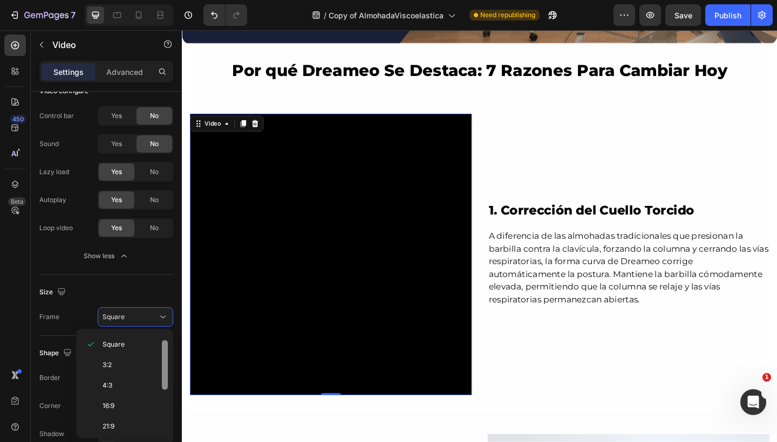
scroll to position [0, 0]
drag, startPoint x: 164, startPoint y: 351, endPoint x: 164, endPoint y: 332, distance: 18.3
click at [164, 332] on div "Original Square 3:2 4:3 16:9 21:9 2:3 3:4 9:16 Custom" at bounding box center [124, 383] width 97 height 109
click at [141, 340] on p "Original" at bounding box center [130, 344] width 57 height 10
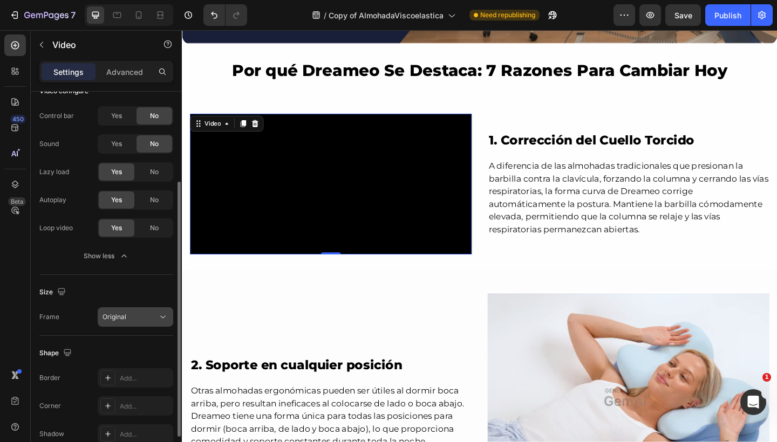
click at [142, 325] on button "Original" at bounding box center [136, 316] width 76 height 19
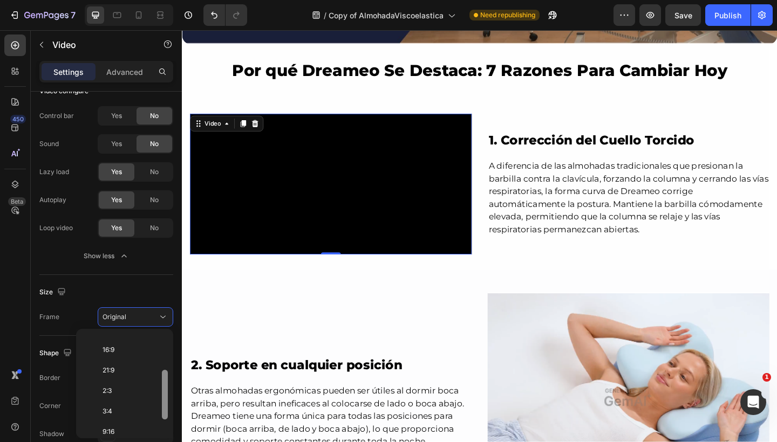
drag, startPoint x: 165, startPoint y: 349, endPoint x: 164, endPoint y: 385, distance: 35.6
click at [164, 385] on div at bounding box center [165, 395] width 6 height 50
click at [149, 353] on p "16:9" at bounding box center [130, 353] width 57 height 10
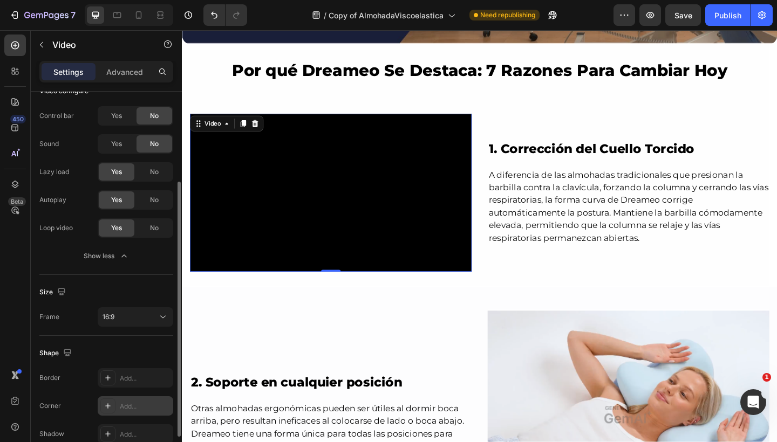
click at [106, 403] on icon at bounding box center [108, 406] width 9 height 9
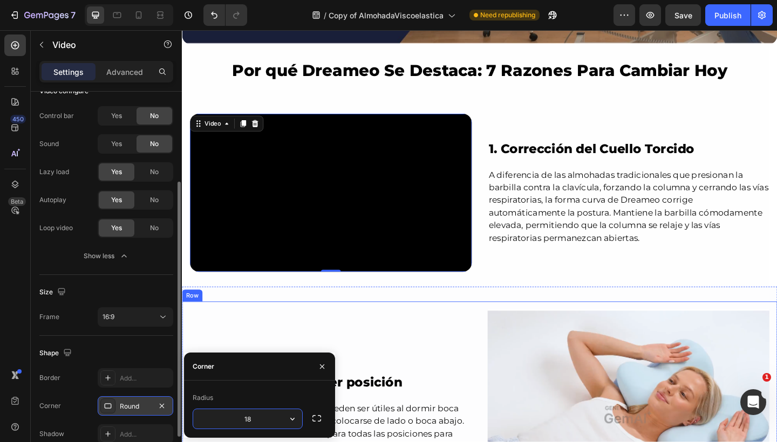
type input "18"
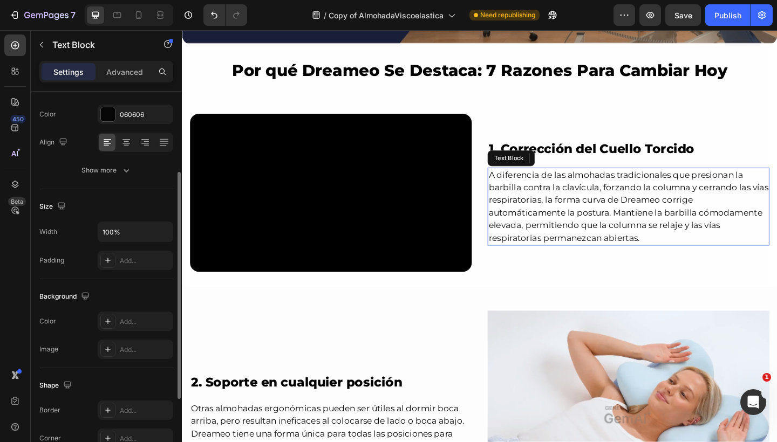
click at [553, 186] on p "A diferencia de las almohadas tradicionales que presionan la barbilla contra la…" at bounding box center [667, 222] width 304 height 83
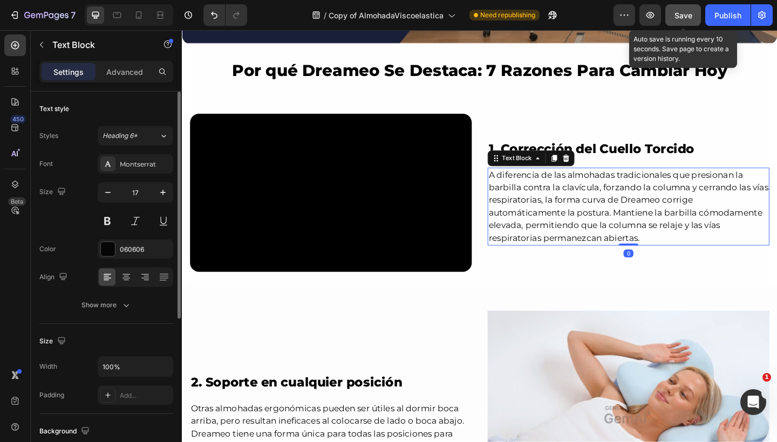
click at [688, 20] on div "Save" at bounding box center [683, 15] width 18 height 11
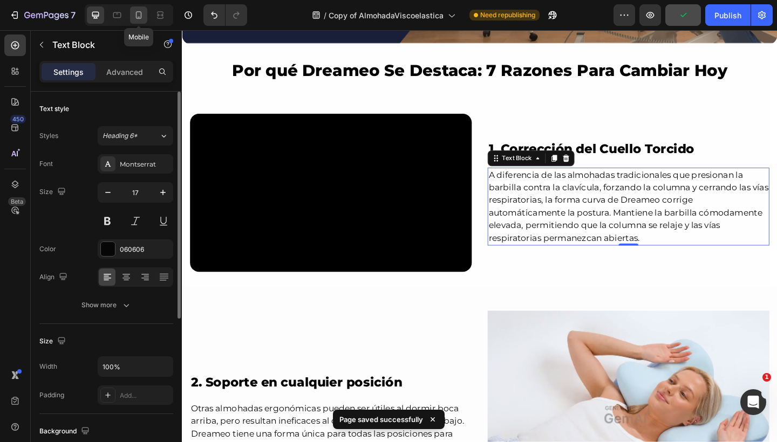
click at [134, 8] on div at bounding box center [138, 14] width 17 height 17
type input "14"
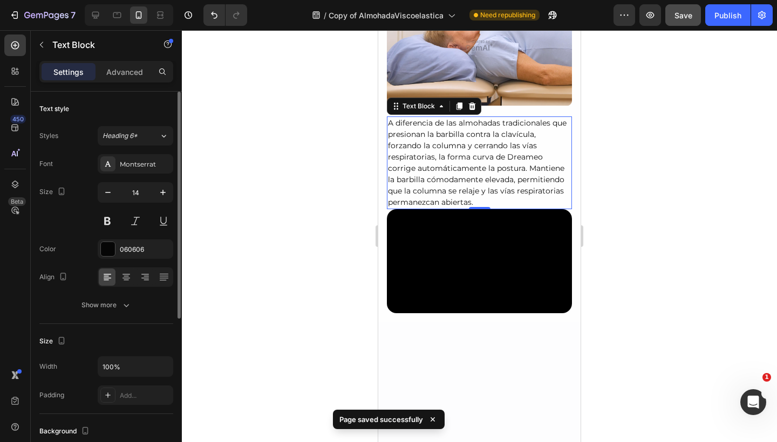
scroll to position [1178, 0]
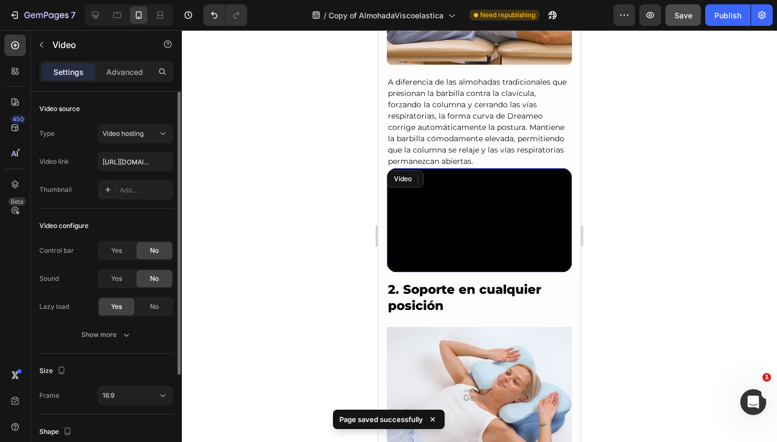
click at [444, 186] on video at bounding box center [479, 220] width 185 height 104
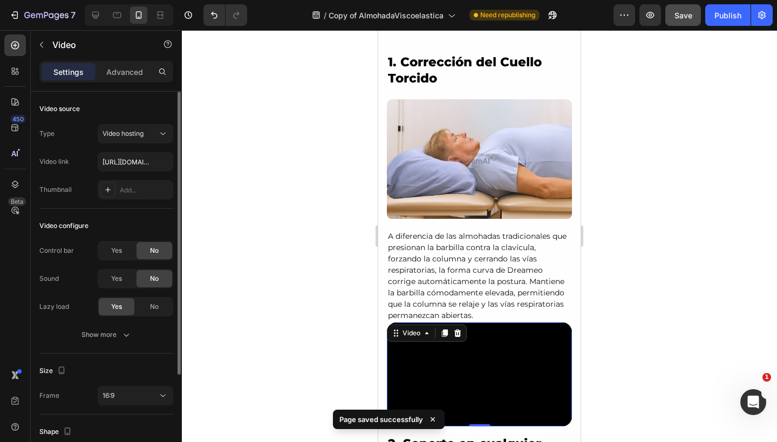
scroll to position [1007, 0]
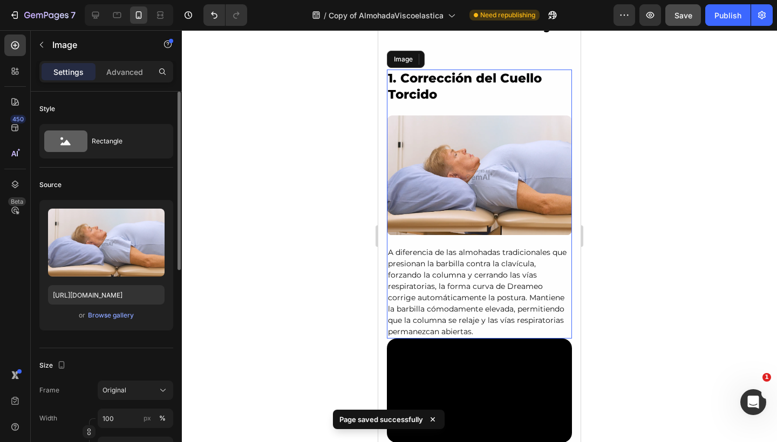
click at [462, 180] on img at bounding box center [479, 175] width 185 height 120
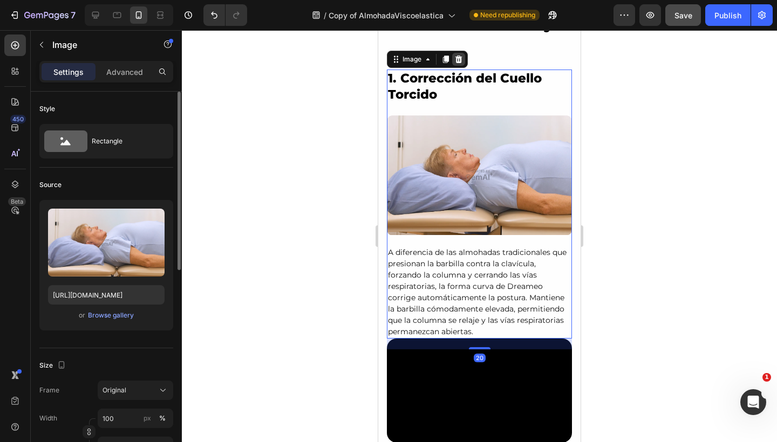
click at [458, 60] on icon at bounding box center [458, 60] width 7 height 8
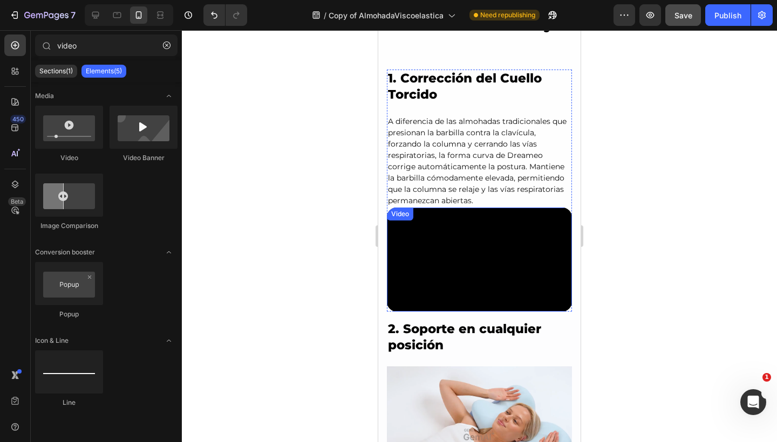
click at [465, 243] on video at bounding box center [479, 260] width 185 height 104
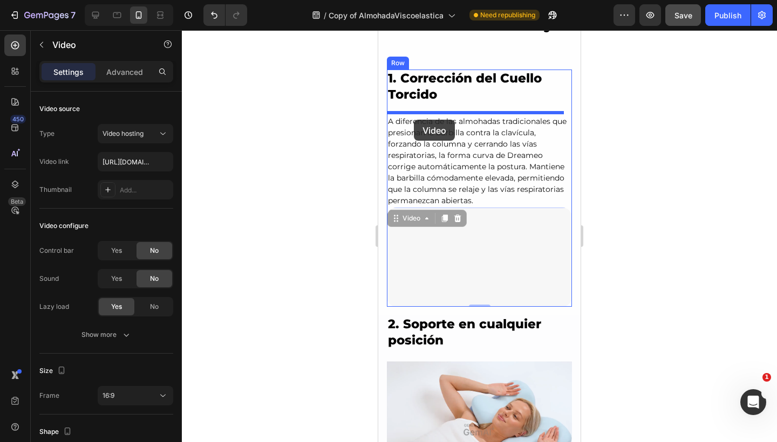
drag, startPoint x: 395, startPoint y: 220, endPoint x: 414, endPoint y: 120, distance: 101.5
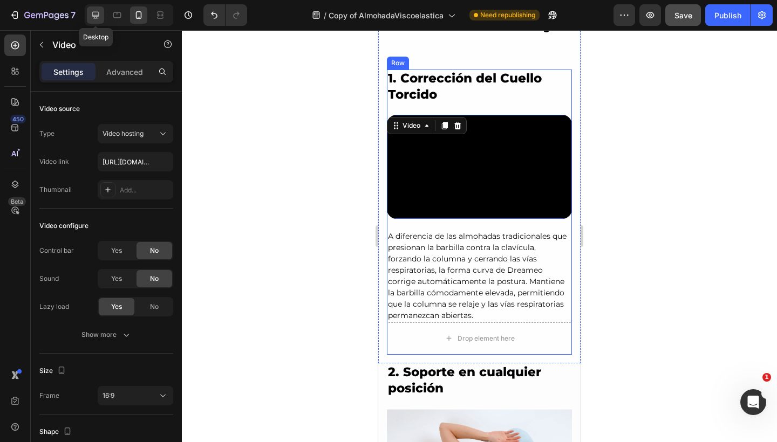
click at [99, 12] on icon at bounding box center [95, 15] width 11 height 11
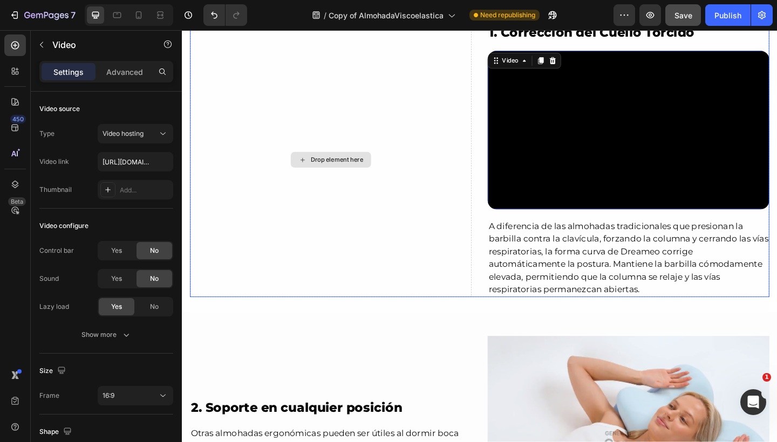
scroll to position [992, 0]
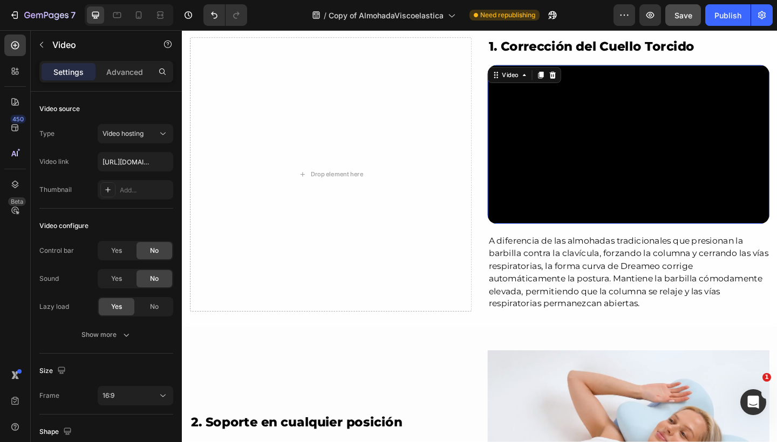
click at [553, 154] on video at bounding box center [667, 154] width 306 height 173
click at [569, 78] on icon at bounding box center [572, 80] width 6 height 8
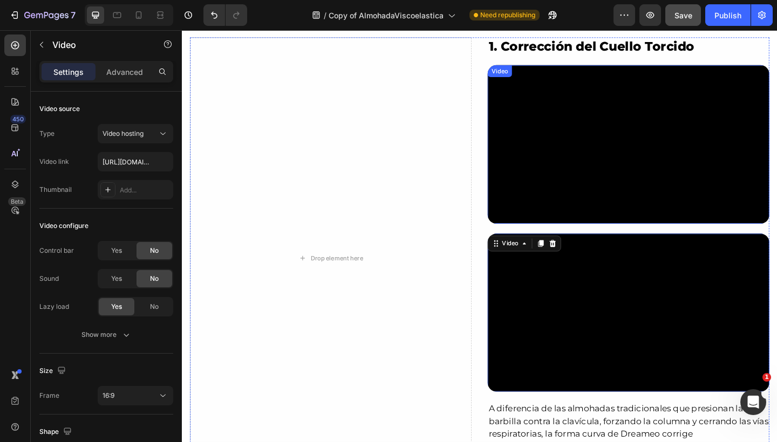
click at [578, 146] on video at bounding box center [667, 154] width 306 height 173
click at [563, 305] on video at bounding box center [667, 338] width 306 height 173
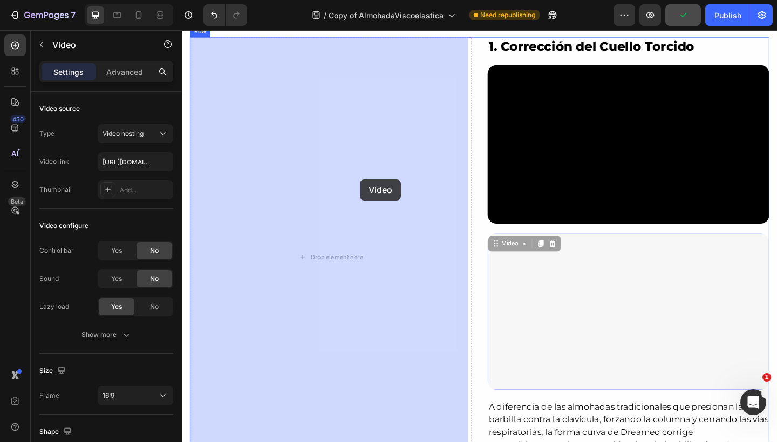
drag, startPoint x: 521, startPoint y: 259, endPoint x: 375, endPoint y: 193, distance: 160.0
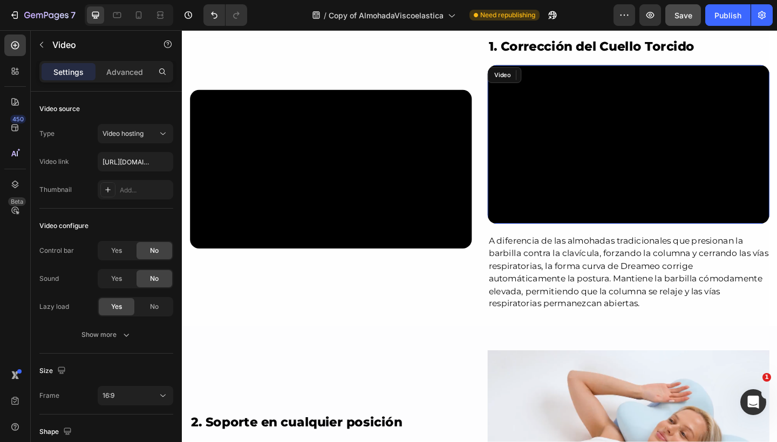
click at [524, 149] on video at bounding box center [667, 154] width 306 height 173
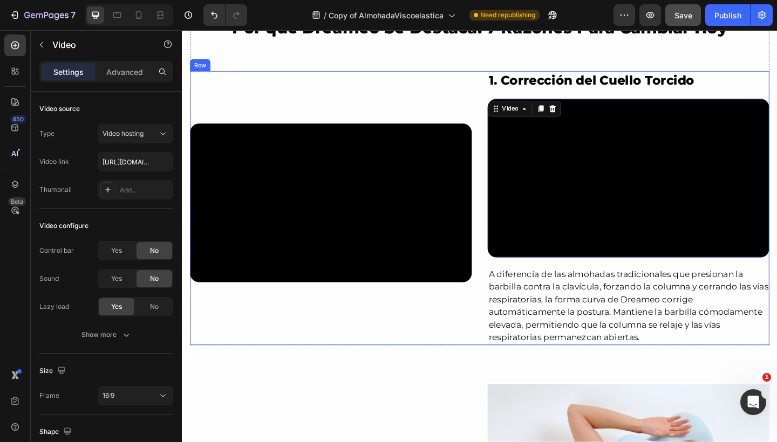
scroll to position [954, 0]
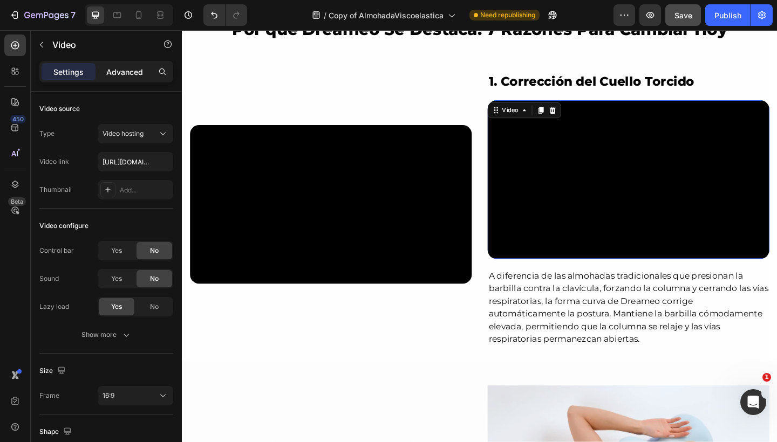
click at [143, 68] on div "Advanced" at bounding box center [125, 71] width 54 height 17
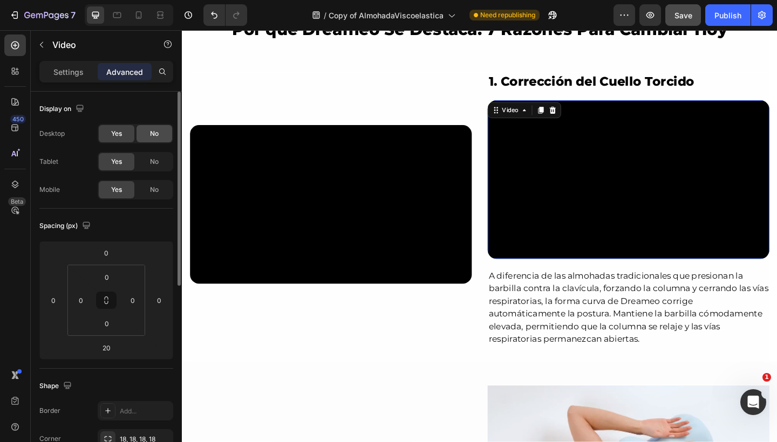
click at [156, 135] on span "No" at bounding box center [154, 134] width 9 height 10
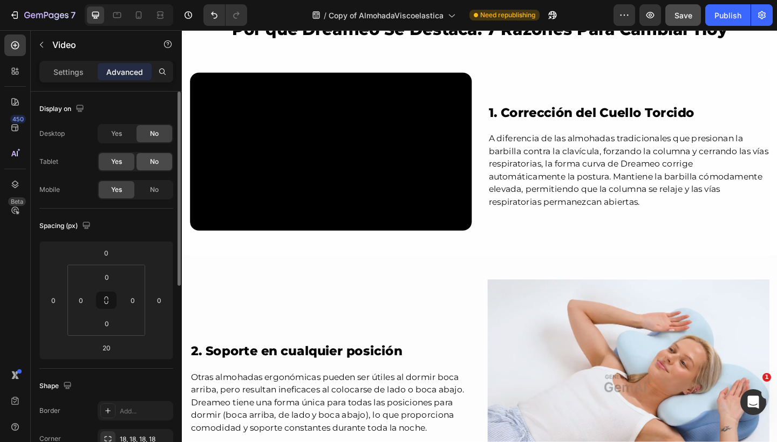
click at [156, 159] on span "No" at bounding box center [154, 162] width 9 height 10
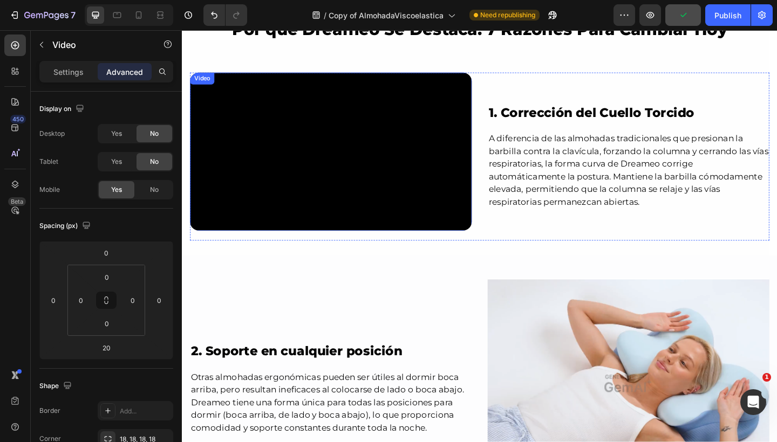
click at [260, 155] on video at bounding box center [343, 163] width 306 height 173
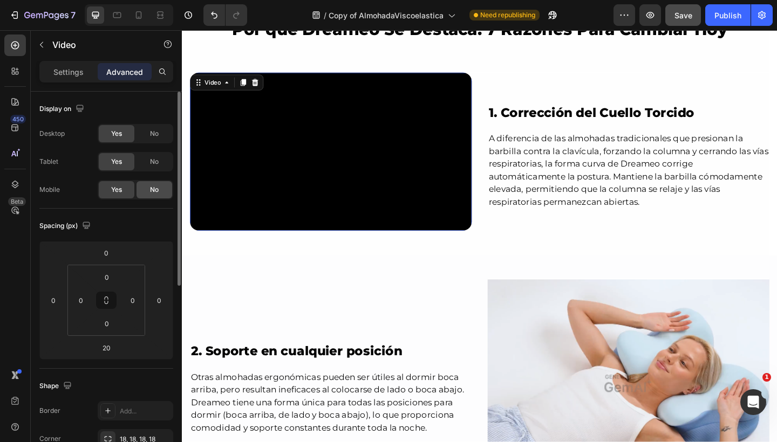
click at [153, 189] on span "No" at bounding box center [154, 190] width 9 height 10
click at [141, 9] on div at bounding box center [138, 14] width 17 height 17
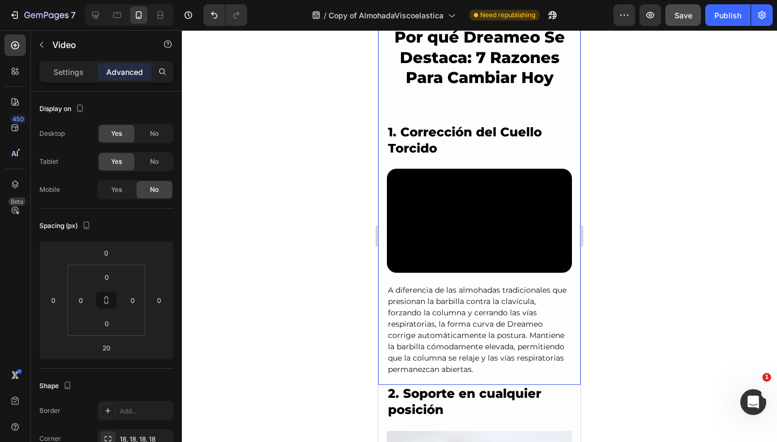
scroll to position [916, 0]
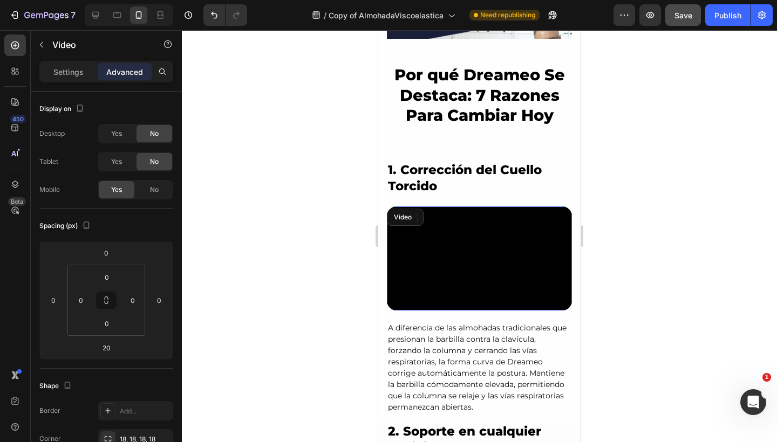
click at [458, 234] on video at bounding box center [479, 259] width 185 height 104
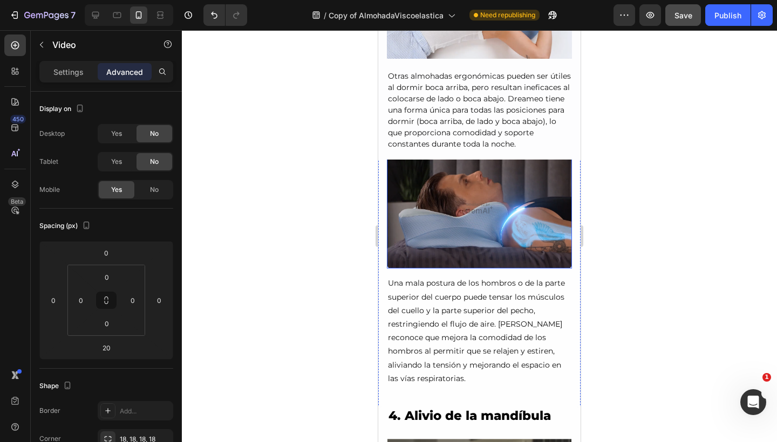
scroll to position [1875, 0]
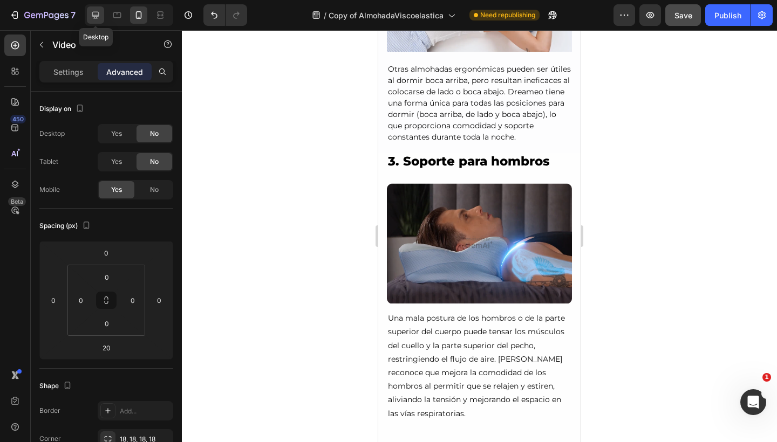
click at [100, 19] on icon at bounding box center [95, 15] width 11 height 11
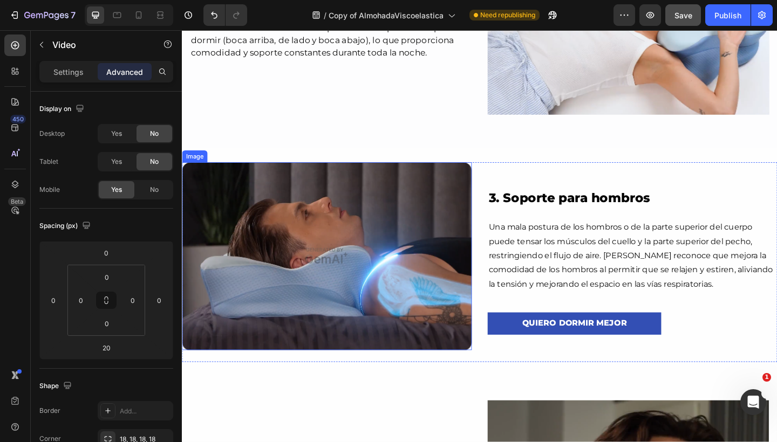
click at [445, 224] on img at bounding box center [339, 276] width 315 height 204
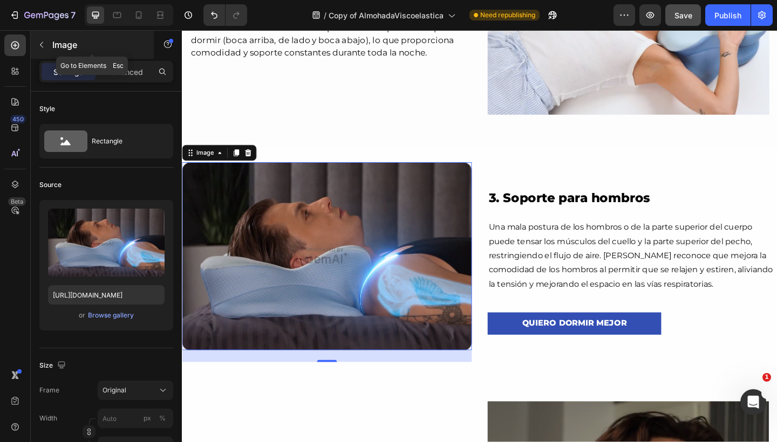
click at [36, 47] on button "button" at bounding box center [41, 44] width 17 height 17
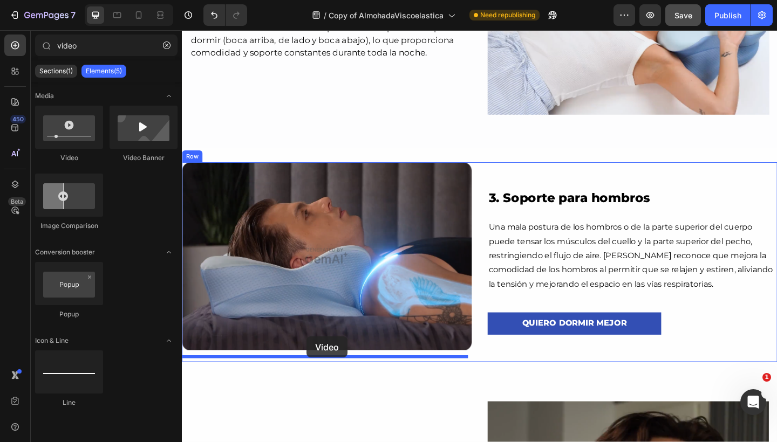
drag, startPoint x: 262, startPoint y: 166, endPoint x: 317, endPoint y: 364, distance: 205.6
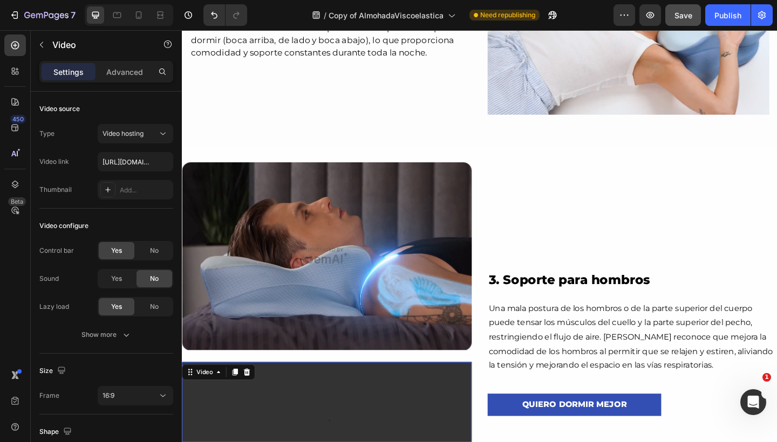
click at [348, 289] on img at bounding box center [339, 276] width 315 height 204
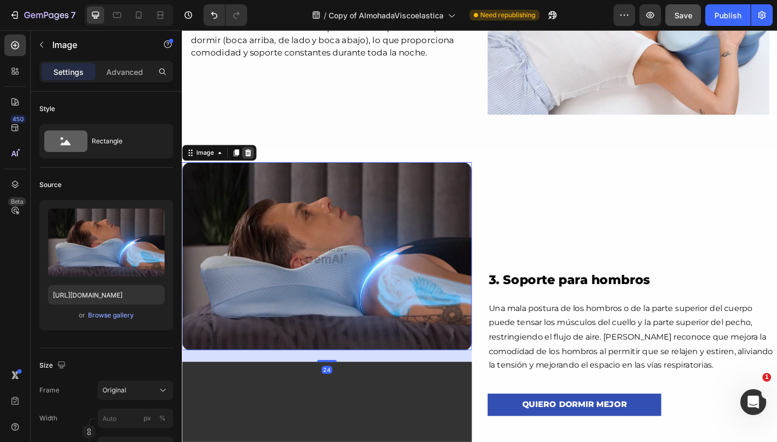
click at [256, 160] on icon at bounding box center [253, 164] width 7 height 8
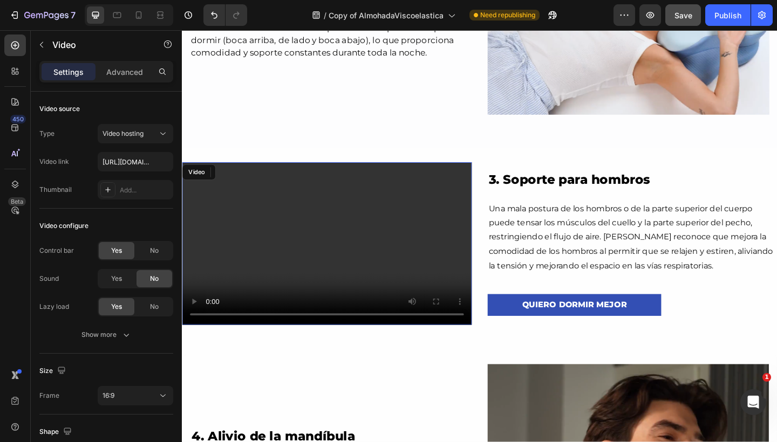
click at [333, 230] on video at bounding box center [339, 262] width 315 height 177
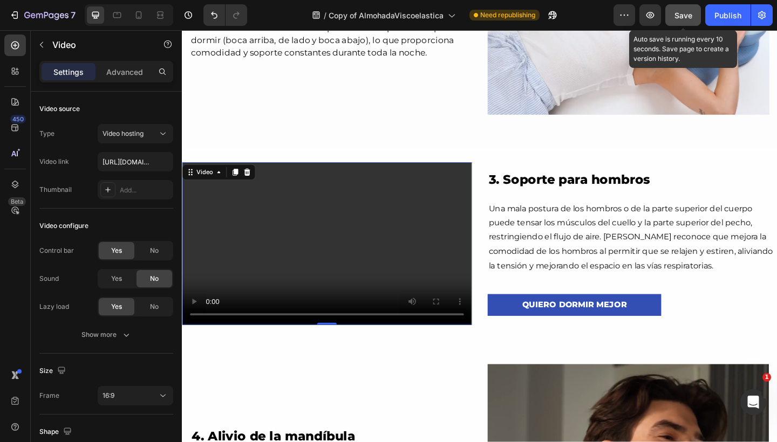
click at [673, 19] on button "Save" at bounding box center [683, 15] width 36 height 22
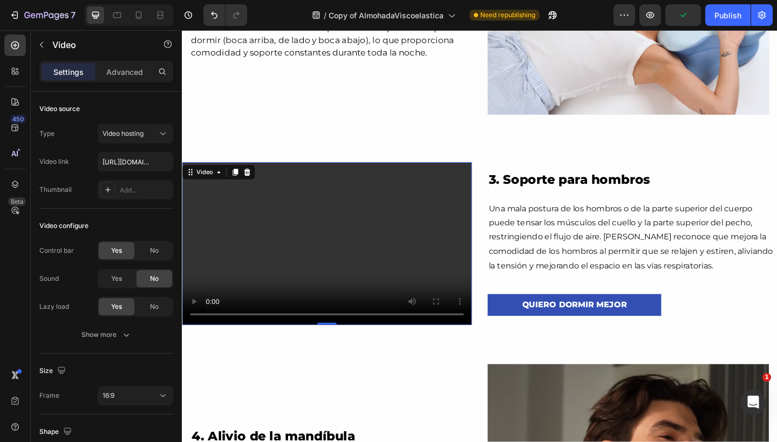
click at [337, 227] on video at bounding box center [339, 262] width 315 height 177
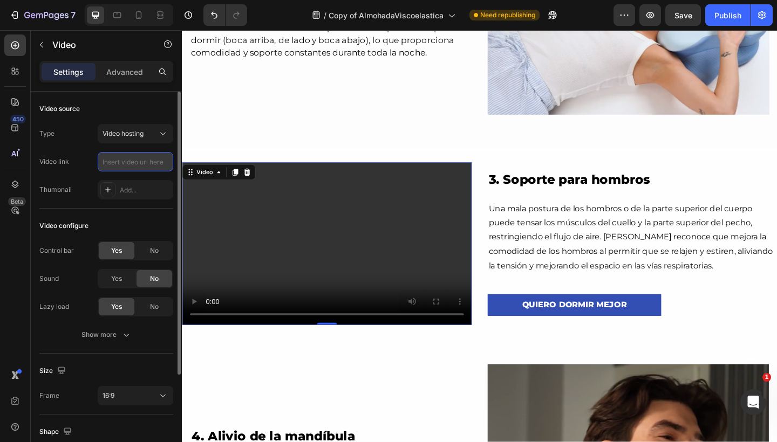
click at [139, 163] on input "text" at bounding box center [136, 161] width 76 height 19
paste input "https://cdn.shopify.com/videos/c/o/v/183c1da310ce42c5b8866e57a9296a5a.mp4"
type input "https://cdn.shopify.com/videos/c/o/v/183c1da310ce42c5b8866e57a9296a5a.mp4"
click at [163, 248] on div "No" at bounding box center [154, 250] width 36 height 17
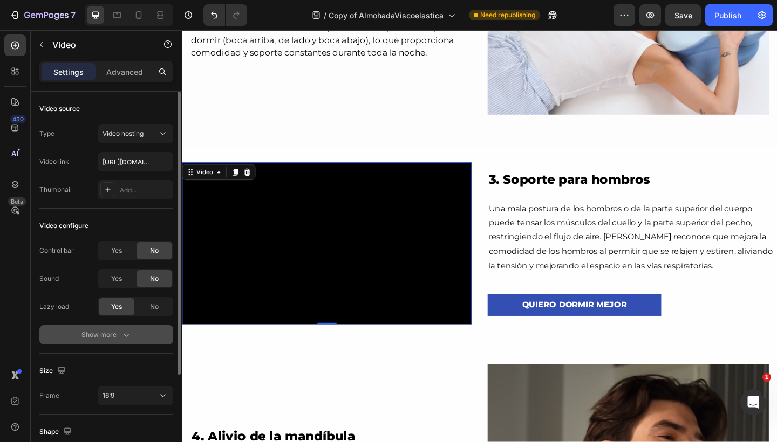
click at [136, 336] on button "Show more" at bounding box center [106, 334] width 134 height 19
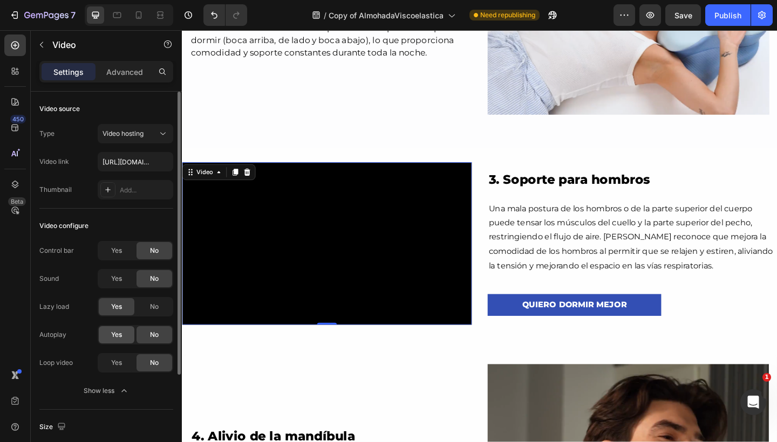
click at [119, 330] on div "Yes" at bounding box center [117, 334] width 36 height 17
click at [119, 362] on span "Yes" at bounding box center [116, 363] width 11 height 10
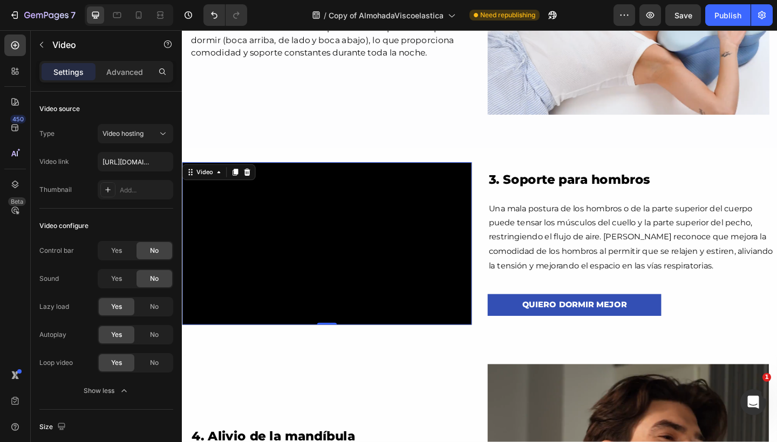
click at [354, 244] on video at bounding box center [339, 262] width 315 height 177
click at [138, 17] on icon at bounding box center [139, 17] width 3 height 1
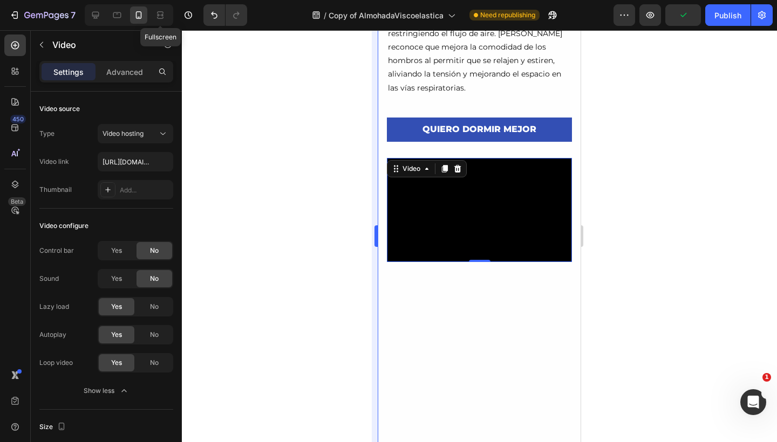
scroll to position [2276, 0]
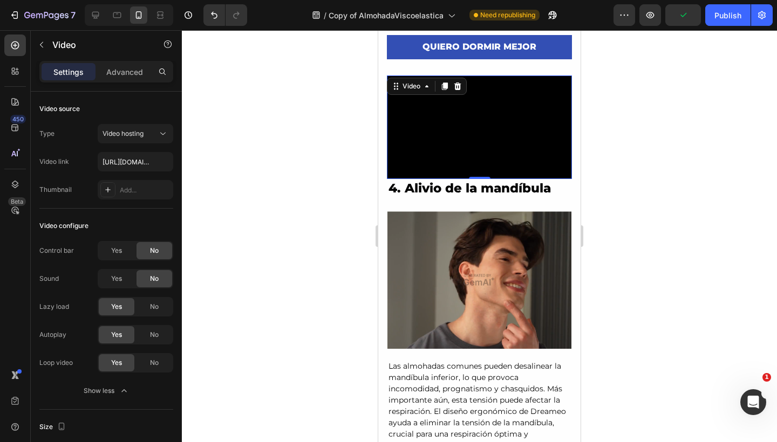
click at [437, 112] on video at bounding box center [479, 128] width 185 height 104
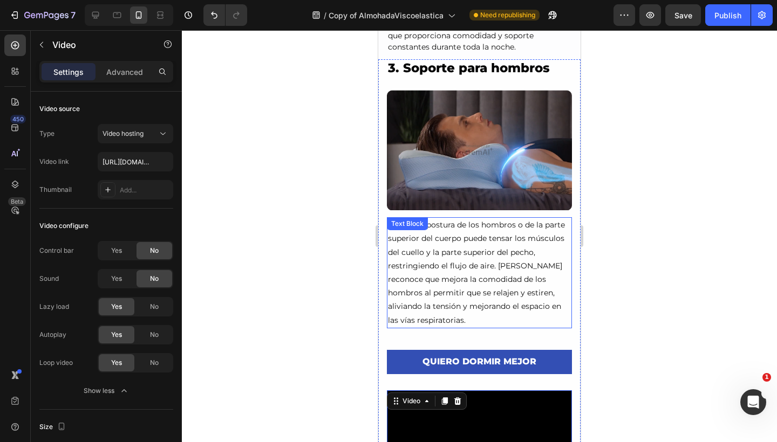
scroll to position [1960, 0]
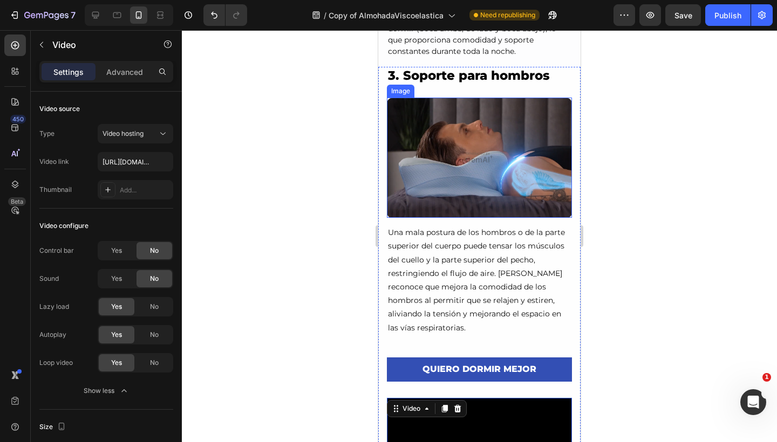
click at [438, 128] on img at bounding box center [479, 158] width 185 height 120
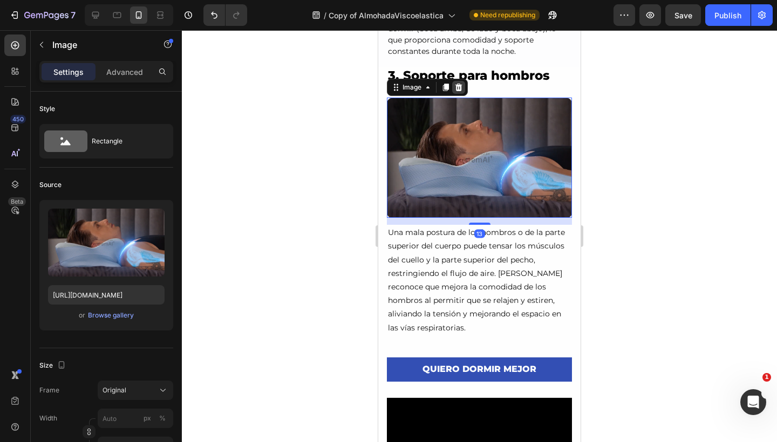
click at [461, 84] on icon at bounding box center [458, 87] width 9 height 9
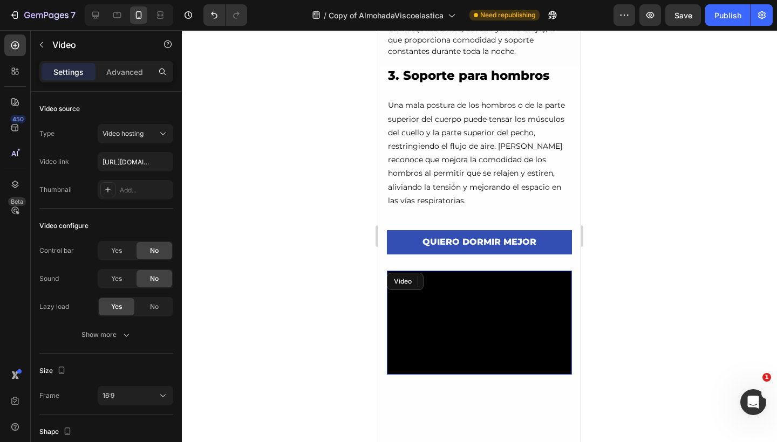
click at [443, 303] on video at bounding box center [479, 323] width 185 height 104
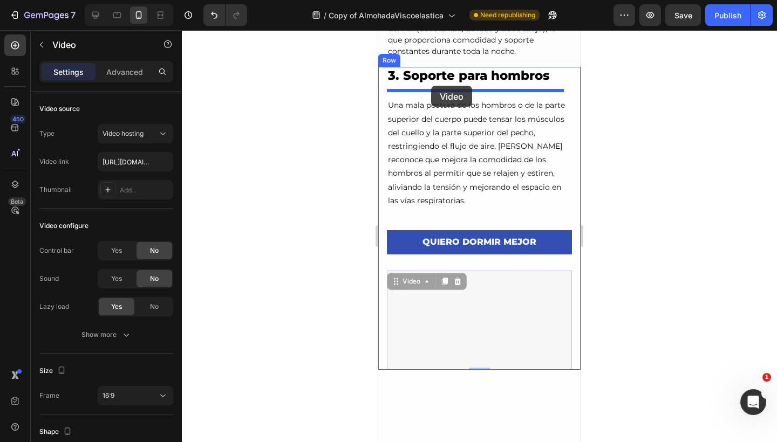
drag, startPoint x: 395, startPoint y: 272, endPoint x: 431, endPoint y: 86, distance: 190.0
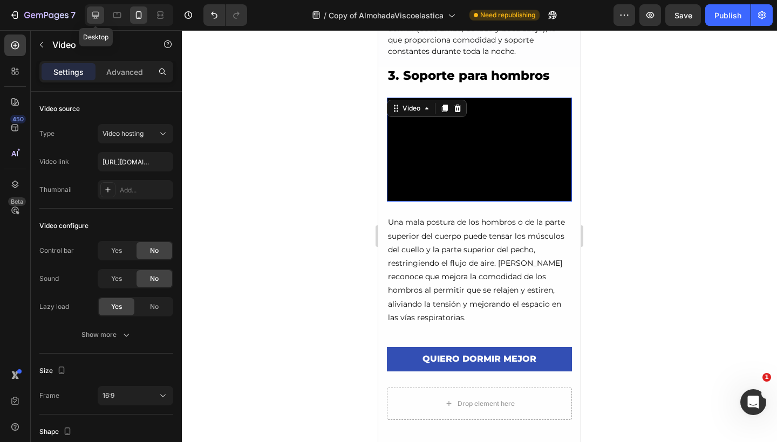
click at [98, 14] on icon at bounding box center [95, 15] width 11 height 11
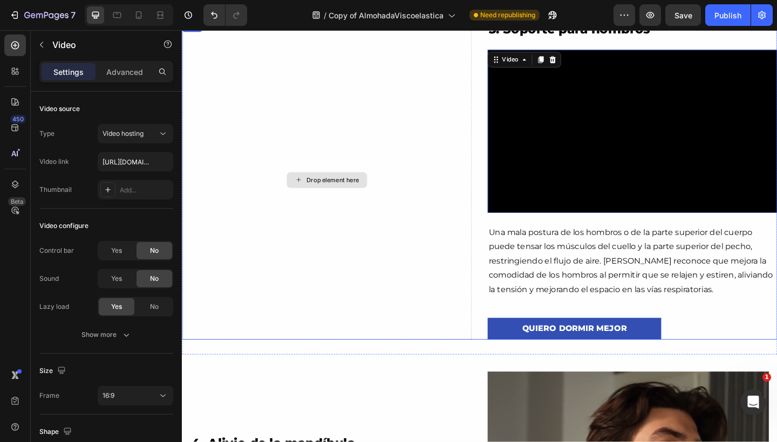
scroll to position [1944, 0]
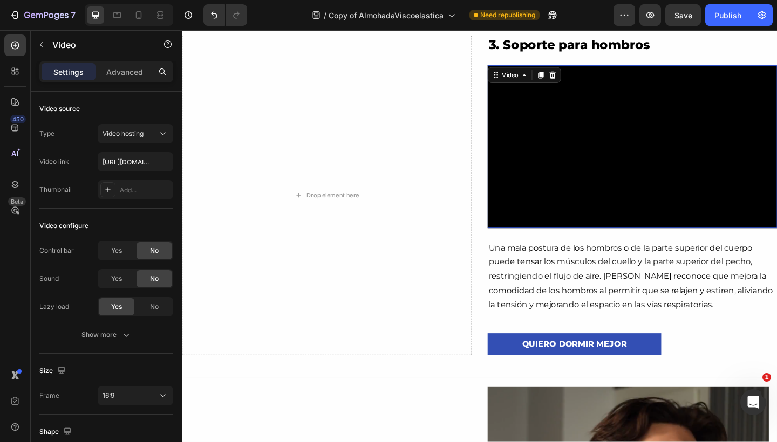
click at [551, 140] on video at bounding box center [671, 156] width 315 height 177
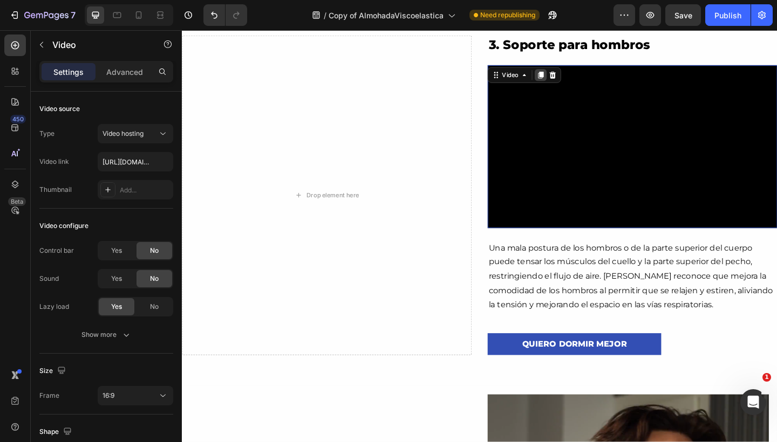
click at [569, 83] on icon at bounding box center [572, 80] width 6 height 8
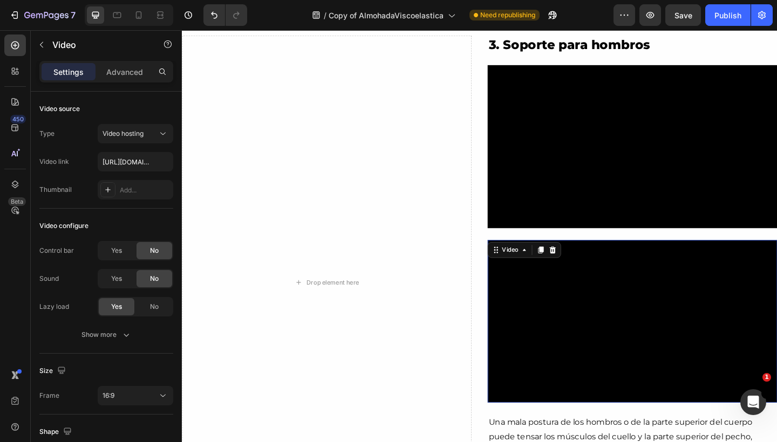
click at [564, 290] on video at bounding box center [671, 347] width 315 height 177
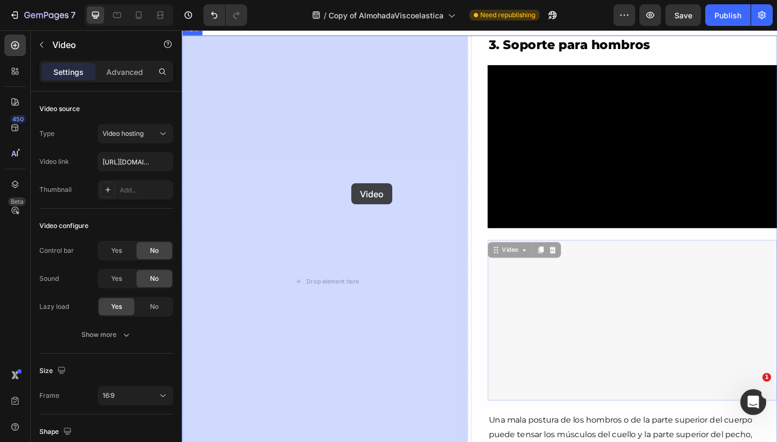
drag, startPoint x: 518, startPoint y: 269, endPoint x: 357, endPoint y: 193, distance: 178.3
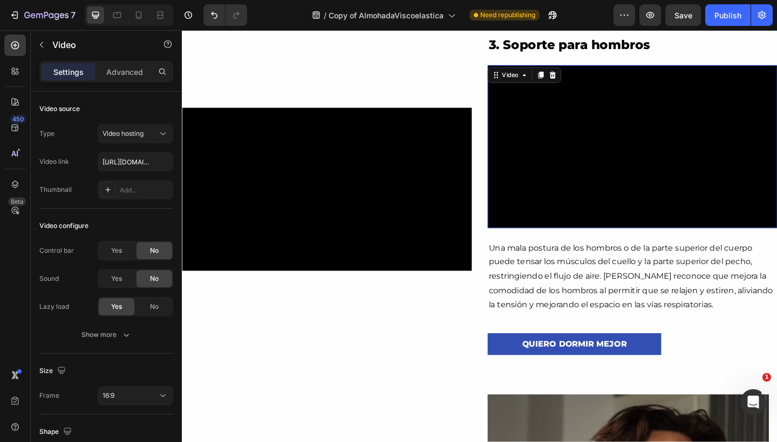
click at [586, 140] on video at bounding box center [671, 156] width 315 height 177
click at [117, 66] on p "Advanced" at bounding box center [124, 71] width 37 height 11
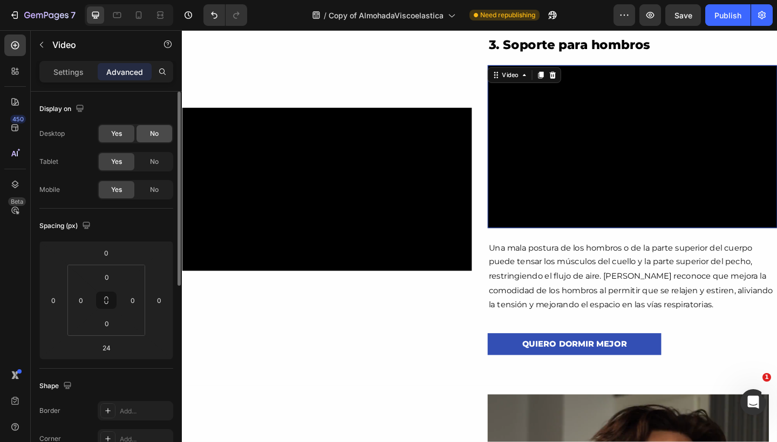
click at [150, 137] on span "No" at bounding box center [154, 134] width 9 height 10
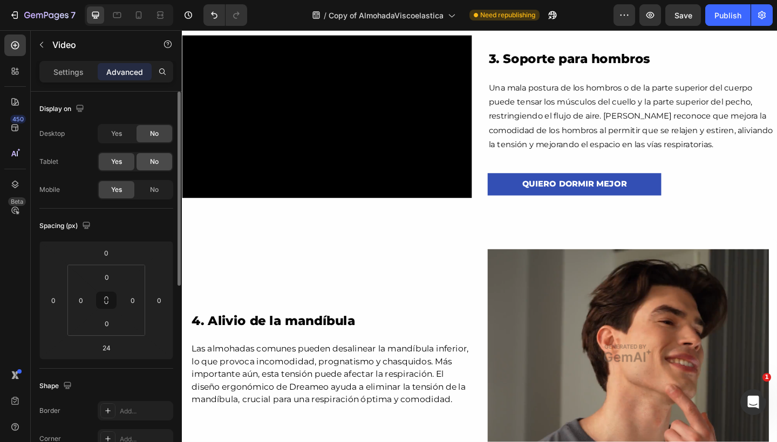
click at [155, 161] on span "No" at bounding box center [154, 162] width 9 height 10
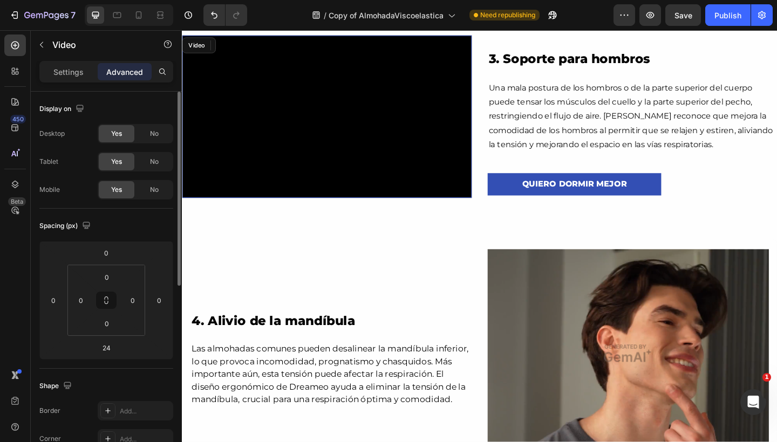
click at [279, 135] on video at bounding box center [339, 124] width 315 height 177
click at [151, 189] on span "No" at bounding box center [154, 190] width 9 height 10
click at [127, 181] on div "Yes No" at bounding box center [136, 189] width 76 height 19
click at [123, 188] on div "Yes" at bounding box center [117, 189] width 36 height 17
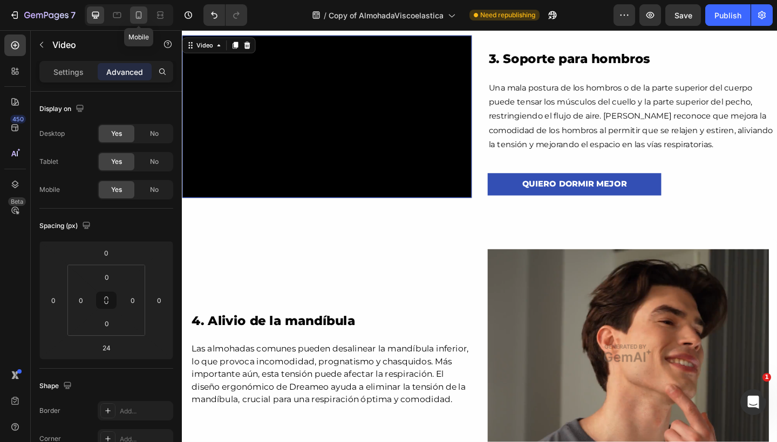
click at [135, 10] on icon at bounding box center [138, 15] width 11 height 11
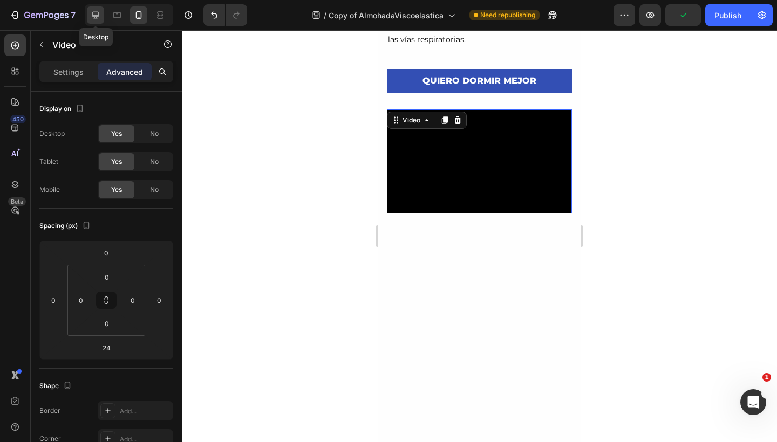
scroll to position [2210, 0]
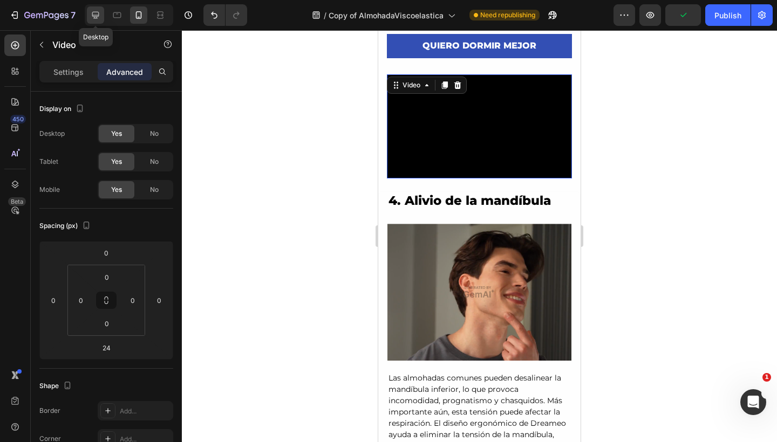
click at [99, 11] on icon at bounding box center [95, 15] width 11 height 11
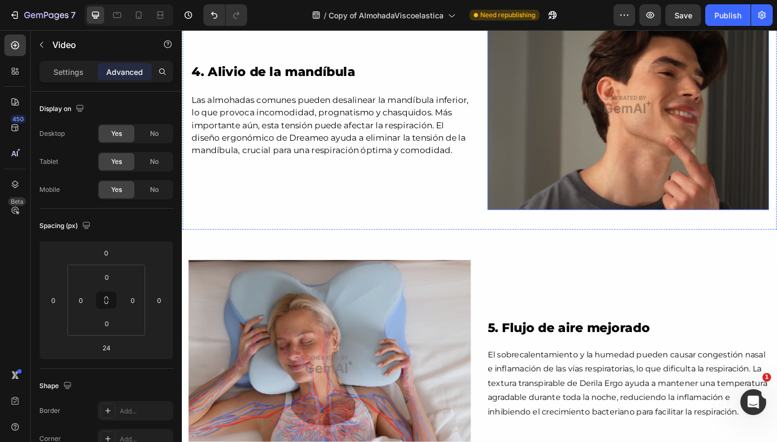
click at [527, 108] on img at bounding box center [667, 111] width 306 height 229
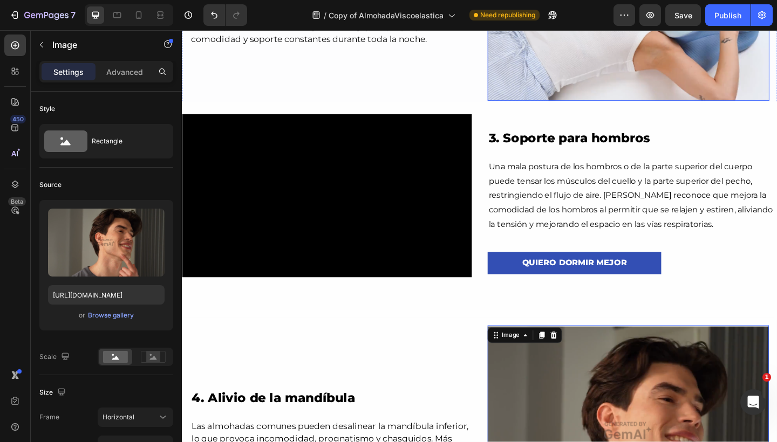
scroll to position [1854, 0]
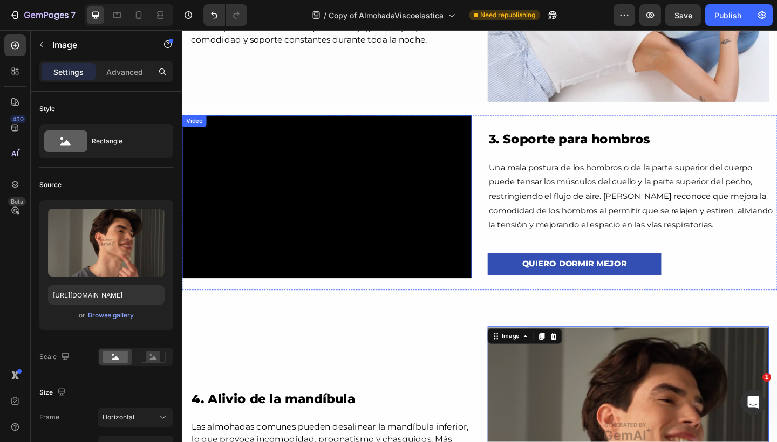
click at [377, 169] on video at bounding box center [339, 211] width 315 height 177
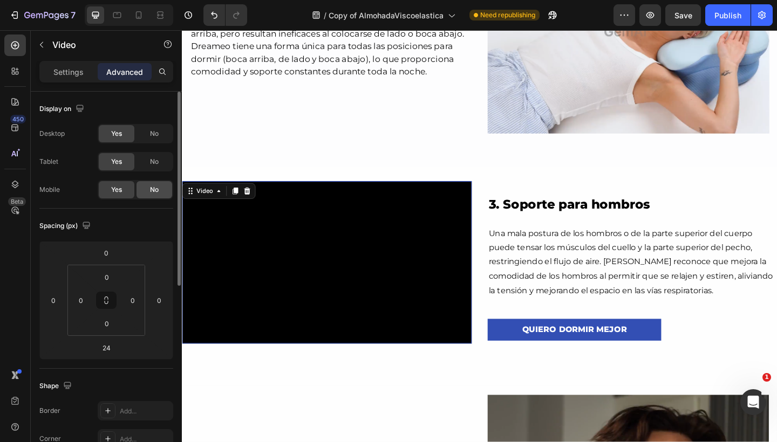
click at [159, 196] on div "No" at bounding box center [154, 189] width 36 height 17
click at [136, 16] on icon at bounding box center [139, 15] width 6 height 8
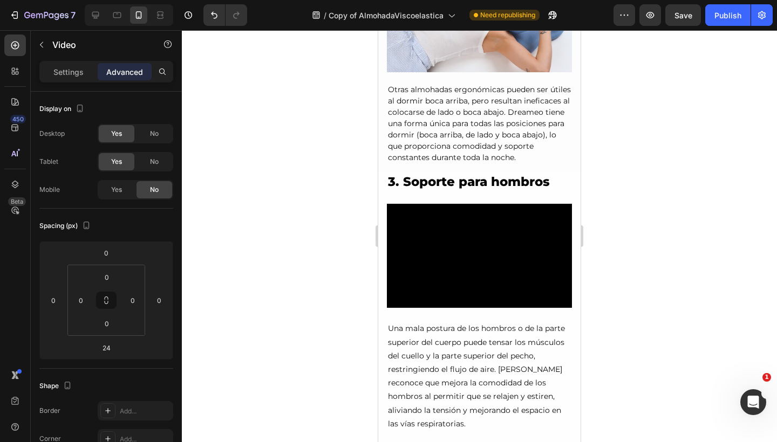
scroll to position [1816, 0]
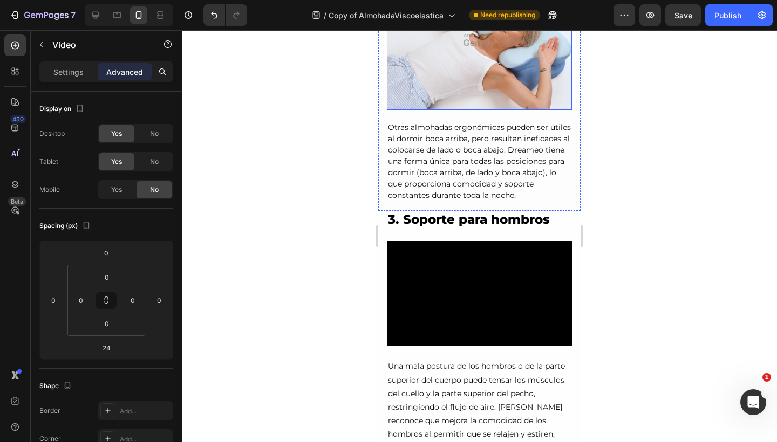
click at [488, 90] on img at bounding box center [479, 40] width 185 height 139
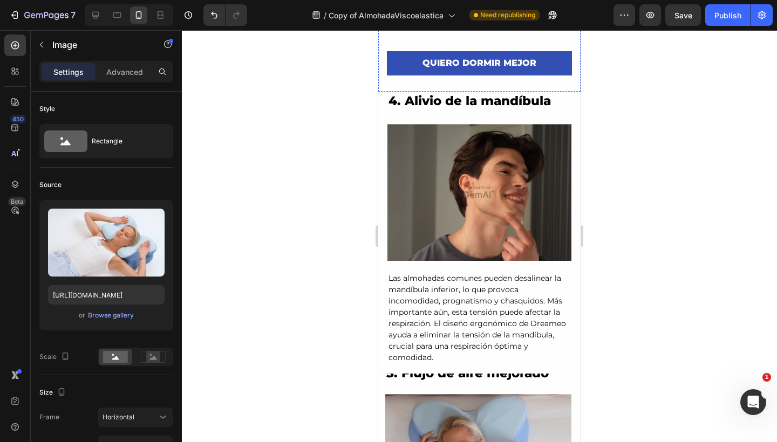
scroll to position [2259, 0]
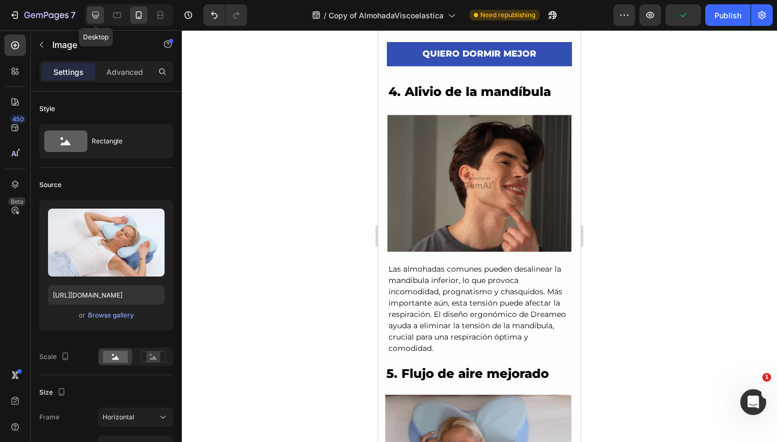
click at [88, 18] on div at bounding box center [95, 14] width 17 height 17
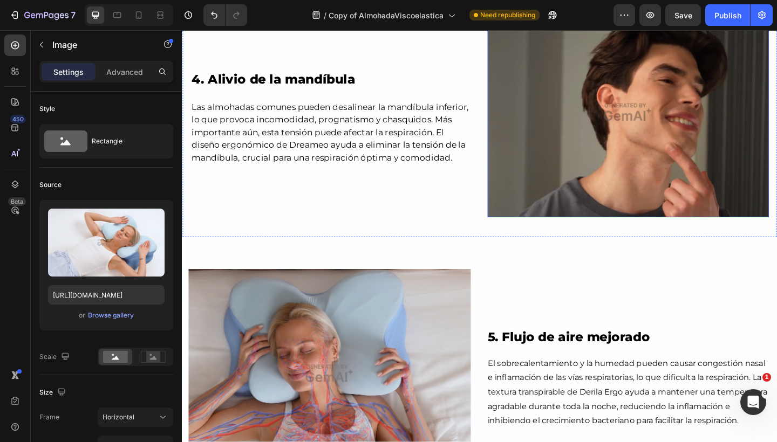
click at [564, 122] on img at bounding box center [667, 119] width 306 height 229
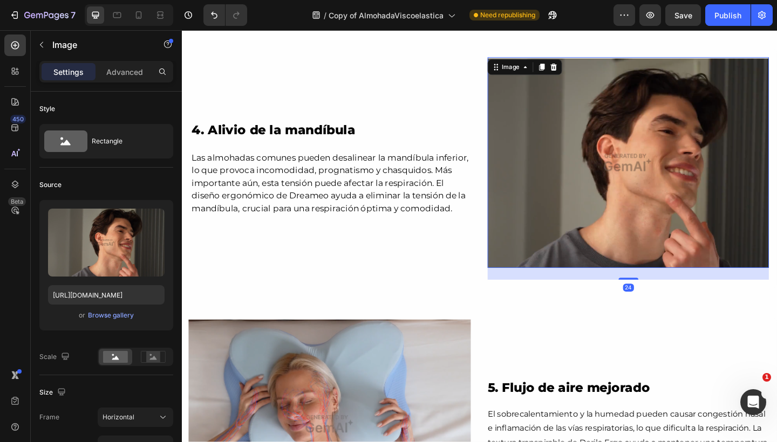
scroll to position [2198, 0]
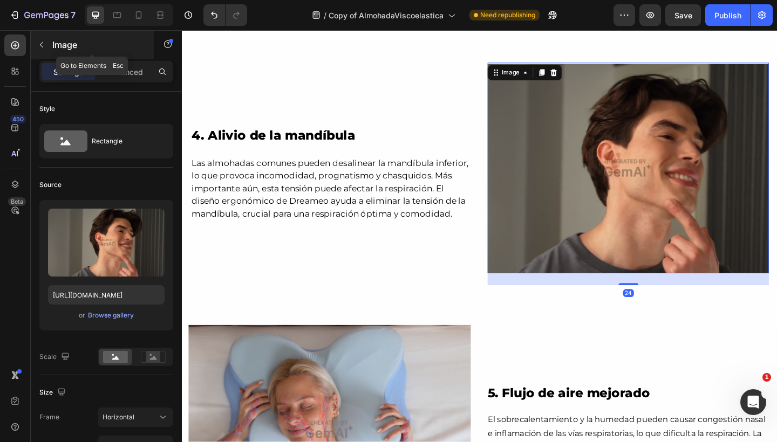
click at [46, 45] on button "button" at bounding box center [41, 44] width 17 height 17
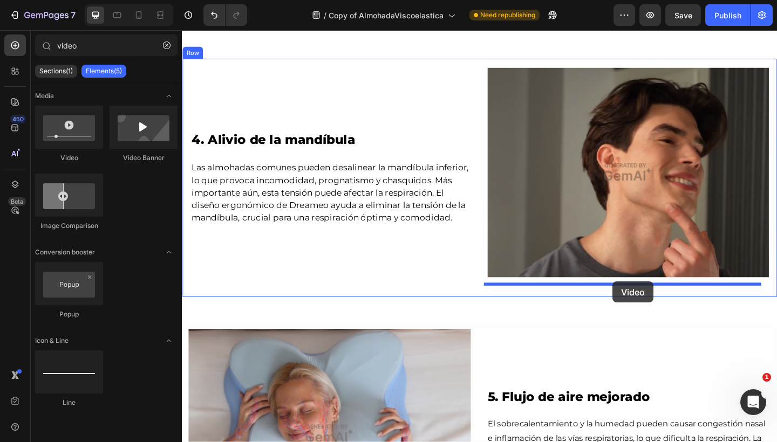
drag, startPoint x: 258, startPoint y: 167, endPoint x: 650, endPoint y: 304, distance: 415.3
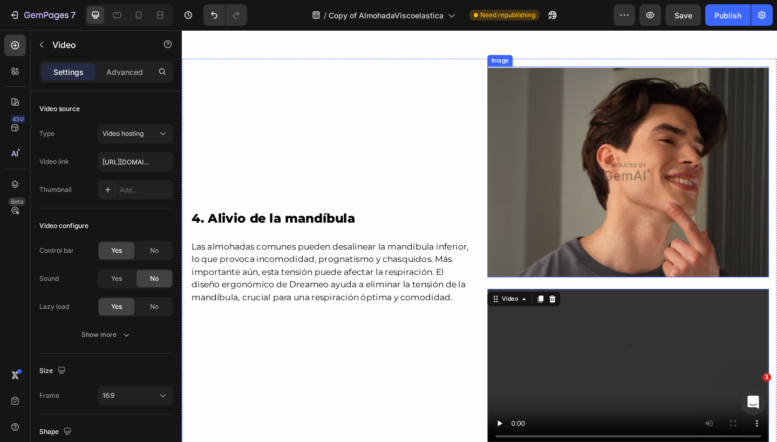
click at [650, 223] on img at bounding box center [667, 184] width 306 height 229
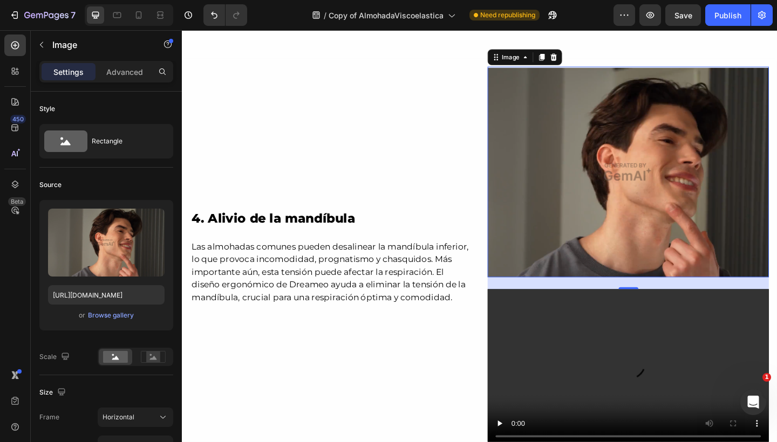
click at [576, 234] on img at bounding box center [667, 184] width 306 height 229
click at [581, 53] on div at bounding box center [585, 59] width 13 height 13
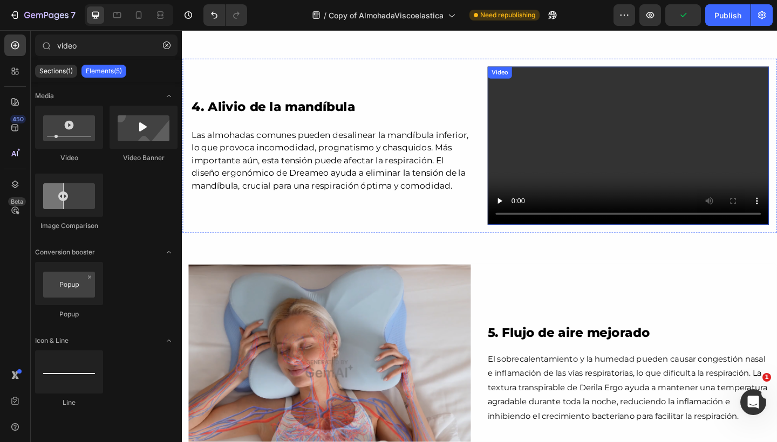
click at [582, 135] on video at bounding box center [667, 156] width 306 height 172
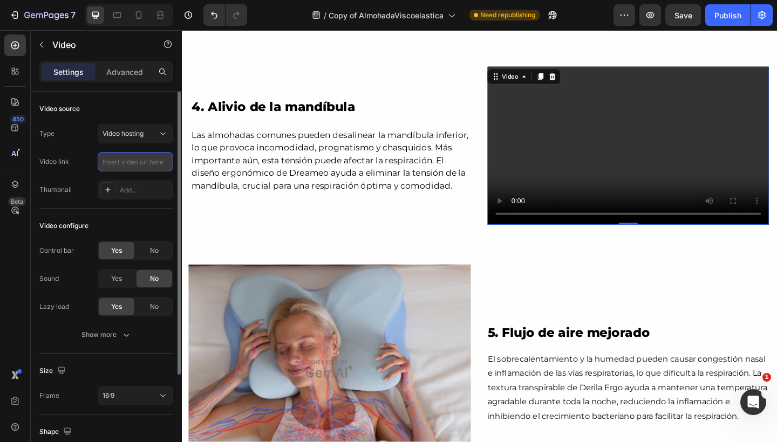
click at [134, 162] on input "text" at bounding box center [136, 161] width 76 height 19
paste input "https://cdn.shopify.com/videos/c/o/v/cd7c29bc46df459a896867566aeadd21.mp4"
type input "https://cdn.shopify.com/videos/c/o/v/cd7c29bc46df459a896867566aeadd21.mp4"
click at [160, 248] on div "No" at bounding box center [154, 250] width 36 height 17
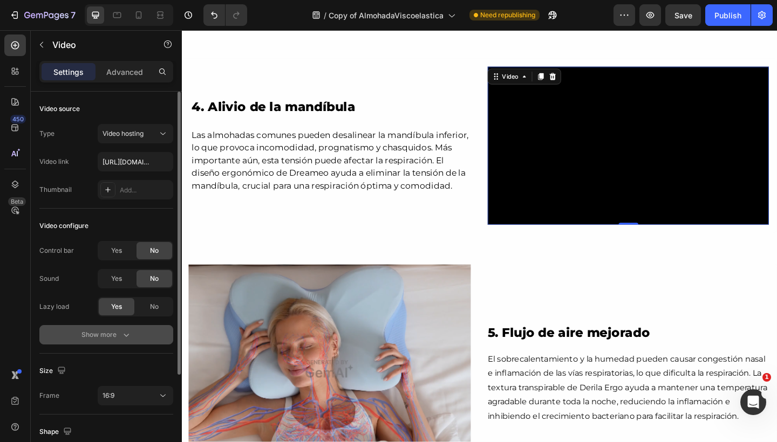
click at [118, 344] on button "Show more" at bounding box center [106, 334] width 134 height 19
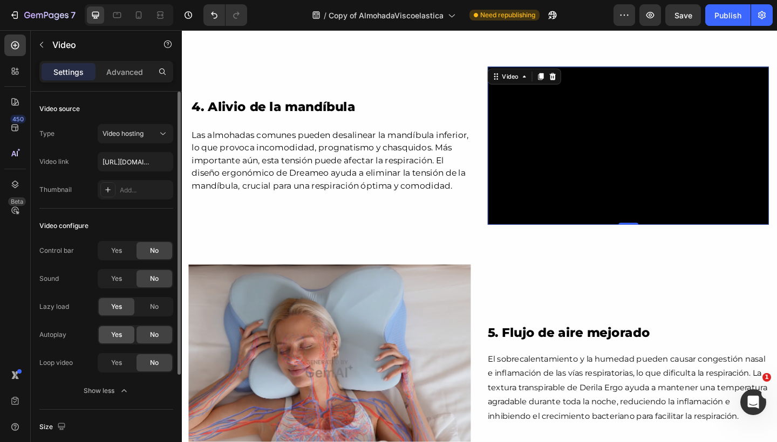
click at [120, 339] on span "Yes" at bounding box center [116, 335] width 11 height 10
click at [120, 356] on div "Yes" at bounding box center [117, 362] width 36 height 17
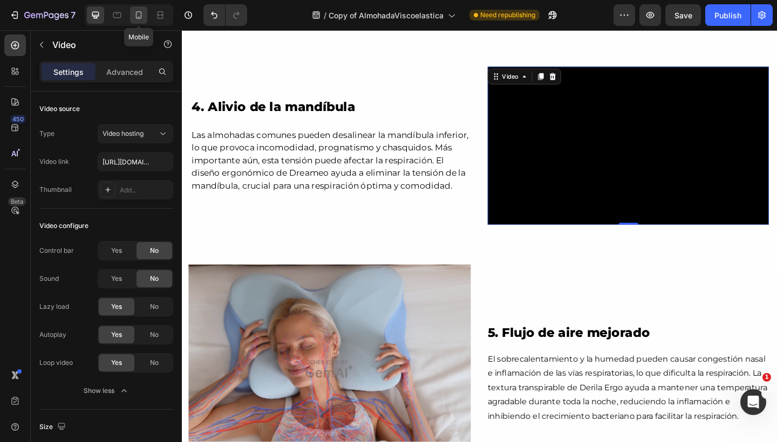
click at [142, 17] on icon at bounding box center [138, 15] width 11 height 11
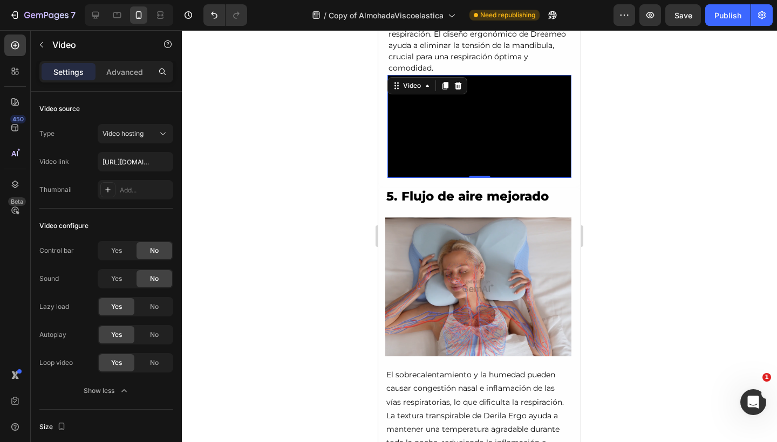
click at [483, 140] on video at bounding box center [479, 127] width 184 height 104
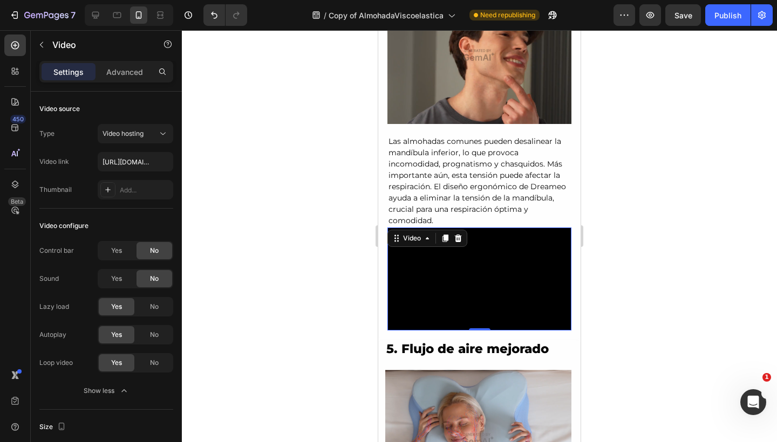
scroll to position [2310, 0]
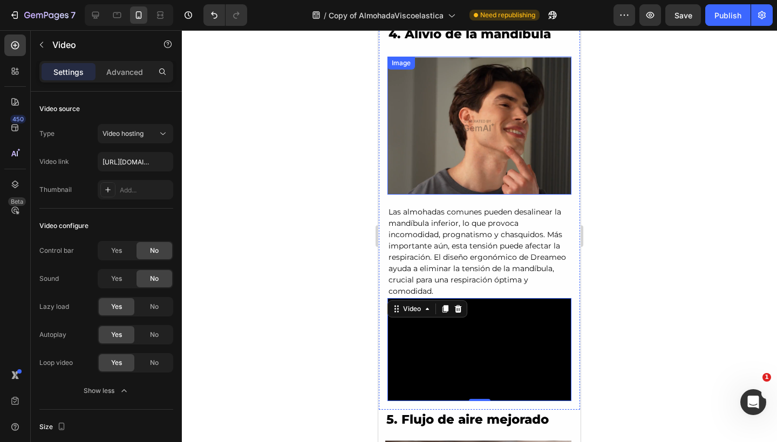
click at [447, 118] on img at bounding box center [479, 126] width 184 height 138
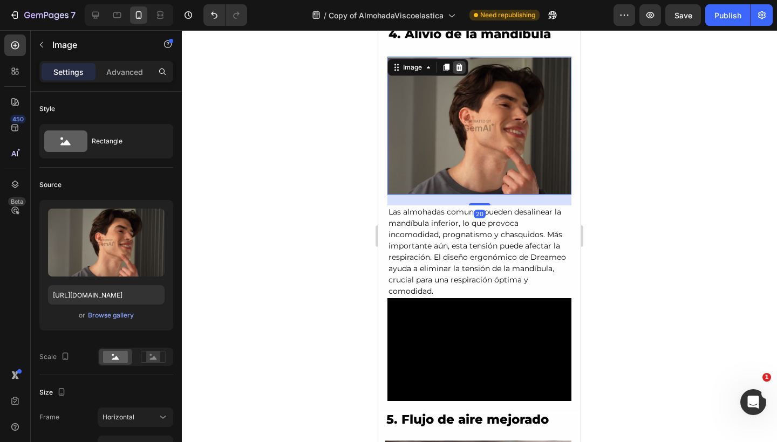
click at [456, 68] on icon at bounding box center [459, 67] width 9 height 9
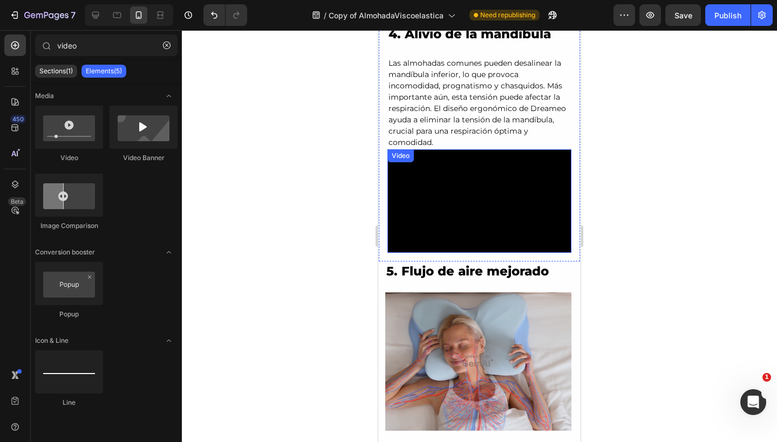
click at [450, 173] on video at bounding box center [479, 201] width 184 height 104
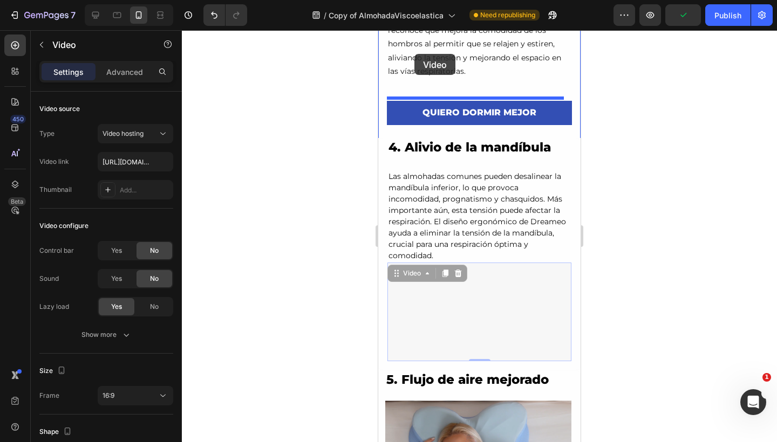
scroll to position [2190, 0]
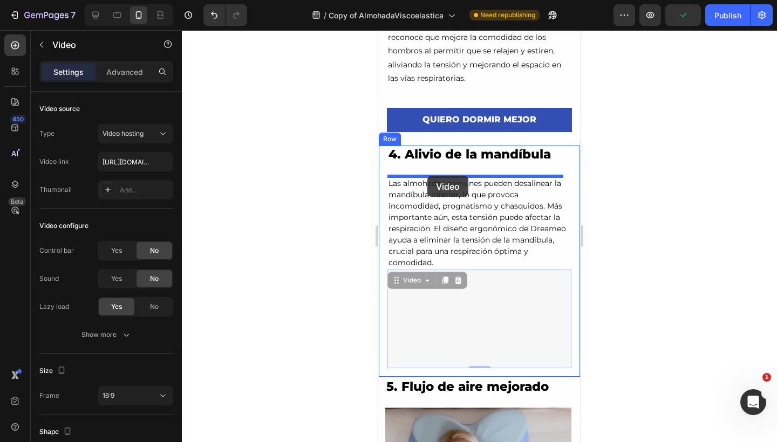
drag, startPoint x: 398, startPoint y: 161, endPoint x: 427, endPoint y: 176, distance: 32.6
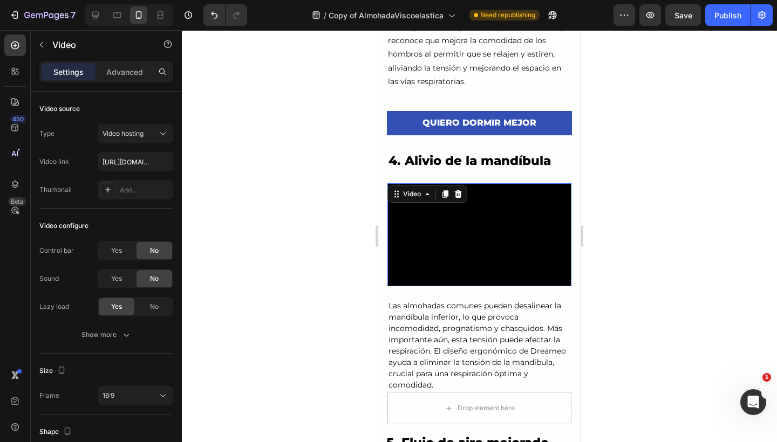
click at [450, 245] on video at bounding box center [479, 235] width 184 height 104
click at [99, 11] on icon at bounding box center [95, 15] width 11 height 11
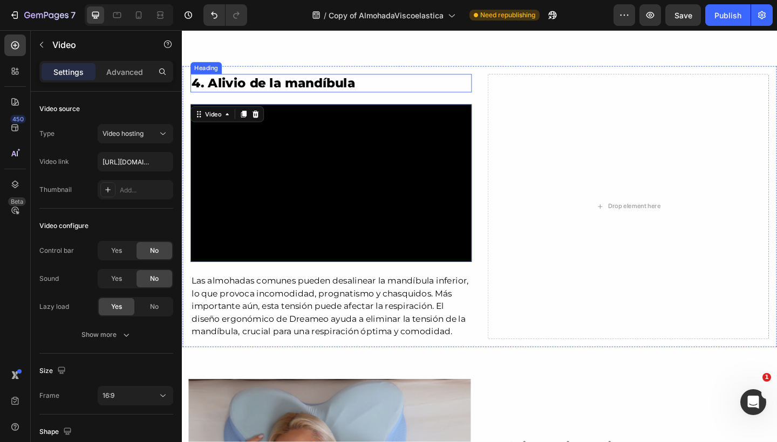
scroll to position [2230, 0]
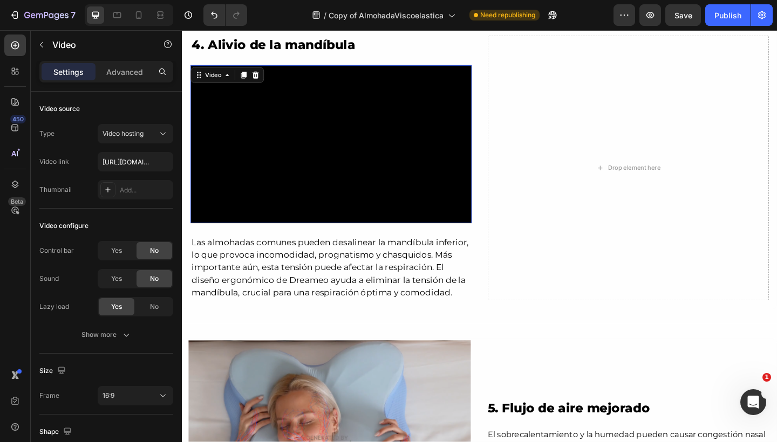
click at [413, 121] on video at bounding box center [344, 154] width 306 height 172
click at [248, 81] on icon at bounding box center [249, 80] width 6 height 8
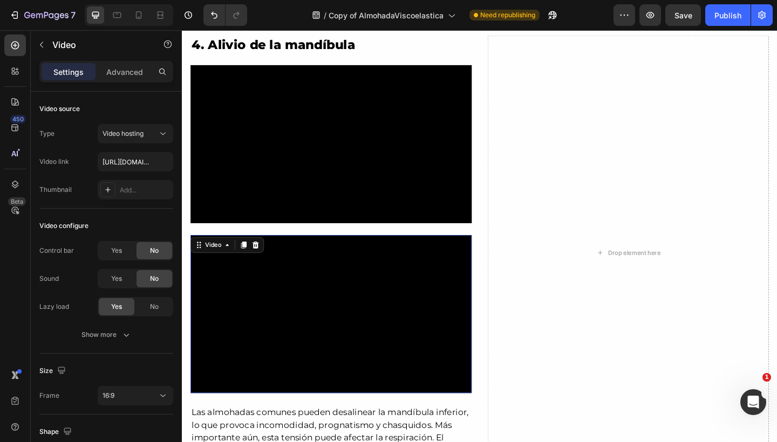
click at [330, 323] on video at bounding box center [344, 339] width 306 height 172
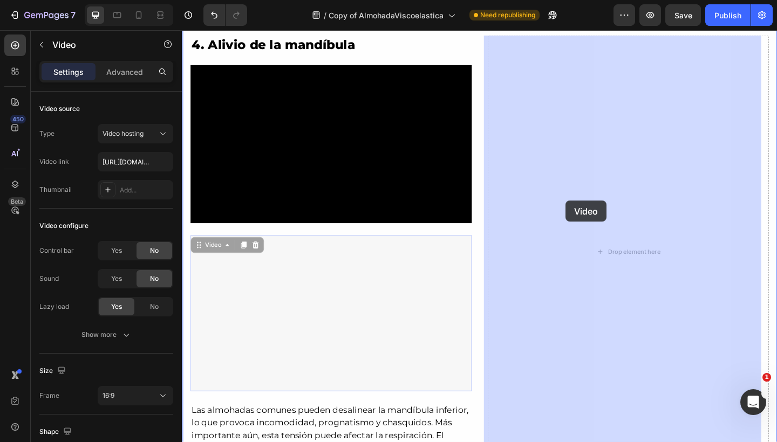
drag, startPoint x: 203, startPoint y: 263, endPoint x: 599, endPoint y: 216, distance: 399.2
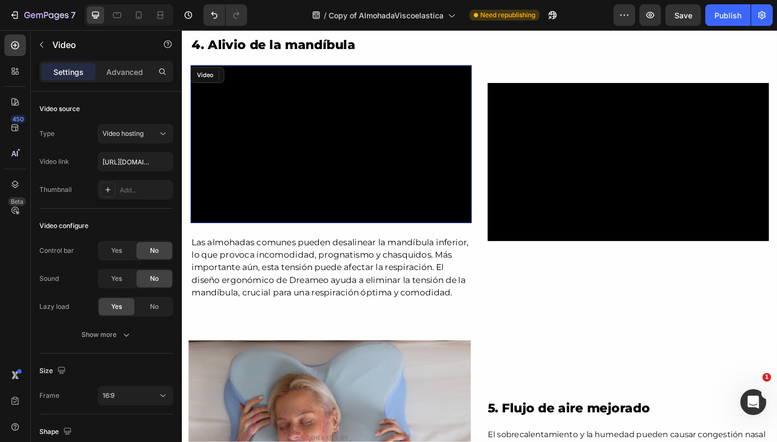
click at [457, 155] on video at bounding box center [344, 154] width 306 height 172
click at [137, 69] on p "Advanced" at bounding box center [124, 71] width 37 height 11
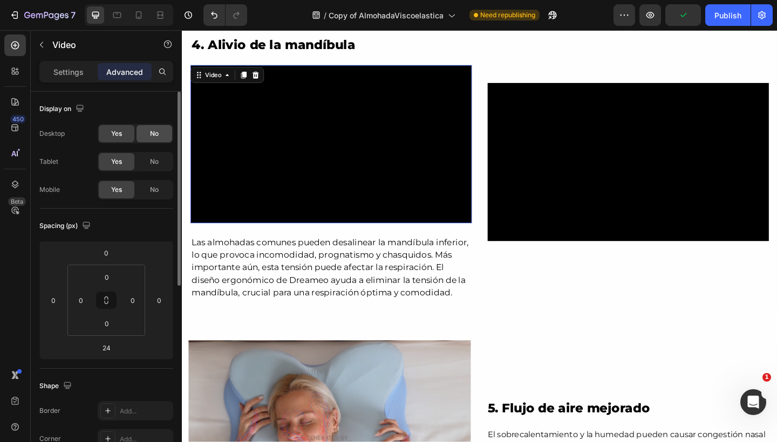
click at [159, 131] on div "No" at bounding box center [154, 133] width 36 height 17
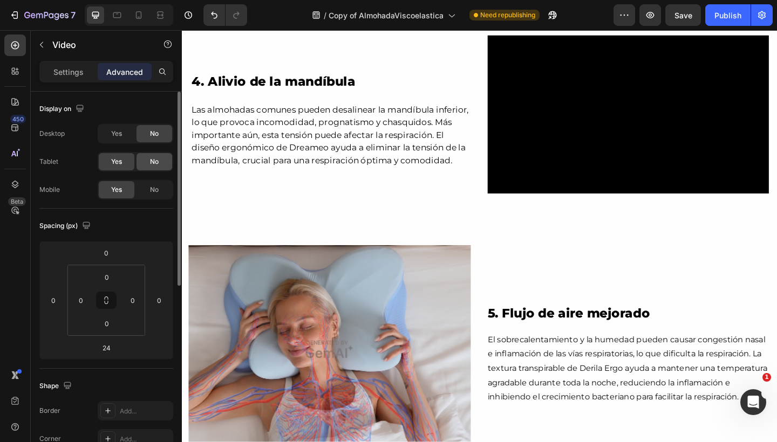
click at [157, 155] on div "No" at bounding box center [154, 161] width 36 height 17
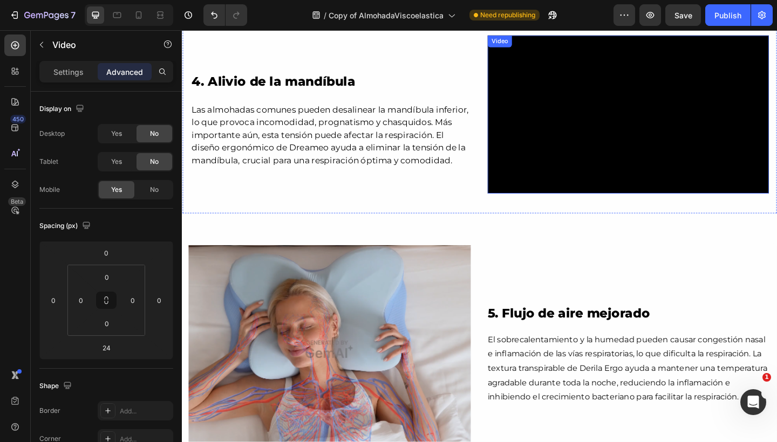
click at [549, 125] on video at bounding box center [667, 122] width 306 height 172
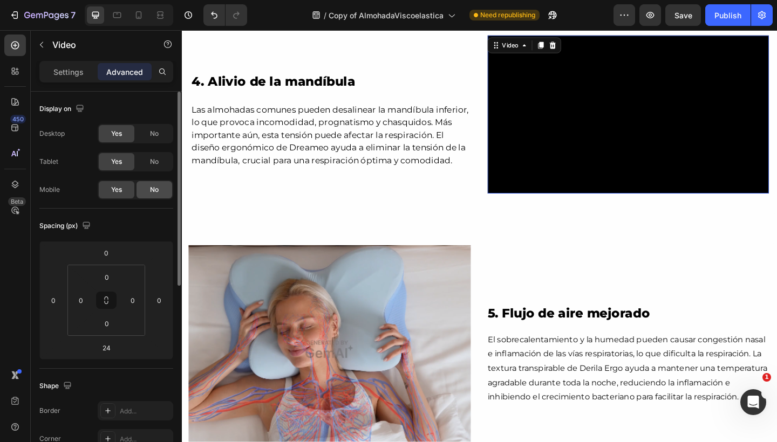
click at [151, 191] on span "No" at bounding box center [154, 190] width 9 height 10
click at [143, 13] on icon at bounding box center [138, 15] width 11 height 11
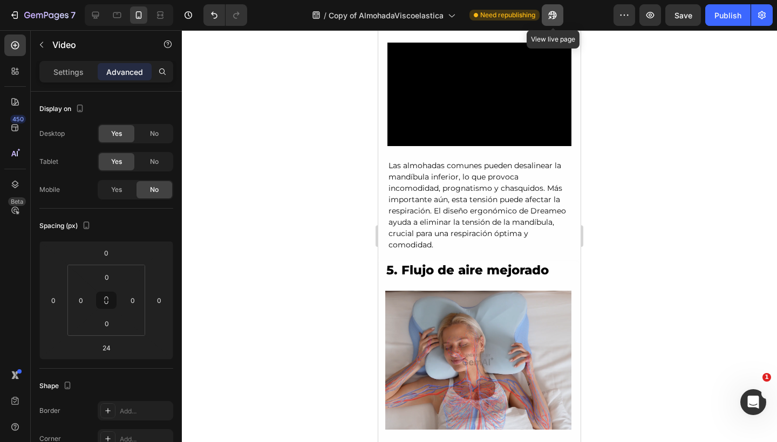
scroll to position [2192, 0]
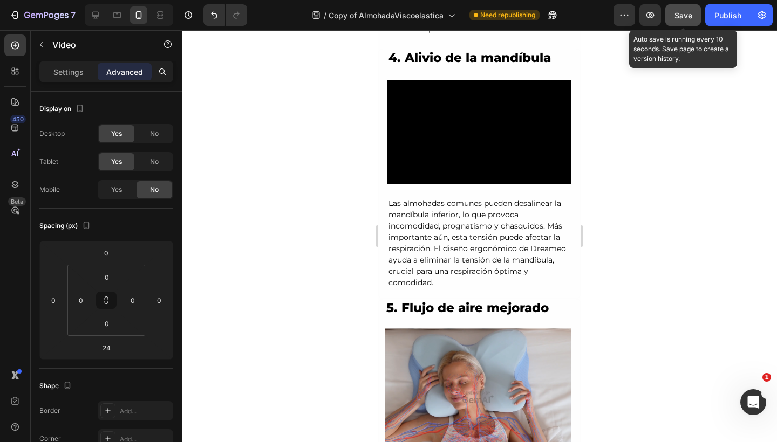
click at [694, 17] on button "Save" at bounding box center [683, 15] width 36 height 22
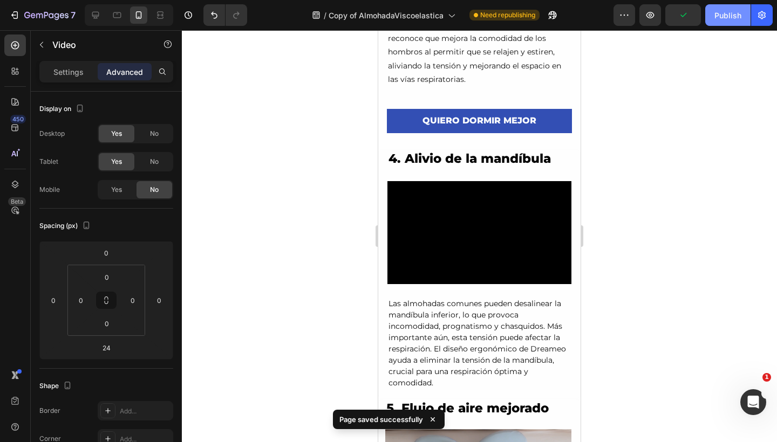
click at [720, 18] on div "Publish" at bounding box center [727, 15] width 27 height 11
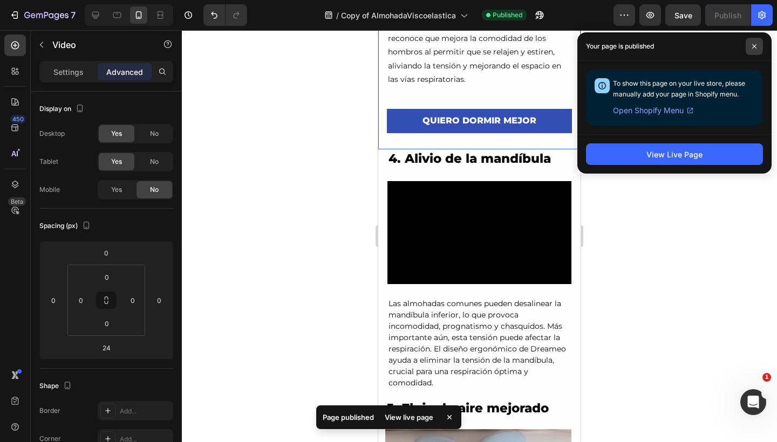
click at [753, 49] on span at bounding box center [753, 46] width 17 height 17
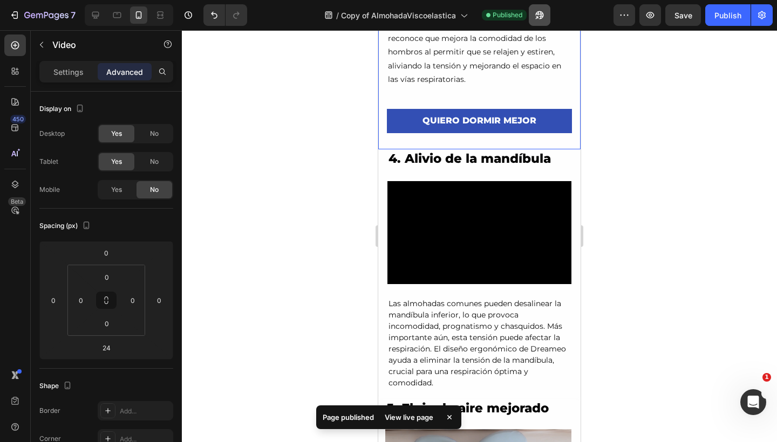
click at [549, 13] on button "button" at bounding box center [540, 15] width 22 height 22
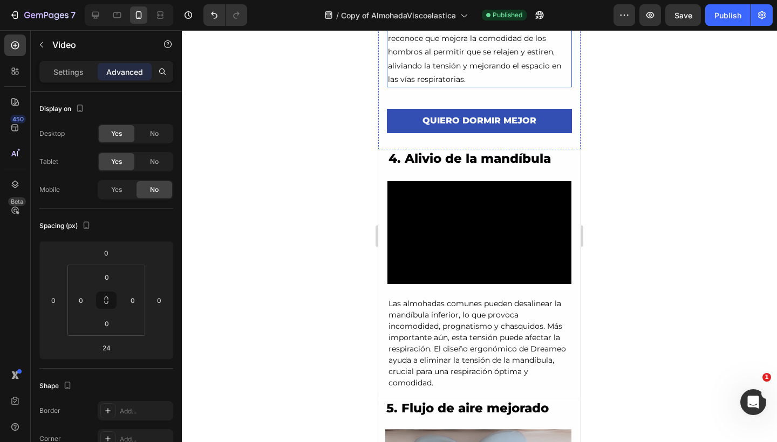
click at [442, 56] on p "Una mala postura de los hombros o de la parte superior del cuerpo puede tensar …" at bounding box center [479, 31] width 183 height 109
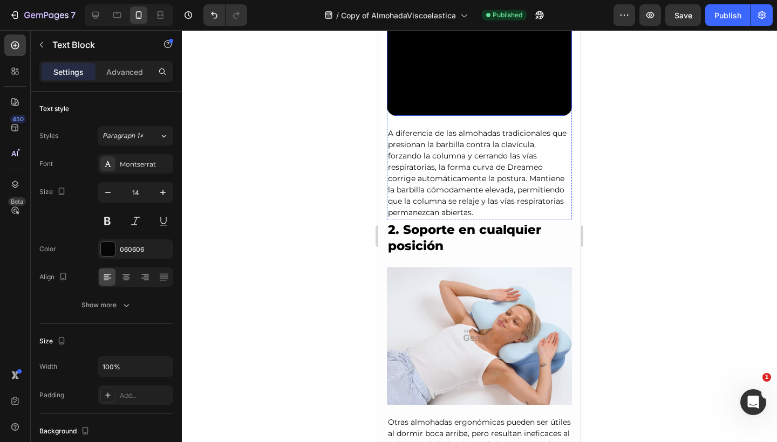
scroll to position [1509, 0]
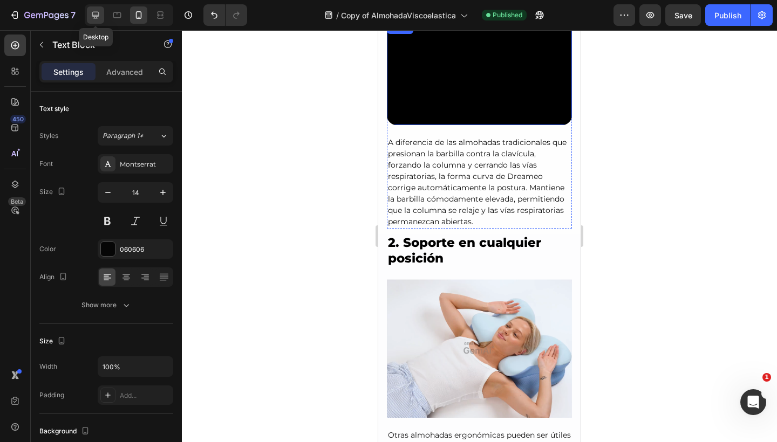
click at [99, 18] on icon at bounding box center [95, 15] width 11 height 11
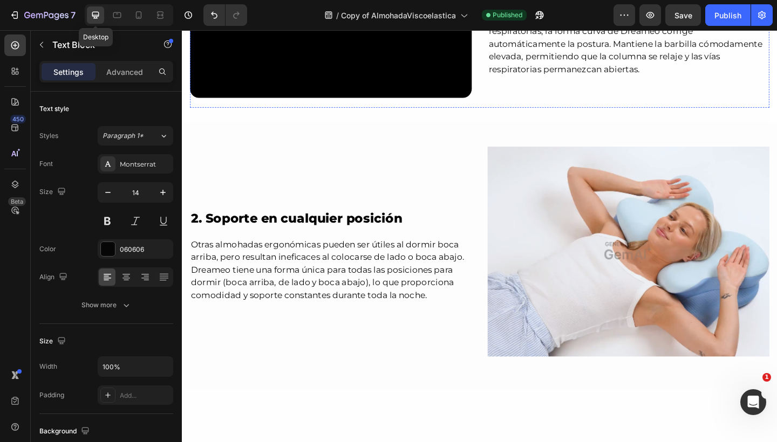
type input "16"
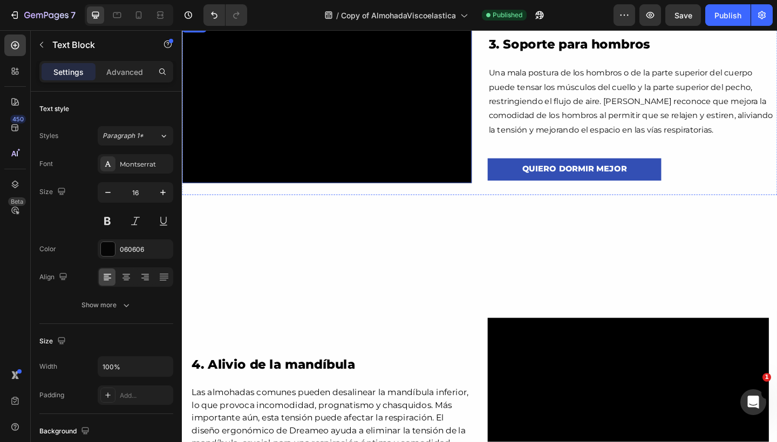
click at [462, 81] on video at bounding box center [339, 108] width 315 height 177
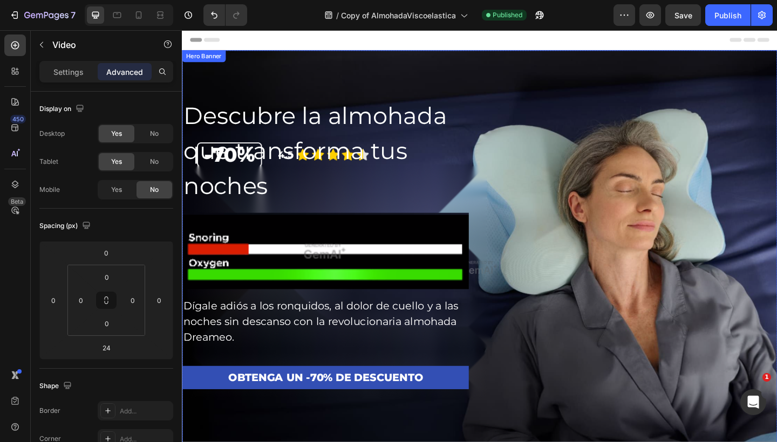
click at [548, 119] on div "Descubre la almohada que transforma tus noches Heading Image Dígale adiós a los…" at bounding box center [505, 314] width 647 height 421
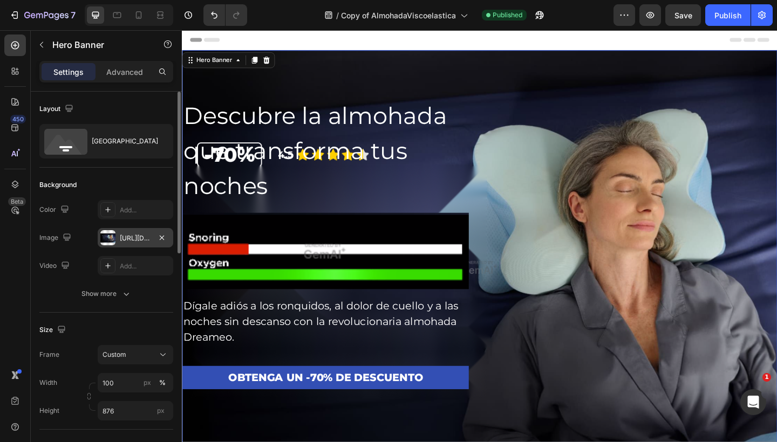
click at [111, 236] on div at bounding box center [107, 237] width 15 height 15
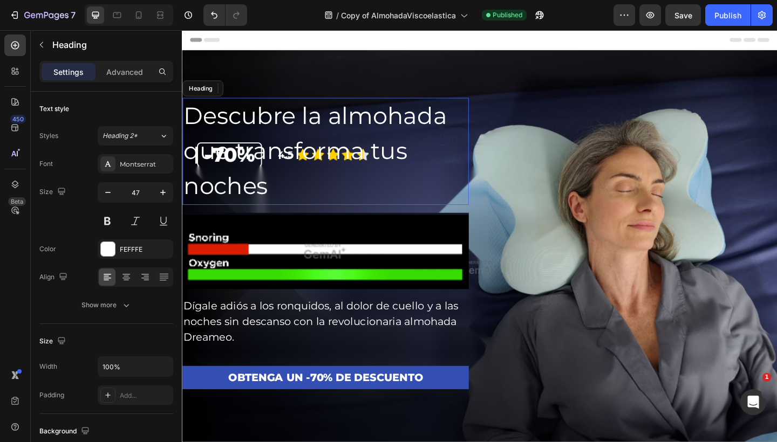
click at [419, 155] on h2 "Descubre la almohada que transforma tus noches" at bounding box center [337, 162] width 311 height 116
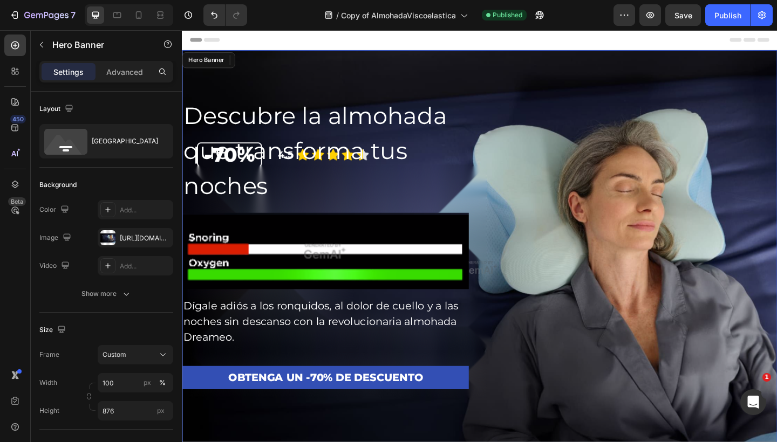
click at [595, 181] on div "Descubre la almohada que transforma tus noches Heading 16 Image Dígale adiós a …" at bounding box center [505, 314] width 647 height 421
click at [124, 236] on div "https://image2layout-detection-trainimagebucket-02g83vbxbb2s.s3.amazonaws.com/i…" at bounding box center [135, 239] width 31 height 10
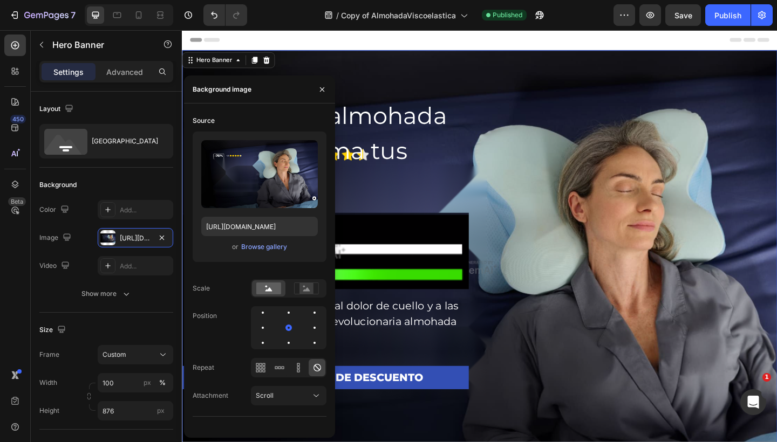
click at [518, 169] on div "Descubre la almohada que transforma tus noches Heading Image Dígale adiós a los…" at bounding box center [505, 314] width 647 height 421
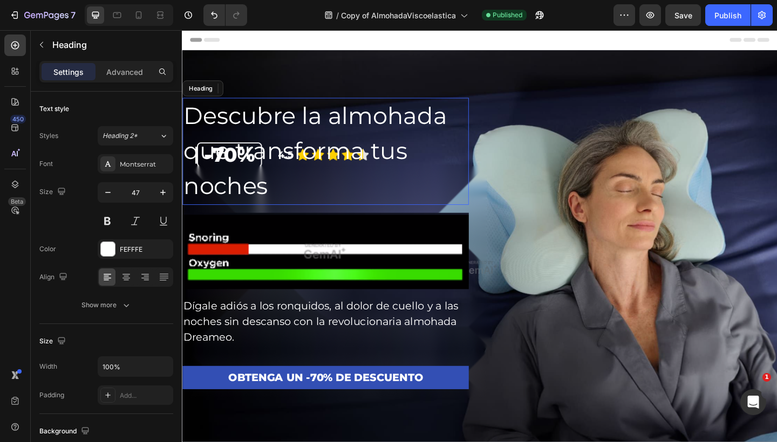
click at [321, 144] on h2 "Descubre la almohada que transforma tus noches" at bounding box center [337, 162] width 311 height 116
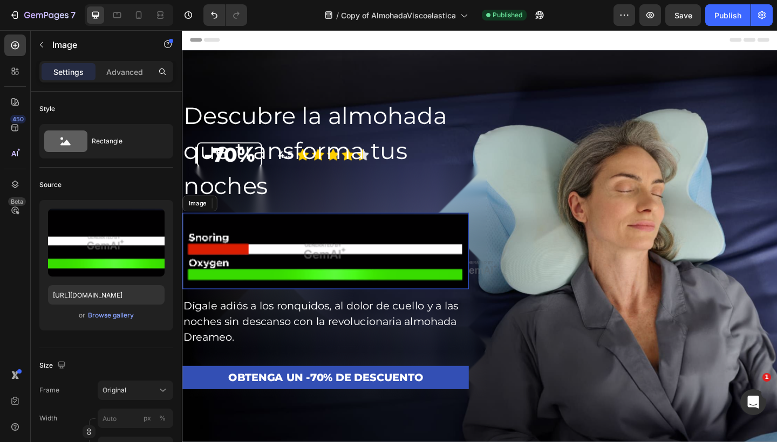
click at [308, 244] on img at bounding box center [337, 270] width 311 height 83
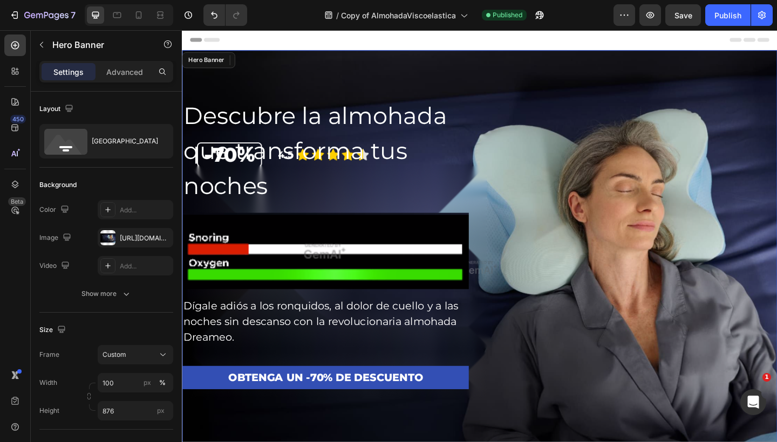
click at [613, 115] on div "Descubre la almohada que transforma tus noches Heading Image 16 Dígale adiós a …" at bounding box center [505, 314] width 647 height 421
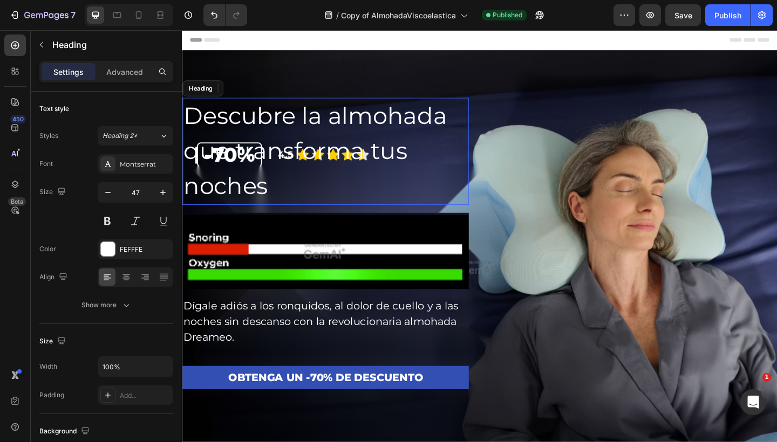
click at [383, 159] on h2 "Descubre la almohada que transforma tus noches" at bounding box center [337, 162] width 311 height 116
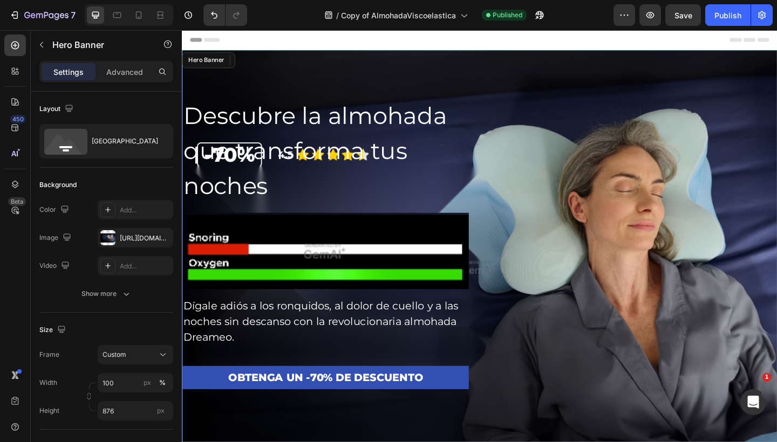
click at [495, 207] on div "Descubre la almohada que transforma tus noches Heading 16 Image Dígale adiós a …" at bounding box center [505, 314] width 647 height 421
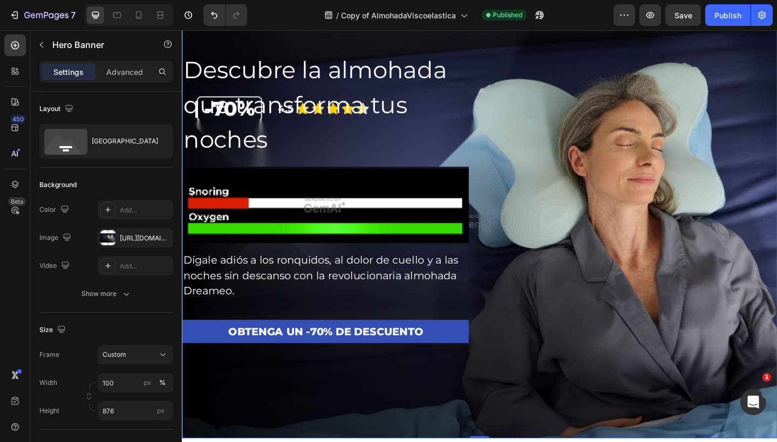
scroll to position [65, 0]
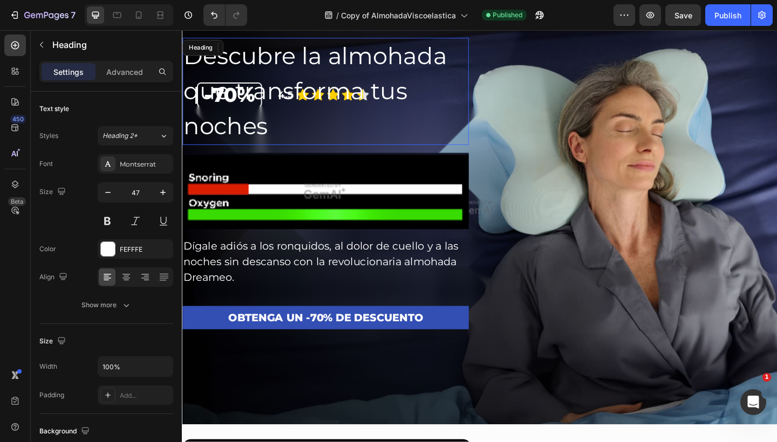
click at [428, 76] on h2 "Descubre la almohada que transforma tus noches" at bounding box center [337, 97] width 311 height 116
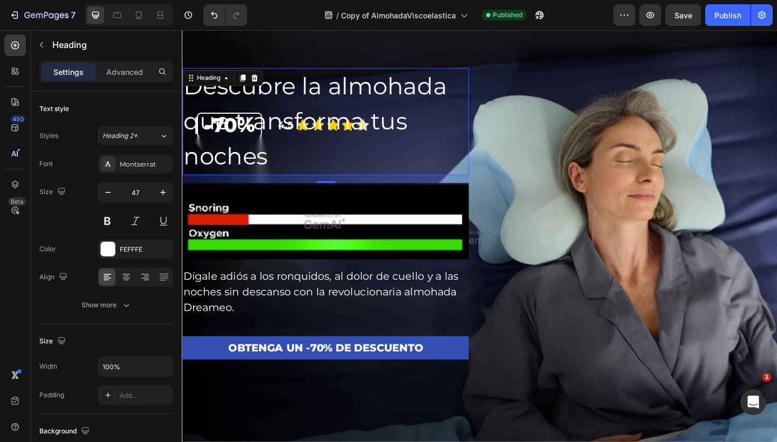
scroll to position [46, 0]
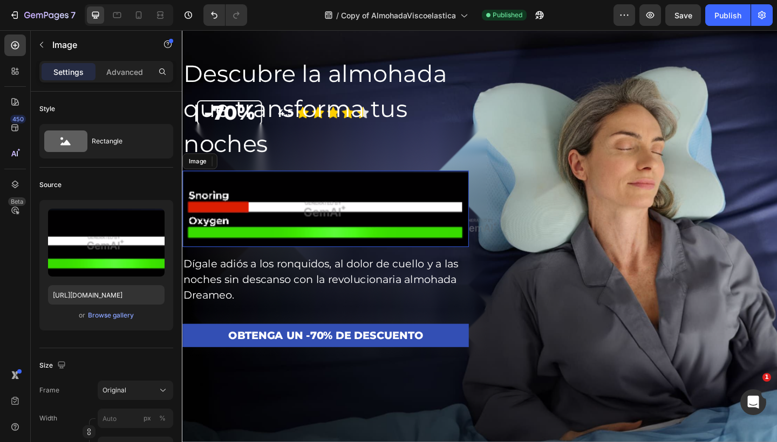
click at [409, 237] on img at bounding box center [337, 224] width 311 height 83
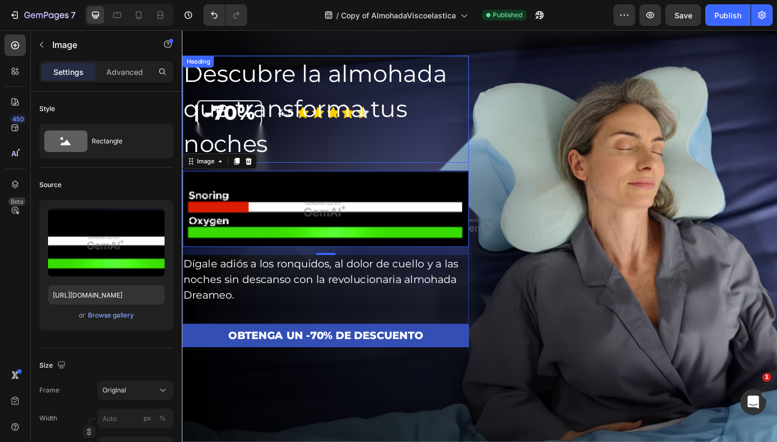
click at [300, 122] on h2 "Descubre la almohada que transforma tus noches" at bounding box center [337, 116] width 311 height 116
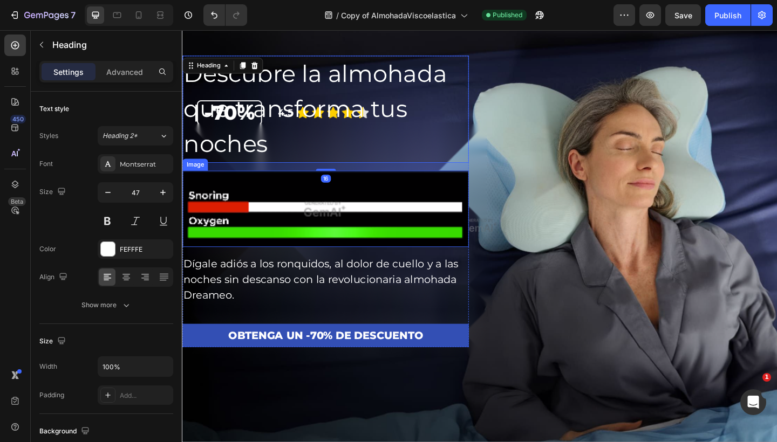
click at [348, 222] on img at bounding box center [337, 224] width 311 height 83
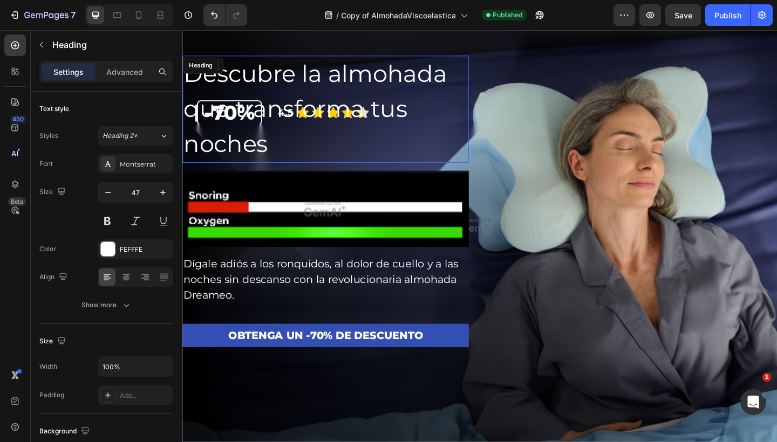
click at [361, 142] on h2 "Descubre la almohada que transforma tus noches" at bounding box center [337, 116] width 311 height 116
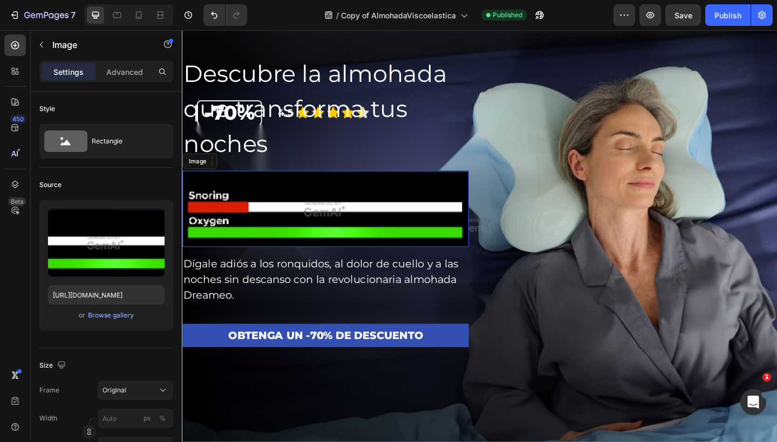
click at [349, 206] on img at bounding box center [337, 224] width 311 height 83
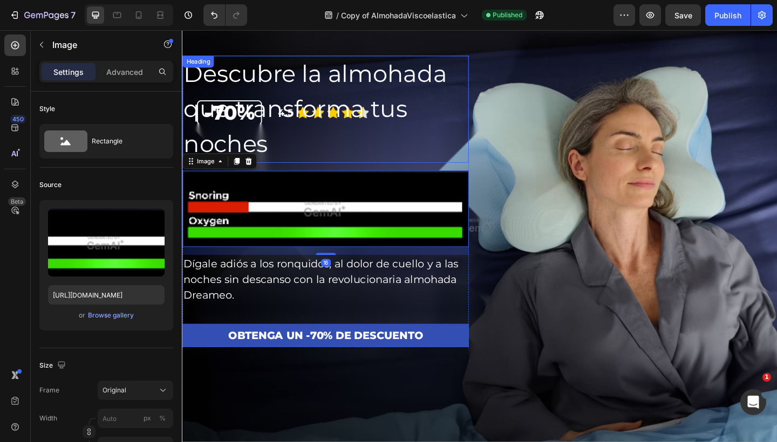
click at [361, 131] on h2 "Descubre la almohada que transforma tus noches" at bounding box center [337, 116] width 311 height 116
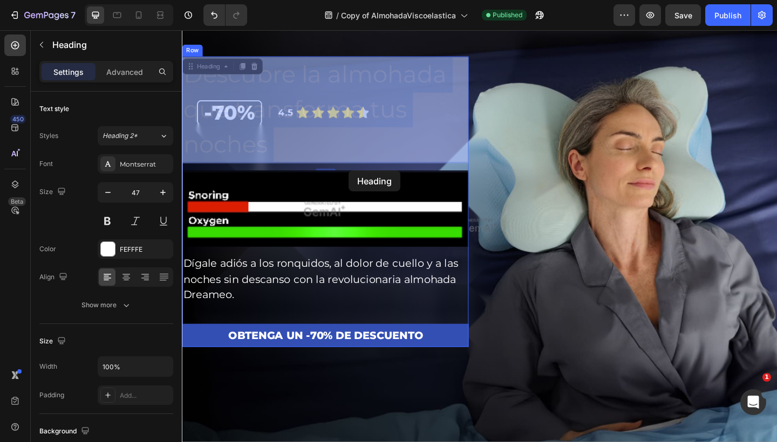
drag, startPoint x: 361, startPoint y: 130, endPoint x: 363, endPoint y: 183, distance: 52.9
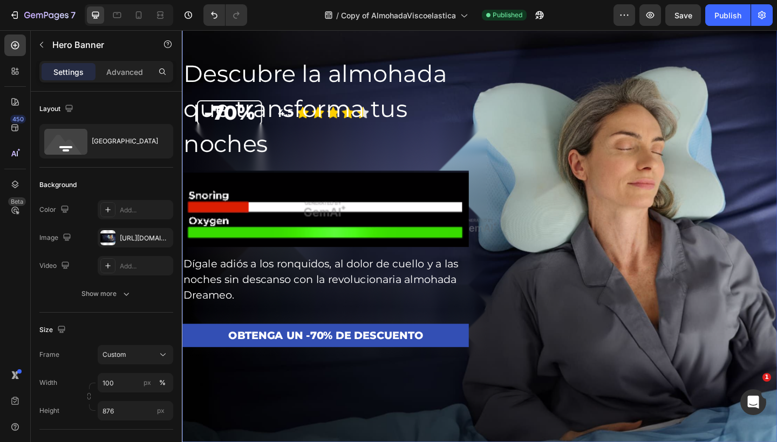
drag, startPoint x: 544, startPoint y: 129, endPoint x: 498, endPoint y: 129, distance: 45.3
click at [544, 129] on div "Descubre la almohada que transforma tus noches Heading 16 Image Dígale adiós a …" at bounding box center [505, 268] width 647 height 421
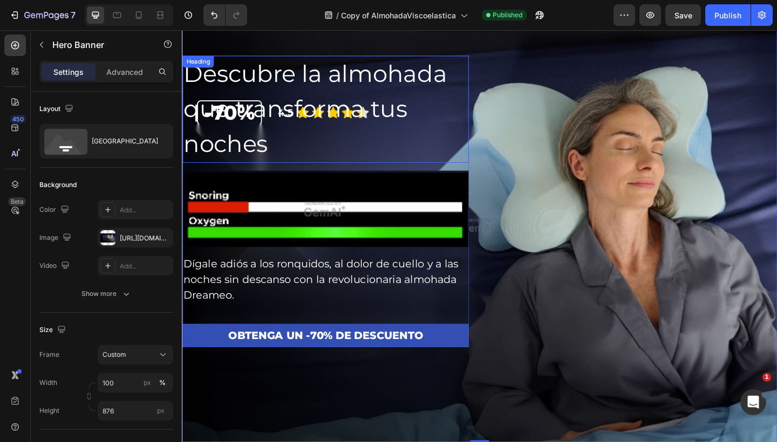
click at [421, 128] on p "Descubre la almohada que transforma tus noches" at bounding box center [337, 116] width 309 height 114
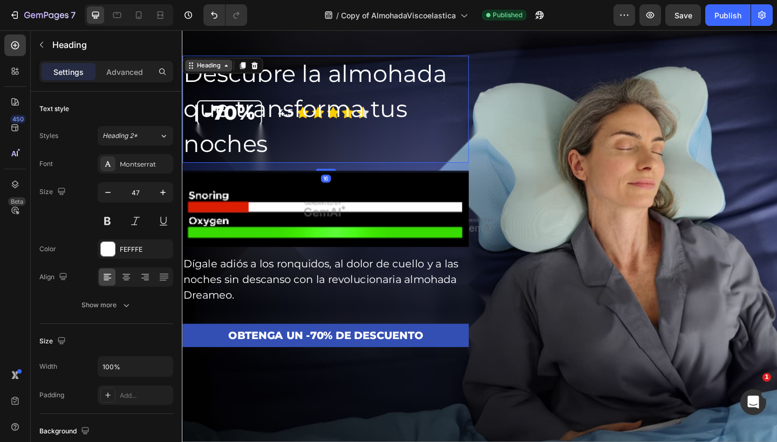
click at [219, 76] on div "Heading" at bounding box center [210, 69] width 51 height 13
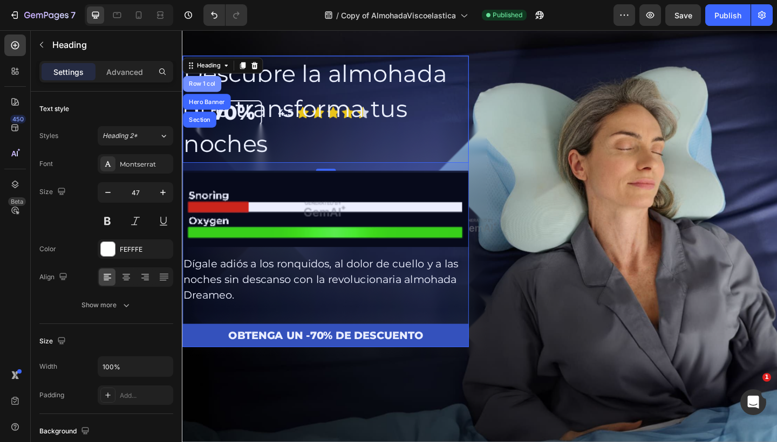
click at [210, 92] on div "Row 1 col" at bounding box center [203, 89] width 33 height 6
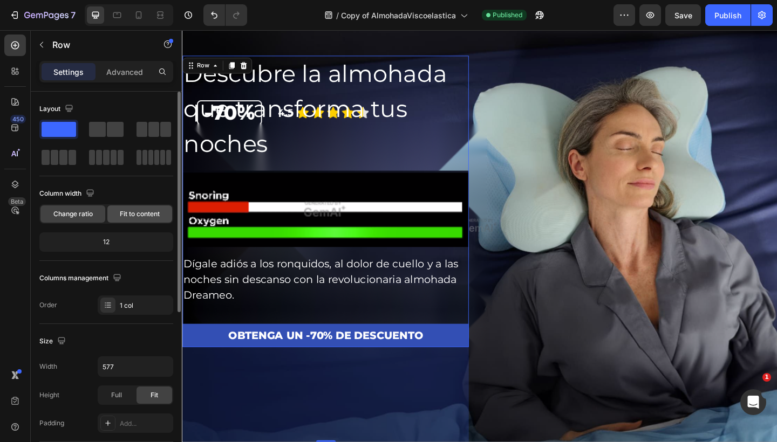
click at [130, 205] on div "Fit to content" at bounding box center [139, 213] width 65 height 17
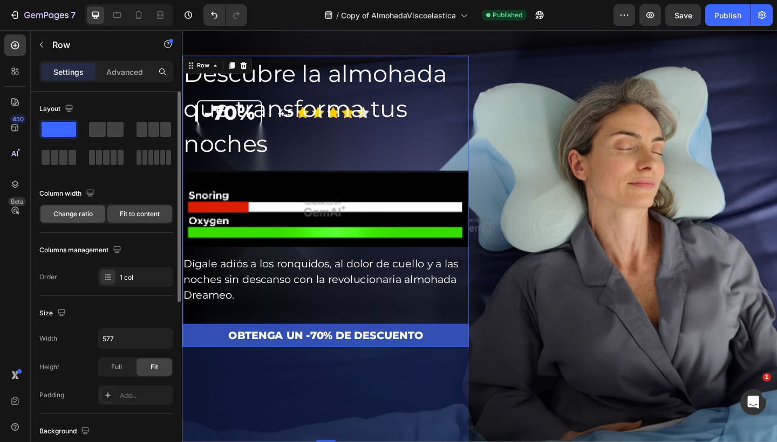
click at [90, 211] on span "Change ratio" at bounding box center [72, 214] width 39 height 10
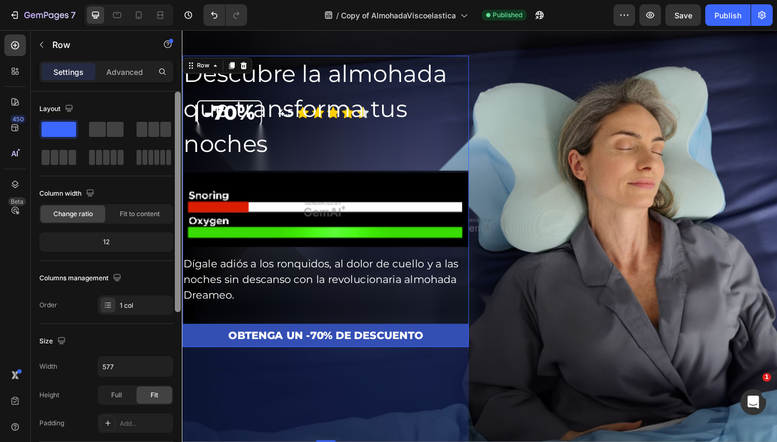
scroll to position [277, 0]
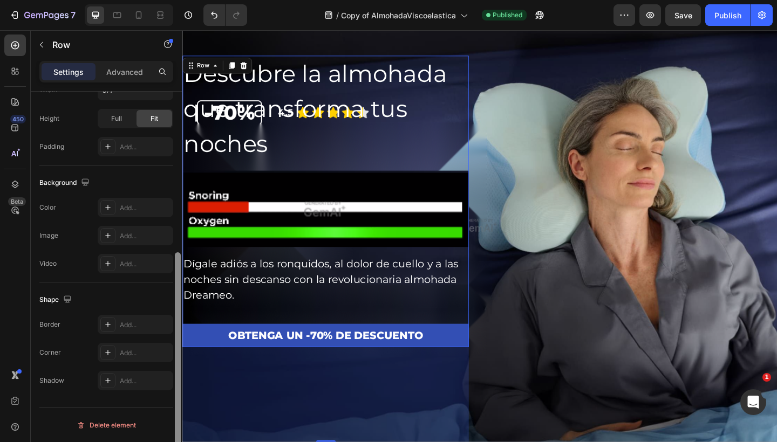
drag, startPoint x: 174, startPoint y: 256, endPoint x: 174, endPoint y: 269, distance: 12.9
click at [174, 269] on div at bounding box center [178, 282] width 8 height 381
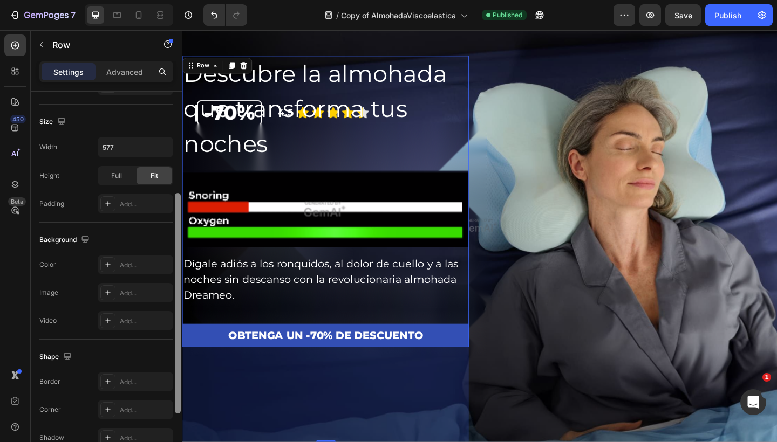
scroll to position [203, 0]
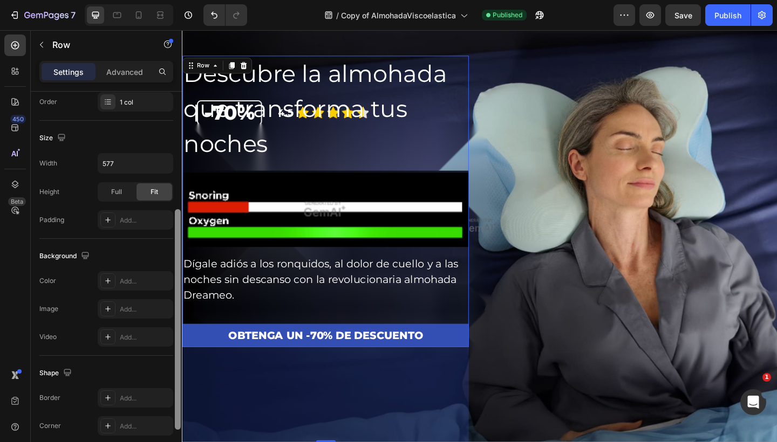
drag, startPoint x: 175, startPoint y: 291, endPoint x: 177, endPoint y: 248, distance: 42.6
click at [177, 248] on div at bounding box center [178, 319] width 6 height 221
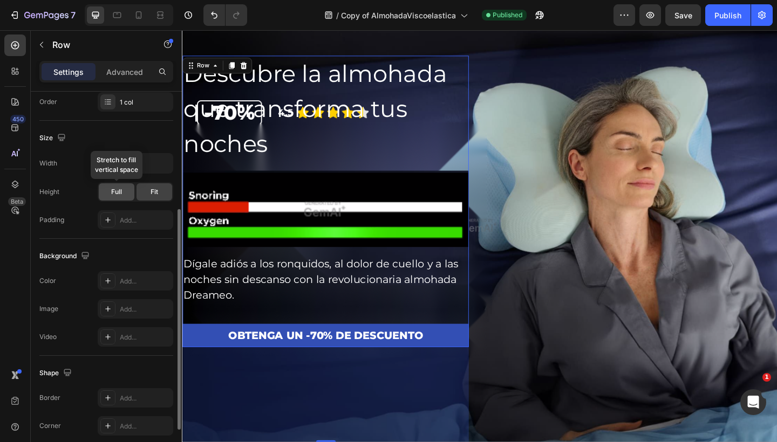
click at [124, 198] on div "Full" at bounding box center [117, 191] width 36 height 17
click at [152, 196] on span "Fit" at bounding box center [154, 192] width 8 height 10
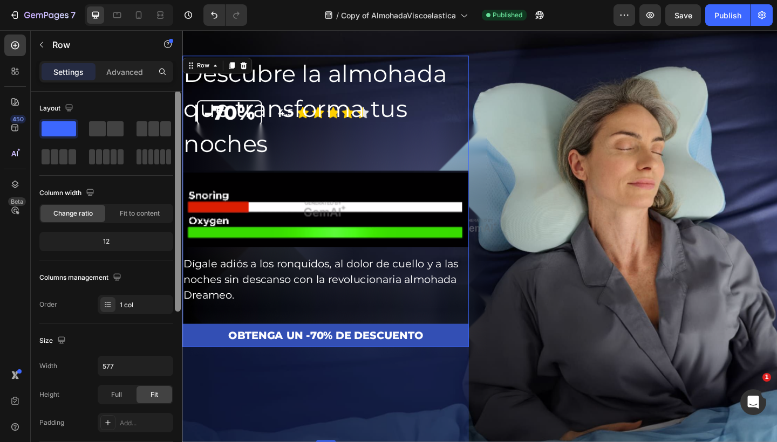
scroll to position [0, 0]
drag, startPoint x: 177, startPoint y: 225, endPoint x: 168, endPoint y: 70, distance: 155.1
click at [168, 70] on div "Settings Advanced Layout Column width Change ratio Fit to content 12 Columns ma…" at bounding box center [106, 267] width 151 height 412
click at [127, 65] on div "Advanced" at bounding box center [125, 71] width 54 height 17
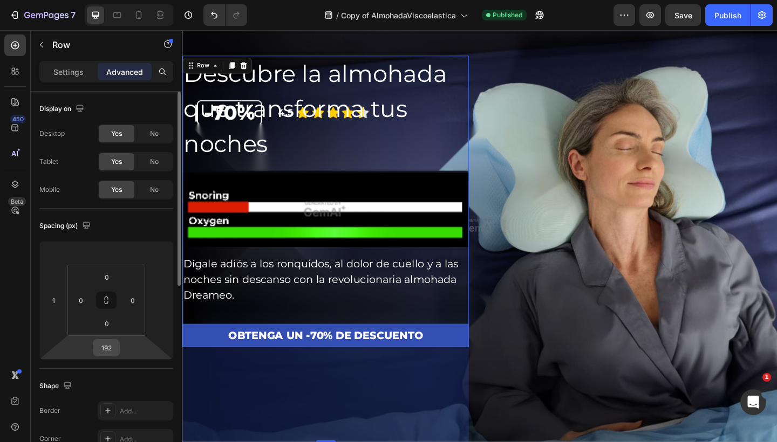
click at [108, 345] on input "192" at bounding box center [106, 348] width 22 height 16
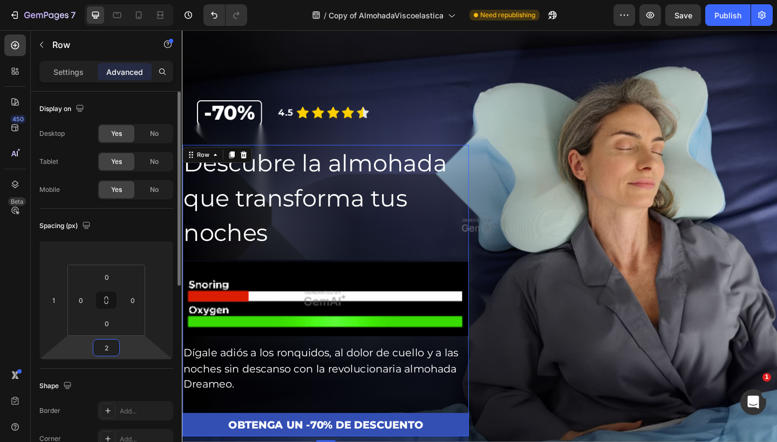
type input "42"
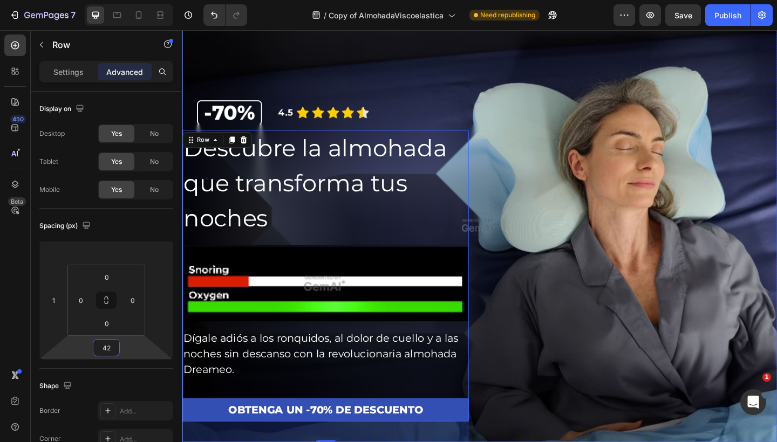
click at [524, 202] on div "Descubre la almohada que transforma tus noches Heading Image Dígale adiós a los…" at bounding box center [505, 309] width 647 height 340
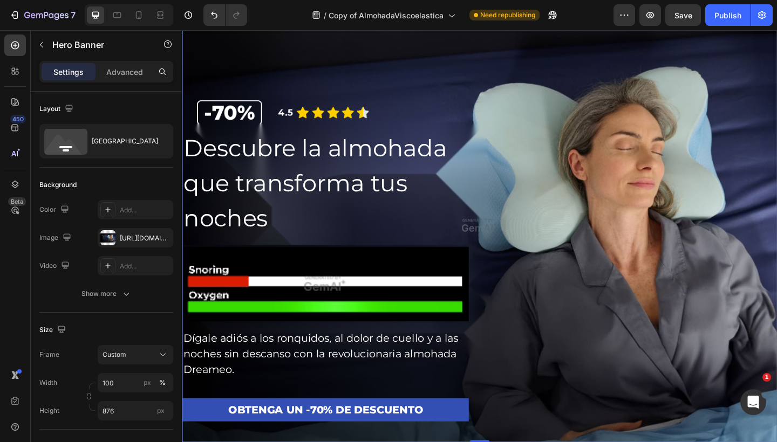
scroll to position [-1, 0]
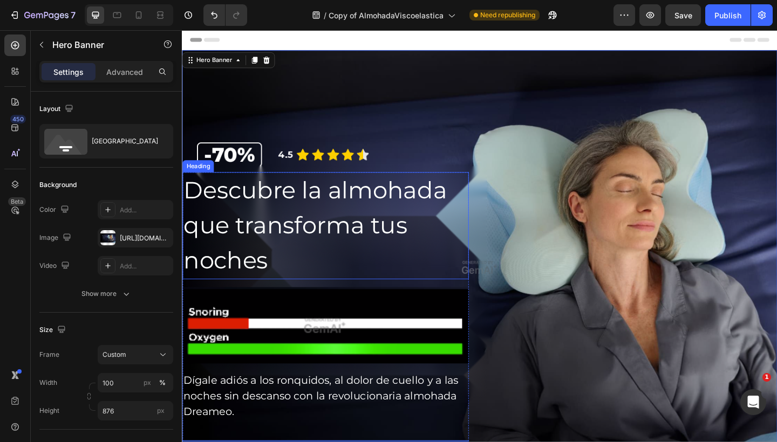
click at [264, 197] on p "Descubre la almohada que transforma tus noches" at bounding box center [337, 243] width 309 height 114
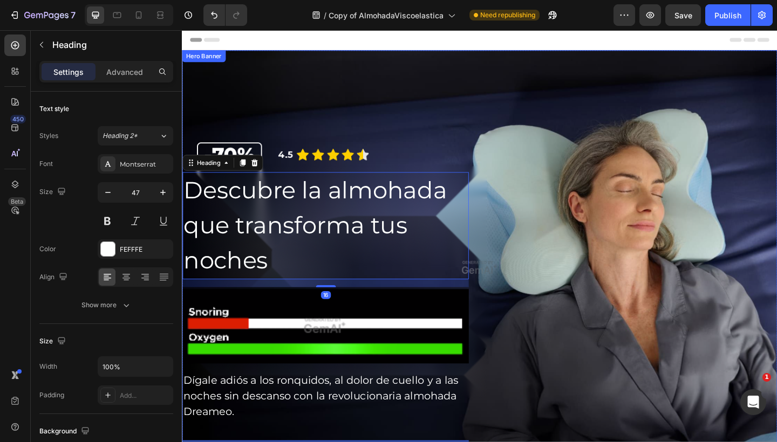
click at [577, 164] on div "Overlay" at bounding box center [505, 288] width 647 height 472
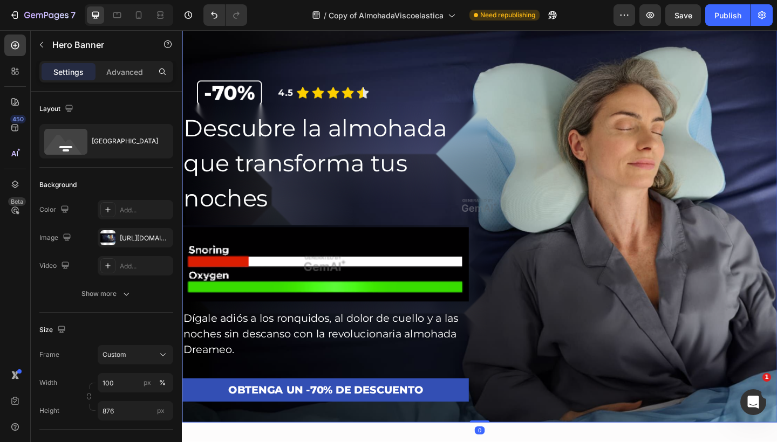
scroll to position [74, 0]
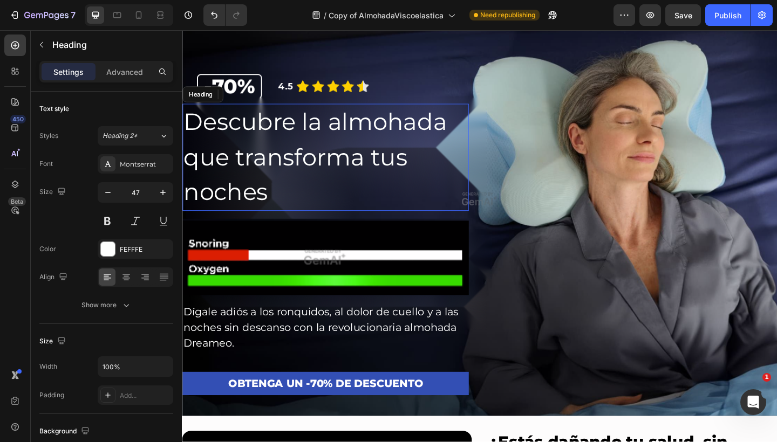
click at [337, 136] on p "Descubre la almohada que transforma tus noches" at bounding box center [337, 169] width 309 height 114
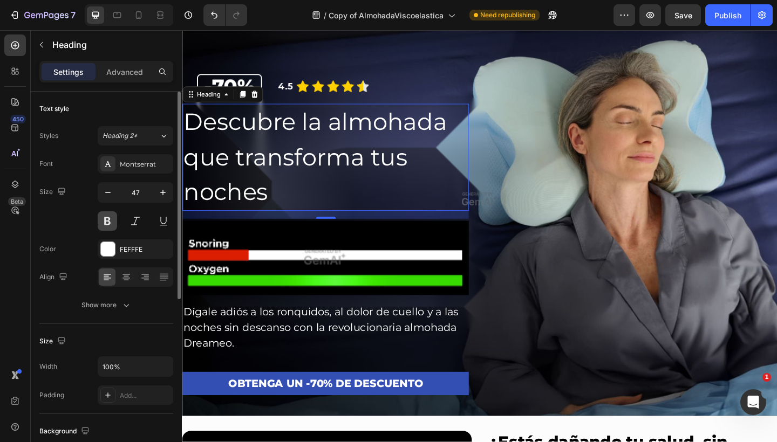
click at [108, 221] on button at bounding box center [107, 220] width 19 height 19
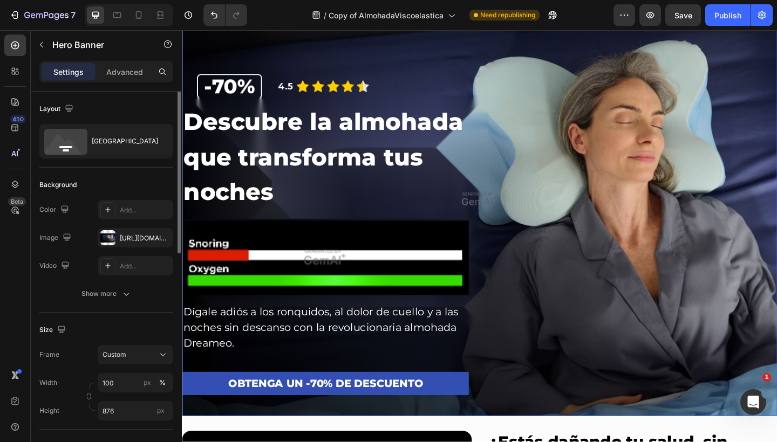
click at [533, 135] on div "Descubre la almohada que transforma tus noches Heading 16 Image Dígale adiós a …" at bounding box center [505, 281] width 647 height 340
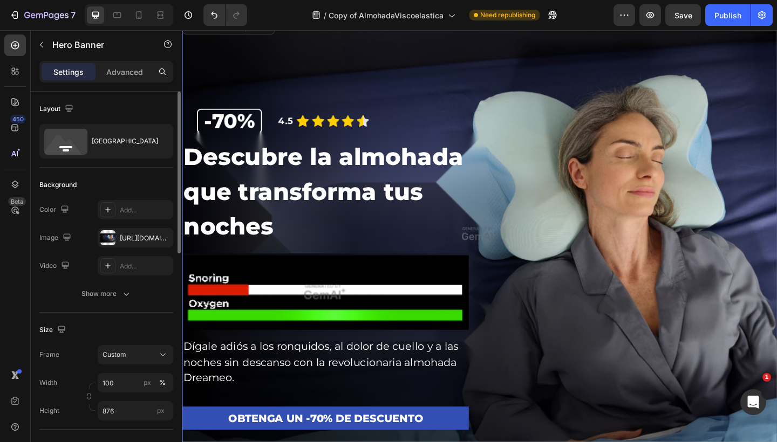
scroll to position [43, 0]
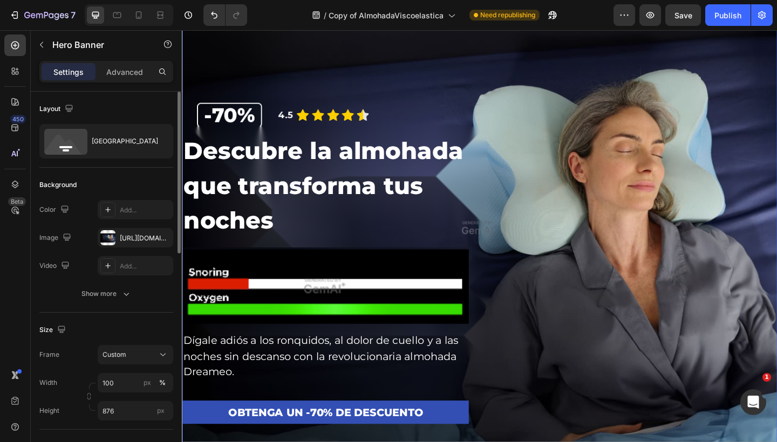
click at [508, 128] on div "Overlay" at bounding box center [505, 245] width 647 height 472
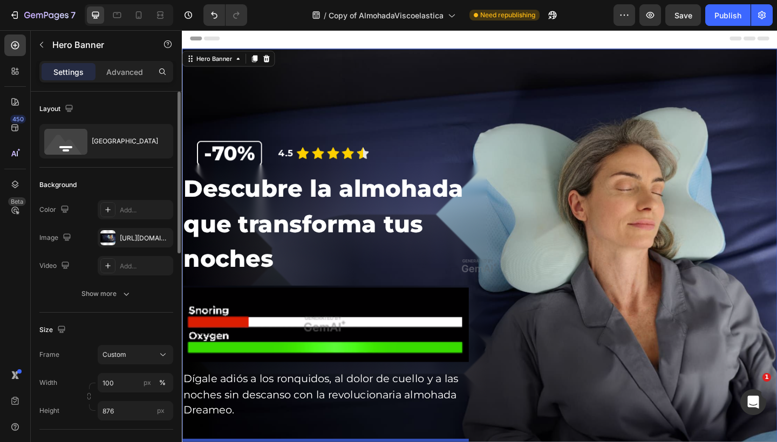
scroll to position [0, 0]
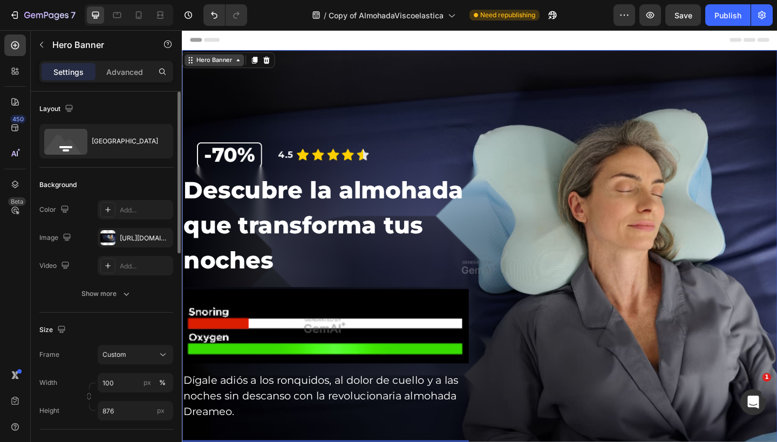
click at [223, 66] on div "Hero Banner" at bounding box center [216, 63] width 43 height 10
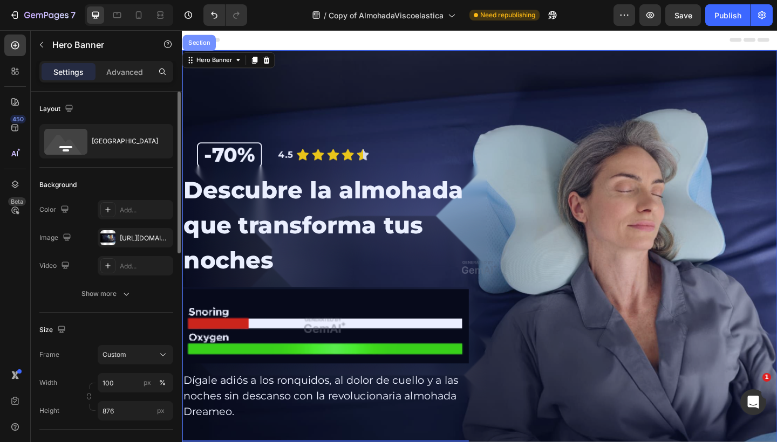
click at [209, 50] on div "Section" at bounding box center [200, 44] width 36 height 17
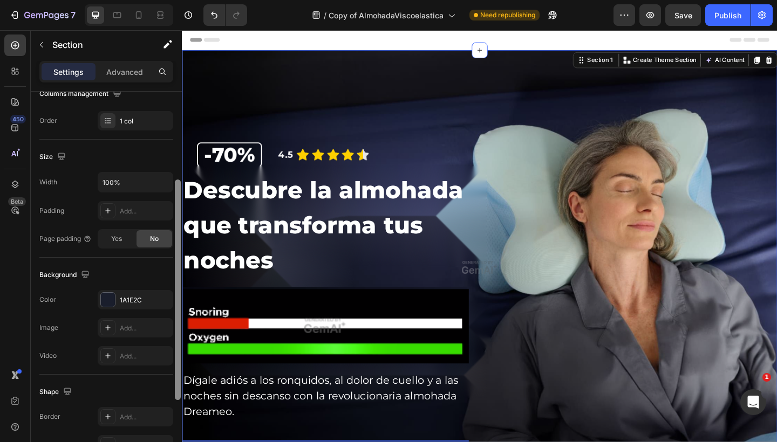
scroll to position [173, 0]
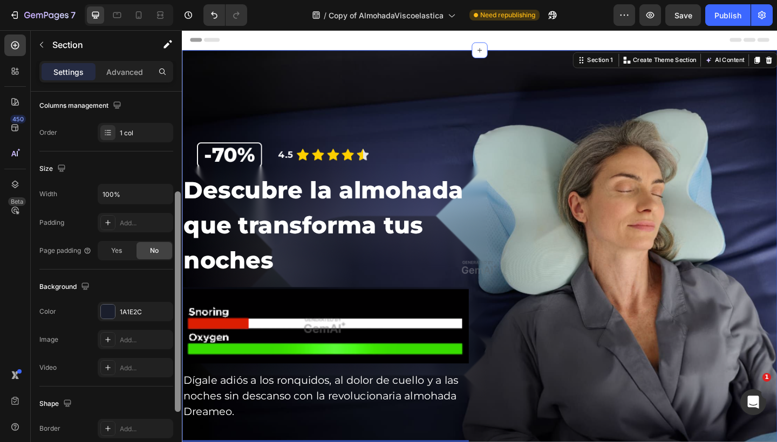
drag, startPoint x: 176, startPoint y: 158, endPoint x: 172, endPoint y: 258, distance: 100.4
click at [172, 258] on div "Layout Column width Change ratio Fit to content 12 Columns management Order 1 c…" at bounding box center [106, 282] width 151 height 381
click at [124, 256] on div "Yes" at bounding box center [117, 250] width 36 height 17
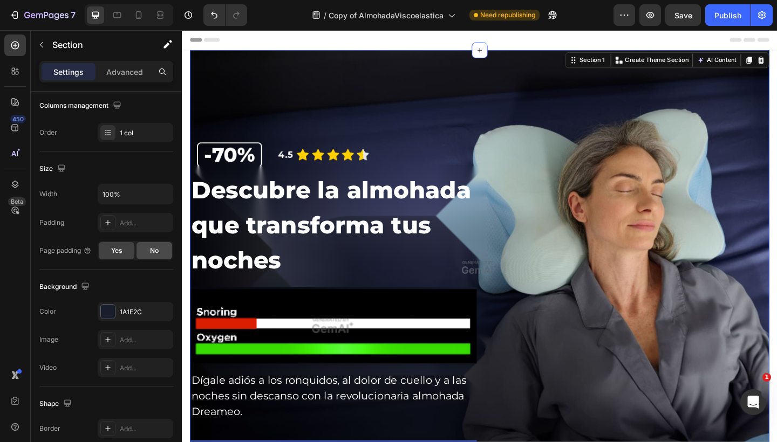
click at [150, 251] on span "No" at bounding box center [154, 251] width 9 height 10
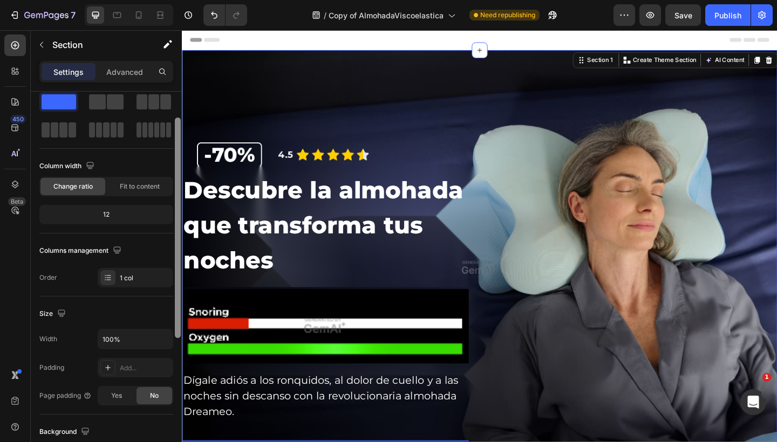
scroll to position [0, 0]
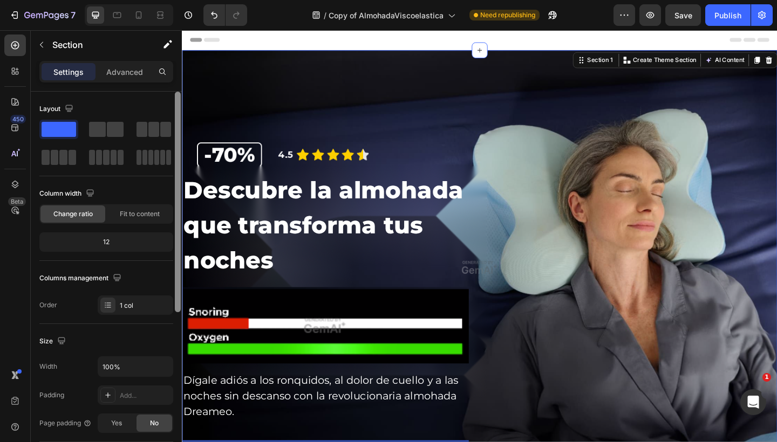
drag, startPoint x: 177, startPoint y: 239, endPoint x: 175, endPoint y: 108, distance: 130.5
click at [175, 108] on div at bounding box center [178, 202] width 6 height 221
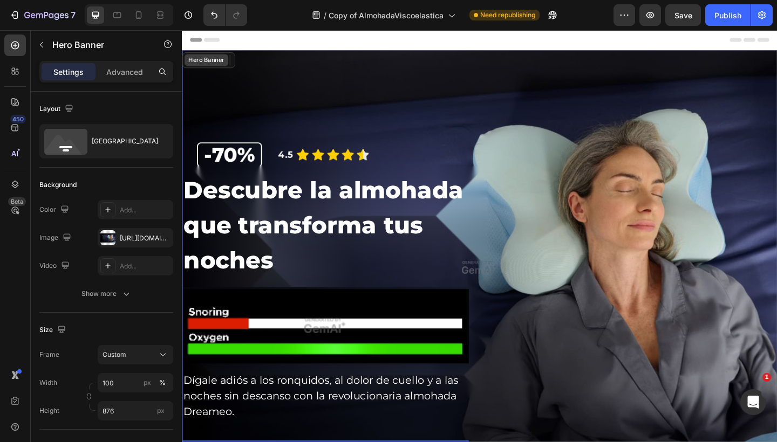
click at [202, 57] on div "Hero Banner" at bounding box center [207, 63] width 47 height 13
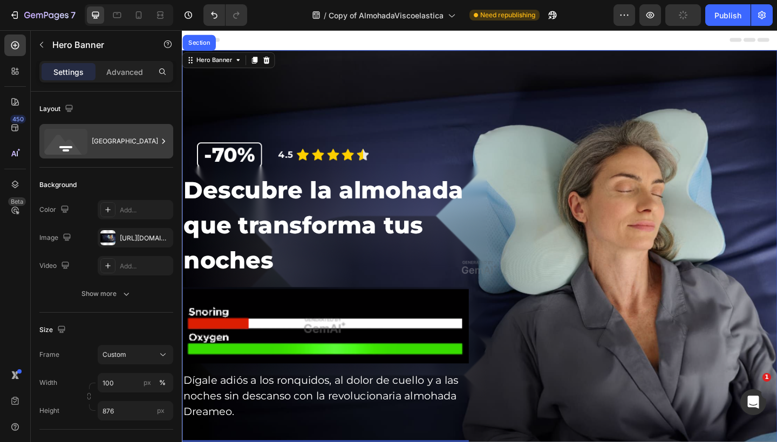
click at [143, 139] on div "Bottom center" at bounding box center [125, 141] width 66 height 25
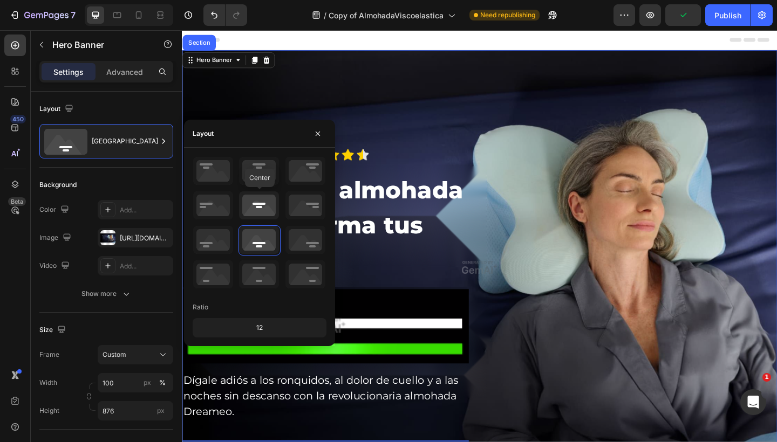
click at [255, 202] on icon at bounding box center [259, 205] width 40 height 28
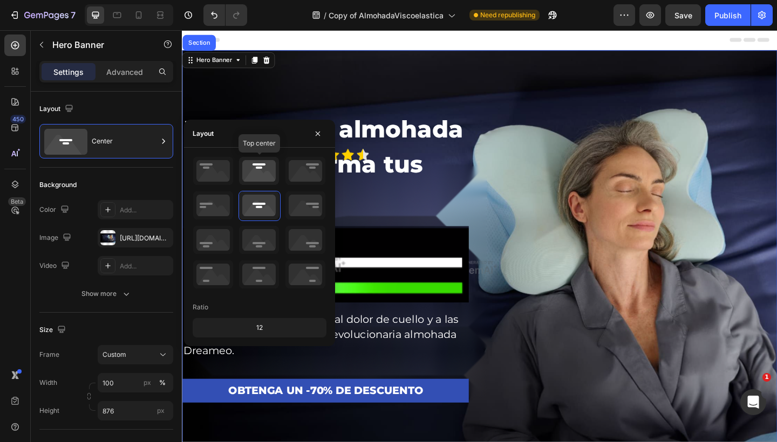
click at [261, 180] on icon at bounding box center [259, 171] width 40 height 28
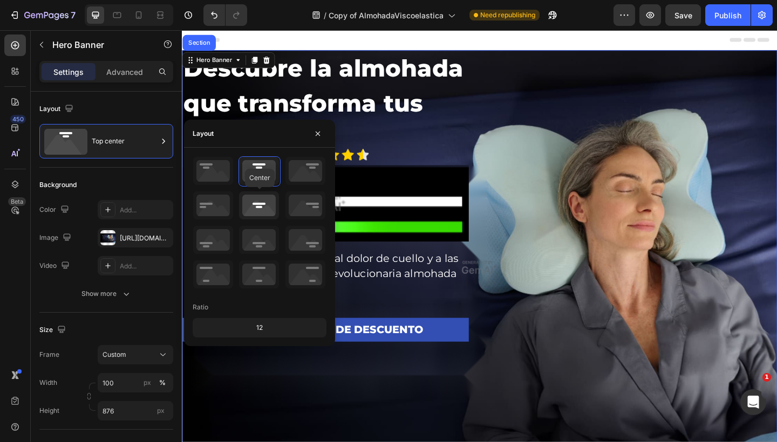
click at [261, 200] on icon at bounding box center [259, 205] width 40 height 28
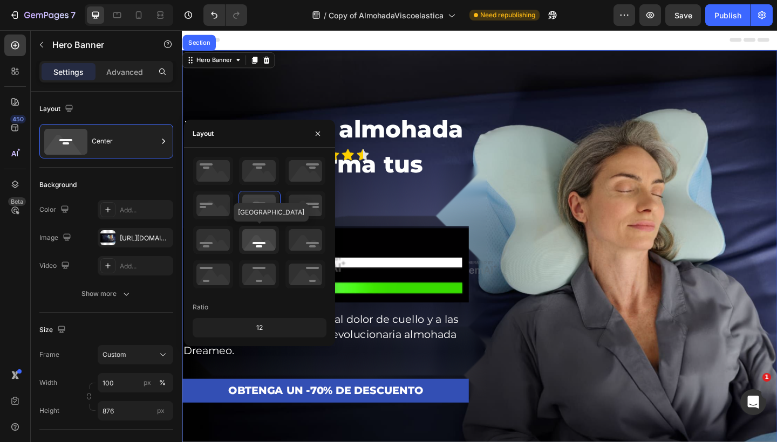
click at [262, 233] on icon at bounding box center [259, 240] width 40 height 28
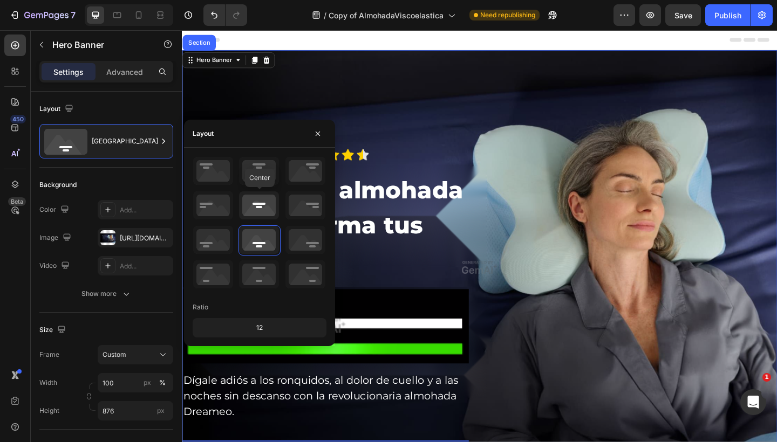
click at [264, 211] on icon at bounding box center [259, 205] width 40 height 28
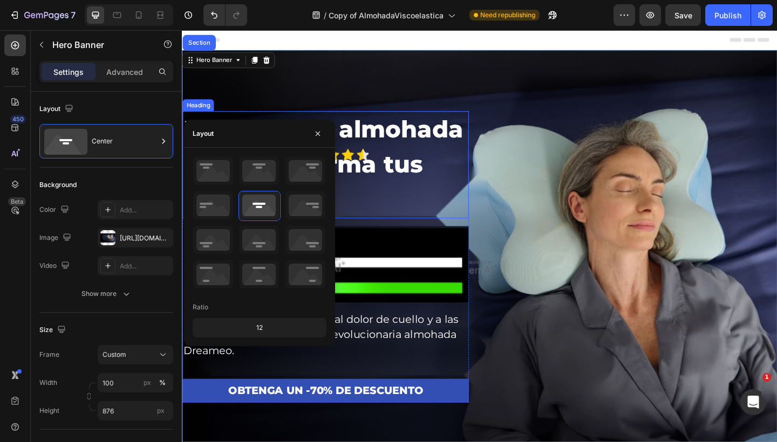
click at [588, 147] on div "Descubre la almohada que transforma tus noches Heading Image Dígale adiós a los…" at bounding box center [505, 289] width 647 height 340
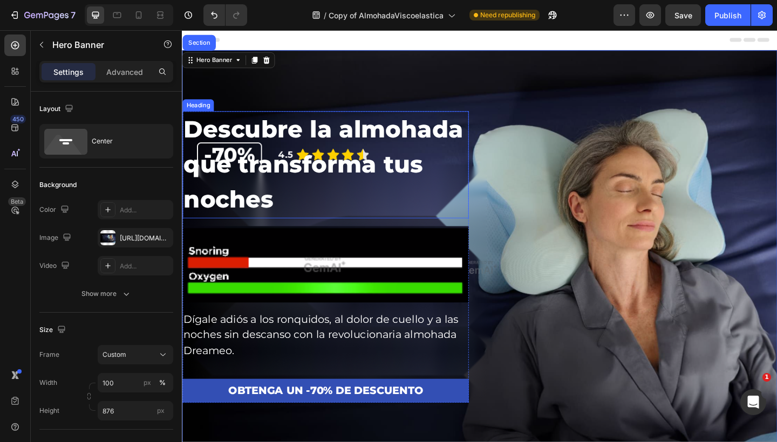
click at [379, 179] on p "Descubre la almohada que transforma tus noches" at bounding box center [337, 177] width 309 height 114
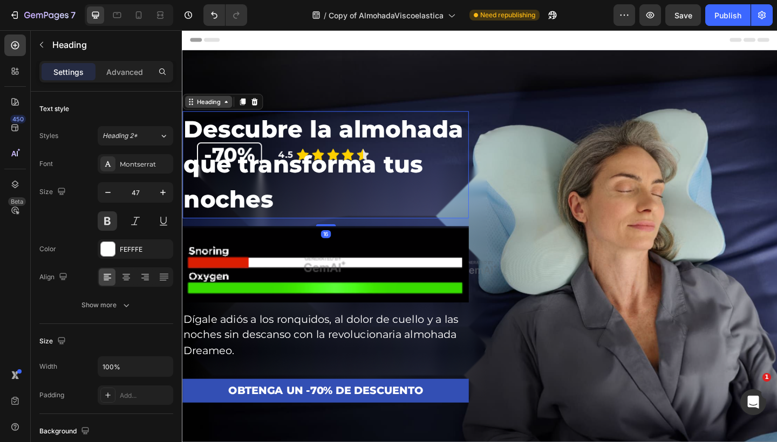
click at [220, 112] on div "Heading" at bounding box center [211, 109] width 30 height 10
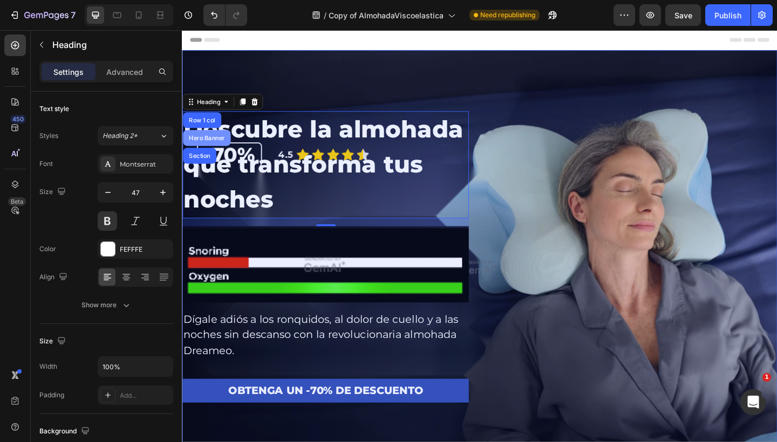
click at [207, 144] on div "Hero Banner" at bounding box center [209, 147] width 52 height 17
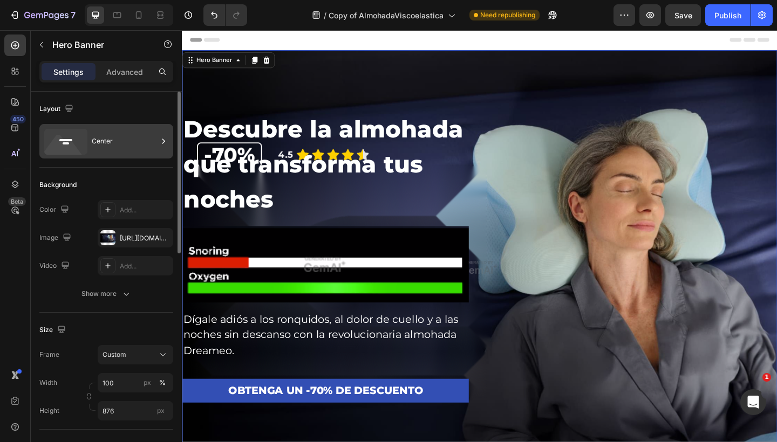
click at [137, 145] on div "Center" at bounding box center [125, 141] width 66 height 25
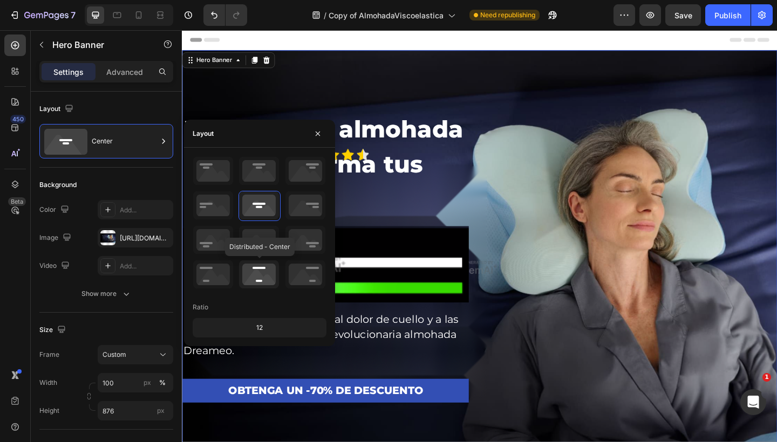
click at [250, 264] on icon at bounding box center [259, 274] width 40 height 28
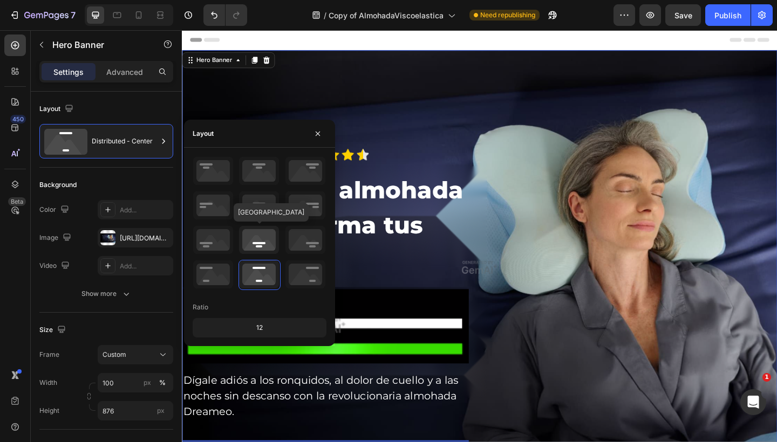
click at [259, 244] on icon at bounding box center [259, 240] width 40 height 28
click at [317, 139] on button "button" at bounding box center [317, 133] width 17 height 17
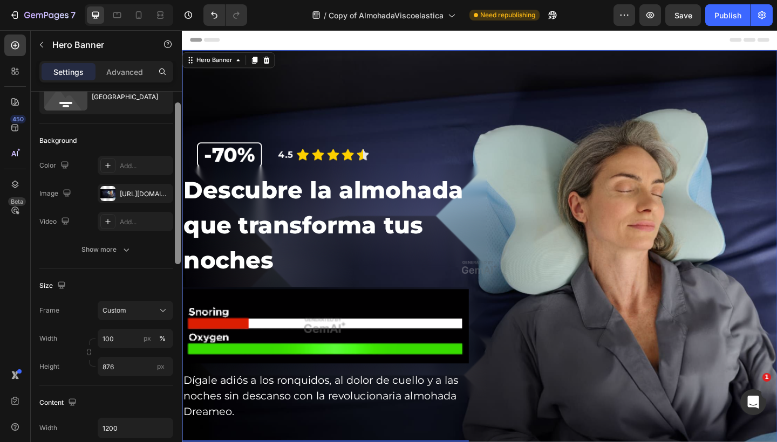
scroll to position [50, 0]
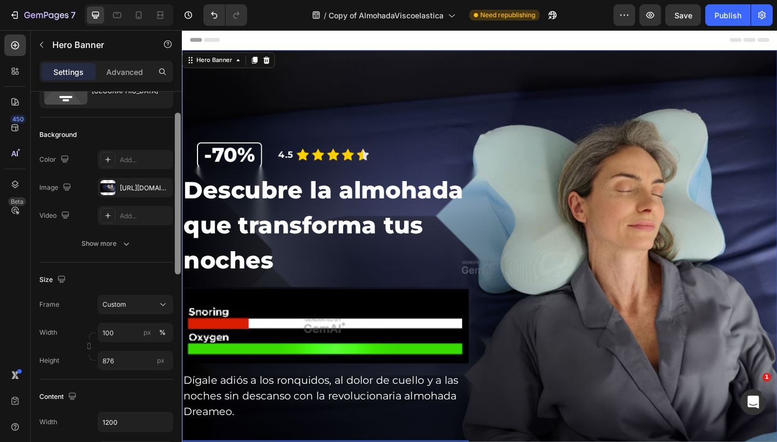
drag, startPoint x: 176, startPoint y: 158, endPoint x: 175, endPoint y: 180, distance: 21.6
click at [175, 180] on div at bounding box center [178, 194] width 6 height 162
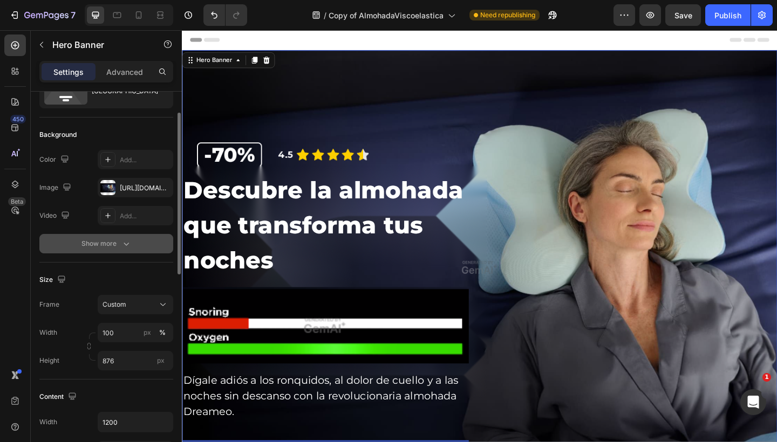
click at [113, 239] on div "Show more" at bounding box center [106, 243] width 50 height 11
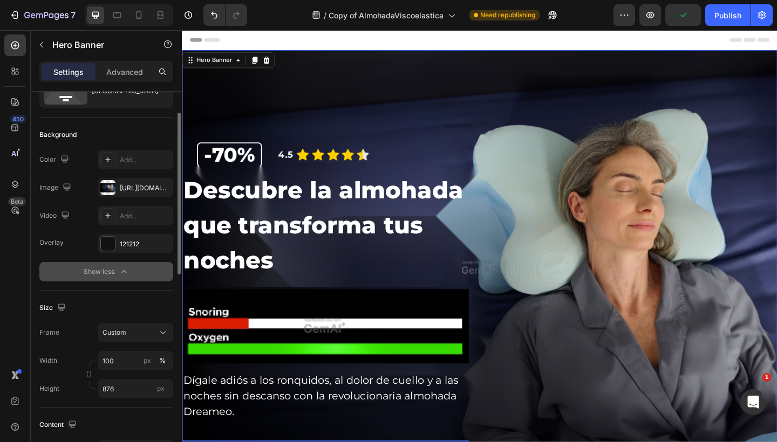
click at [129, 270] on icon "button" at bounding box center [124, 271] width 11 height 11
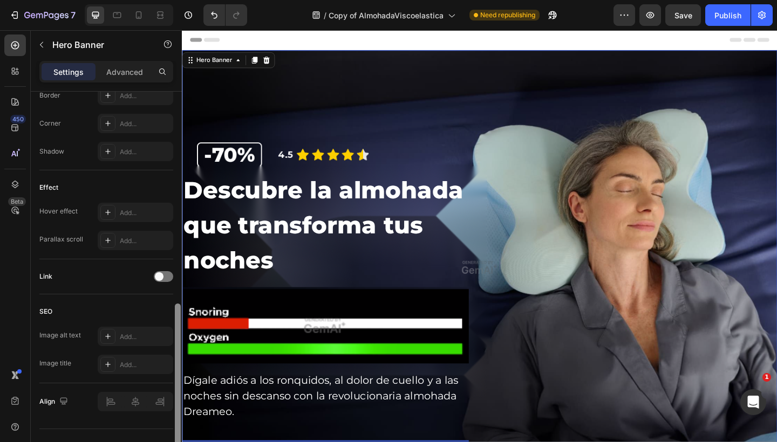
scroll to position [516, 0]
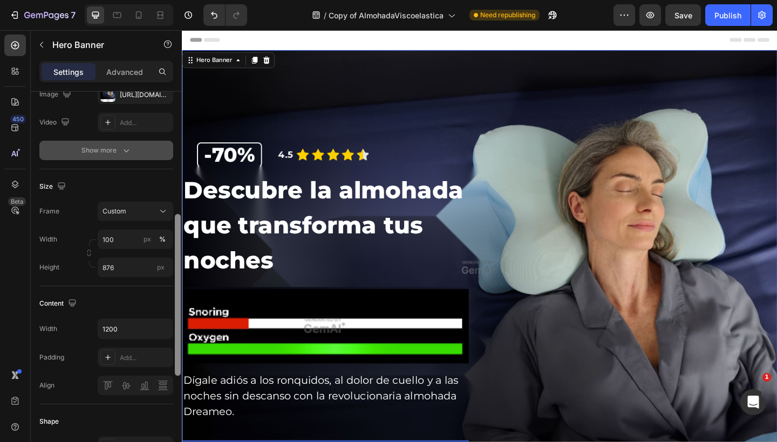
drag, startPoint x: 175, startPoint y: 216, endPoint x: 175, endPoint y: 256, distance: 39.9
click at [175, 256] on div at bounding box center [178, 295] width 6 height 162
click at [304, 129] on div "Overlay" at bounding box center [505, 288] width 647 height 472
click at [515, 136] on div "Overlay" at bounding box center [505, 288] width 647 height 472
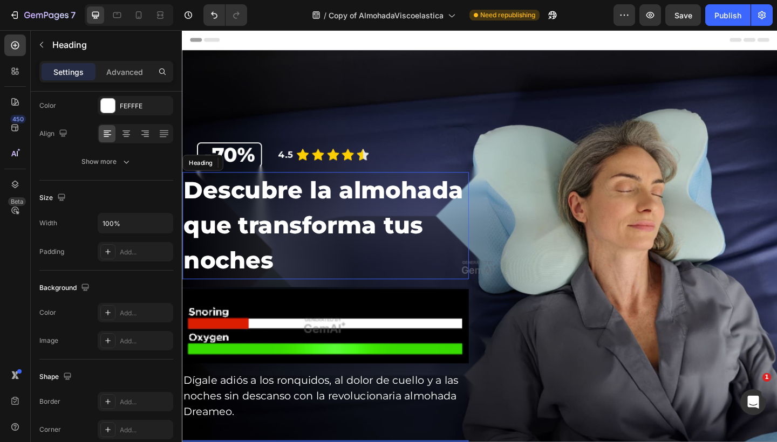
click at [368, 243] on p "Descubre la almohada que transforma tus noches" at bounding box center [337, 243] width 309 height 114
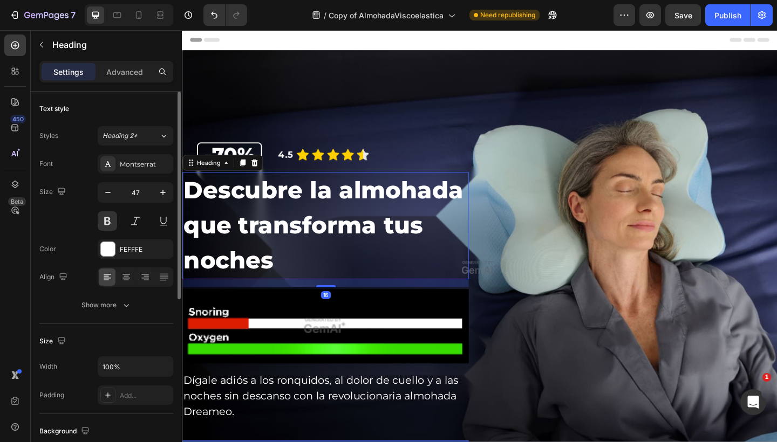
click at [574, 198] on div "Descubre la almohada que transforma tus noches Heading 16 Image Dígale adiós a …" at bounding box center [505, 355] width 647 height 340
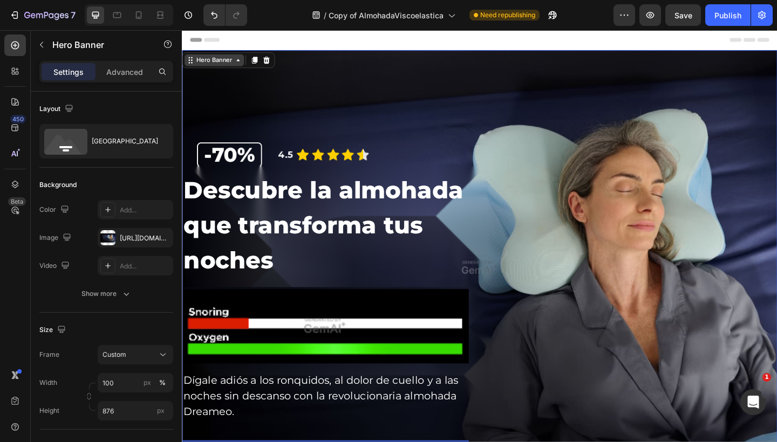
click at [221, 64] on div "Hero Banner" at bounding box center [216, 63] width 43 height 10
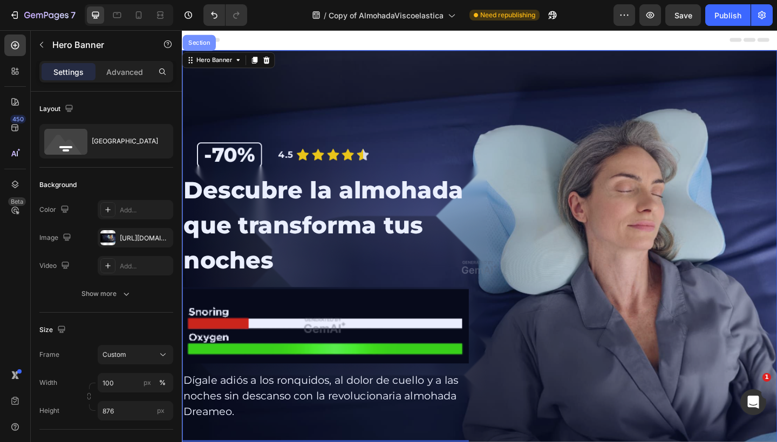
click at [213, 44] on div "Section" at bounding box center [201, 44] width 28 height 6
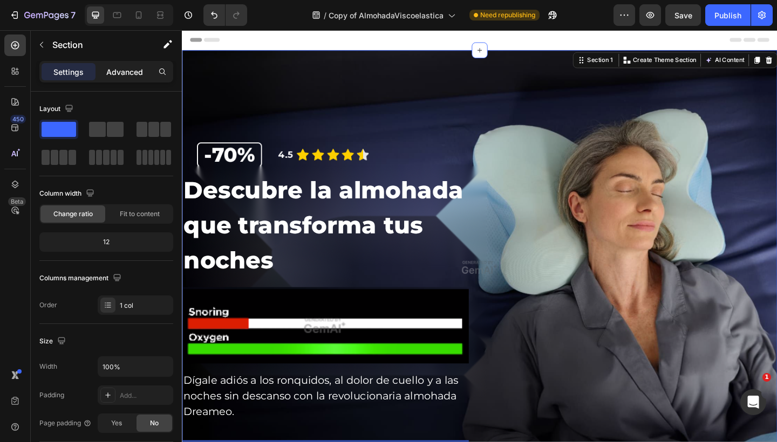
click at [126, 67] on p "Advanced" at bounding box center [124, 71] width 37 height 11
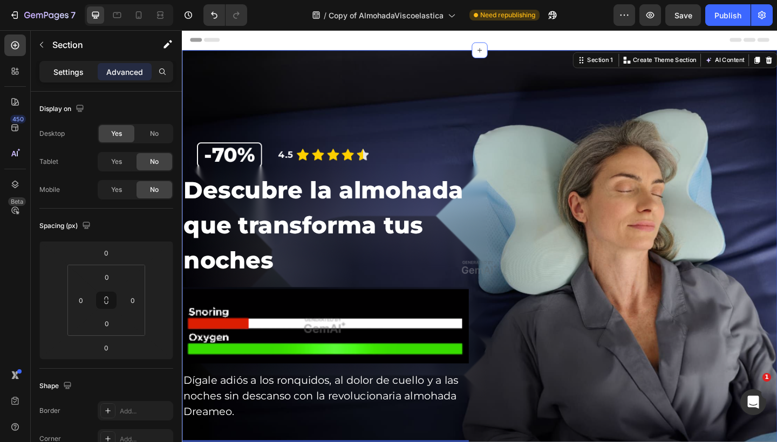
click at [78, 73] on p "Settings" at bounding box center [68, 71] width 30 height 11
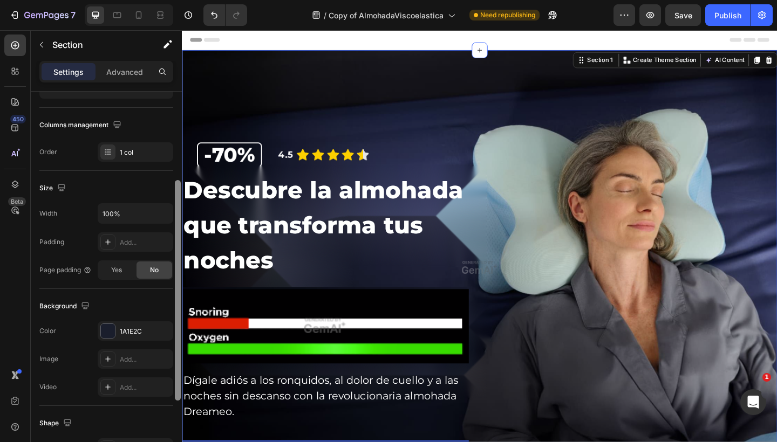
scroll to position [153, 0]
drag, startPoint x: 176, startPoint y: 114, endPoint x: 168, endPoint y: 203, distance: 89.4
click at [168, 203] on div "Layout Column width Change ratio Fit to content 12 Columns management Order 1 c…" at bounding box center [106, 282] width 151 height 381
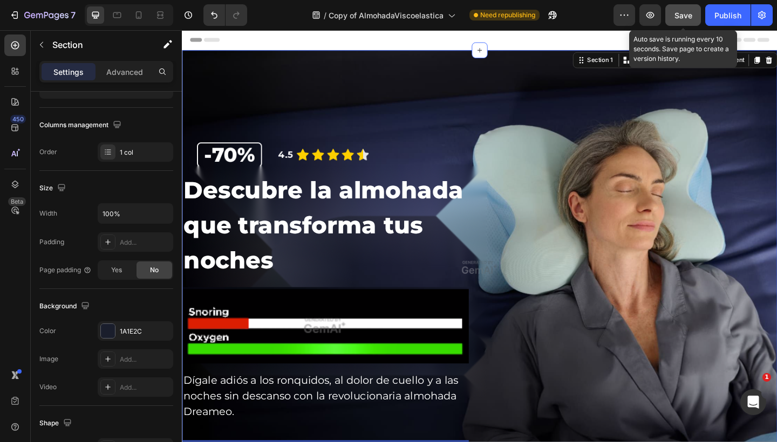
click at [680, 21] on button "Save" at bounding box center [683, 15] width 36 height 22
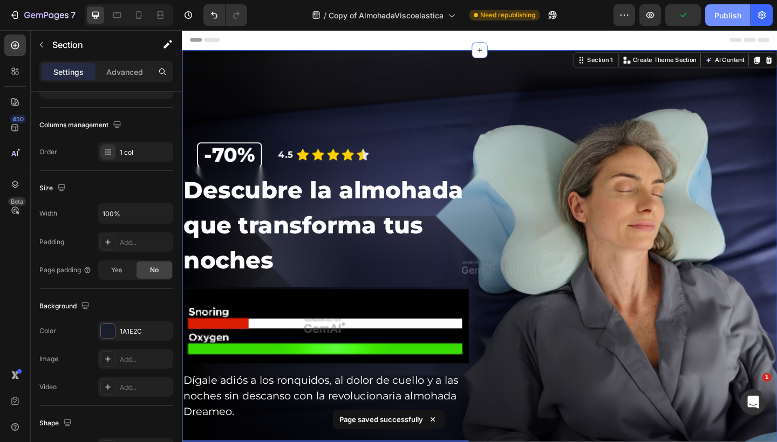
click at [719, 24] on button "Publish" at bounding box center [727, 15] width 45 height 22
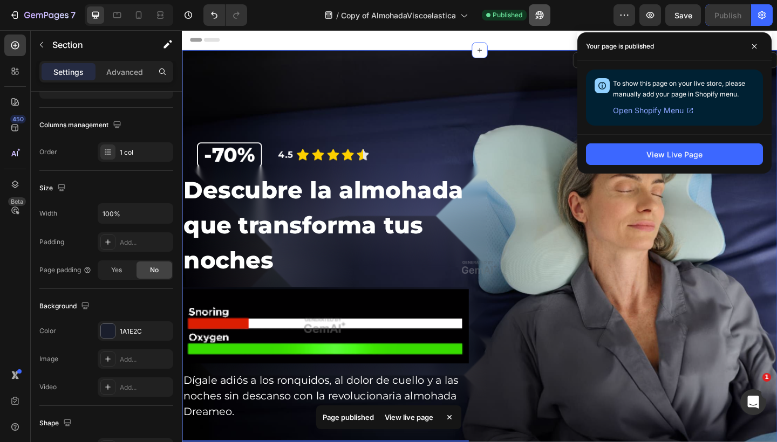
click at [540, 18] on icon "button" at bounding box center [540, 15] width 8 height 8
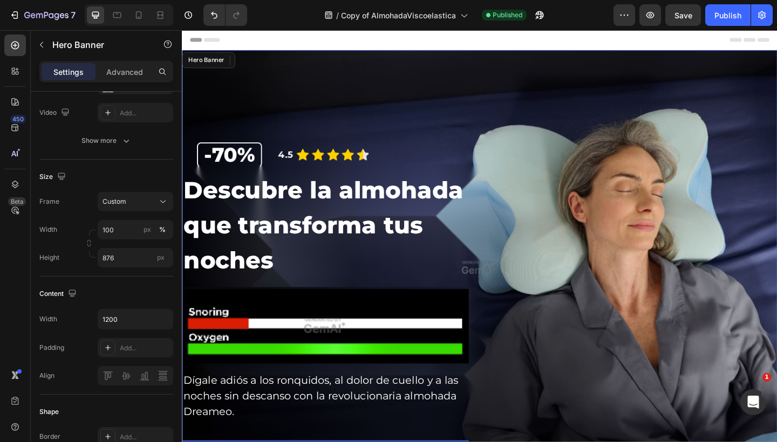
click at [326, 74] on div "Overlay" at bounding box center [505, 288] width 647 height 472
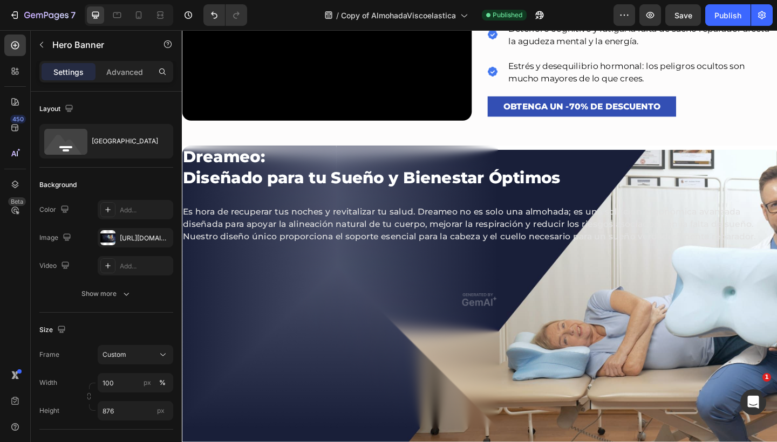
scroll to position [774, 0]
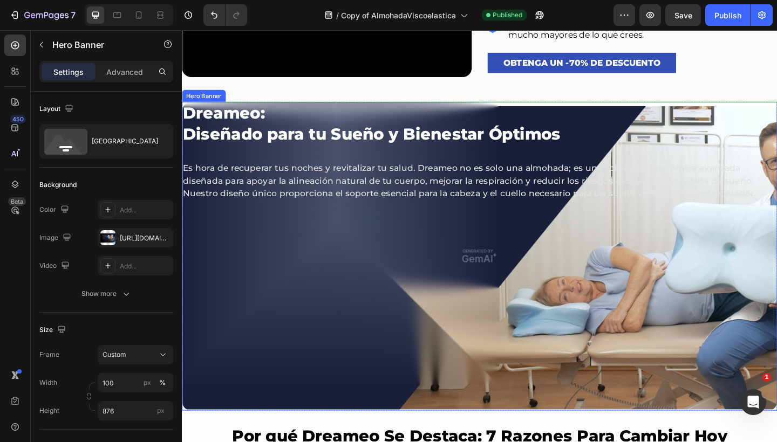
click at [242, 290] on div "Overlay" at bounding box center [505, 276] width 647 height 336
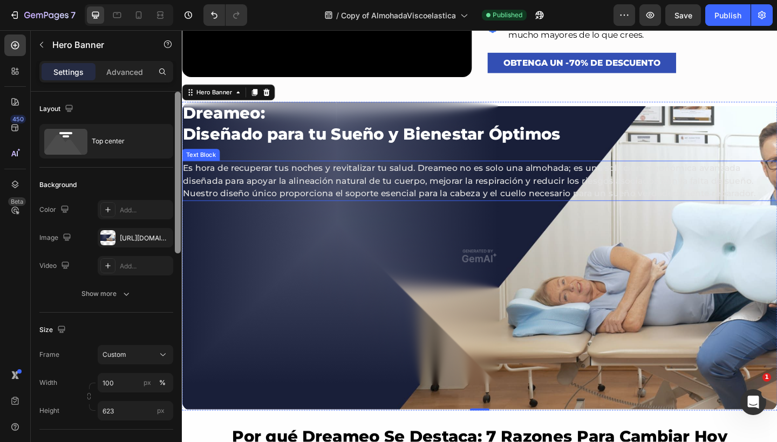
scroll to position [0, 0]
drag, startPoint x: 359, startPoint y: 237, endPoint x: 187, endPoint y: 191, distance: 177.9
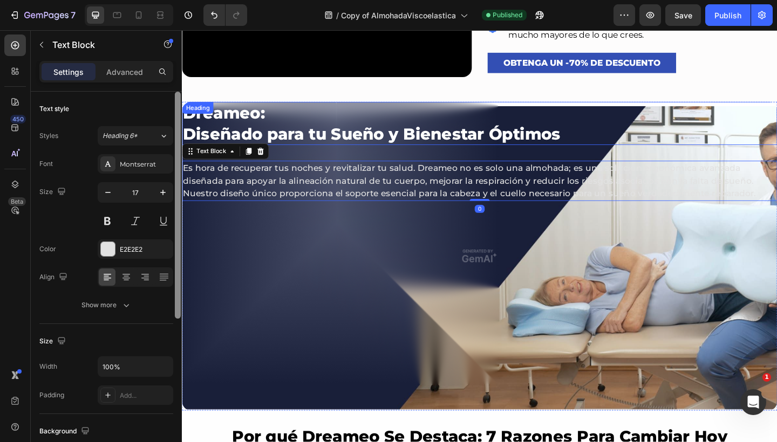
drag, startPoint x: 310, startPoint y: 138, endPoint x: 323, endPoint y: 123, distance: 19.5
click at [310, 138] on h2 "Dreameo: Diseñado para tu Sueño y Bienestar Óptimos" at bounding box center [505, 131] width 647 height 47
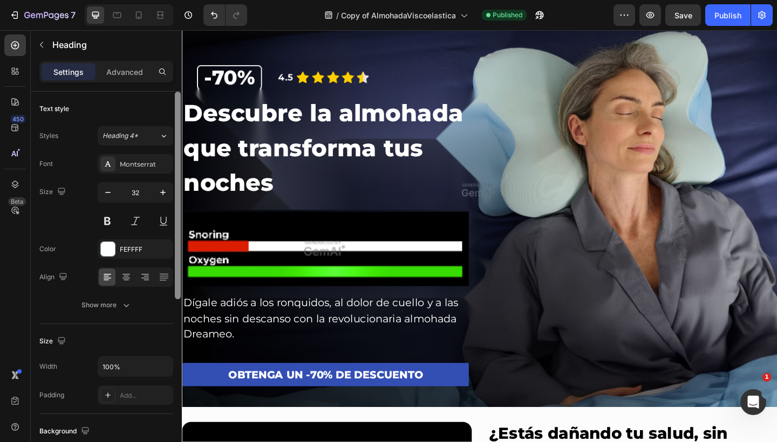
scroll to position [62, 0]
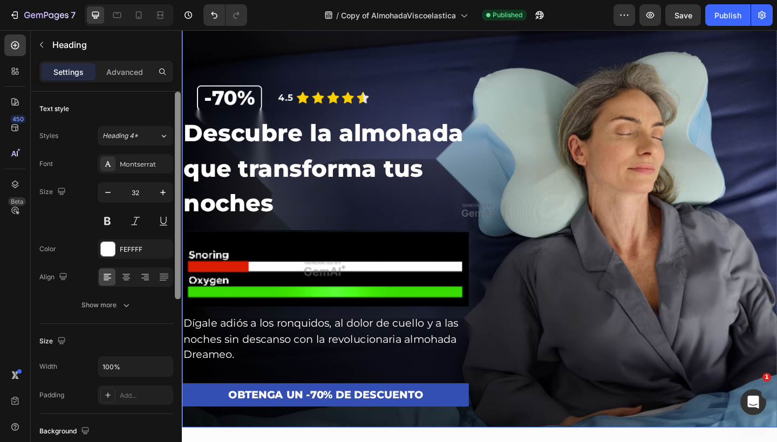
click at [496, 124] on div "Overlay" at bounding box center [505, 226] width 647 height 472
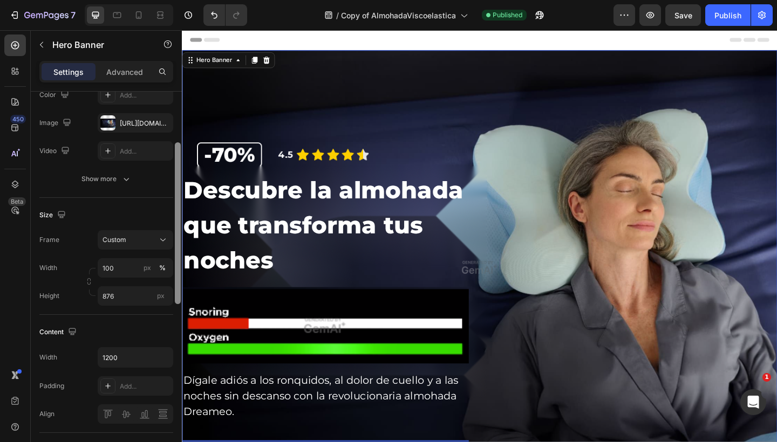
scroll to position [116, 0]
drag, startPoint x: 176, startPoint y: 126, endPoint x: 175, endPoint y: 172, distance: 45.9
click at [175, 175] on div at bounding box center [178, 222] width 6 height 162
click at [477, 146] on div "Overlay" at bounding box center [505, 288] width 647 height 472
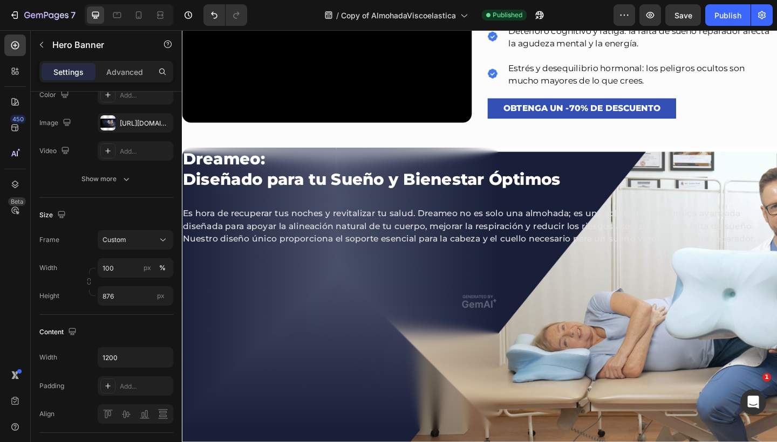
scroll to position [744, 0]
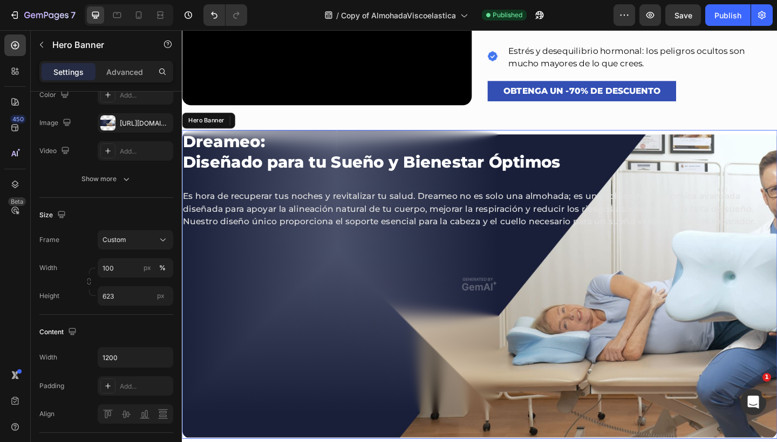
click at [428, 202] on div "Dreameo: Diseñado para tu Sueño y Bienestar Óptimos Heading Es hora de recupera…" at bounding box center [505, 193] width 647 height 108
click at [220, 134] on div "Hero Banner" at bounding box center [216, 129] width 43 height 10
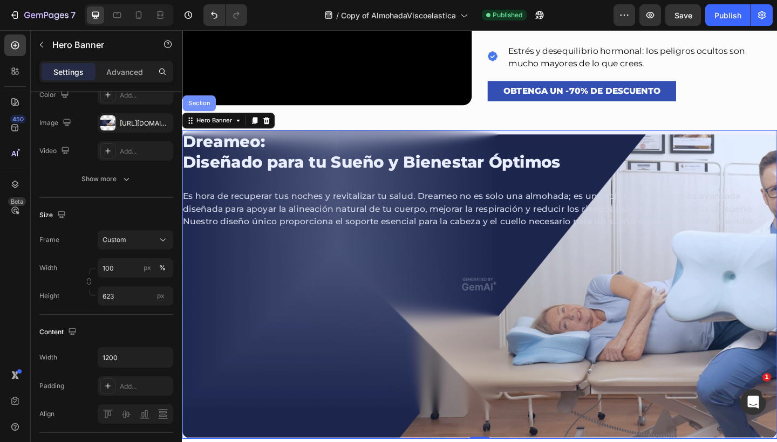
click at [200, 118] on div "Section" at bounding box center [200, 109] width 36 height 17
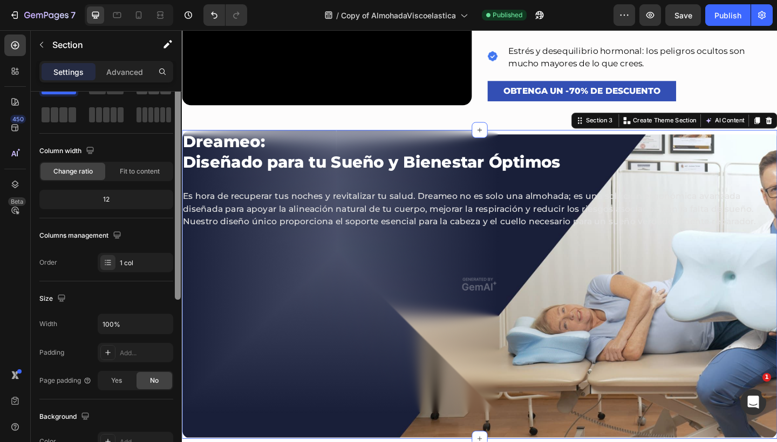
scroll to position [0, 0]
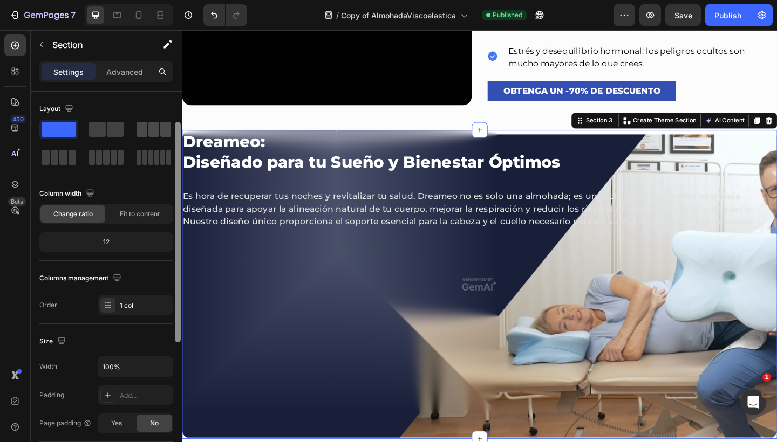
drag, startPoint x: 175, startPoint y: 154, endPoint x: 173, endPoint y: 137, distance: 17.4
click at [173, 137] on div "Layout Column width Change ratio Fit to content 12 Columns management Order 1 c…" at bounding box center [106, 282] width 151 height 381
click at [128, 75] on p "Advanced" at bounding box center [124, 71] width 37 height 11
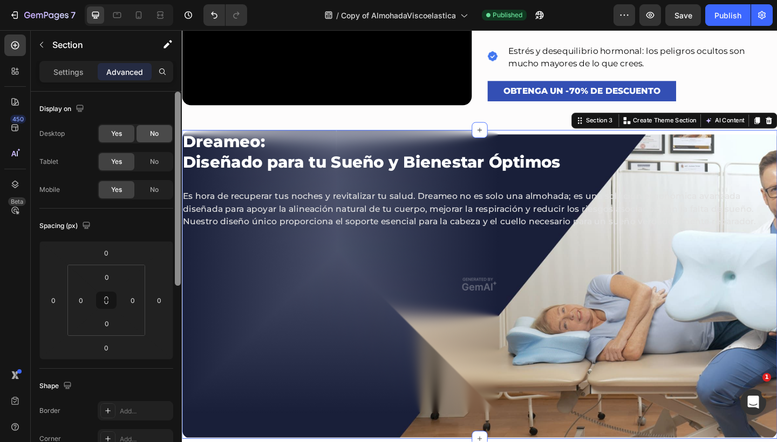
drag, startPoint x: 177, startPoint y: 185, endPoint x: 167, endPoint y: 131, distance: 55.0
click at [167, 131] on div "Display on Desktop Yes No Tablet Yes No Mobile Yes No Spacing (px) 0 0 0 0 0 0 …" at bounding box center [106, 282] width 151 height 381
click at [79, 78] on div "Settings" at bounding box center [69, 71] width 54 height 17
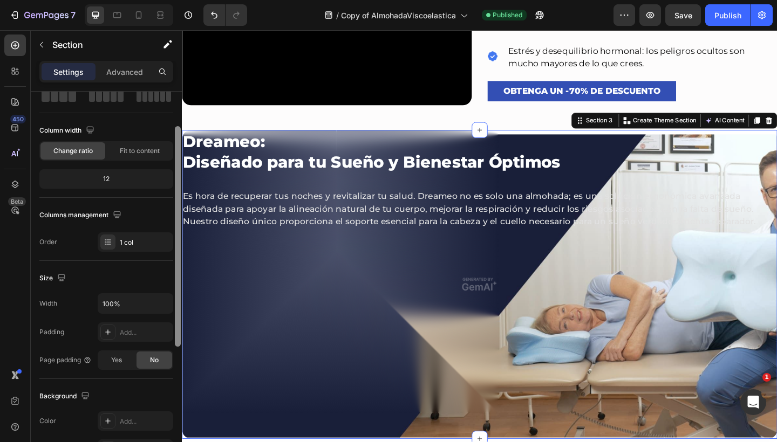
scroll to position [17, 0]
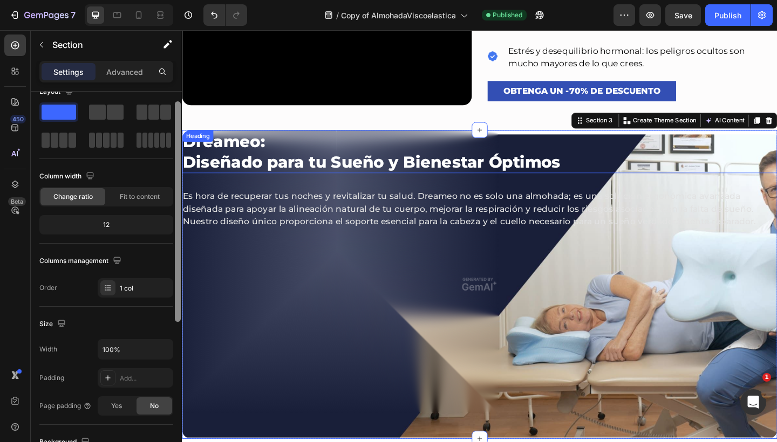
drag, startPoint x: 357, startPoint y: 207, endPoint x: 188, endPoint y: 155, distance: 176.6
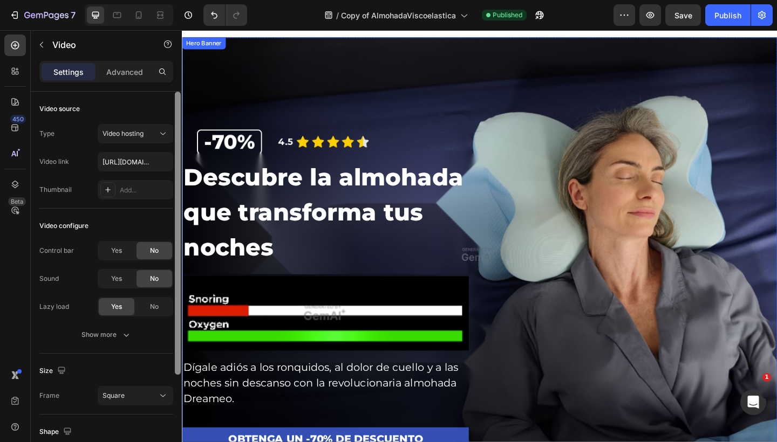
scroll to position [-1, 0]
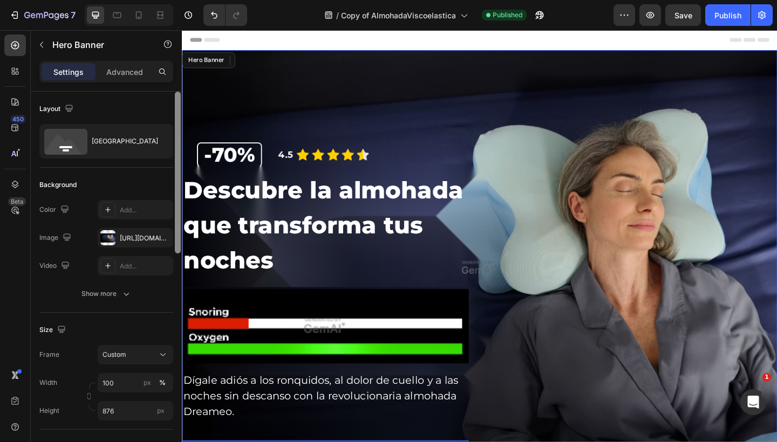
click at [358, 114] on div "Overlay" at bounding box center [505, 288] width 647 height 472
click at [223, 66] on div "Hero Banner" at bounding box center [216, 63] width 43 height 10
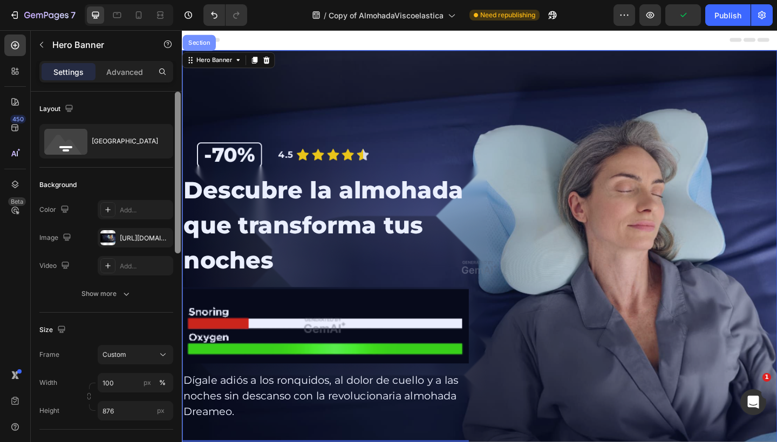
click at [209, 51] on div "Section" at bounding box center [200, 44] width 36 height 17
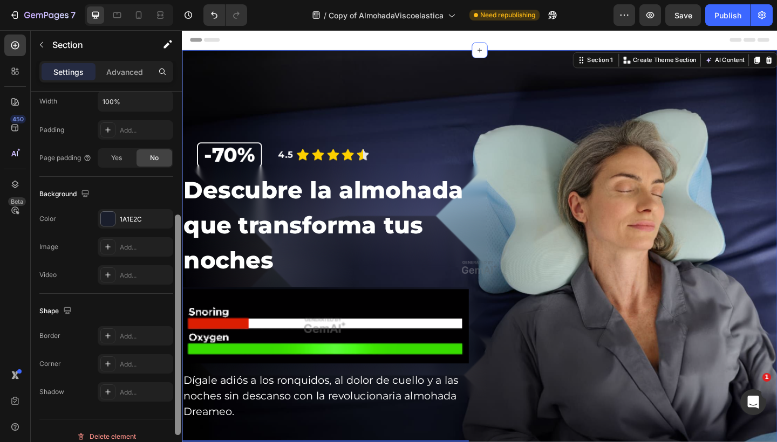
scroll to position [277, 0]
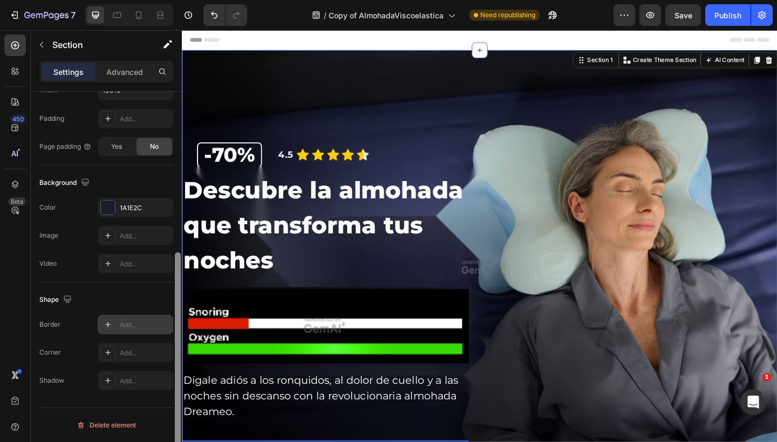
drag, startPoint x: 175, startPoint y: 129, endPoint x: 155, endPoint y: 325, distance: 197.4
click at [155, 325] on div "Layout Column width Change ratio Fit to content 12 Columns management Order 1 c…" at bounding box center [106, 282] width 151 height 381
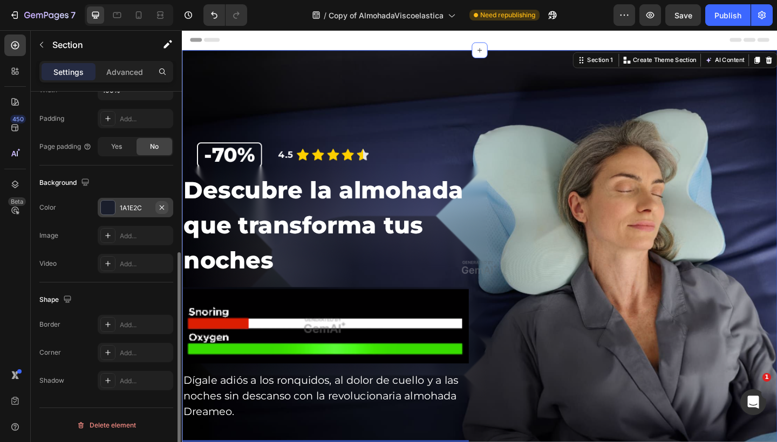
click at [162, 208] on icon "button" at bounding box center [161, 207] width 9 height 9
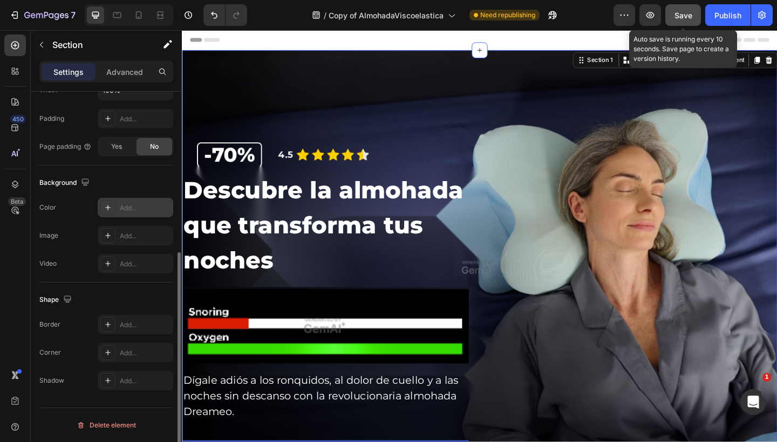
click at [693, 16] on button "Save" at bounding box center [683, 15] width 36 height 22
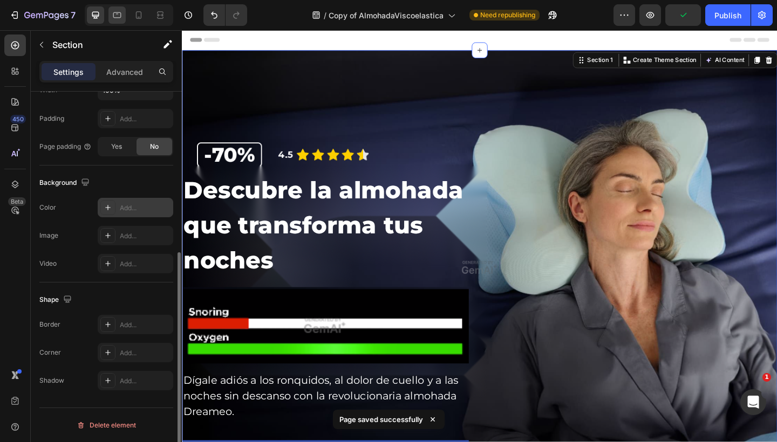
click at [124, 19] on div at bounding box center [116, 14] width 17 height 17
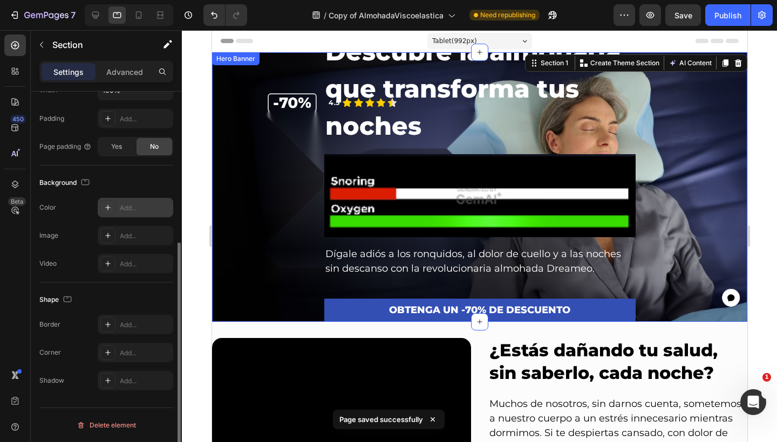
click at [245, 85] on div "Descubre la almohada que transforma tus noches Heading Image Dígale adiós a los…" at bounding box center [478, 177] width 535 height 290
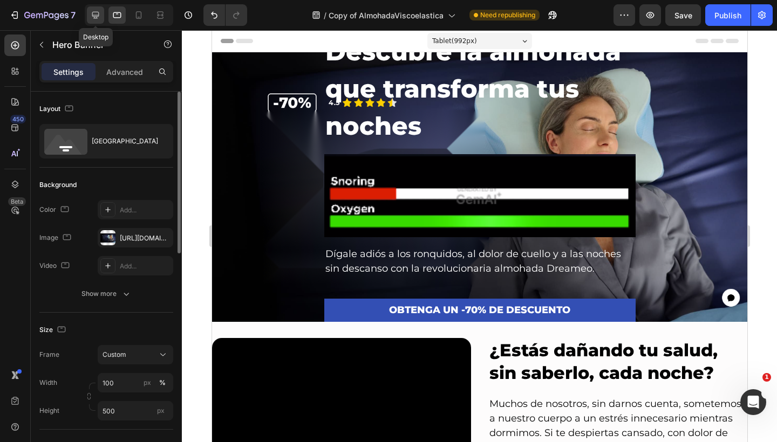
click at [97, 8] on div at bounding box center [95, 14] width 17 height 17
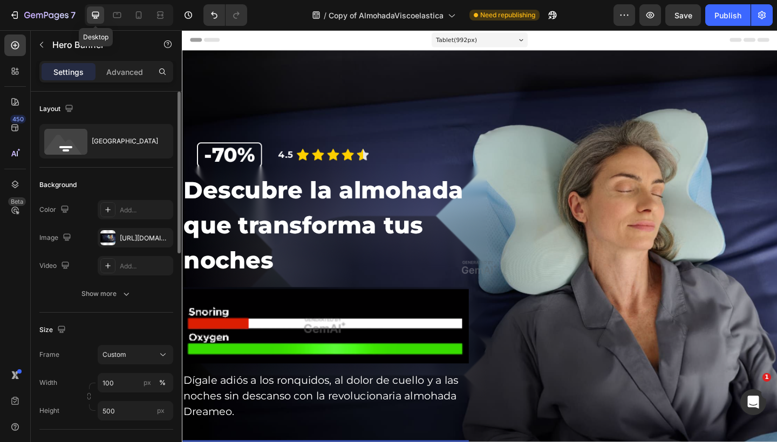
type input "876"
type input "1200"
click at [307, 112] on div "Overlay" at bounding box center [505, 288] width 647 height 472
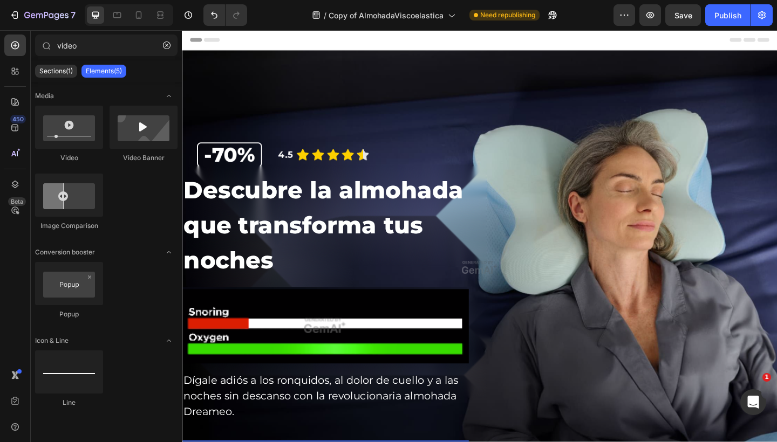
click at [212, 44] on span "Header" at bounding box center [214, 41] width 24 height 11
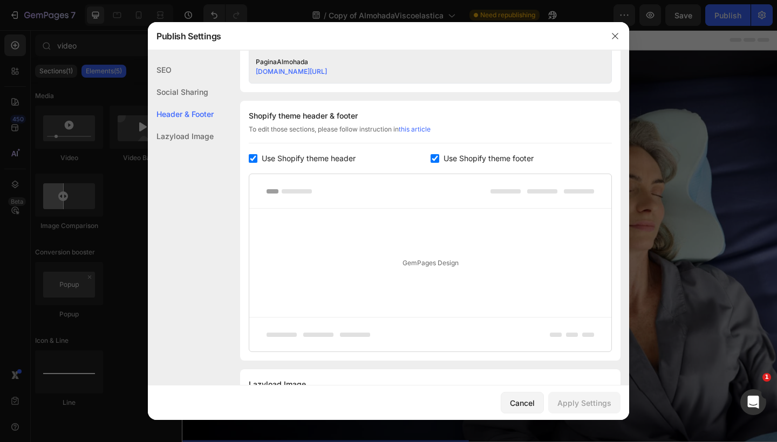
scroll to position [505, 0]
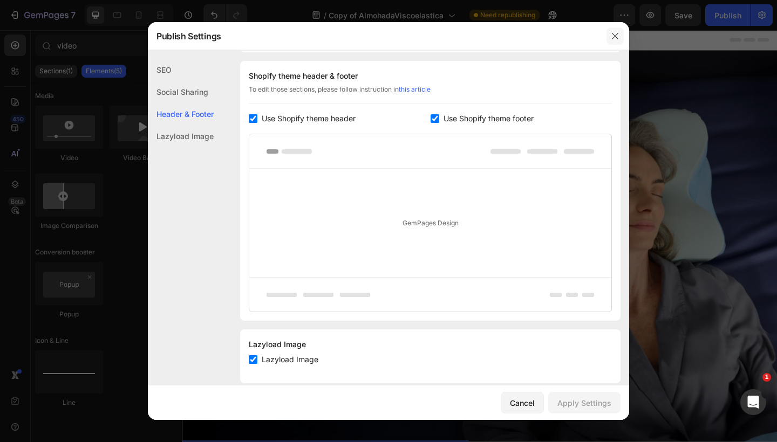
click at [618, 35] on icon "button" at bounding box center [615, 36] width 9 height 9
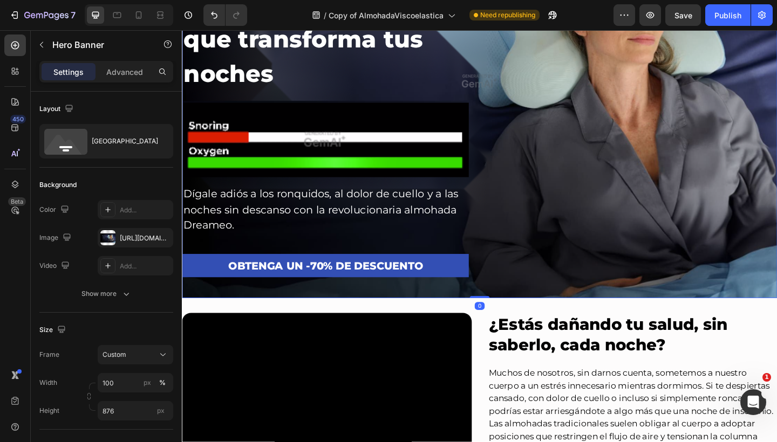
scroll to position [204, 0]
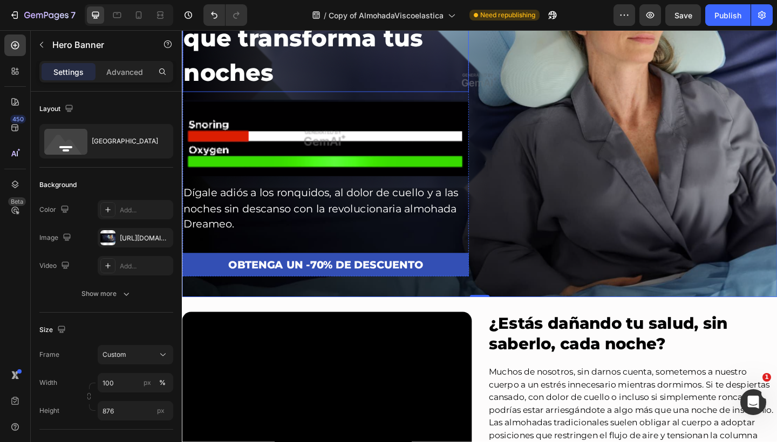
click at [358, 86] on h2 "Descubre la almohada que transforma tus noches" at bounding box center [337, 39] width 311 height 116
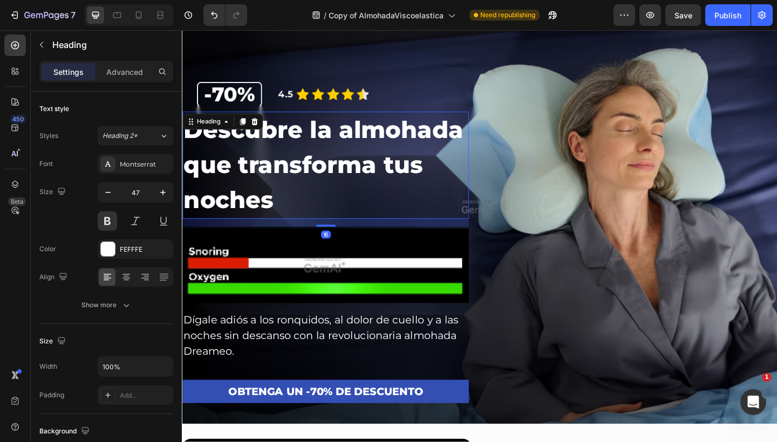
scroll to position [63, 0]
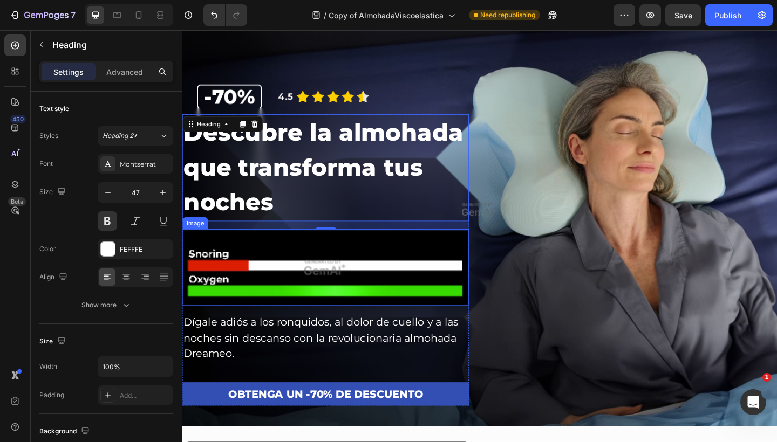
click at [256, 283] on img at bounding box center [337, 288] width 311 height 83
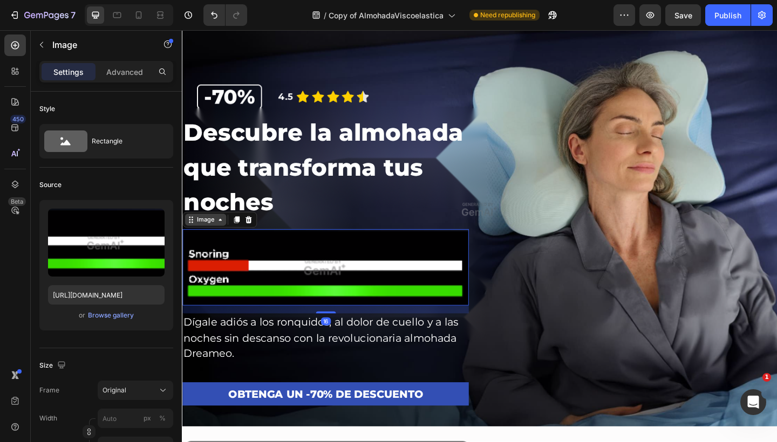
click at [213, 238] on div "Image" at bounding box center [207, 237] width 23 height 10
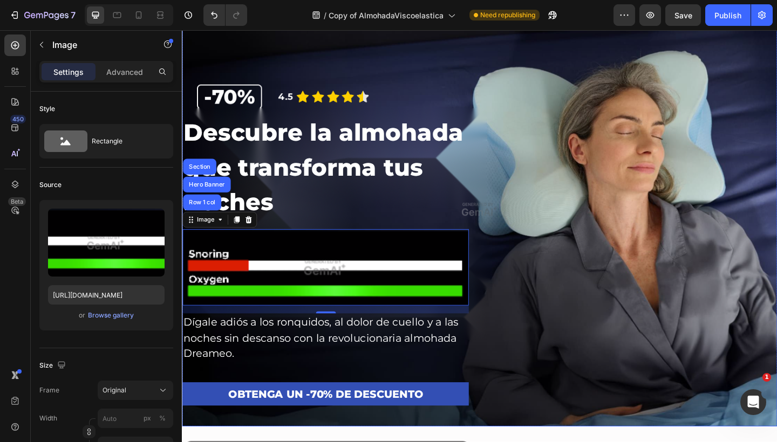
click at [609, 141] on div "Descubre la almohada que transforma tus noches Heading Image Row 1 col Hero Ban…" at bounding box center [505, 292] width 647 height 340
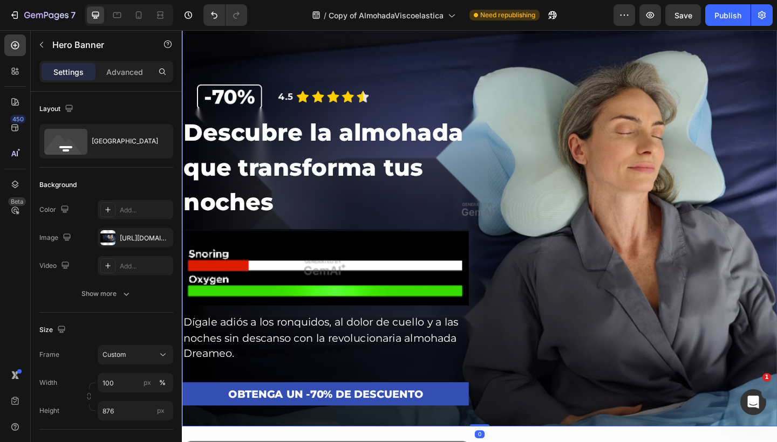
click at [538, 226] on div "Descubre la almohada que transforma tus noches Heading Image Dígale adiós a los…" at bounding box center [505, 292] width 647 height 340
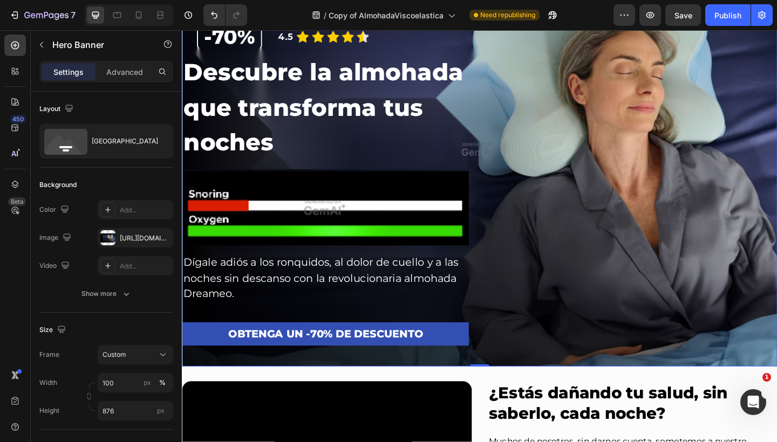
scroll to position [161, 0]
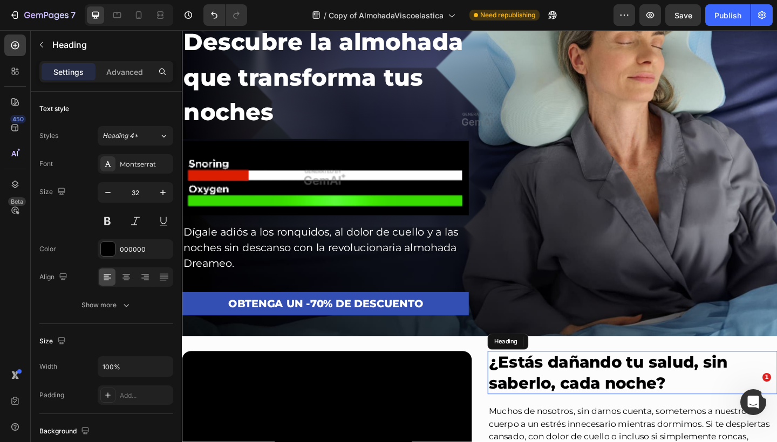
click at [536, 394] on h2 "¿Estás dañando tu salud, sin saberlo, cada noche?" at bounding box center [671, 403] width 315 height 47
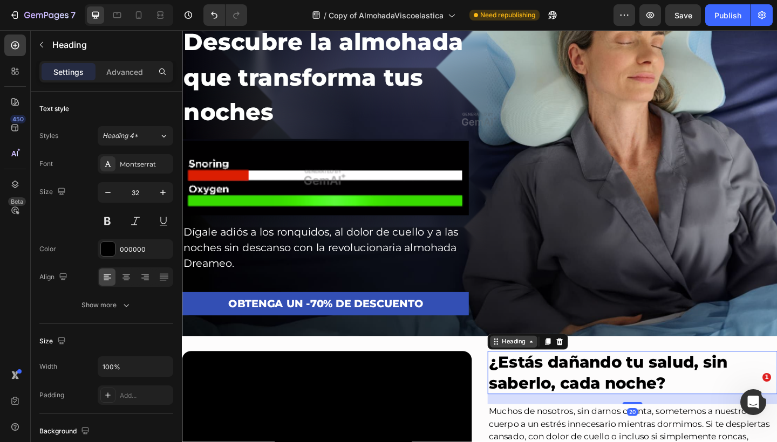
click at [535, 366] on div "Heading" at bounding box center [542, 370] width 30 height 10
click at [611, 283] on div "Descubre la almohada que transforma tus noches Heading Image Dígale adiós a los…" at bounding box center [505, 194] width 647 height 340
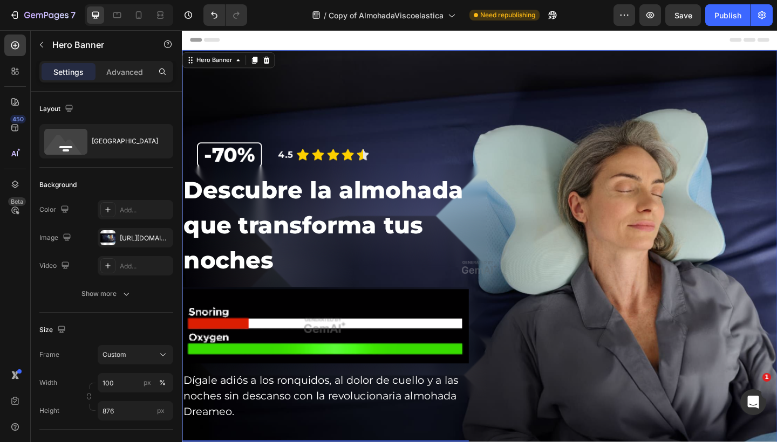
scroll to position [0, 0]
click at [228, 63] on div "Hero Banner" at bounding box center [216, 63] width 43 height 10
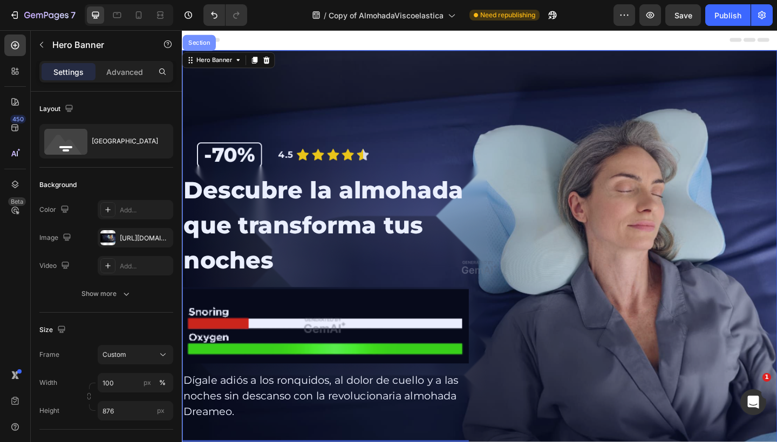
click at [206, 49] on div "Section" at bounding box center [200, 44] width 36 height 17
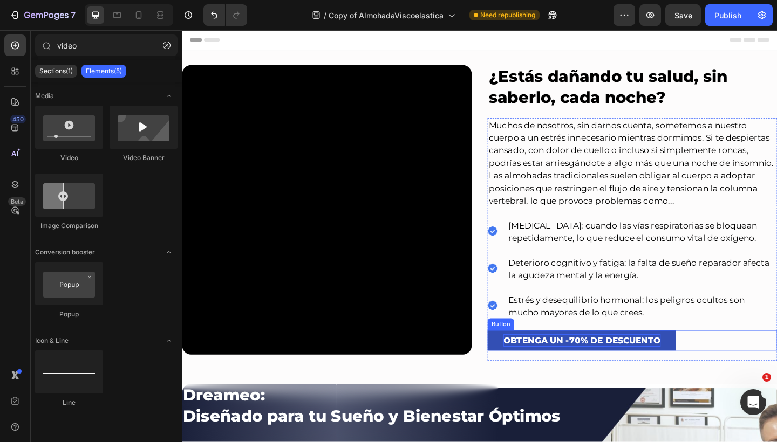
scroll to position [-16, 0]
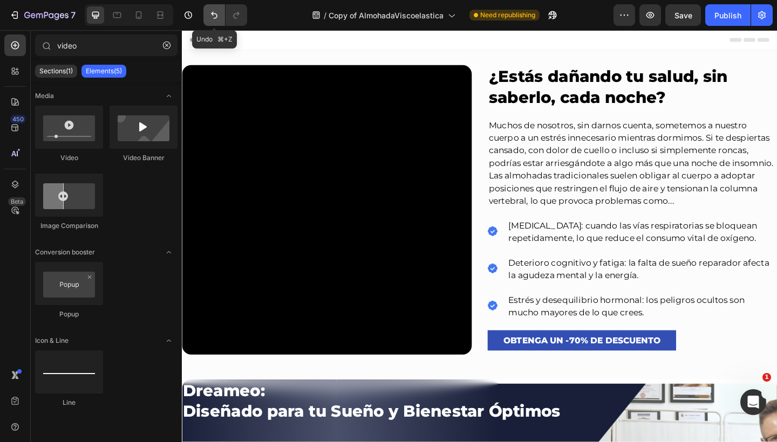
click at [210, 16] on icon "Undo/Redo" at bounding box center [214, 15] width 11 height 11
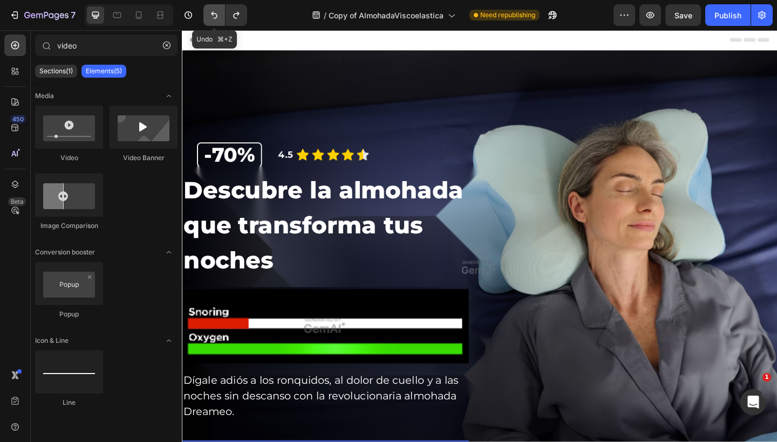
scroll to position [0, 0]
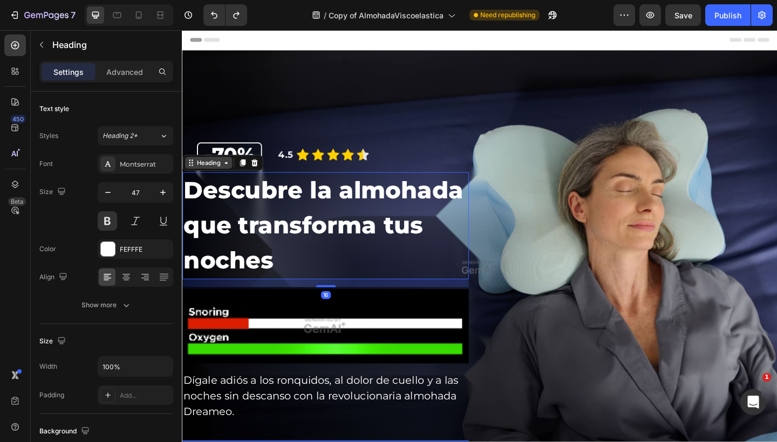
click at [202, 175] on div "Heading" at bounding box center [211, 175] width 30 height 10
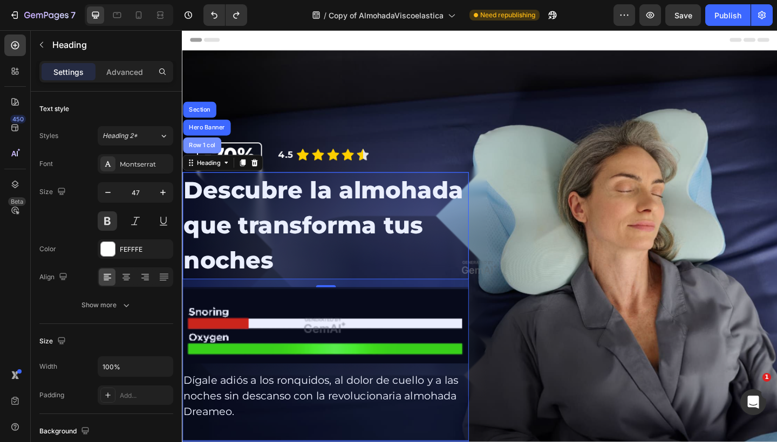
click at [204, 157] on div "Row 1 col" at bounding box center [203, 156] width 33 height 6
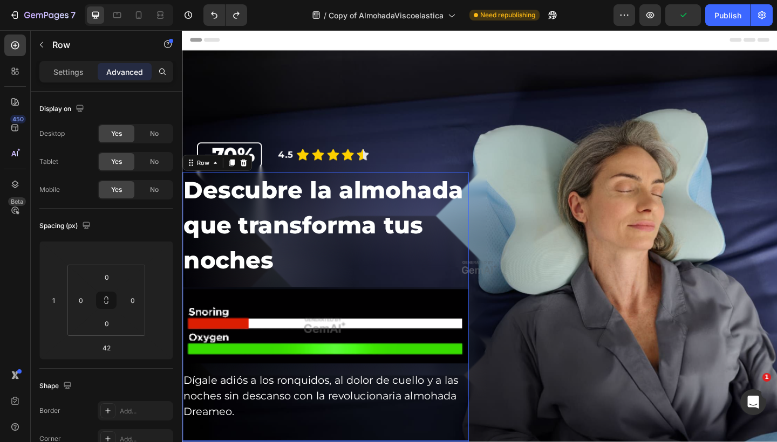
click at [75, 82] on div "Settings Advanced" at bounding box center [106, 72] width 134 height 22
click at [75, 71] on p "Settings" at bounding box center [68, 71] width 30 height 11
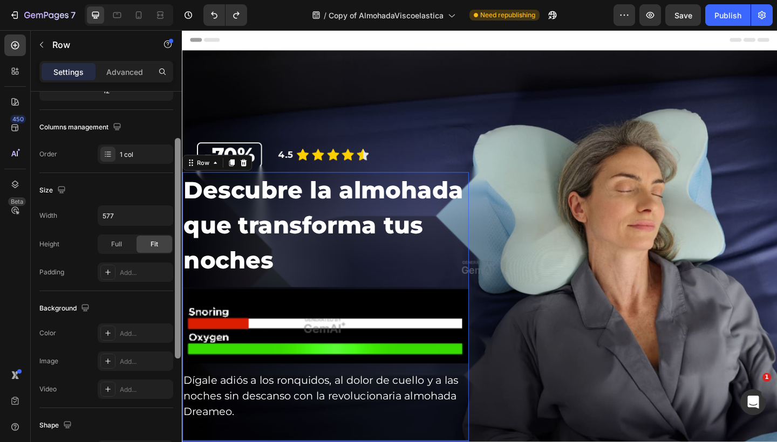
scroll to position [192, 0]
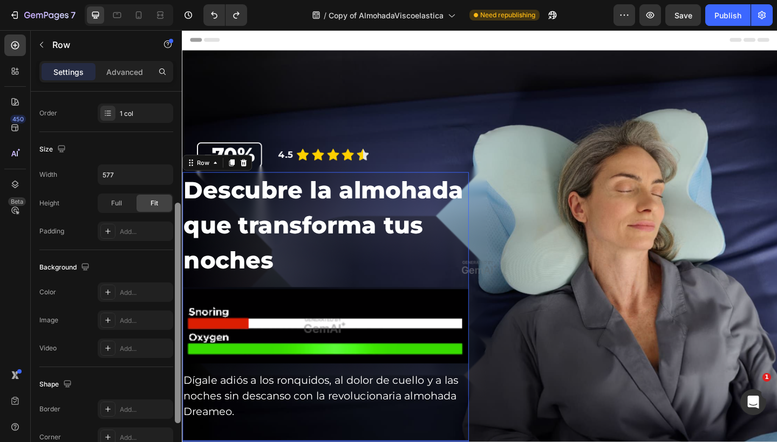
drag, startPoint x: 176, startPoint y: 178, endPoint x: 173, endPoint y: 290, distance: 111.7
click at [173, 290] on div "Layout Column width Change ratio Fit to content 12 Columns management Order 1 c…" at bounding box center [106, 282] width 151 height 381
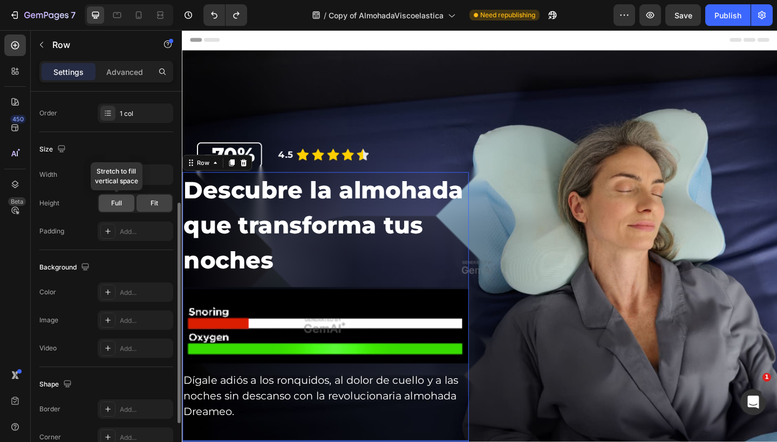
click at [123, 201] on div "Full" at bounding box center [117, 203] width 36 height 17
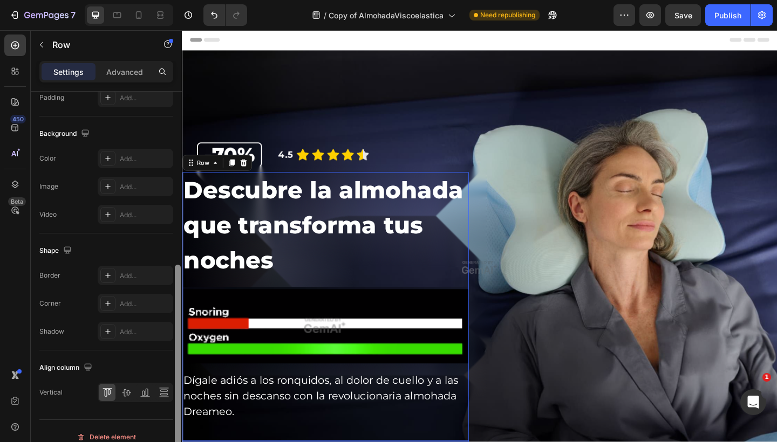
scroll to position [327, 0]
drag, startPoint x: 179, startPoint y: 210, endPoint x: 174, endPoint y: 283, distance: 72.4
click at [174, 283] on div at bounding box center [178, 282] width 8 height 381
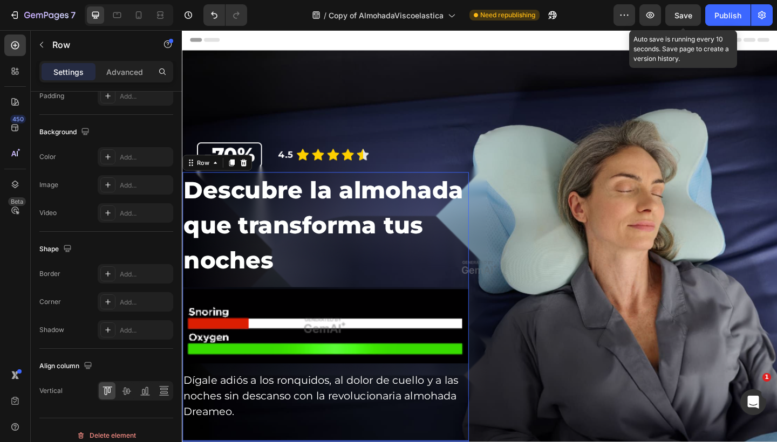
click at [677, 18] on span "Save" at bounding box center [683, 15] width 18 height 9
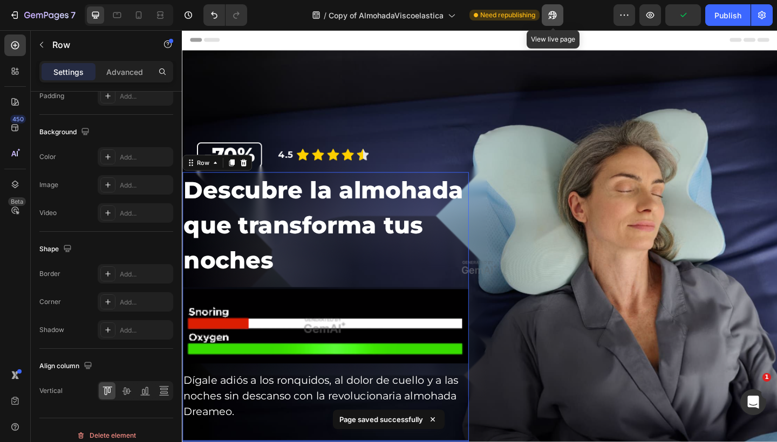
click at [544, 18] on button "button" at bounding box center [552, 15] width 22 height 22
click at [721, 26] on div "7 / Copy of AlmohadaViscoelastica Need republishing Preview Save Publish" at bounding box center [388, 15] width 777 height 31
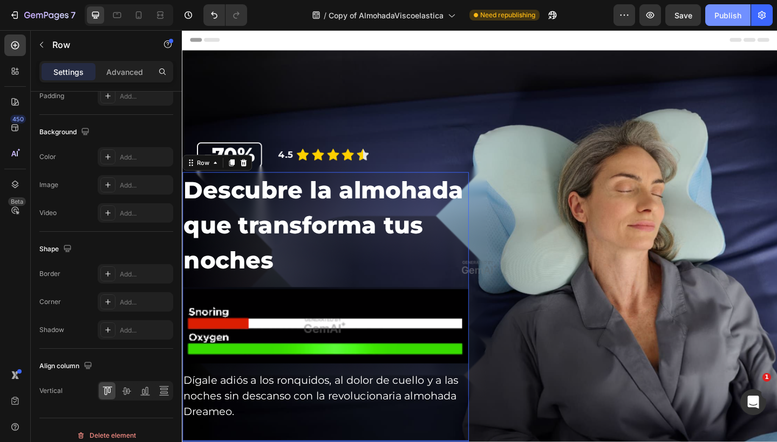
click at [723, 22] on button "Publish" at bounding box center [727, 15] width 45 height 22
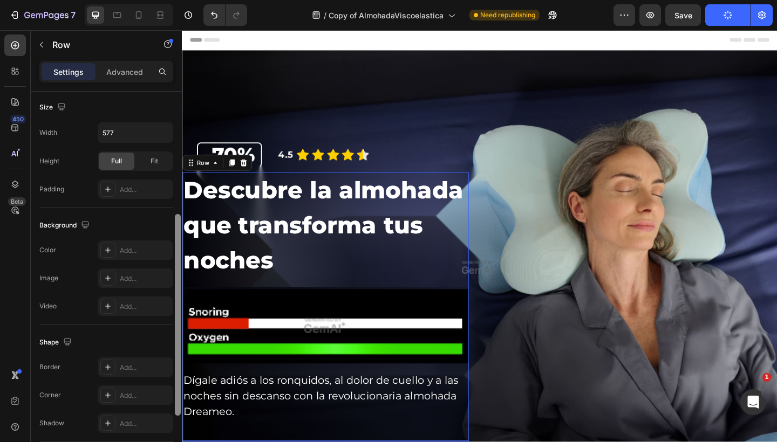
scroll to position [235, 0]
drag, startPoint x: 178, startPoint y: 273, endPoint x: 169, endPoint y: 224, distance: 49.9
click at [169, 224] on div "Layout Column width Change ratio Fit to content 12 Columns management Order 1 c…" at bounding box center [106, 282] width 151 height 381
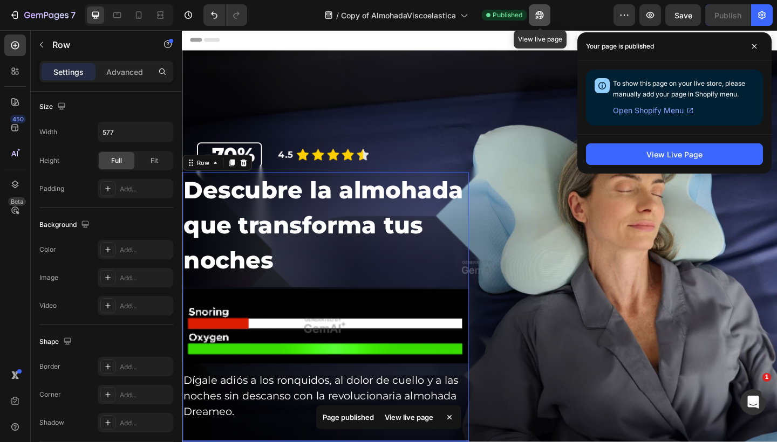
click at [542, 16] on icon "button" at bounding box center [540, 15] width 8 height 8
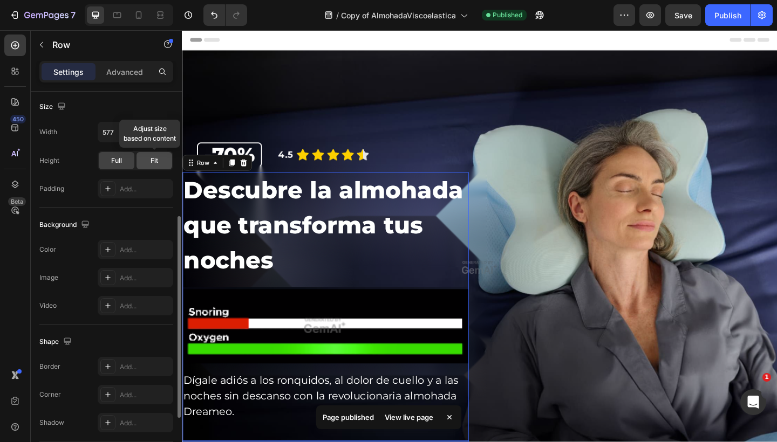
click at [146, 159] on div "Fit" at bounding box center [154, 160] width 36 height 17
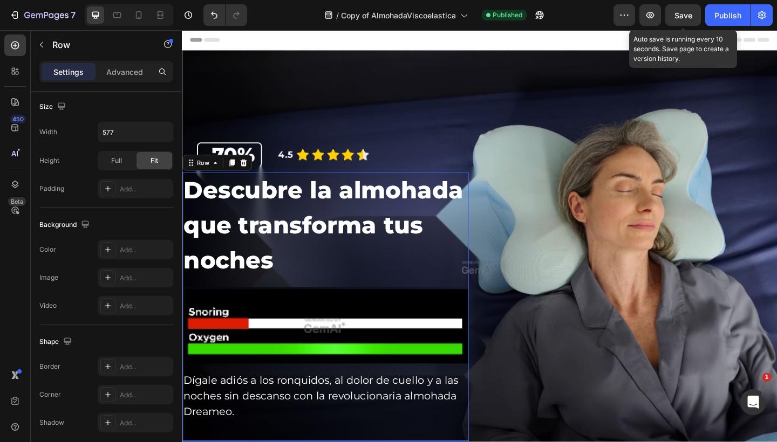
click at [690, 19] on span "Save" at bounding box center [683, 15] width 18 height 9
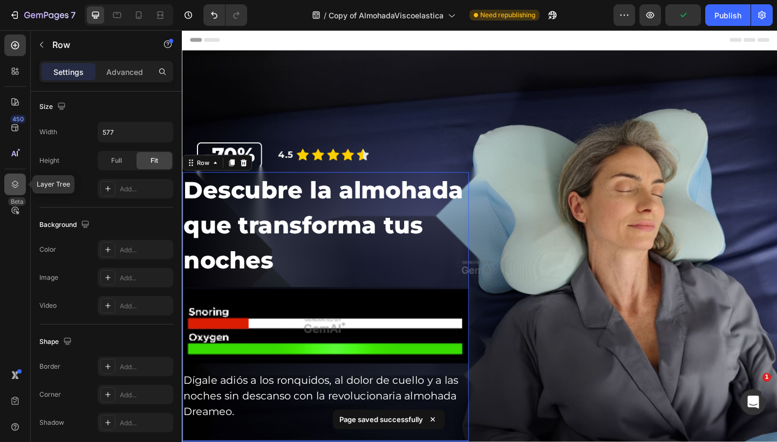
click at [13, 194] on div at bounding box center [15, 185] width 22 height 22
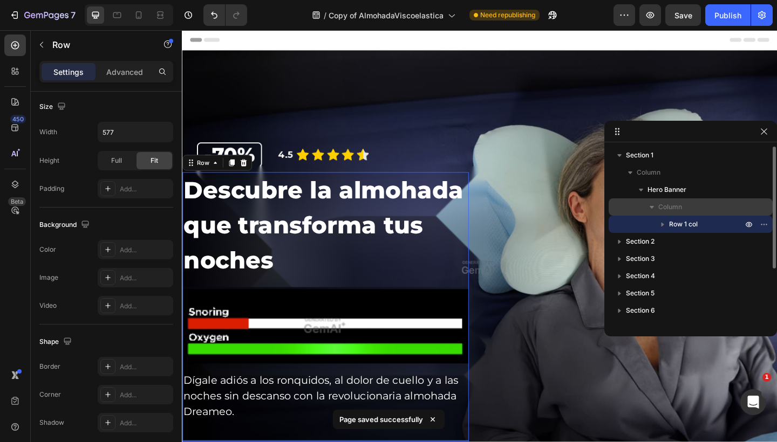
click at [673, 207] on span "Column" at bounding box center [670, 207] width 24 height 11
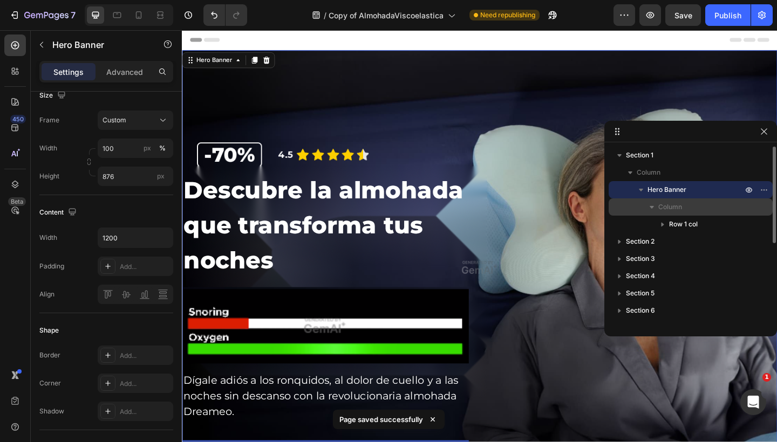
scroll to position [0, 0]
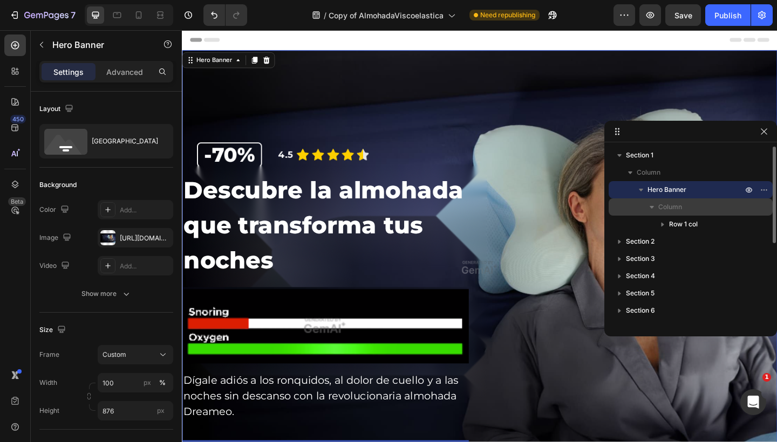
click at [689, 212] on p "Column" at bounding box center [701, 207] width 86 height 11
click at [688, 189] on p "Hero Banner" at bounding box center [695, 189] width 97 height 11
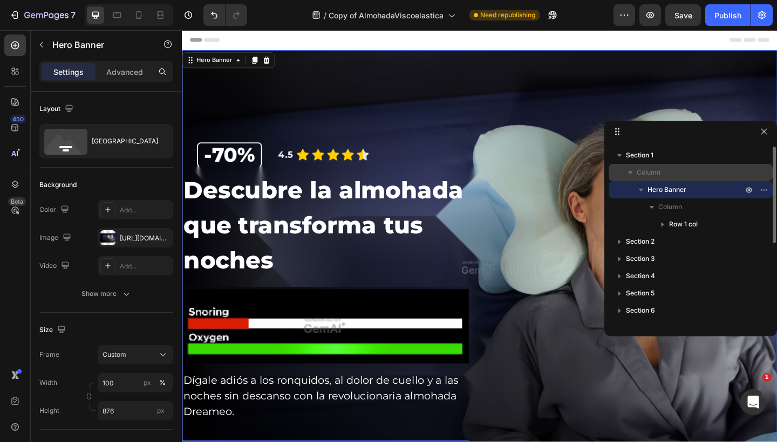
click at [677, 171] on p "Column" at bounding box center [690, 172] width 108 height 11
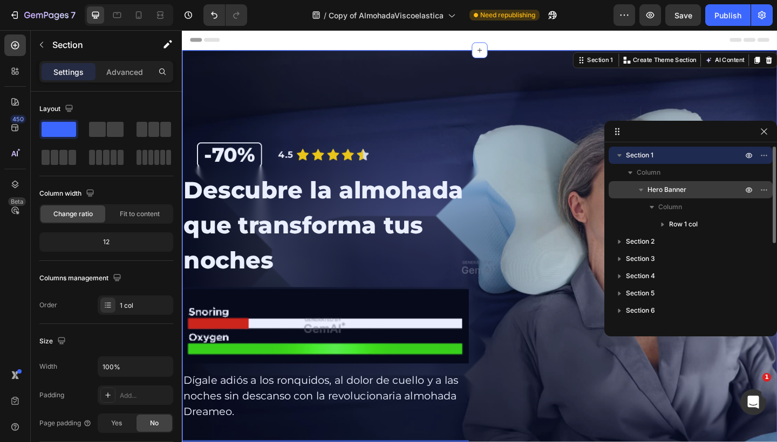
click at [679, 184] on span "Hero Banner" at bounding box center [666, 189] width 39 height 11
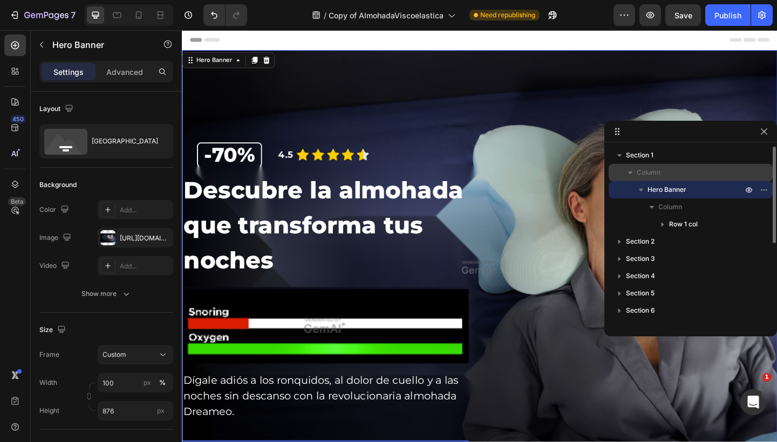
click at [681, 174] on p "Column" at bounding box center [690, 172] width 108 height 11
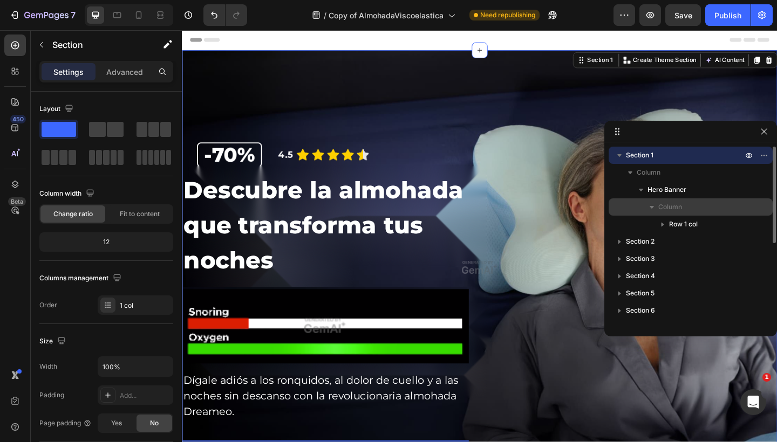
click at [680, 206] on span "Column" at bounding box center [670, 207] width 24 height 11
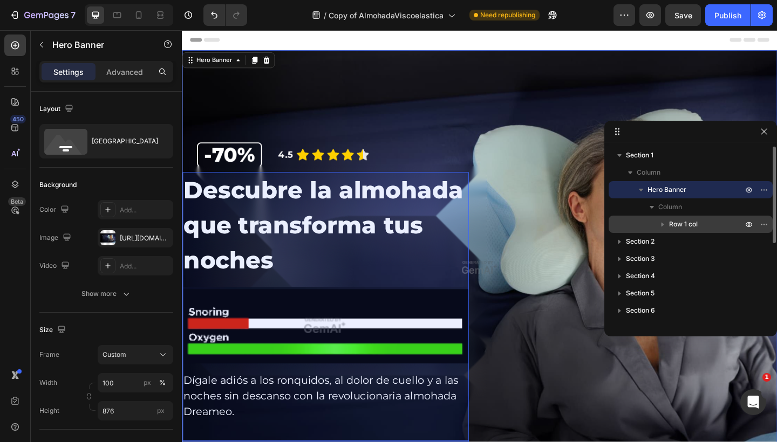
click at [663, 223] on icon "button" at bounding box center [662, 224] width 11 height 11
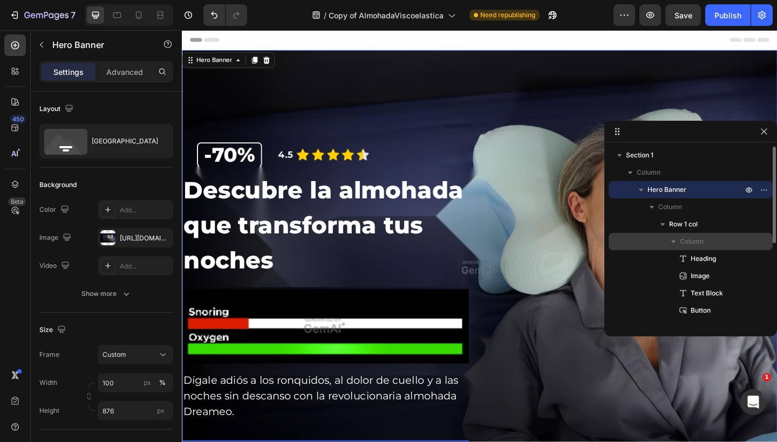
click at [680, 234] on div "Column" at bounding box center [690, 241] width 155 height 17
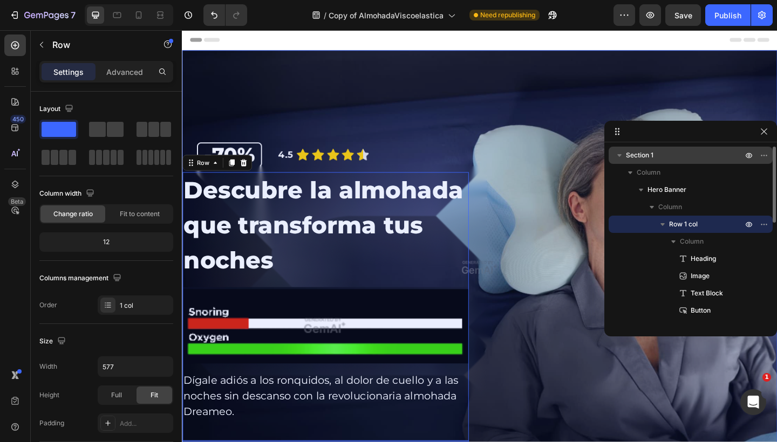
click at [668, 157] on p "Section 1" at bounding box center [685, 155] width 119 height 11
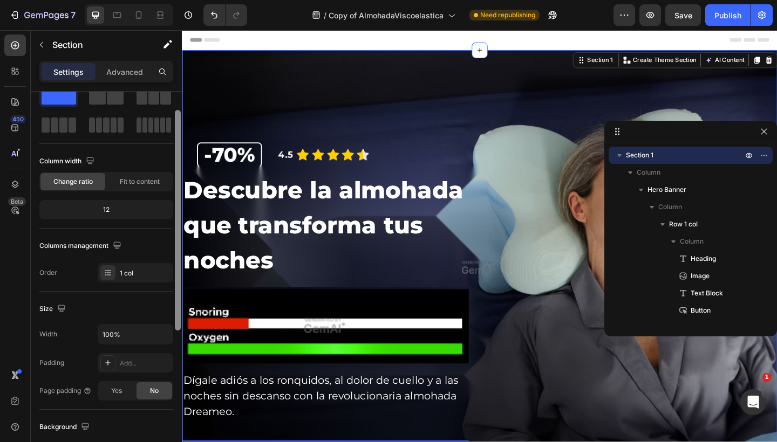
scroll to position [5, 0]
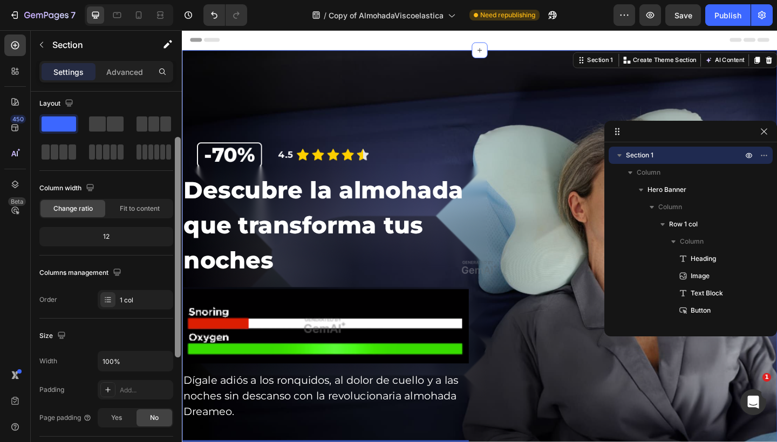
click at [174, 119] on div at bounding box center [178, 309] width 8 height 381
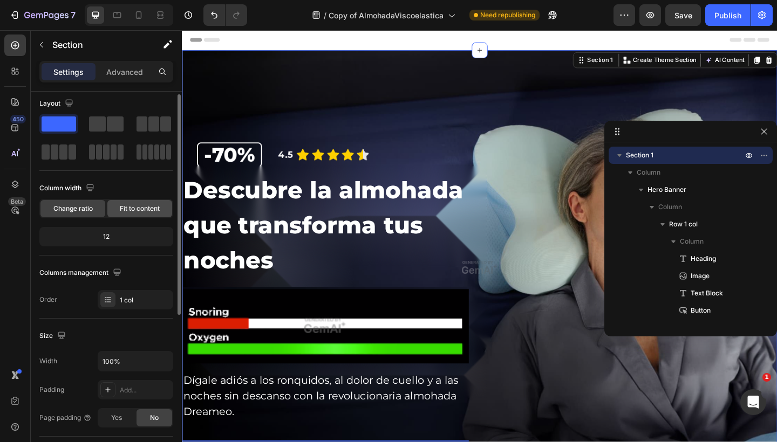
click at [139, 204] on span "Fit to content" at bounding box center [140, 209] width 40 height 10
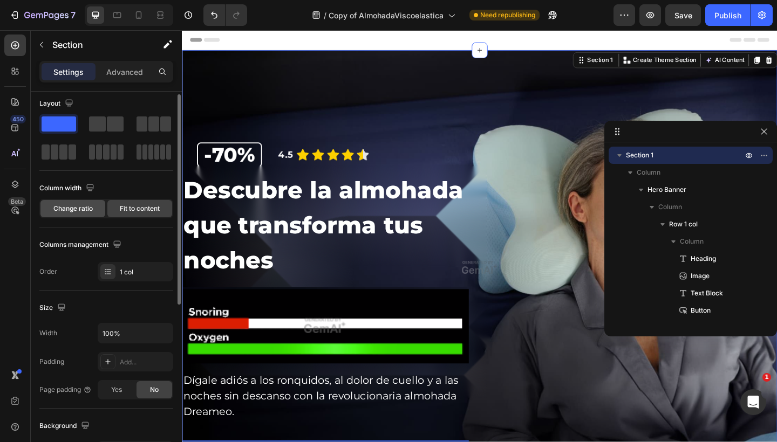
click at [82, 212] on span "Change ratio" at bounding box center [72, 209] width 39 height 10
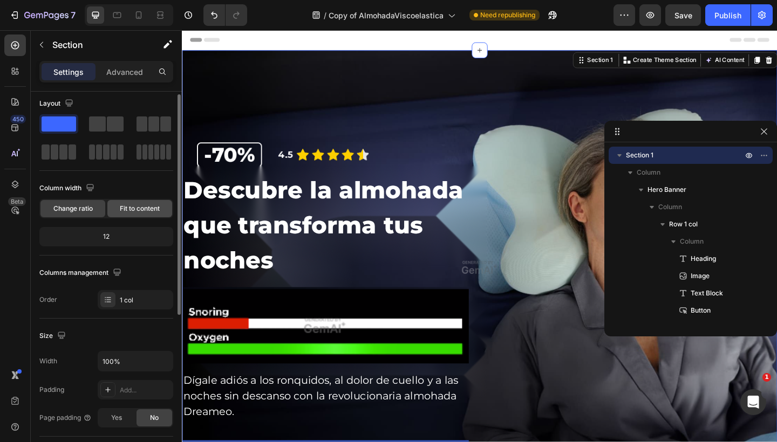
click at [136, 208] on span "Fit to content" at bounding box center [140, 209] width 40 height 10
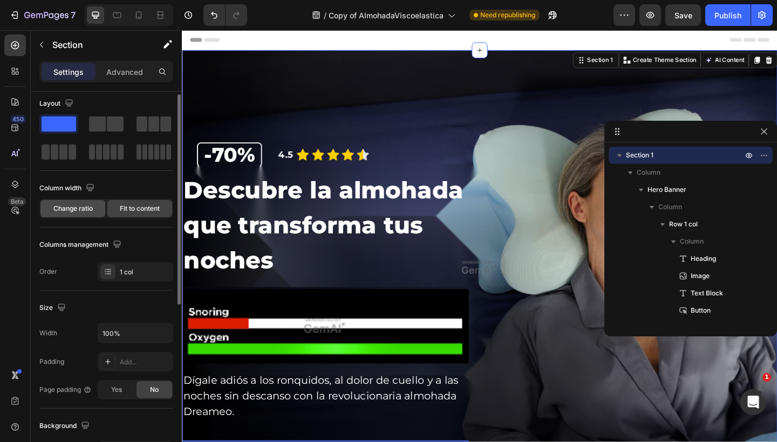
click at [92, 209] on span "Change ratio" at bounding box center [72, 209] width 39 height 10
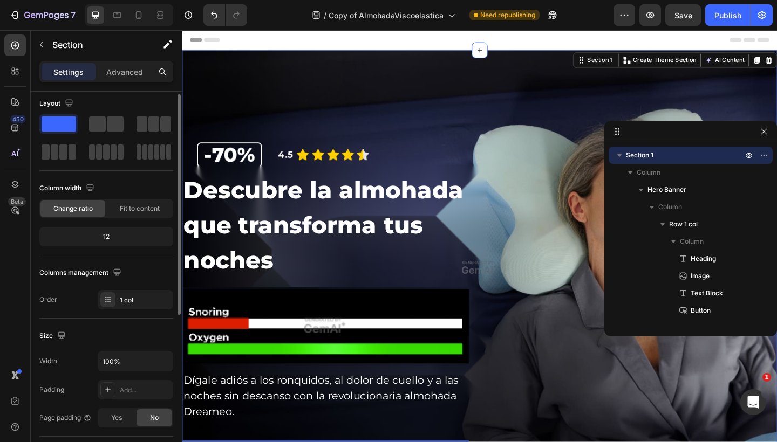
click at [107, 235] on div "12" at bounding box center [106, 236] width 129 height 15
click at [107, 125] on span at bounding box center [115, 123] width 17 height 15
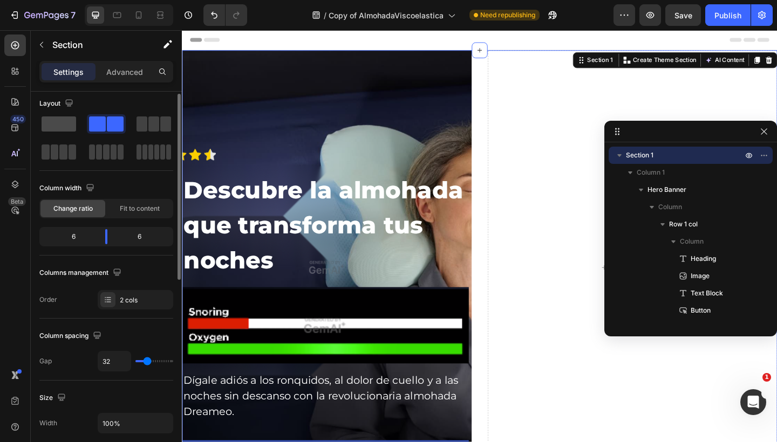
click at [58, 125] on span at bounding box center [59, 123] width 35 height 15
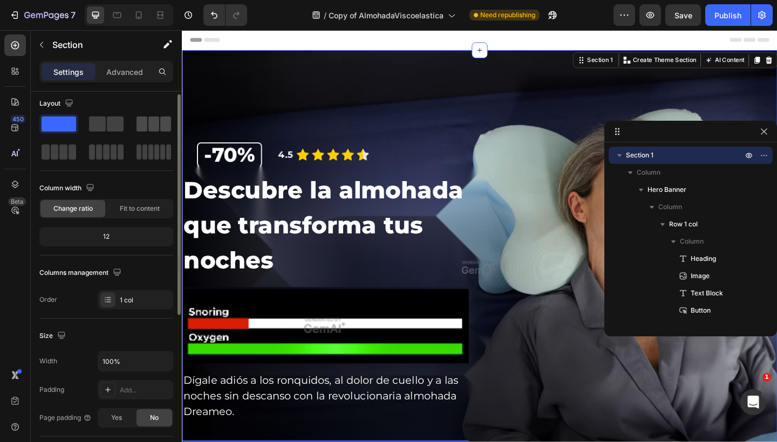
click at [147, 124] on span at bounding box center [141, 123] width 11 height 15
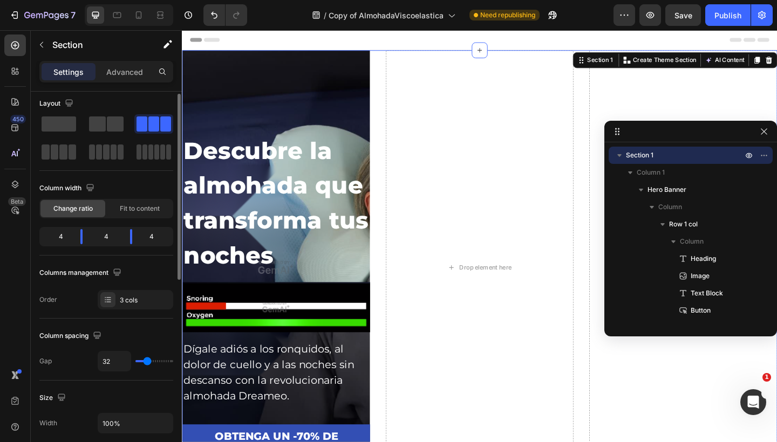
click at [144, 142] on div at bounding box center [106, 137] width 134 height 47
click at [142, 147] on span at bounding box center [144, 152] width 5 height 15
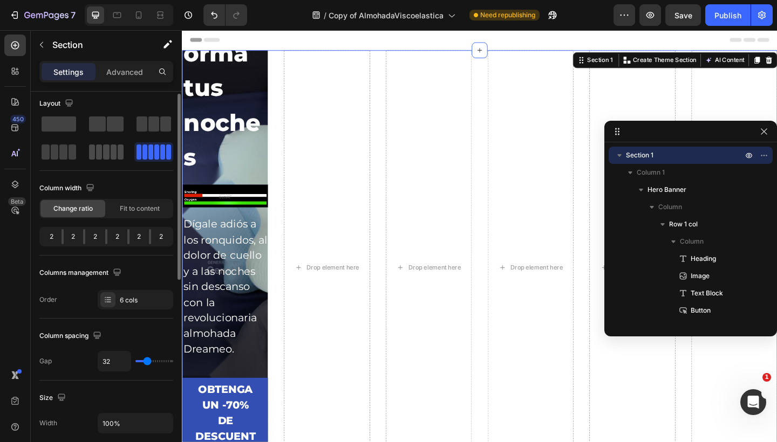
click at [105, 151] on span at bounding box center [106, 152] width 6 height 15
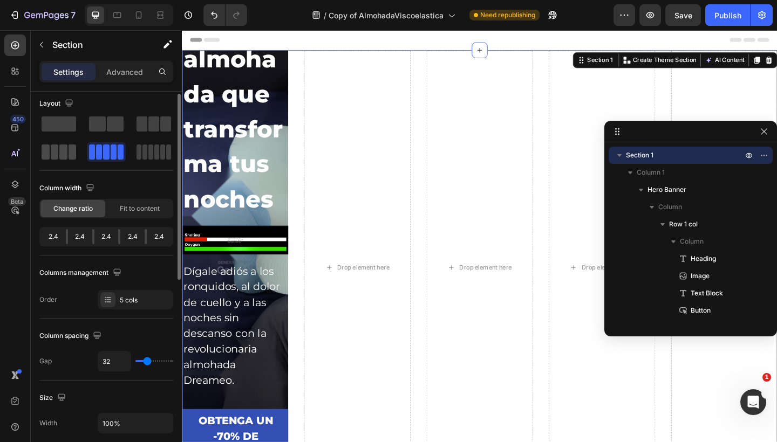
click at [60, 154] on span at bounding box center [63, 152] width 8 height 15
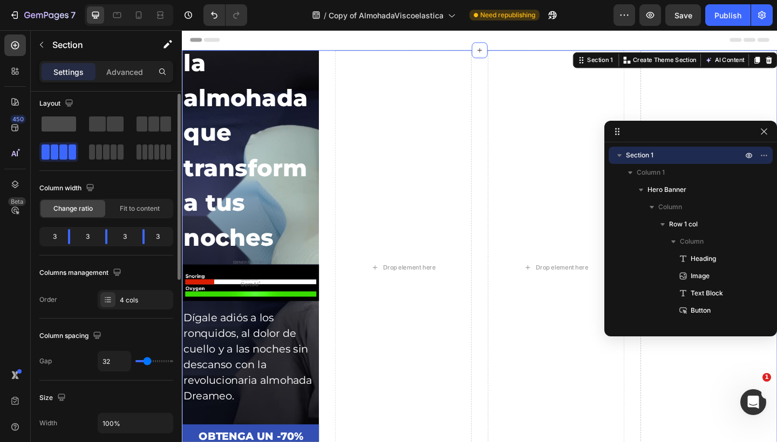
click at [59, 120] on span at bounding box center [59, 123] width 35 height 15
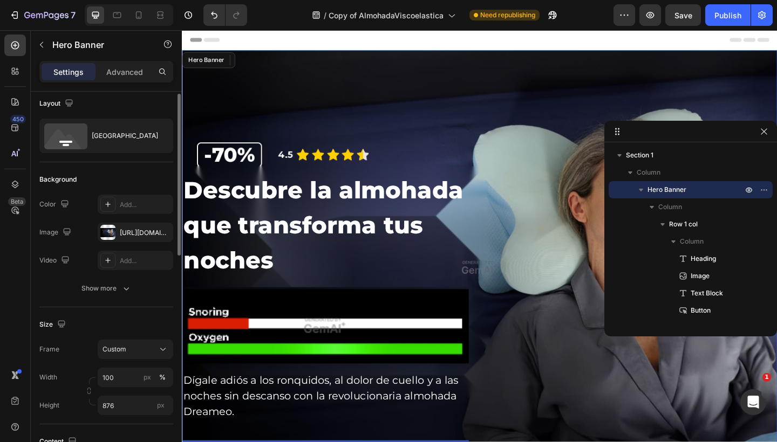
click at [337, 148] on div "Overlay" at bounding box center [505, 288] width 647 height 472
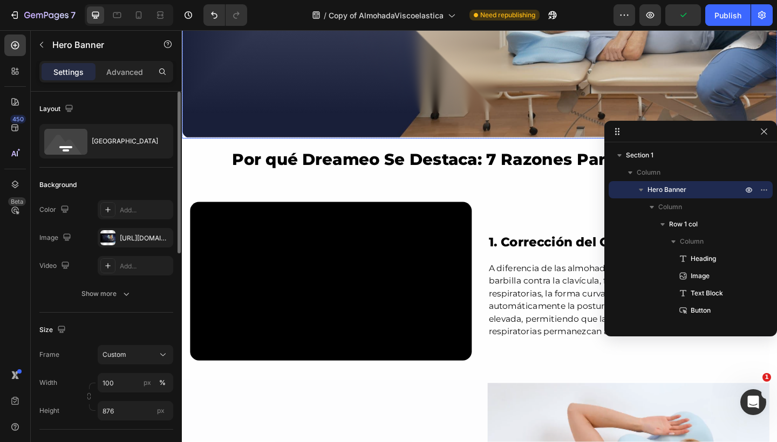
scroll to position [1077, 0]
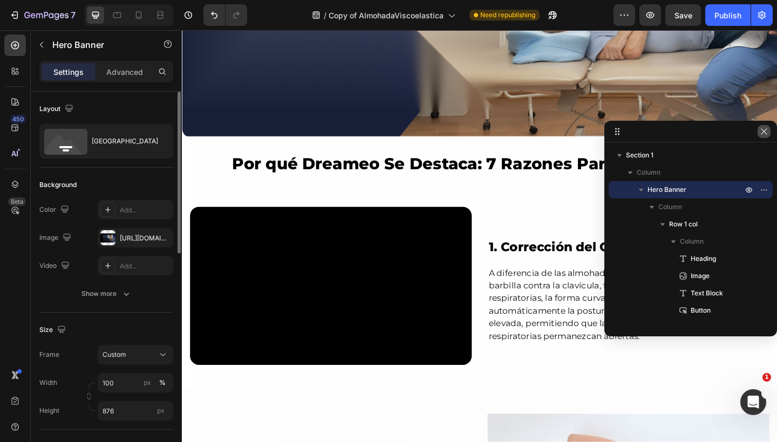
click at [766, 129] on icon "button" at bounding box center [763, 131] width 9 height 9
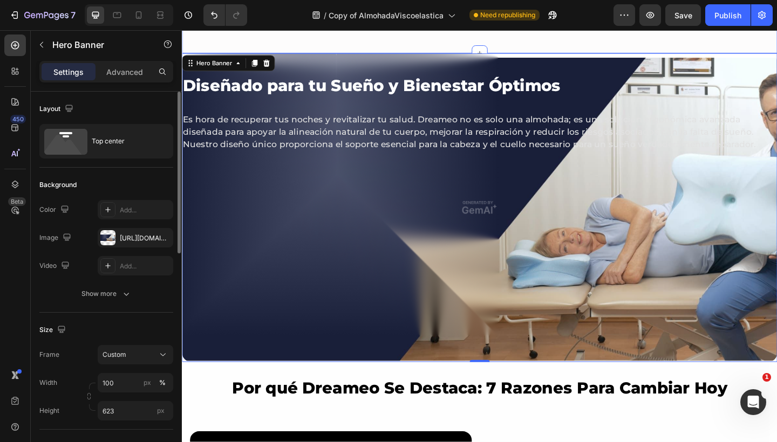
scroll to position [838, 0]
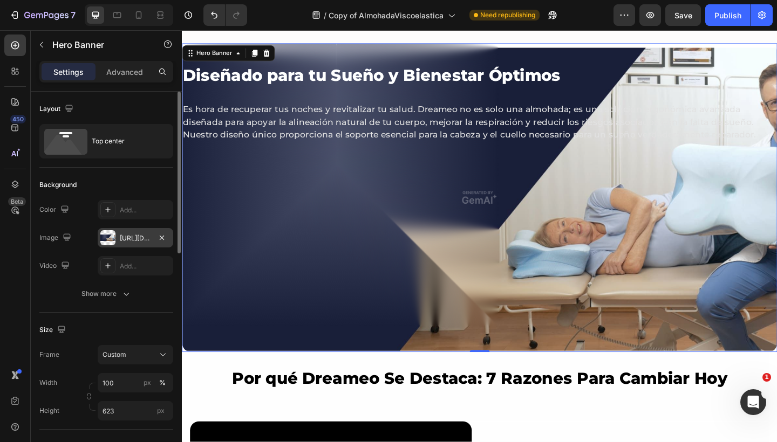
click at [111, 240] on div at bounding box center [107, 237] width 15 height 15
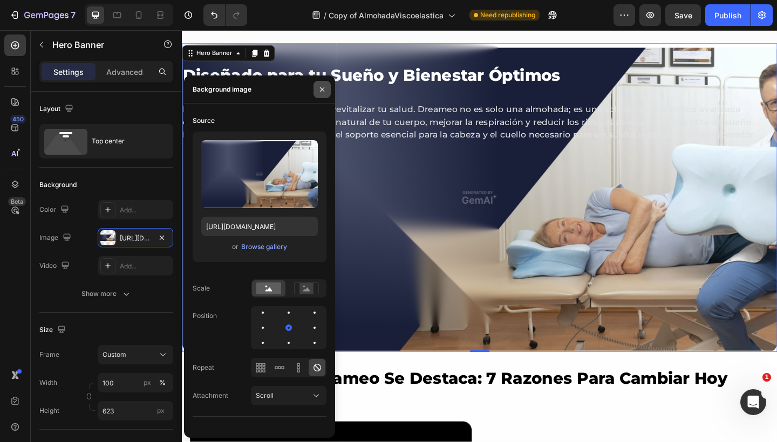
click at [320, 92] on icon "button" at bounding box center [322, 89] width 9 height 9
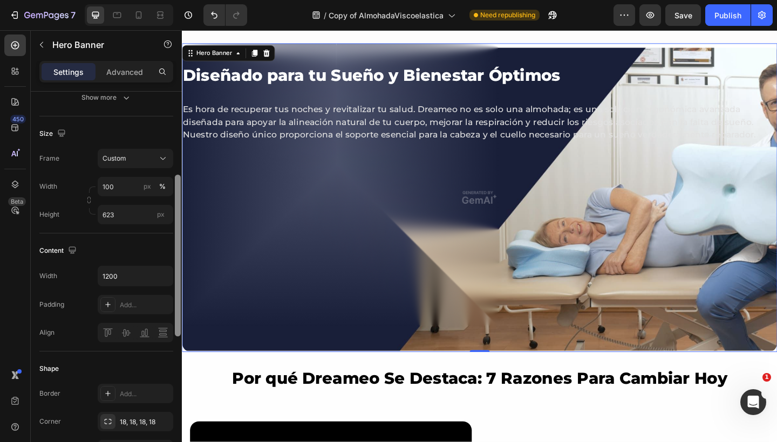
scroll to position [173, 0]
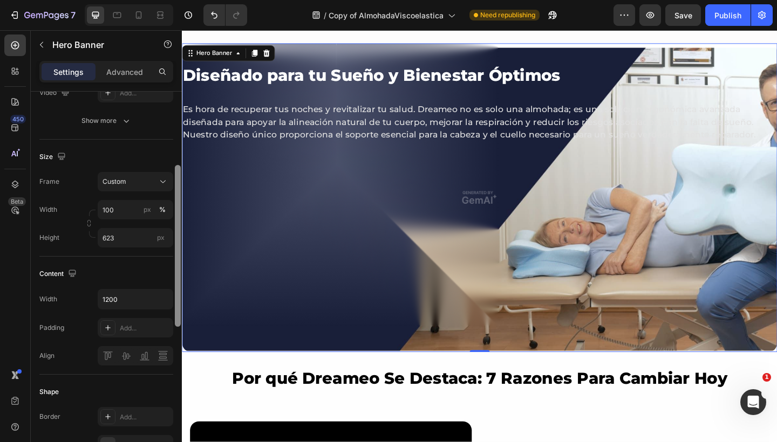
drag, startPoint x: 176, startPoint y: 232, endPoint x: 173, endPoint y: 306, distance: 74.0
click at [173, 306] on div "Layout Top center Background The changes might be hidden by the video. Color Ad…" at bounding box center [106, 282] width 151 height 381
click at [161, 179] on icon at bounding box center [162, 181] width 11 height 11
click at [256, 189] on div "Overlay" at bounding box center [505, 213] width 647 height 336
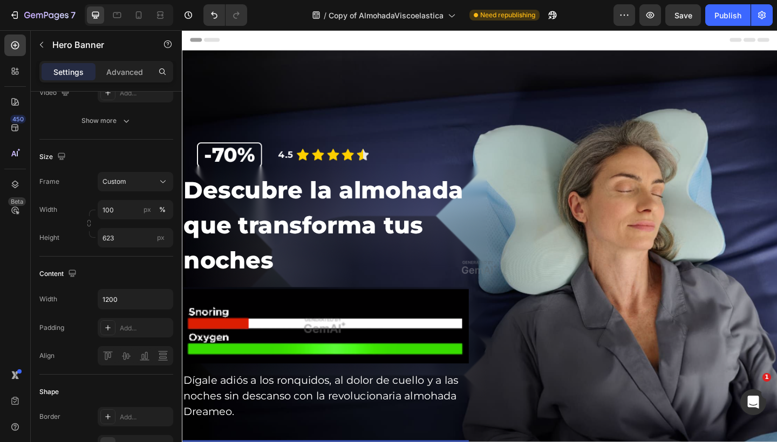
scroll to position [0, 0]
click at [395, 131] on div "Overlay" at bounding box center [505, 288] width 647 height 472
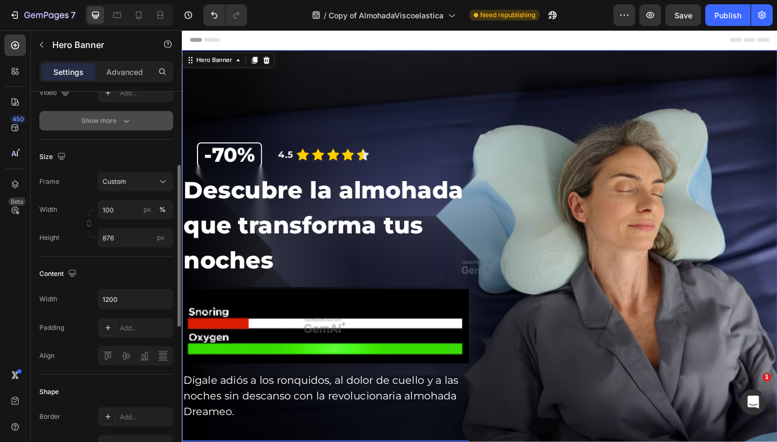
click at [152, 125] on button "Show more" at bounding box center [106, 120] width 134 height 19
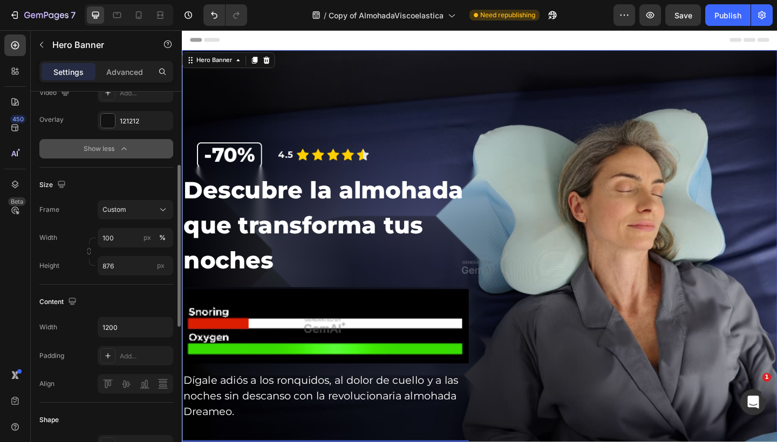
click at [152, 145] on button "Show less" at bounding box center [106, 148] width 134 height 19
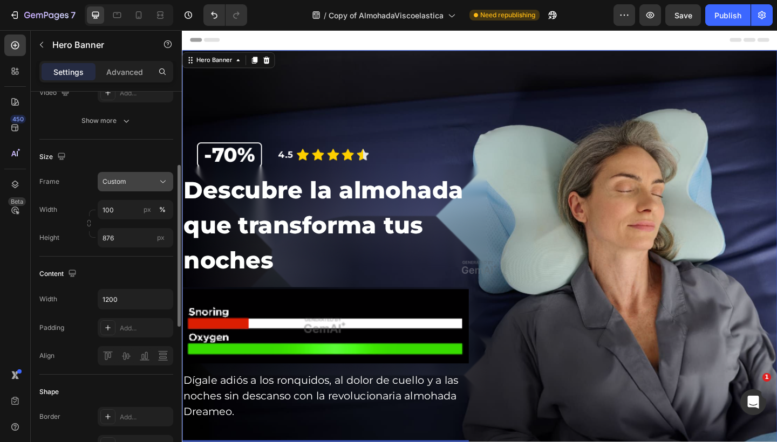
click at [154, 177] on div "Custom" at bounding box center [128, 182] width 53 height 10
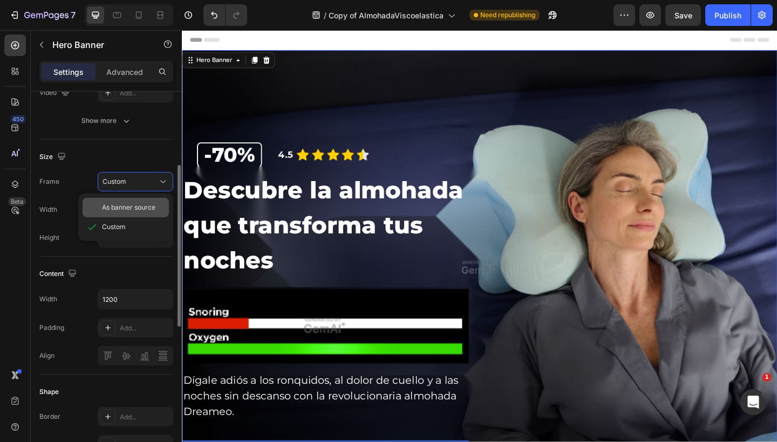
click at [142, 212] on span "As banner source" at bounding box center [128, 208] width 53 height 10
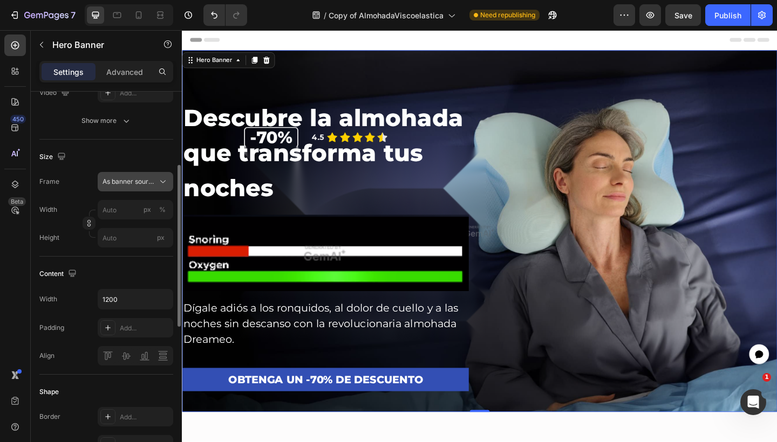
click at [157, 177] on div "As banner source" at bounding box center [135, 181] width 66 height 11
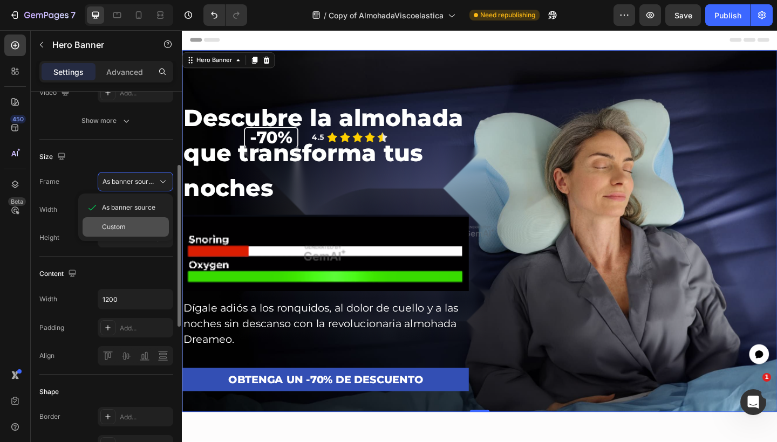
click at [136, 224] on div "Custom" at bounding box center [133, 227] width 63 height 10
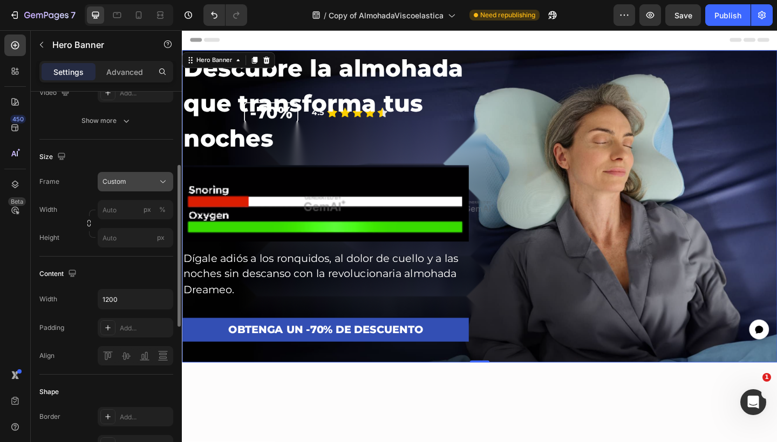
click at [144, 184] on div "Custom" at bounding box center [128, 182] width 53 height 10
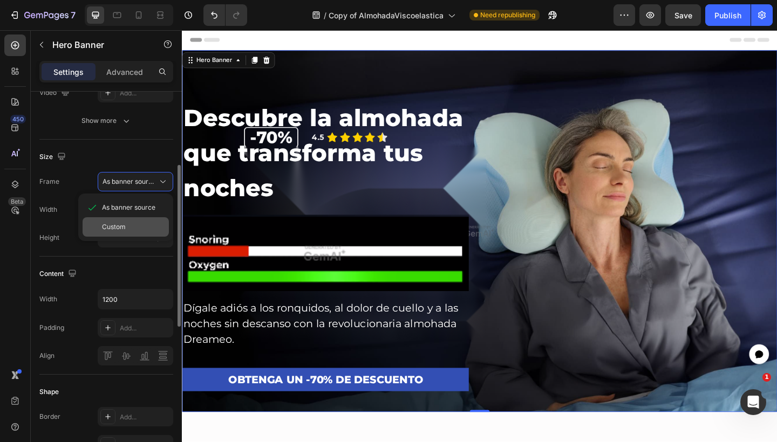
click at [135, 223] on div "Custom" at bounding box center [133, 227] width 63 height 10
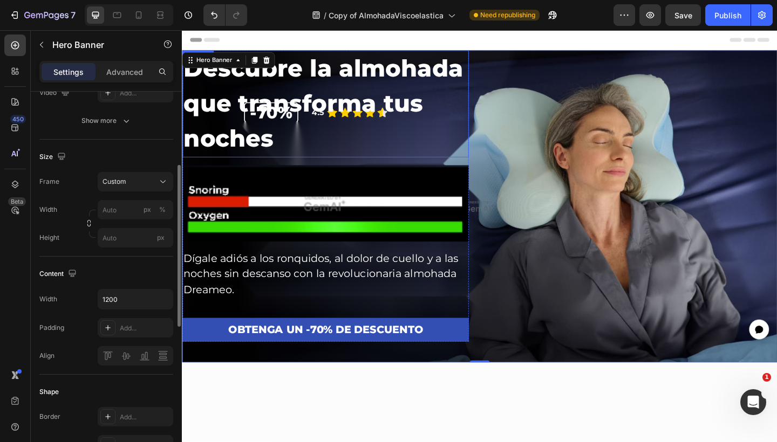
click at [397, 117] on h2 "Descubre la almohada que transforma tus noches" at bounding box center [337, 110] width 311 height 116
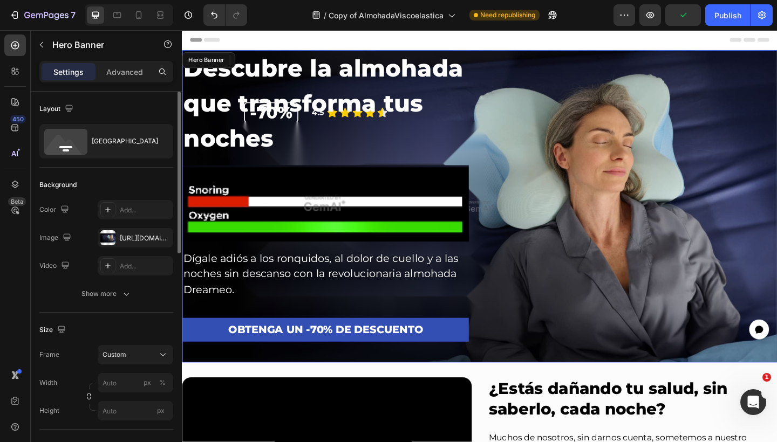
click at [643, 106] on div "Descubre la almohada que transforma tus noches Heading 16 Image Dígale adiós a …" at bounding box center [505, 222] width 647 height 340
click at [109, 351] on span "Custom" at bounding box center [114, 355] width 24 height 10
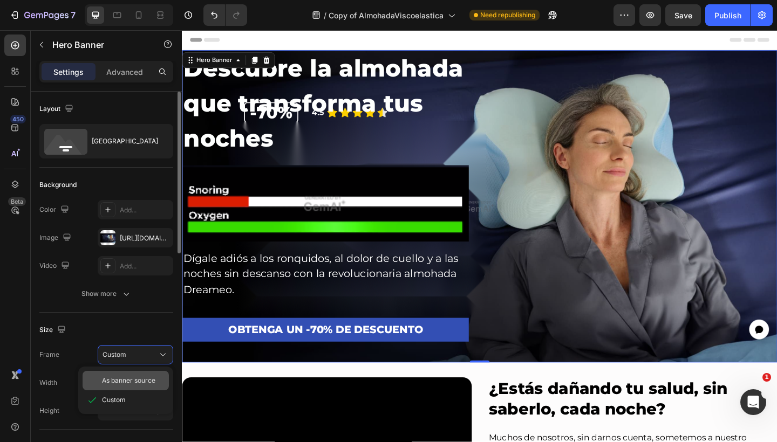
click at [112, 382] on span "As banner source" at bounding box center [128, 381] width 53 height 10
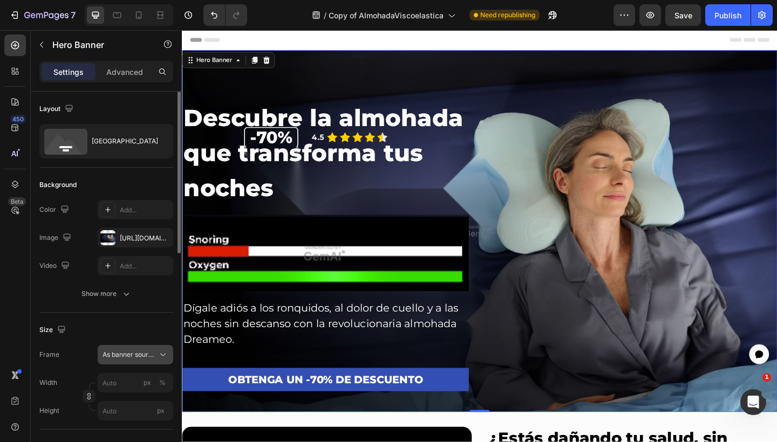
click at [133, 349] on button "As banner source" at bounding box center [136, 354] width 76 height 19
click at [119, 394] on div "Custom" at bounding box center [126, 399] width 86 height 19
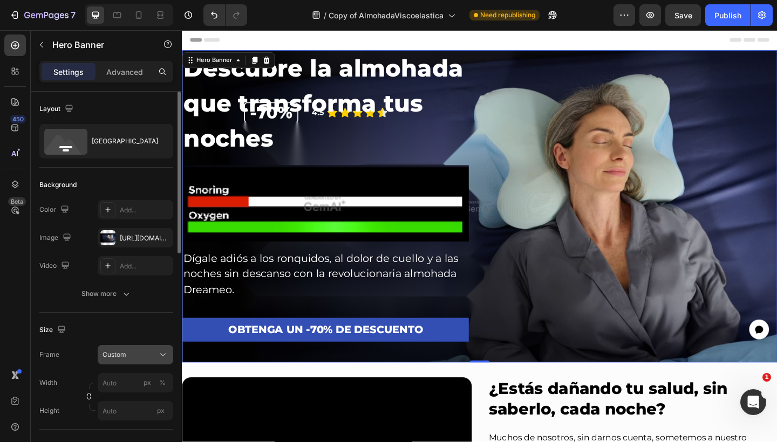
click at [144, 348] on button "Custom" at bounding box center [136, 354] width 76 height 19
click at [135, 377] on span "As banner source" at bounding box center [128, 381] width 53 height 10
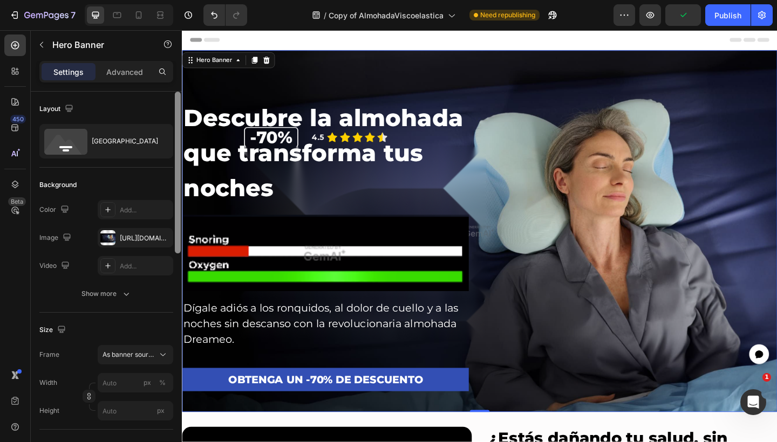
click at [177, 201] on div at bounding box center [178, 173] width 6 height 162
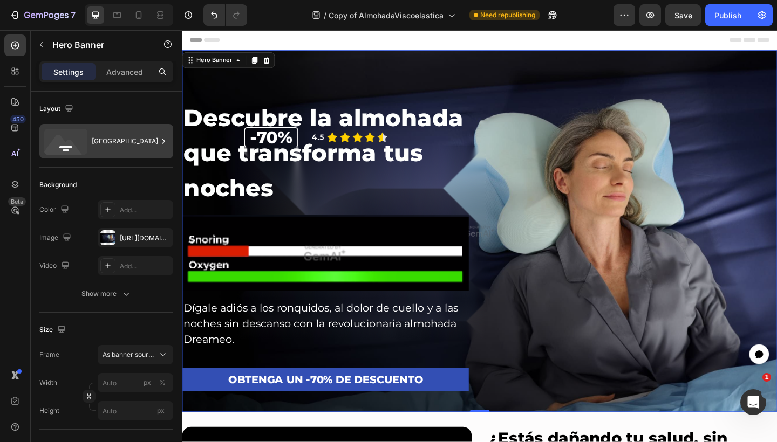
click at [124, 128] on div "Bottom center" at bounding box center [106, 141] width 134 height 35
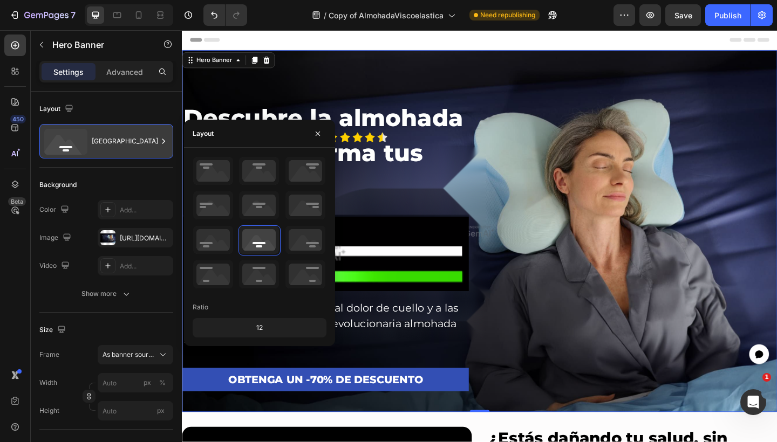
click at [124, 128] on div "Bottom center" at bounding box center [106, 141] width 134 height 35
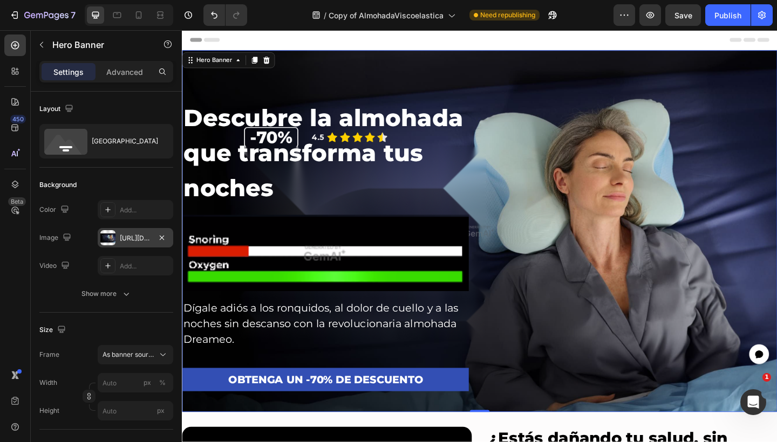
click at [112, 238] on div at bounding box center [107, 237] width 15 height 15
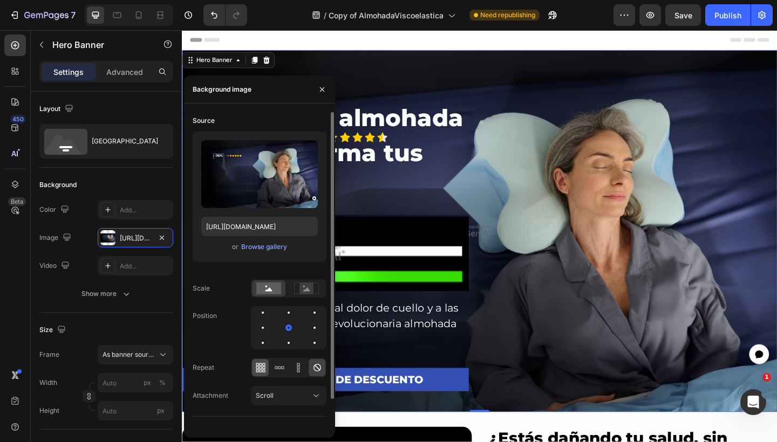
click at [266, 368] on div at bounding box center [260, 367] width 17 height 17
click at [277, 368] on icon at bounding box center [276, 367] width 3 height 3
click at [293, 367] on icon at bounding box center [298, 367] width 11 height 11
click at [316, 366] on icon at bounding box center [317, 367] width 11 height 11
click at [309, 389] on button "Scroll" at bounding box center [289, 395] width 76 height 19
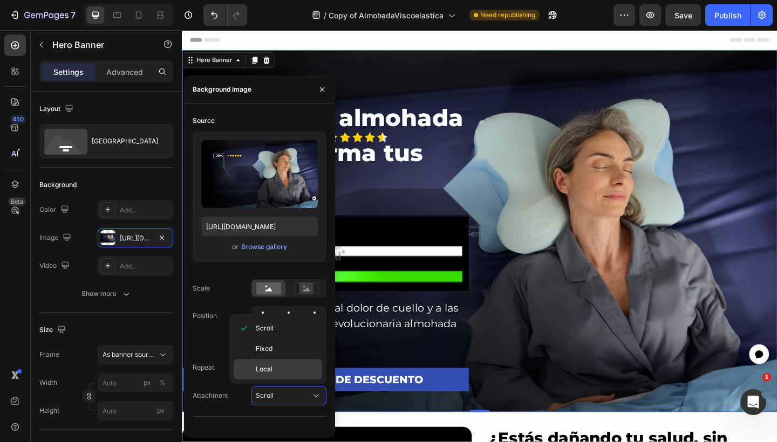
click at [309, 360] on div "Local" at bounding box center [278, 369] width 88 height 20
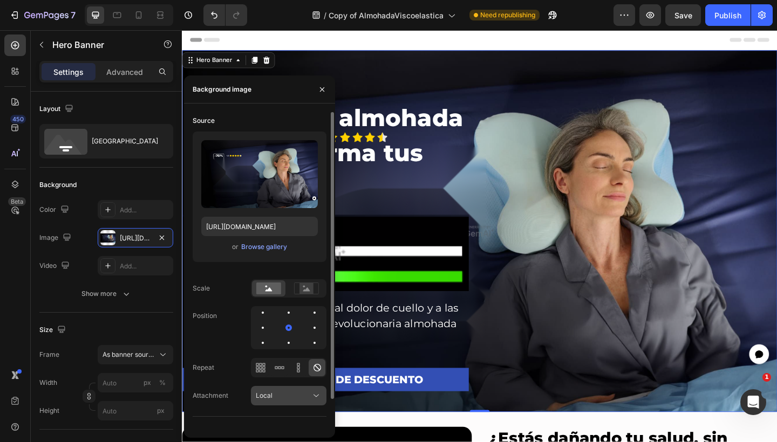
click at [299, 395] on div "Local" at bounding box center [283, 396] width 55 height 10
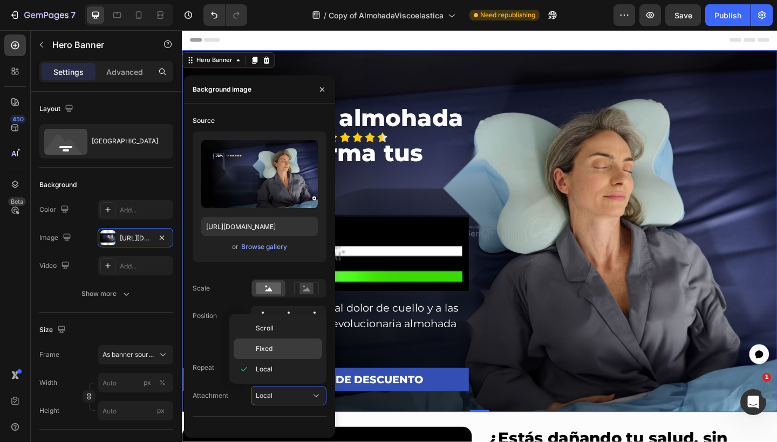
click at [304, 354] on p "Fixed" at bounding box center [286, 349] width 61 height 10
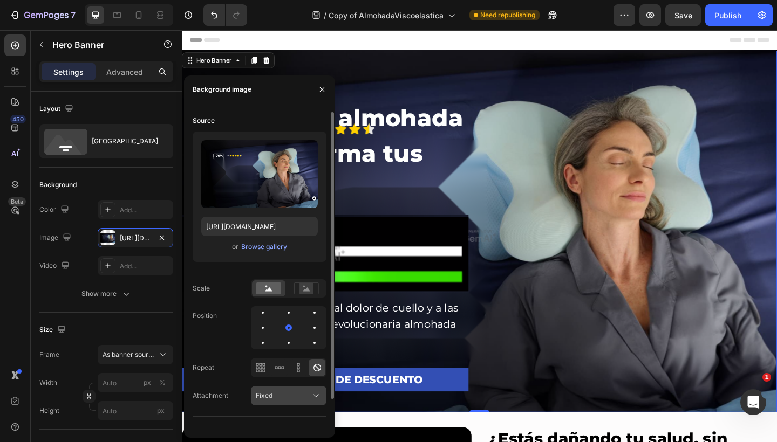
click at [293, 395] on div "Fixed" at bounding box center [283, 396] width 55 height 10
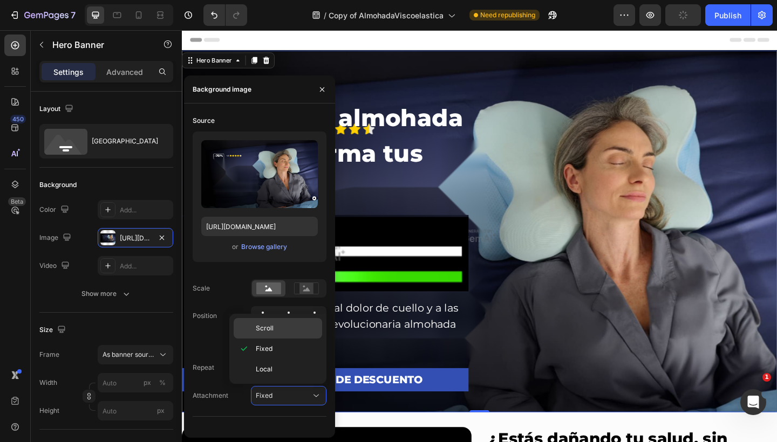
click at [296, 336] on div "Scroll" at bounding box center [278, 328] width 88 height 20
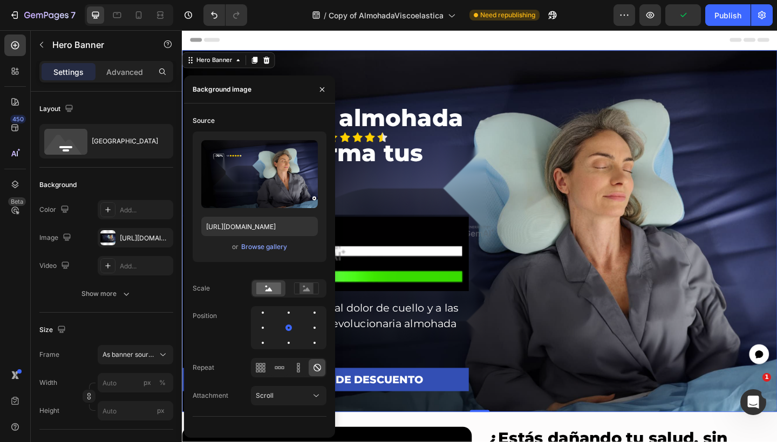
click at [613, 221] on div "Descubre la almohada que transforma tus noches Heading Image Dígale adiós a los…" at bounding box center [505, 276] width 647 height 340
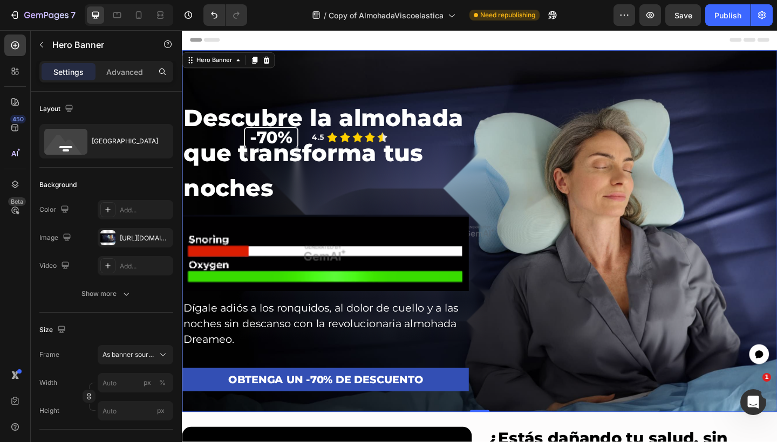
click at [617, 205] on div "Descubre la almohada que transforma tus noches Heading Image Dígale adiós a los…" at bounding box center [505, 276] width 647 height 340
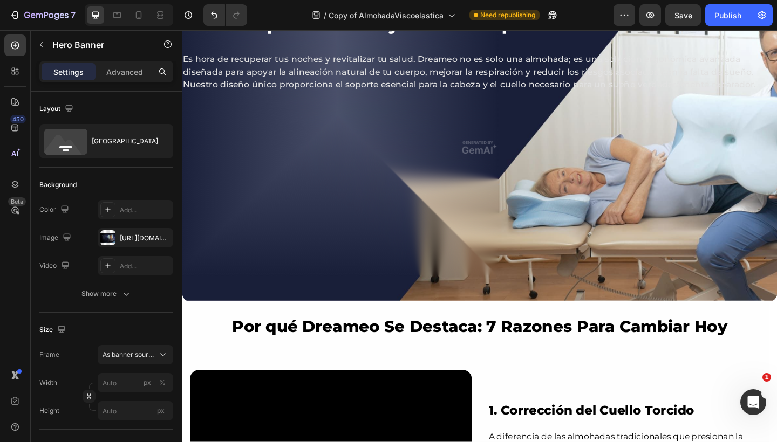
scroll to position [736, 0]
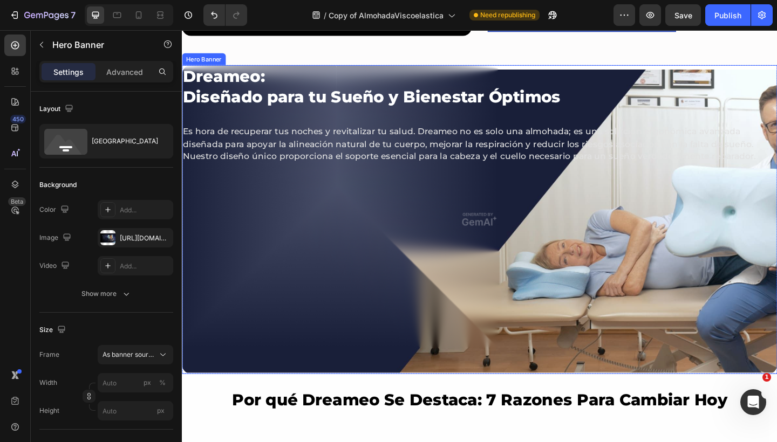
click at [527, 196] on div "Overlay" at bounding box center [505, 236] width 647 height 336
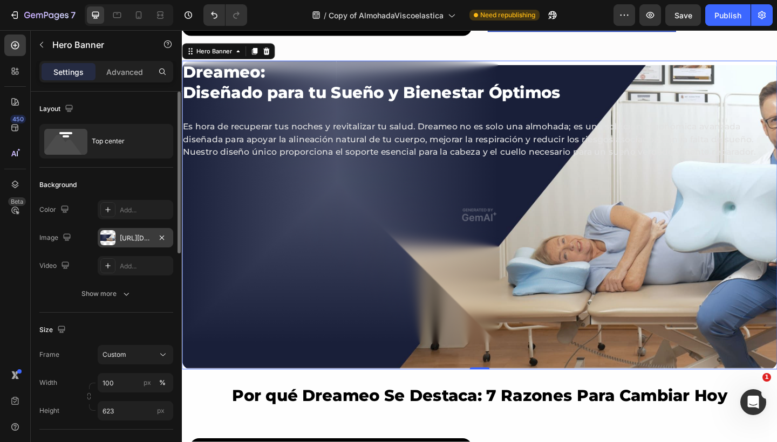
click at [109, 238] on div at bounding box center [107, 237] width 15 height 15
click at [511, 228] on div "Overlay" at bounding box center [505, 232] width 647 height 336
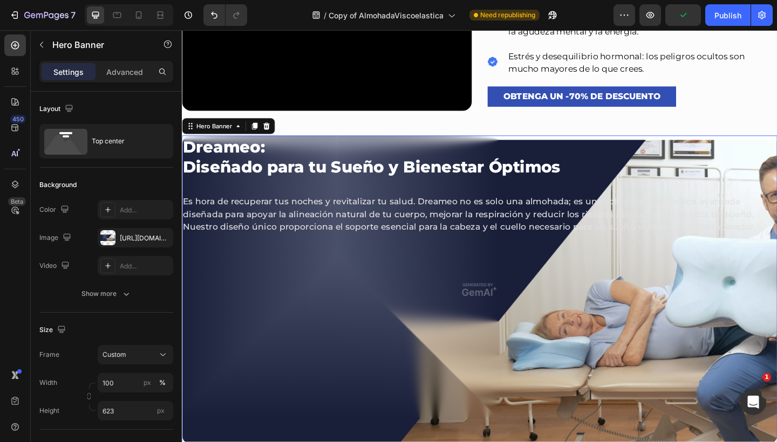
scroll to position [660, 0]
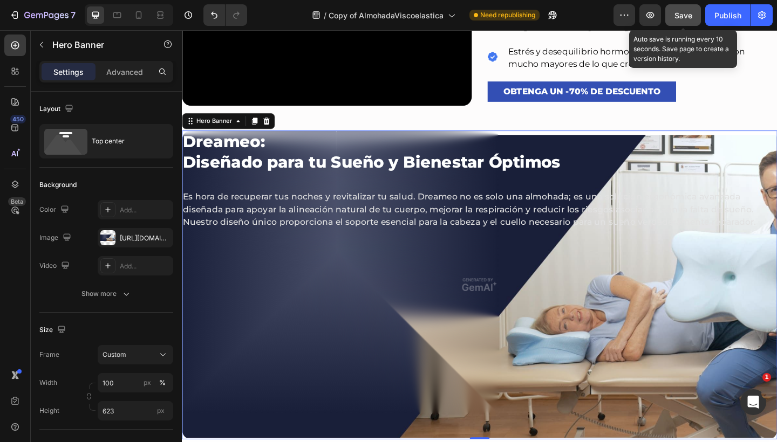
click at [693, 18] on button "Save" at bounding box center [683, 15] width 36 height 22
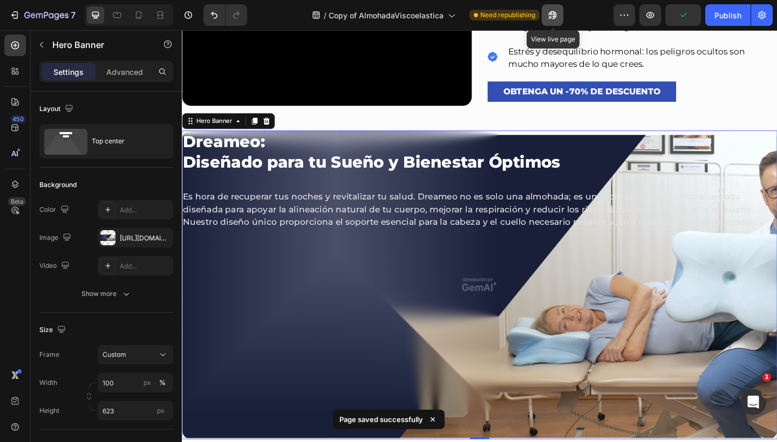
click at [560, 17] on button "button" at bounding box center [552, 15] width 22 height 22
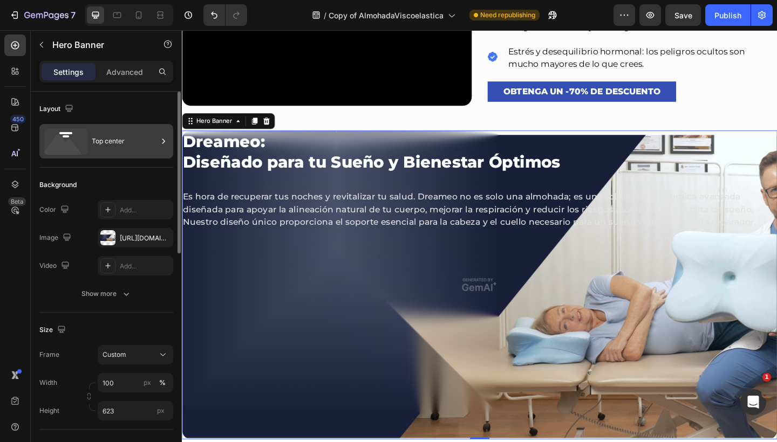
click at [80, 139] on icon at bounding box center [65, 142] width 43 height 26
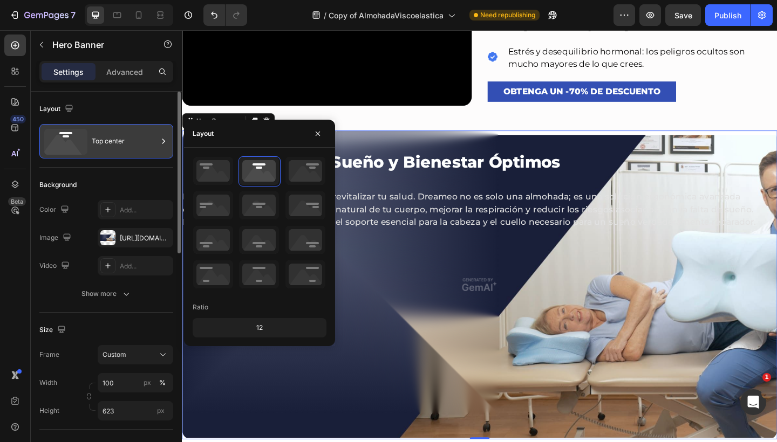
click at [80, 139] on icon at bounding box center [65, 142] width 43 height 26
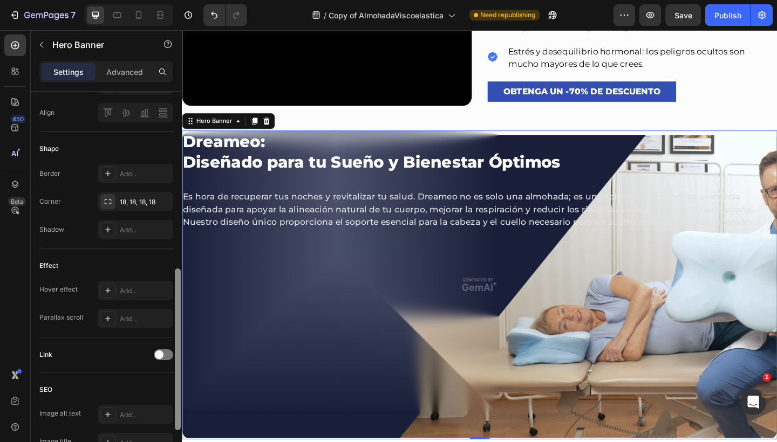
scroll to position [323, 0]
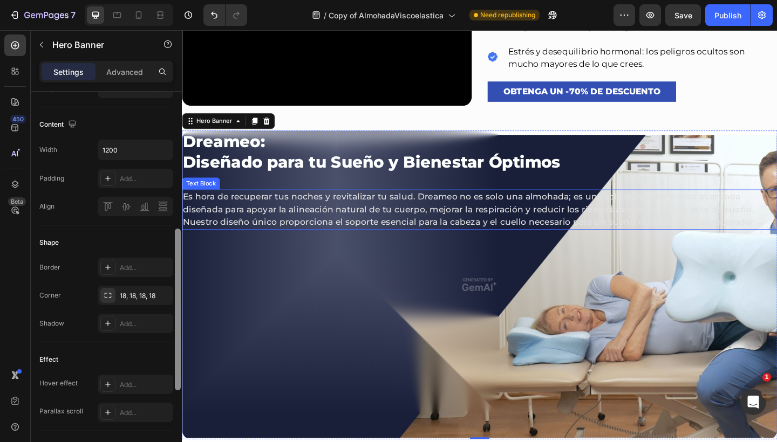
drag, startPoint x: 358, startPoint y: 205, endPoint x: 194, endPoint y: 181, distance: 165.7
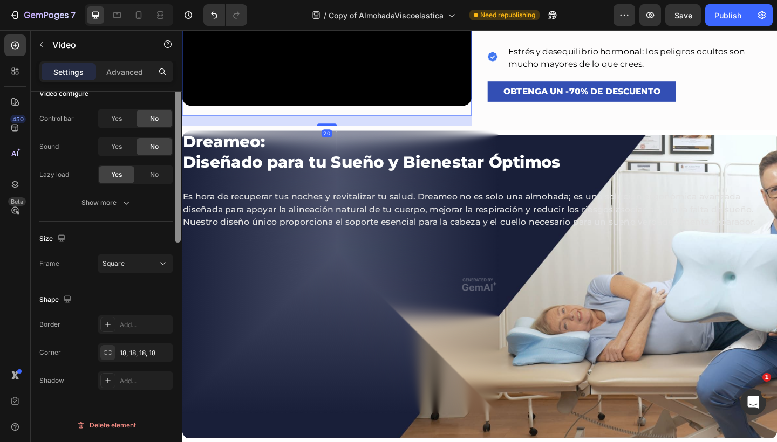
scroll to position [0, 0]
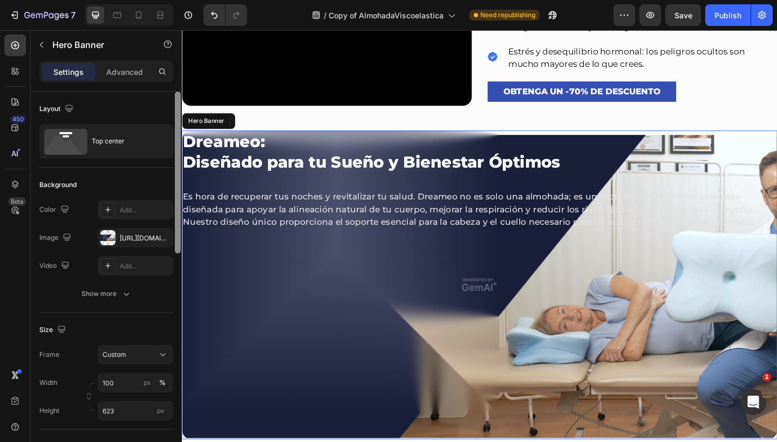
click at [284, 199] on div "Dreameo: Diseñado para tu Sueño y Bienestar Óptimos Heading Es hora de recupera…" at bounding box center [505, 194] width 647 height 108
click at [223, 134] on div "Hero Banner" at bounding box center [216, 130] width 43 height 10
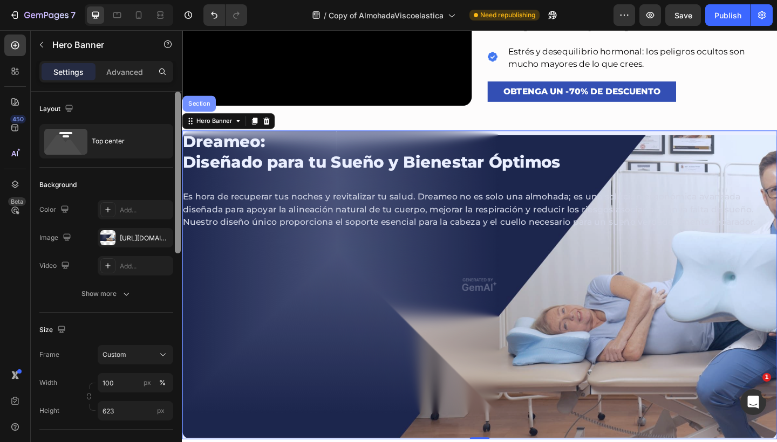
click at [207, 114] on div "Section" at bounding box center [201, 110] width 28 height 6
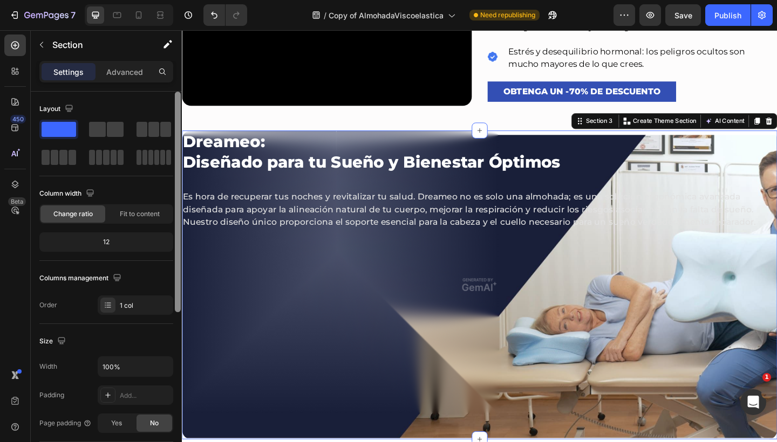
drag, startPoint x: 175, startPoint y: 177, endPoint x: 175, endPoint y: 163, distance: 14.0
click at [175, 163] on div at bounding box center [178, 202] width 6 height 221
click at [116, 299] on div "1 col" at bounding box center [136, 305] width 76 height 19
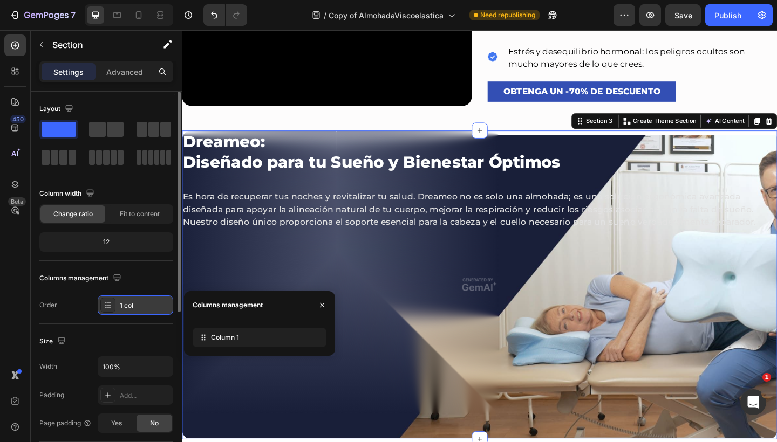
click at [116, 299] on div "1 col" at bounding box center [136, 305] width 76 height 19
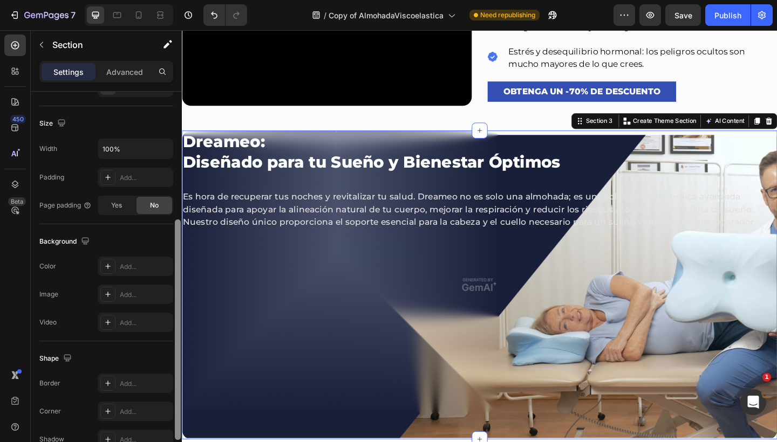
scroll to position [219, 0]
drag, startPoint x: 175, startPoint y: 234, endPoint x: 169, endPoint y: 361, distance: 127.4
click at [169, 361] on div "Layout Column width Change ratio Fit to content 12 Columns management Order 1 c…" at bounding box center [106, 282] width 151 height 381
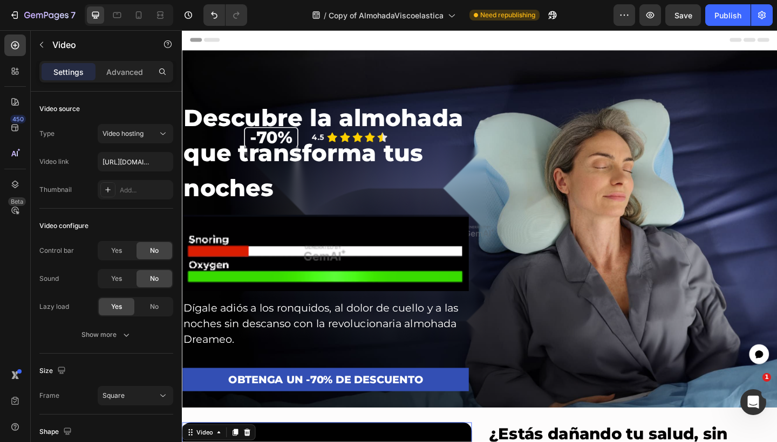
scroll to position [0, 0]
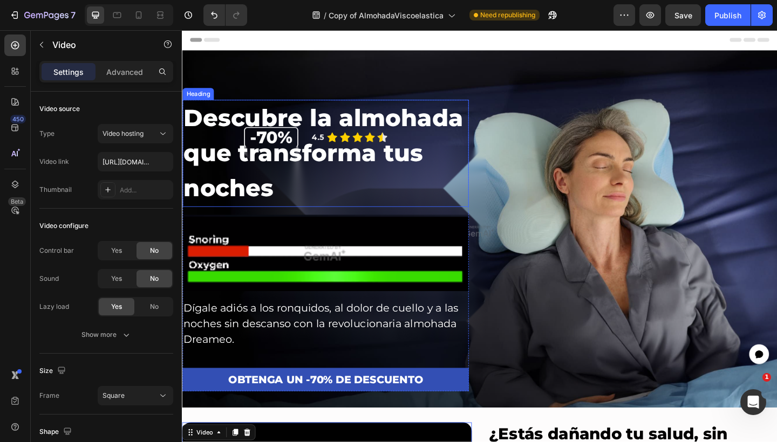
click at [421, 127] on h2 "Descubre la almohada que transforma tus noches" at bounding box center [337, 164] width 311 height 116
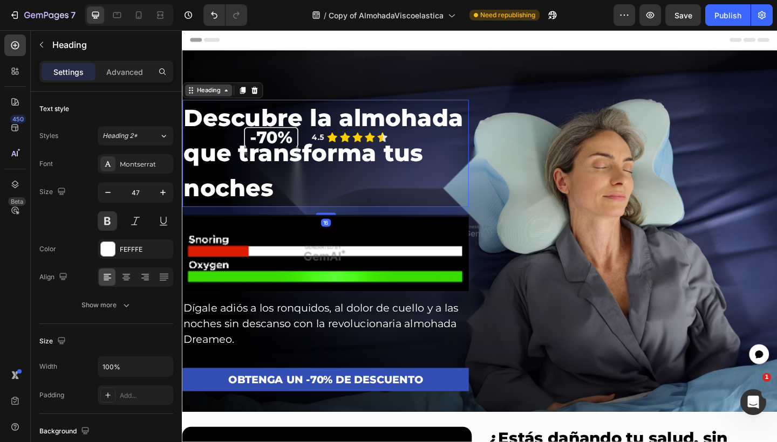
click at [220, 94] on div "Heading" at bounding box center [211, 96] width 30 height 10
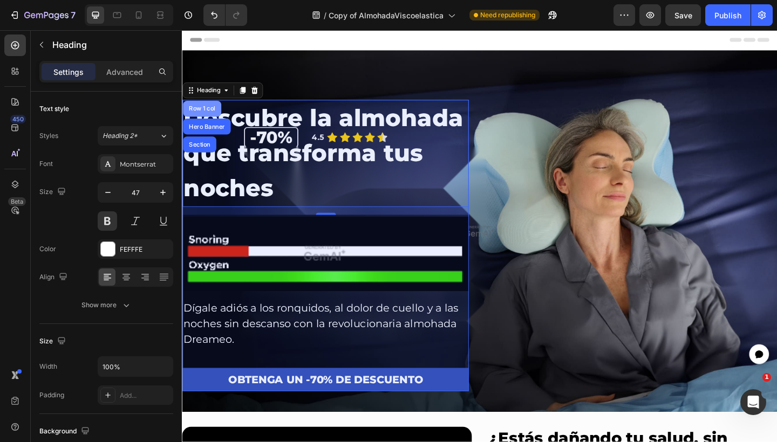
click at [209, 116] on div "Row 1 col" at bounding box center [204, 115] width 42 height 17
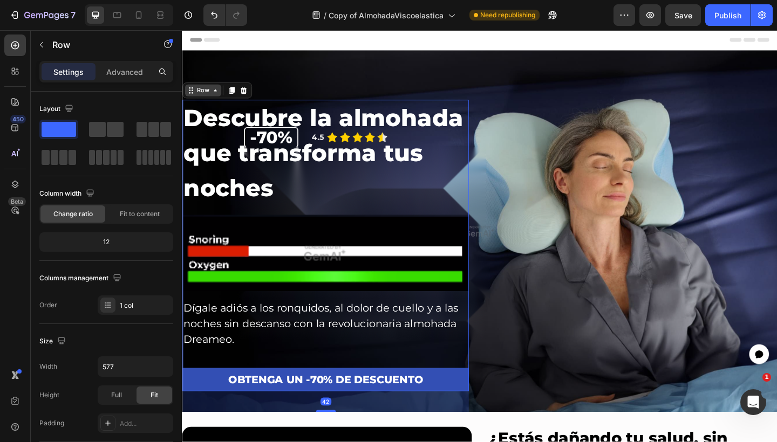
click at [214, 92] on icon at bounding box center [218, 96] width 9 height 9
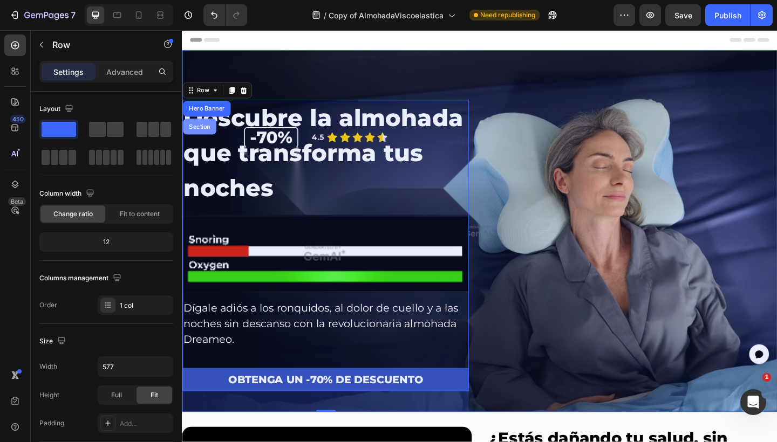
click at [206, 127] on div "Section" at bounding box center [201, 135] width 36 height 17
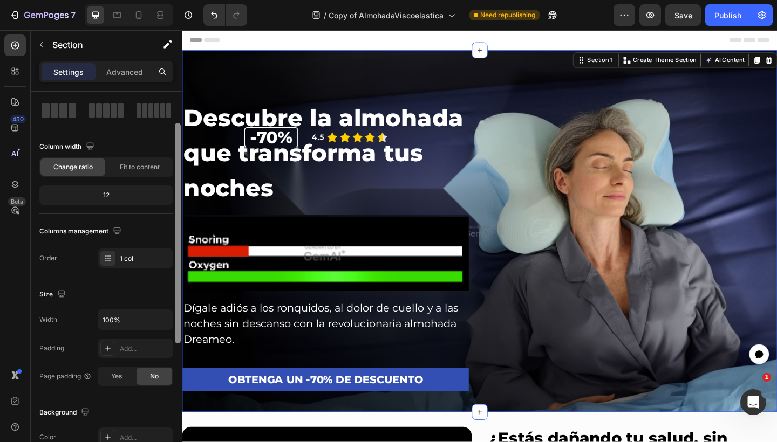
drag, startPoint x: 176, startPoint y: 162, endPoint x: 175, endPoint y: 191, distance: 29.1
click at [175, 191] on div at bounding box center [178, 233] width 6 height 221
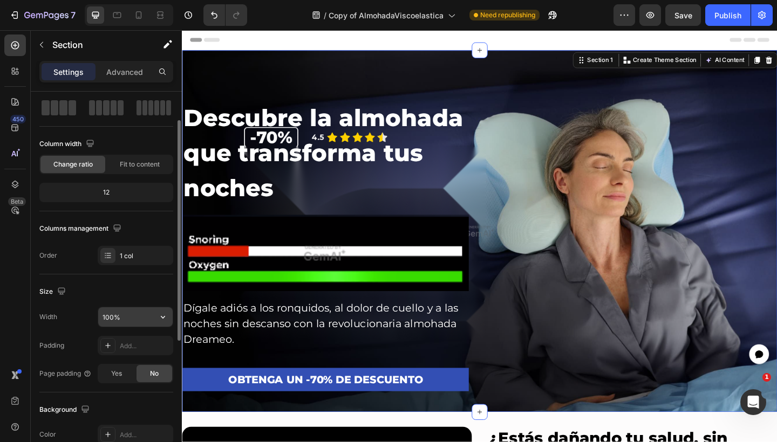
click at [135, 309] on input "100%" at bounding box center [135, 316] width 74 height 19
click at [148, 321] on input "100%" at bounding box center [135, 316] width 74 height 19
click at [154, 321] on button "button" at bounding box center [162, 316] width 19 height 19
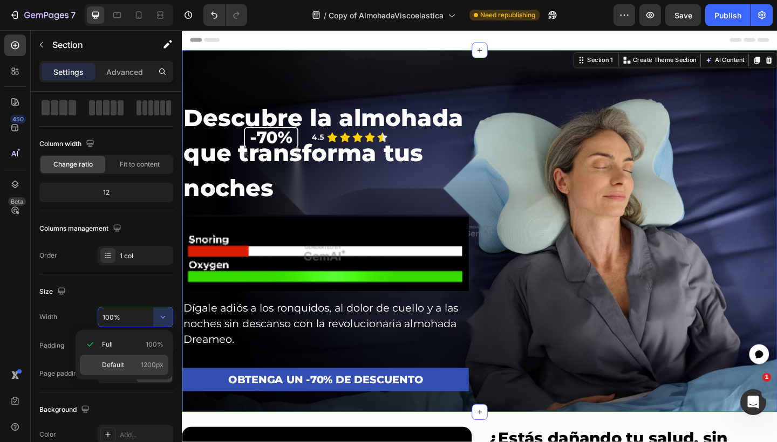
click at [127, 363] on p "Default 1200px" at bounding box center [132, 365] width 61 height 10
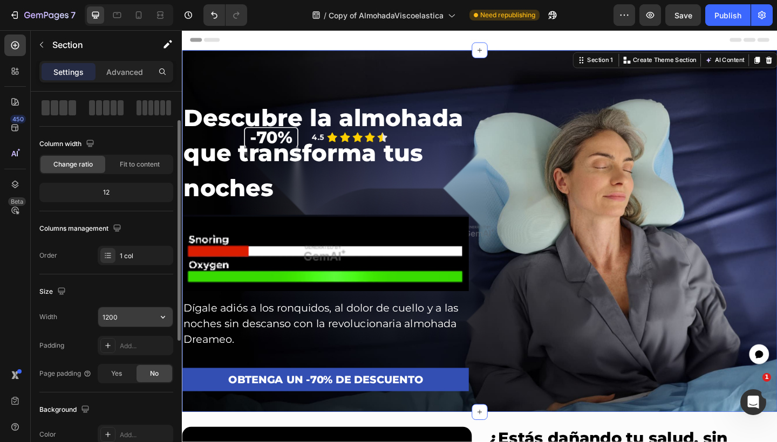
click at [143, 317] on input "1200" at bounding box center [135, 316] width 74 height 19
click at [161, 316] on icon "button" at bounding box center [162, 317] width 11 height 11
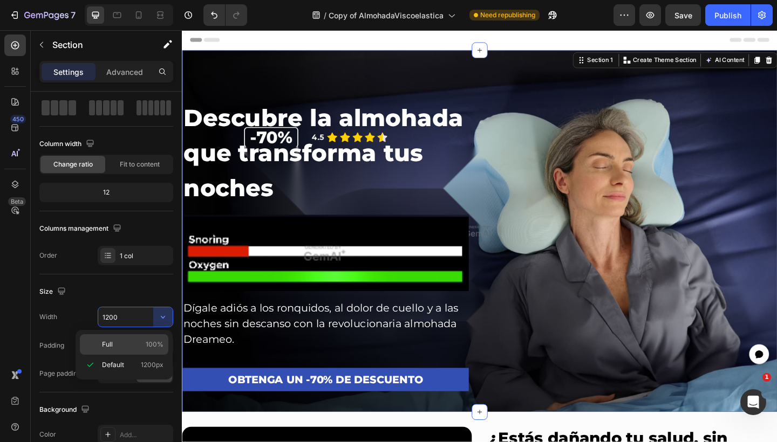
click at [136, 345] on p "Full 100%" at bounding box center [132, 345] width 61 height 10
type input "100%"
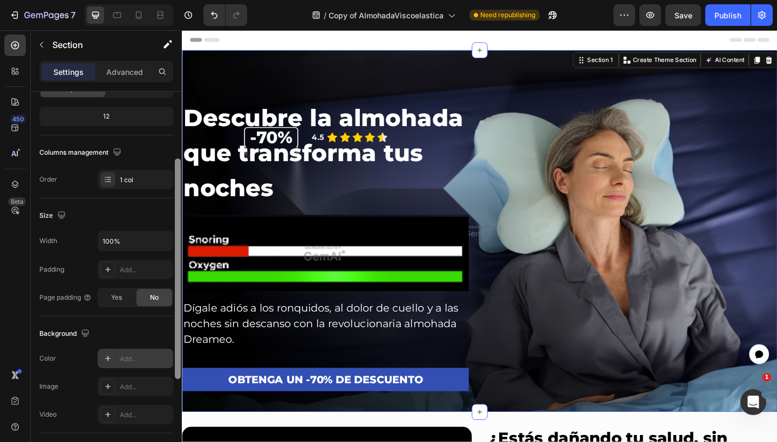
scroll to position [128, 0]
drag, startPoint x: 175, startPoint y: 313, endPoint x: 173, endPoint y: 359, distance: 45.9
click at [173, 359] on div "Layout Column width Change ratio Fit to content 12 Columns management Order 1 c…" at bounding box center [106, 282] width 151 height 381
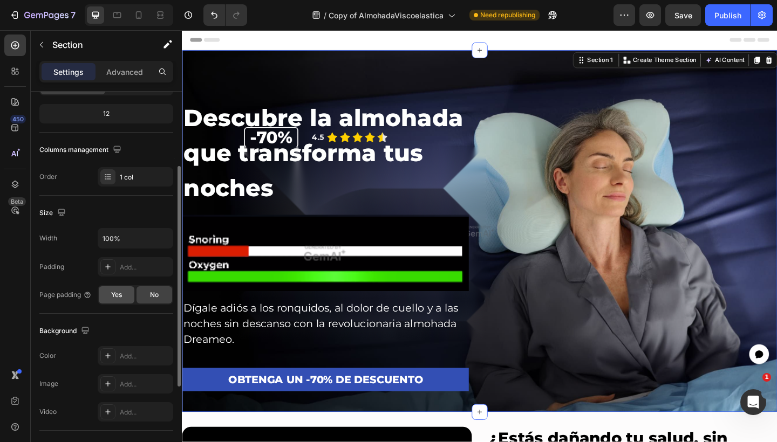
click at [133, 302] on div "Yes" at bounding box center [117, 294] width 36 height 17
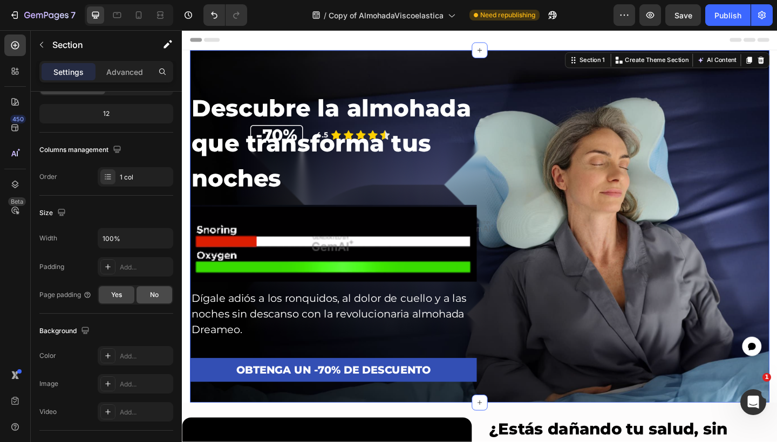
click at [152, 293] on span "No" at bounding box center [154, 295] width 9 height 10
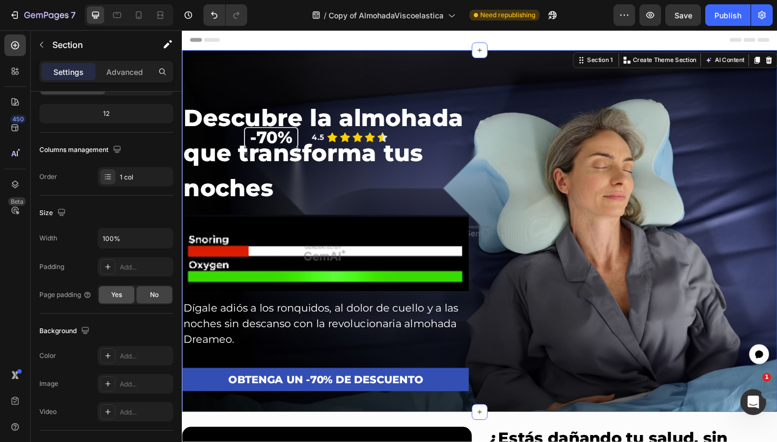
click at [127, 295] on div "Yes" at bounding box center [117, 294] width 36 height 17
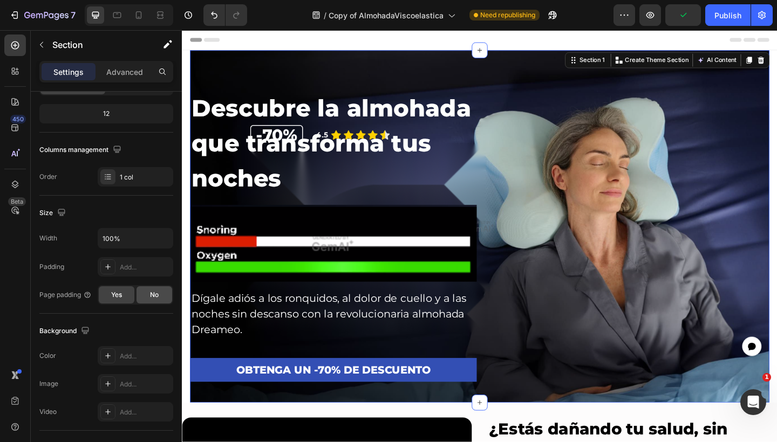
click at [151, 294] on span "No" at bounding box center [154, 295] width 9 height 10
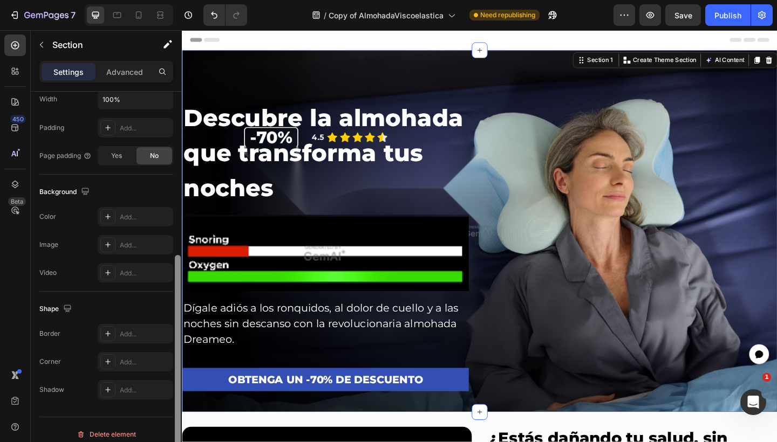
scroll to position [277, 0]
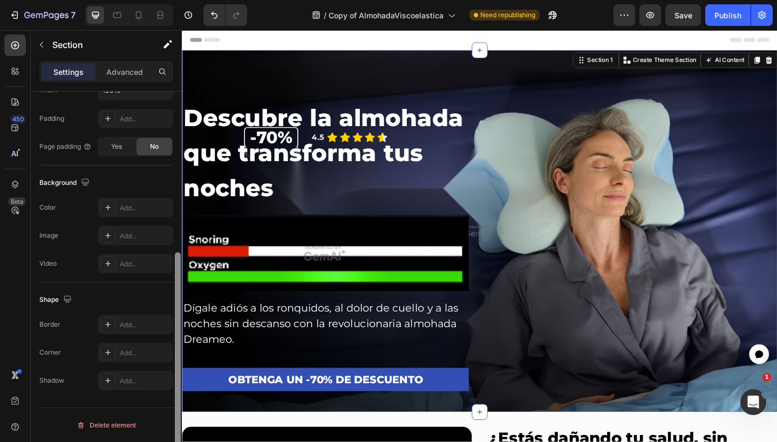
drag, startPoint x: 176, startPoint y: 279, endPoint x: 176, endPoint y: 383, distance: 104.1
click at [176, 383] on div at bounding box center [178, 362] width 6 height 221
click at [107, 349] on icon at bounding box center [108, 352] width 9 height 9
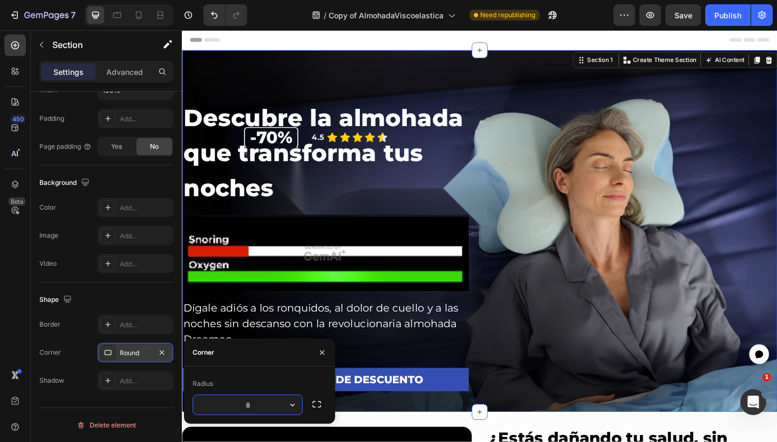
click at [248, 402] on input "8" at bounding box center [247, 404] width 109 height 19
type input "18"
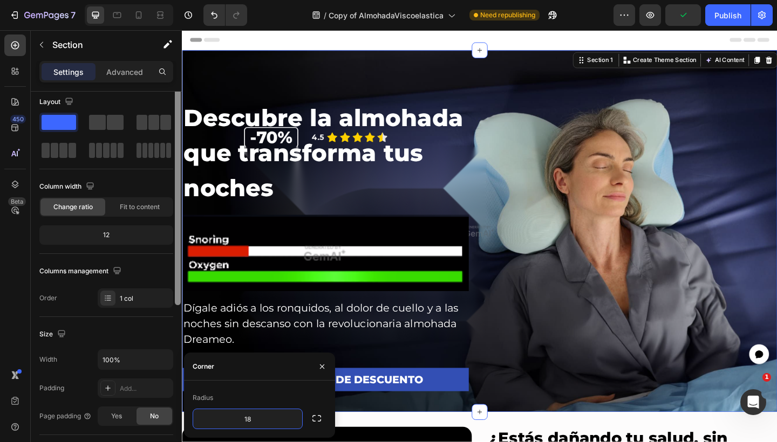
scroll to position [0, 0]
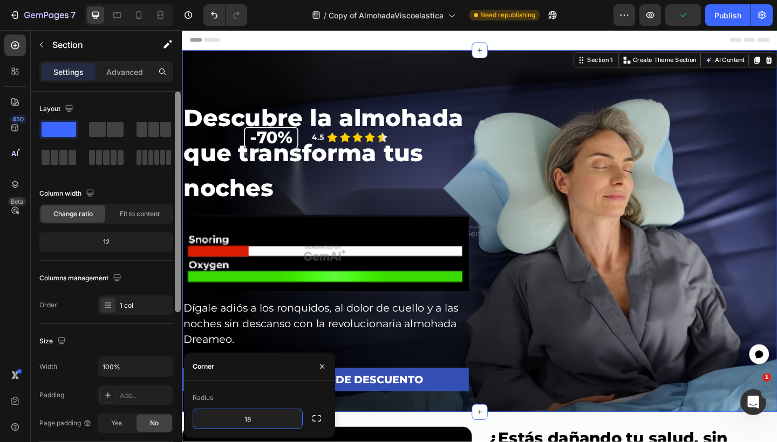
drag, startPoint x: 176, startPoint y: 290, endPoint x: 173, endPoint y: 113, distance: 176.4
click at [173, 113] on div "Layout Column width Change ratio Fit to content 12 Columns management Order 1 c…" at bounding box center [106, 282] width 151 height 381
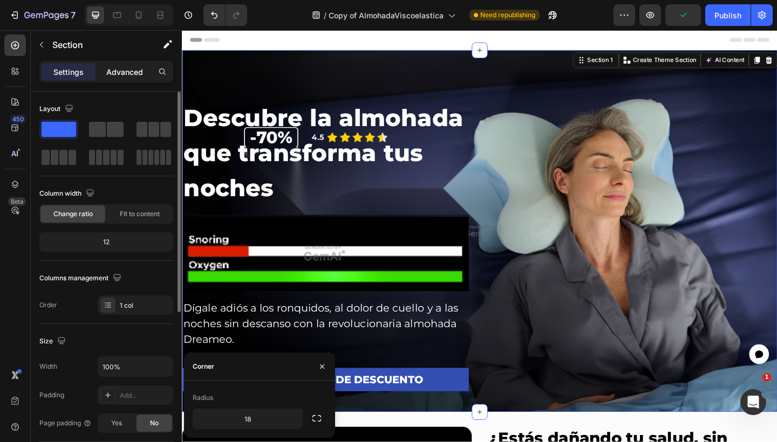
click at [125, 66] on p "Advanced" at bounding box center [124, 71] width 37 height 11
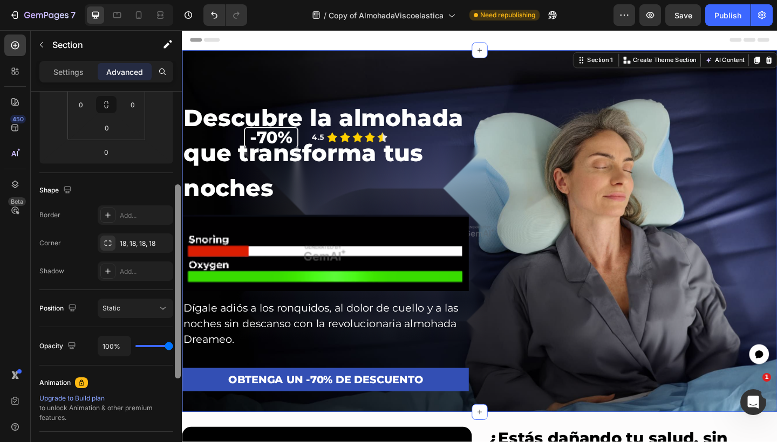
scroll to position [198, 0]
drag, startPoint x: 176, startPoint y: 143, endPoint x: 173, endPoint y: 244, distance: 101.4
click at [173, 244] on div "Display on Desktop Yes No Tablet Yes No Mobile Yes No Spacing (px) 0 0 0 0 0 0 …" at bounding box center [106, 282] width 151 height 381
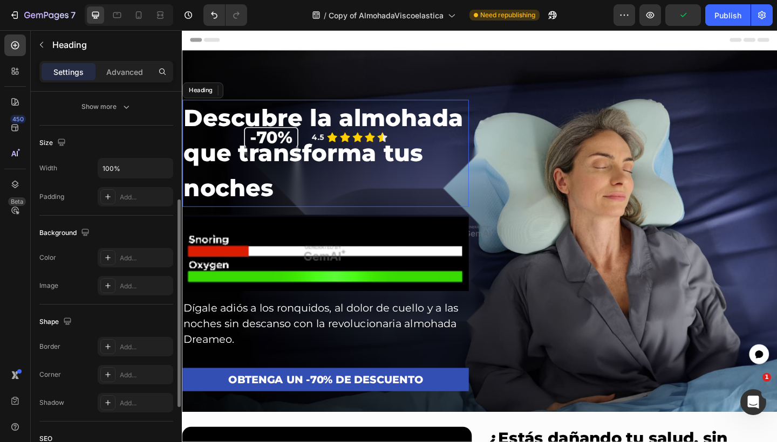
click at [402, 177] on h2 "Descubre la almohada que transforma tus noches" at bounding box center [337, 164] width 311 height 116
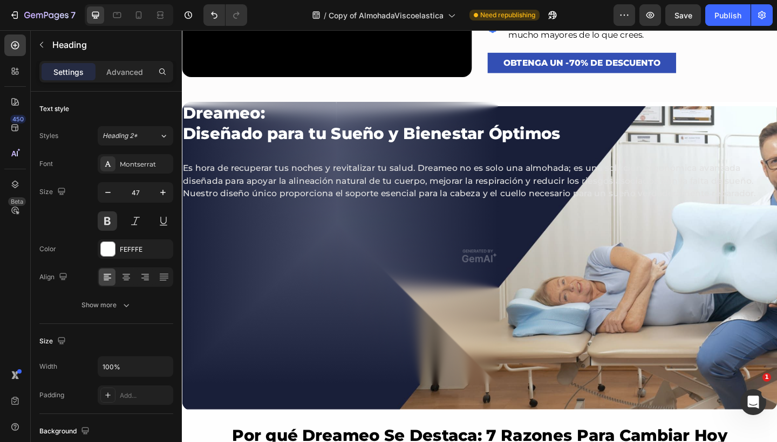
scroll to position [694, 0]
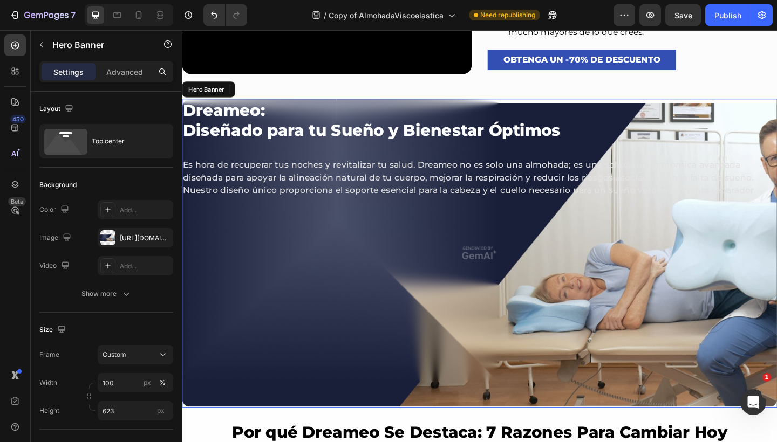
click at [352, 254] on div "Overlay" at bounding box center [505, 273] width 647 height 336
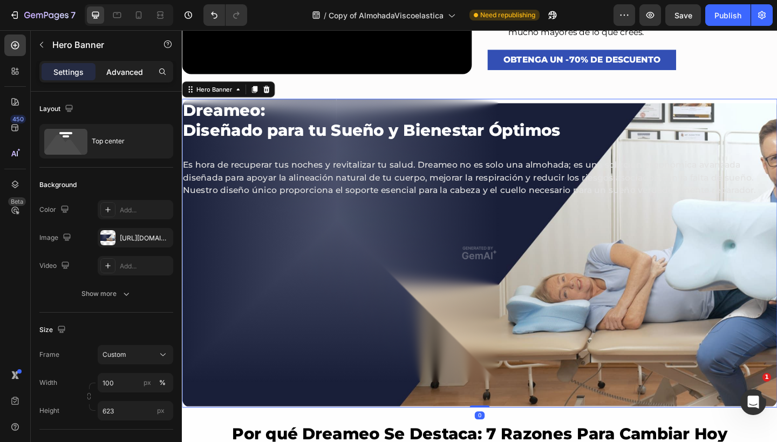
click at [126, 72] on p "Advanced" at bounding box center [124, 71] width 37 height 11
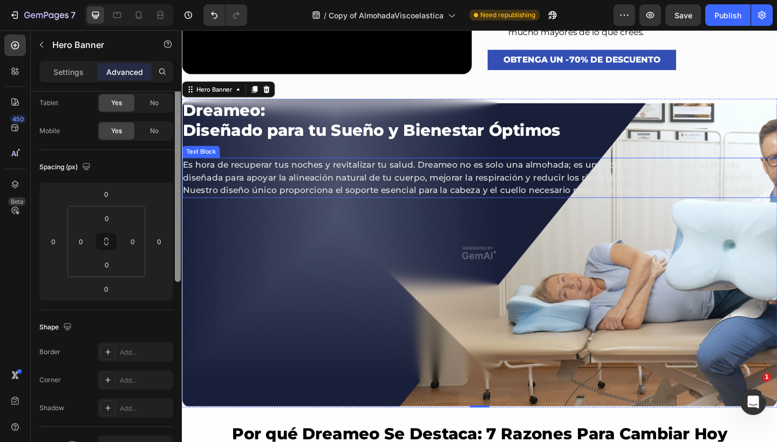
scroll to position [37, 0]
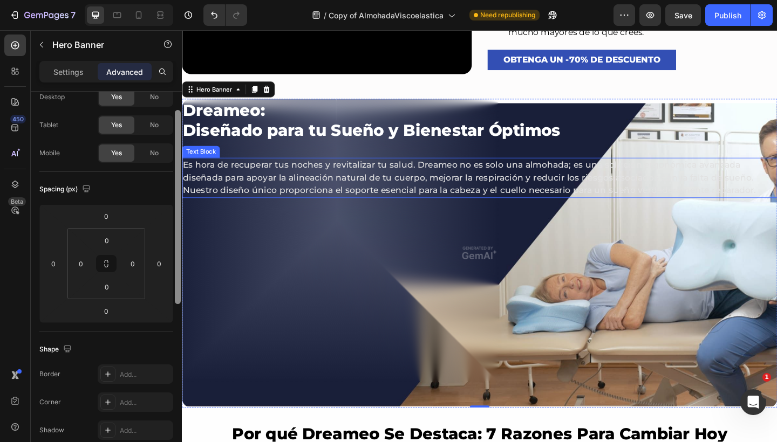
drag, startPoint x: 358, startPoint y: 205, endPoint x: 184, endPoint y: 140, distance: 185.5
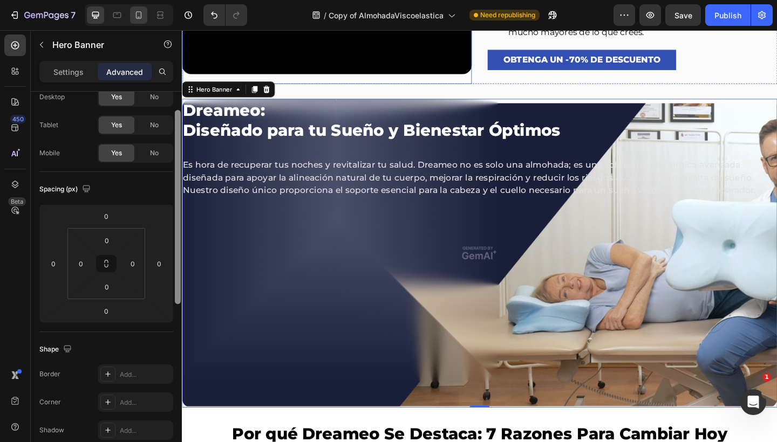
scroll to position [0, 0]
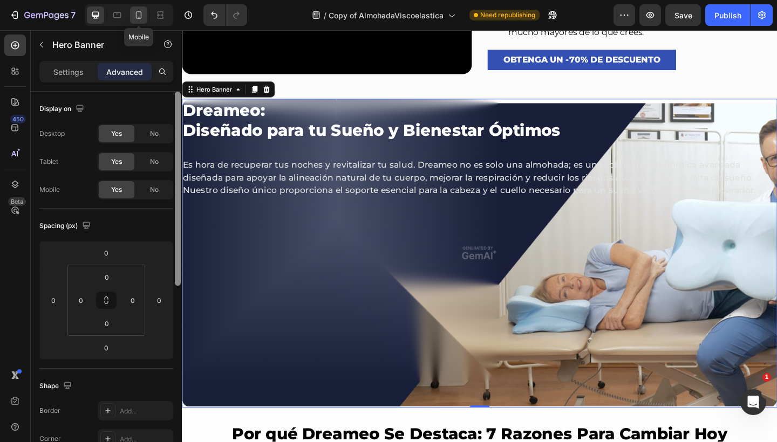
click at [138, 16] on icon at bounding box center [138, 15] width 11 height 11
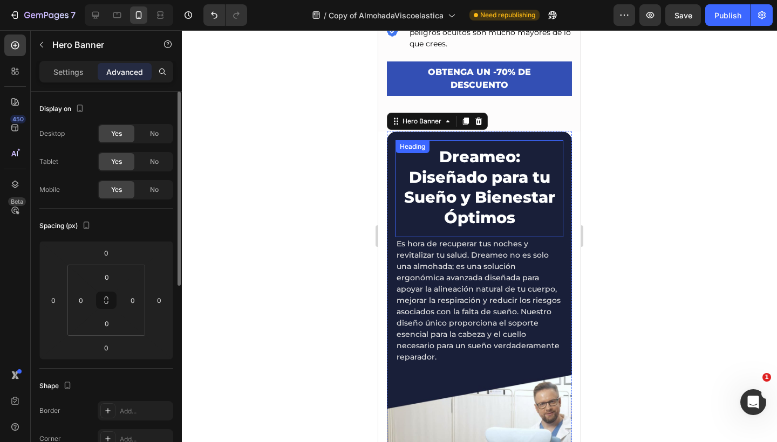
scroll to position [1018, 0]
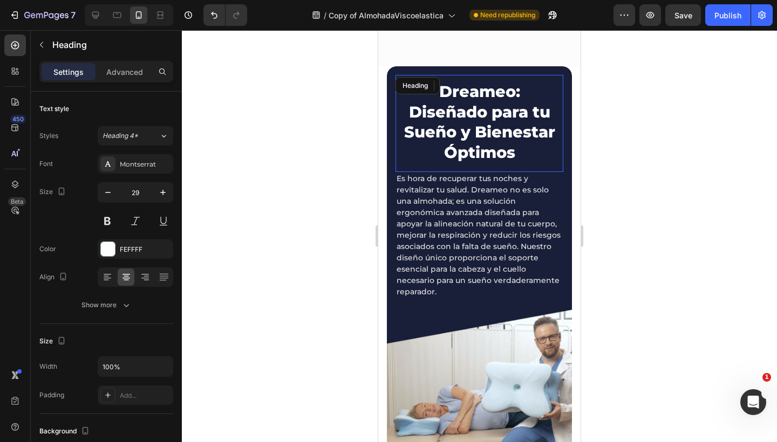
click at [485, 120] on h2 "Dreameo: Diseñado para tu Sueño y Bienestar Óptimos" at bounding box center [479, 122] width 168 height 84
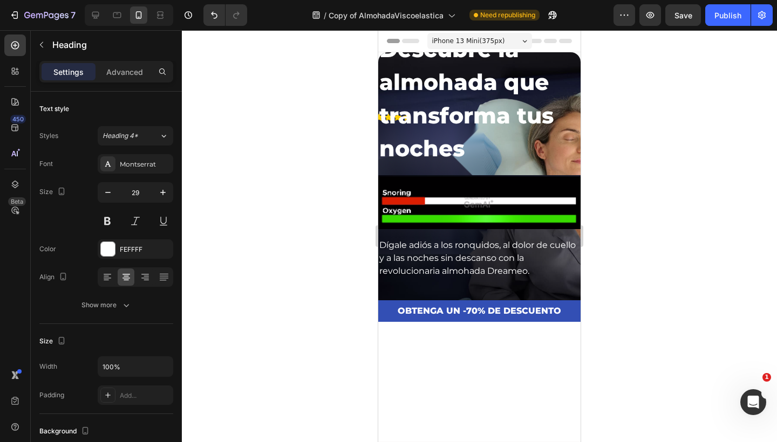
scroll to position [0, 0]
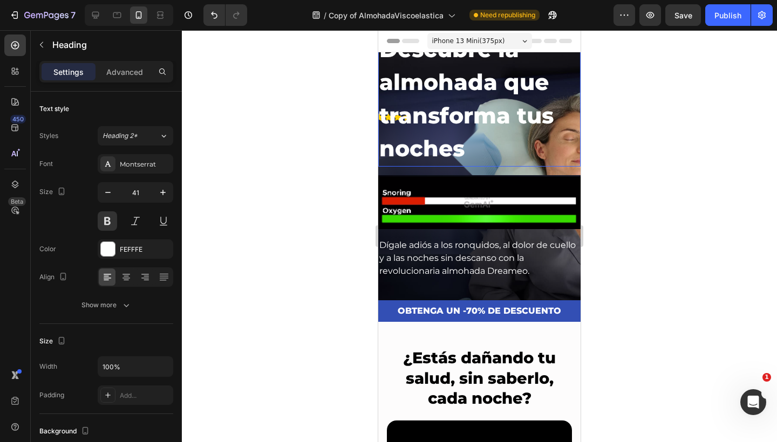
click at [458, 128] on h2 "Descubre la almohada que transforma tus noches" at bounding box center [479, 99] width 202 height 135
click at [103, 14] on div at bounding box center [95, 14] width 17 height 17
type input "47"
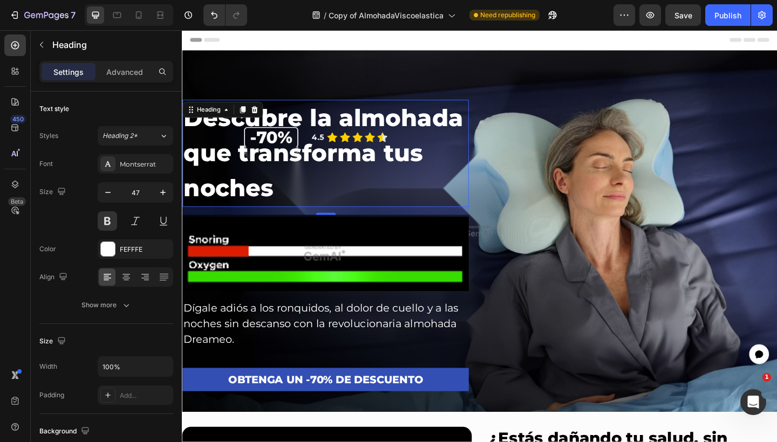
scroll to position [35, 0]
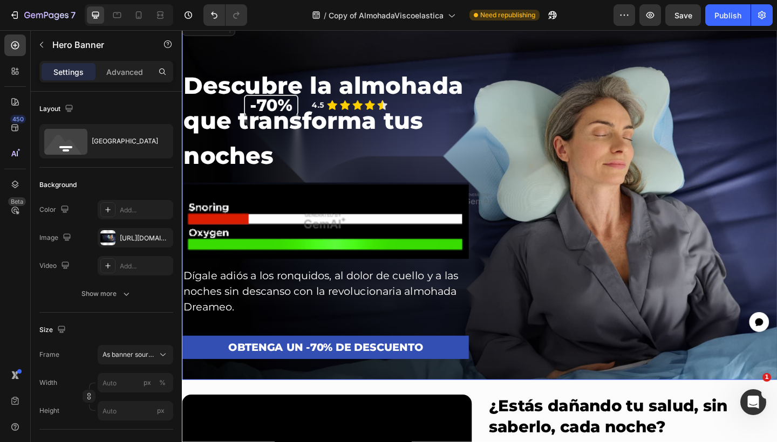
click at [521, 92] on div "Descubre la almohada que transforma tus noches Heading 16 Image Dígale adiós a …" at bounding box center [505, 241] width 647 height 340
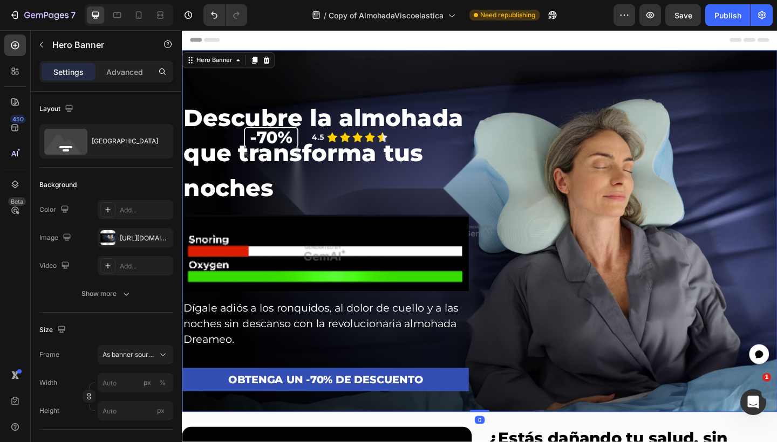
scroll to position [0, 0]
click at [687, 10] on div "Save" at bounding box center [683, 15] width 18 height 11
click at [684, 21] on button "button" at bounding box center [683, 15] width 36 height 22
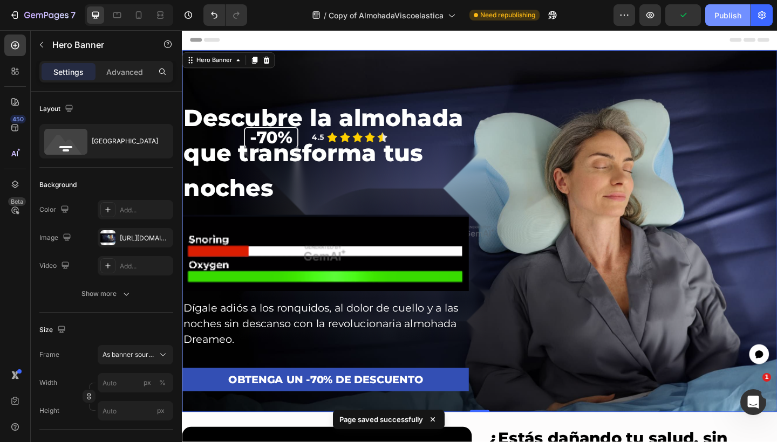
click at [722, 13] on div "Publish" at bounding box center [727, 15] width 27 height 11
drag, startPoint x: 688, startPoint y: 132, endPoint x: 688, endPoint y: 126, distance: 5.9
click at [688, 133] on div "Descubre la almohada que transforma tus noches Heading Image Dígale adiós a los…" at bounding box center [505, 276] width 647 height 340
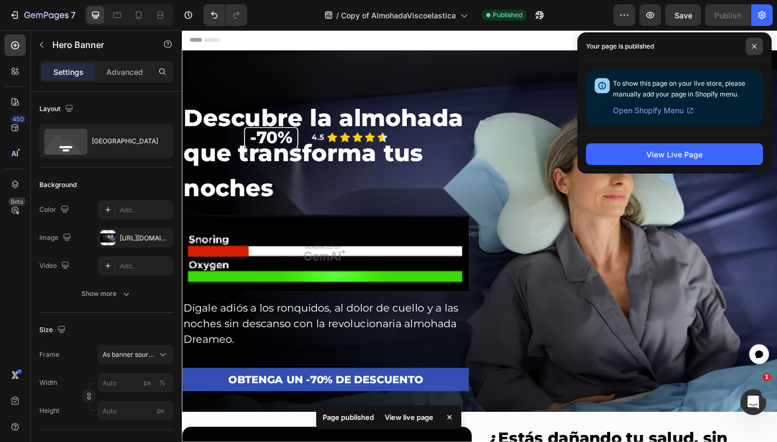
click at [760, 40] on span at bounding box center [753, 46] width 17 height 17
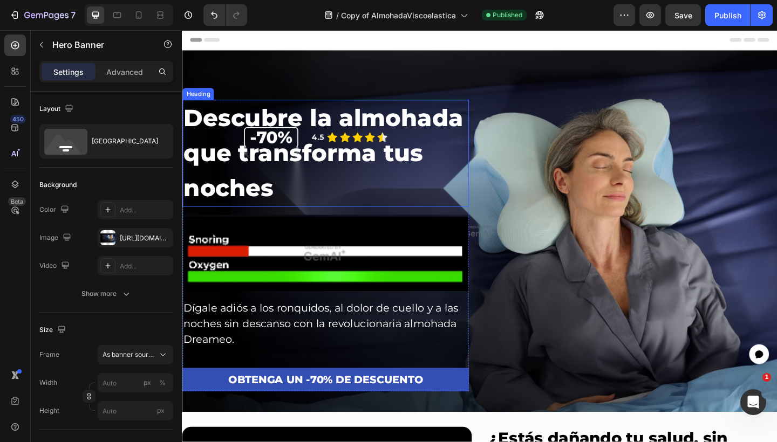
click at [318, 155] on h2 "Descubre la almohada que transforma tus noches" at bounding box center [337, 164] width 311 height 116
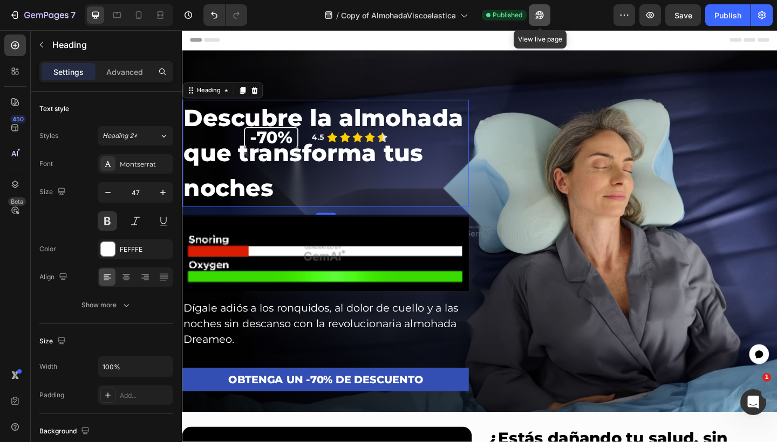
click at [544, 8] on button "button" at bounding box center [540, 15] width 22 height 22
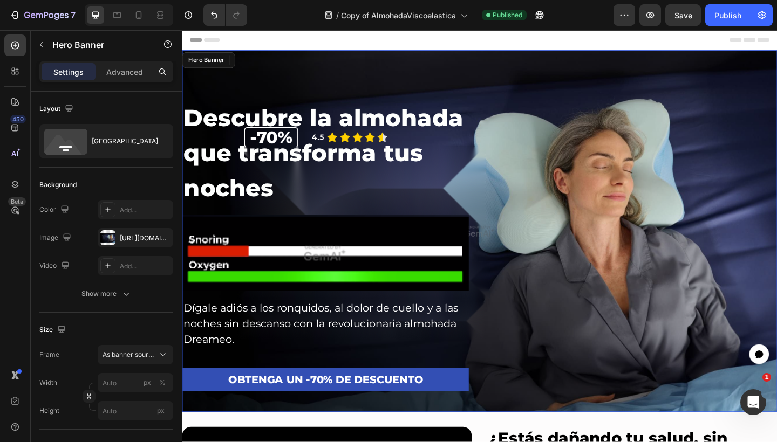
click at [645, 105] on div "Descubre la almohada que transforma tus noches Heading 16 Image Dígale adiós a …" at bounding box center [505, 249] width 647 height 394
click at [540, 115] on div "Descubre la almohada que transforma tus noches Heading Image Dígale adiós a los…" at bounding box center [505, 276] width 647 height 340
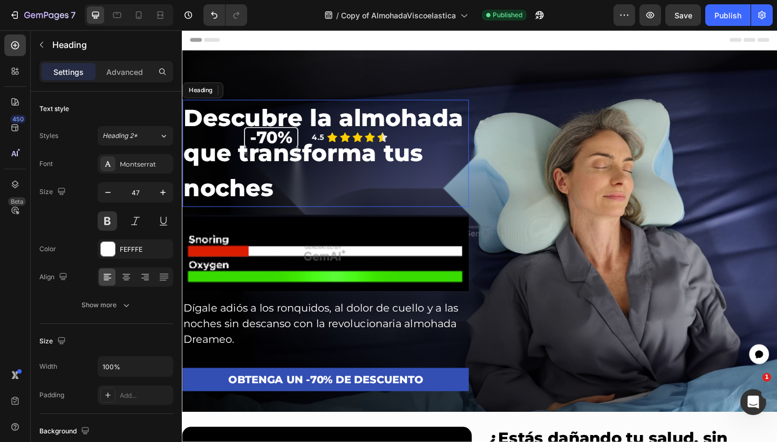
click at [397, 149] on h2 "Descubre la almohada que transforma tus noches" at bounding box center [337, 164] width 311 height 116
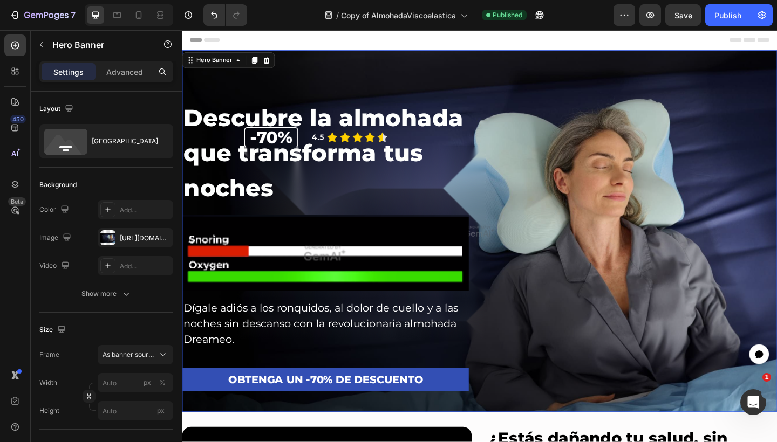
click at [566, 136] on div "Descubre la almohada que transforma tus noches Heading Image Dígale adiós a los…" at bounding box center [505, 249] width 647 height 394
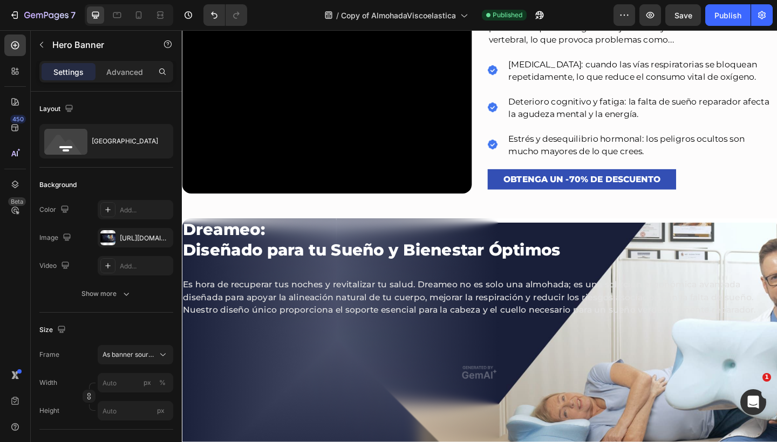
scroll to position [577, 0]
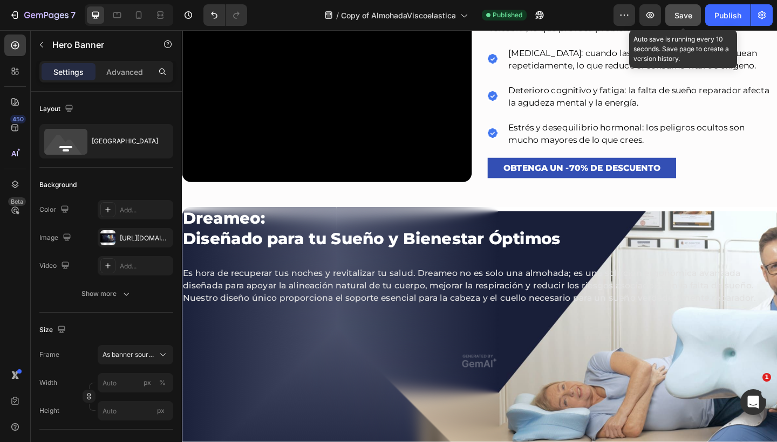
click at [690, 6] on button "Save" at bounding box center [683, 15] width 36 height 22
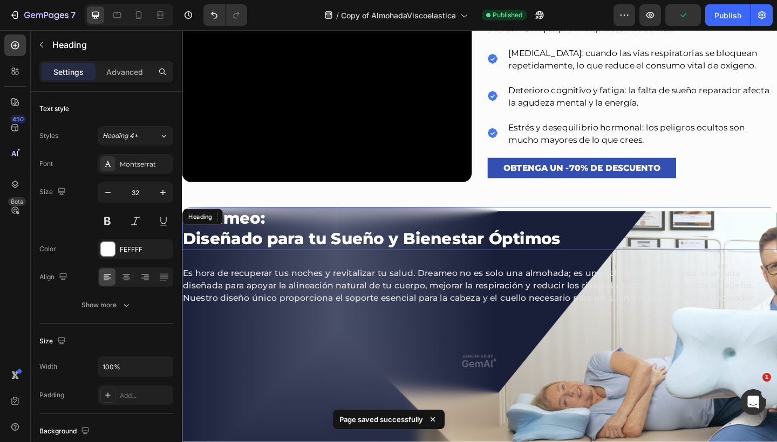
click at [598, 256] on h2 "Dreameo: Diseñado para tu Sueño y Bienestar Óptimos" at bounding box center [505, 246] width 647 height 47
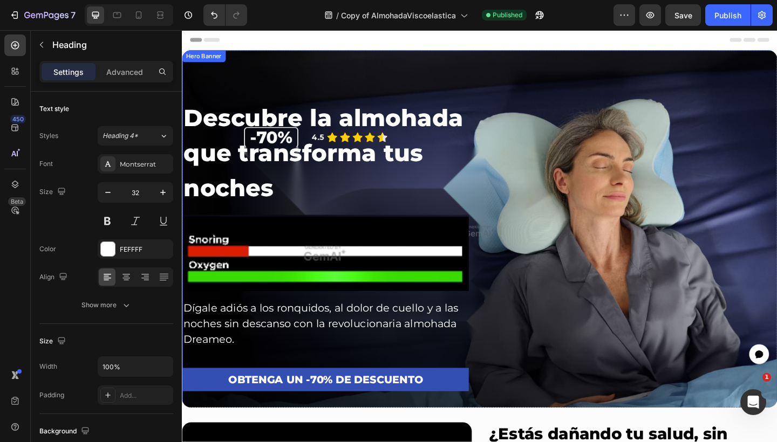
scroll to position [0, 0]
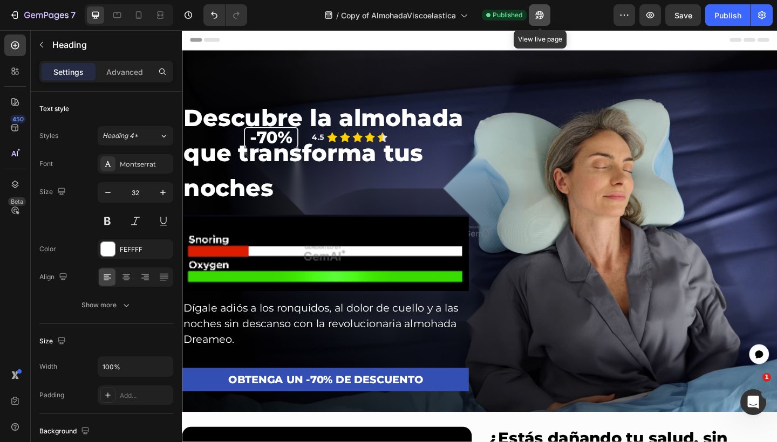
click at [545, 15] on button "button" at bounding box center [540, 15] width 22 height 22
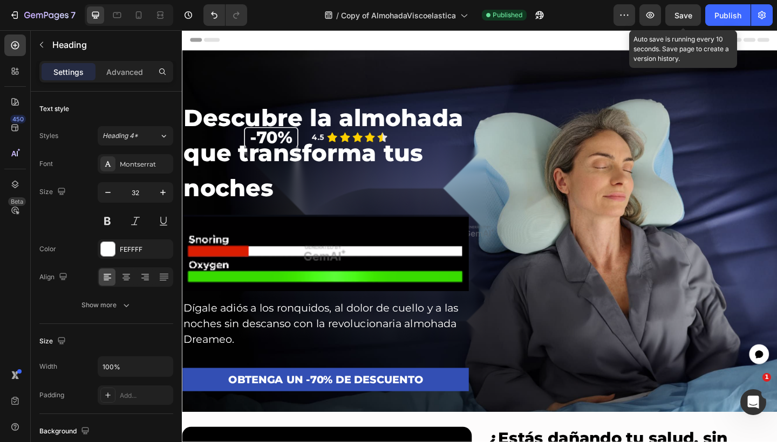
click at [684, 11] on span "Save" at bounding box center [683, 15] width 18 height 9
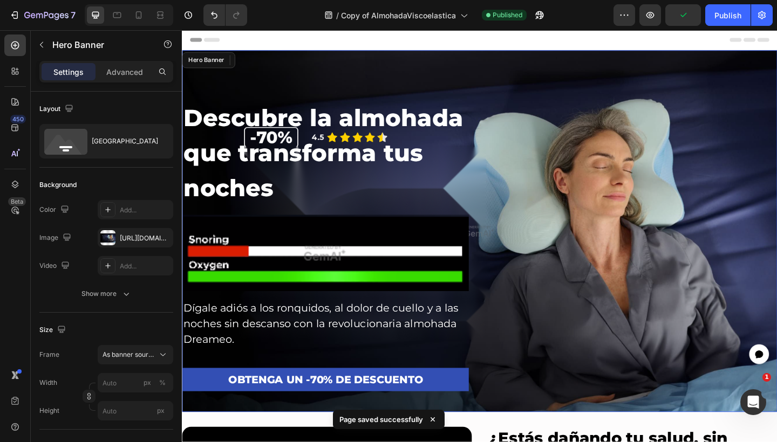
click at [592, 106] on div "Descubre la almohada que transforma tus noches Heading Image Dígale adiós a los…" at bounding box center [505, 276] width 647 height 340
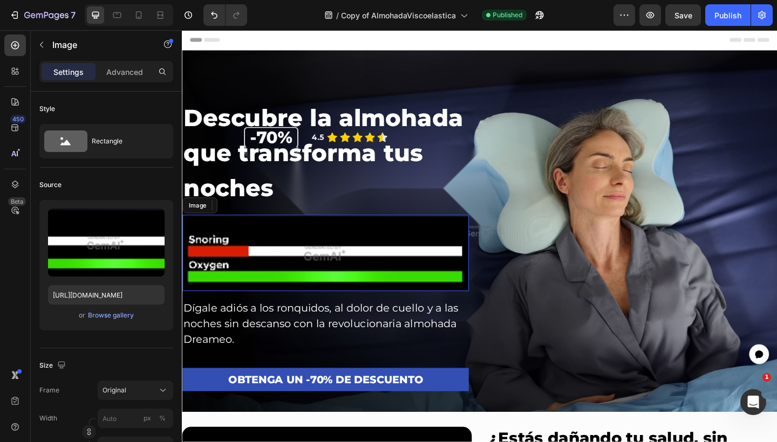
click at [281, 270] on img at bounding box center [337, 272] width 311 height 83
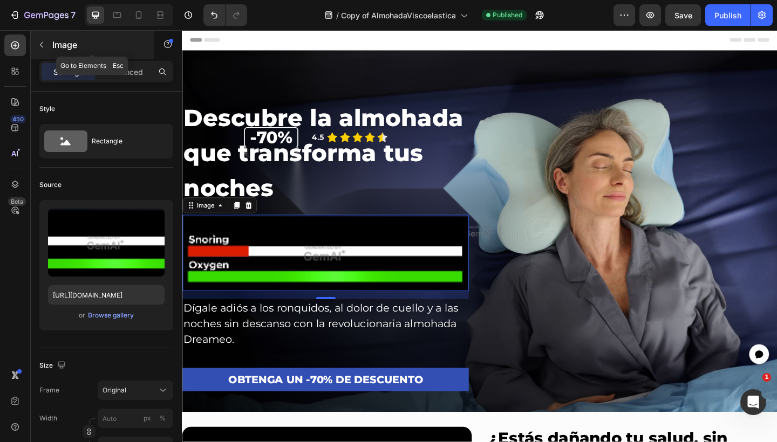
click at [45, 43] on icon "button" at bounding box center [41, 44] width 9 height 9
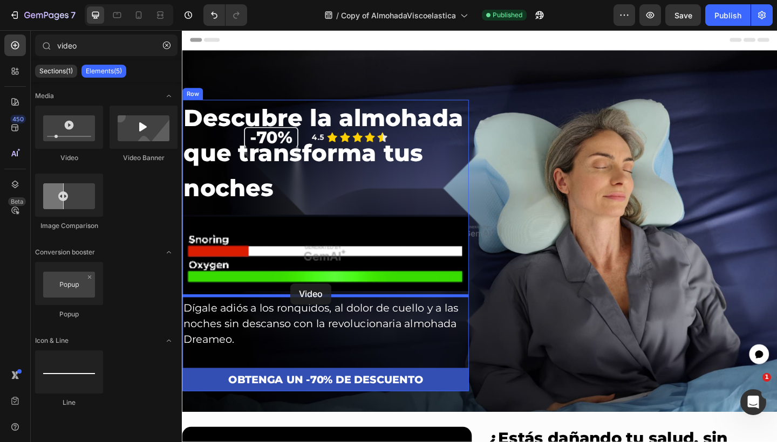
drag, startPoint x: 272, startPoint y: 170, endPoint x: 300, endPoint y: 306, distance: 138.8
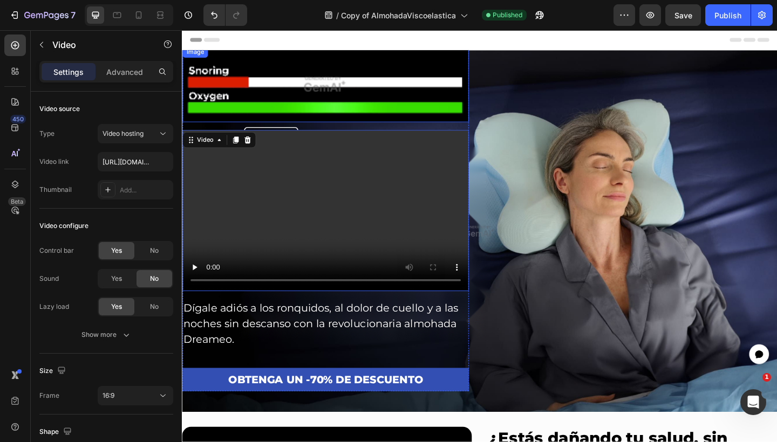
click at [369, 94] on img at bounding box center [337, 88] width 311 height 83
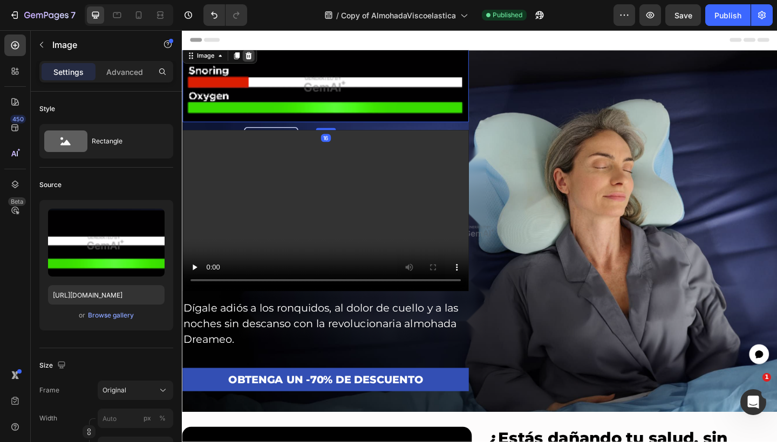
click at [250, 56] on icon at bounding box center [254, 58] width 9 height 9
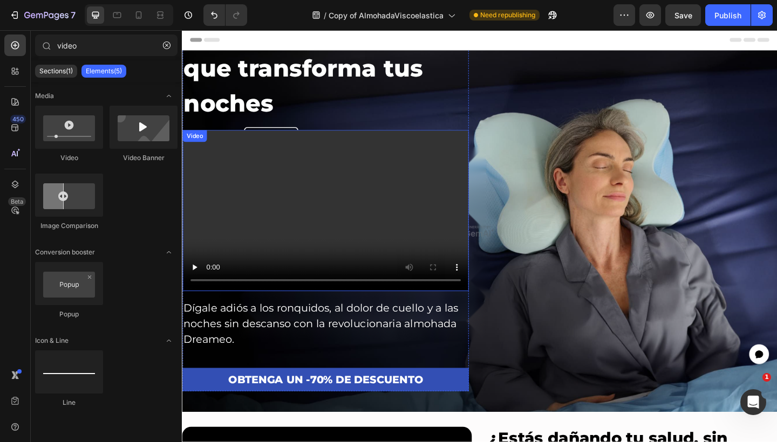
click at [282, 193] on video at bounding box center [337, 226] width 311 height 175
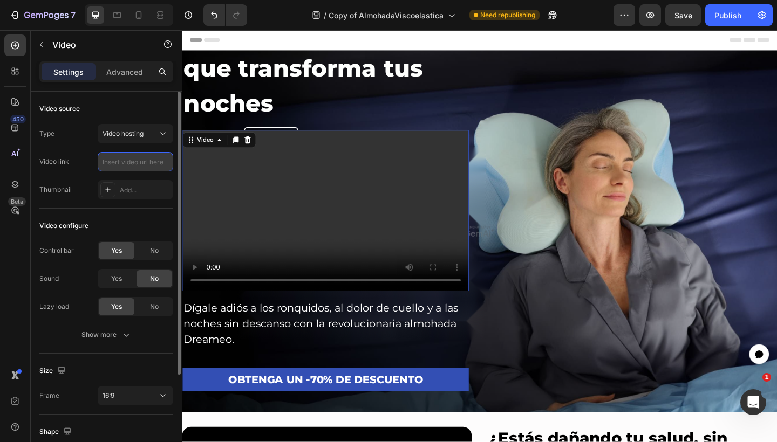
click at [138, 159] on input "text" at bounding box center [136, 161] width 76 height 19
paste input "https://cdn.shopify.com/videos/c/o/v/733665bf831b4b9fa80a11694d1393ed.mov"
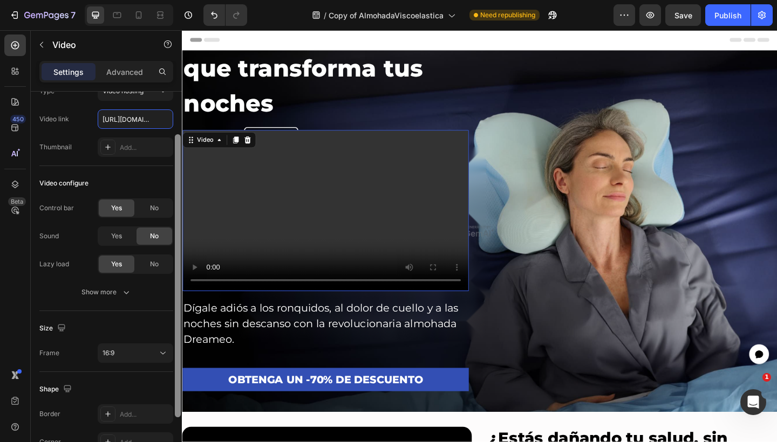
scroll to position [49, 0]
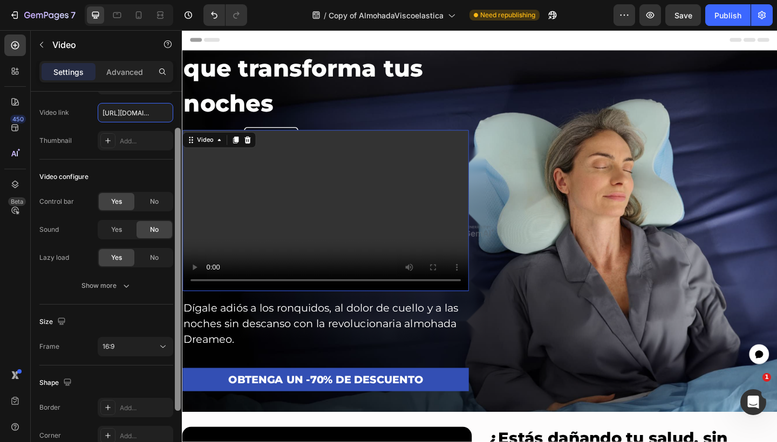
drag, startPoint x: 176, startPoint y: 211, endPoint x: 172, endPoint y: 248, distance: 36.9
click at [172, 248] on div "Video source Type Video hosting Video link https://cdn.shopify.com/videos/c/o/v…" at bounding box center [106, 282] width 151 height 381
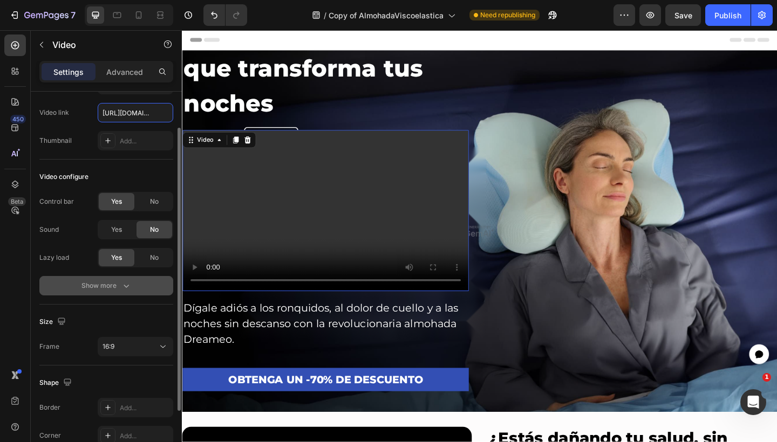
type input "https://cdn.shopify.com/videos/c/o/v/733665bf831b4b9fa80a11694d1393ed.mov"
click at [124, 279] on button "Show more" at bounding box center [106, 285] width 134 height 19
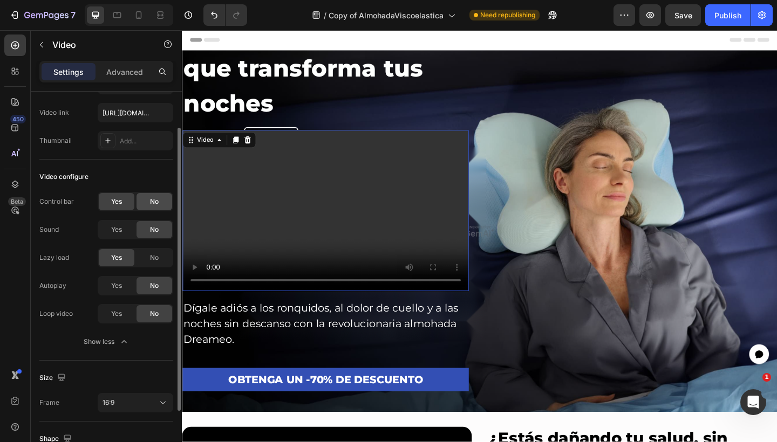
click at [154, 198] on span "No" at bounding box center [154, 202] width 9 height 10
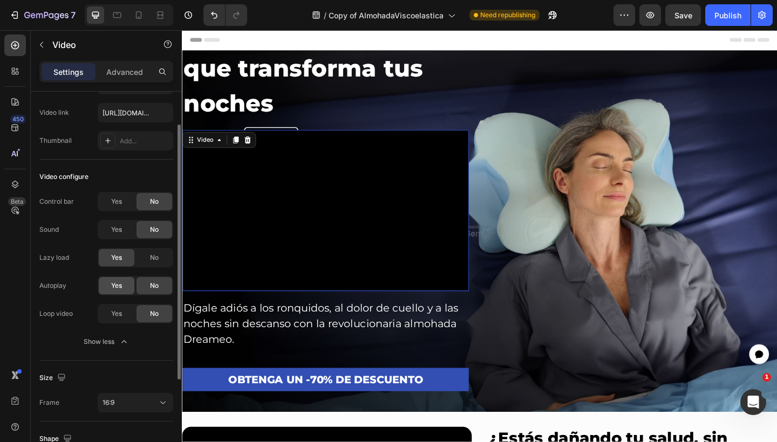
click at [128, 282] on div "Yes" at bounding box center [117, 285] width 36 height 17
click at [123, 316] on div "Yes" at bounding box center [117, 313] width 36 height 17
click at [122, 314] on span "Yes" at bounding box center [116, 314] width 11 height 10
click at [154, 308] on div "No" at bounding box center [154, 313] width 36 height 17
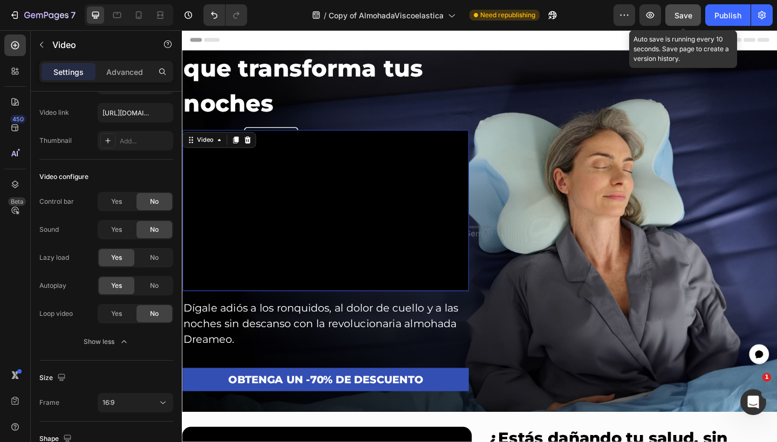
click at [674, 16] on button "Save" at bounding box center [683, 15] width 36 height 22
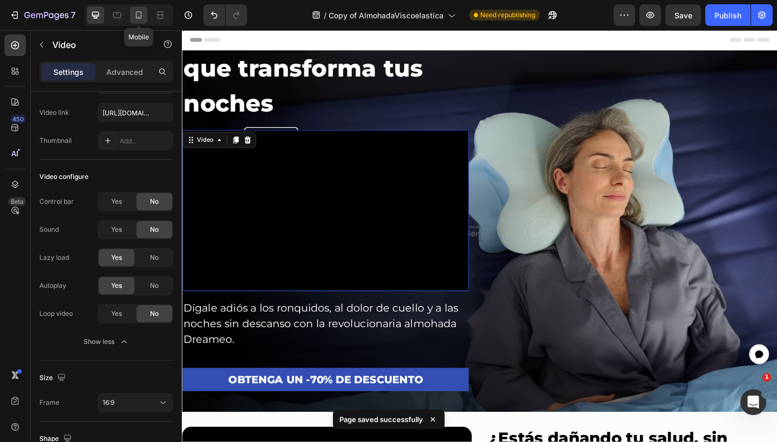
click at [138, 20] on icon at bounding box center [138, 15] width 11 height 11
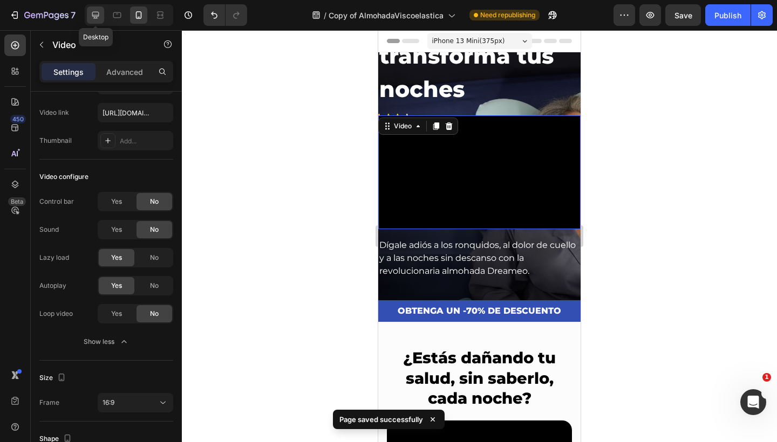
scroll to position [52, 0]
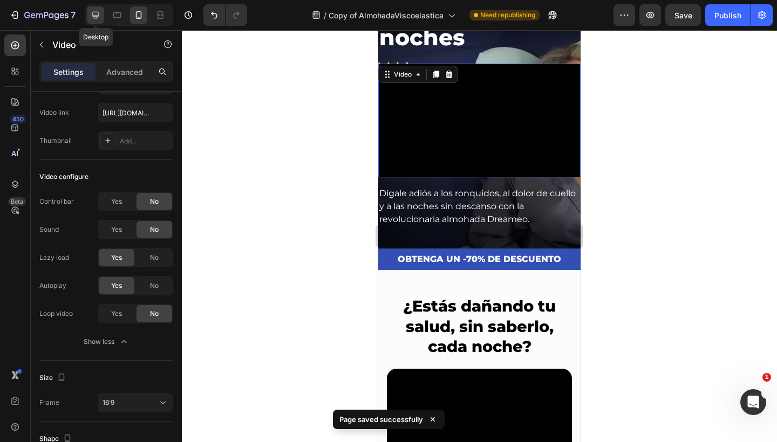
click at [98, 13] on icon at bounding box center [95, 15] width 11 height 11
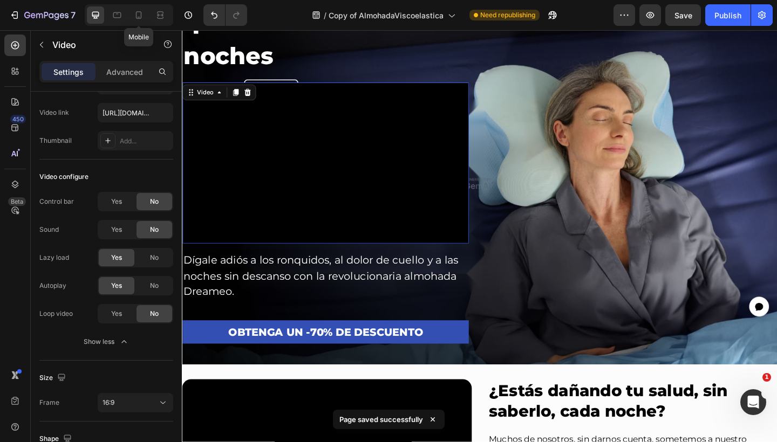
scroll to position [67, 0]
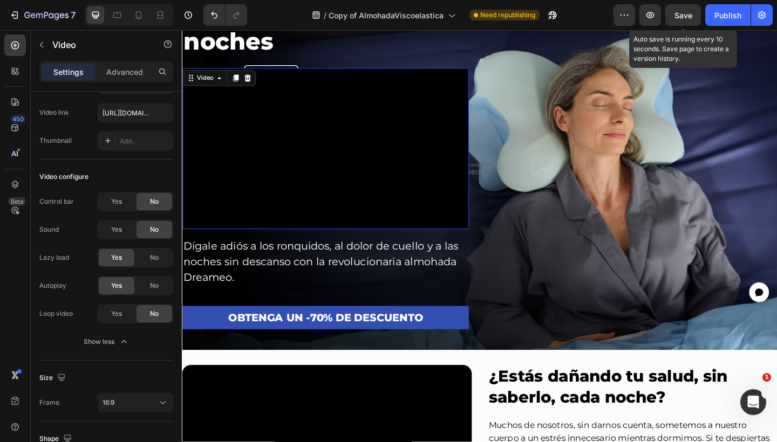
click at [677, 19] on span "Save" at bounding box center [683, 15] width 18 height 9
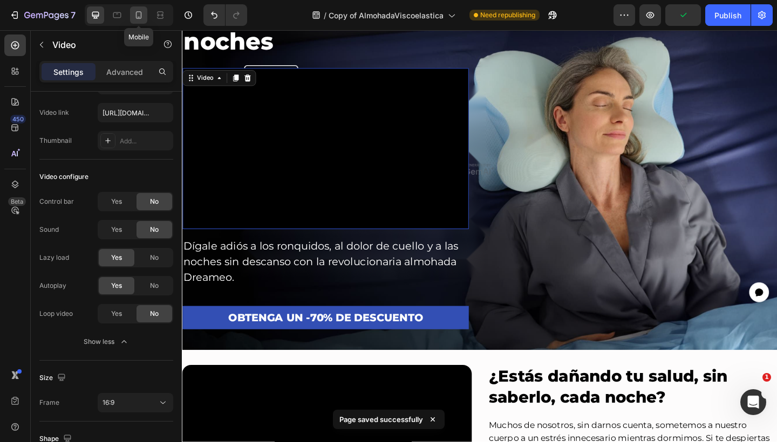
click at [136, 16] on icon at bounding box center [139, 15] width 6 height 8
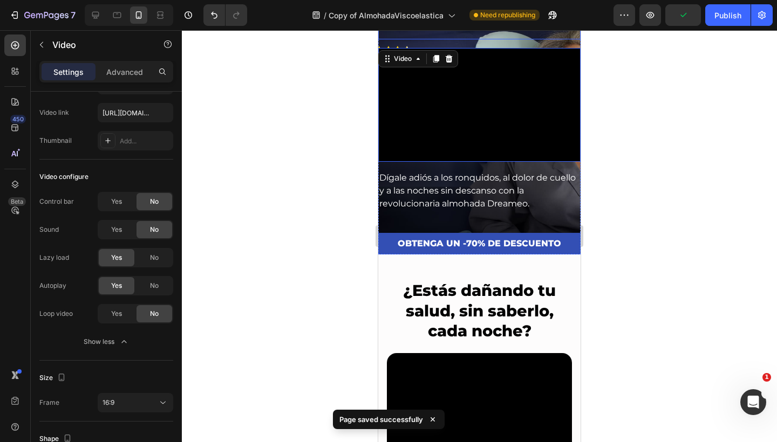
scroll to position [52, 0]
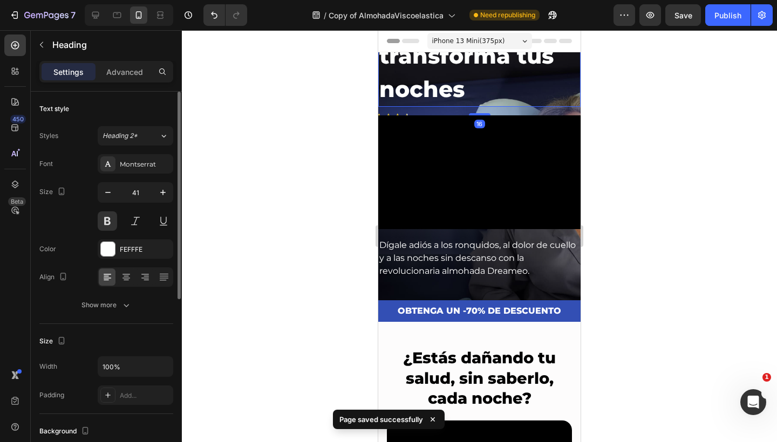
scroll to position [0, 0]
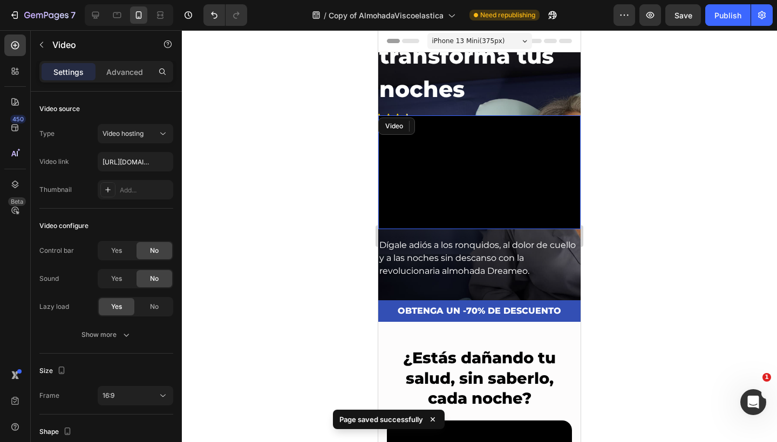
click at [428, 161] on video at bounding box center [479, 172] width 202 height 114
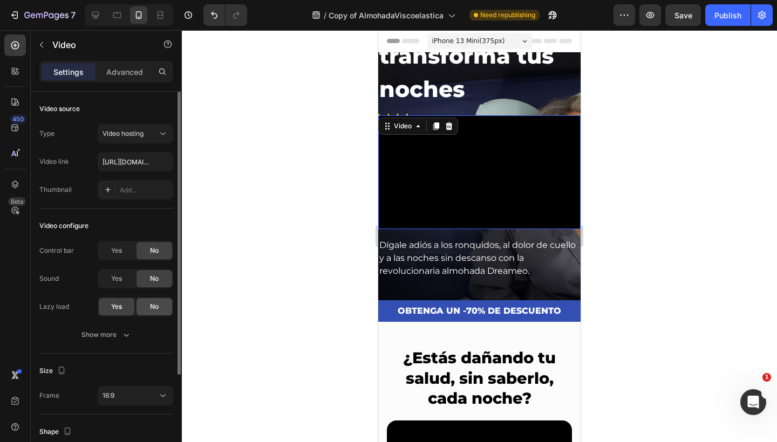
click at [149, 299] on div "No" at bounding box center [154, 306] width 36 height 17
click at [124, 301] on div "Yes" at bounding box center [117, 306] width 36 height 17
click at [124, 334] on icon "button" at bounding box center [126, 335] width 11 height 11
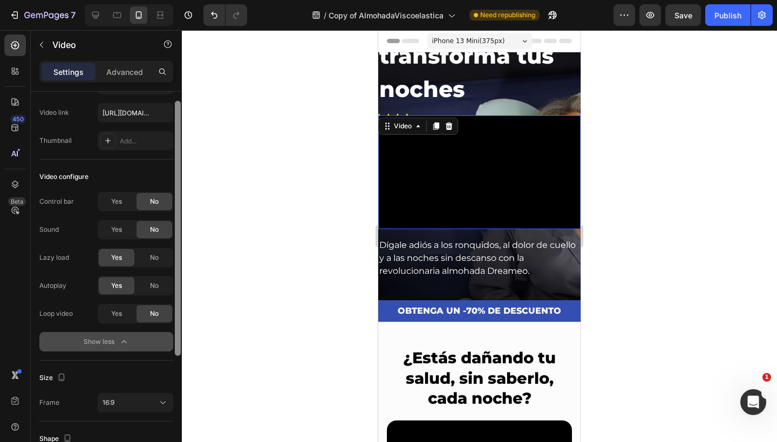
drag, startPoint x: 175, startPoint y: 293, endPoint x: 175, endPoint y: 331, distance: 37.8
click at [175, 331] on div at bounding box center [178, 228] width 6 height 255
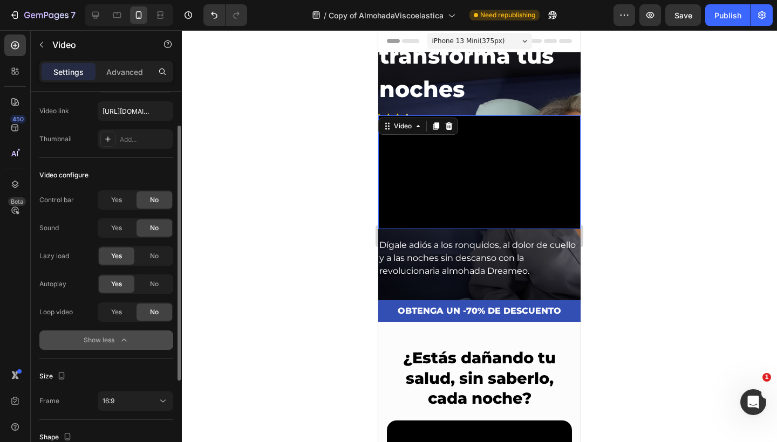
click at [151, 336] on button "Show less" at bounding box center [106, 340] width 134 height 19
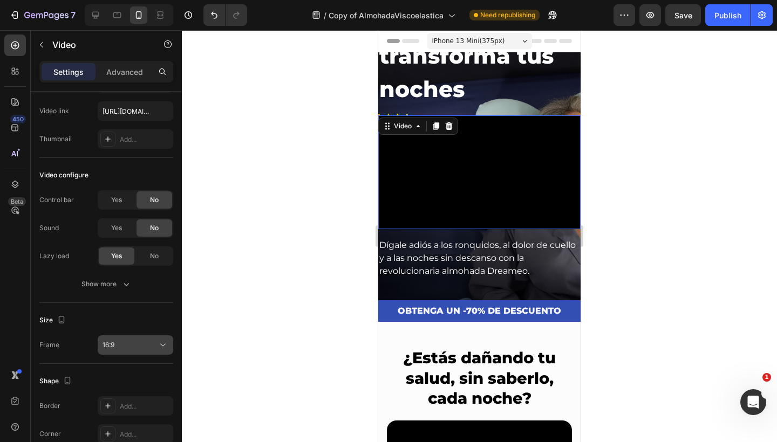
click at [146, 344] on div "16:9" at bounding box center [129, 345] width 55 height 10
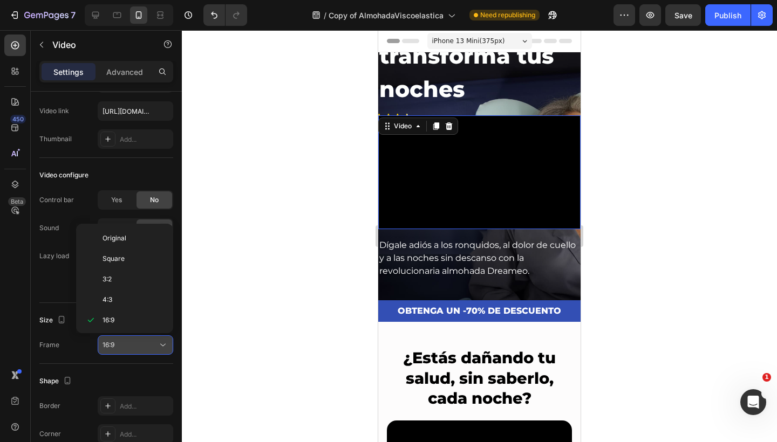
scroll to position [19, 0]
click at [149, 243] on p "Square" at bounding box center [130, 240] width 57 height 10
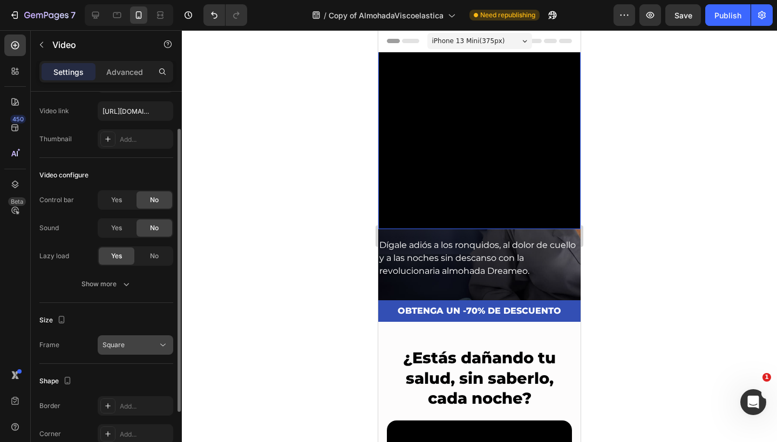
click at [141, 342] on div "Square" at bounding box center [129, 345] width 55 height 10
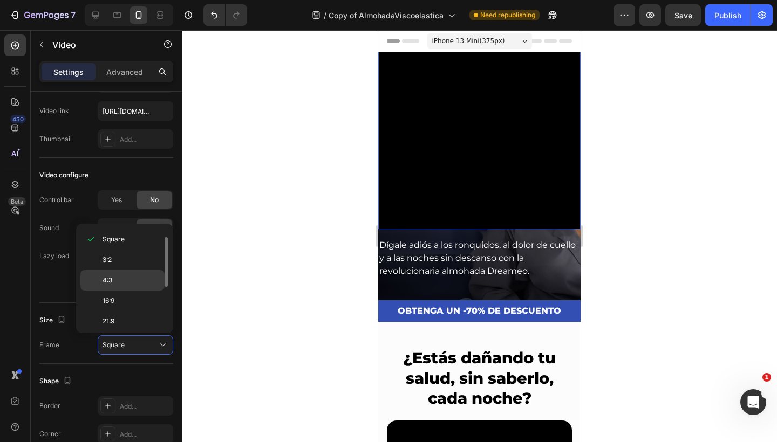
click at [154, 277] on p "4:3" at bounding box center [130, 281] width 57 height 10
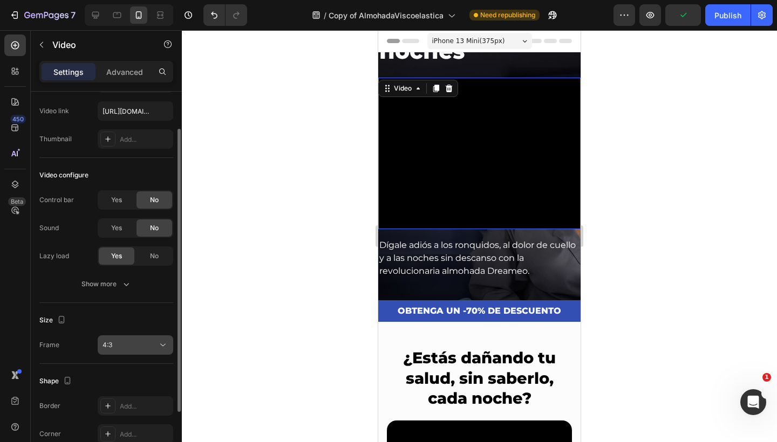
click at [146, 349] on div "4:3" at bounding box center [129, 345] width 55 height 10
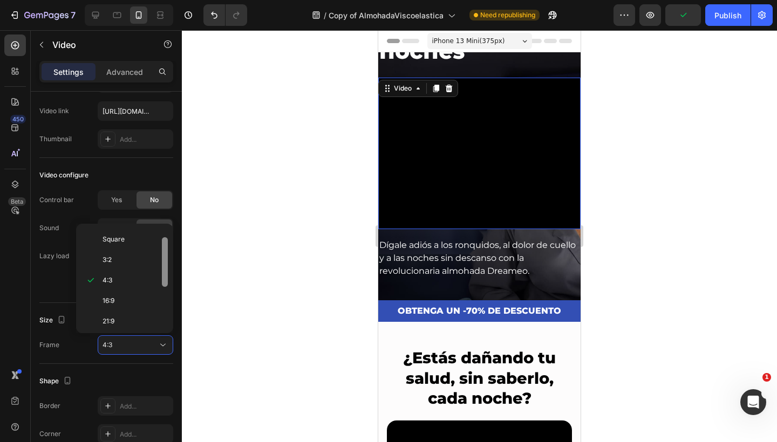
scroll to position [0, 0]
drag, startPoint x: 163, startPoint y: 269, endPoint x: 162, endPoint y: 242, distance: 27.0
click at [162, 242] on div at bounding box center [165, 253] width 6 height 50
click at [151, 241] on p "Original" at bounding box center [130, 239] width 57 height 10
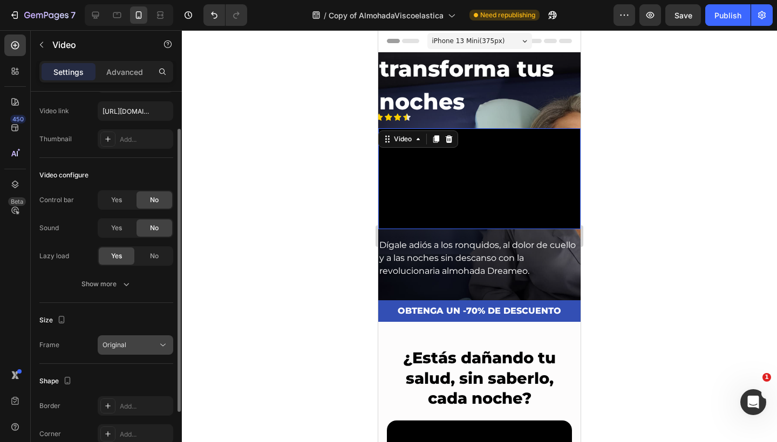
click at [139, 344] on div "Original" at bounding box center [129, 345] width 55 height 10
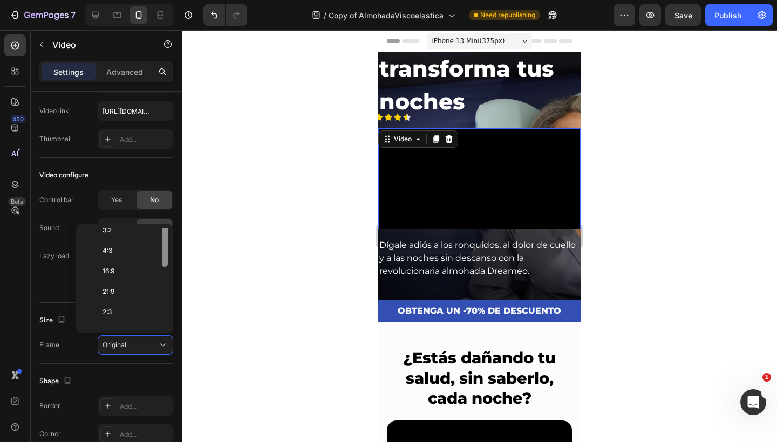
scroll to position [60, 0]
drag, startPoint x: 164, startPoint y: 273, endPoint x: 164, endPoint y: 303, distance: 29.7
click at [164, 303] on div at bounding box center [165, 282] width 6 height 50
click at [152, 265] on p "16:9" at bounding box center [130, 261] width 57 height 10
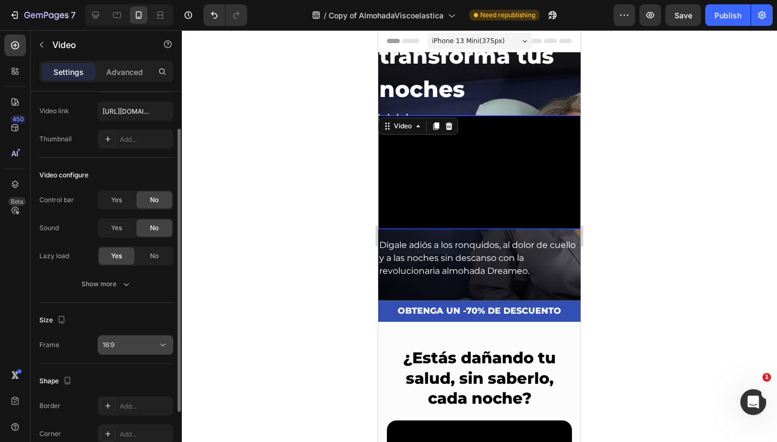
click at [147, 344] on div "16:9" at bounding box center [129, 345] width 55 height 10
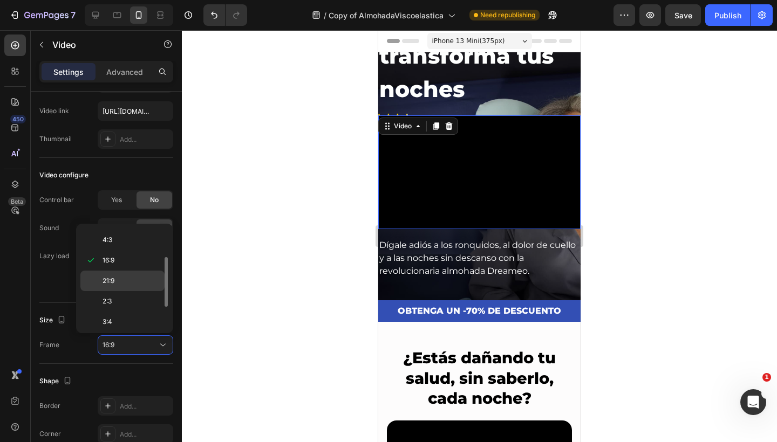
click at [148, 289] on div "21:9" at bounding box center [122, 281] width 84 height 20
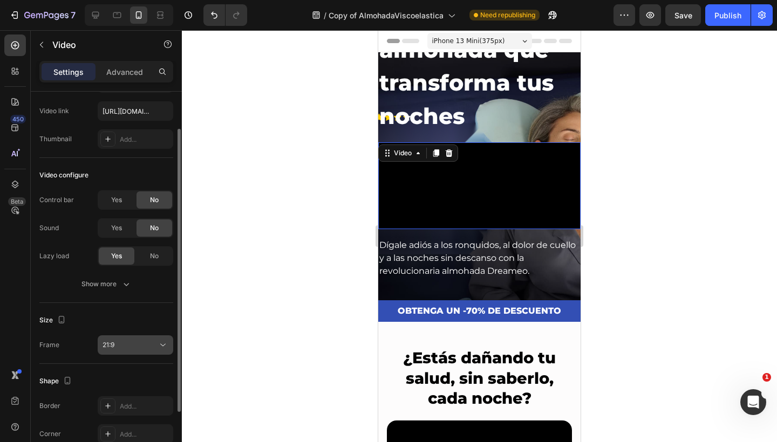
click at [160, 346] on icon at bounding box center [162, 345] width 11 height 11
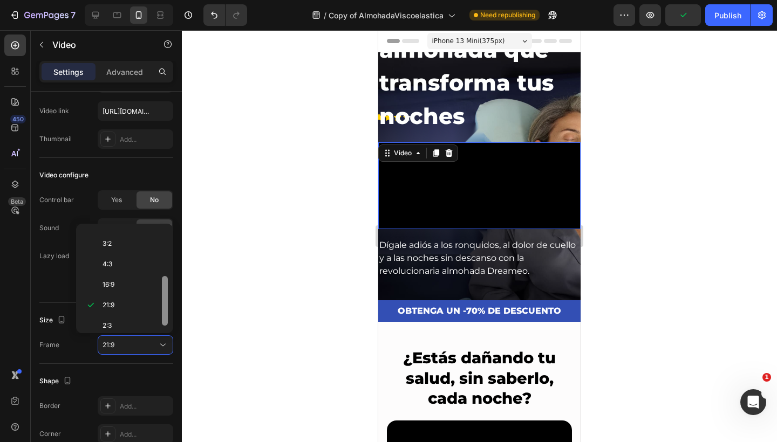
scroll to position [0, 0]
drag, startPoint x: 164, startPoint y: 291, endPoint x: 157, endPoint y: 245, distance: 46.3
click at [157, 245] on div "Original Square 3:2 4:3 16:9 21:9 2:3 3:4 9:16 Custom" at bounding box center [124, 278] width 88 height 101
click at [147, 236] on p "Original" at bounding box center [130, 239] width 57 height 10
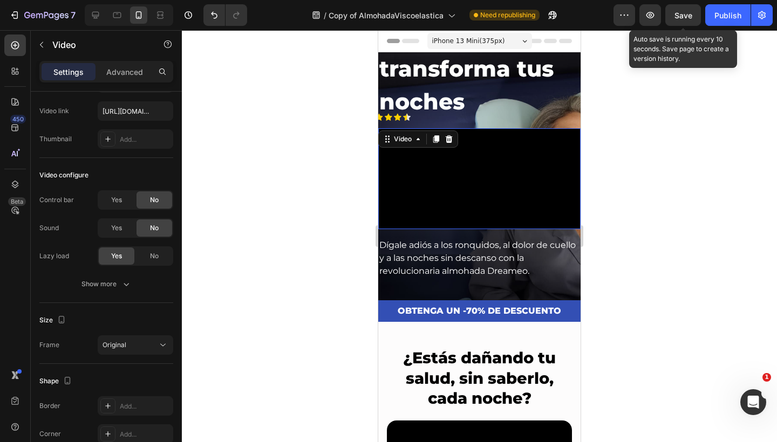
click at [682, 19] on span "Save" at bounding box center [683, 15] width 18 height 9
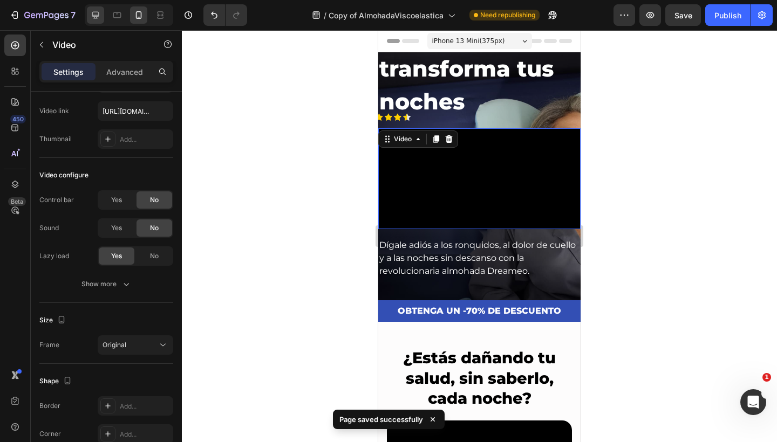
click at [93, 17] on icon at bounding box center [95, 15] width 7 height 7
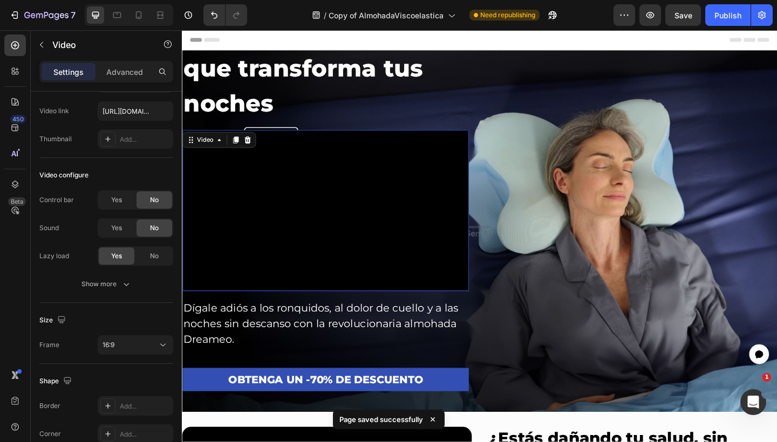
scroll to position [67, 0]
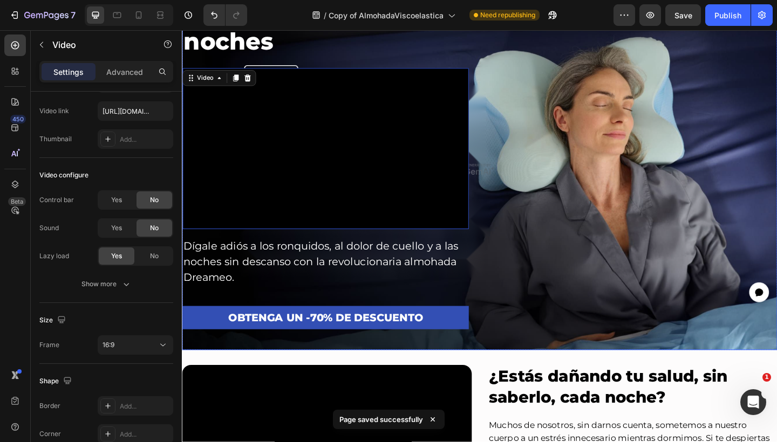
click at [543, 112] on div "Descubre la almohada que transforma tus noches Heading Video 16 Dígale adiós a …" at bounding box center [505, 162] width 647 height 431
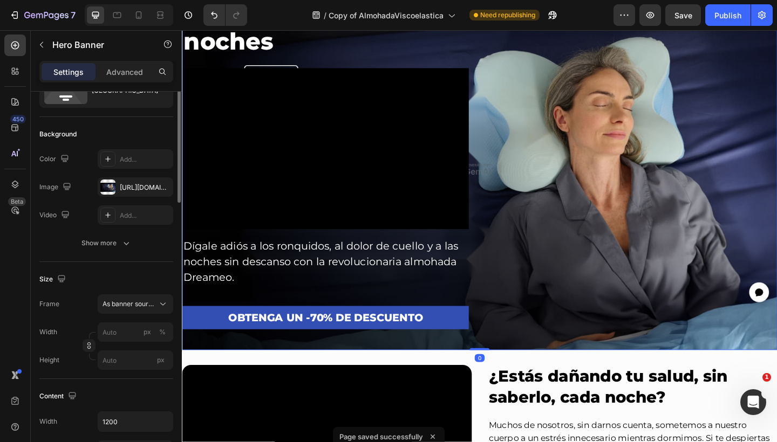
scroll to position [0, 0]
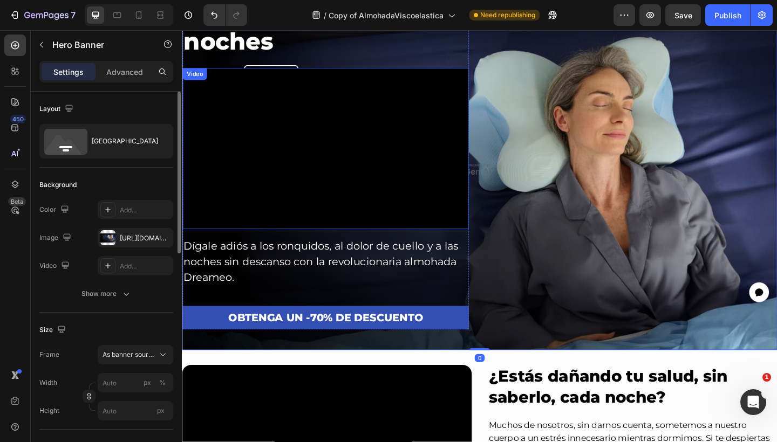
click at [436, 143] on video at bounding box center [337, 159] width 311 height 175
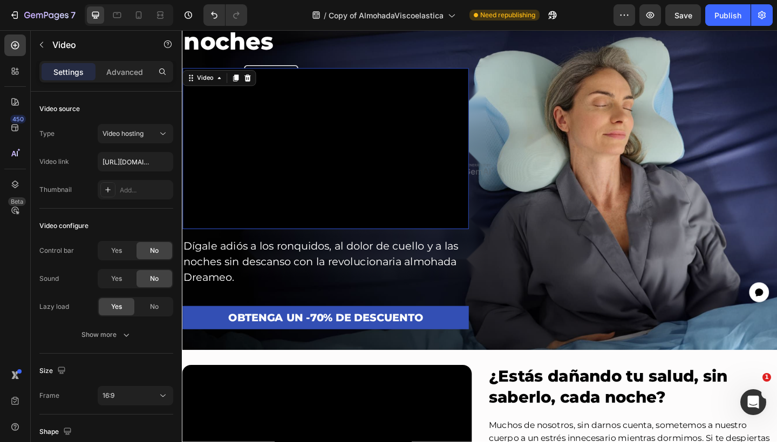
click at [128, 335] on icon "button" at bounding box center [126, 335] width 5 height 3
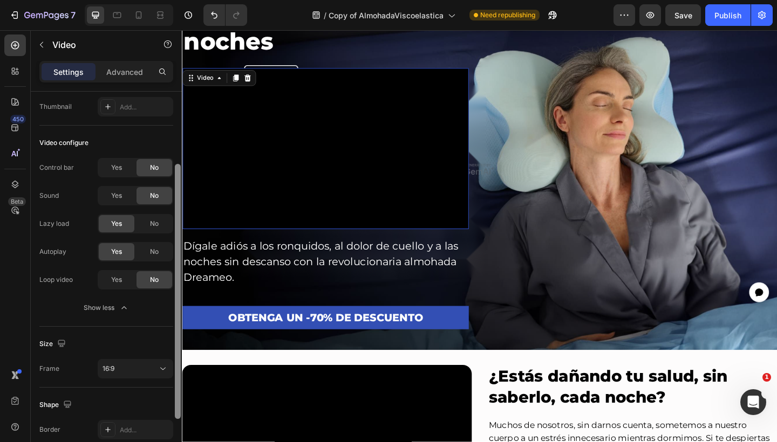
scroll to position [95, 0]
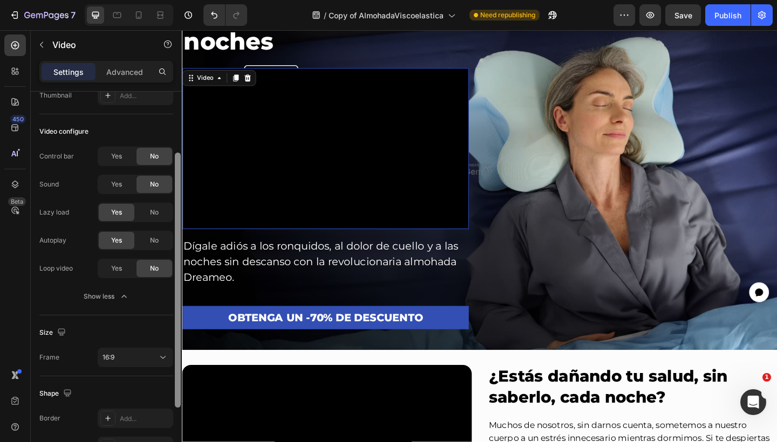
drag, startPoint x: 177, startPoint y: 286, endPoint x: 178, endPoint y: 357, distance: 70.7
click at [178, 357] on div at bounding box center [178, 280] width 6 height 255
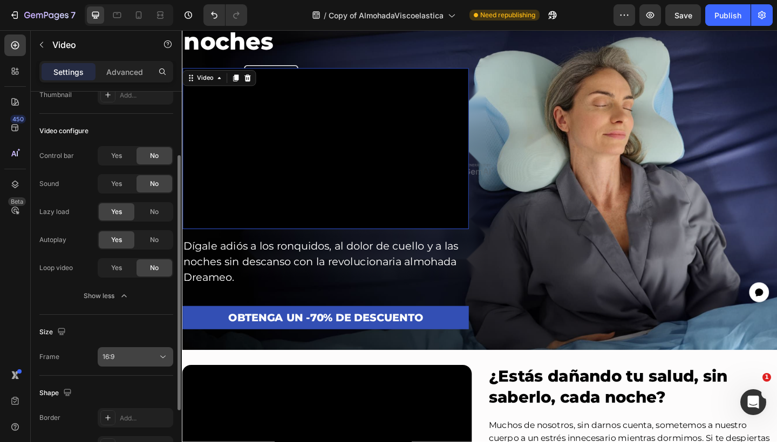
click at [146, 349] on button "16:9" at bounding box center [136, 356] width 76 height 19
click at [147, 355] on div "16:9" at bounding box center [129, 357] width 55 height 10
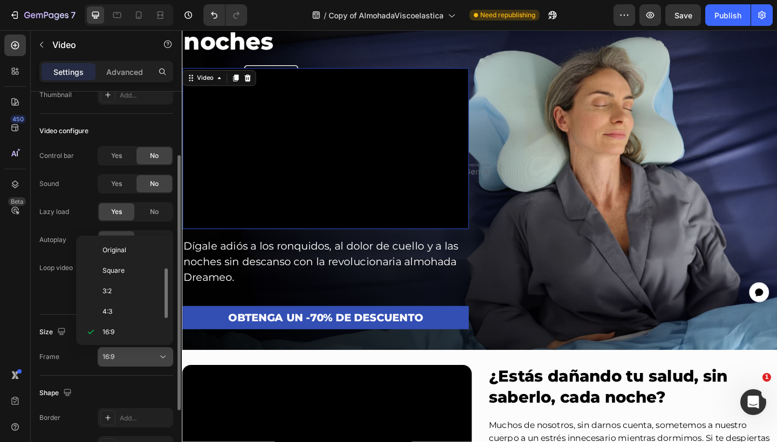
scroll to position [19, 0]
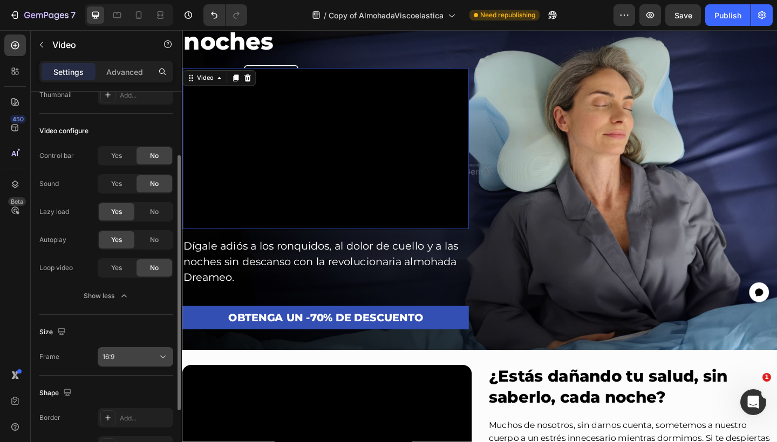
click at [147, 355] on div "16:9" at bounding box center [129, 357] width 55 height 10
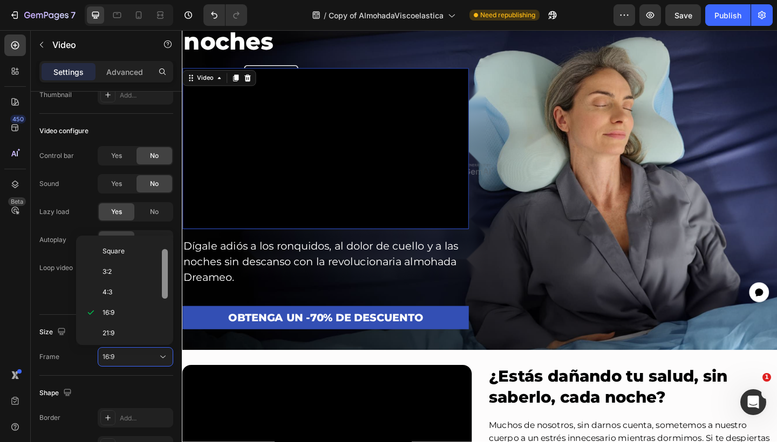
scroll to position [0, 0]
drag, startPoint x: 163, startPoint y: 282, endPoint x: 161, endPoint y: 256, distance: 26.6
click at [161, 256] on div at bounding box center [165, 290] width 8 height 101
click at [140, 250] on p "Original" at bounding box center [130, 250] width 57 height 10
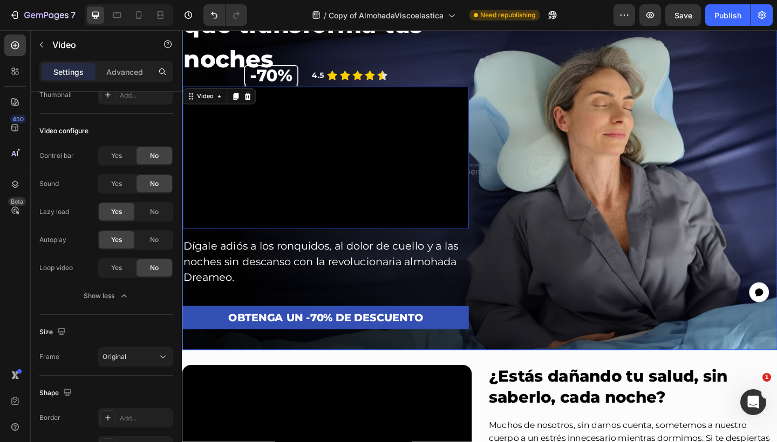
click at [579, 158] on div "Descubre la almohada que transforma tus noches Heading Video 16 Dígale adiós a …" at bounding box center [505, 173] width 647 height 412
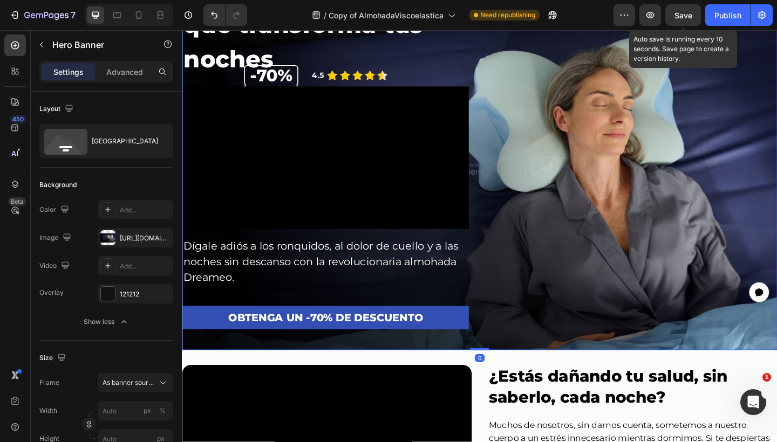
click at [687, 13] on span "Save" at bounding box center [683, 15] width 18 height 9
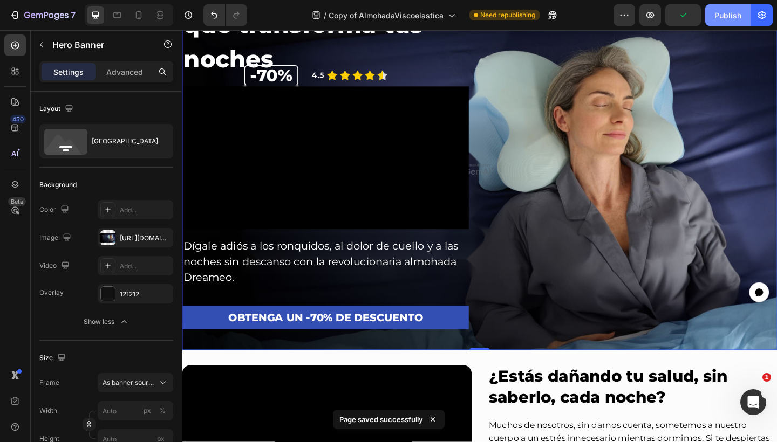
click at [724, 10] on div "Publish" at bounding box center [727, 15] width 27 height 11
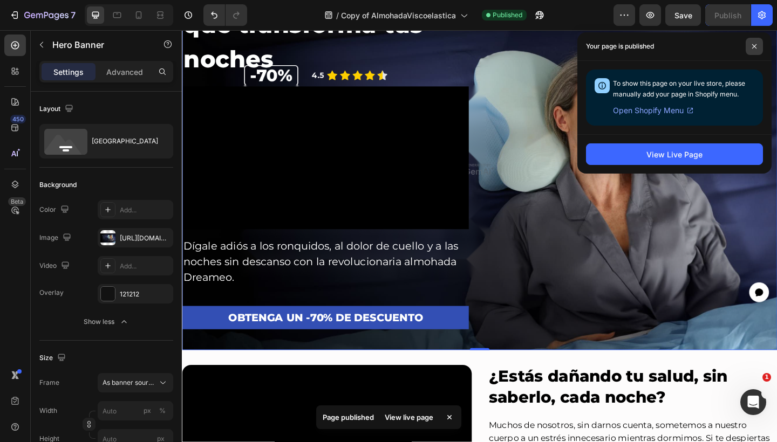
click at [753, 44] on icon at bounding box center [753, 46] width 5 height 5
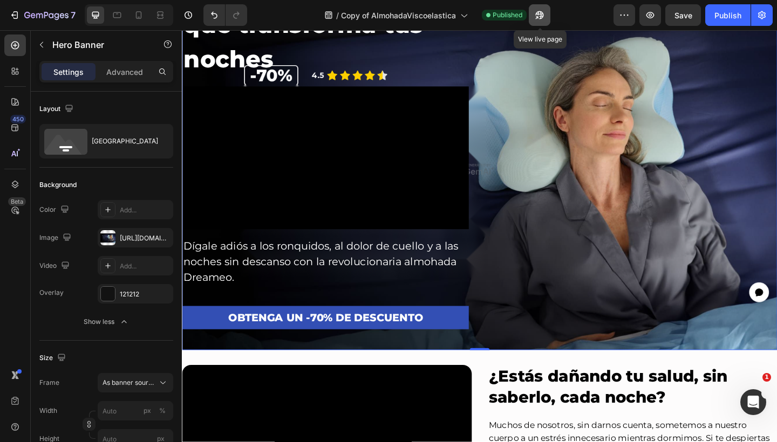
click at [536, 6] on button "button" at bounding box center [540, 15] width 22 height 22
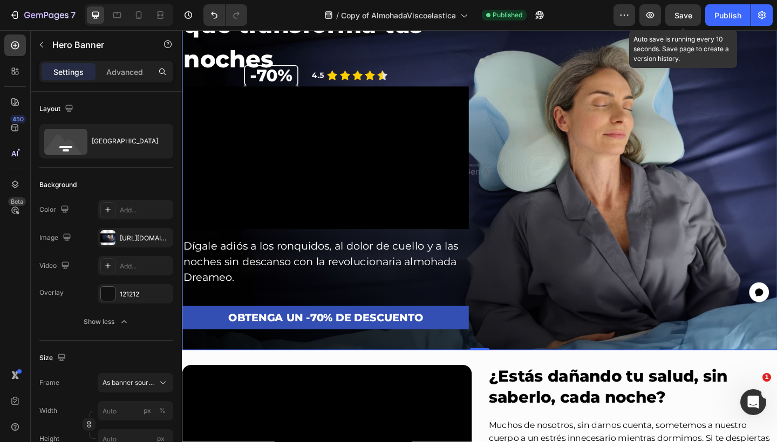
click at [688, 15] on span "Save" at bounding box center [683, 15] width 18 height 9
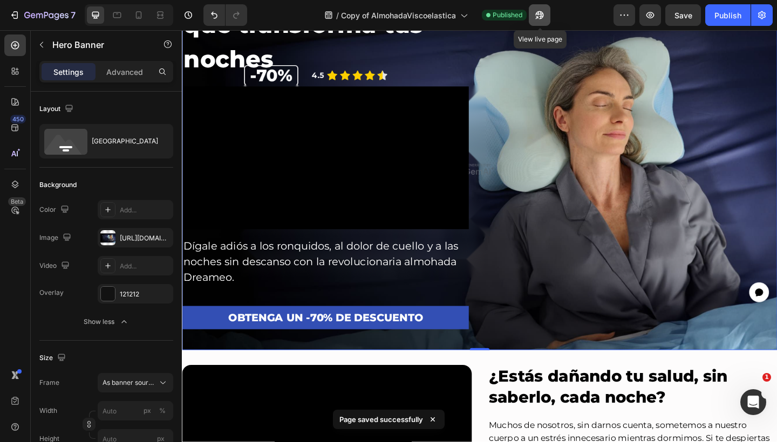
click at [541, 18] on icon "button" at bounding box center [539, 15] width 11 height 11
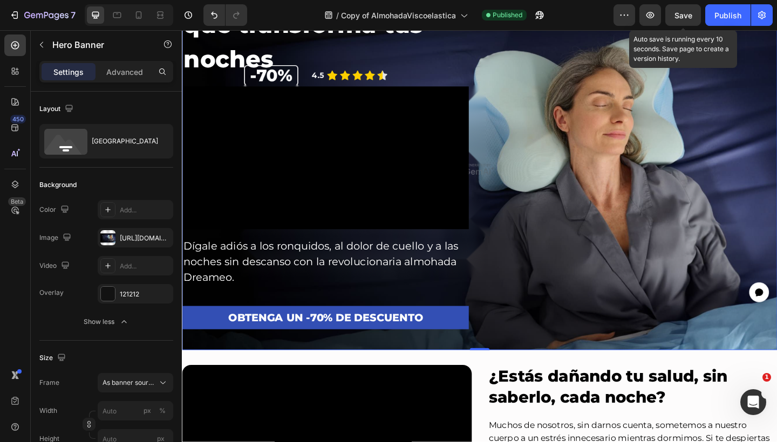
click at [676, 20] on div "Save" at bounding box center [683, 15] width 18 height 11
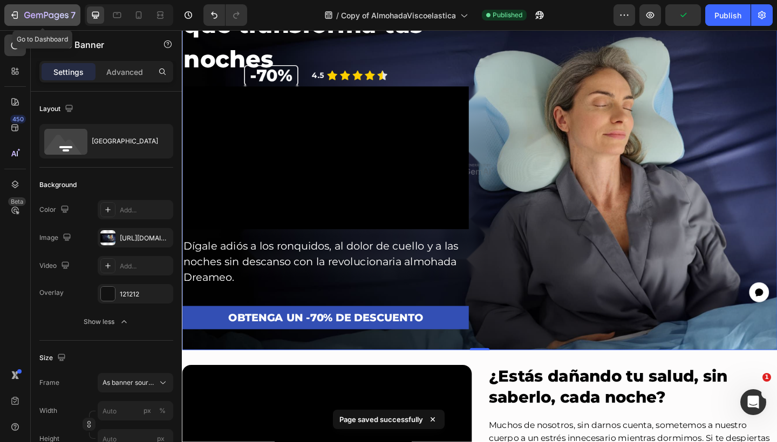
click at [17, 14] on icon "button" at bounding box center [14, 15] width 11 height 11
